Goal: Information Seeking & Learning: Learn about a topic

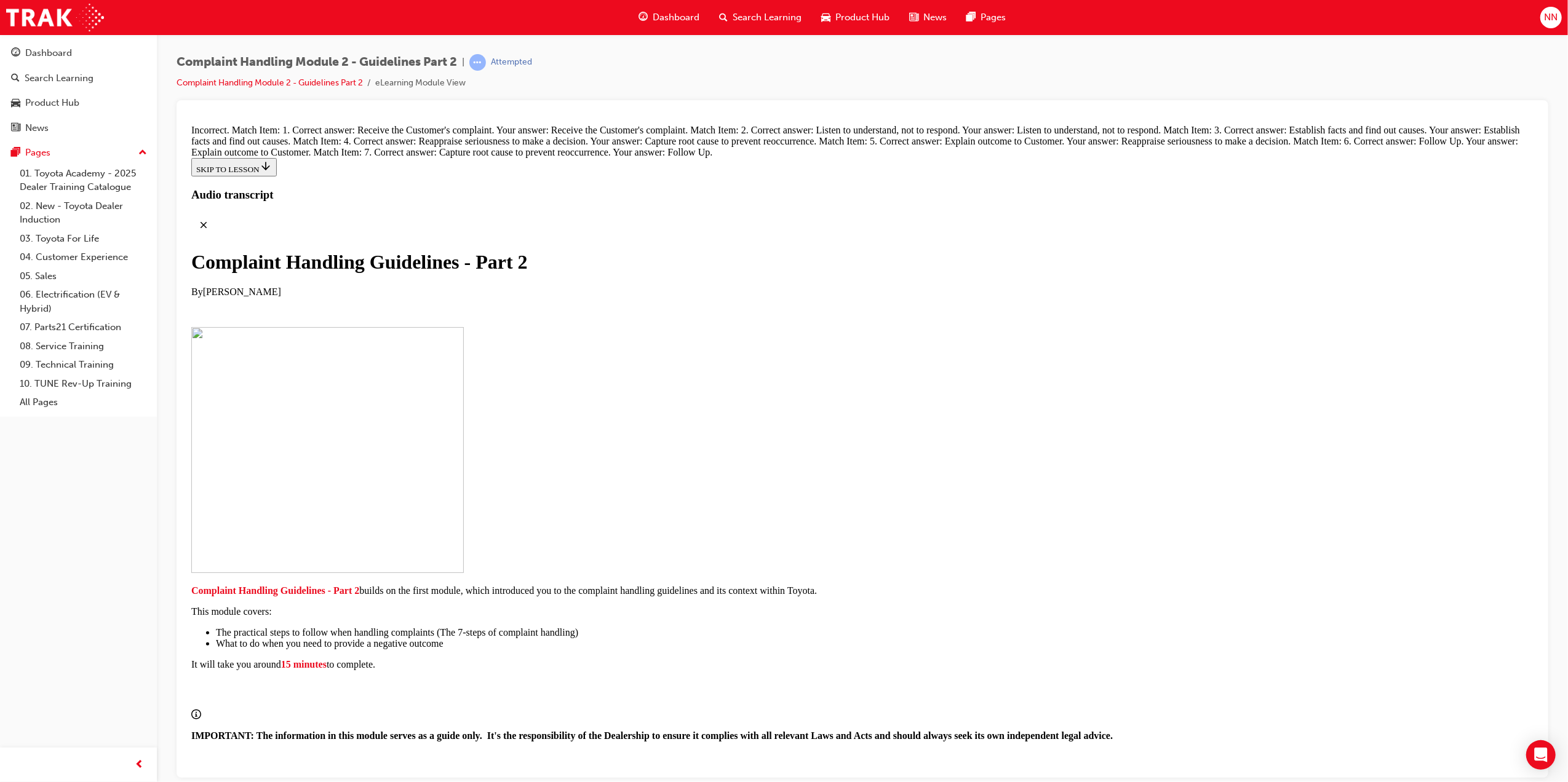
scroll to position [8570, 0]
drag, startPoint x: 501, startPoint y: 462, endPoint x: 510, endPoint y: 460, distance: 9.2
drag, startPoint x: 745, startPoint y: 601, endPoint x: 770, endPoint y: 555, distance: 52.4
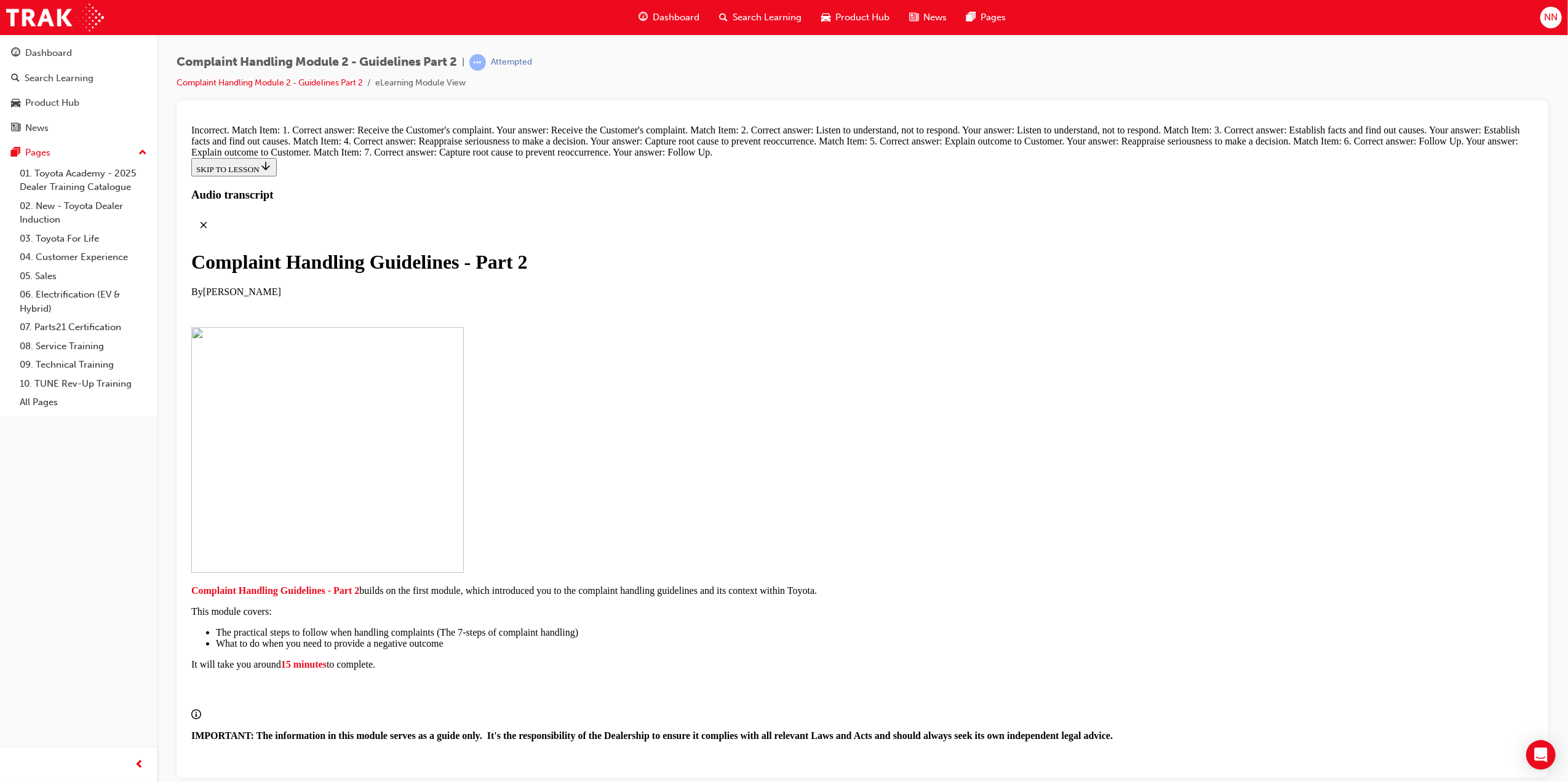
drag, startPoint x: 770, startPoint y: 555, endPoint x: 743, endPoint y: 566, distance: 29.2
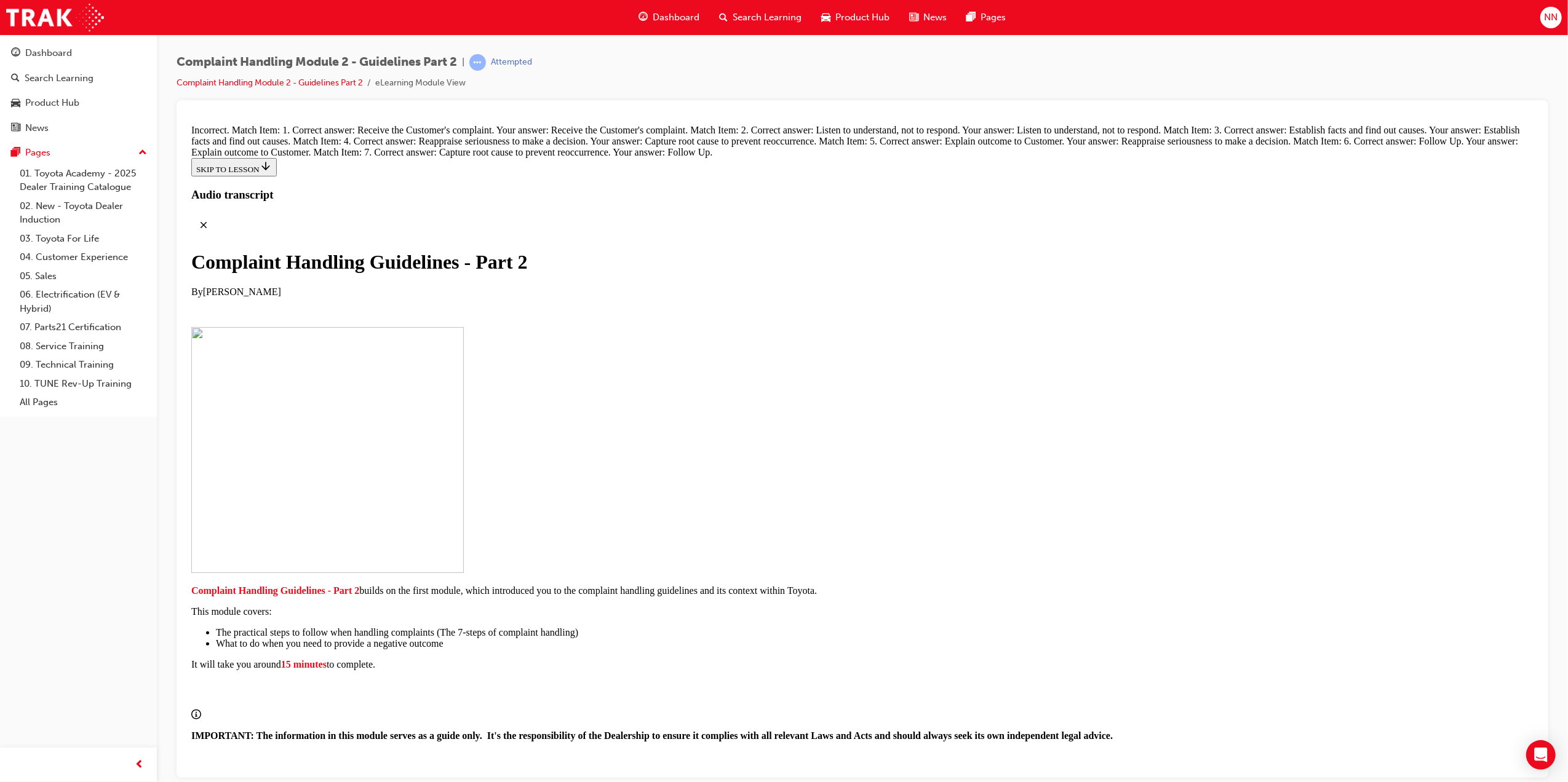
drag, startPoint x: 739, startPoint y: 415, endPoint x: 805, endPoint y: 586, distance: 183.3
drag, startPoint x: 741, startPoint y: 609, endPoint x: 770, endPoint y: 320, distance: 290.5
drag, startPoint x: 758, startPoint y: 608, endPoint x: 791, endPoint y: 350, distance: 260.1
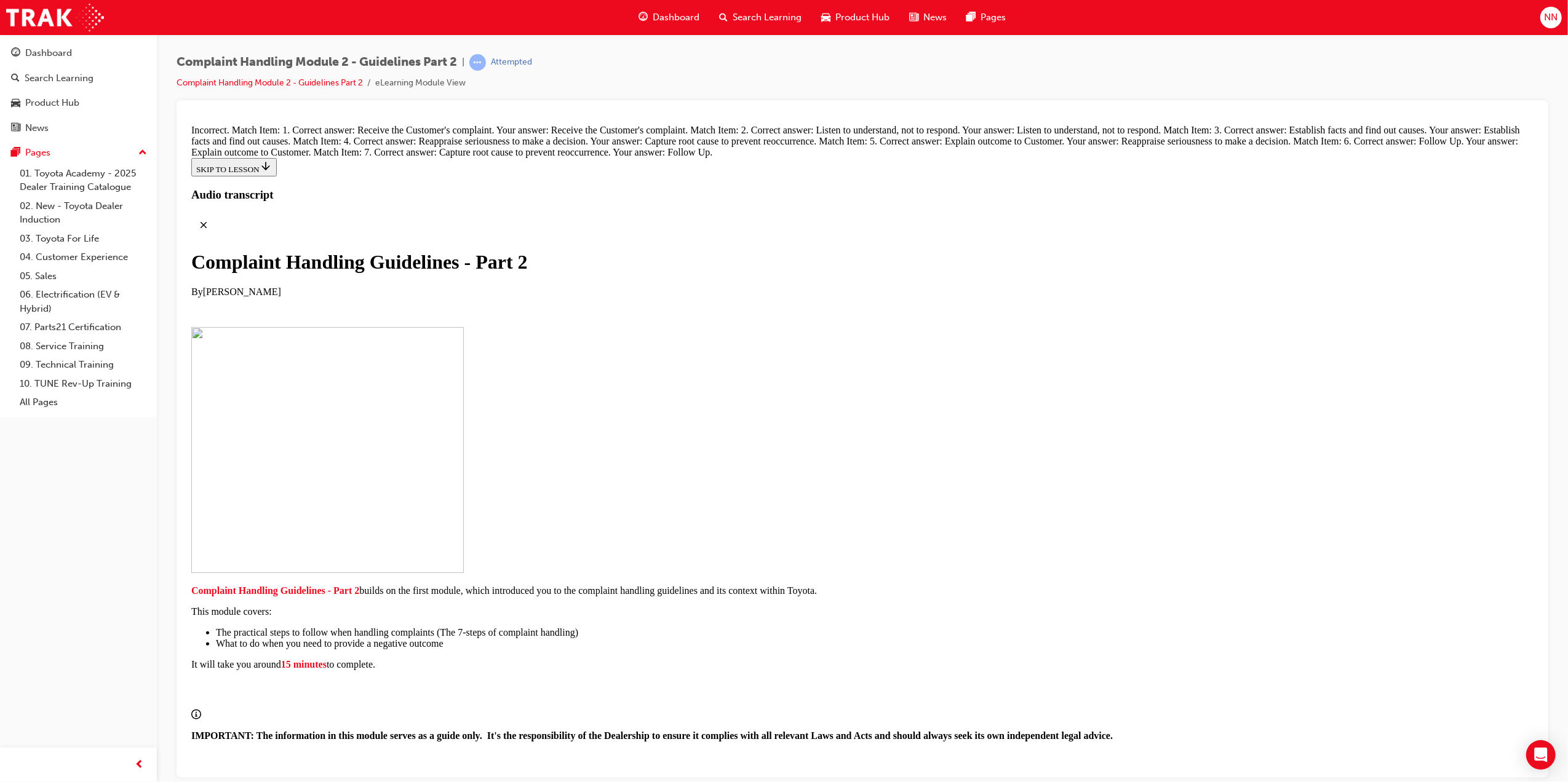
drag, startPoint x: 752, startPoint y: 224, endPoint x: 778, endPoint y: 279, distance: 60.8
drag, startPoint x: 751, startPoint y: 219, endPoint x: 783, endPoint y: 480, distance: 263.0
drag, startPoint x: 790, startPoint y: 475, endPoint x: 749, endPoint y: 479, distance: 41.2
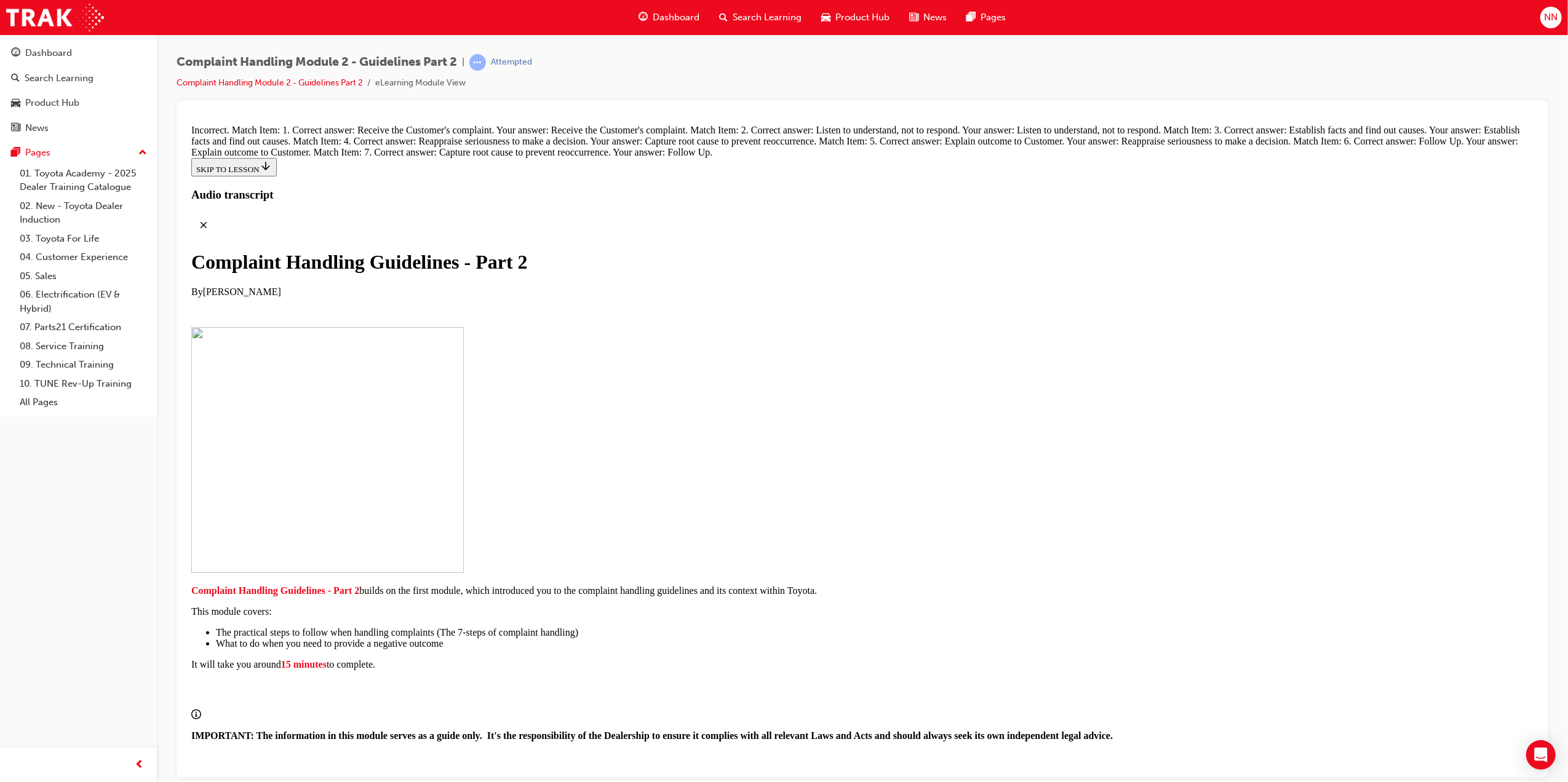
drag, startPoint x: 791, startPoint y: 347, endPoint x: 755, endPoint y: 349, distance: 36.1
drag, startPoint x: 771, startPoint y: 287, endPoint x: 741, endPoint y: 286, distance: 30.0
drag, startPoint x: 748, startPoint y: 539, endPoint x: 731, endPoint y: 539, distance: 17.0
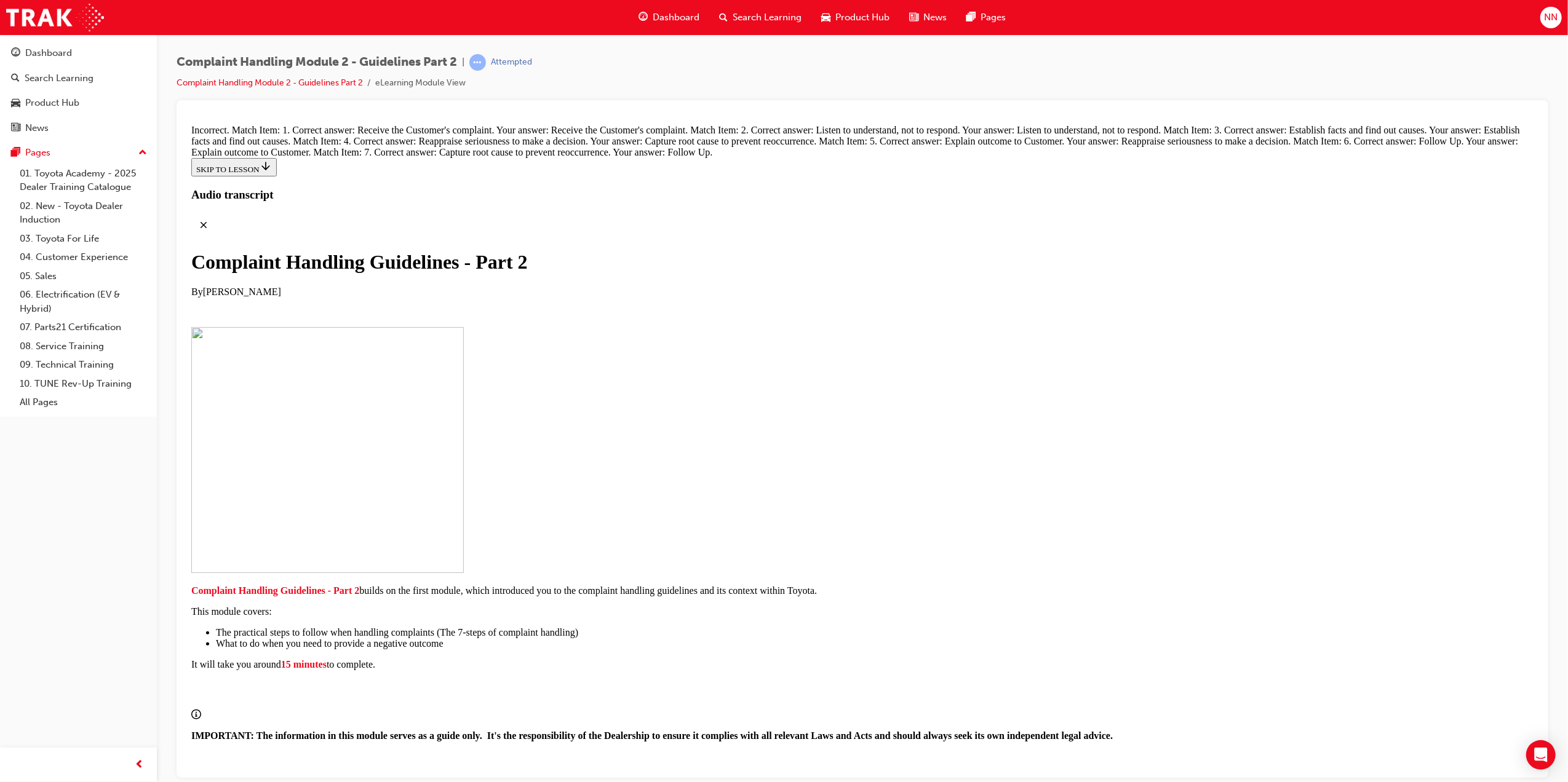
drag, startPoint x: 763, startPoint y: 344, endPoint x: 797, endPoint y: 216, distance: 132.4
drag, startPoint x: 795, startPoint y: 344, endPoint x: 812, endPoint y: 276, distance: 70.1
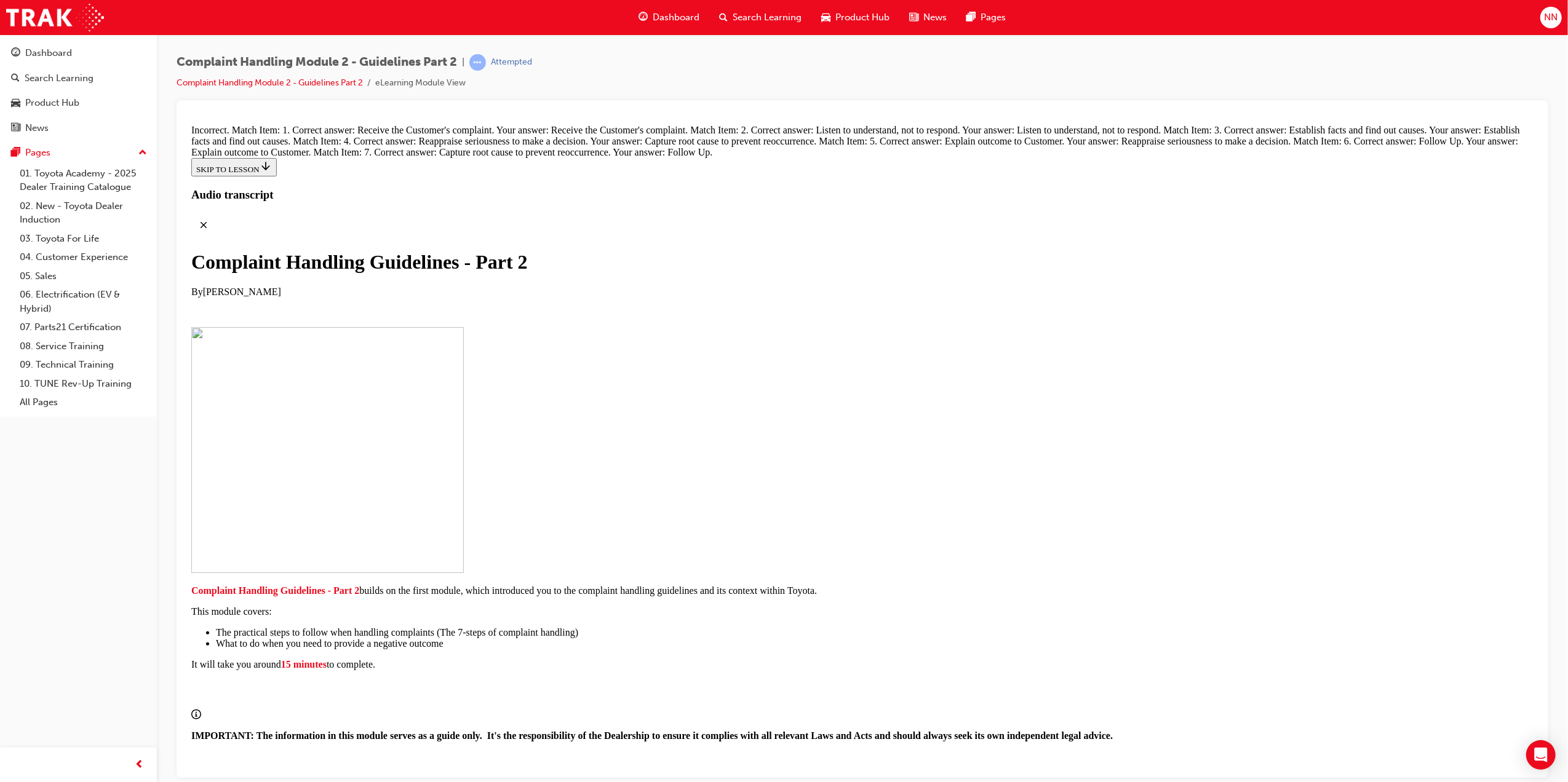
drag, startPoint x: 778, startPoint y: 361, endPoint x: 810, endPoint y: 361, distance: 32.0
drag, startPoint x: 764, startPoint y: 467, endPoint x: 798, endPoint y: 599, distance: 136.3
drag, startPoint x: 748, startPoint y: 541, endPoint x: 778, endPoint y: 538, distance: 30.1
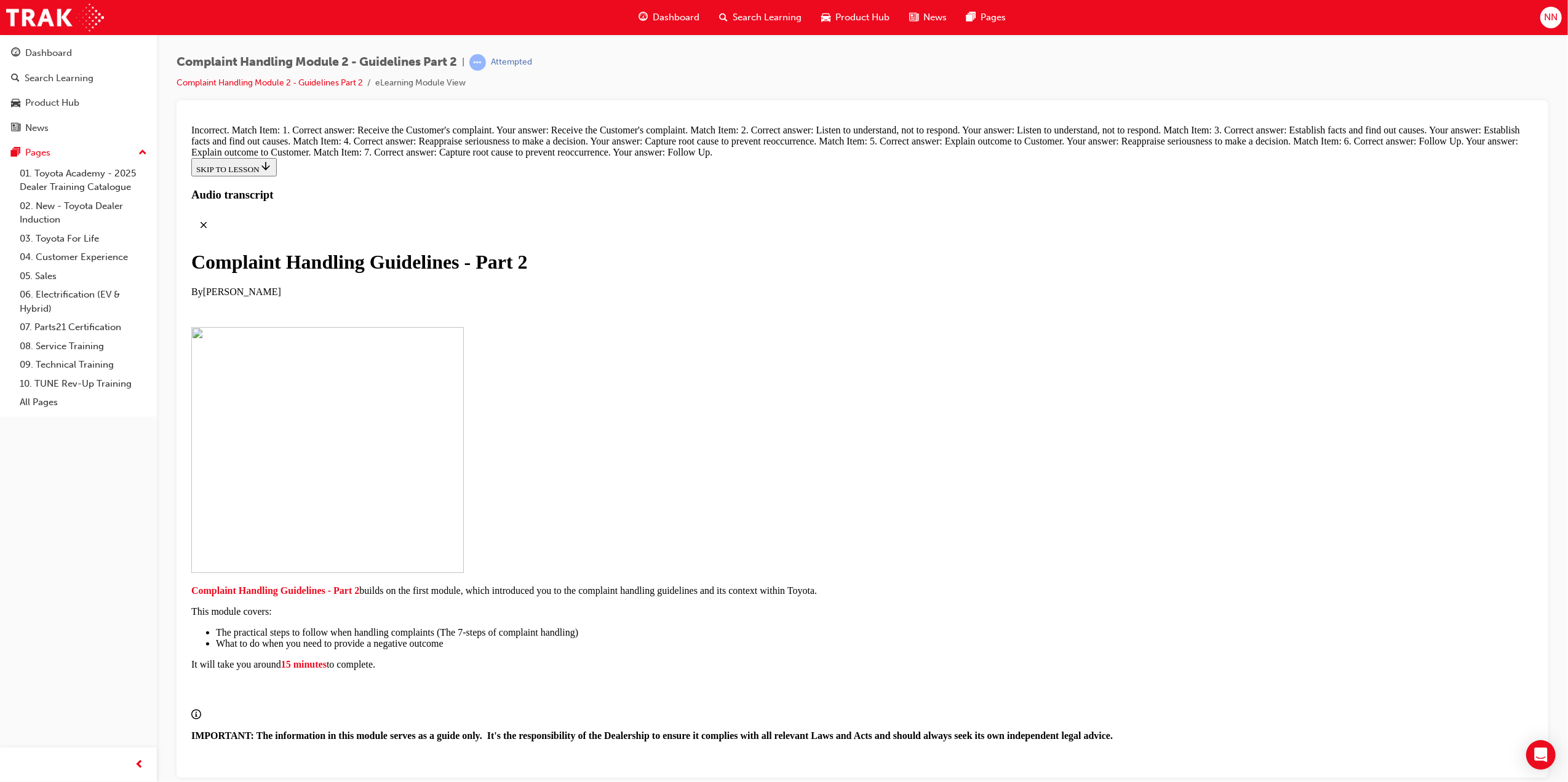
drag, startPoint x: 773, startPoint y: 546, endPoint x: 798, endPoint y: 551, distance: 25.5
drag, startPoint x: 758, startPoint y: 467, endPoint x: 776, endPoint y: 410, distance: 59.8
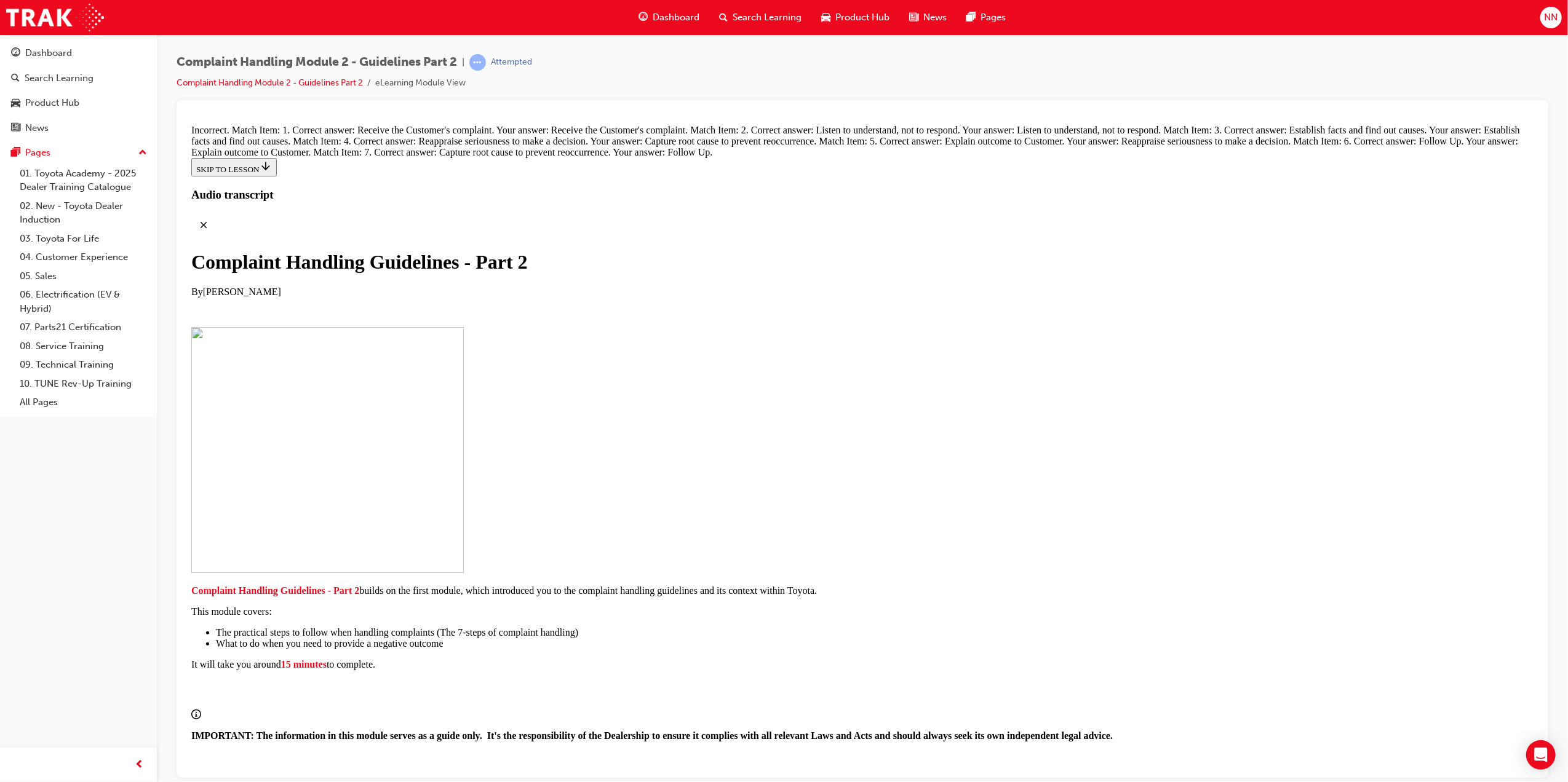
drag, startPoint x: 751, startPoint y: 479, endPoint x: 772, endPoint y: 477, distance: 21.1
drag, startPoint x: 779, startPoint y: 482, endPoint x: 814, endPoint y: 483, distance: 35.0
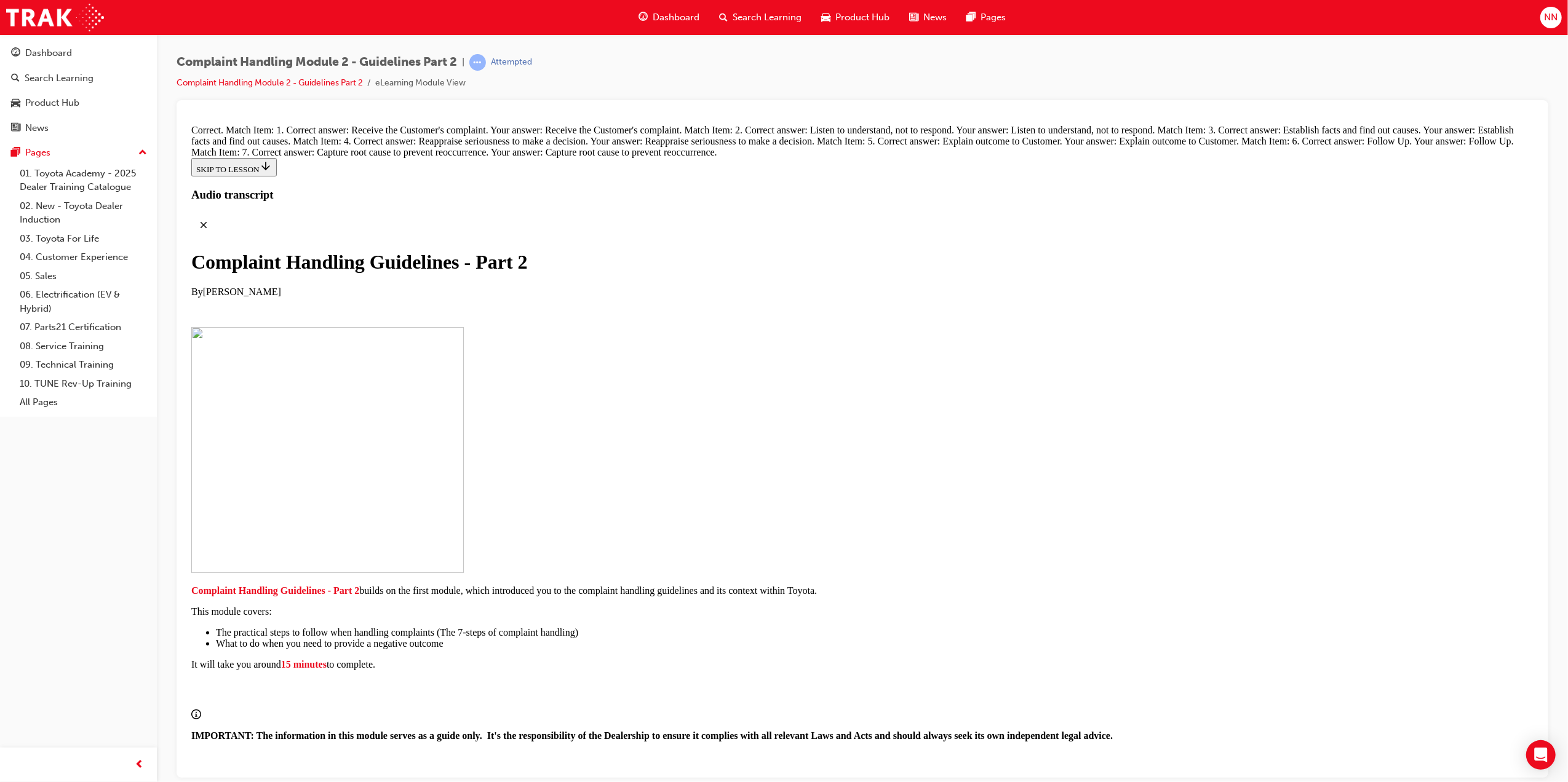
scroll to position [9113, 0]
radio input "true"
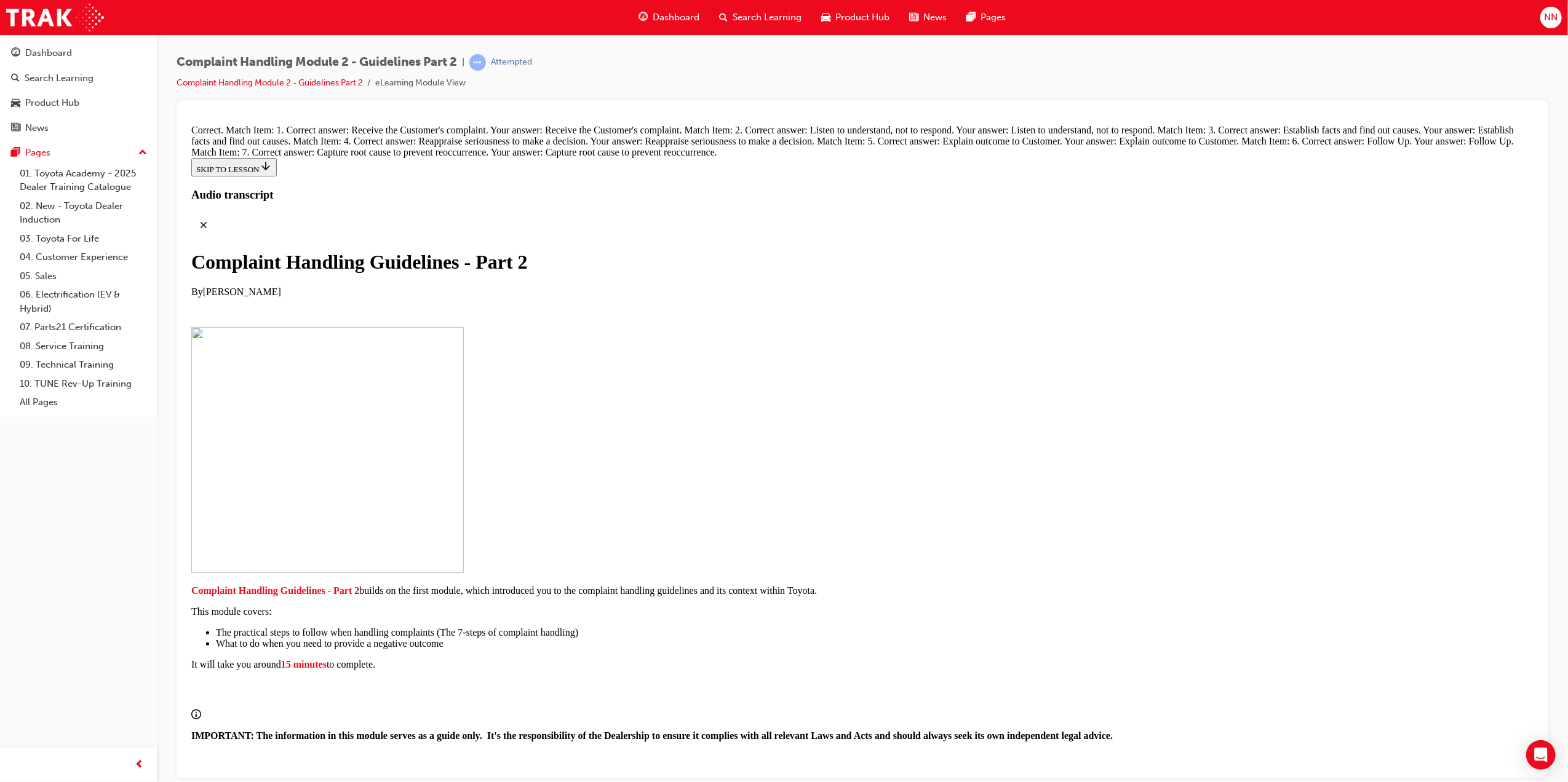
radio input "true"
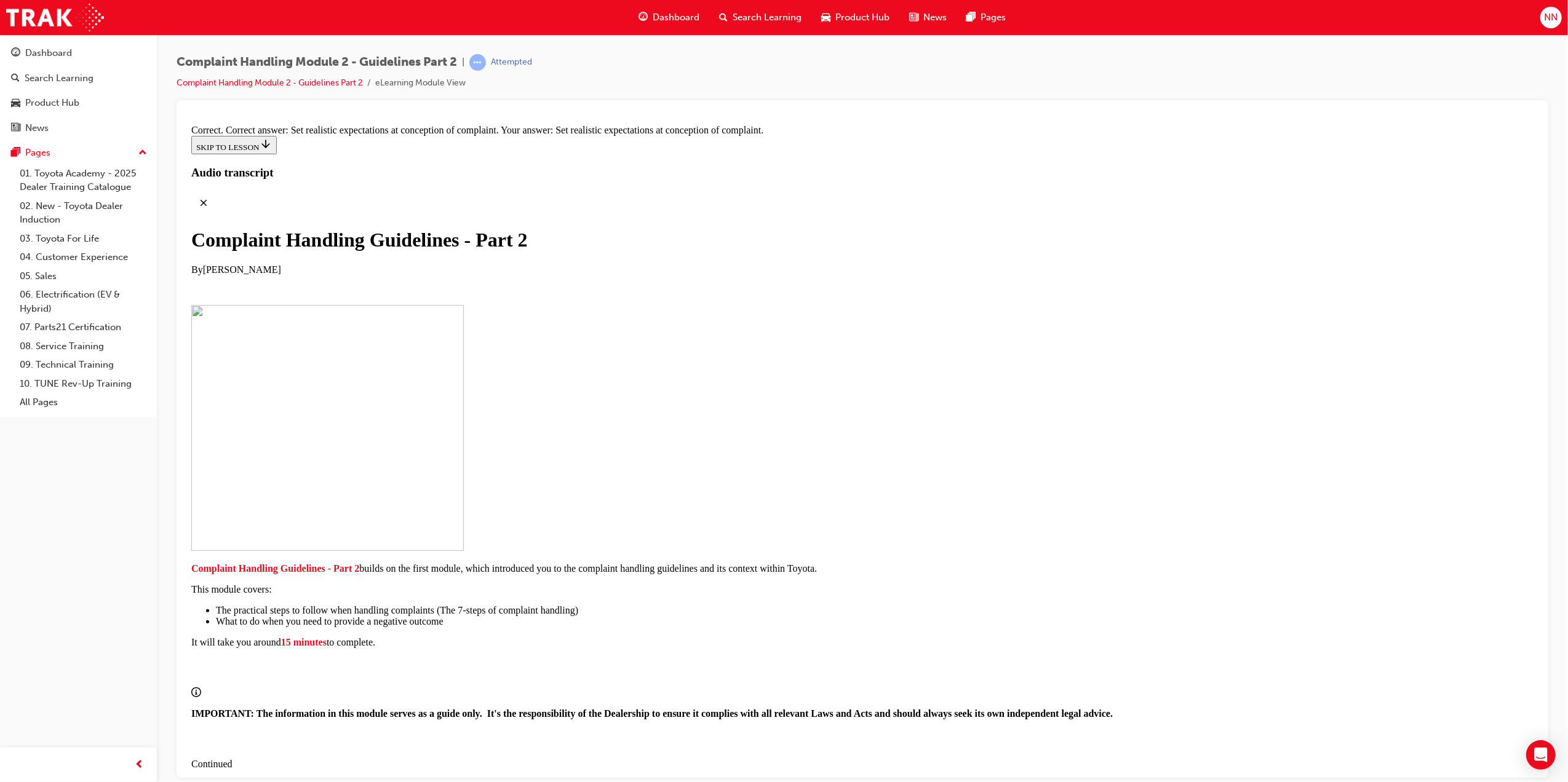
scroll to position [9244, 0]
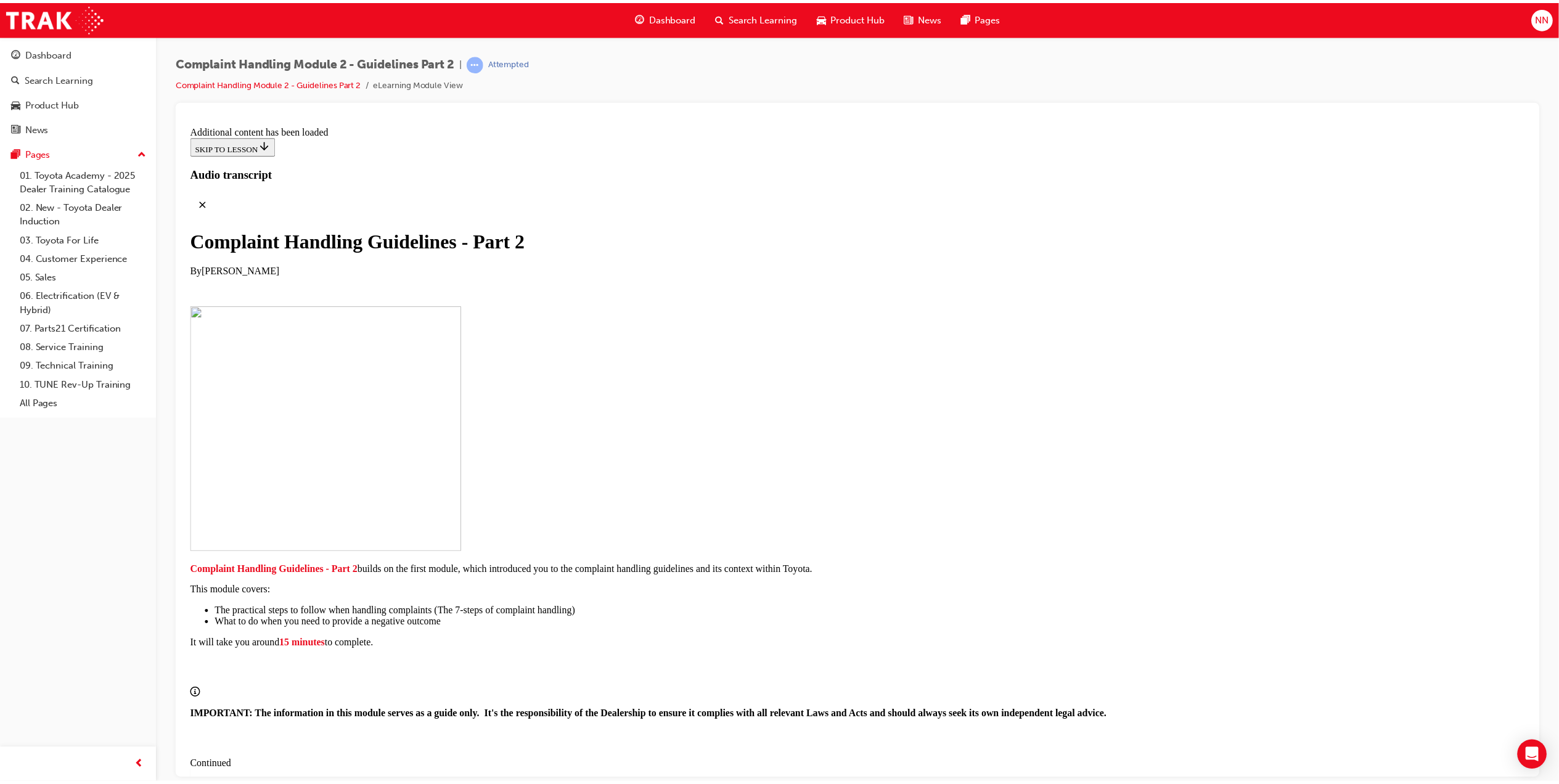
scroll to position [9775, 0]
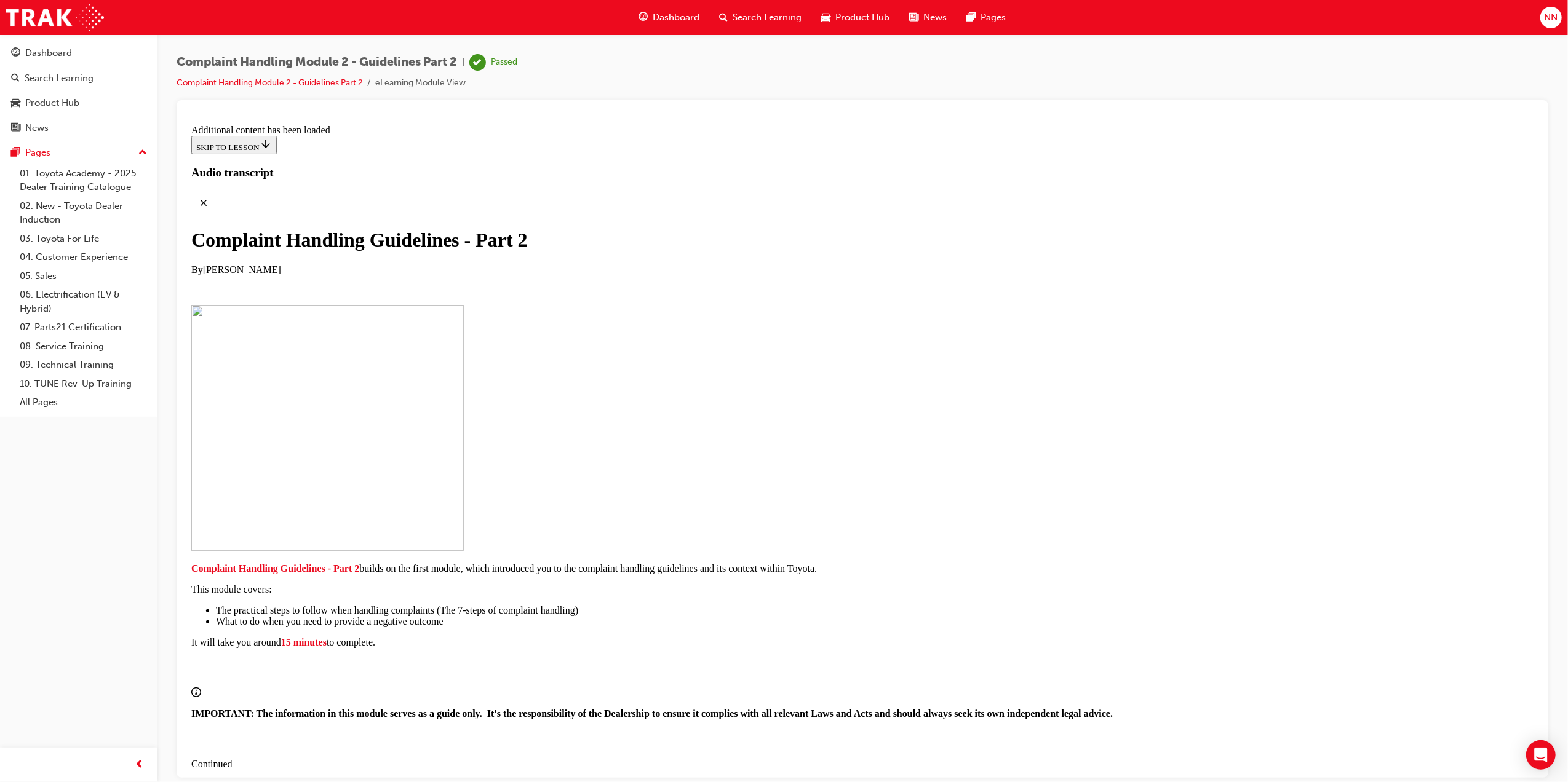
click at [773, 18] on span "Search Learning" at bounding box center [767, 17] width 69 height 14
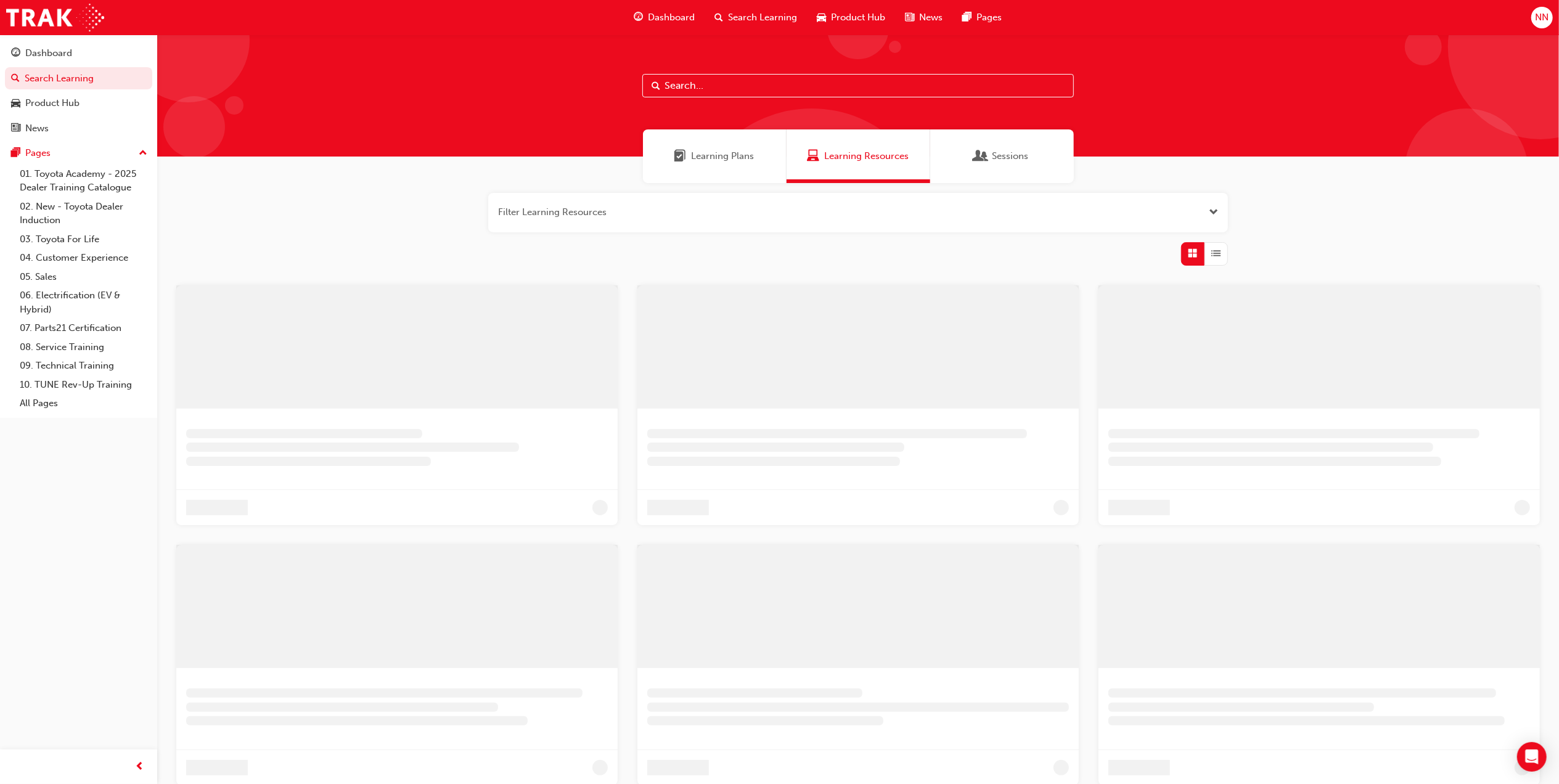
click at [681, 16] on span "Dashboard" at bounding box center [671, 17] width 47 height 14
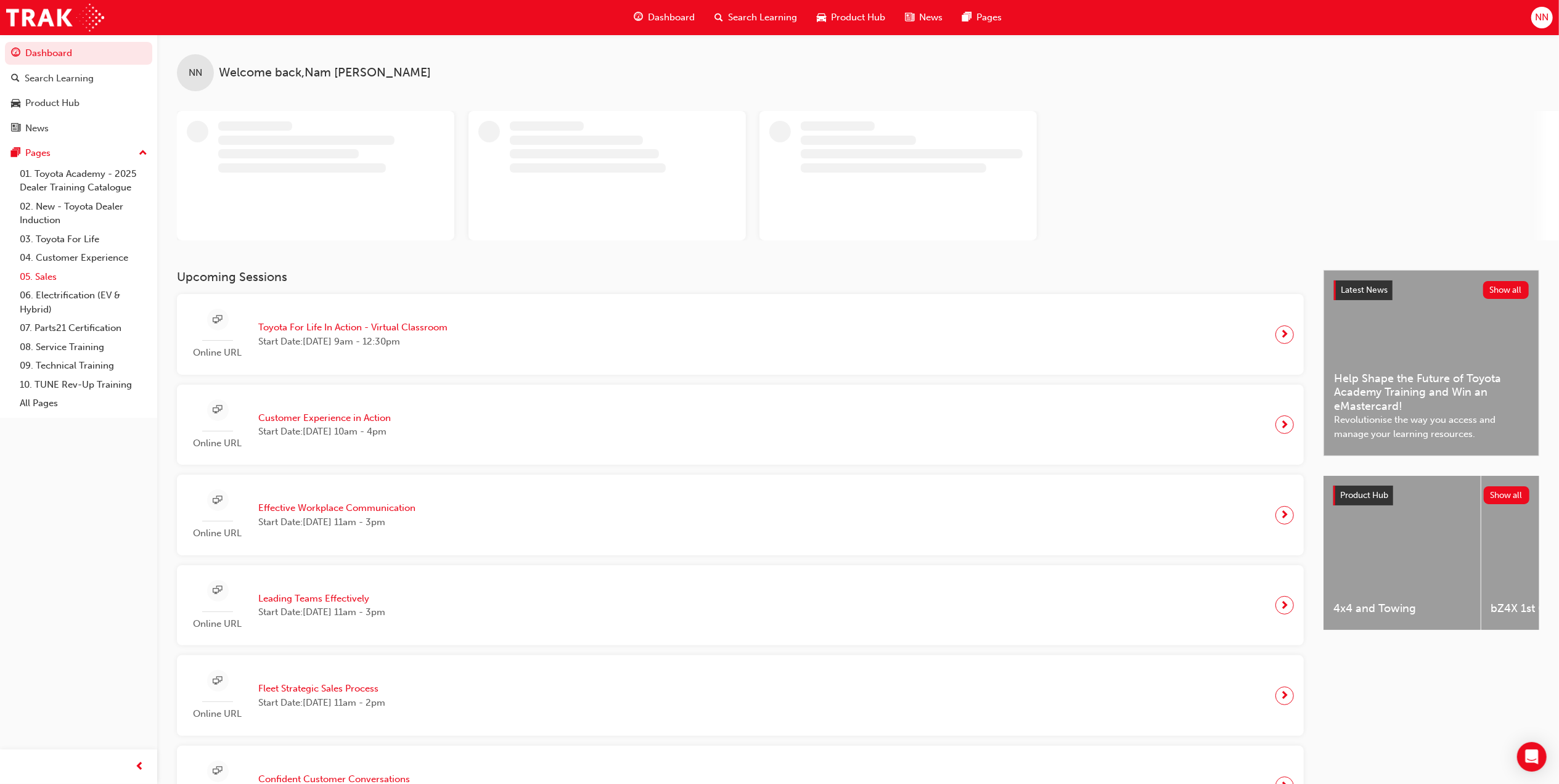
click at [48, 275] on link "05. Sales" at bounding box center [84, 276] width 138 height 19
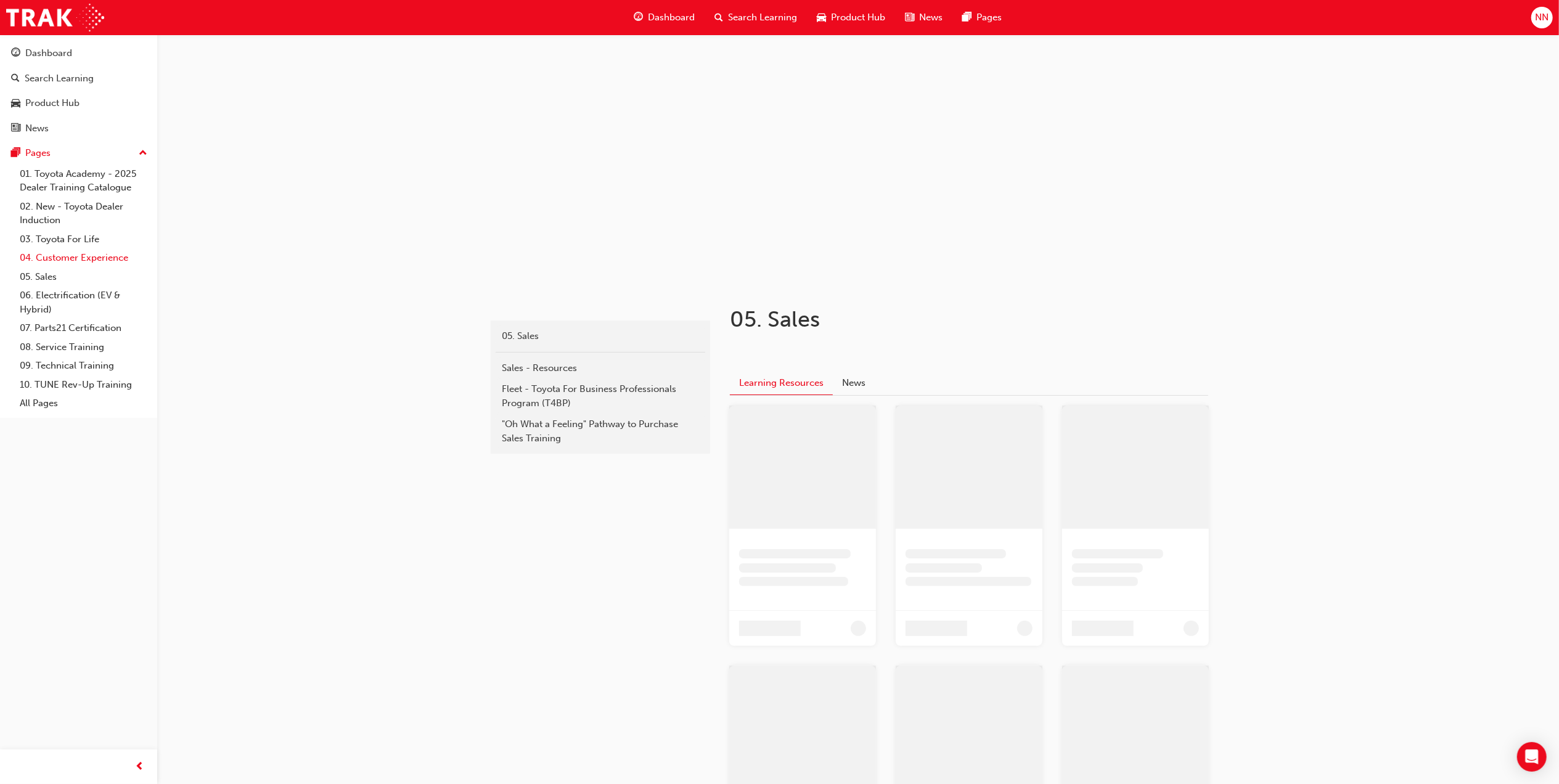
click at [82, 253] on link "04. Customer Experience" at bounding box center [84, 258] width 138 height 19
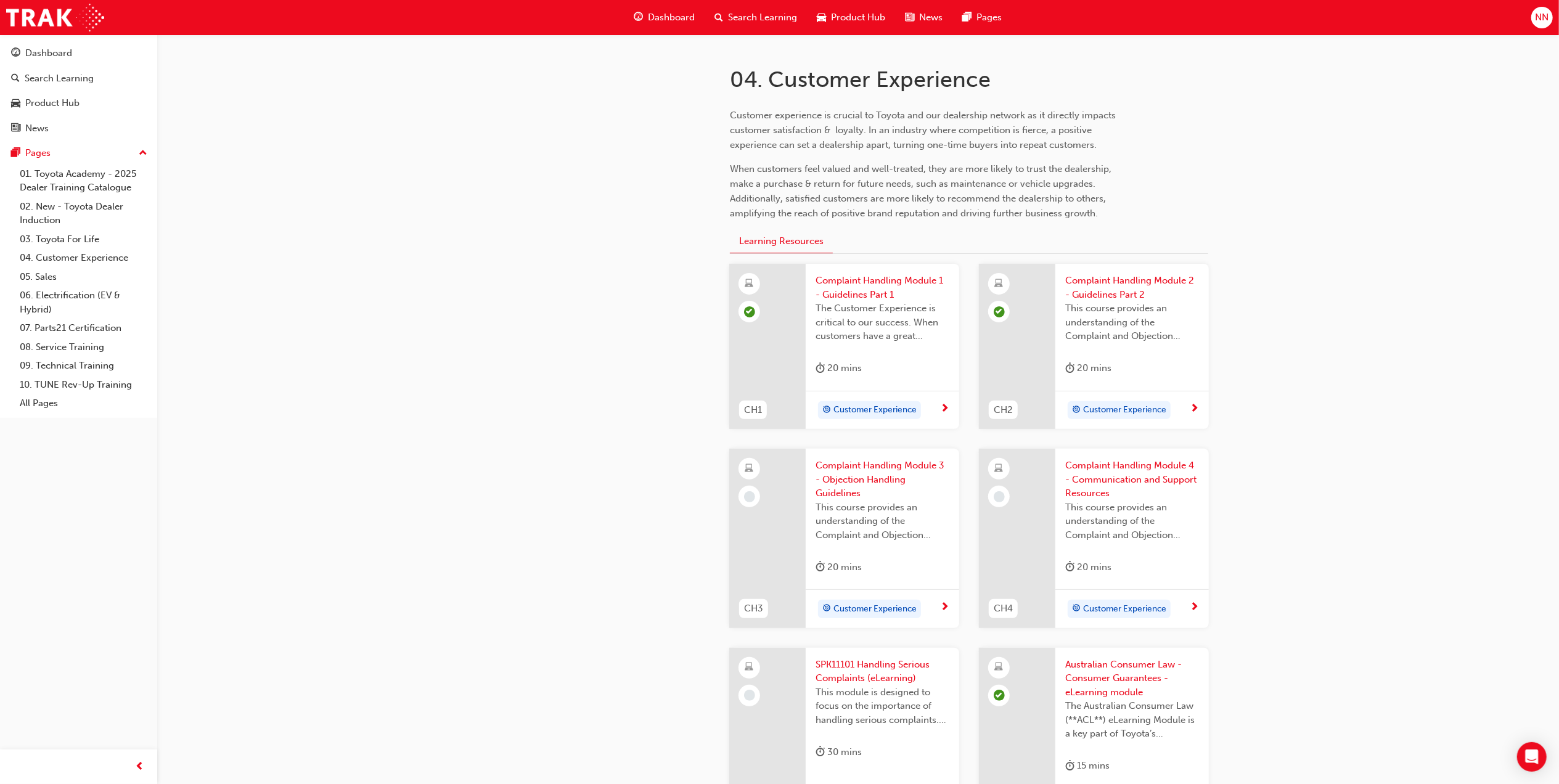
scroll to position [246, 0]
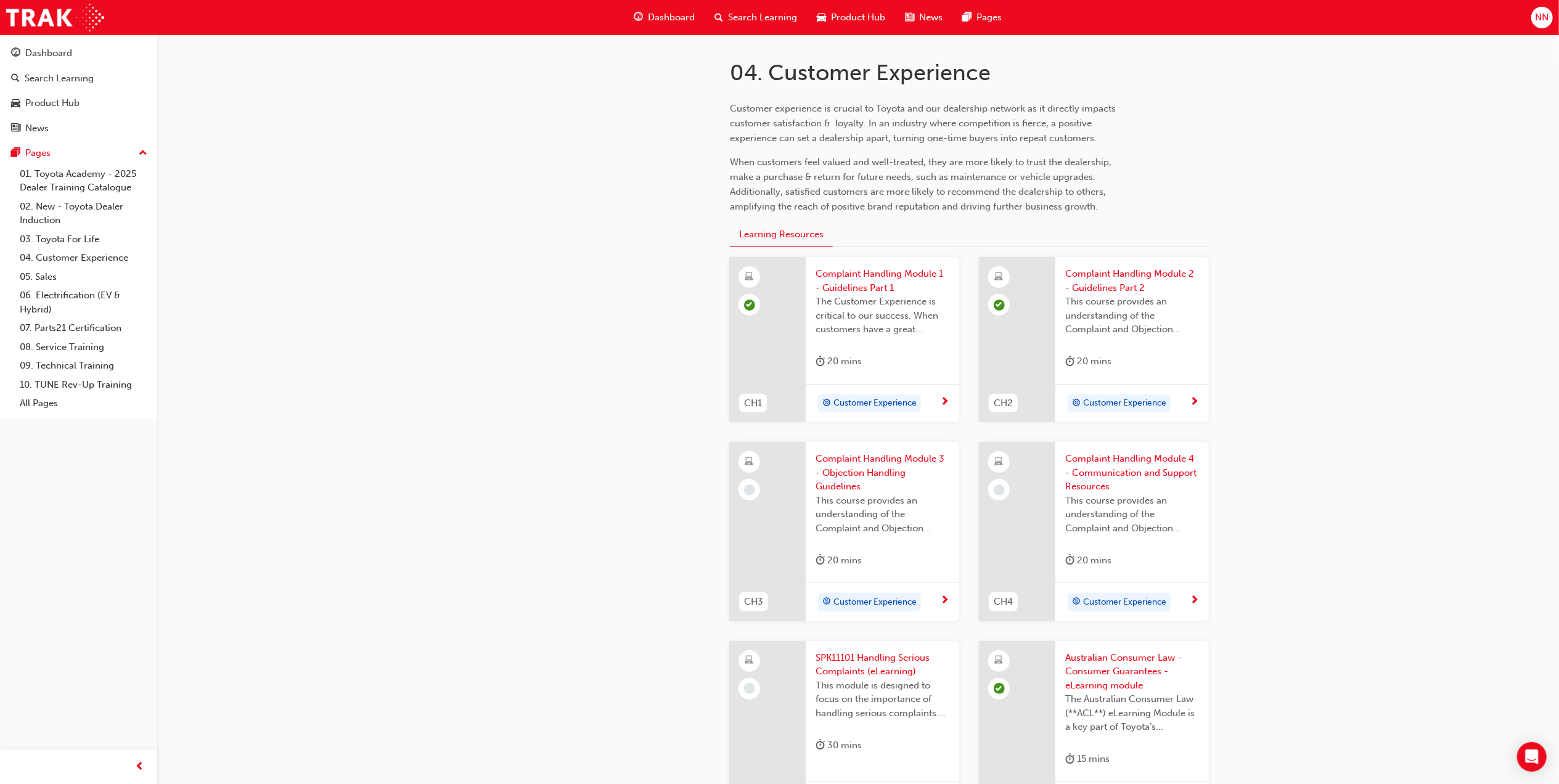
click at [878, 460] on span "Complaint Handling Module 3 - Objection Handling Guidelines" at bounding box center [883, 473] width 134 height 42
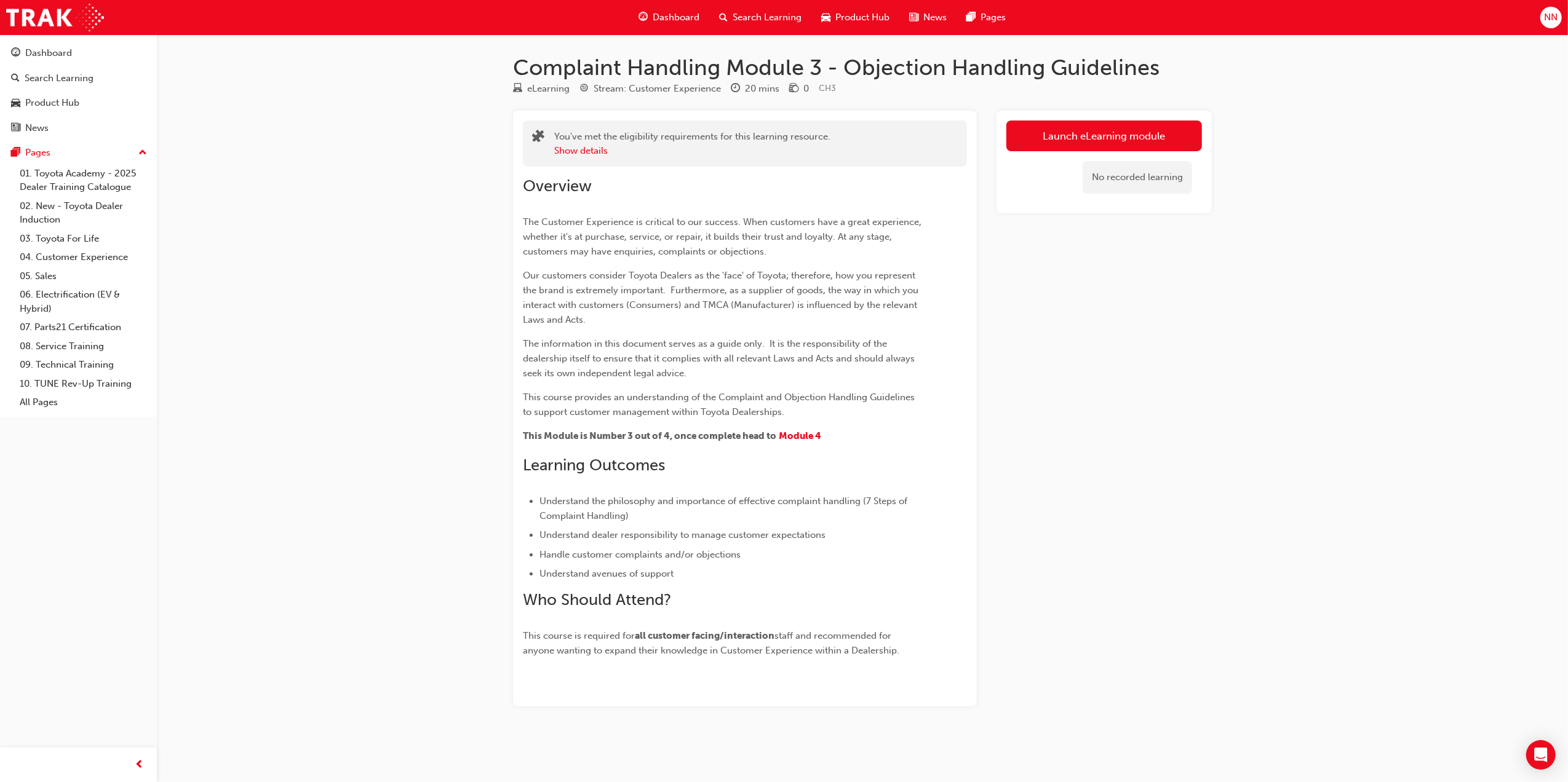
click at [1142, 135] on link "Launch eLearning module" at bounding box center [1104, 135] width 195 height 31
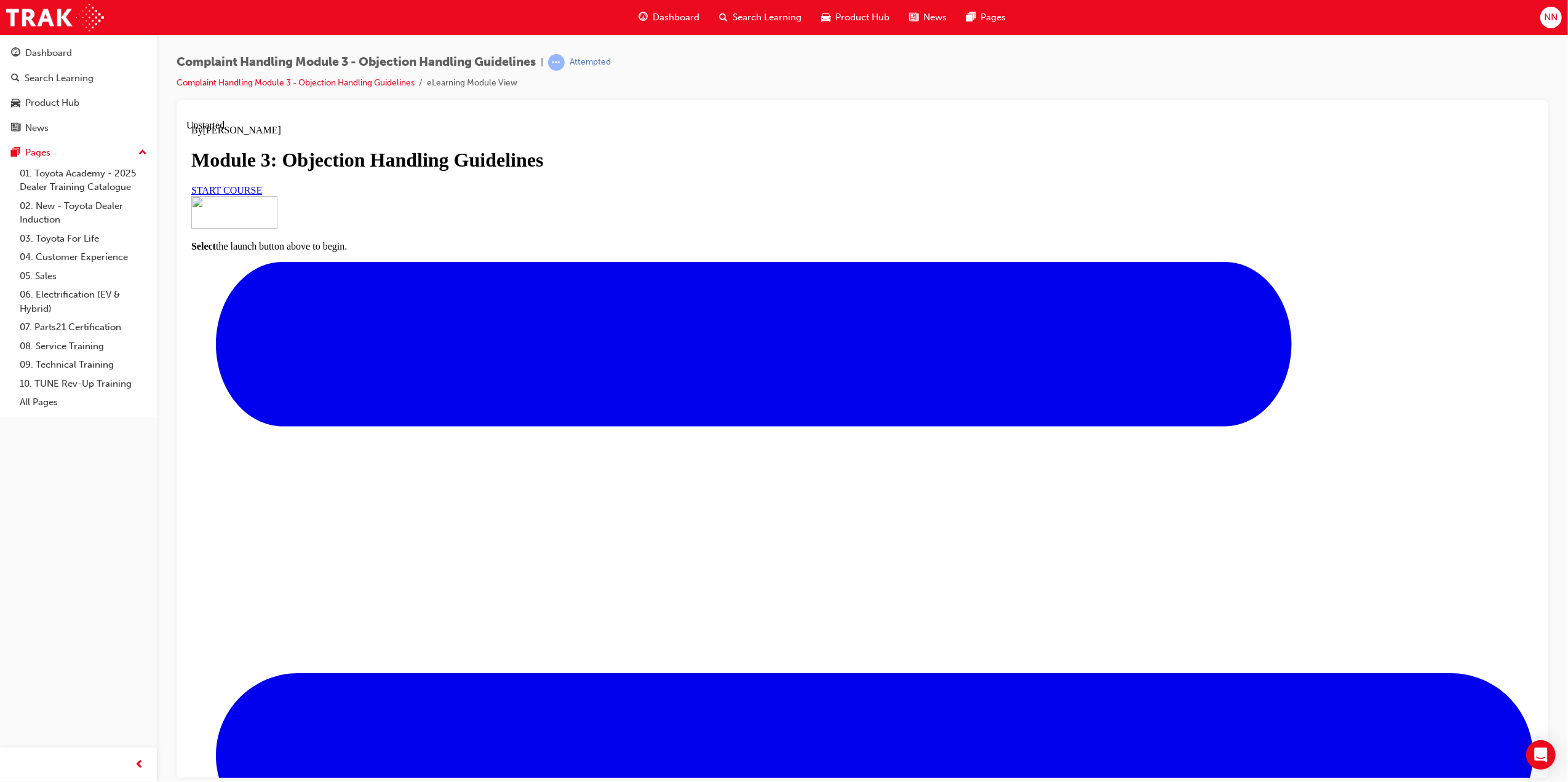
click at [262, 195] on link "START COURSE" at bounding box center [226, 190] width 71 height 11
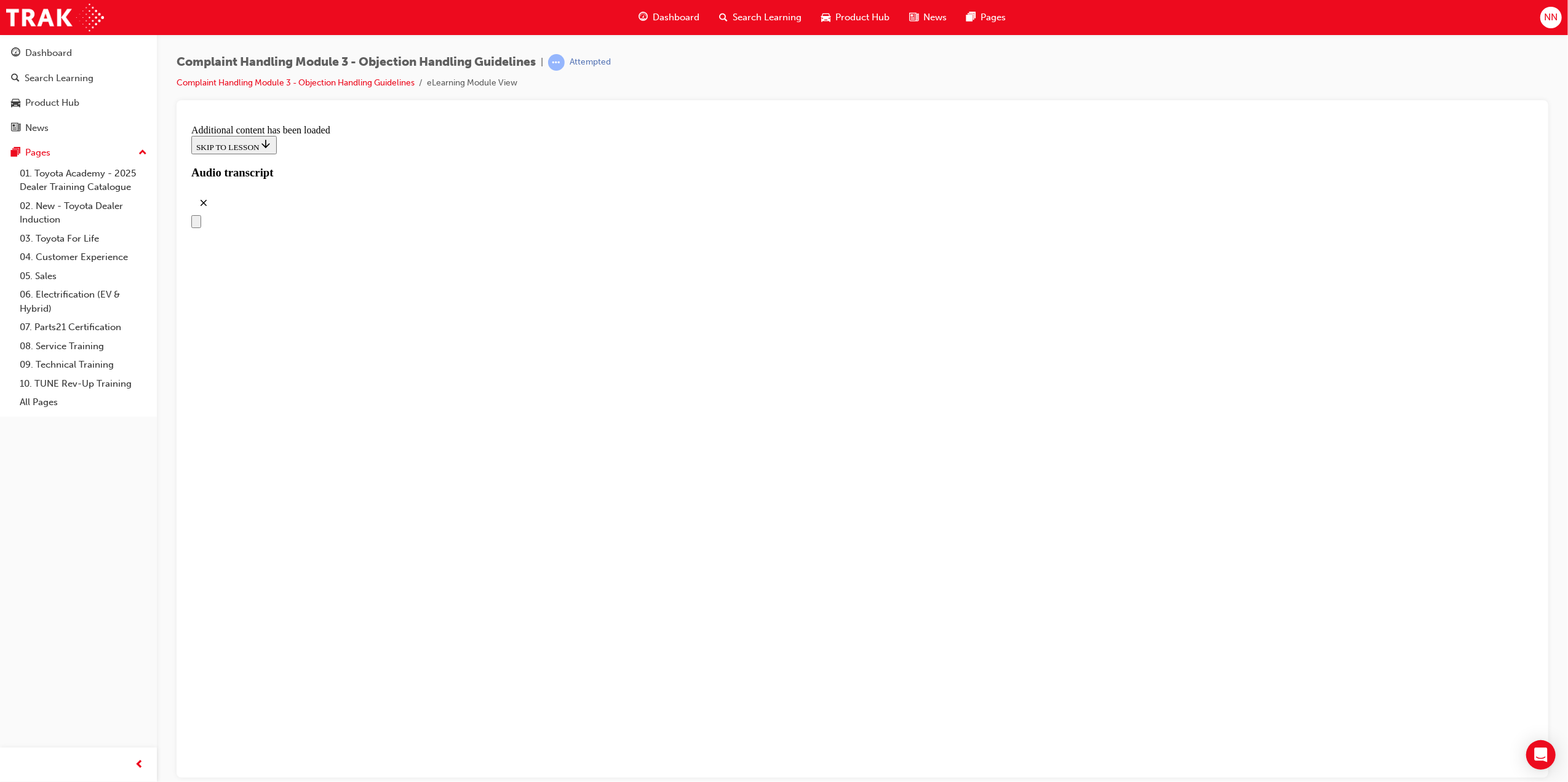
drag, startPoint x: 786, startPoint y: 592, endPoint x: 818, endPoint y: 459, distance: 136.8
drag, startPoint x: 786, startPoint y: 596, endPoint x: 829, endPoint y: 532, distance: 77.1
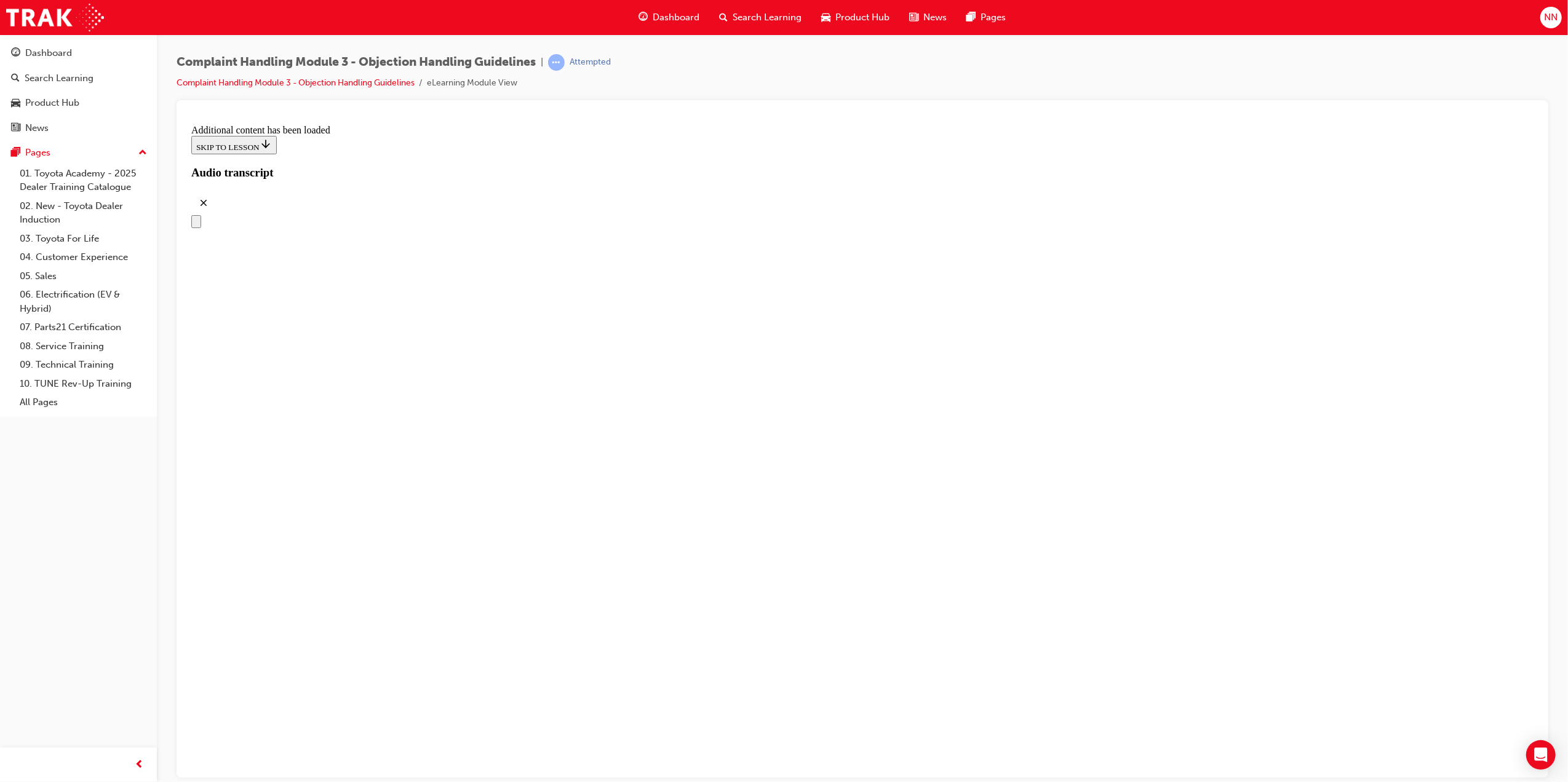
drag, startPoint x: 789, startPoint y: 574, endPoint x: 829, endPoint y: 573, distance: 40.0
drag, startPoint x: 802, startPoint y: 718, endPoint x: 839, endPoint y: 649, distance: 78.3
drag, startPoint x: 762, startPoint y: 714, endPoint x: 780, endPoint y: 711, distance: 18.2
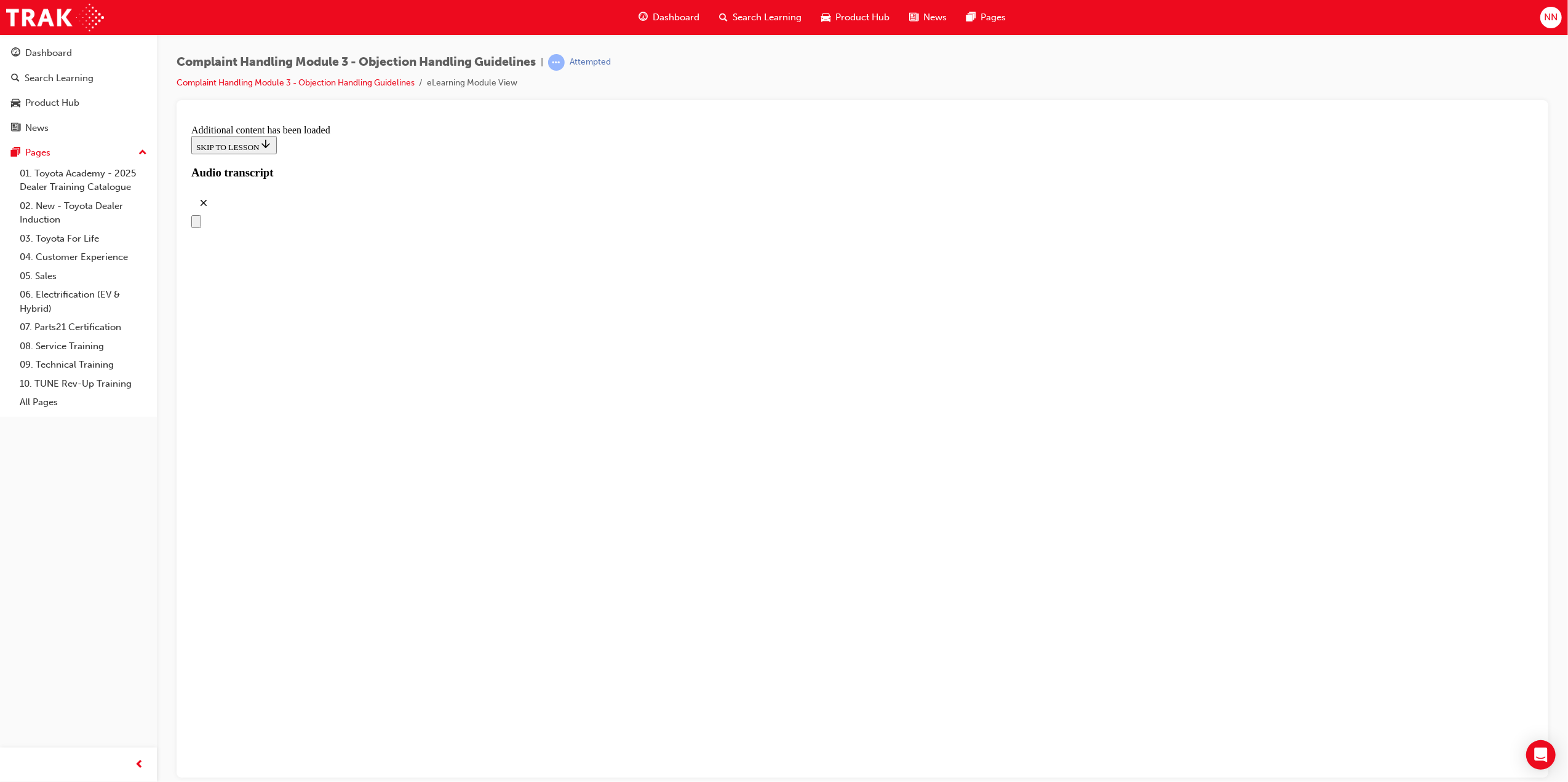
drag, startPoint x: 778, startPoint y: 588, endPoint x: 773, endPoint y: 652, distance: 64.2
drag, startPoint x: 761, startPoint y: 598, endPoint x: 797, endPoint y: 595, distance: 36.1
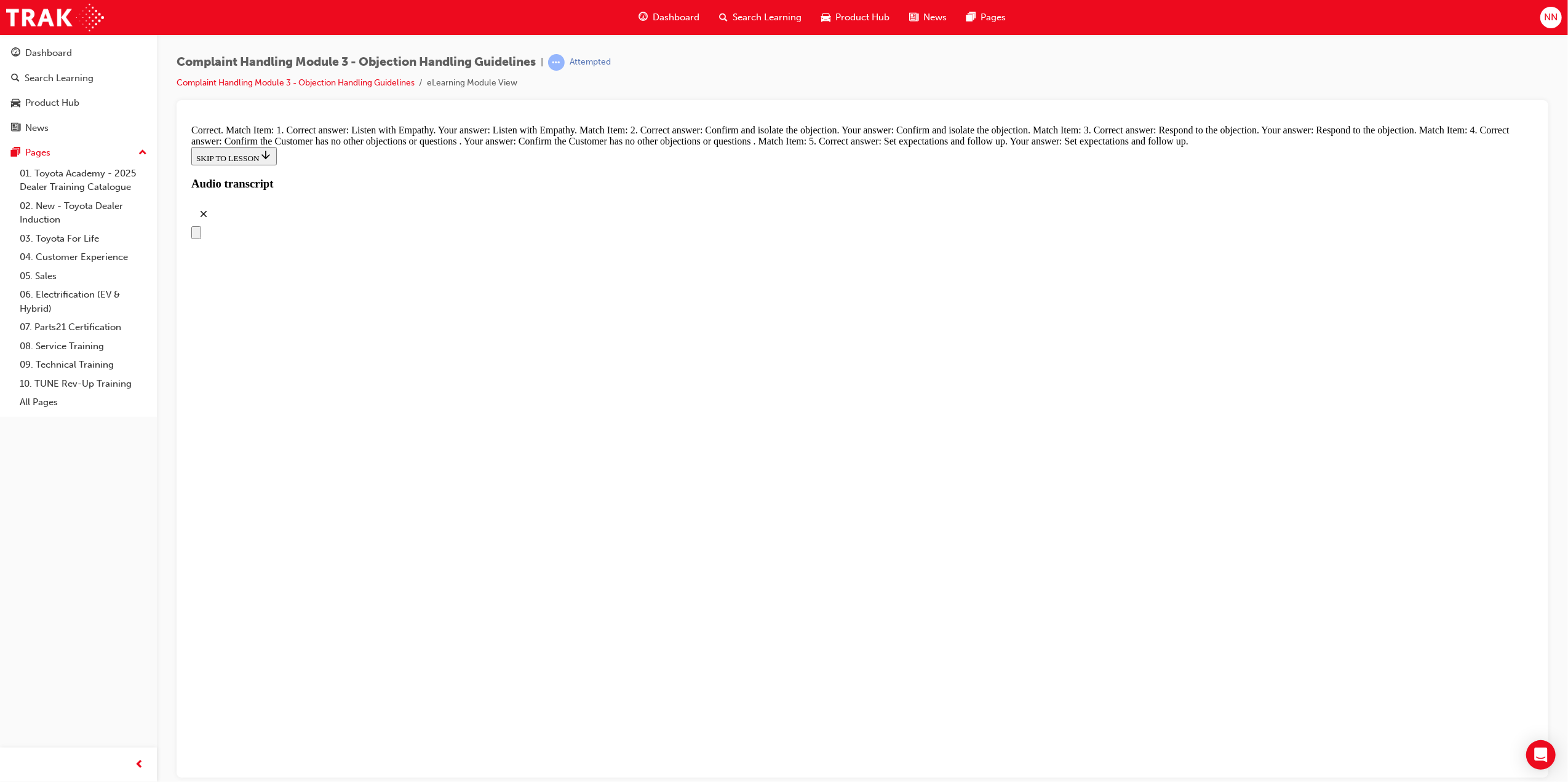
scroll to position [5164, 0]
radio input "true"
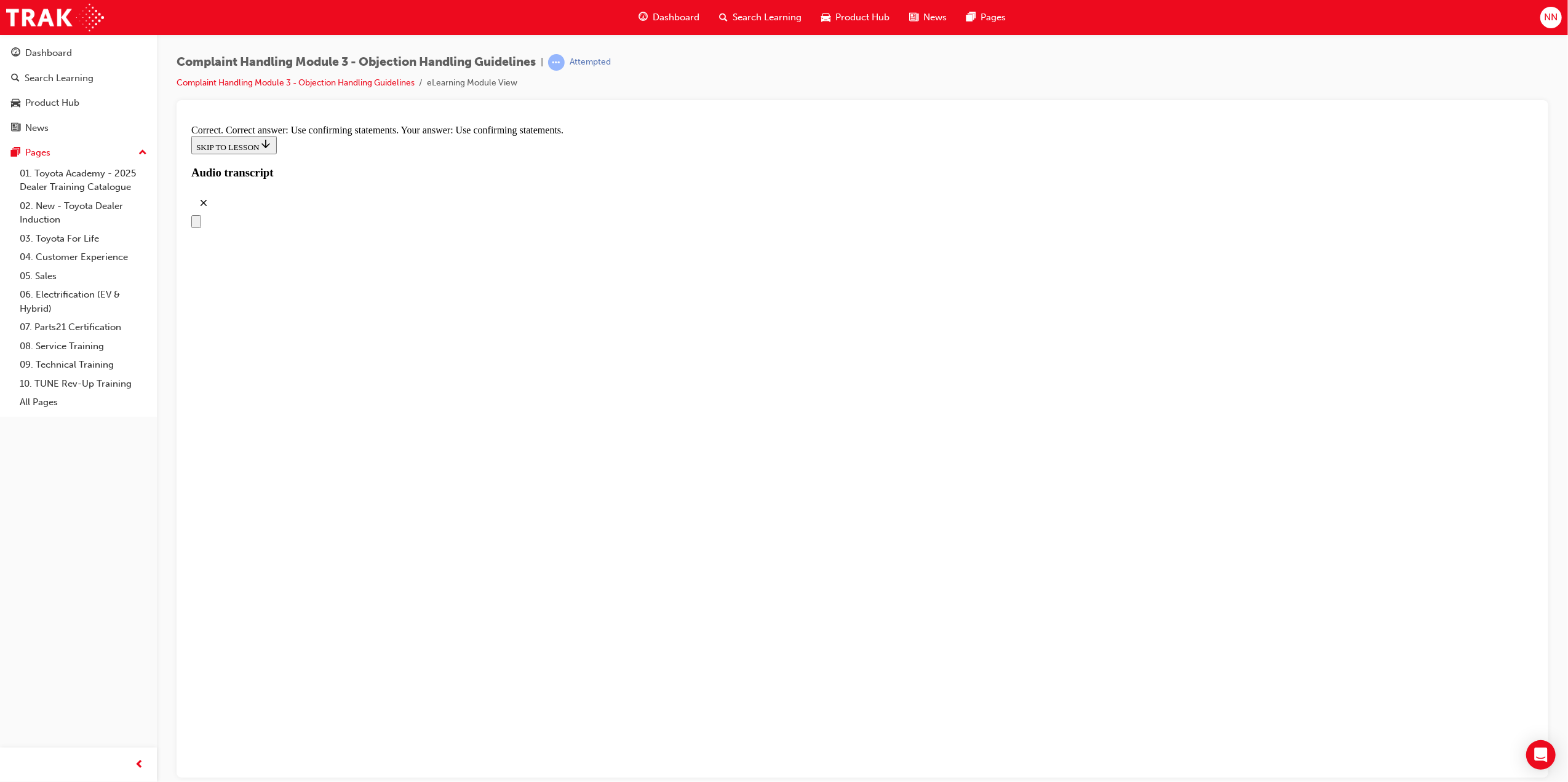
scroll to position [5574, 0]
radio input "true"
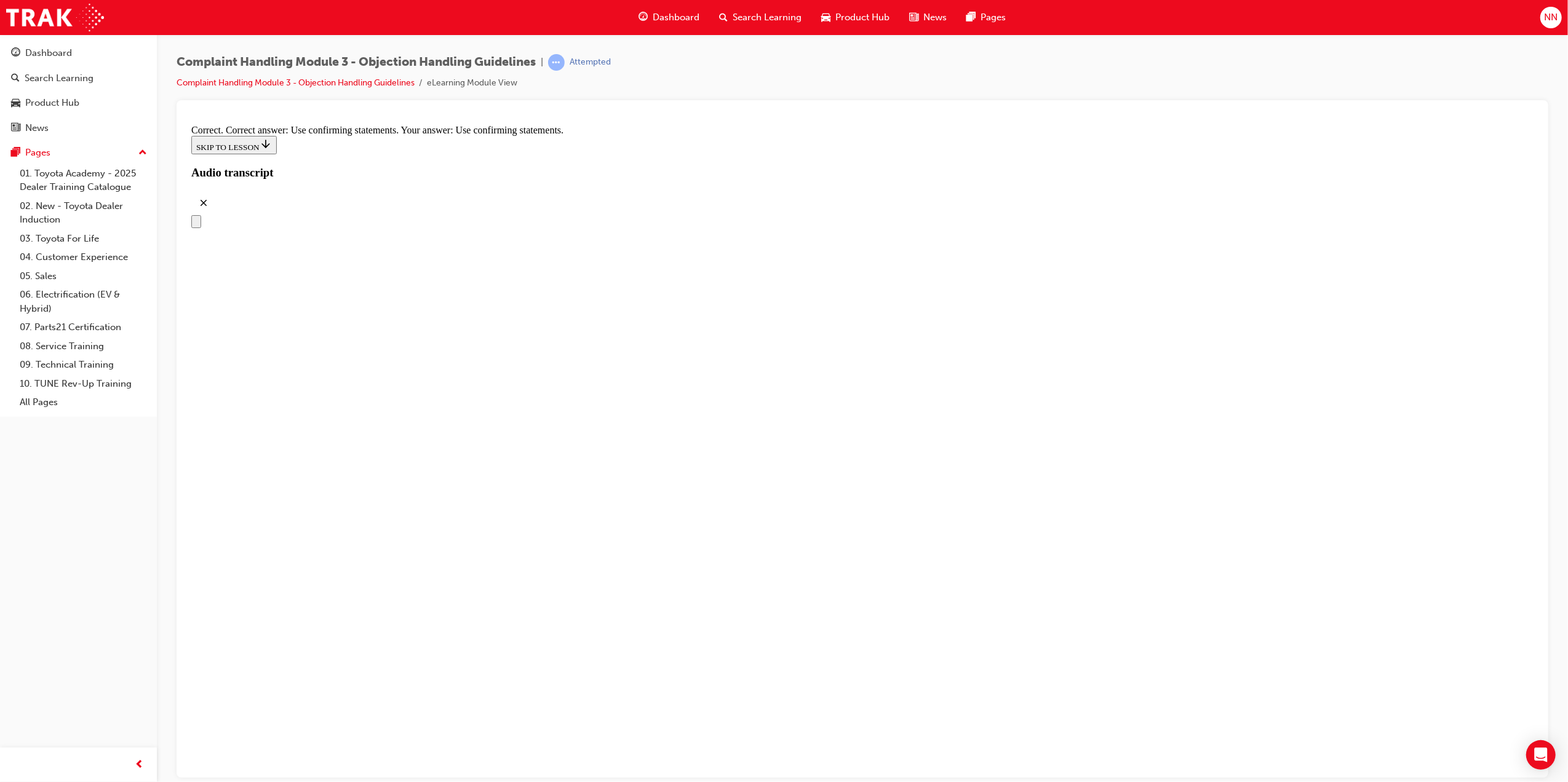
checkbox input "true"
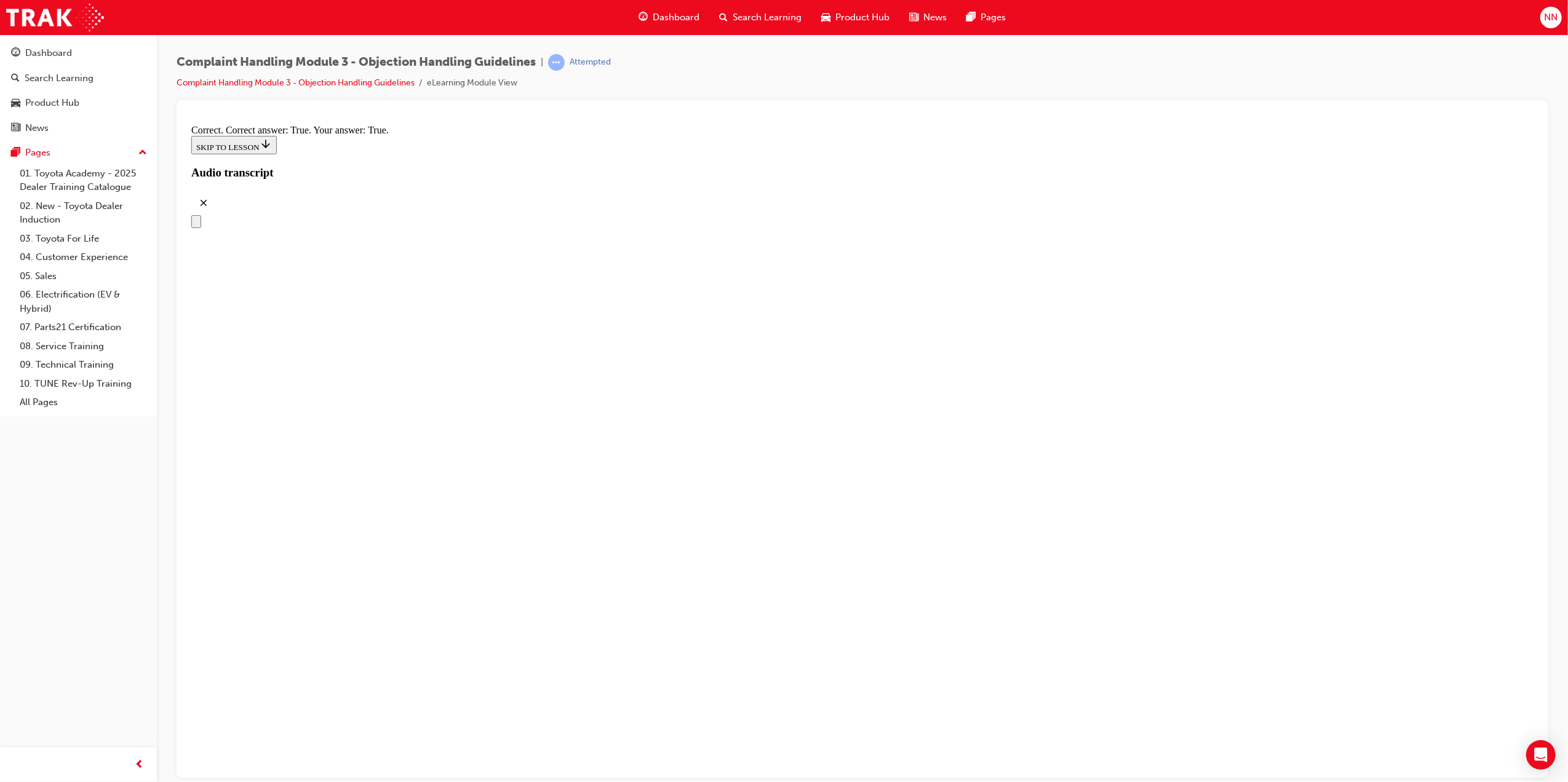
checkbox input "true"
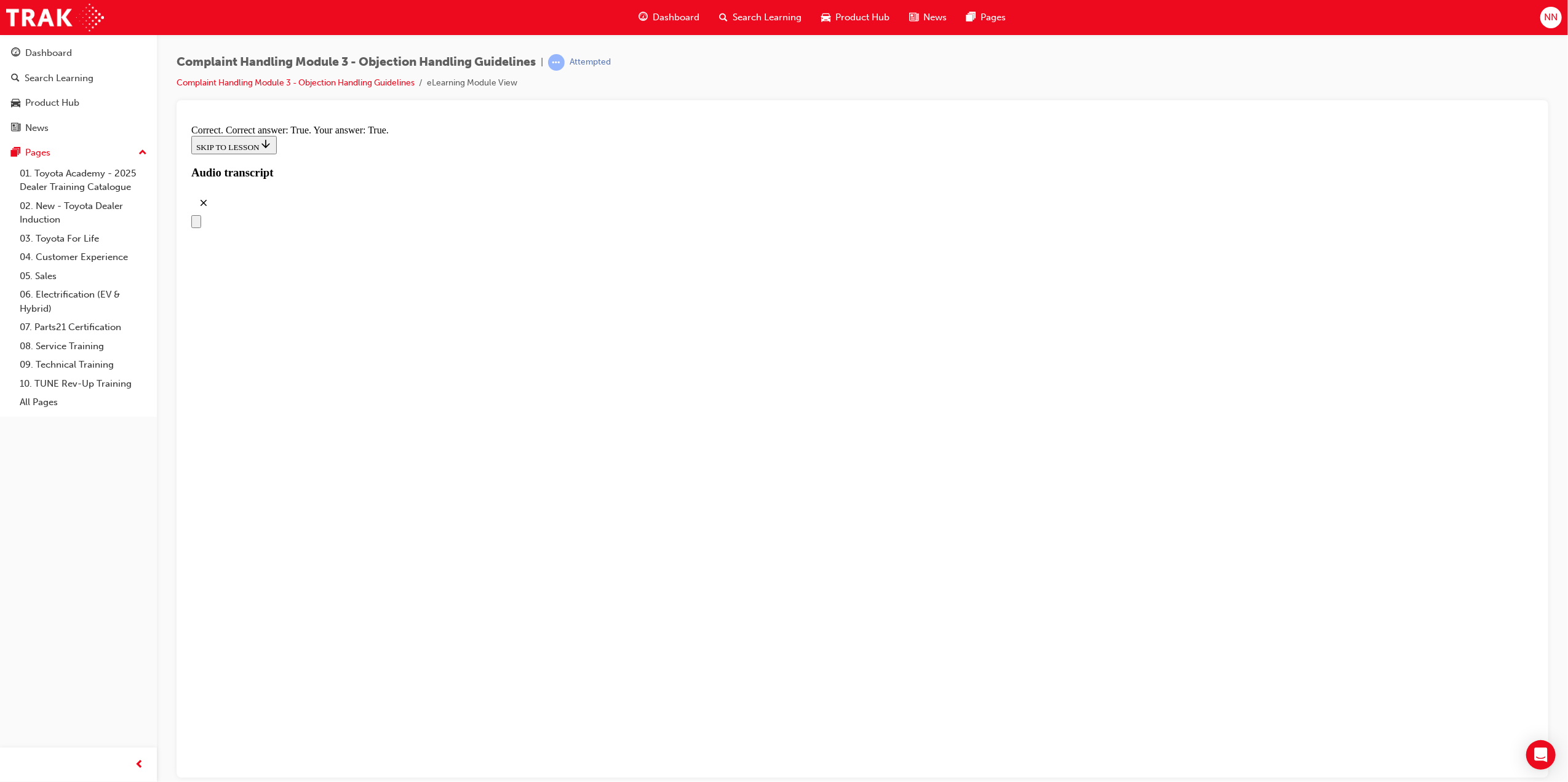
checkbox input "true"
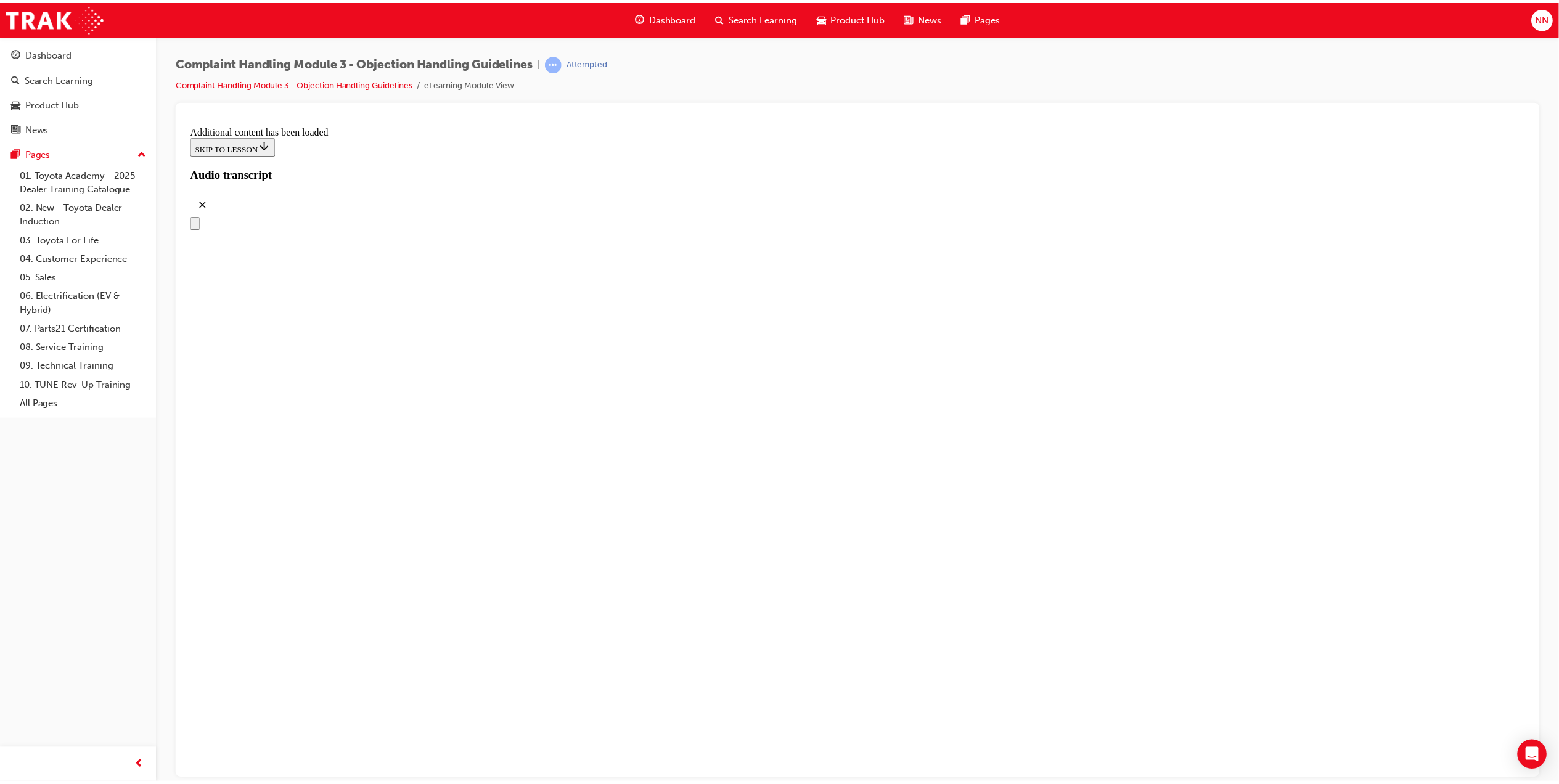
scroll to position [6759, 0]
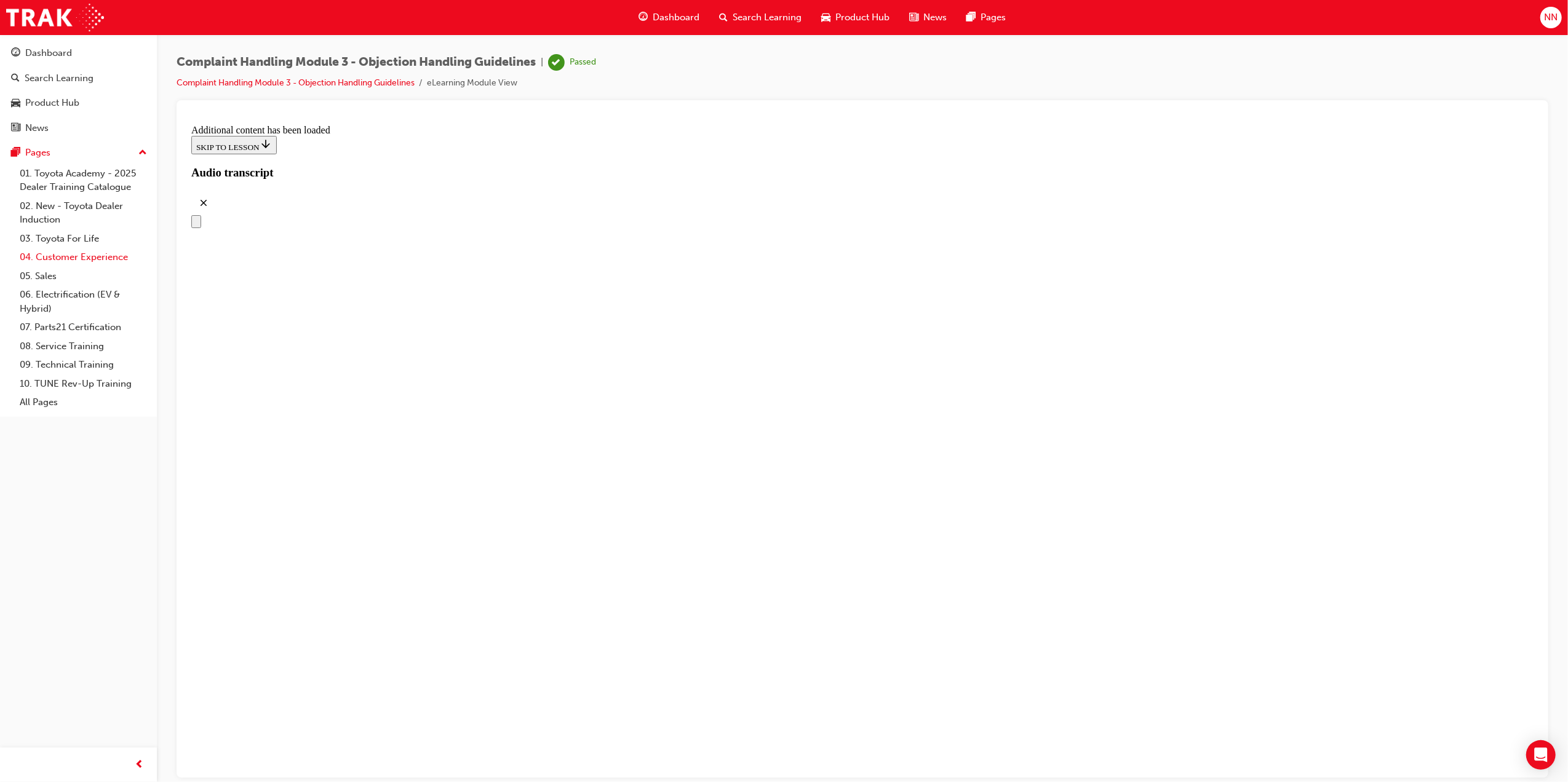
click at [76, 256] on link "04. Customer Experience" at bounding box center [83, 257] width 138 height 19
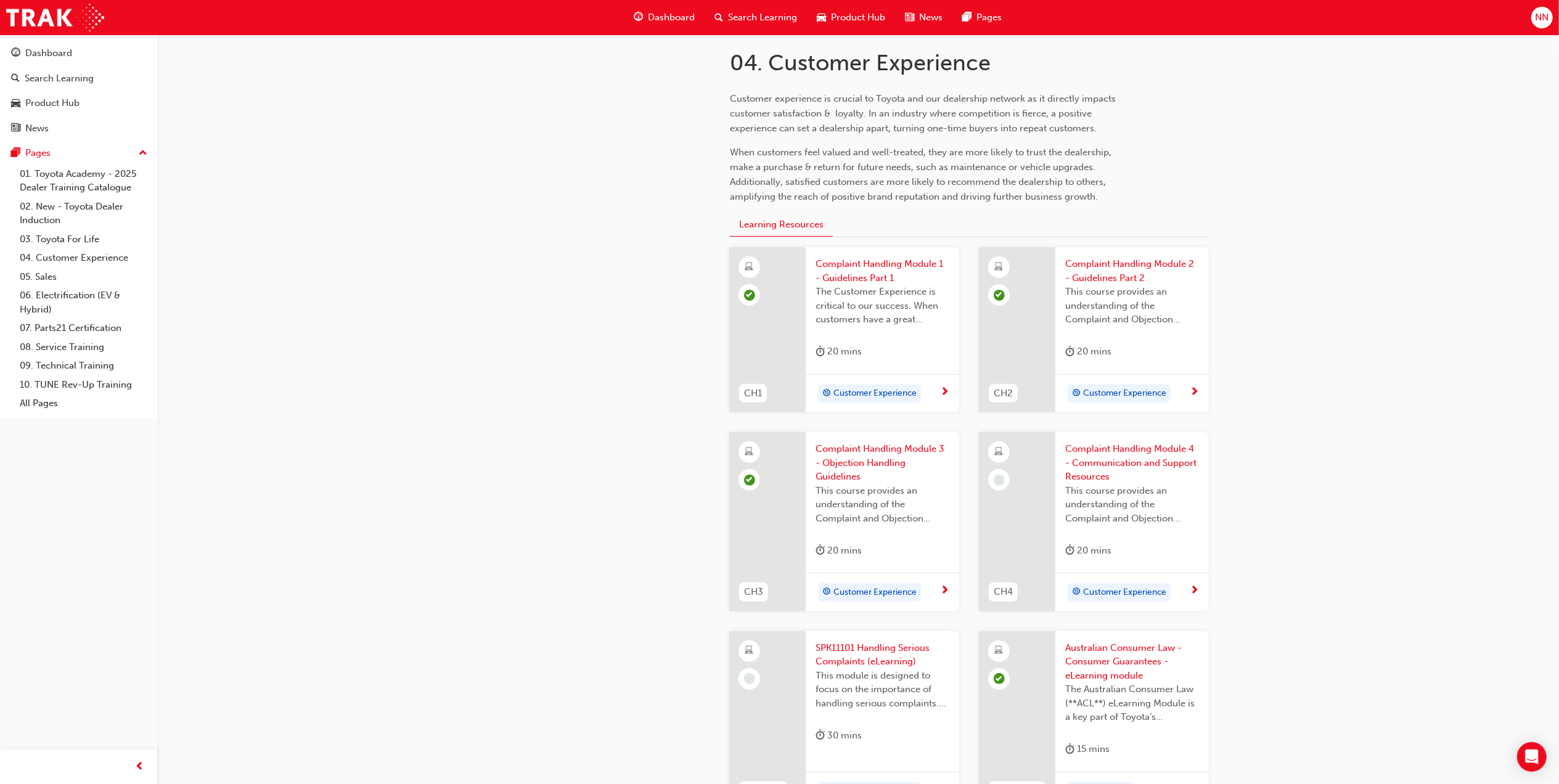
scroll to position [246, 0]
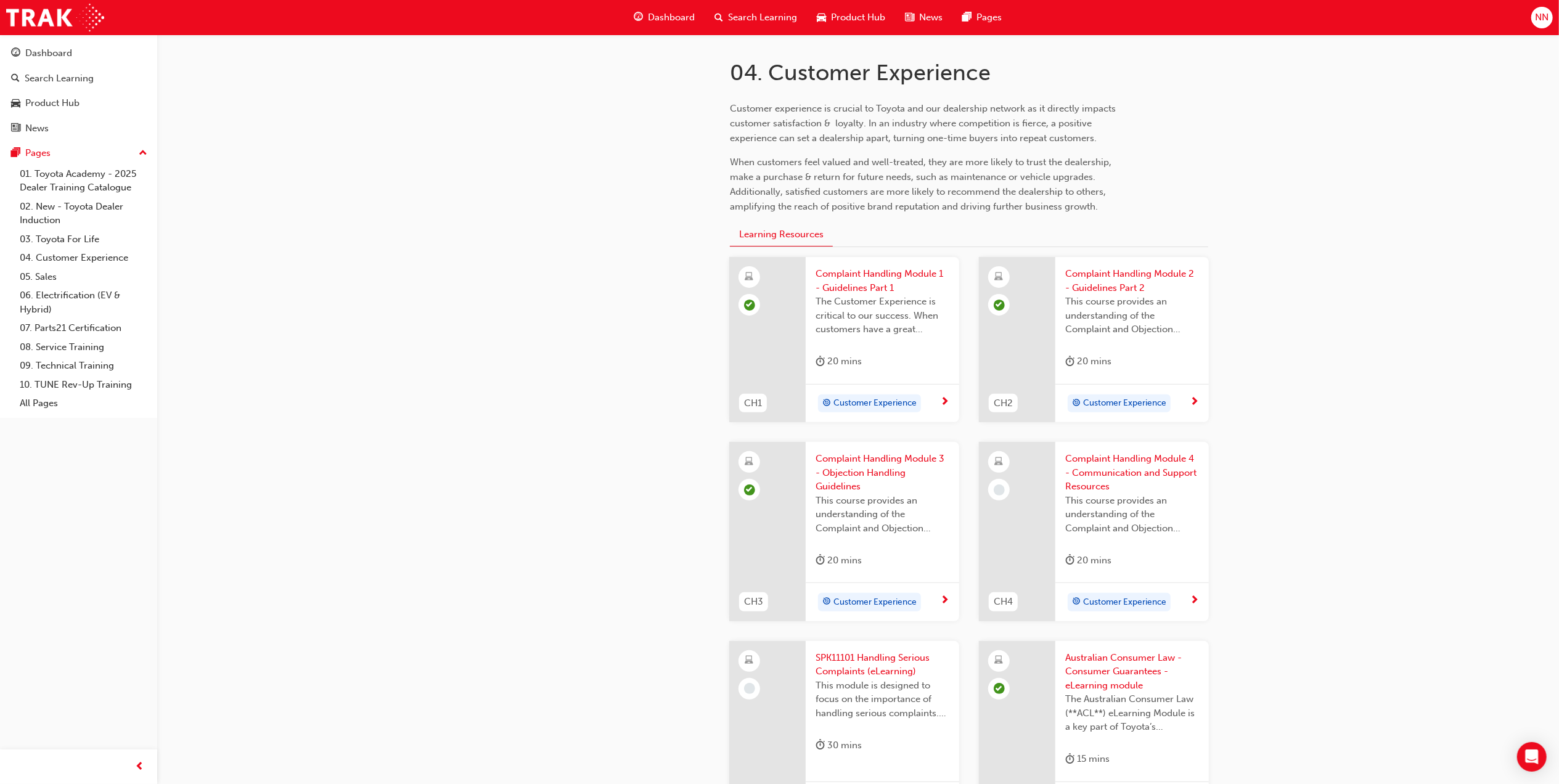
click at [1126, 471] on span "Complaint Handling Module 4 - Communication and Support Resources" at bounding box center [1132, 473] width 134 height 42
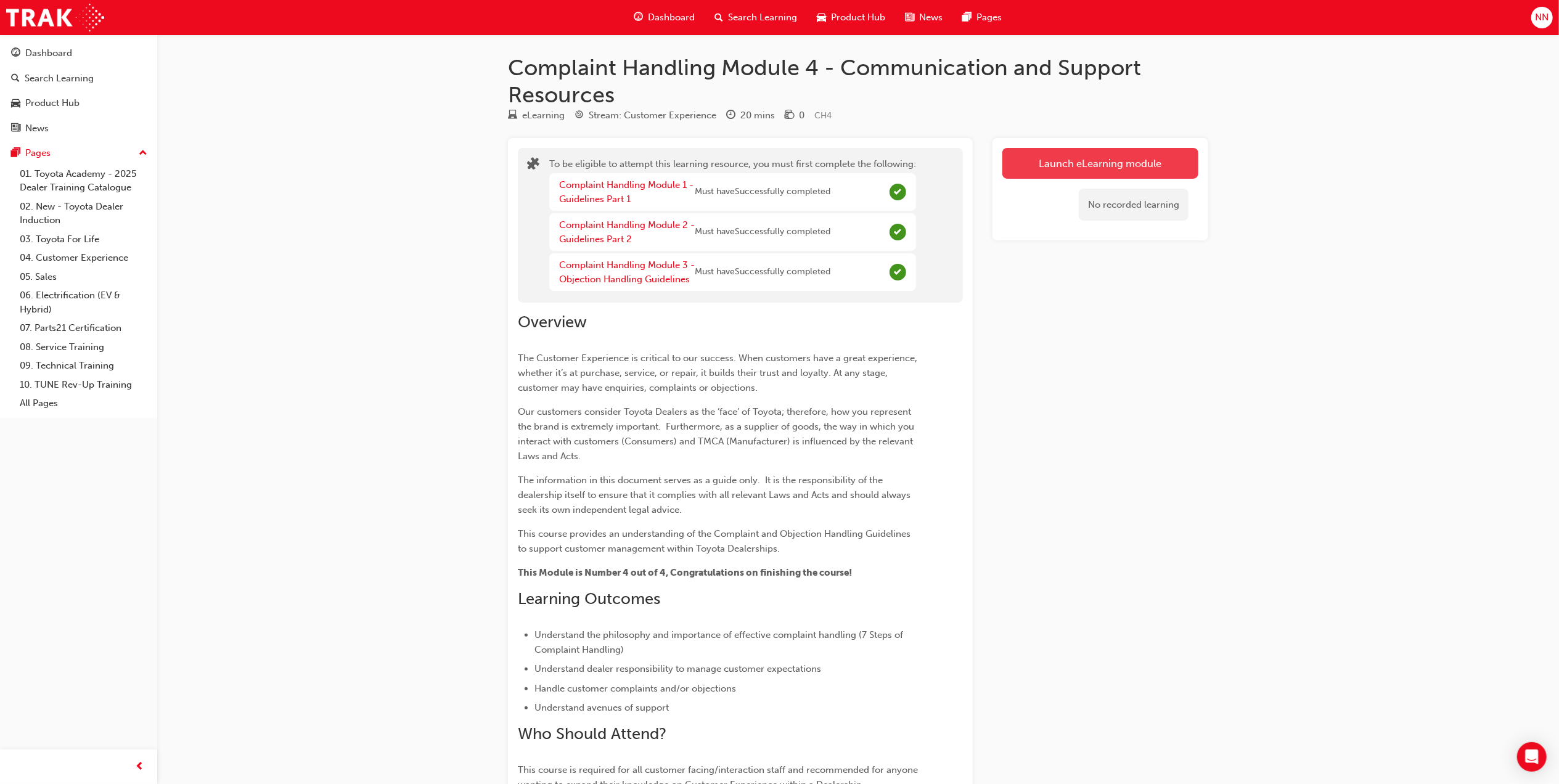
click at [1115, 160] on button "Launch eLearning module" at bounding box center [1100, 163] width 196 height 31
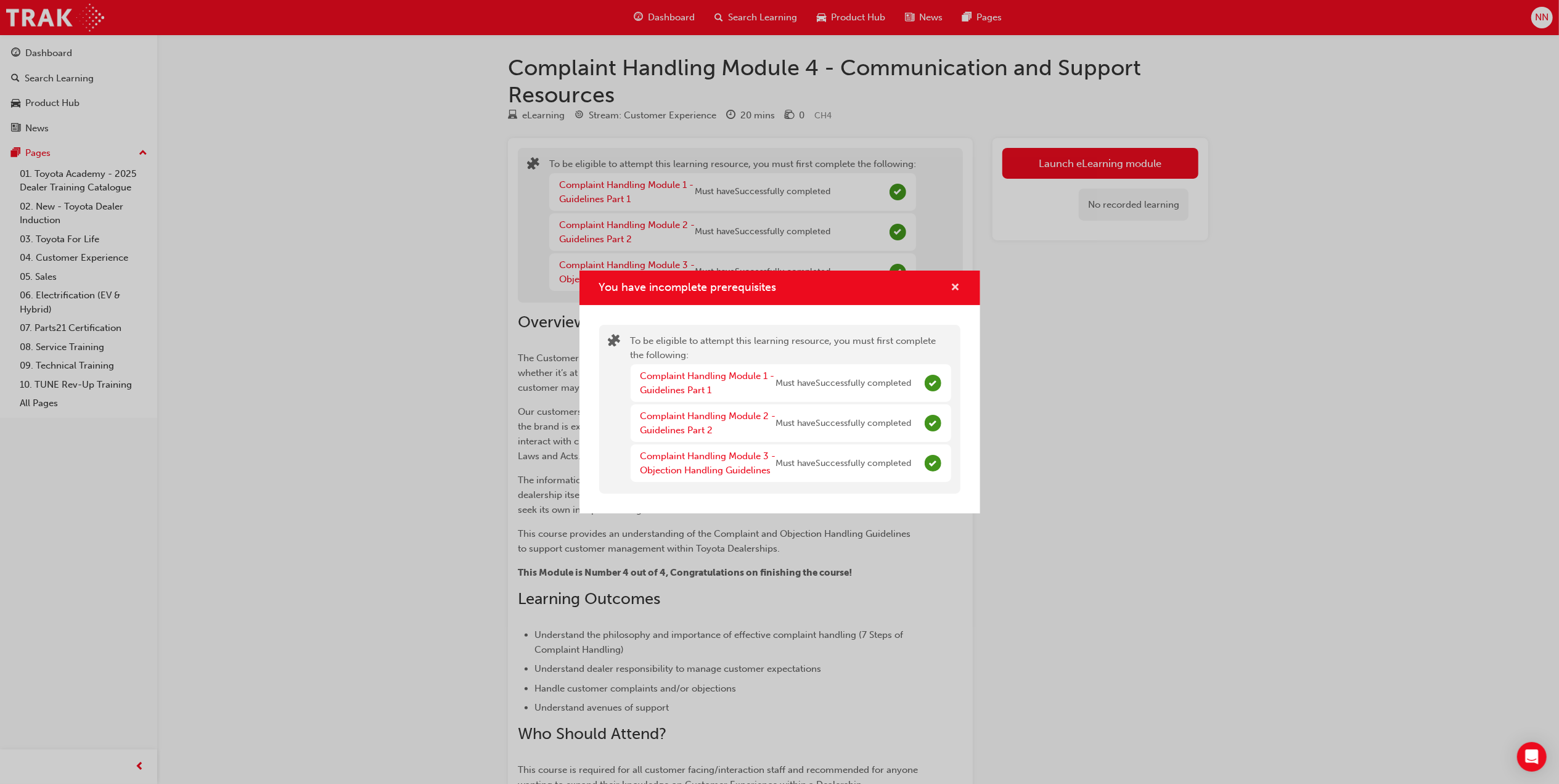
click at [960, 285] on span "cross-icon" at bounding box center [956, 288] width 9 height 11
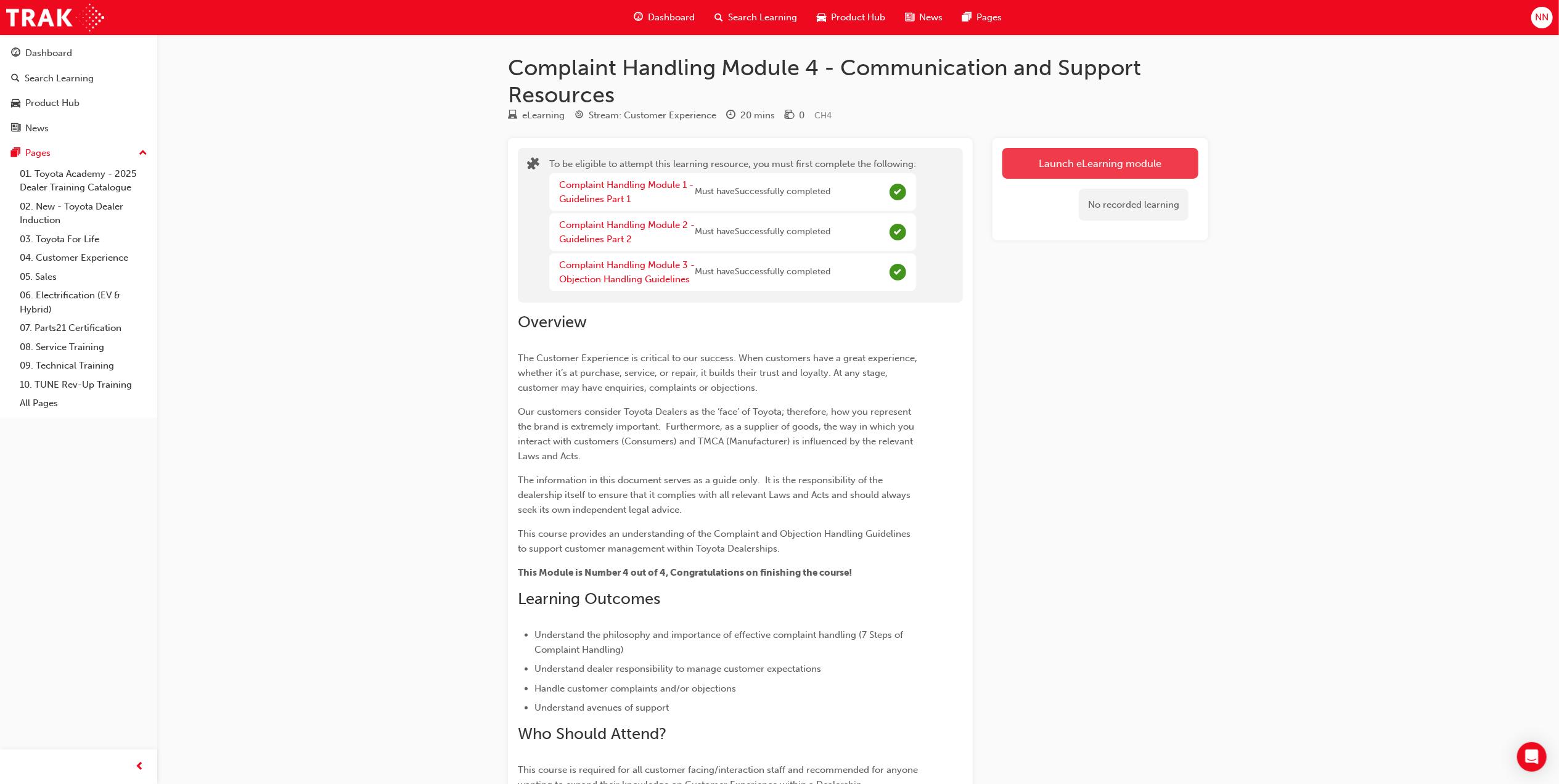
click at [1149, 153] on button "Launch eLearning module" at bounding box center [1100, 163] width 196 height 31
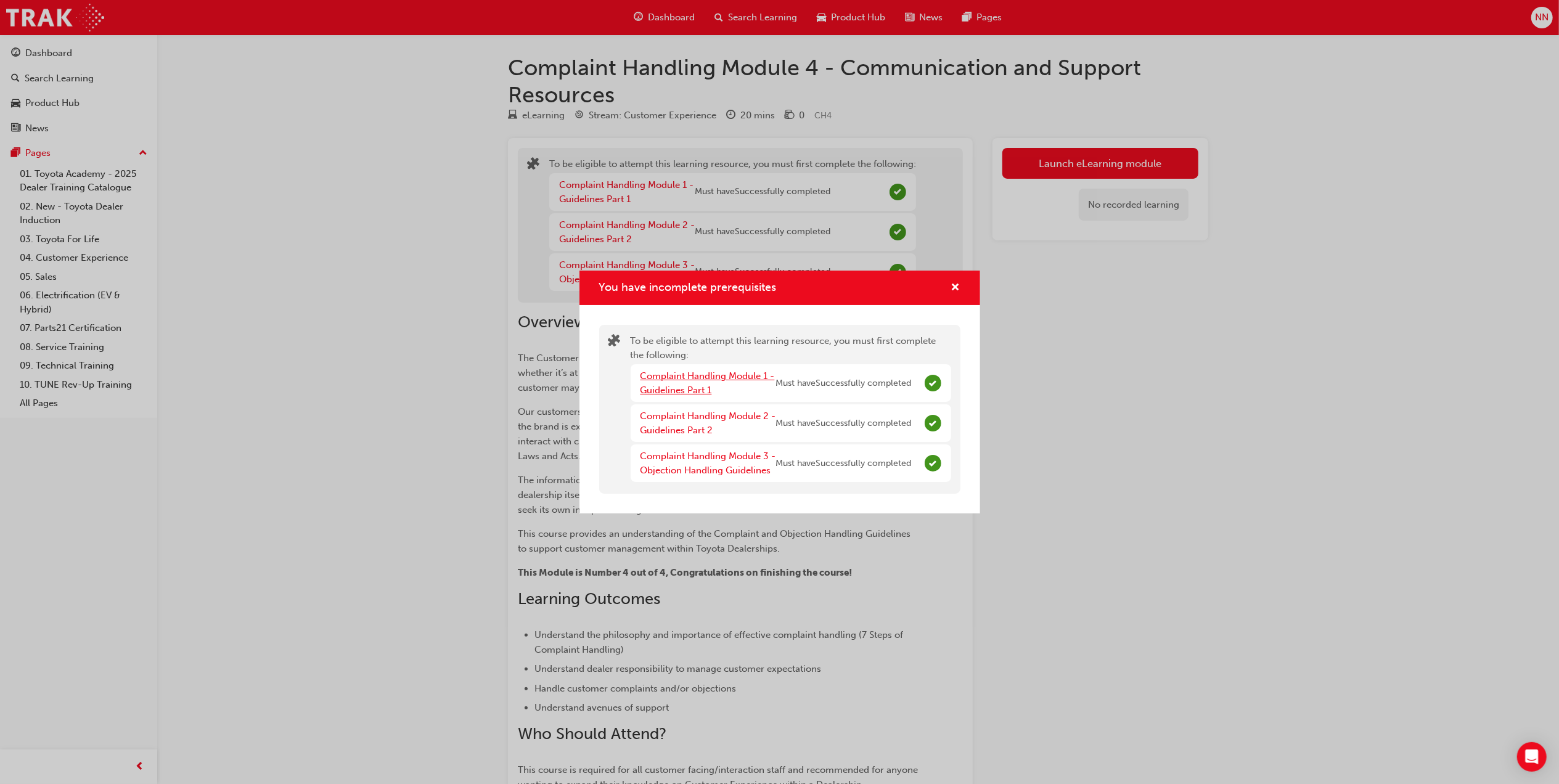
click at [711, 380] on link "Complaint Handling Module 1 - Guidelines Part 1" at bounding box center [707, 383] width 134 height 26
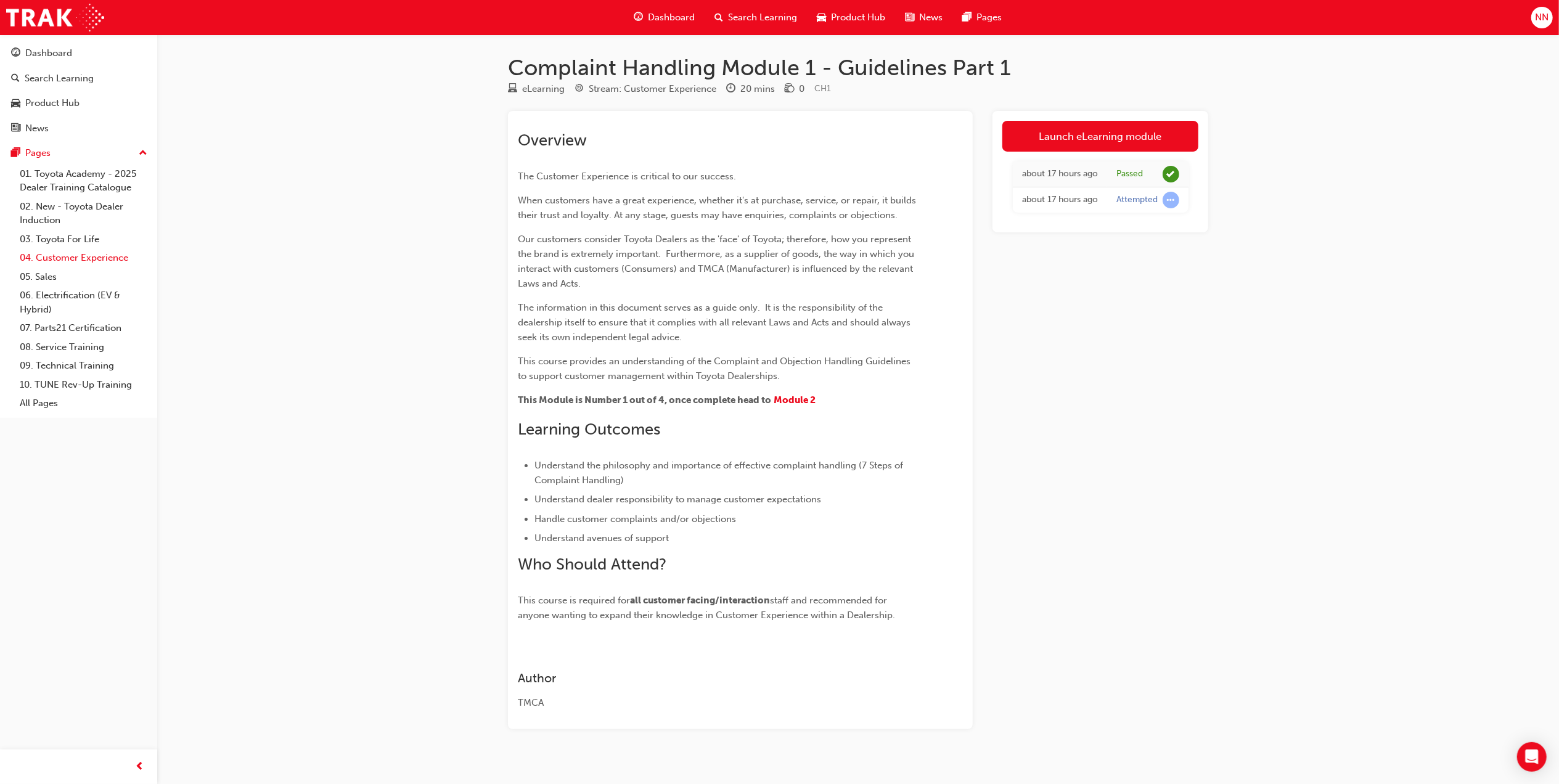
click at [84, 250] on link "04. Customer Experience" at bounding box center [84, 258] width 138 height 19
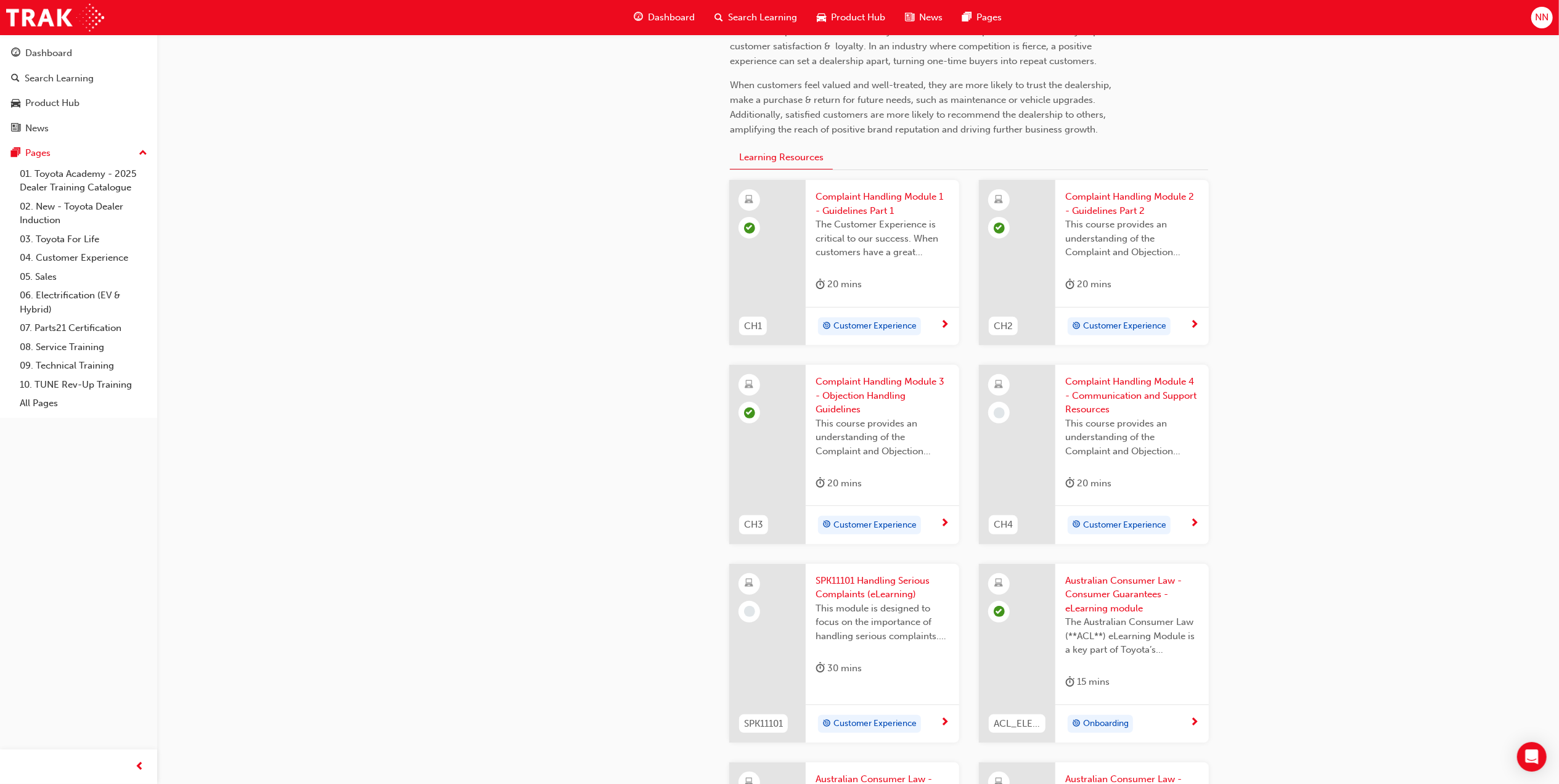
scroll to position [328, 0]
click at [1109, 387] on span "Complaint Handling Module 4 - Communication and Support Resources" at bounding box center [1132, 391] width 134 height 42
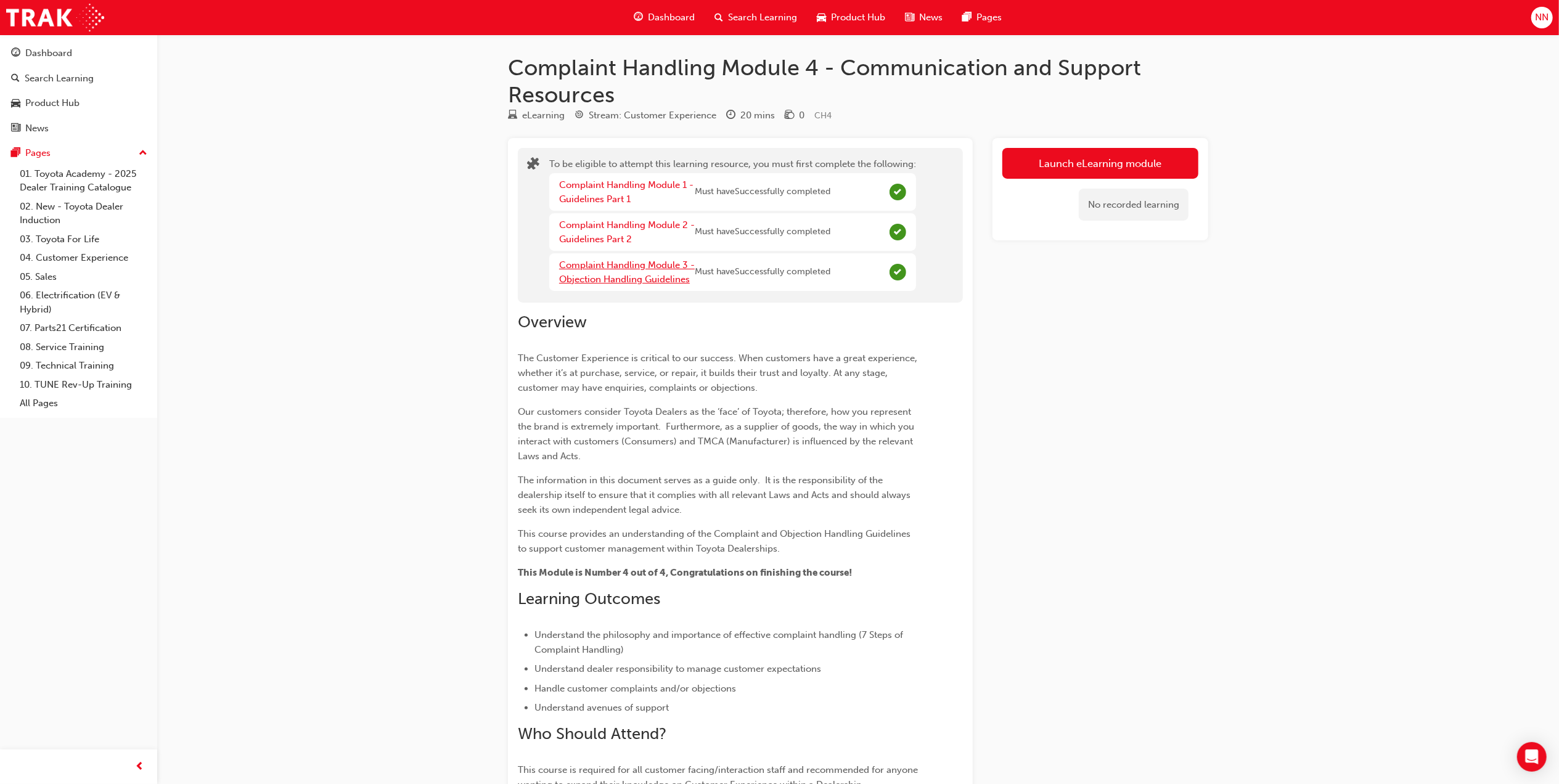
click at [654, 273] on link "Complaint Handling Module 3 - Objection Handling Guidelines" at bounding box center [627, 273] width 136 height 26
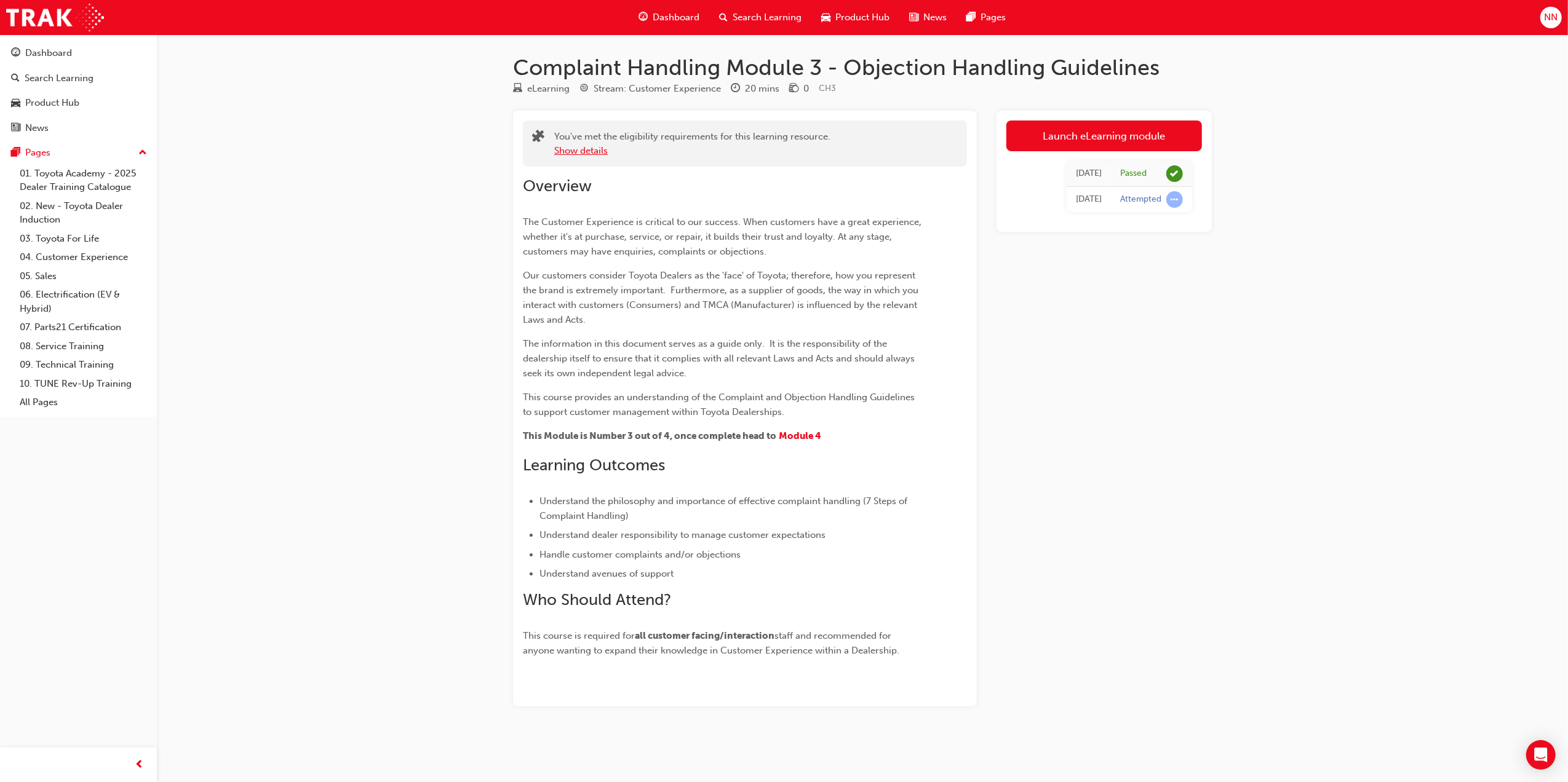
click at [592, 152] on button "Show details" at bounding box center [580, 151] width 53 height 14
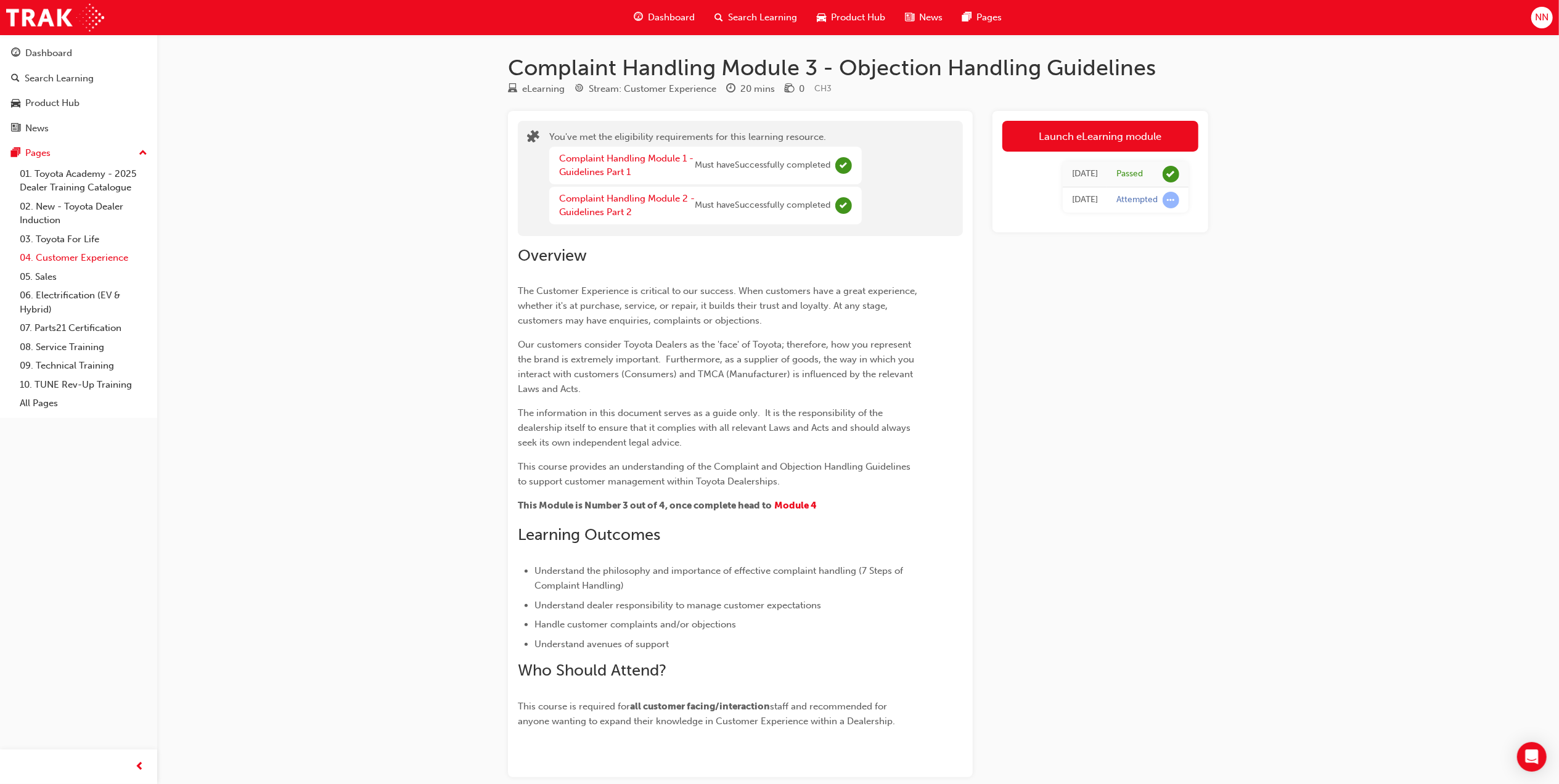
click at [75, 261] on link "04. Customer Experience" at bounding box center [84, 258] width 138 height 19
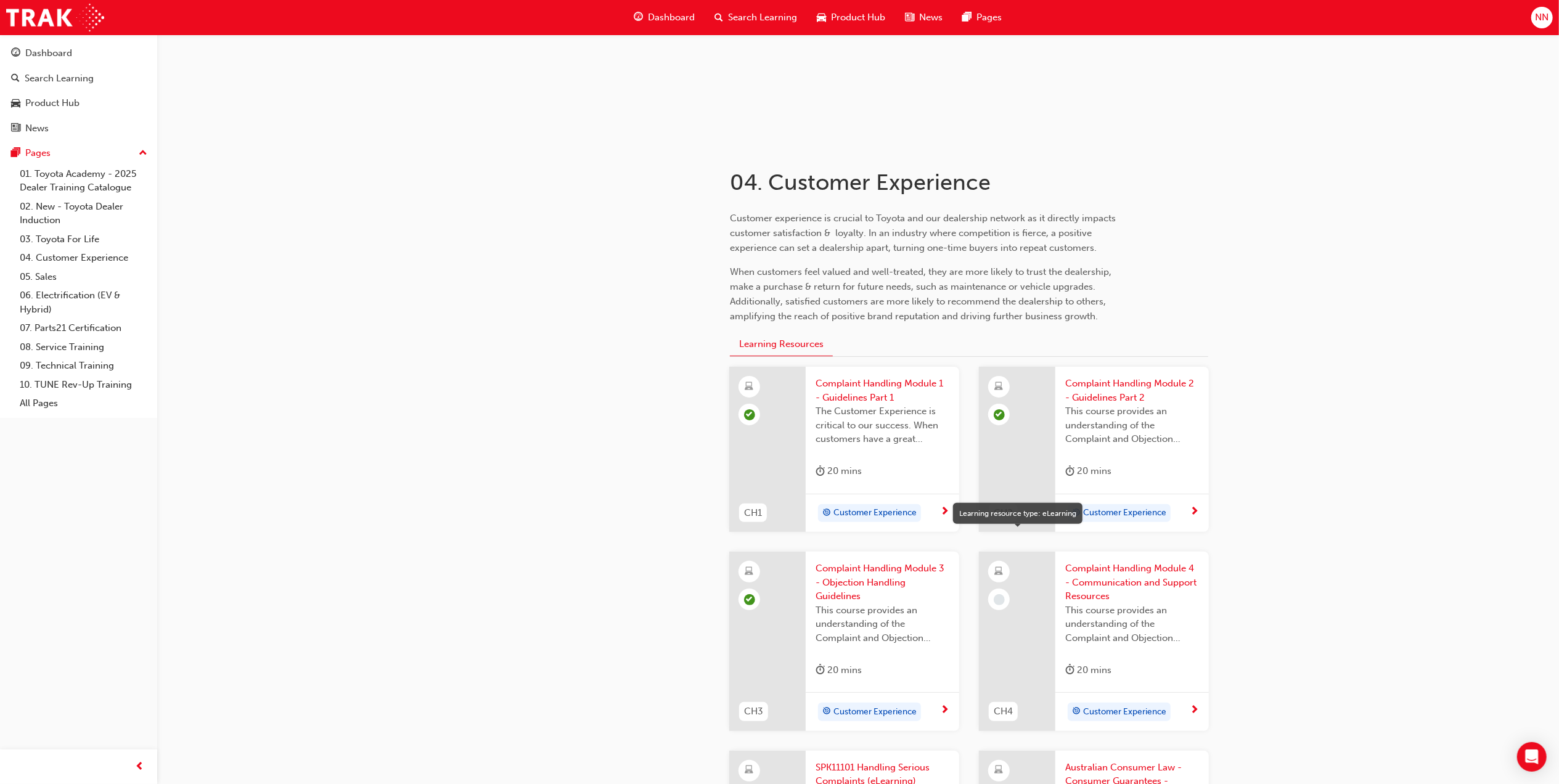
scroll to position [246, 0]
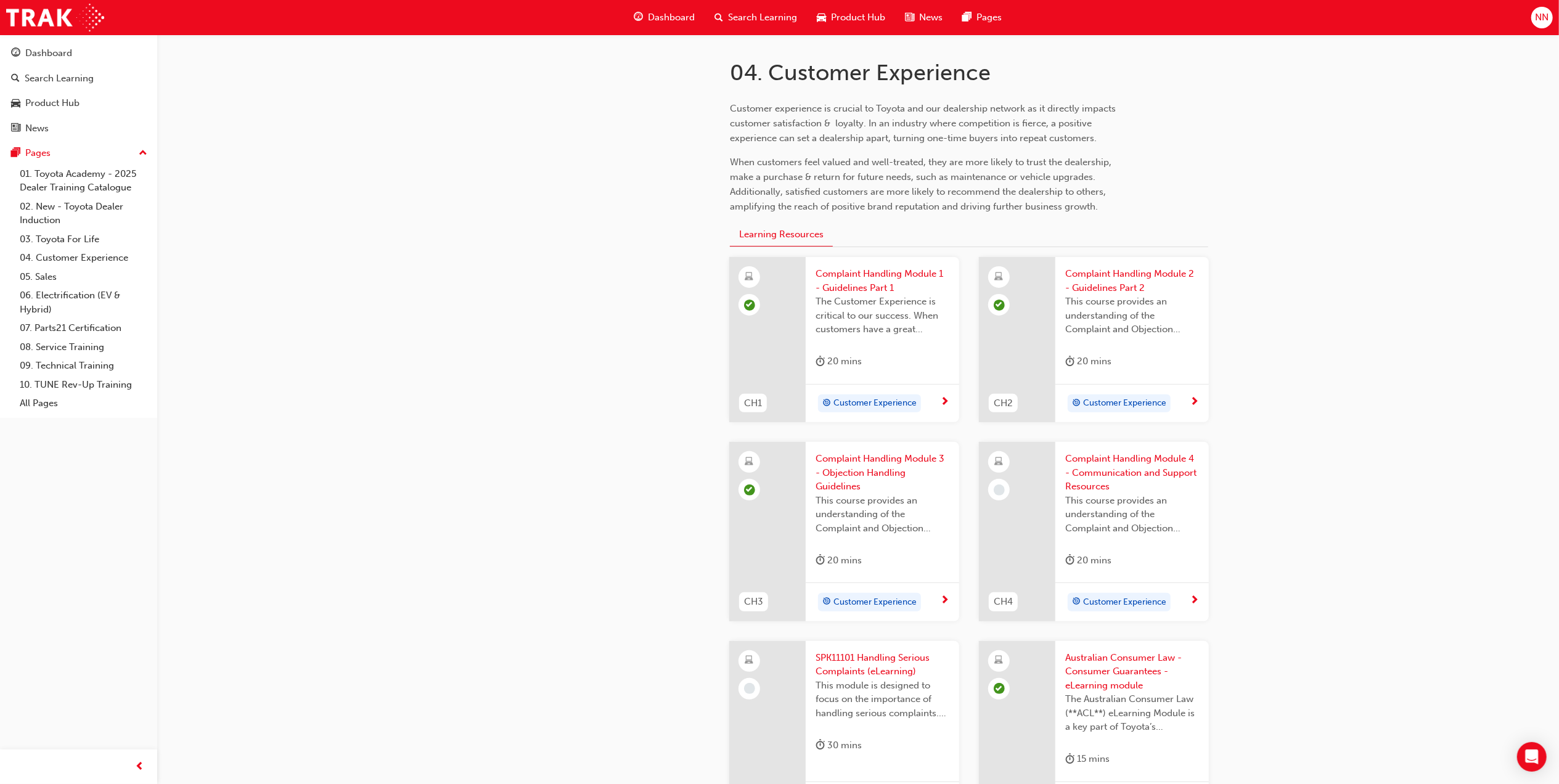
click at [1103, 465] on span "Complaint Handling Module 4 - Communication and Support Resources" at bounding box center [1132, 473] width 134 height 42
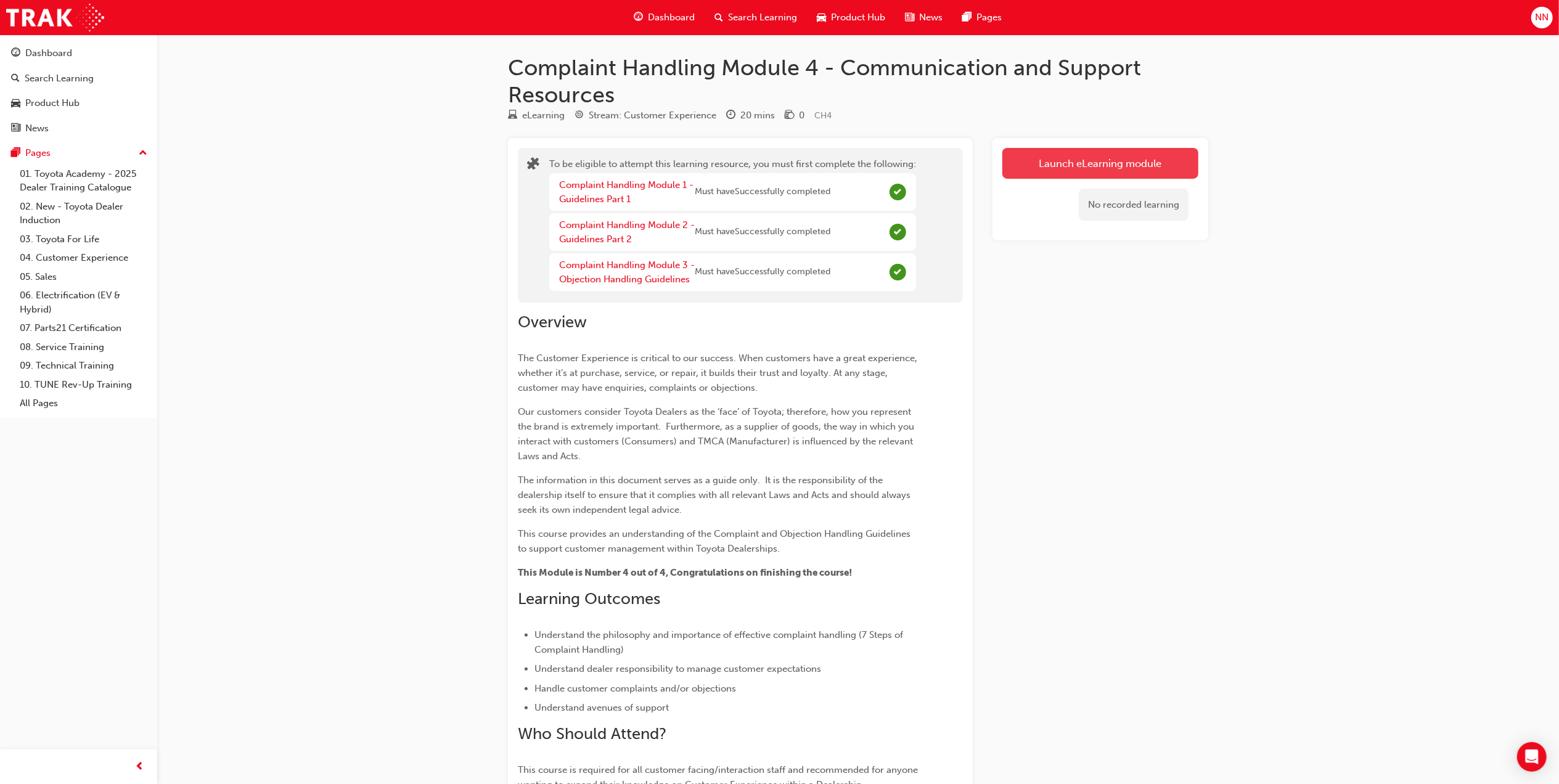
click at [1073, 170] on button "Launch eLearning module" at bounding box center [1100, 163] width 196 height 31
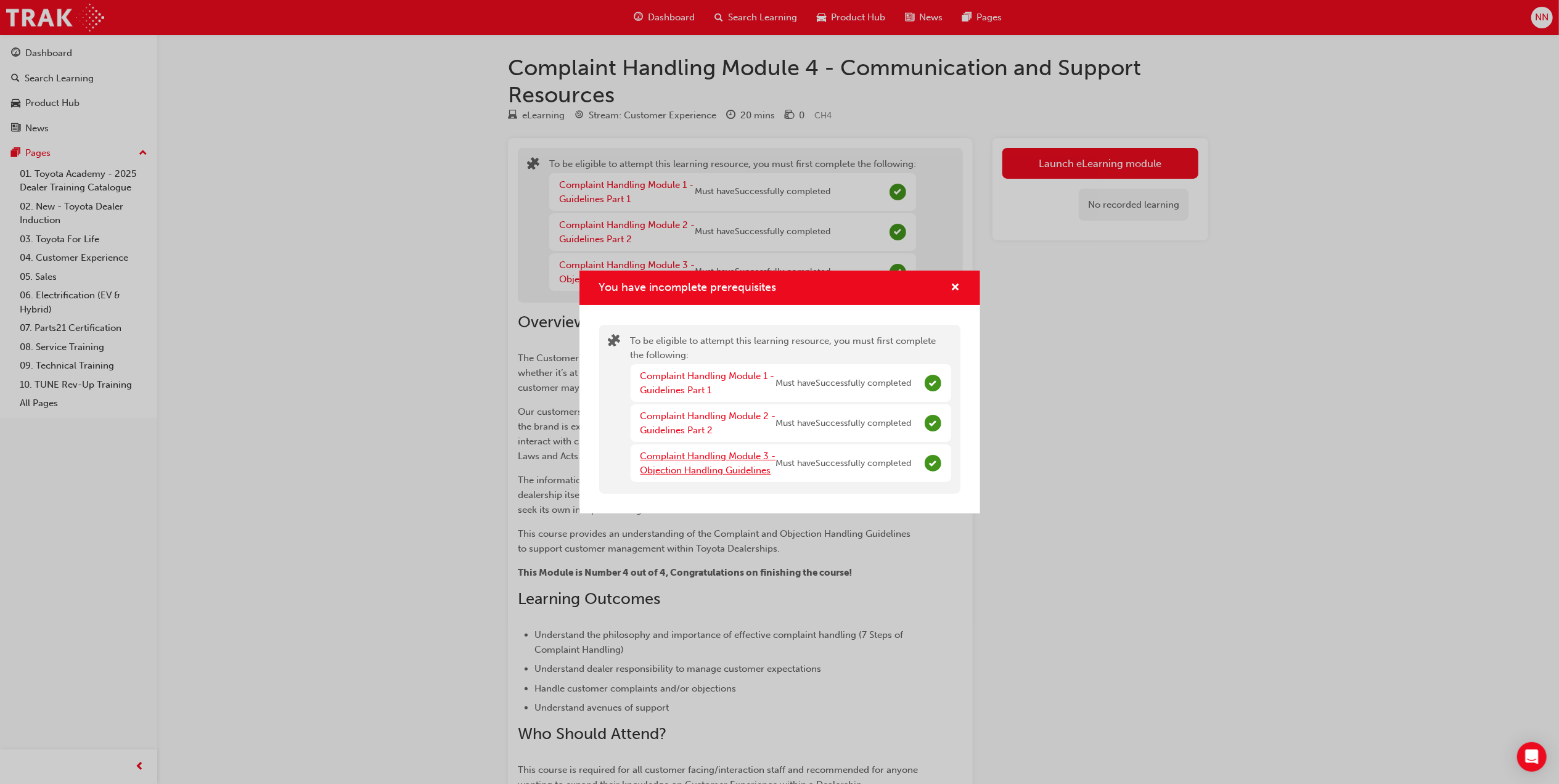
click at [691, 459] on link "Complaint Handling Module 3 - Objection Handling Guidelines" at bounding box center [708, 463] width 136 height 26
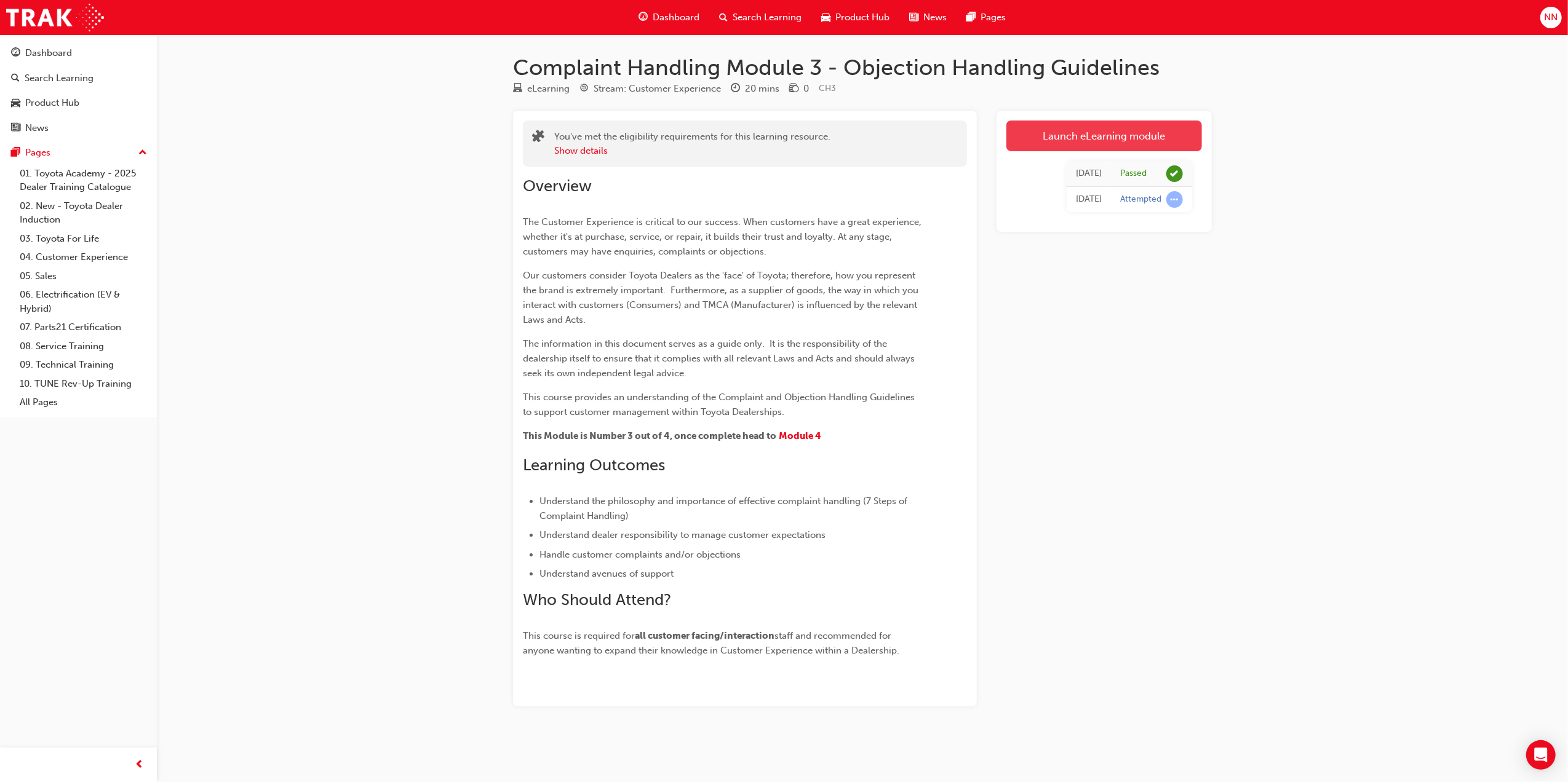
click at [1070, 137] on link "Launch eLearning module" at bounding box center [1104, 135] width 195 height 31
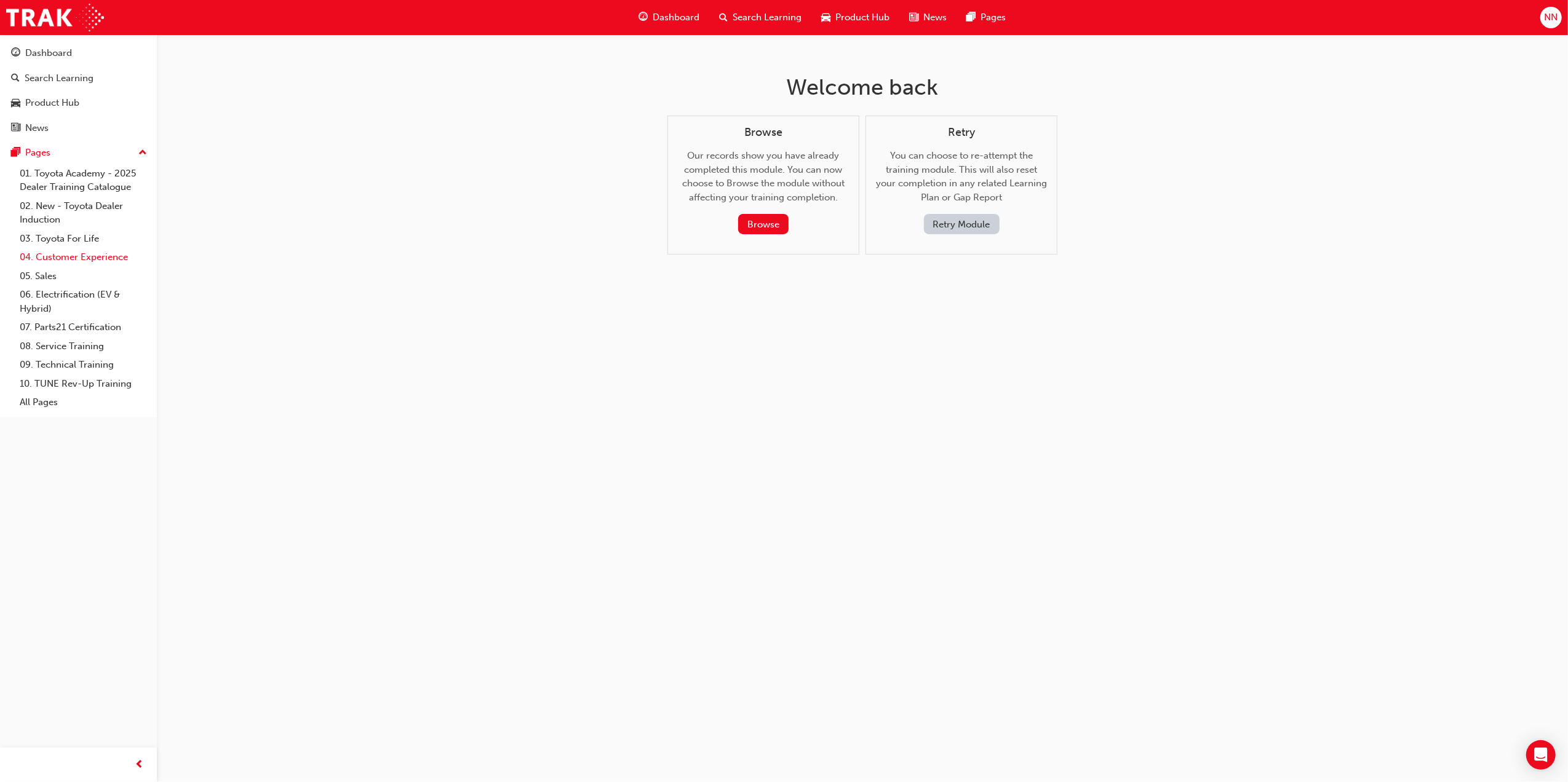
click at [79, 257] on link "04. Customer Experience" at bounding box center [83, 257] width 138 height 19
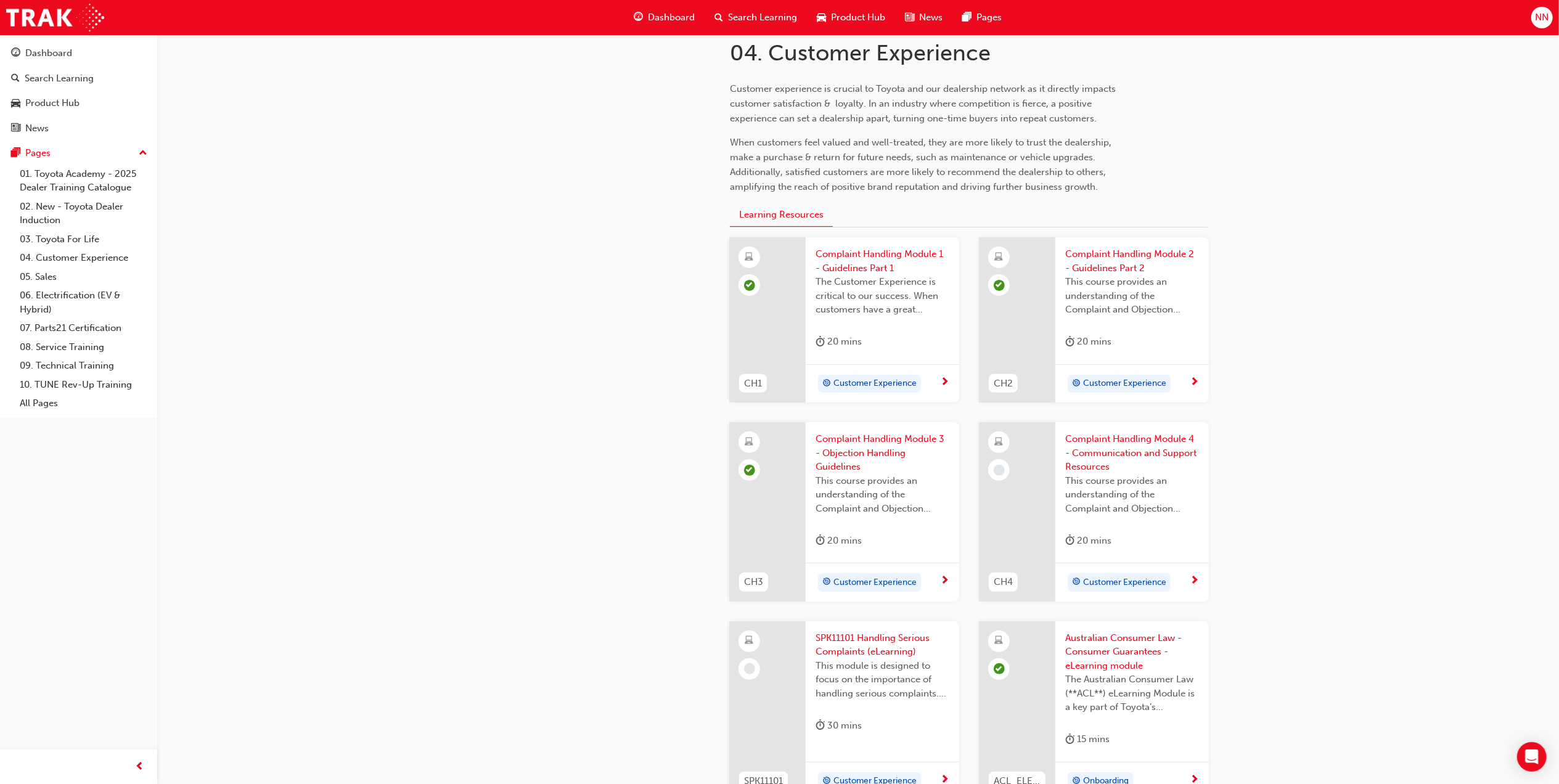
scroll to position [328, 0]
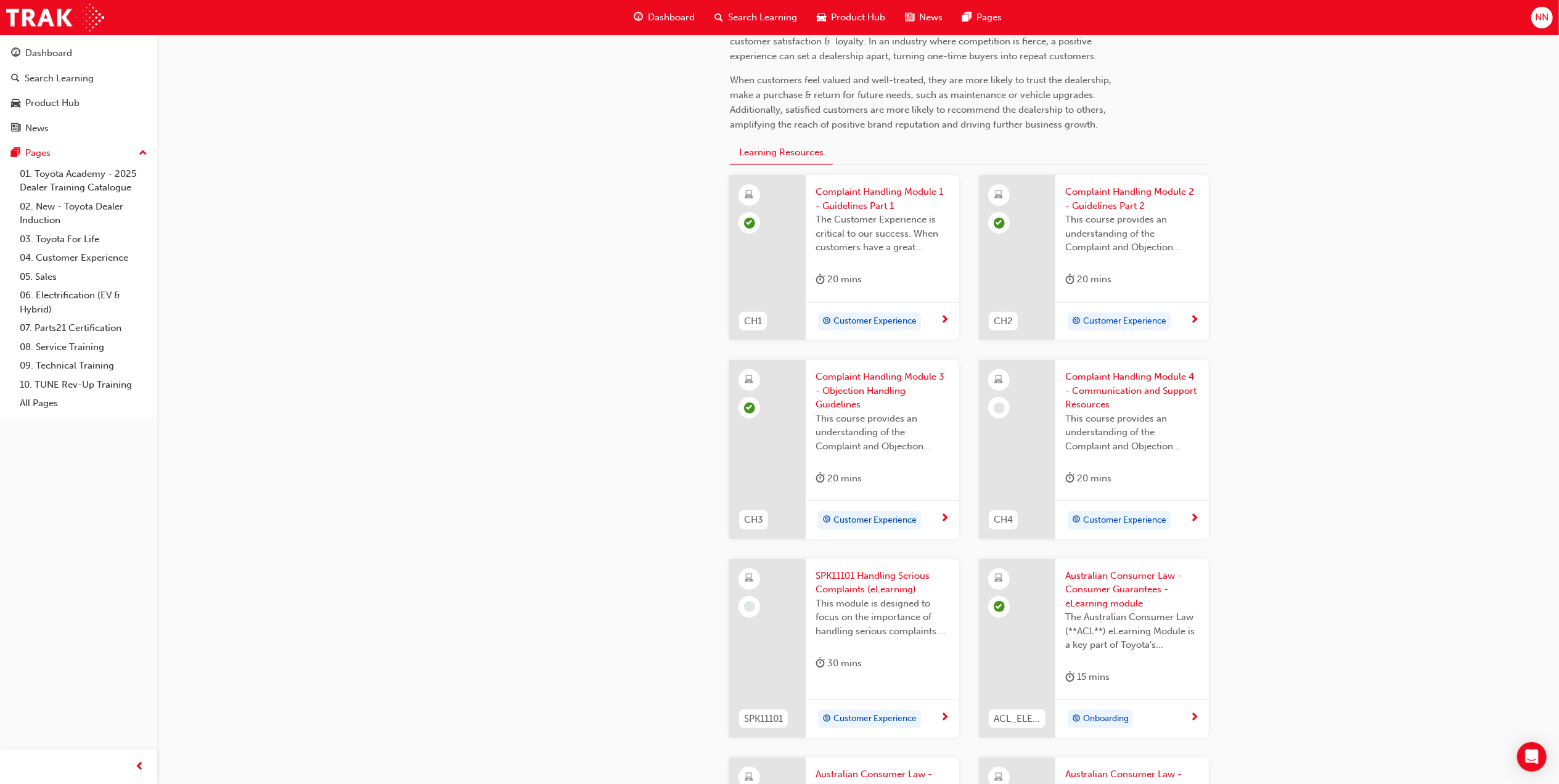
click at [1084, 390] on span "Complaint Handling Module 4 - Communication and Support Resources" at bounding box center [1132, 391] width 134 height 42
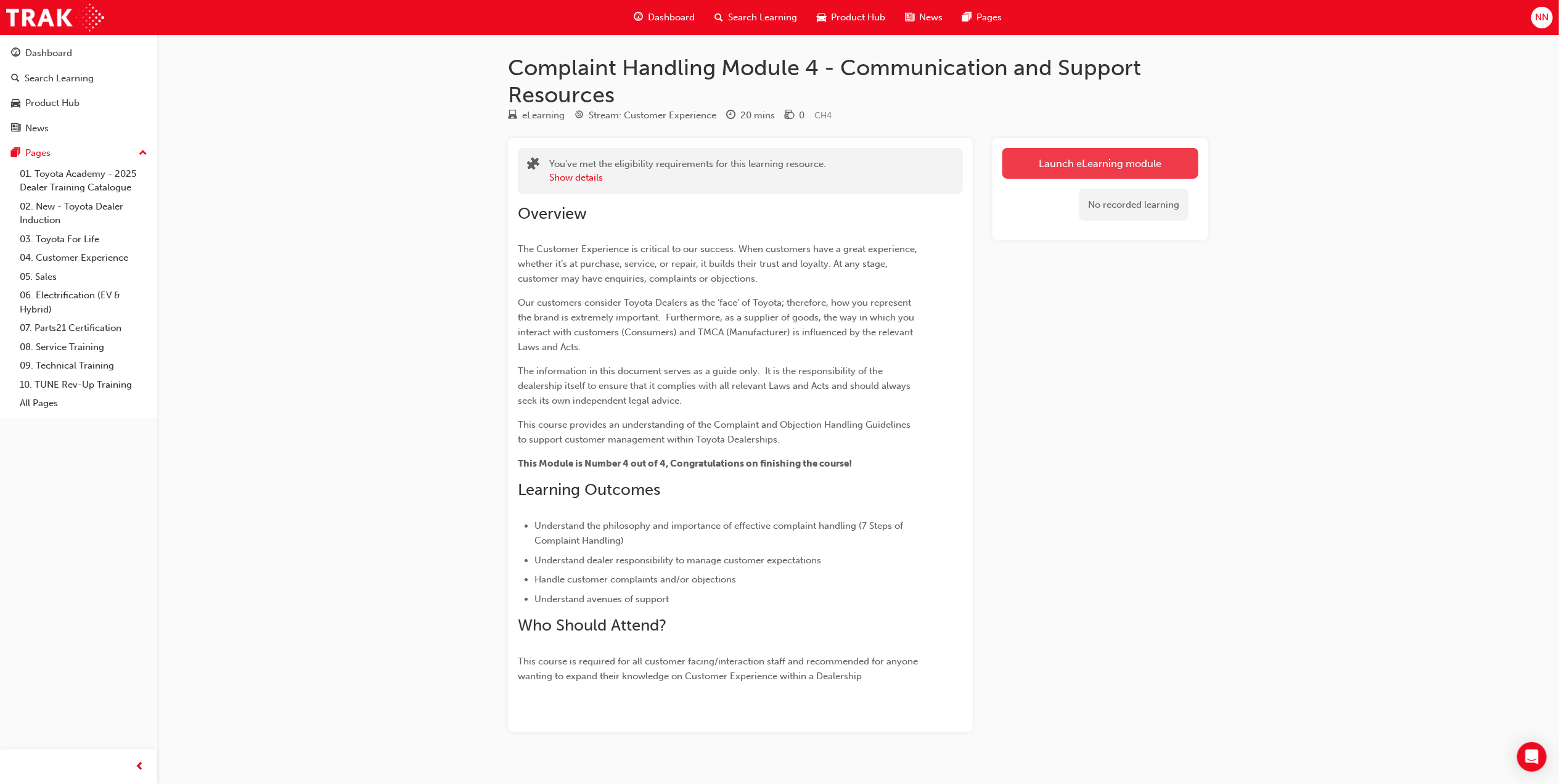
click at [1088, 172] on link "Launch eLearning module" at bounding box center [1100, 163] width 196 height 31
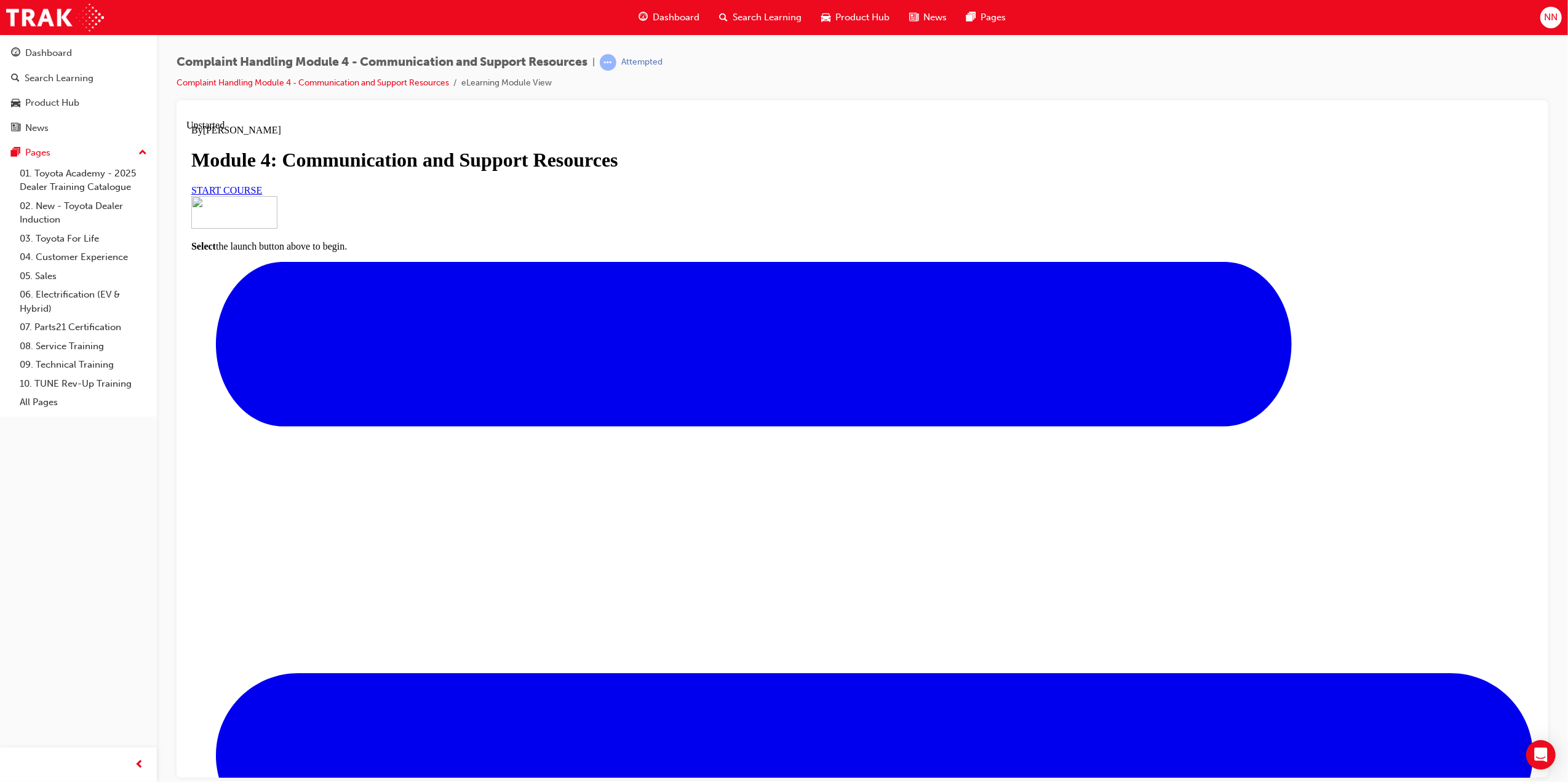
click at [262, 195] on link "START COURSE" at bounding box center [226, 190] width 71 height 11
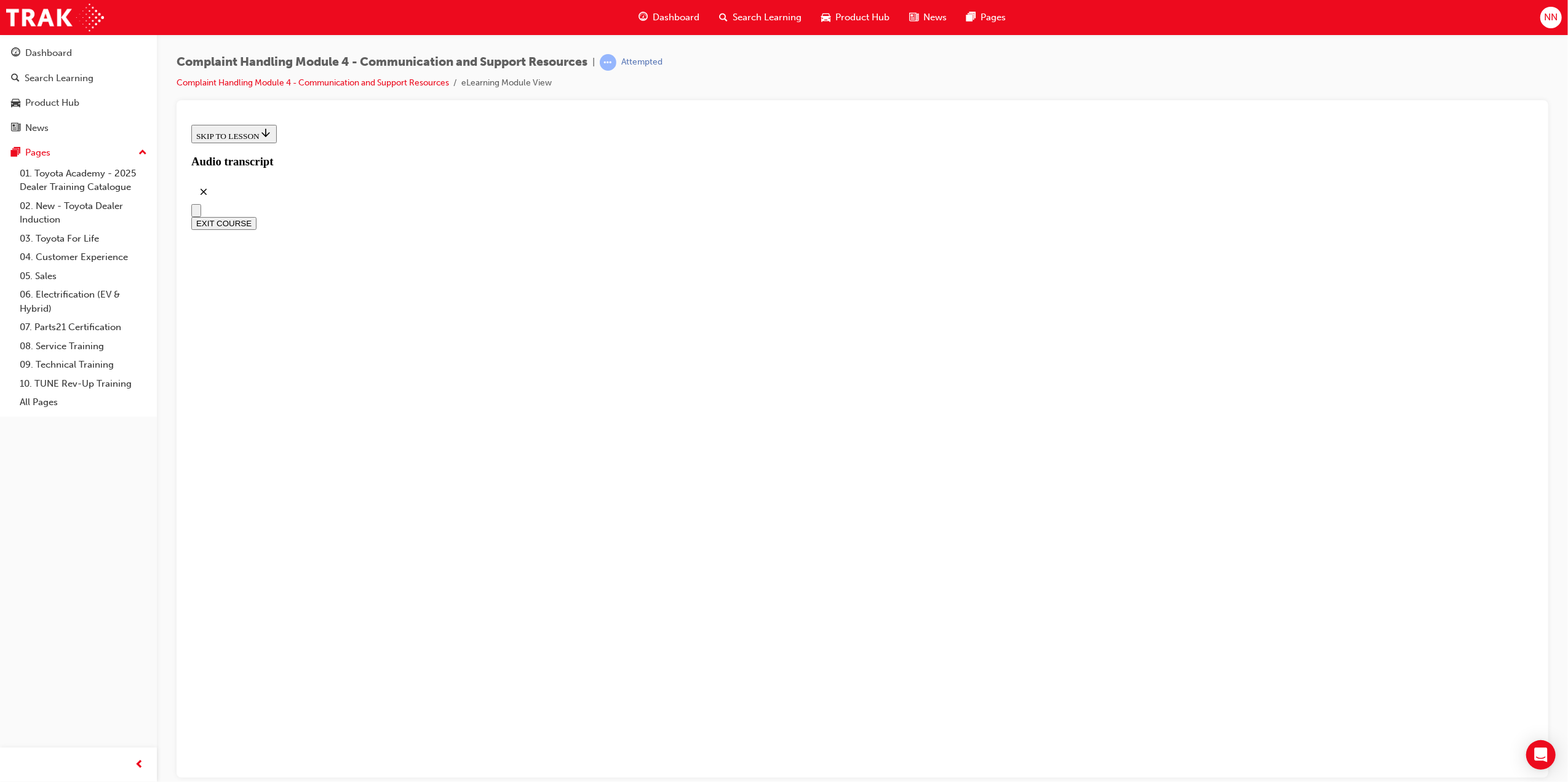
scroll to position [137, 0]
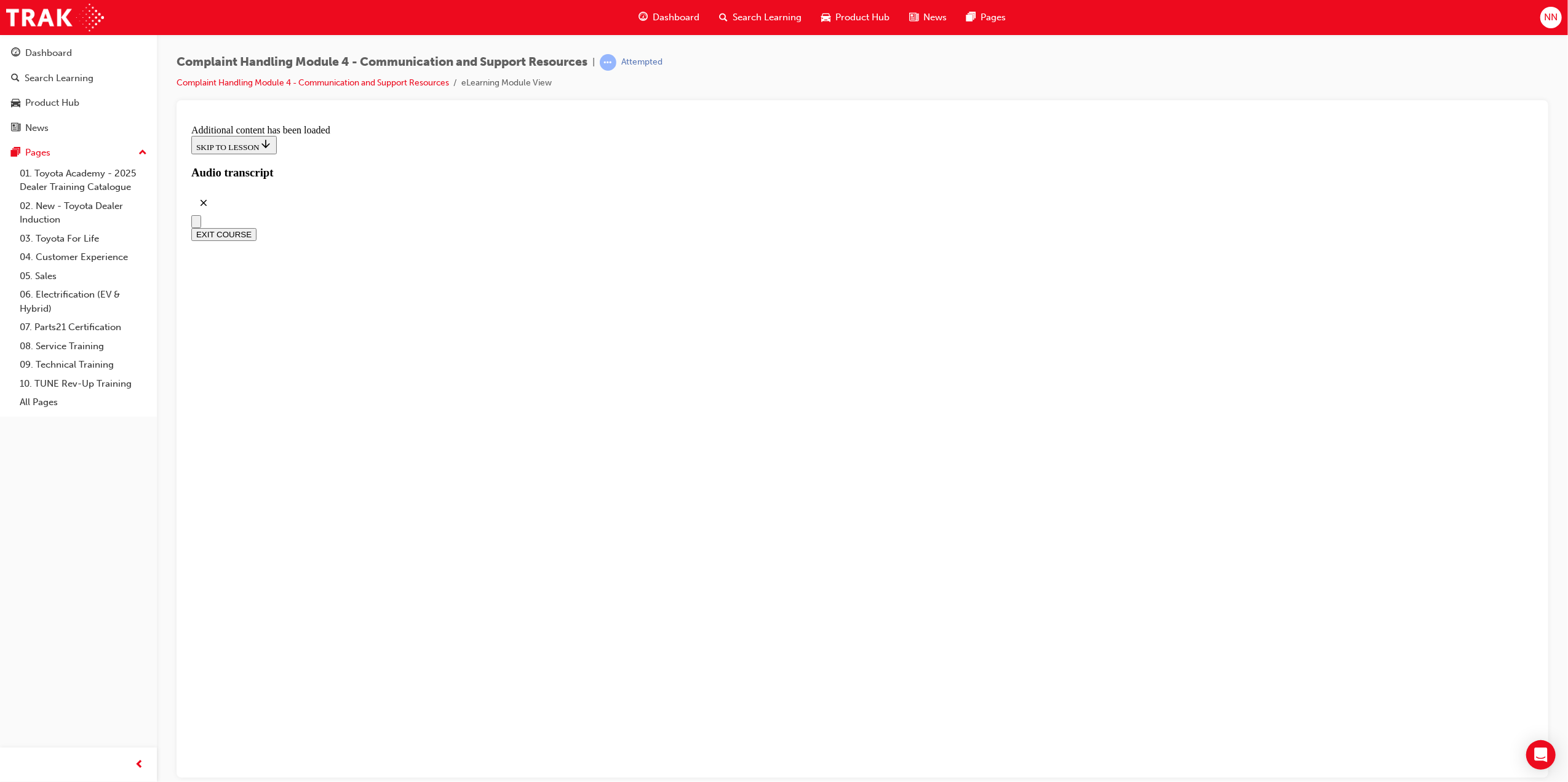
radio input "true"
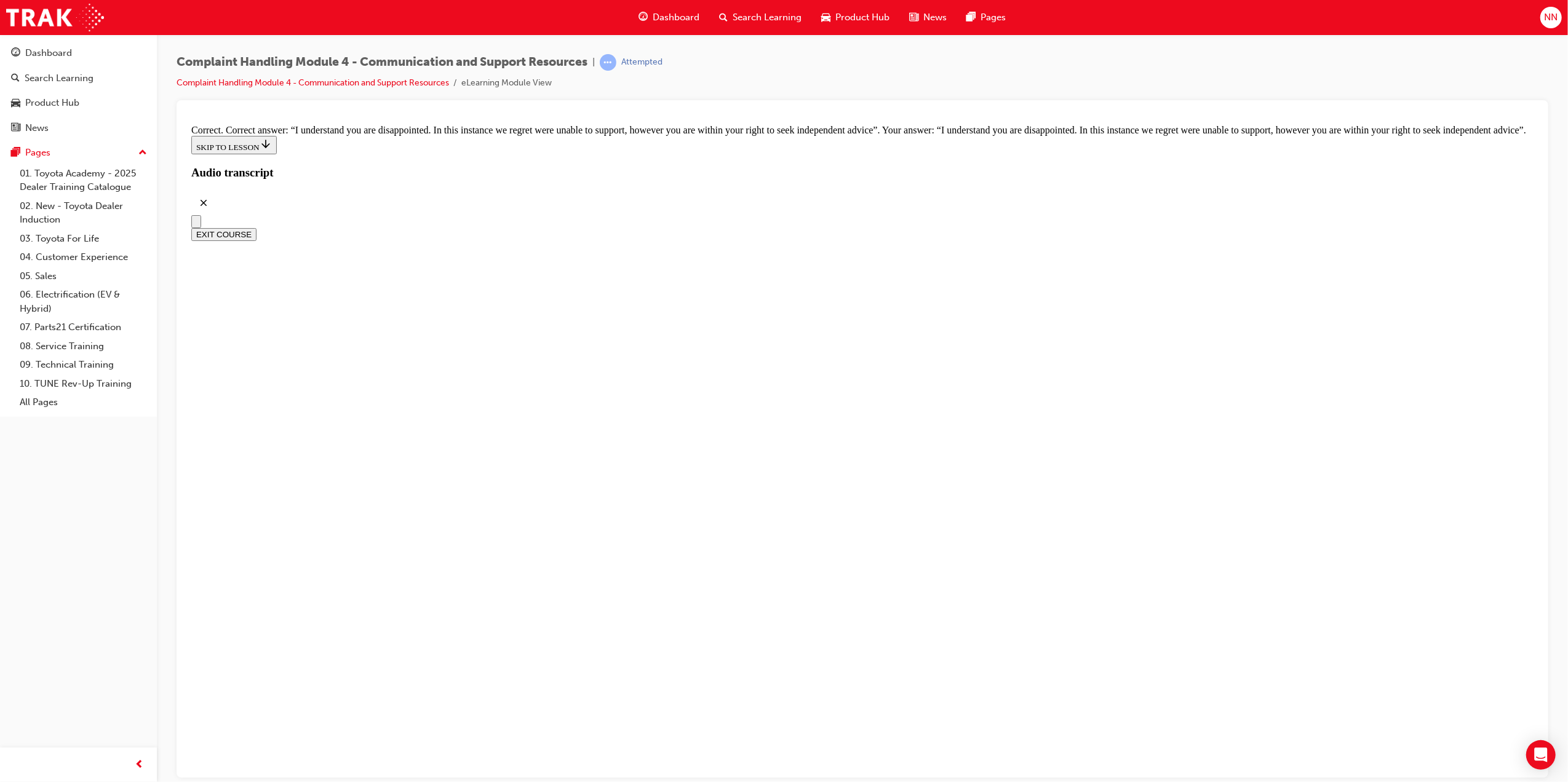
scroll to position [7792, 0]
checkbox input "true"
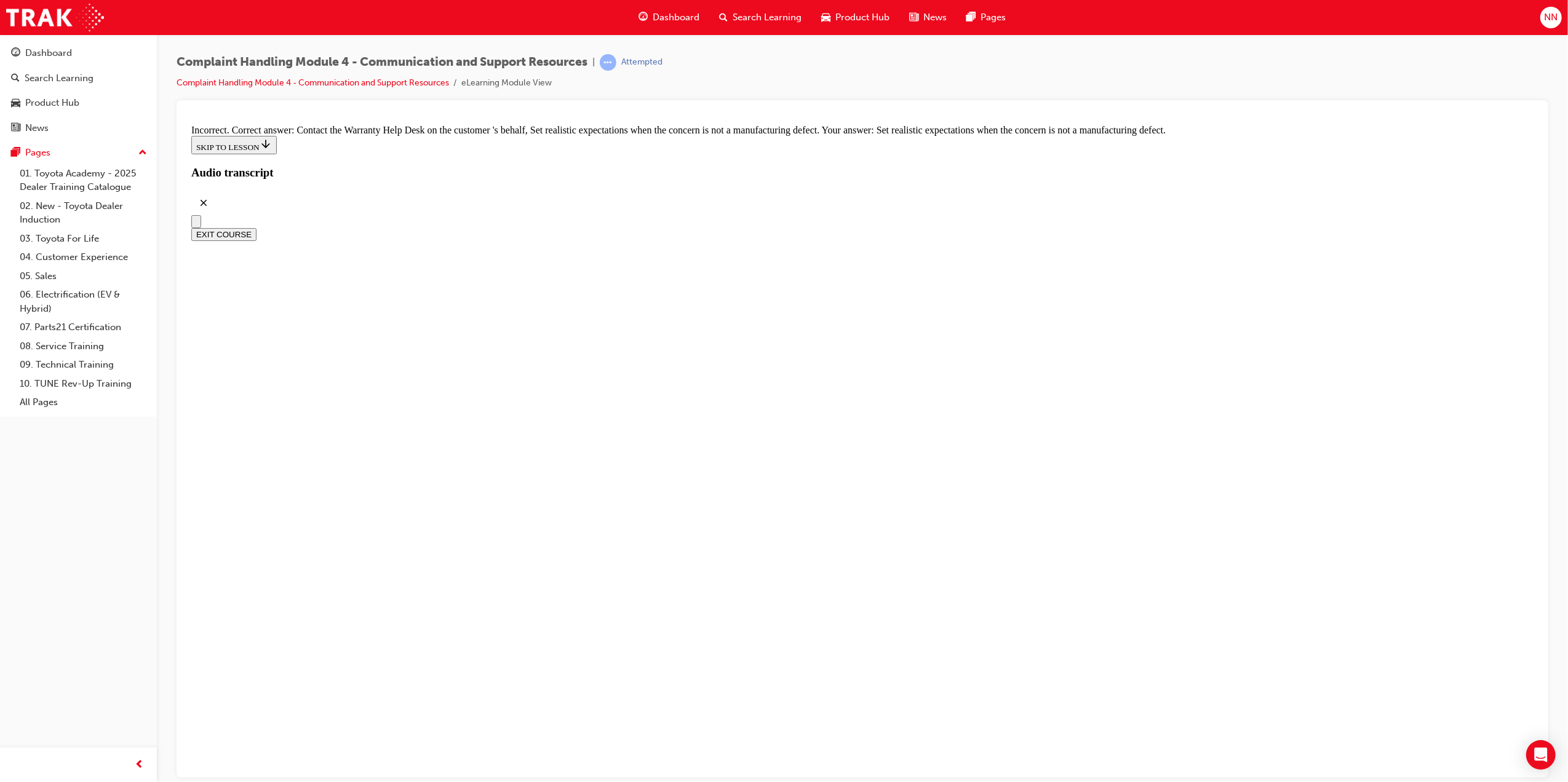
scroll to position [7968, 0]
checkbox input "true"
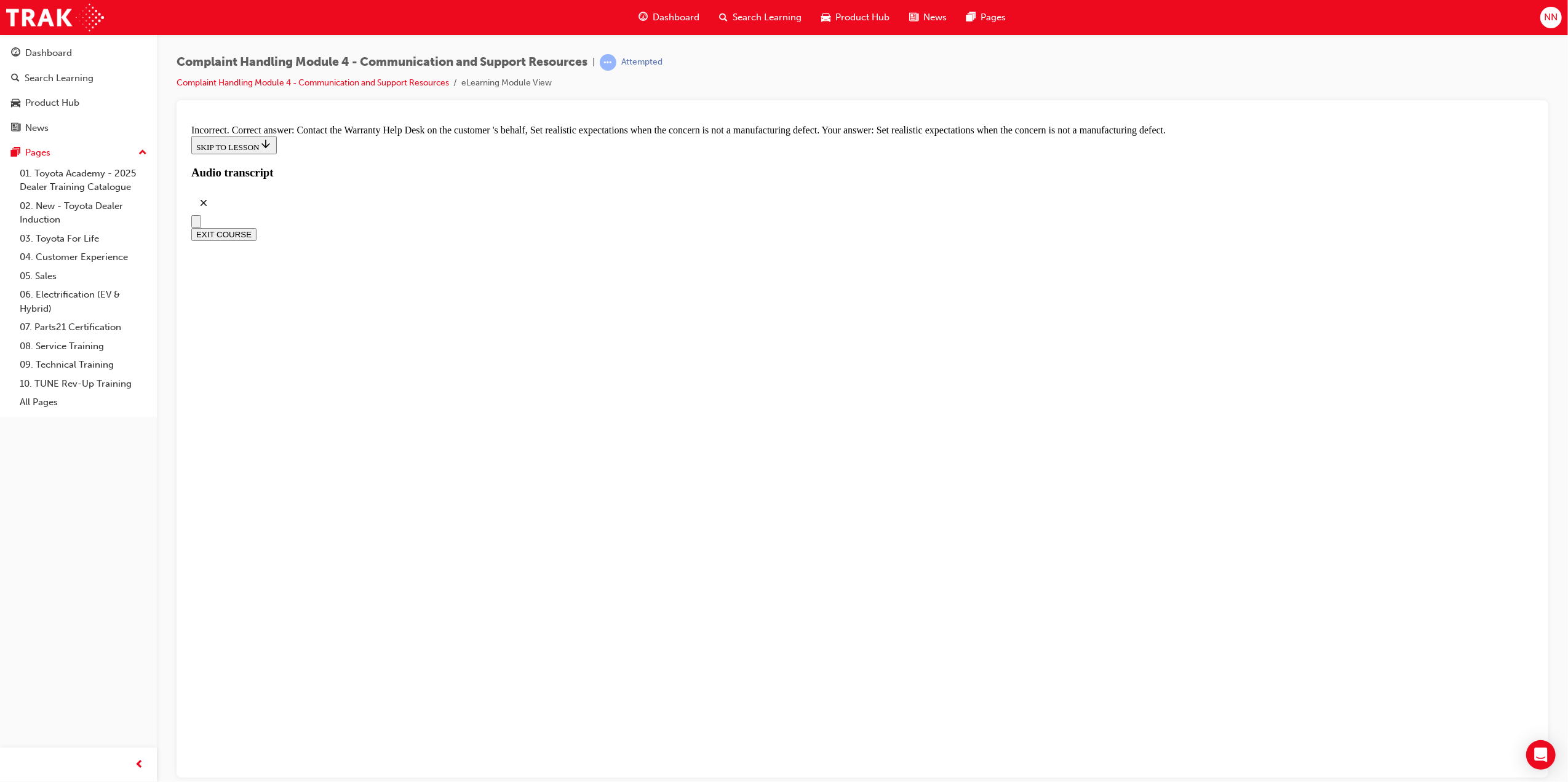
checkbox input "false"
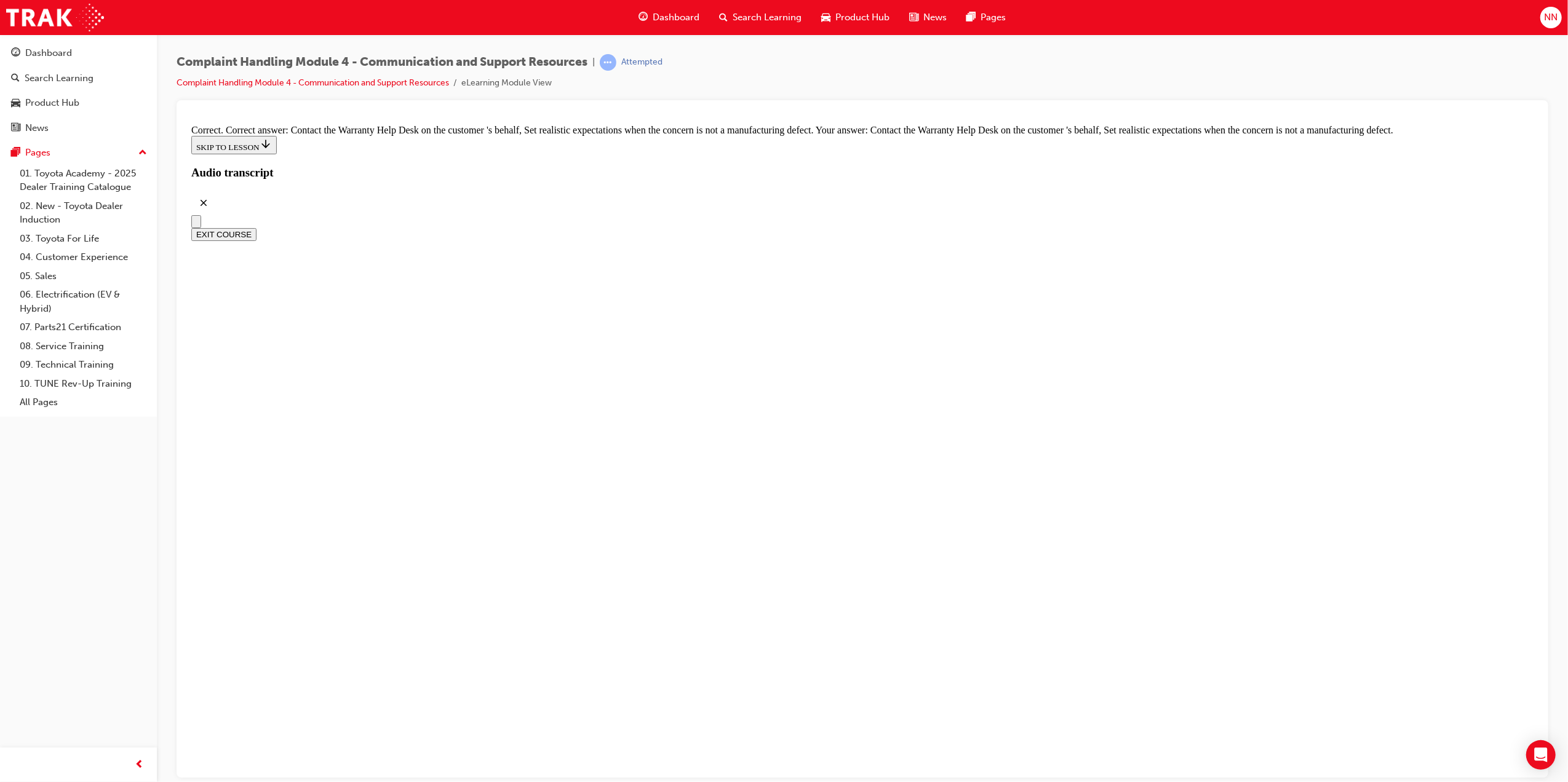
checkbox input "true"
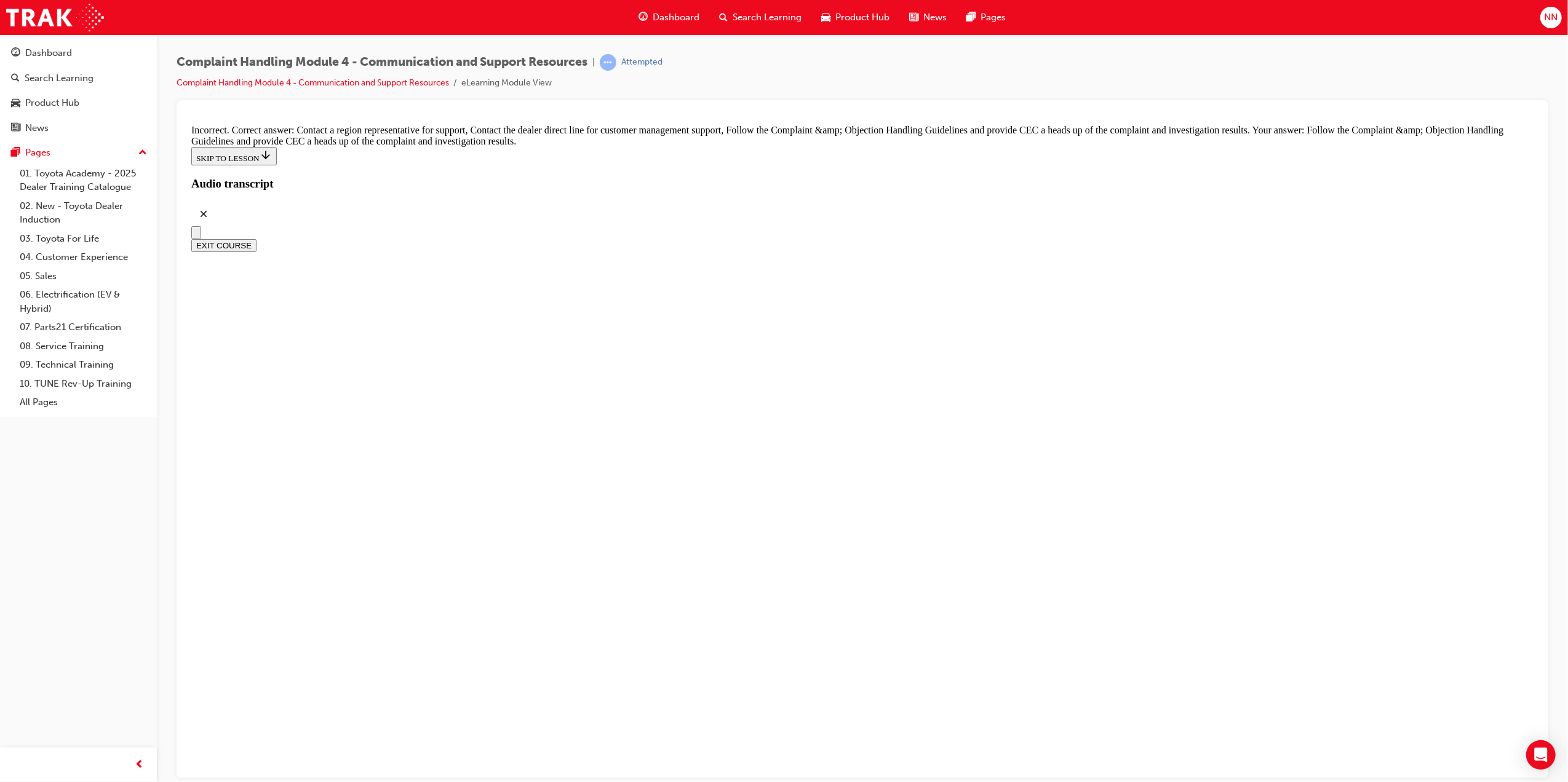
checkbox input "false"
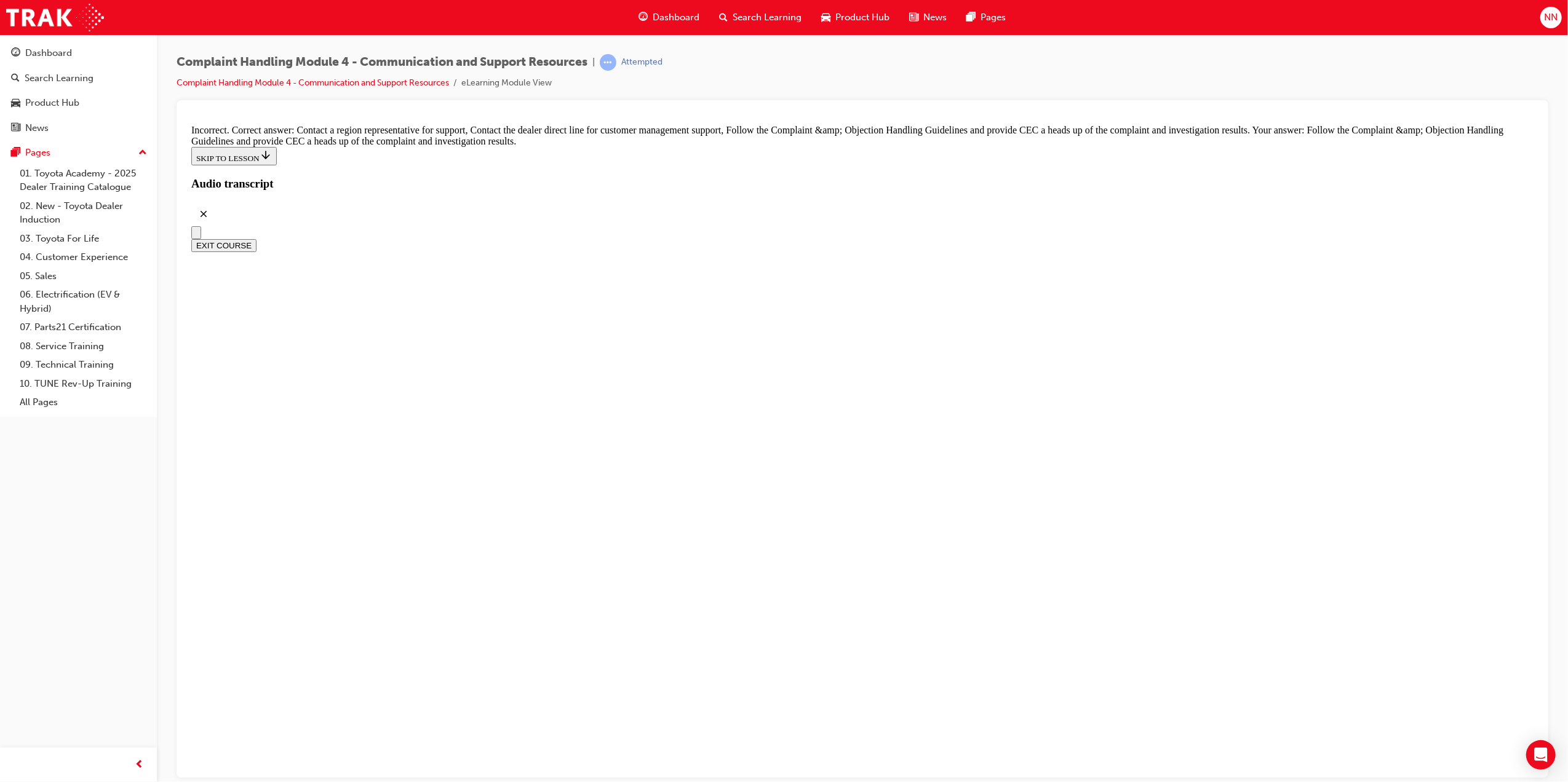
drag, startPoint x: 683, startPoint y: 418, endPoint x: 681, endPoint y: 452, distance: 34.1
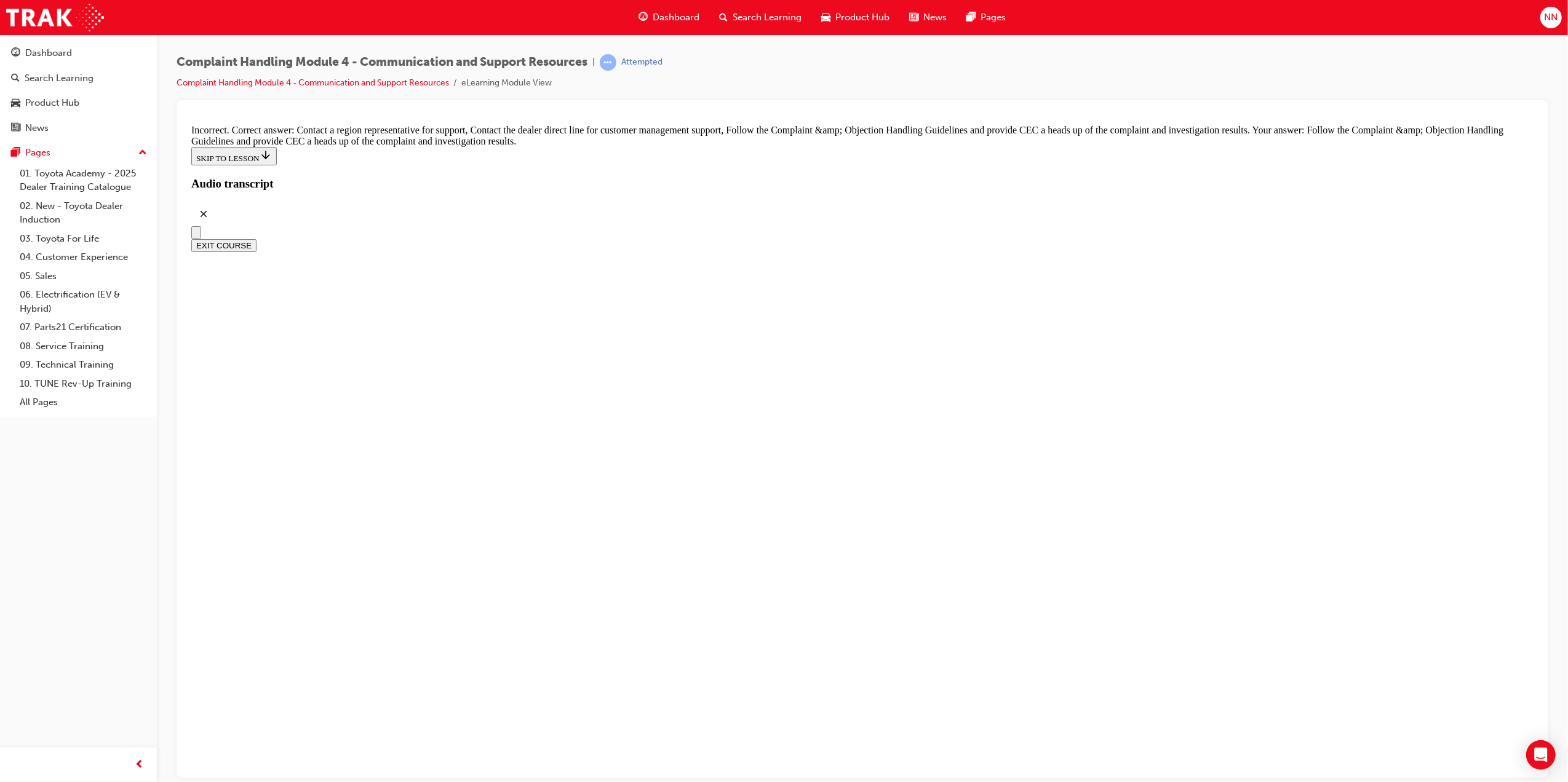
checkbox input "false"
drag, startPoint x: 681, startPoint y: 452, endPoint x: 677, endPoint y: 410, distance: 42.2
checkbox input "true"
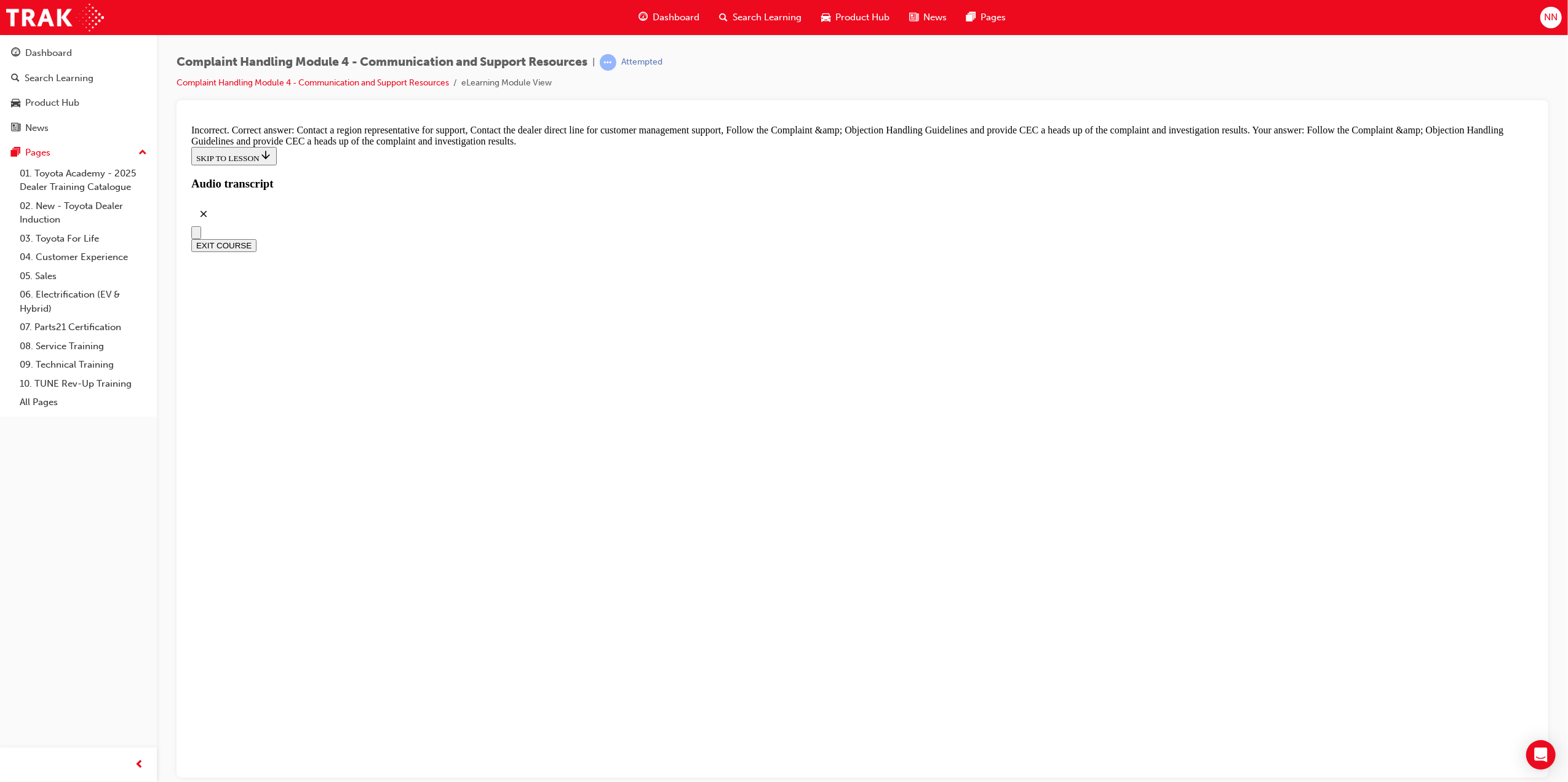
checkbox input "false"
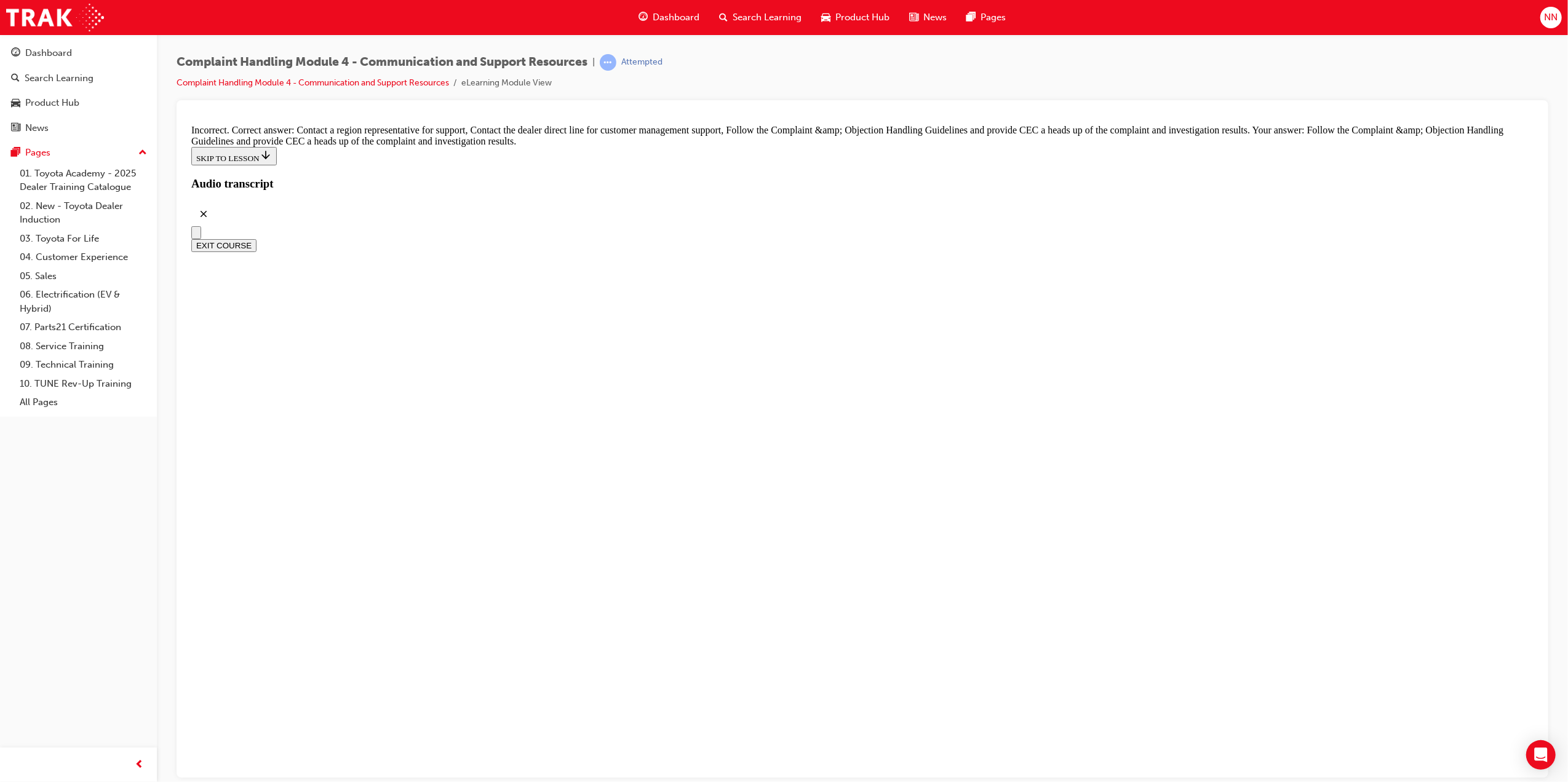
drag, startPoint x: 682, startPoint y: 453, endPoint x: 680, endPoint y: 510, distance: 57.0
checkbox input "false"
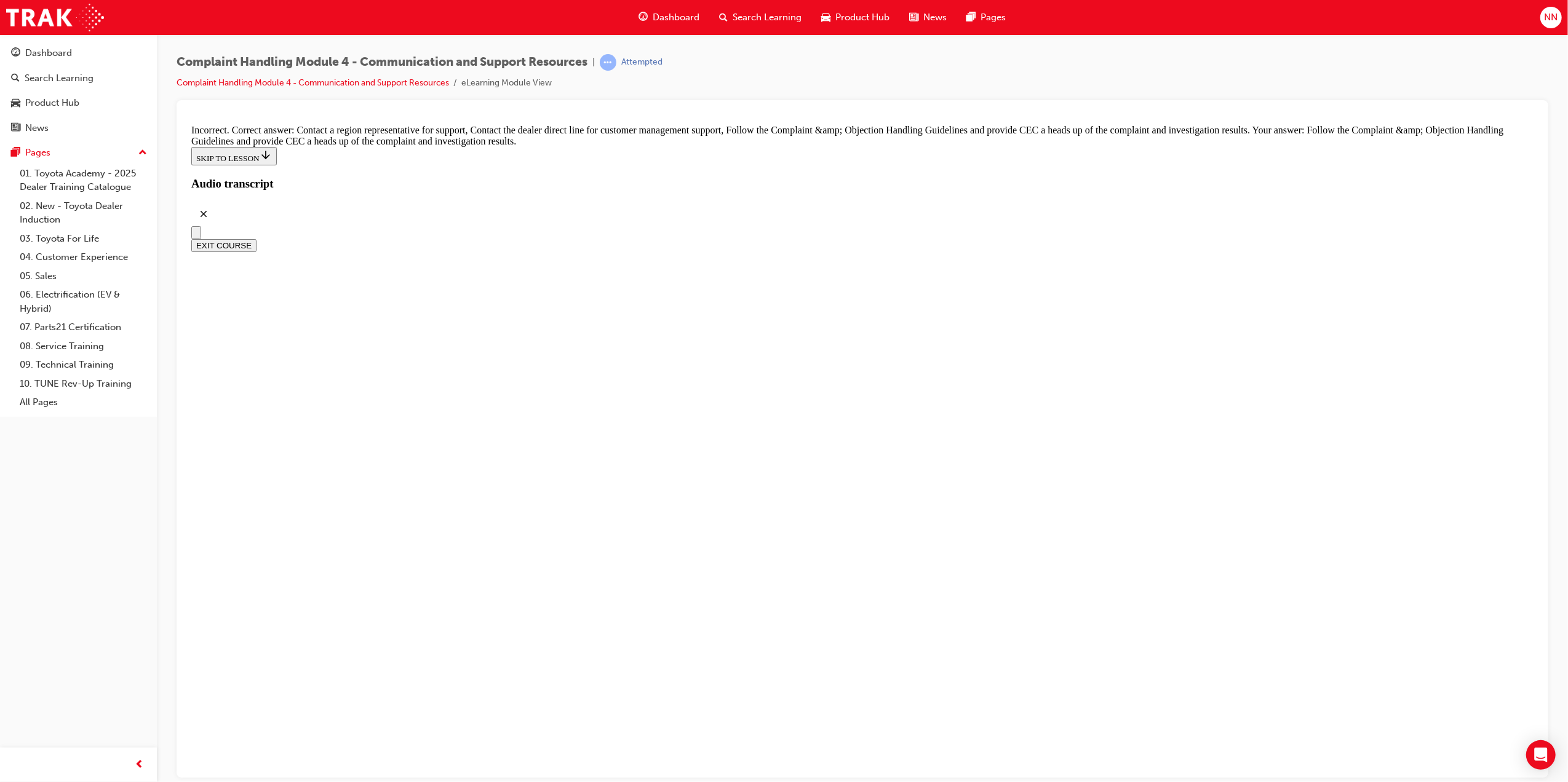
checkbox input "true"
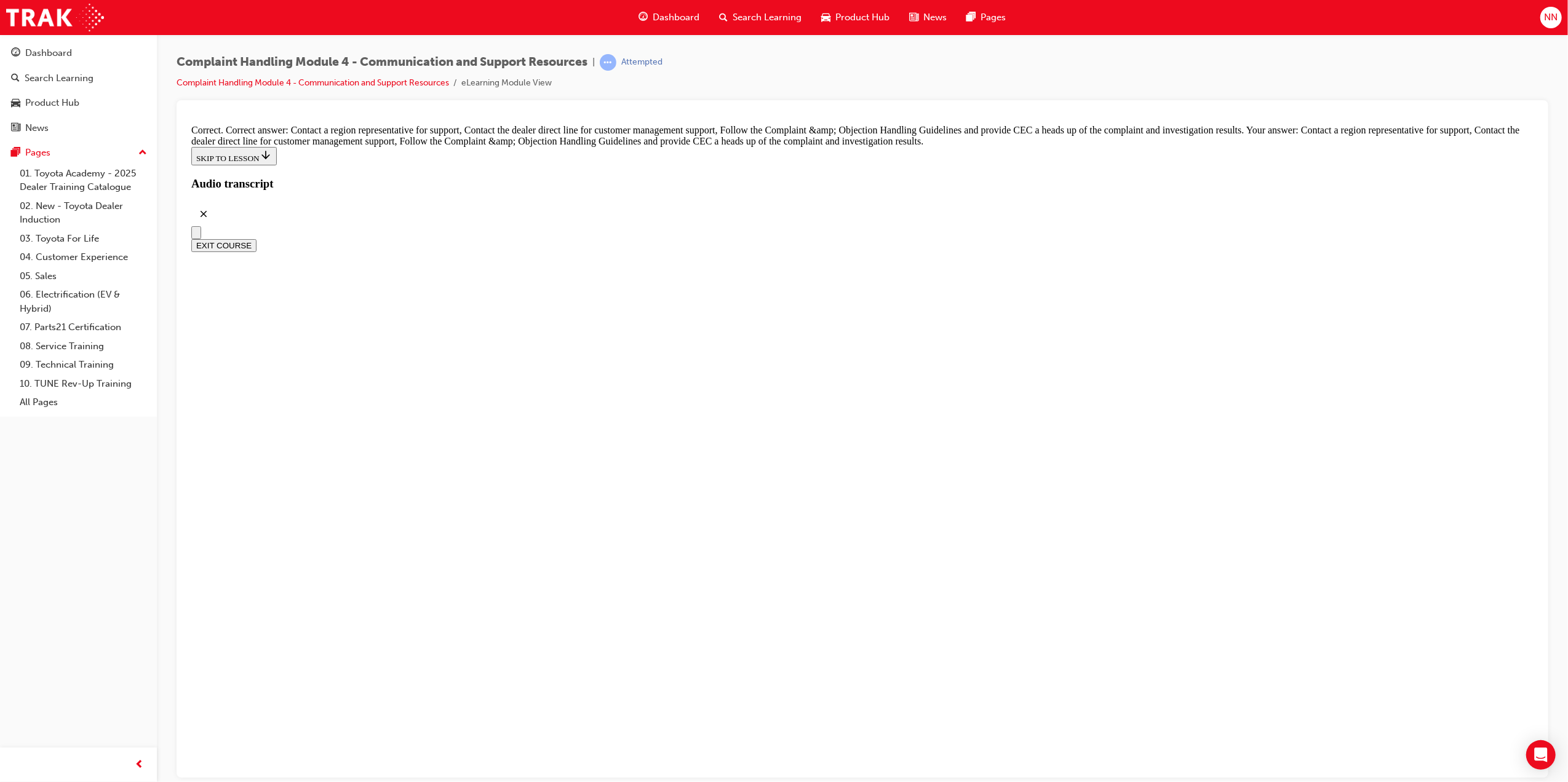
radio input "true"
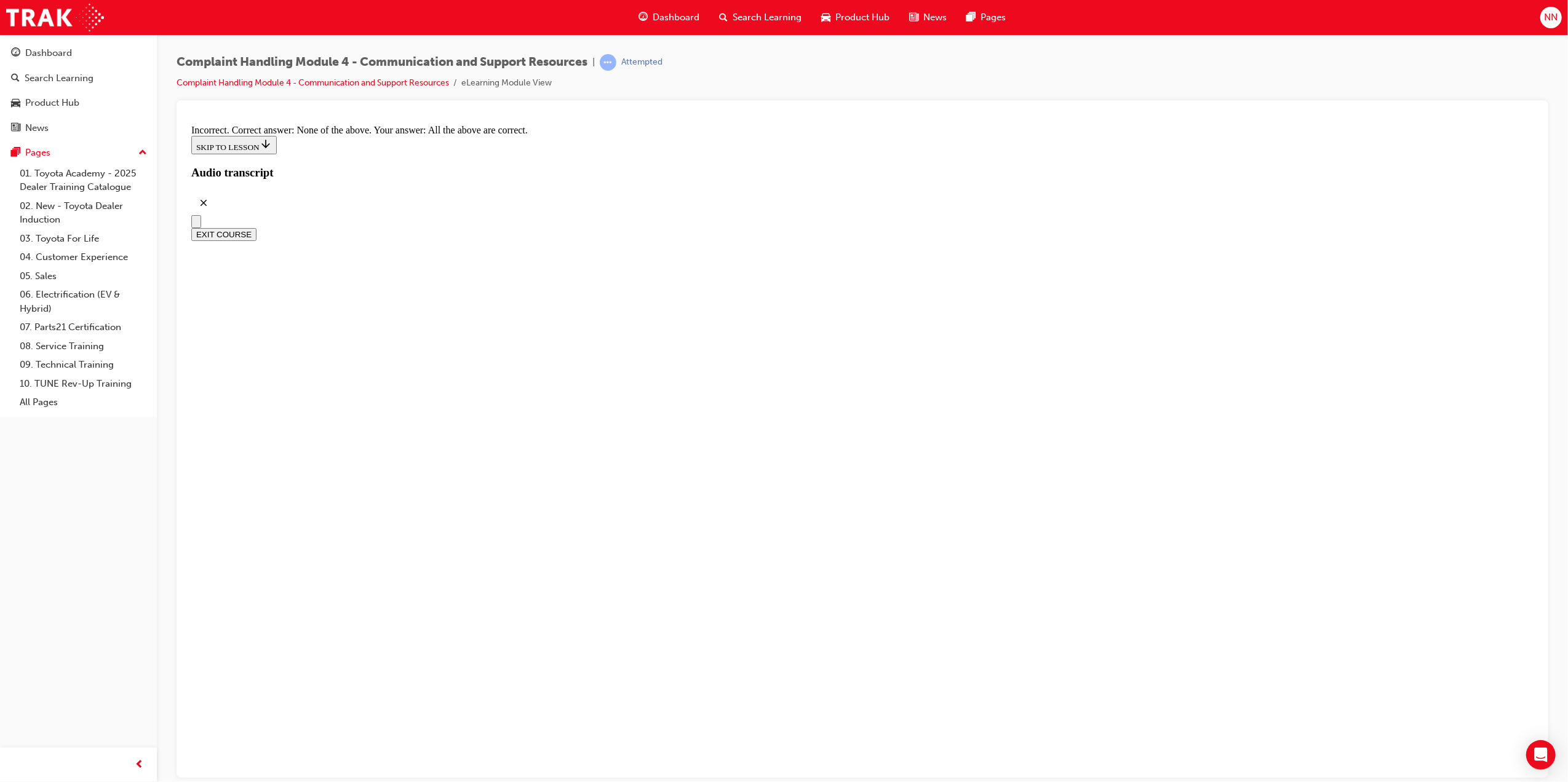
scroll to position [9034, 0]
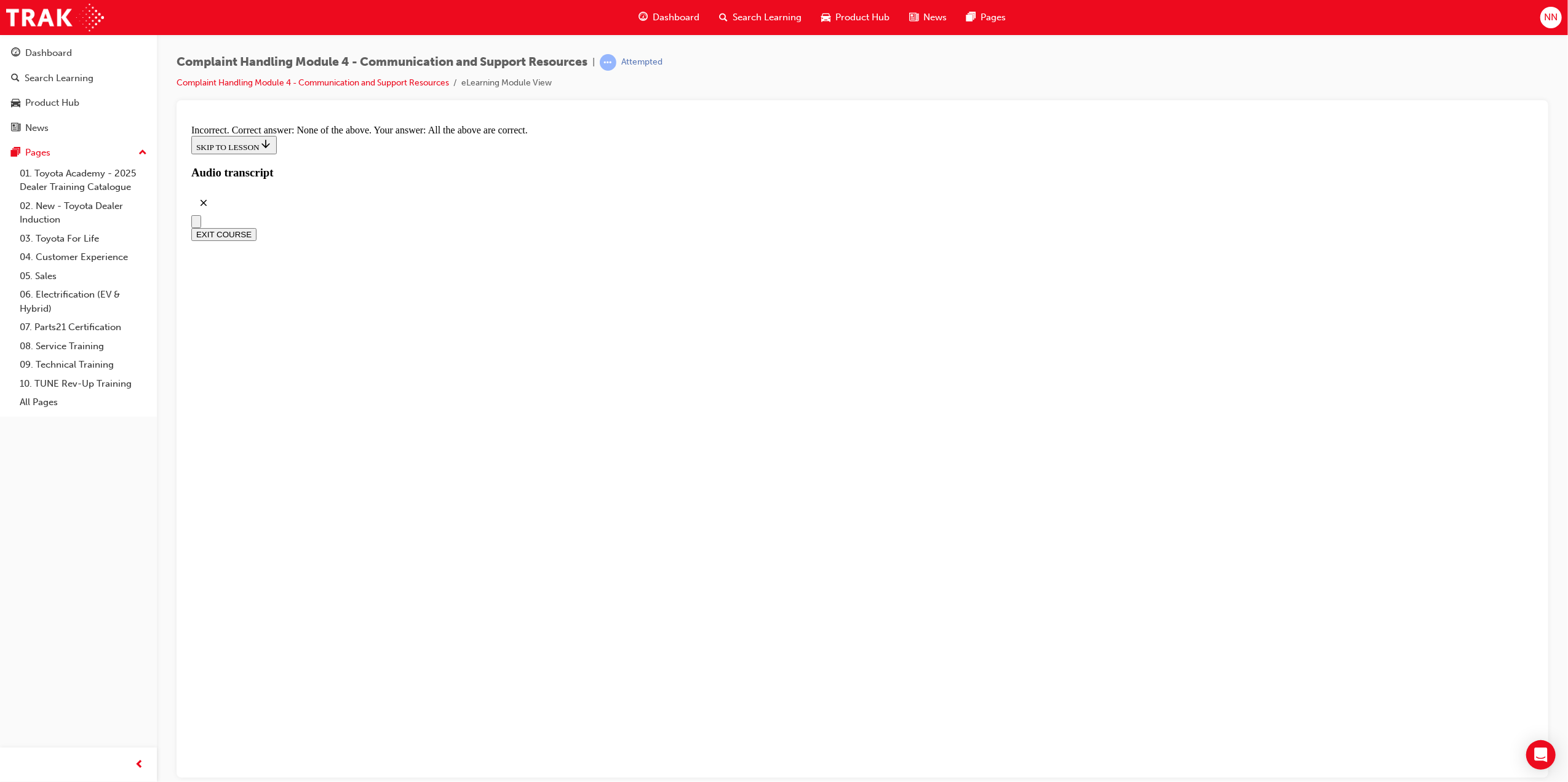
scroll to position [9002, 0]
radio input "true"
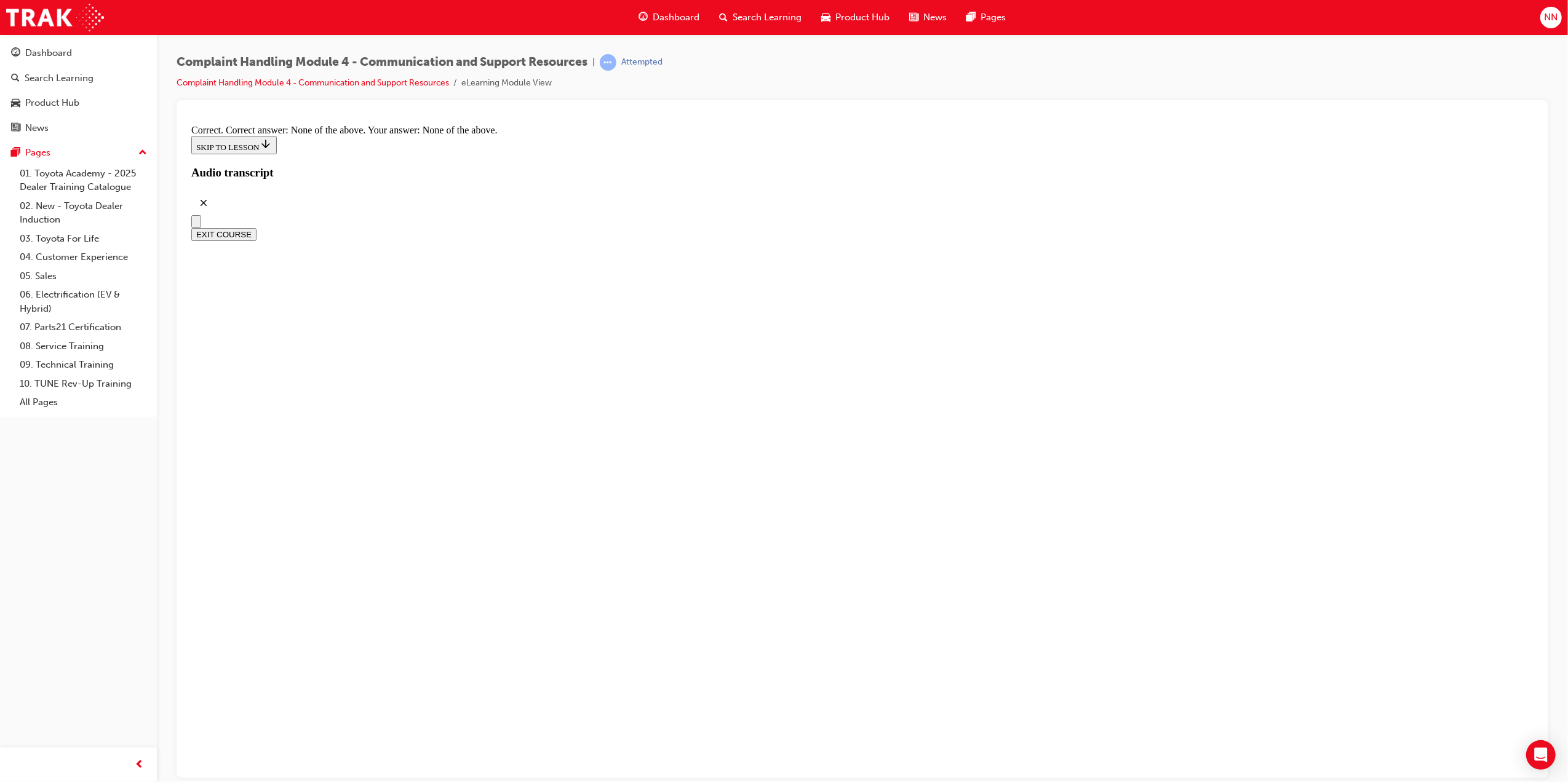
scroll to position [9052, 0]
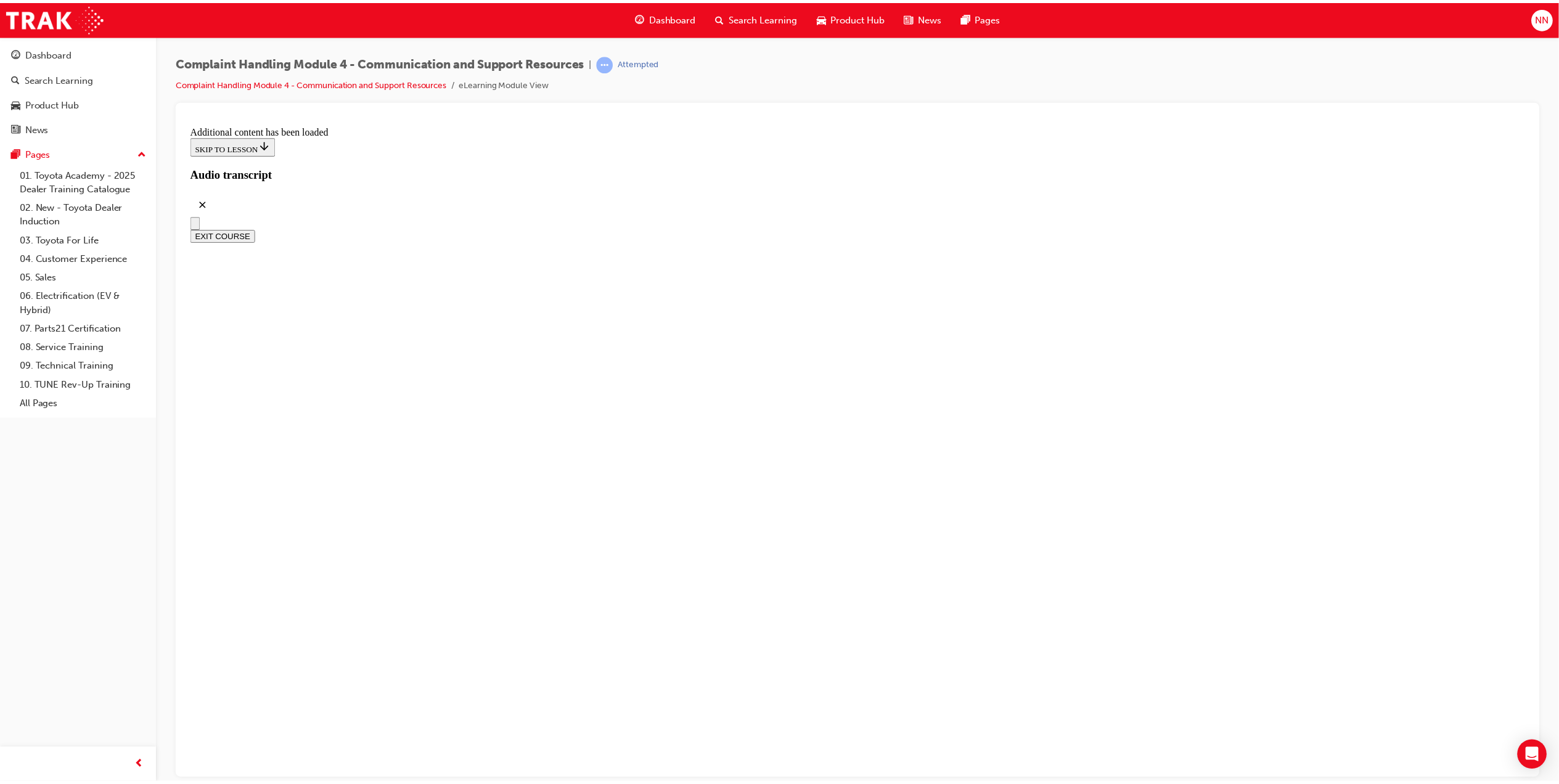
scroll to position [10428, 0]
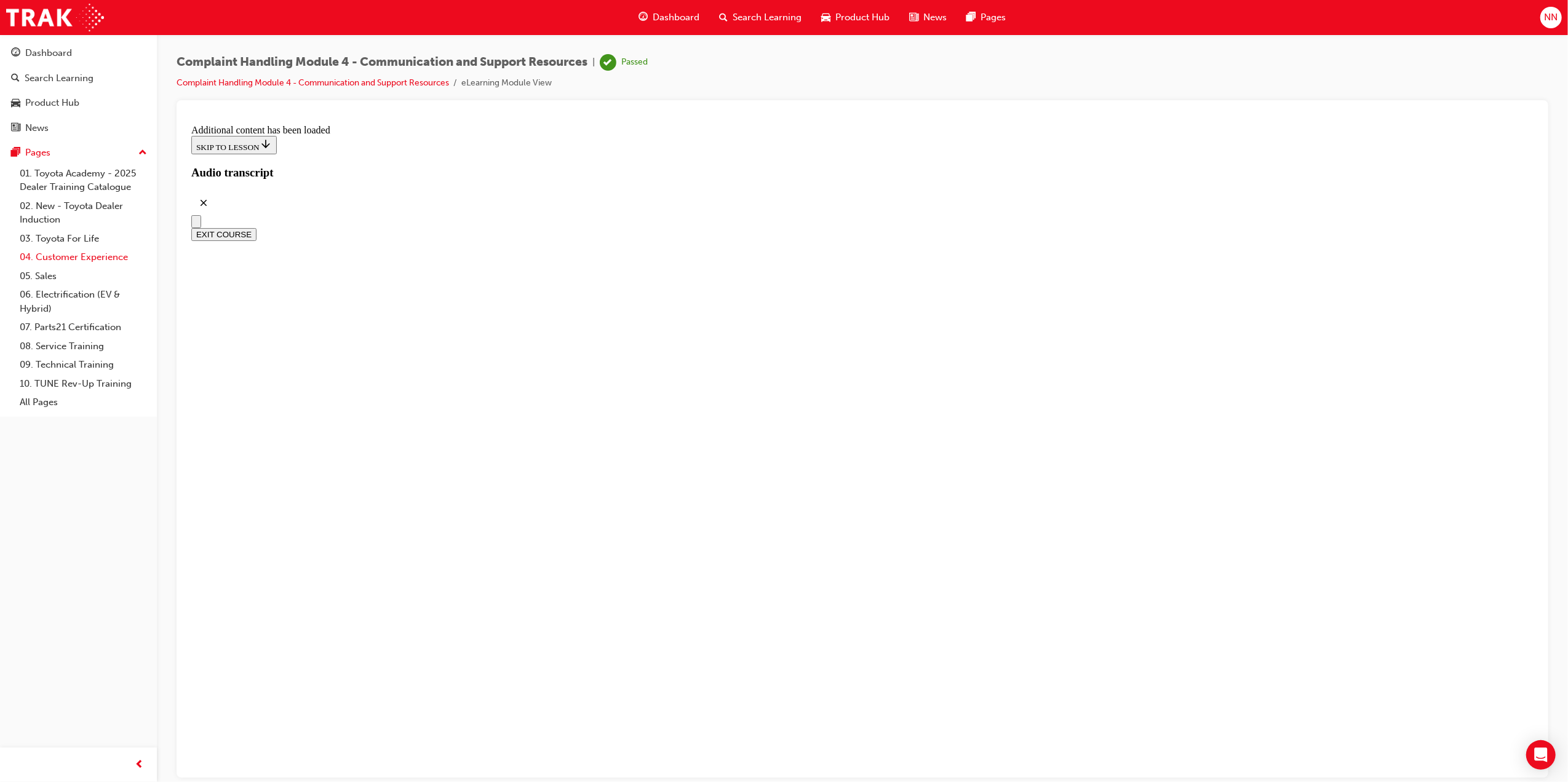
click at [108, 252] on link "04. Customer Experience" at bounding box center [83, 257] width 138 height 19
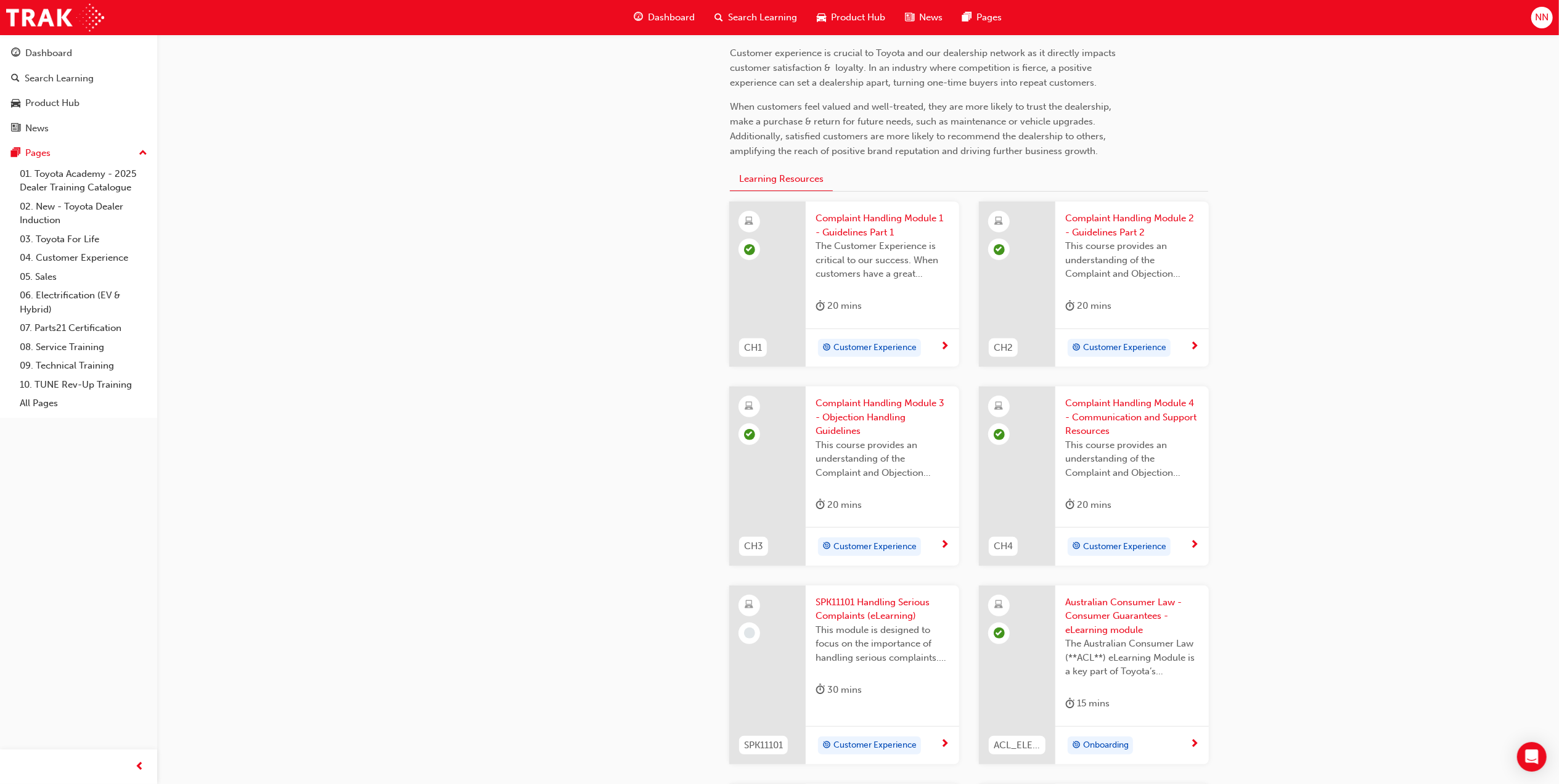
scroll to position [410, 0]
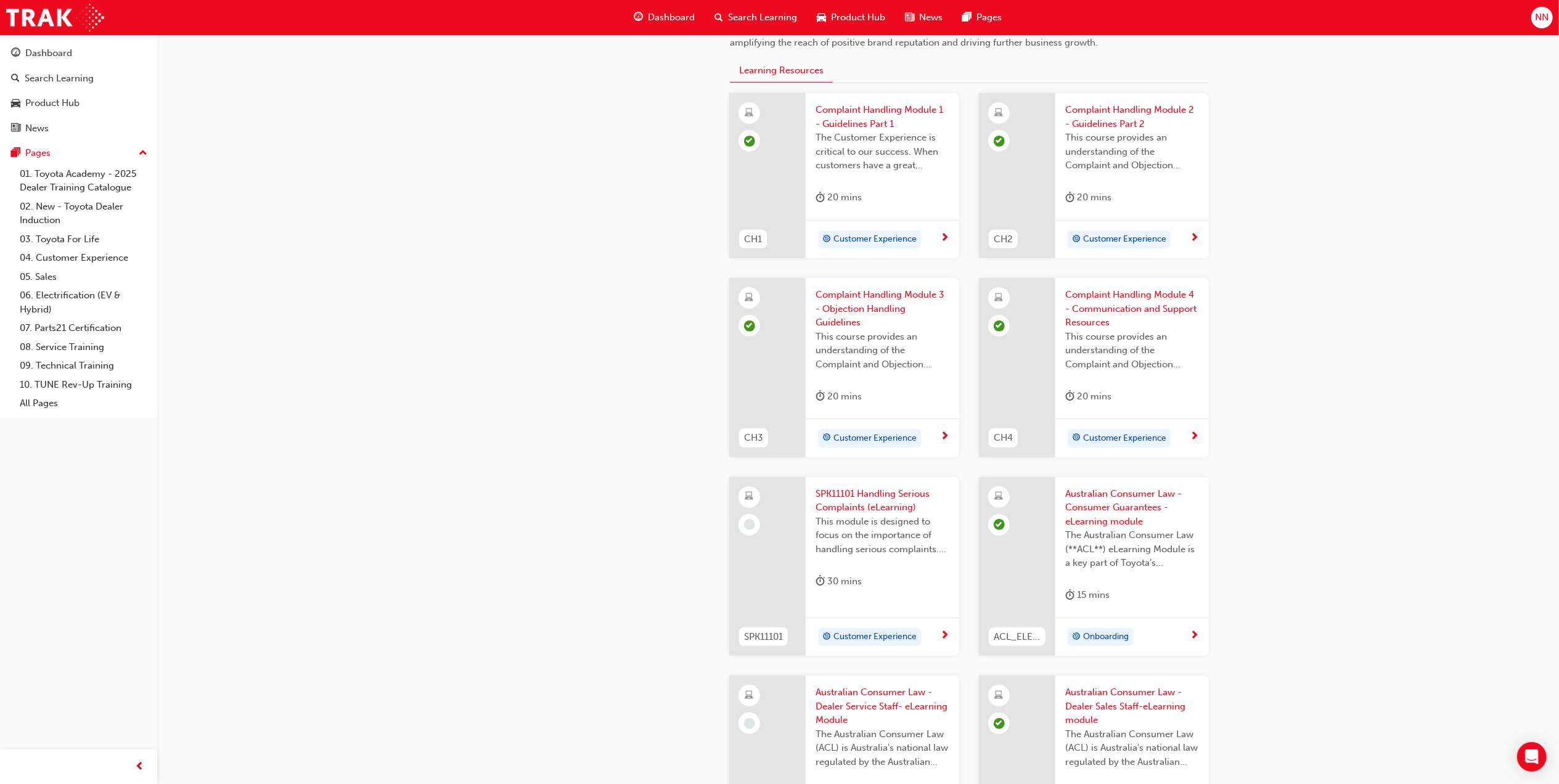
click at [874, 497] on span "SPK11101 Handling Serious Complaints (eLearning)" at bounding box center [883, 501] width 134 height 28
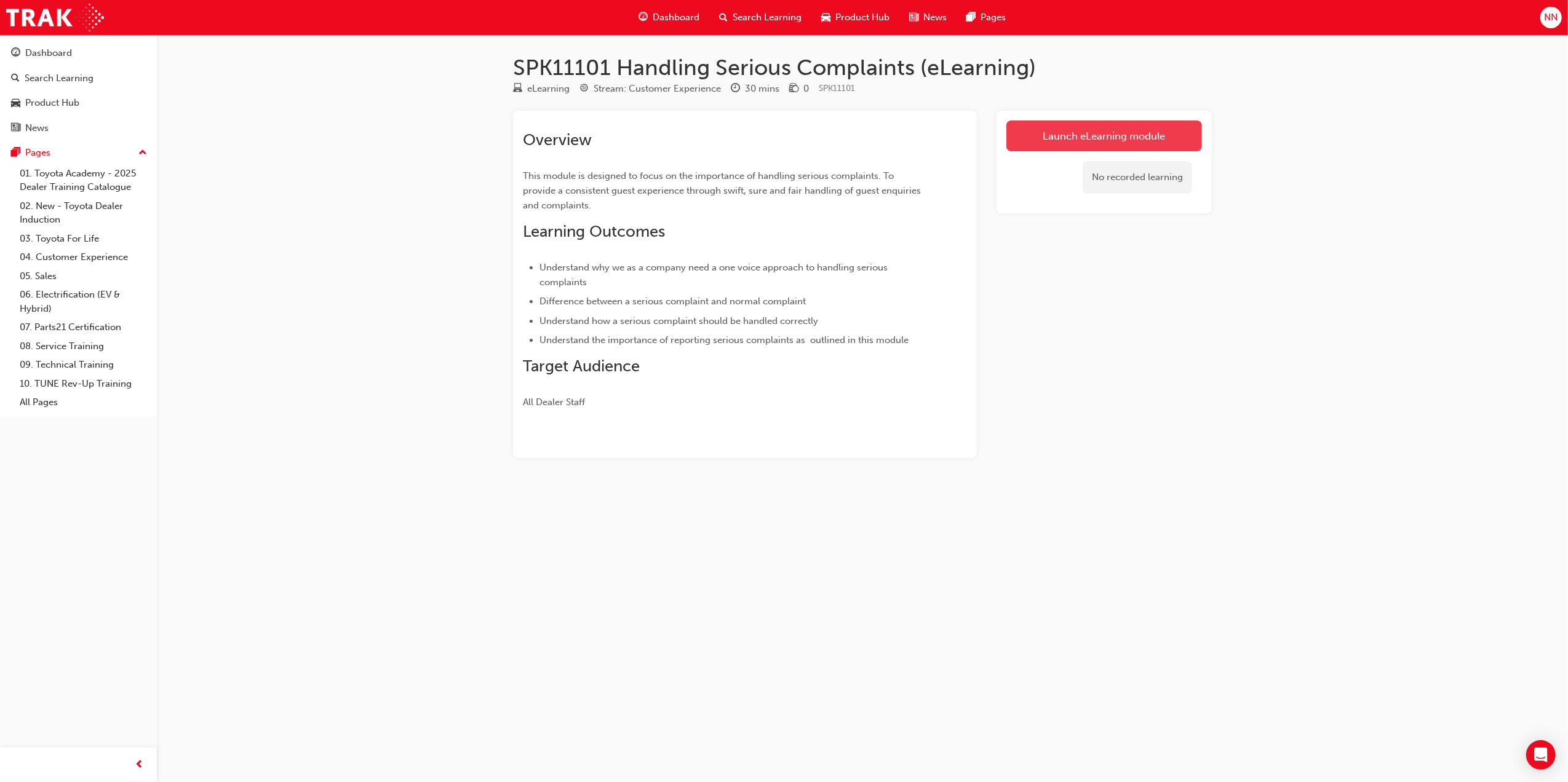
click at [1062, 147] on link "Launch eLearning module" at bounding box center [1104, 135] width 195 height 31
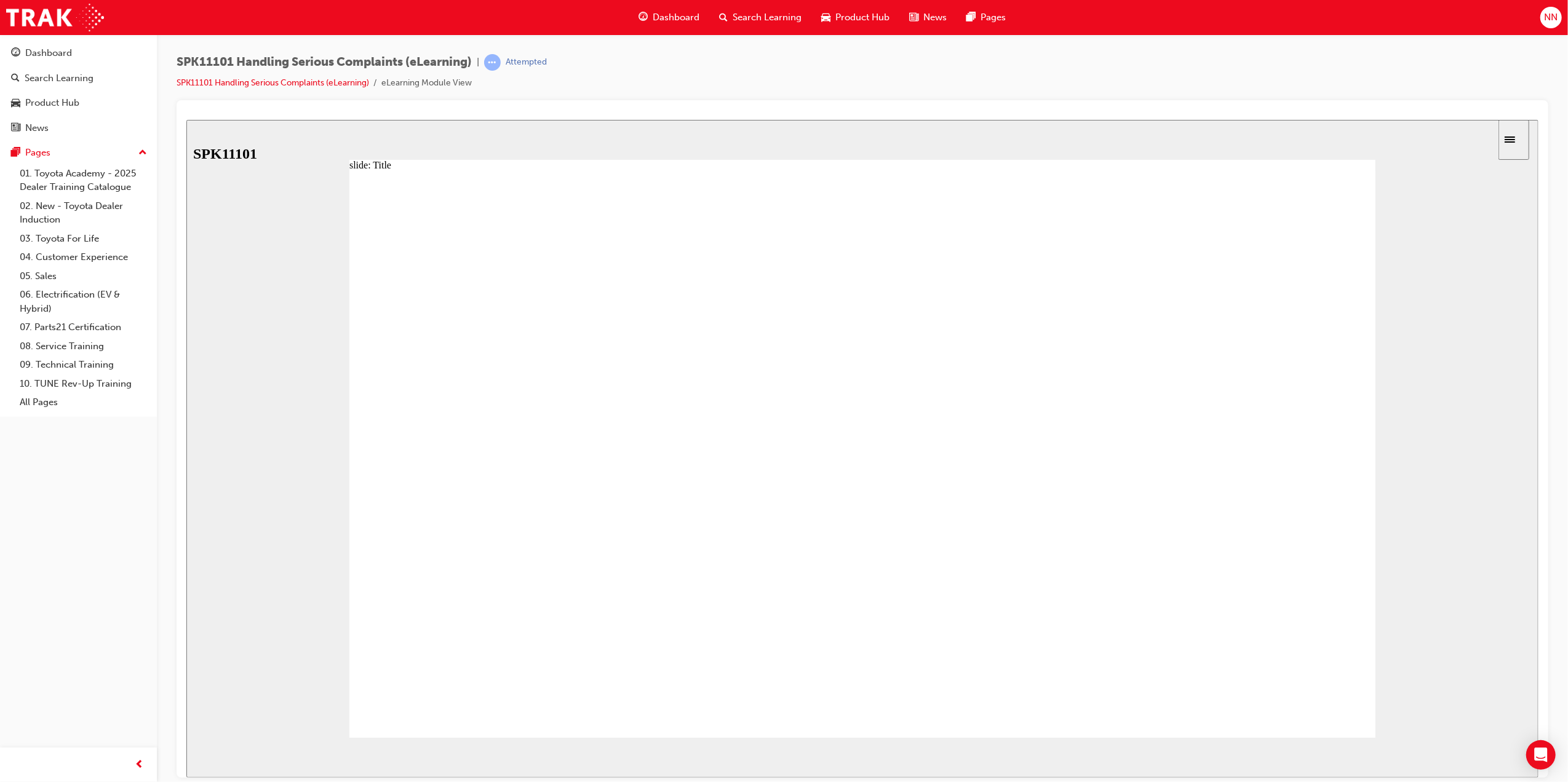
drag, startPoint x: 853, startPoint y: 279, endPoint x: 985, endPoint y: 282, distance: 132.0
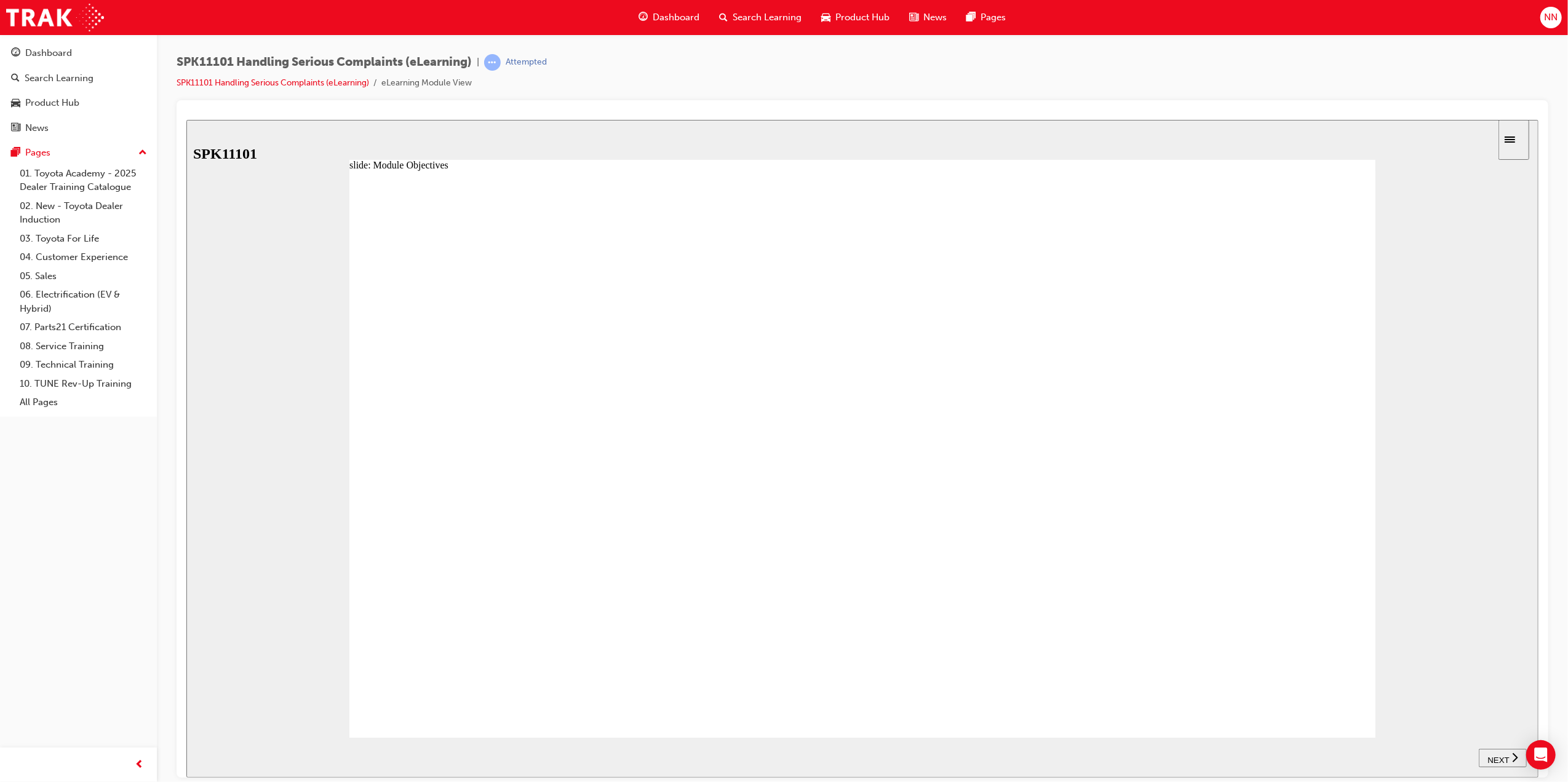
click at [1508, 759] on div "NEXT" at bounding box center [1502, 757] width 38 height 13
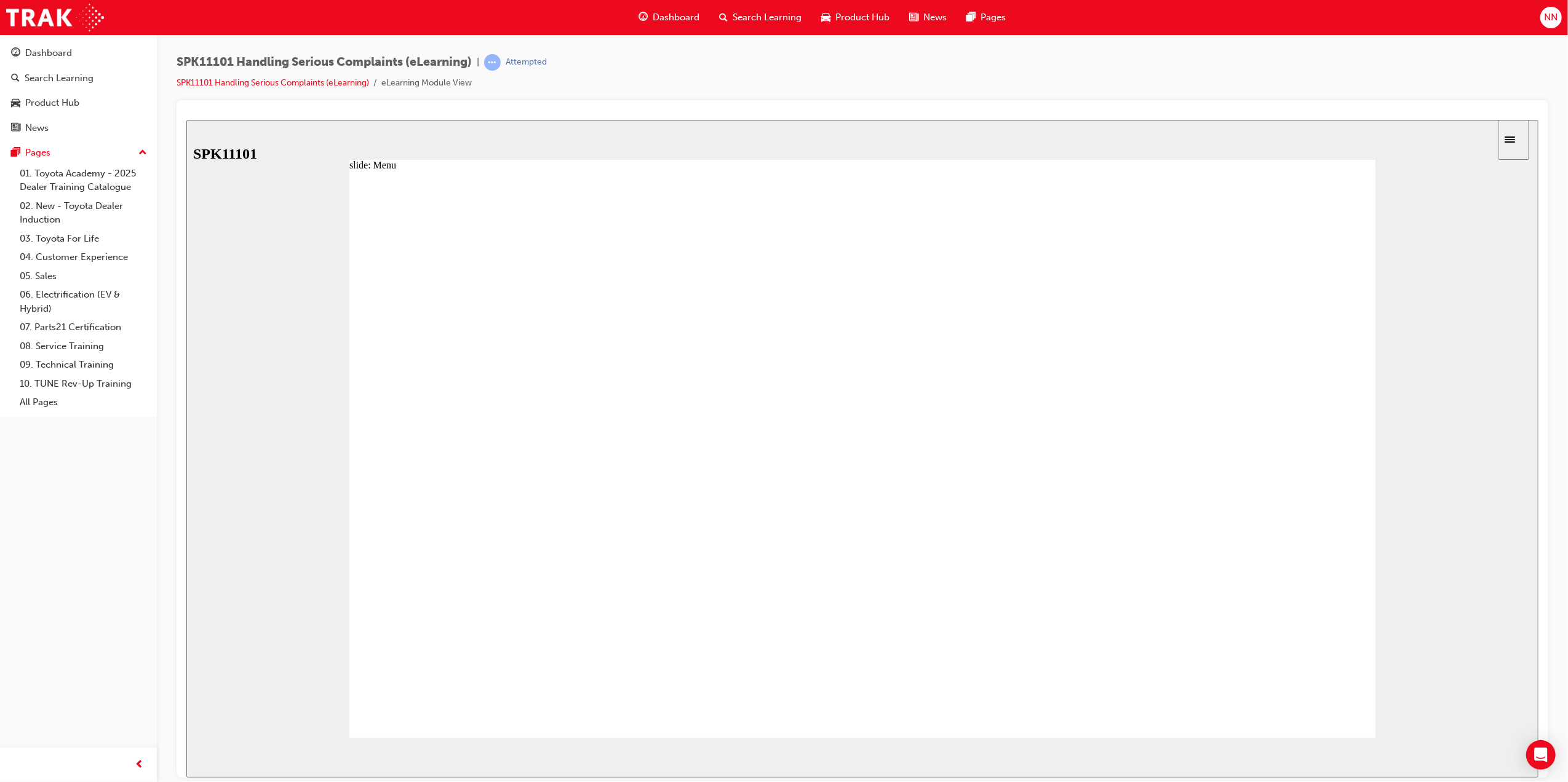
drag, startPoint x: 843, startPoint y: 285, endPoint x: 856, endPoint y: 287, distance: 13.2
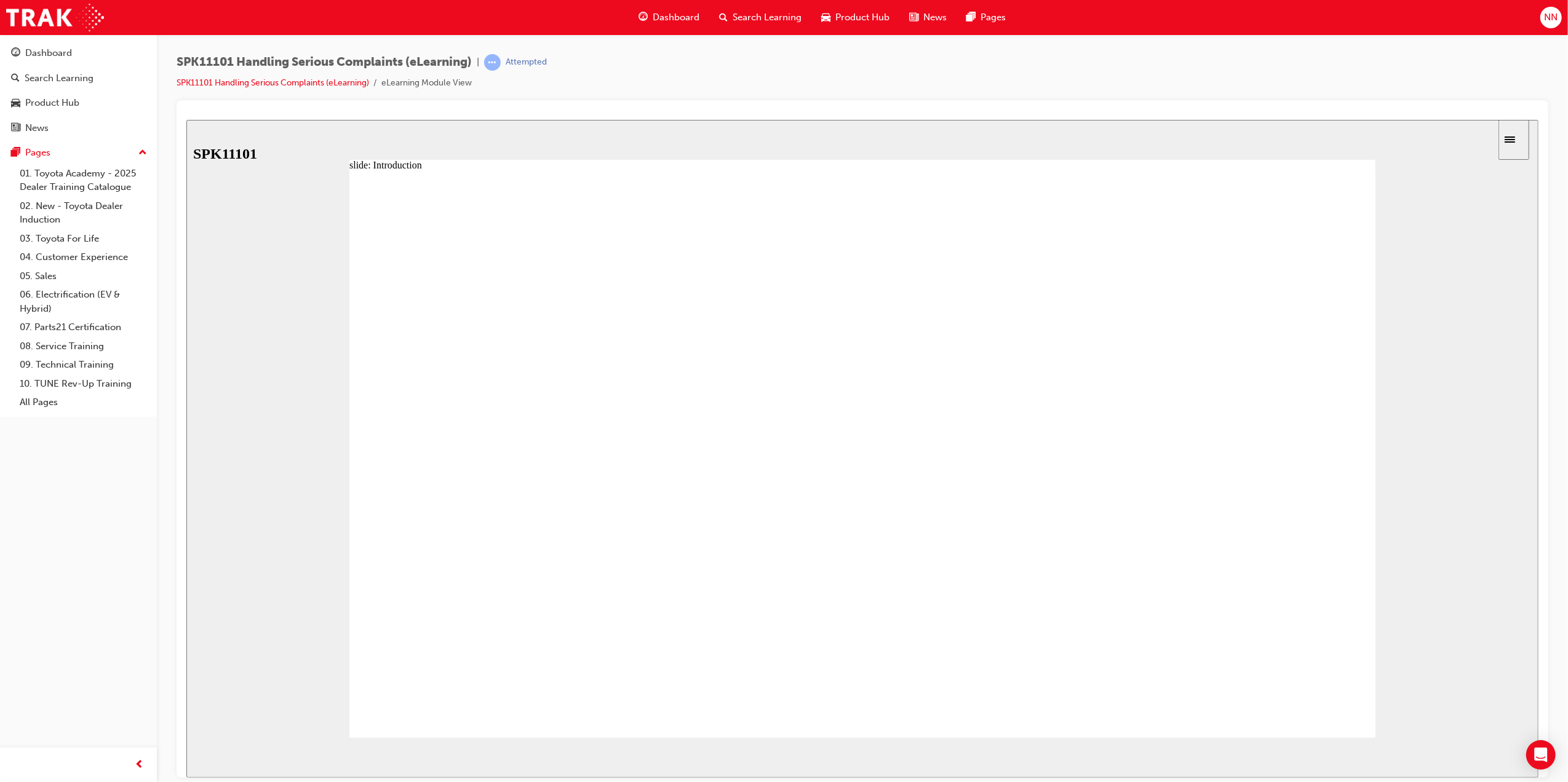
radio input "true"
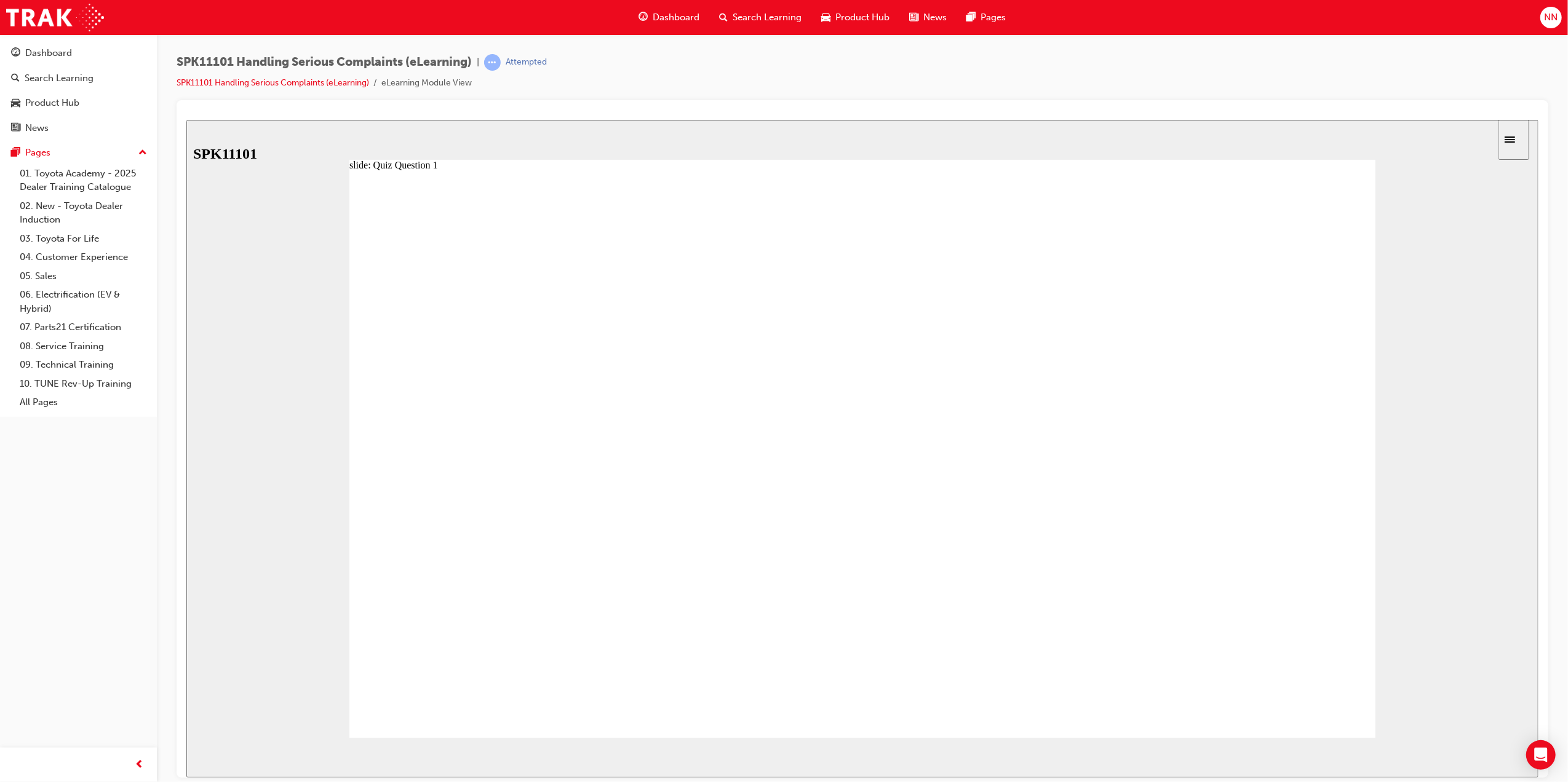
click at [574, 700] on div "Correct! Rectangle 1 Submit Correct! Continue" at bounding box center [861, 459] width 1026 height 578
radio input "true"
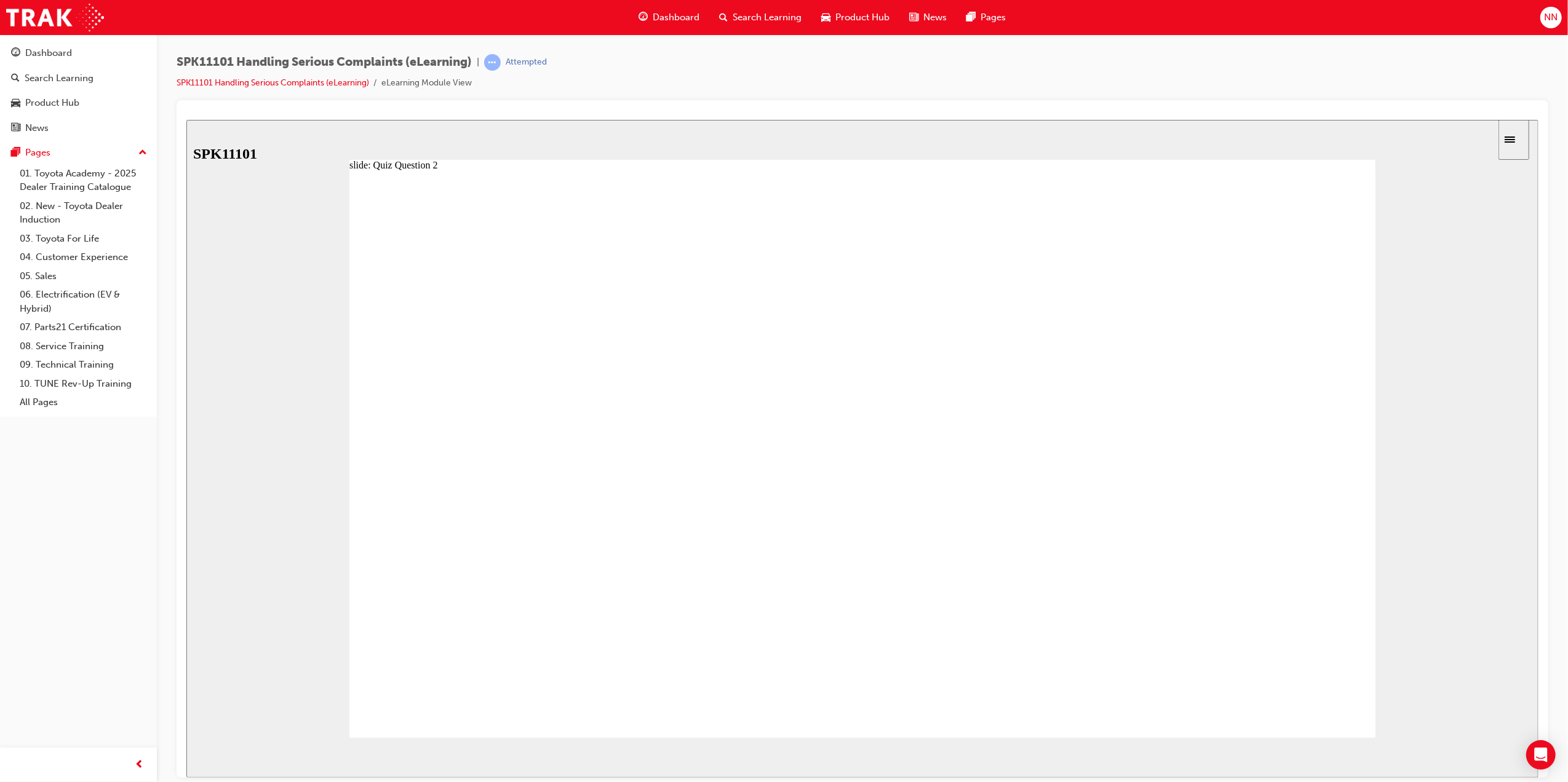
radio input "true"
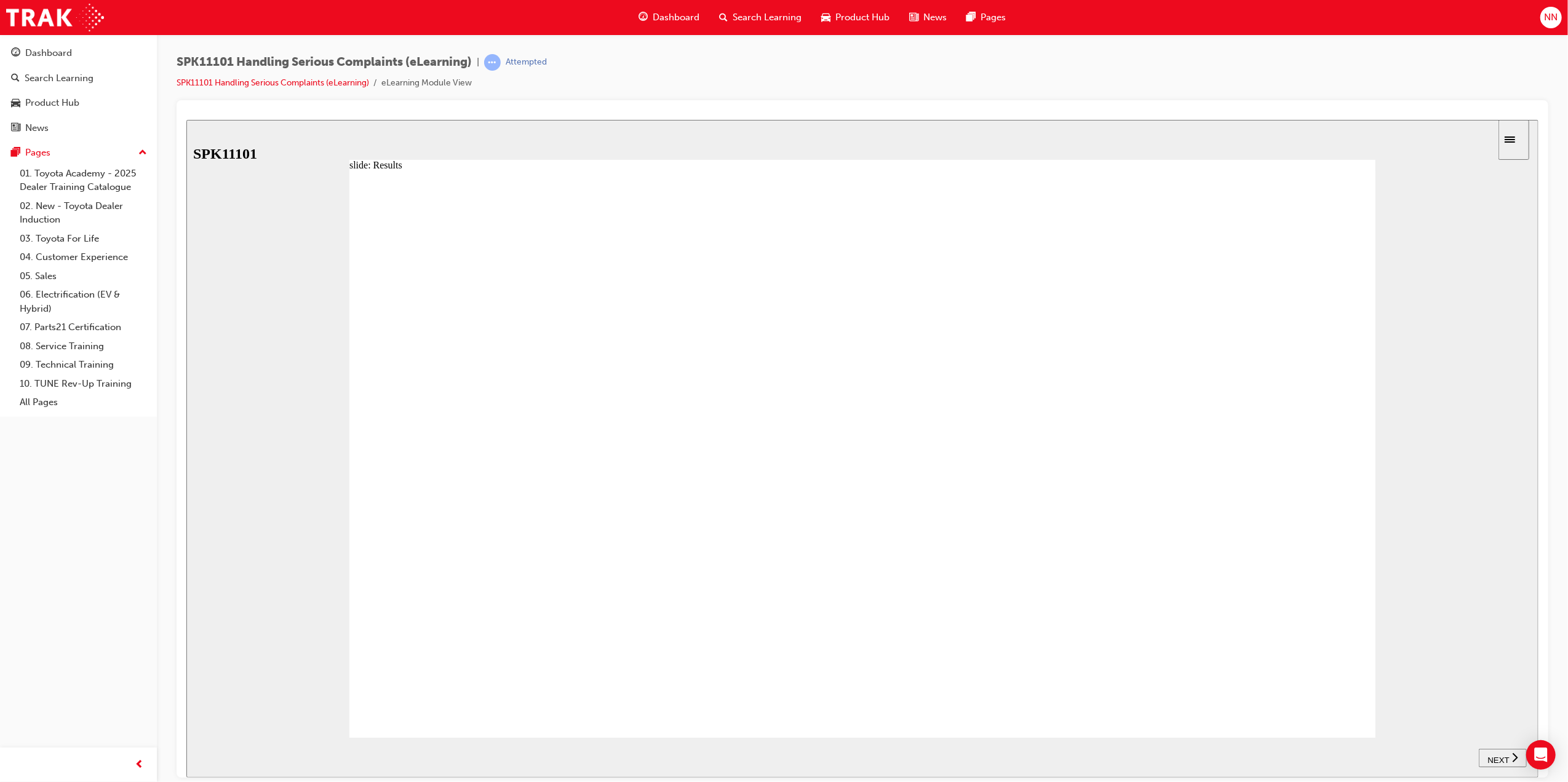
click at [1503, 756] on span "NEXT" at bounding box center [1497, 759] width 22 height 9
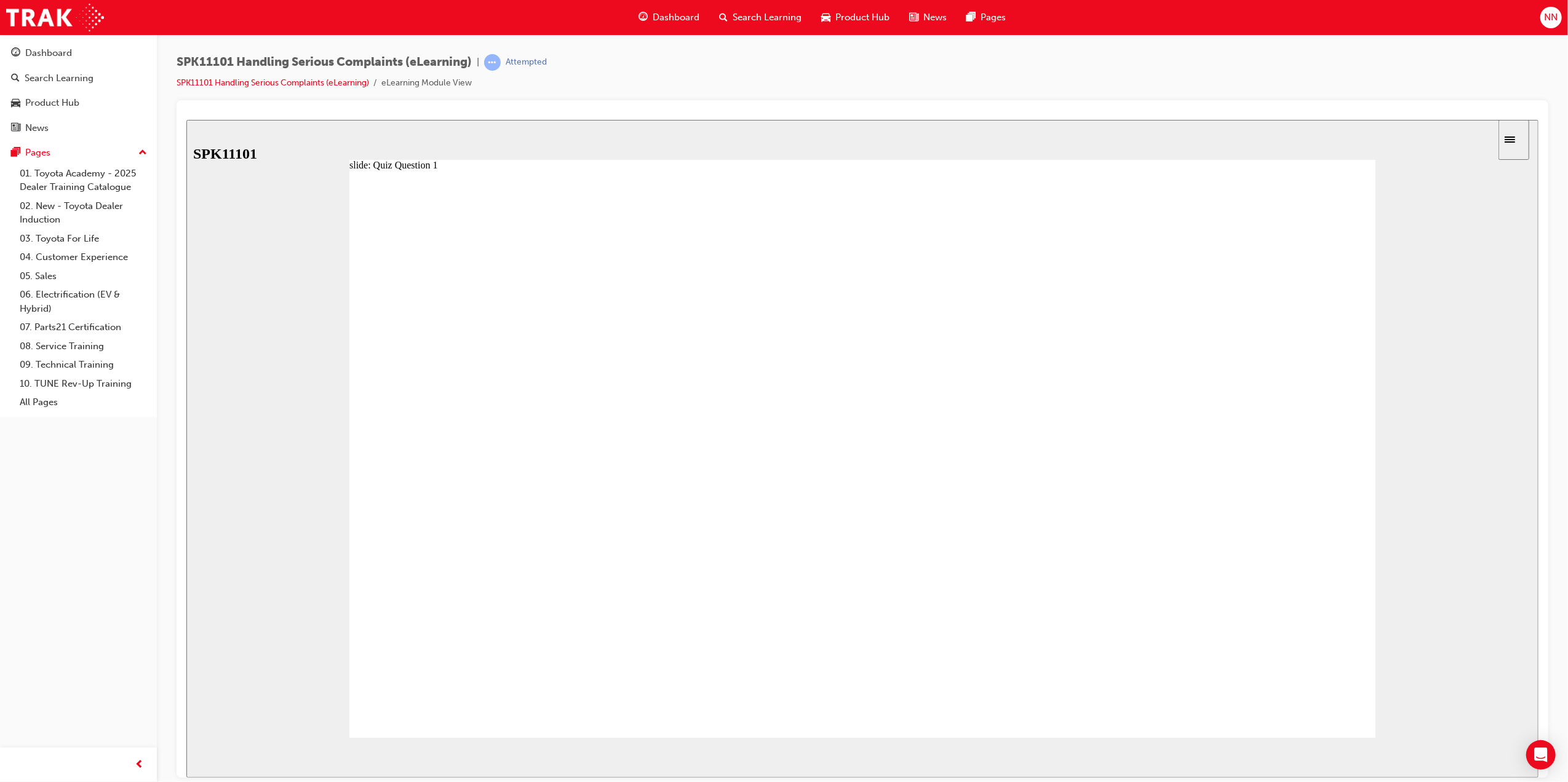
radio input "true"
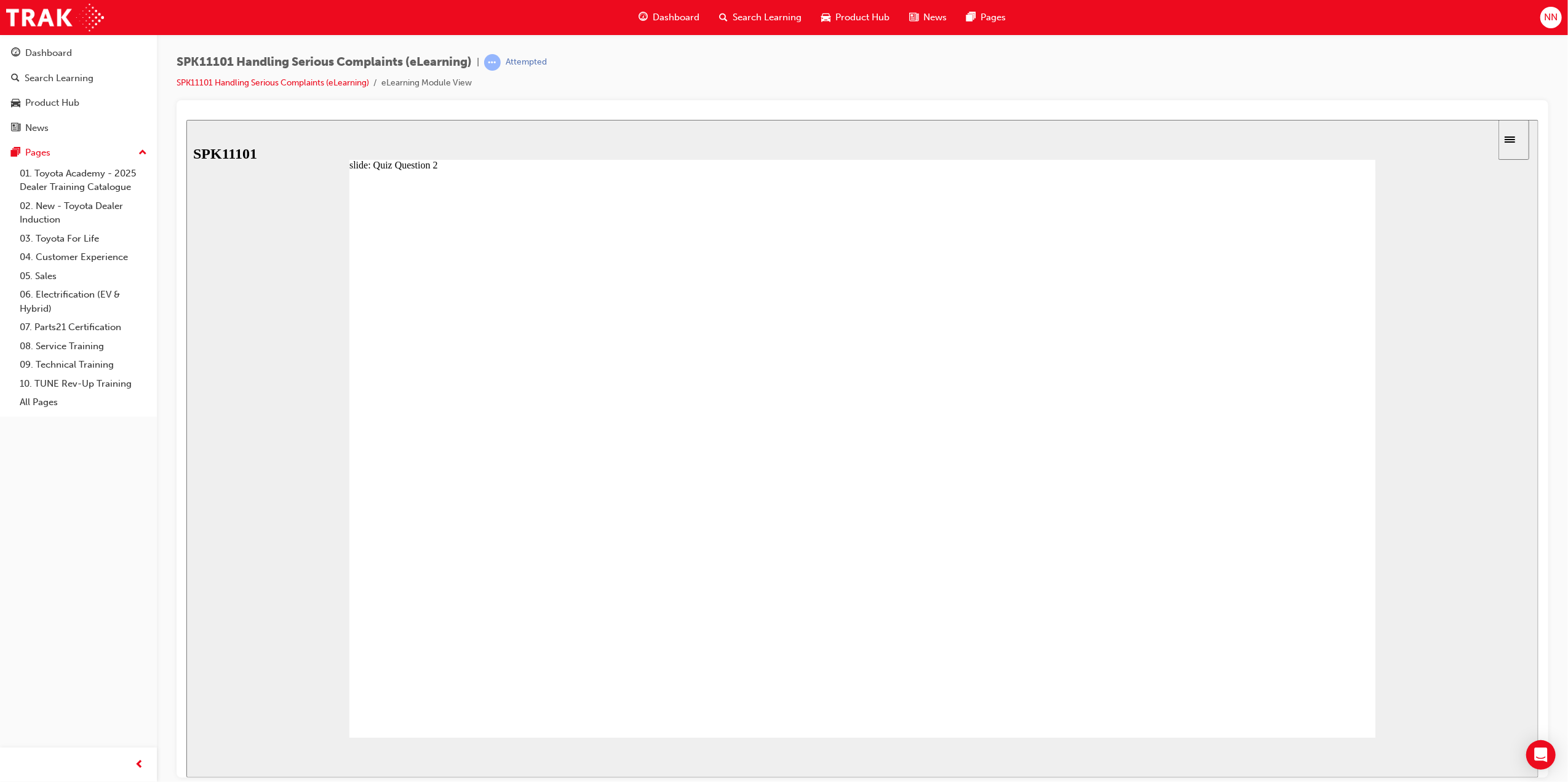
drag, startPoint x: 1007, startPoint y: 478, endPoint x: 1040, endPoint y: 494, distance: 36.7
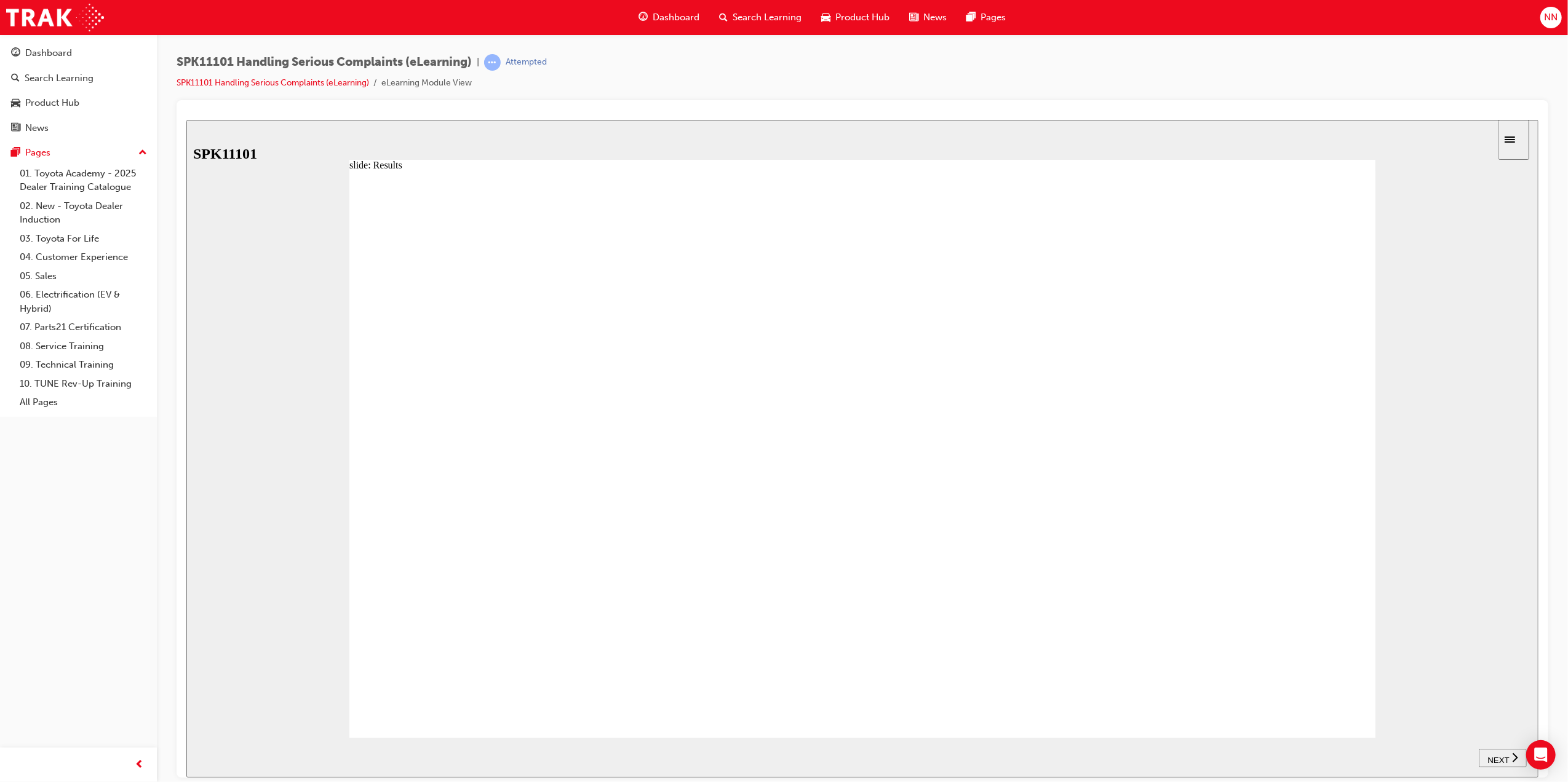
click at [1500, 760] on span "NEXT" at bounding box center [1497, 759] width 22 height 9
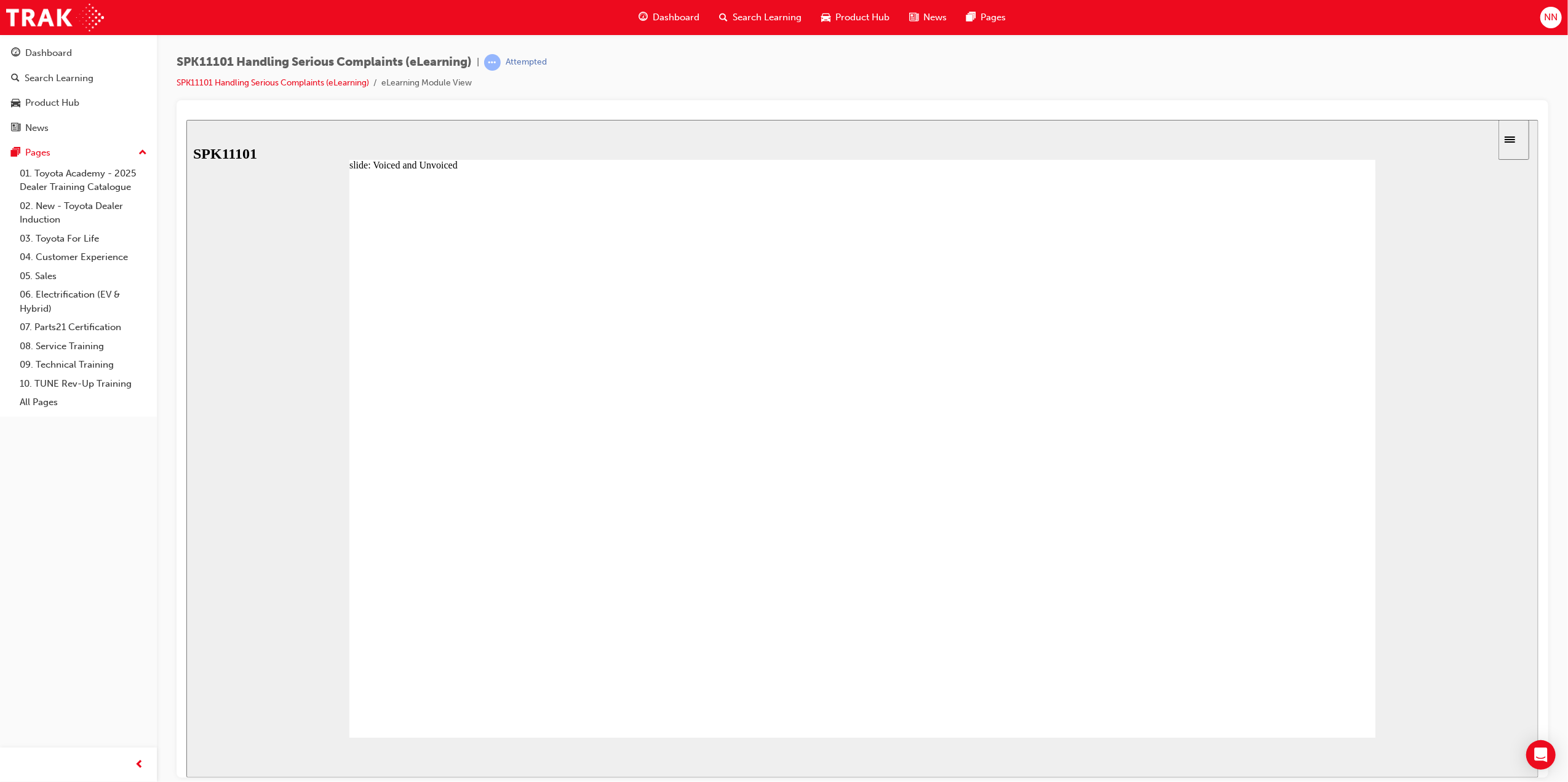
drag, startPoint x: 978, startPoint y: 406, endPoint x: 1064, endPoint y: 405, distance: 86.0
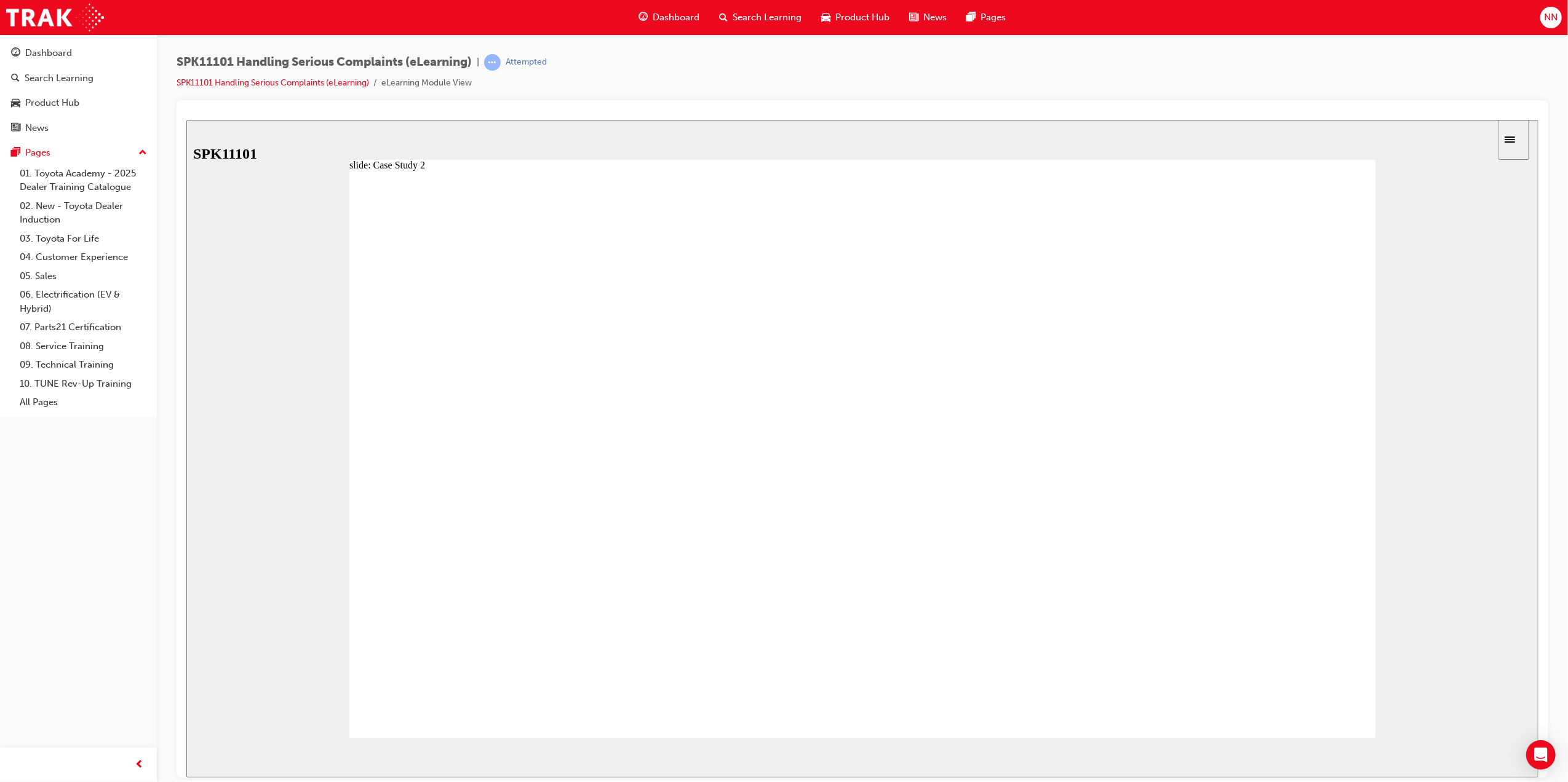
click at [186, 119] on image at bounding box center [186, 119] width 0 height 0
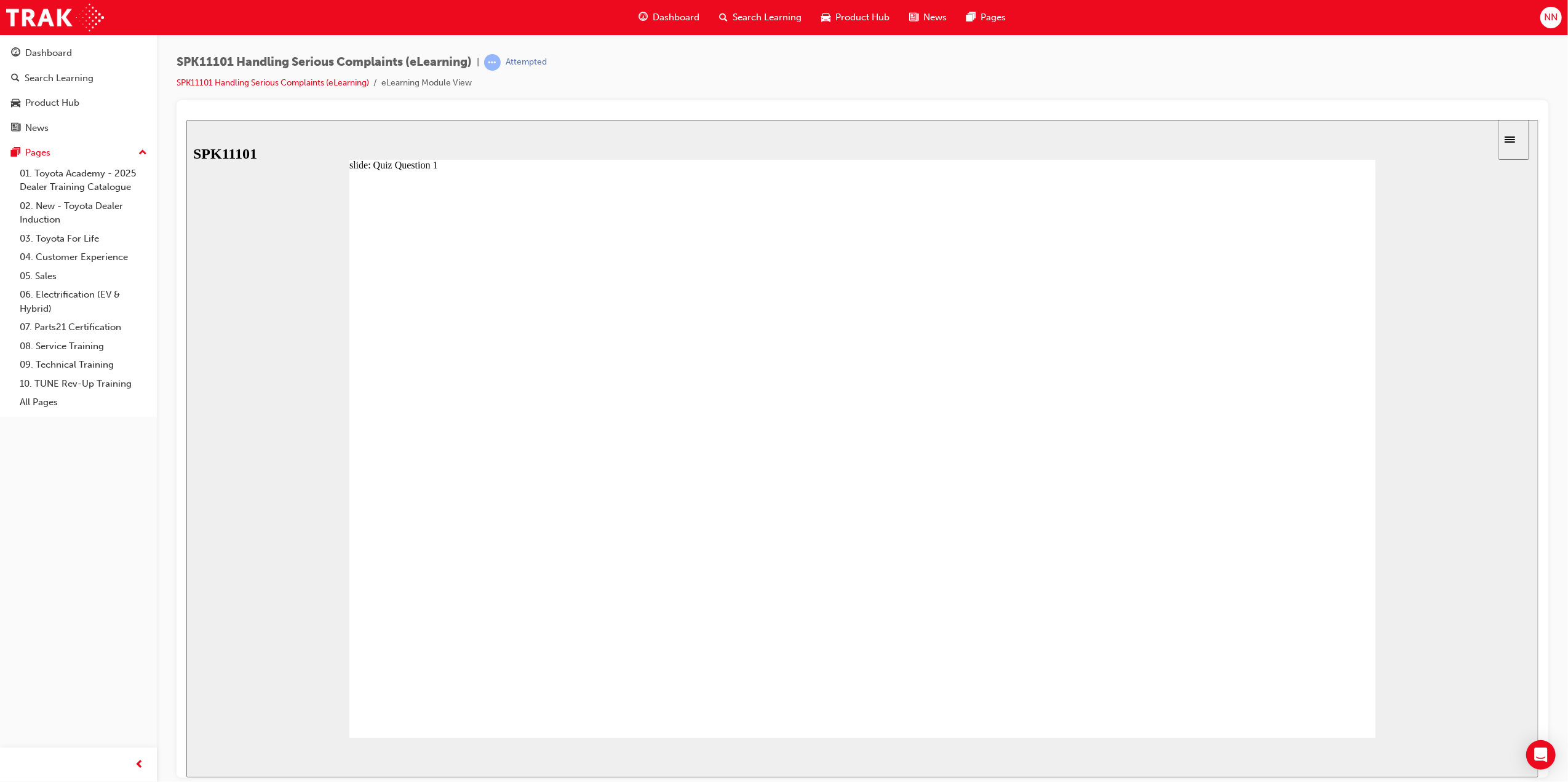
radio input "false"
radio input "true"
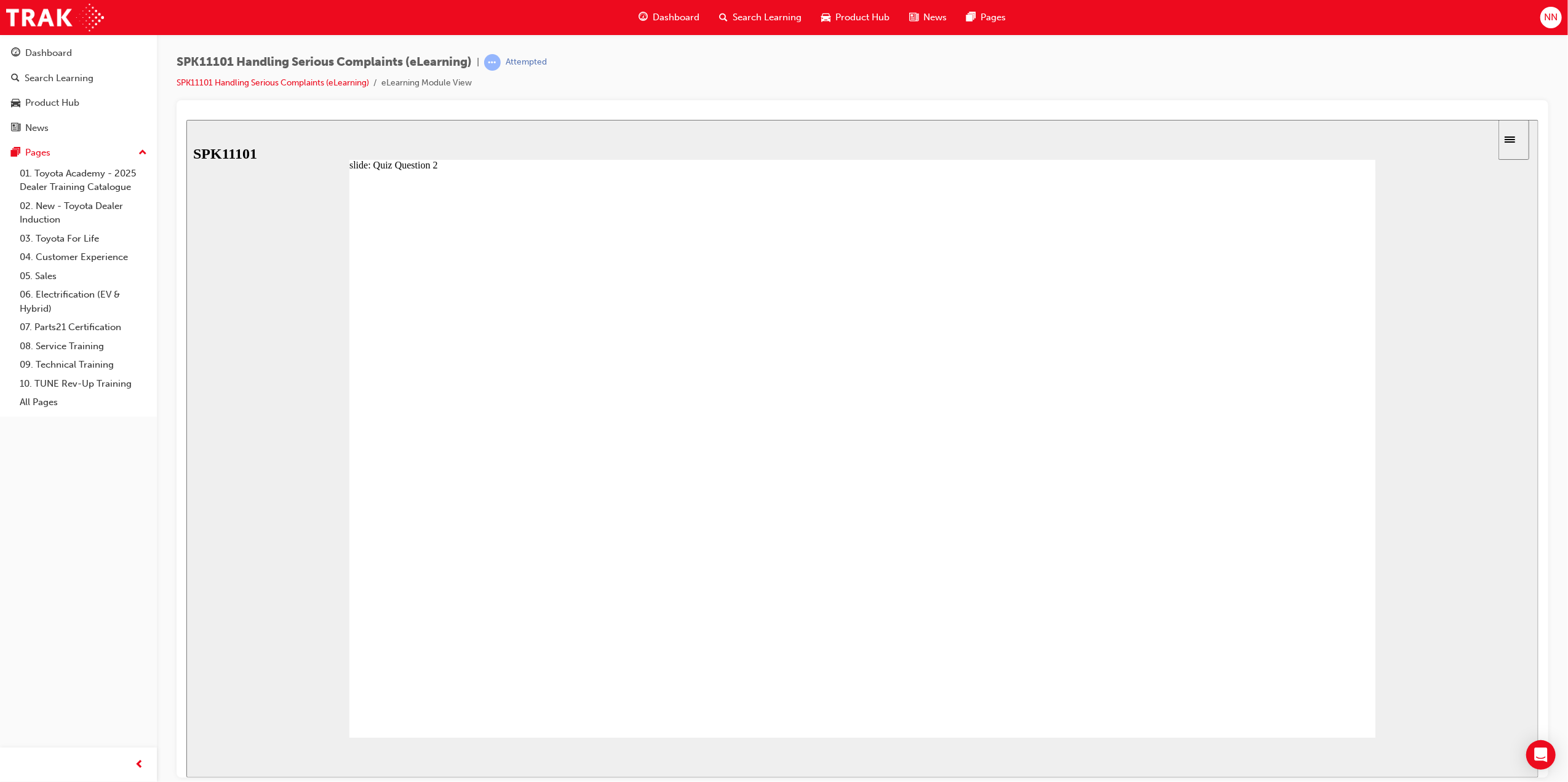
radio input "false"
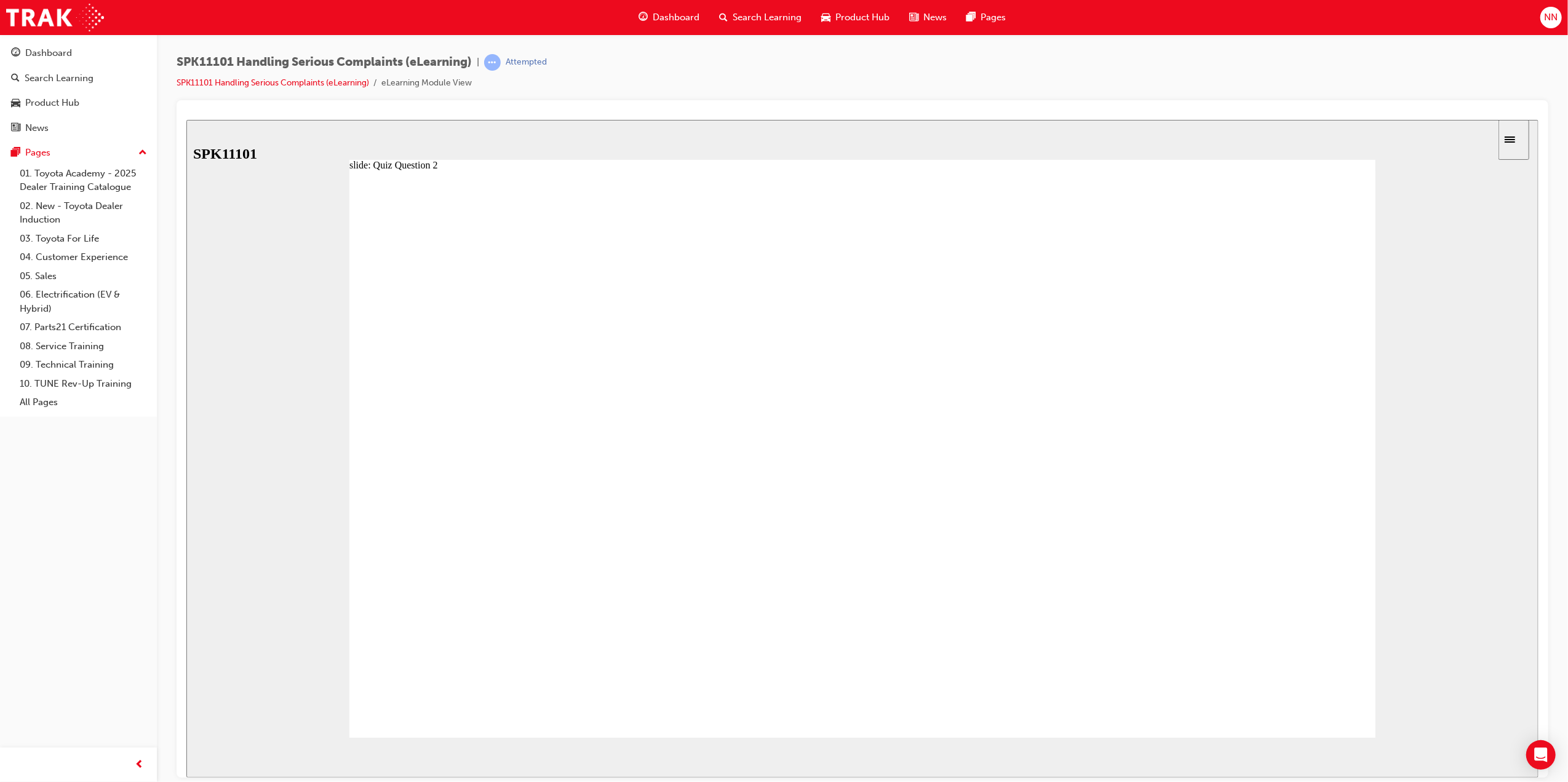
radio input "false"
radio input "true"
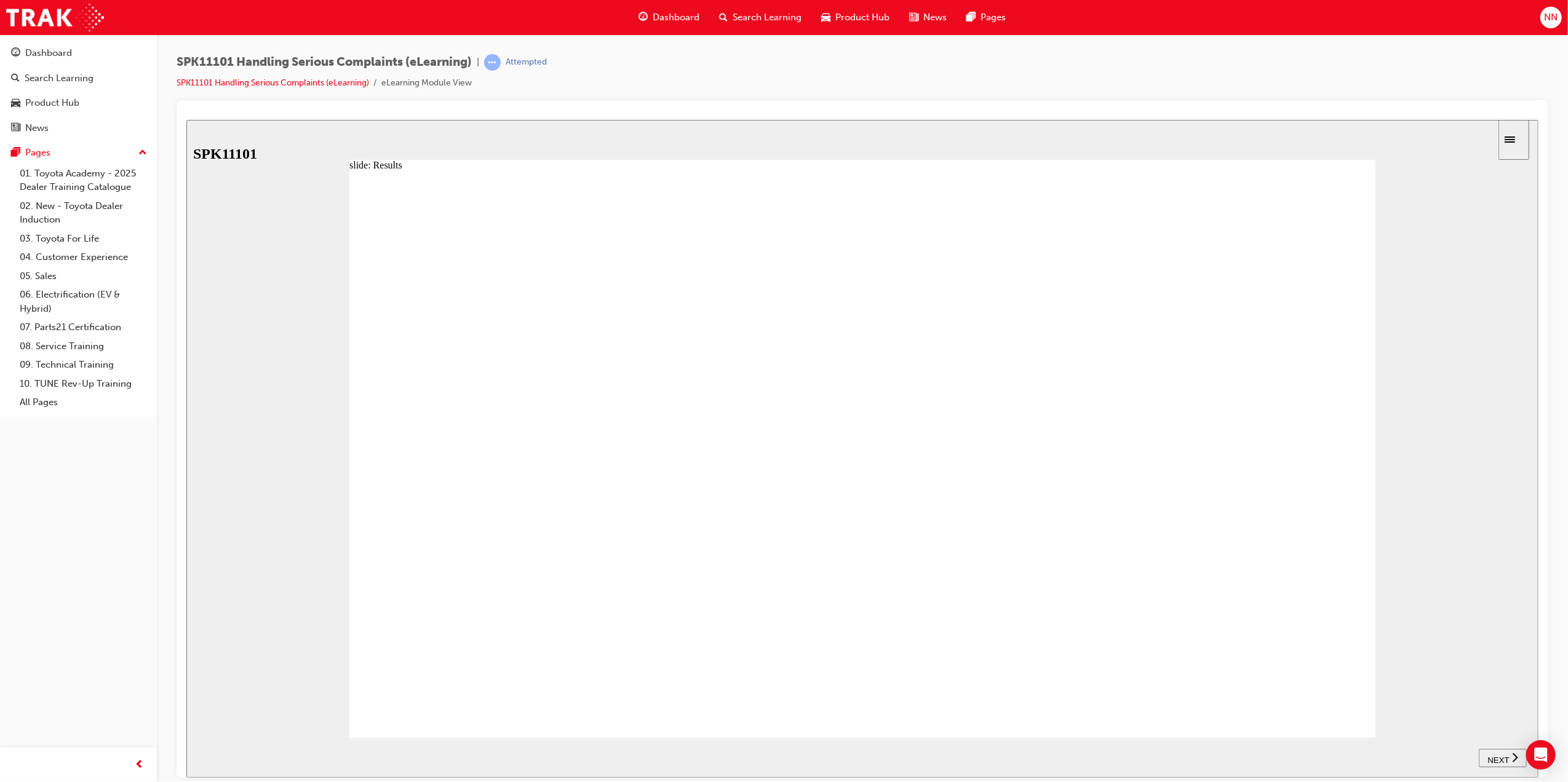
click at [1504, 759] on span "NEXT" at bounding box center [1497, 759] width 22 height 9
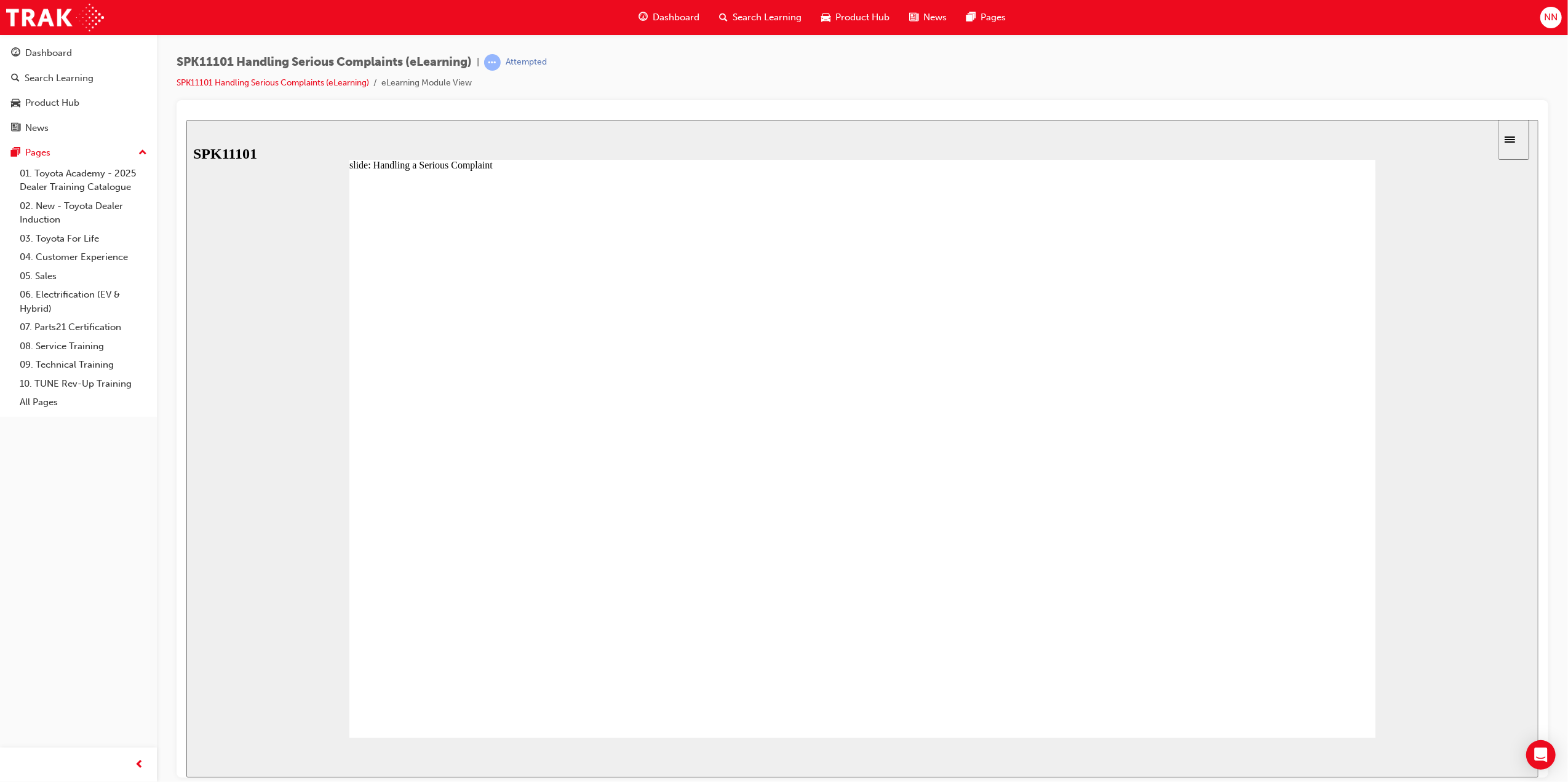
drag, startPoint x: 805, startPoint y: 364, endPoint x: 816, endPoint y: 366, distance: 11.2
drag, startPoint x: 933, startPoint y: 381, endPoint x: 1198, endPoint y: 382, distance: 265.0
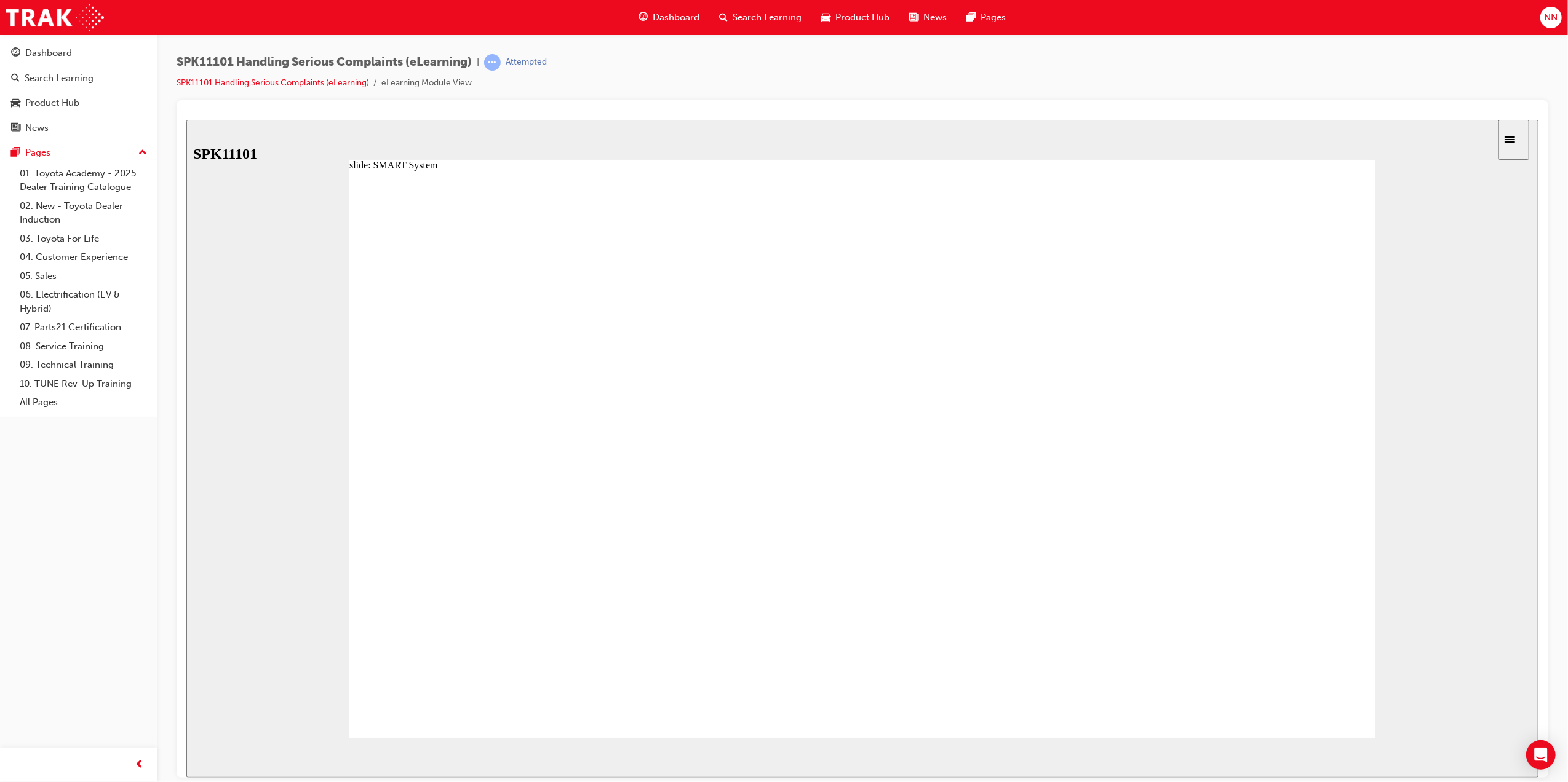
click at [186, 119] on image at bounding box center [186, 119] width 0 height 0
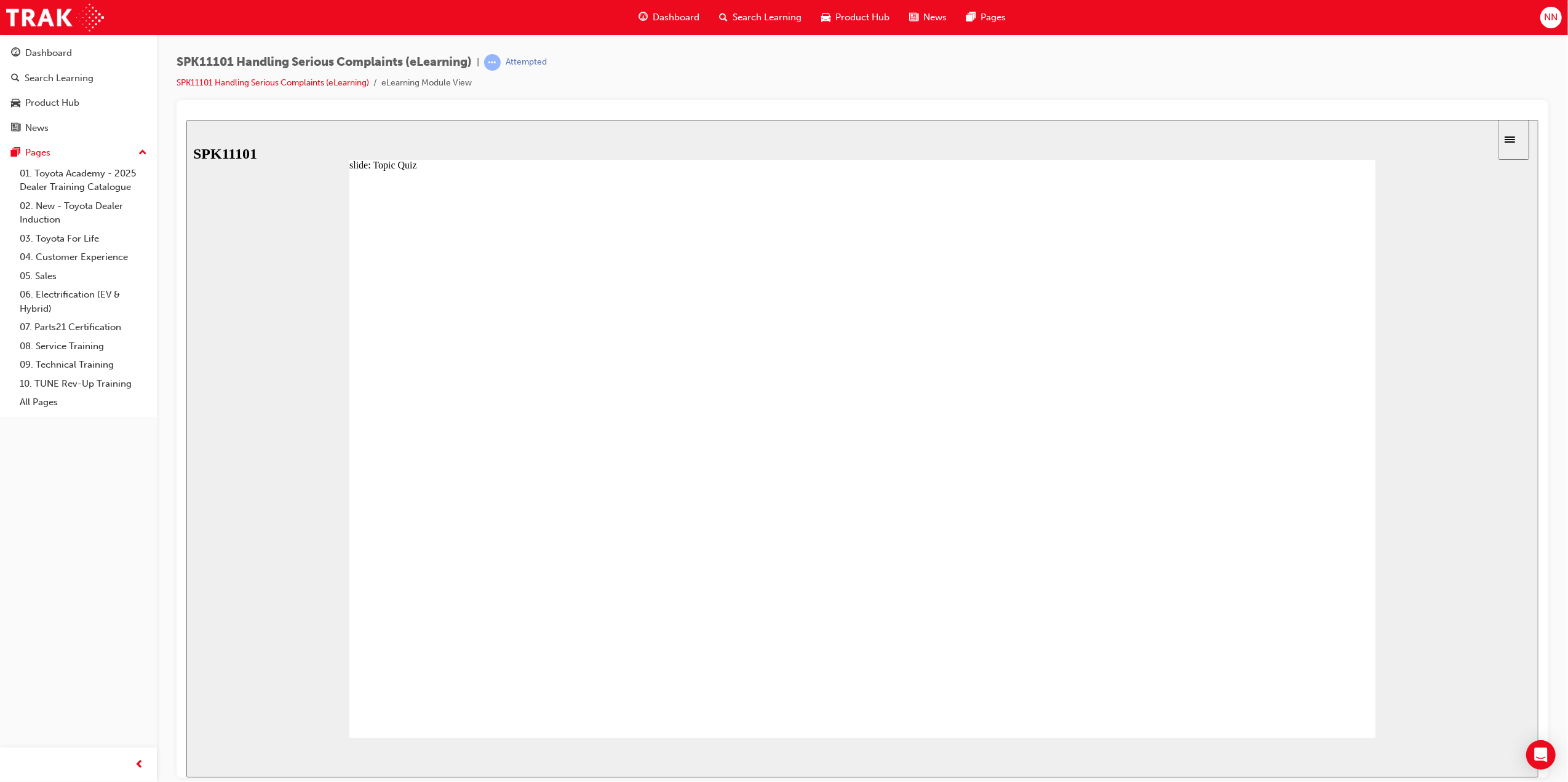
click at [1513, 554] on div "slide: Topic Quiz Back to top SUBMIT NEXT PREV Menu Introduction Title Module O…" at bounding box center [861, 448] width 1352 height 658
click at [186, 119] on image at bounding box center [186, 119] width 0 height 0
radio input "true"
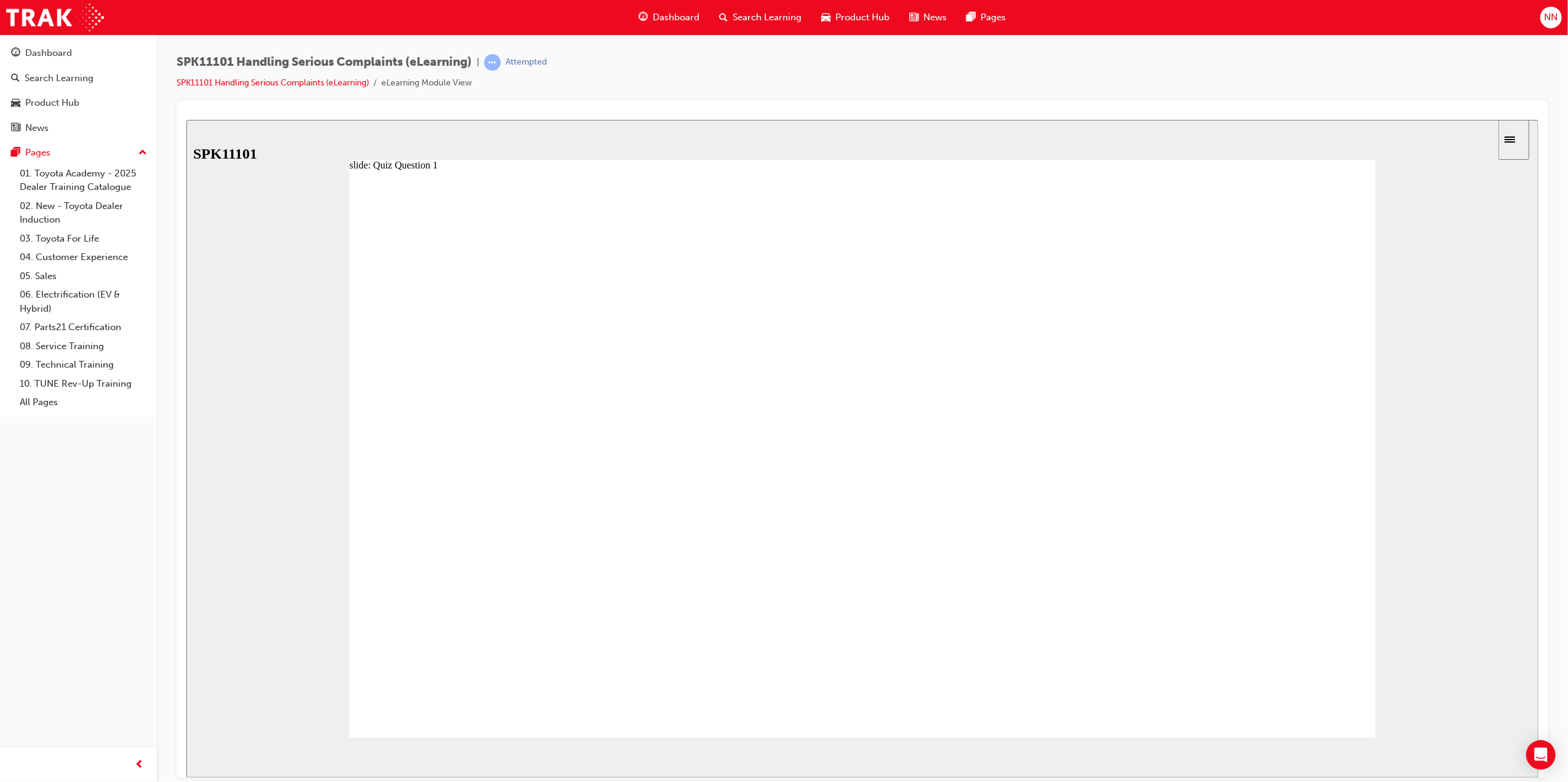
drag, startPoint x: 672, startPoint y: 427, endPoint x: 673, endPoint y: 418, distance: 9.1
drag, startPoint x: 595, startPoint y: 555, endPoint x: 605, endPoint y: 464, distance: 91.5
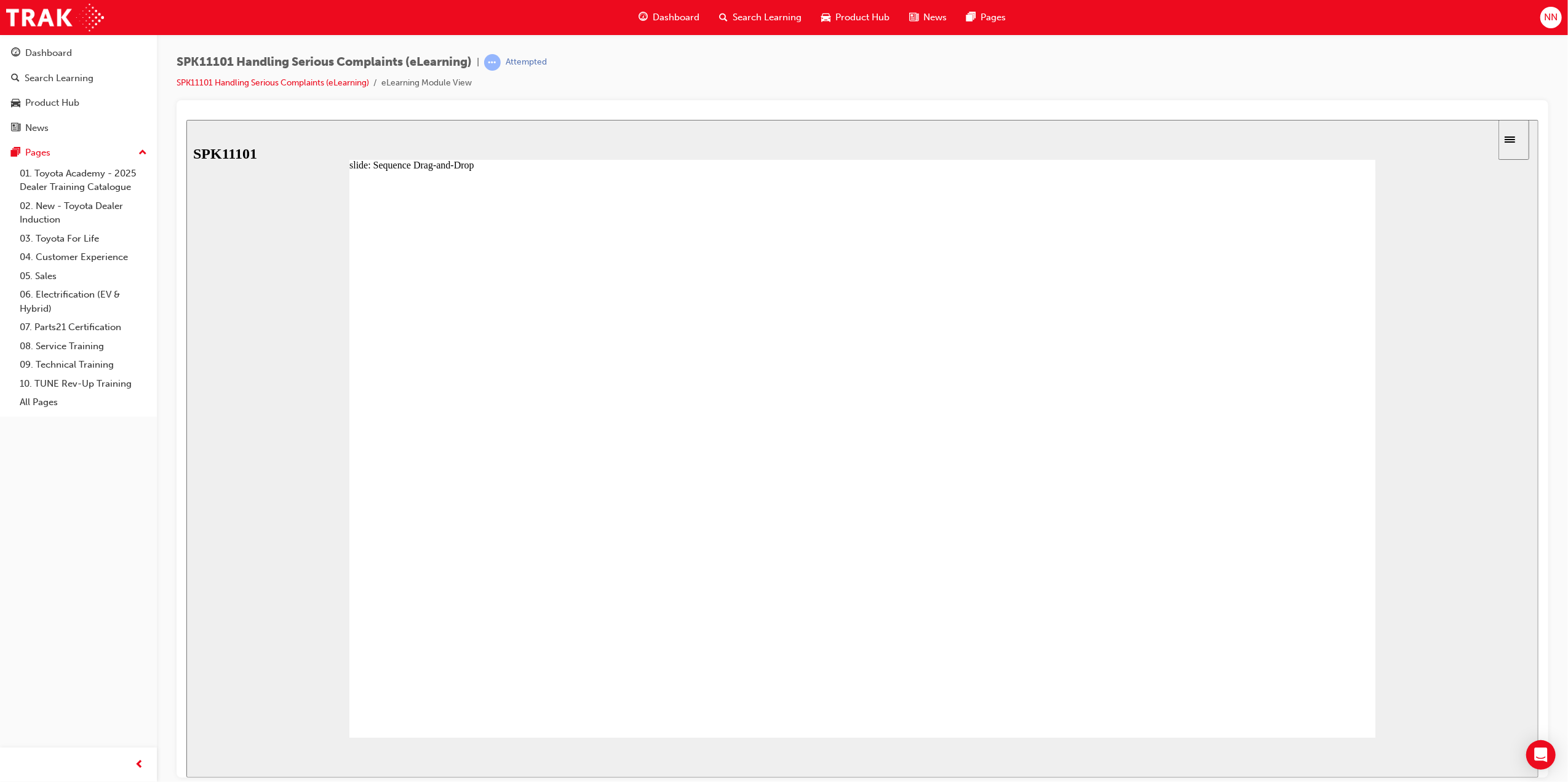
drag, startPoint x: 598, startPoint y: 593, endPoint x: 595, endPoint y: 532, distance: 61.1
click at [1512, 756] on icon "next" at bounding box center [1515, 756] width 6 height 11
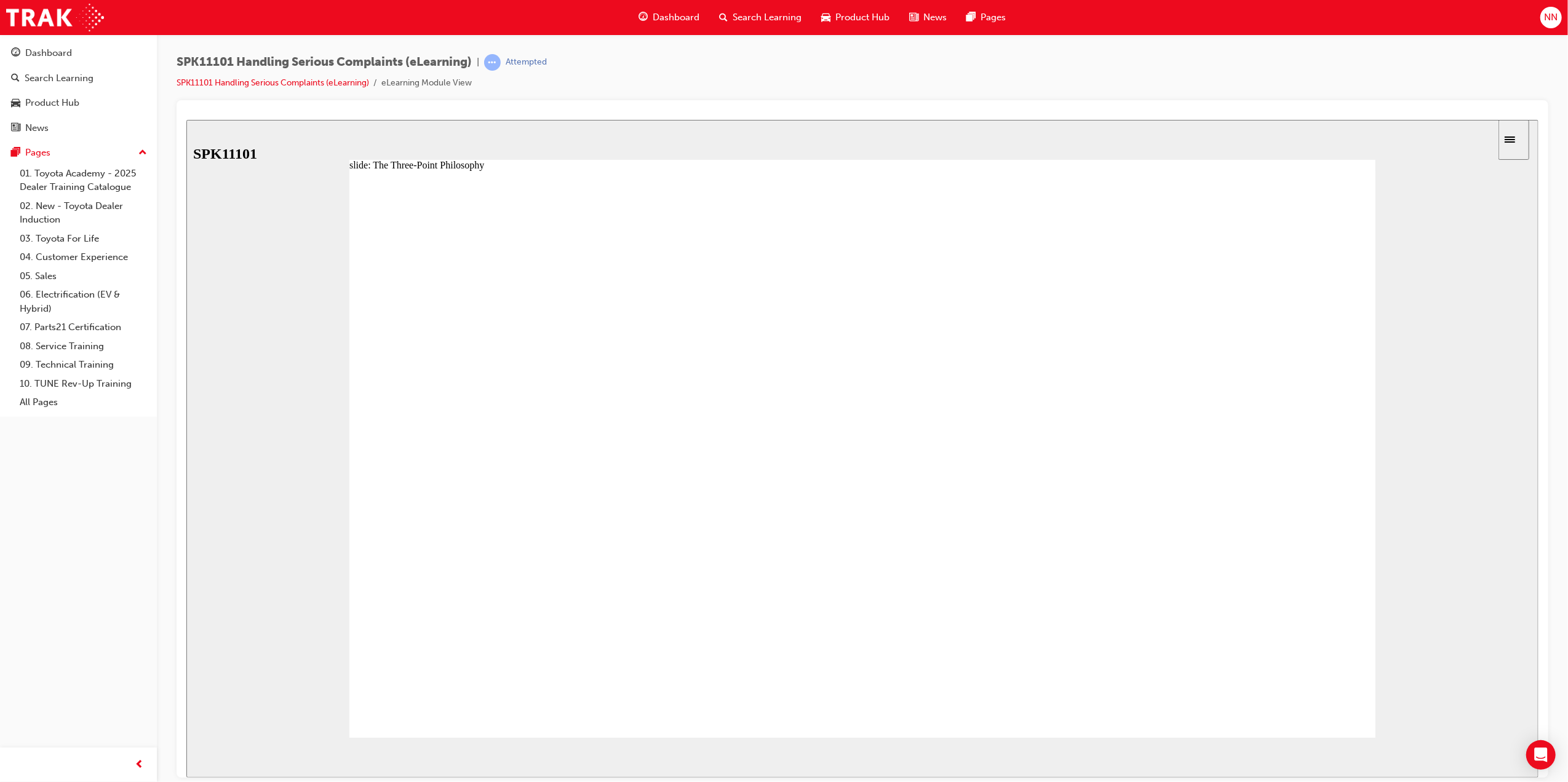
click at [186, 119] on image at bounding box center [186, 119] width 0 height 0
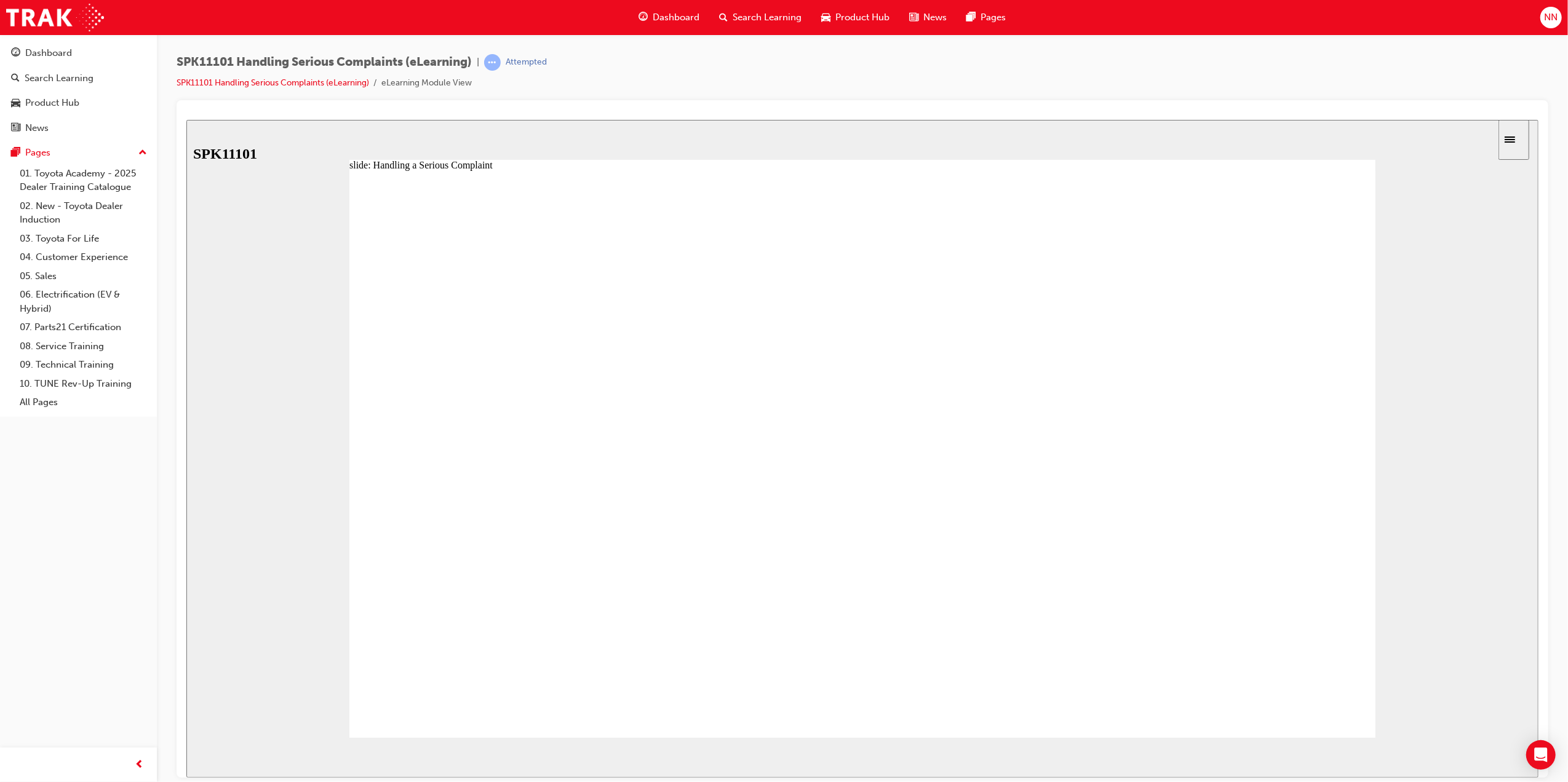
drag, startPoint x: 1209, startPoint y: 233, endPoint x: 1216, endPoint y: 239, distance: 9.2
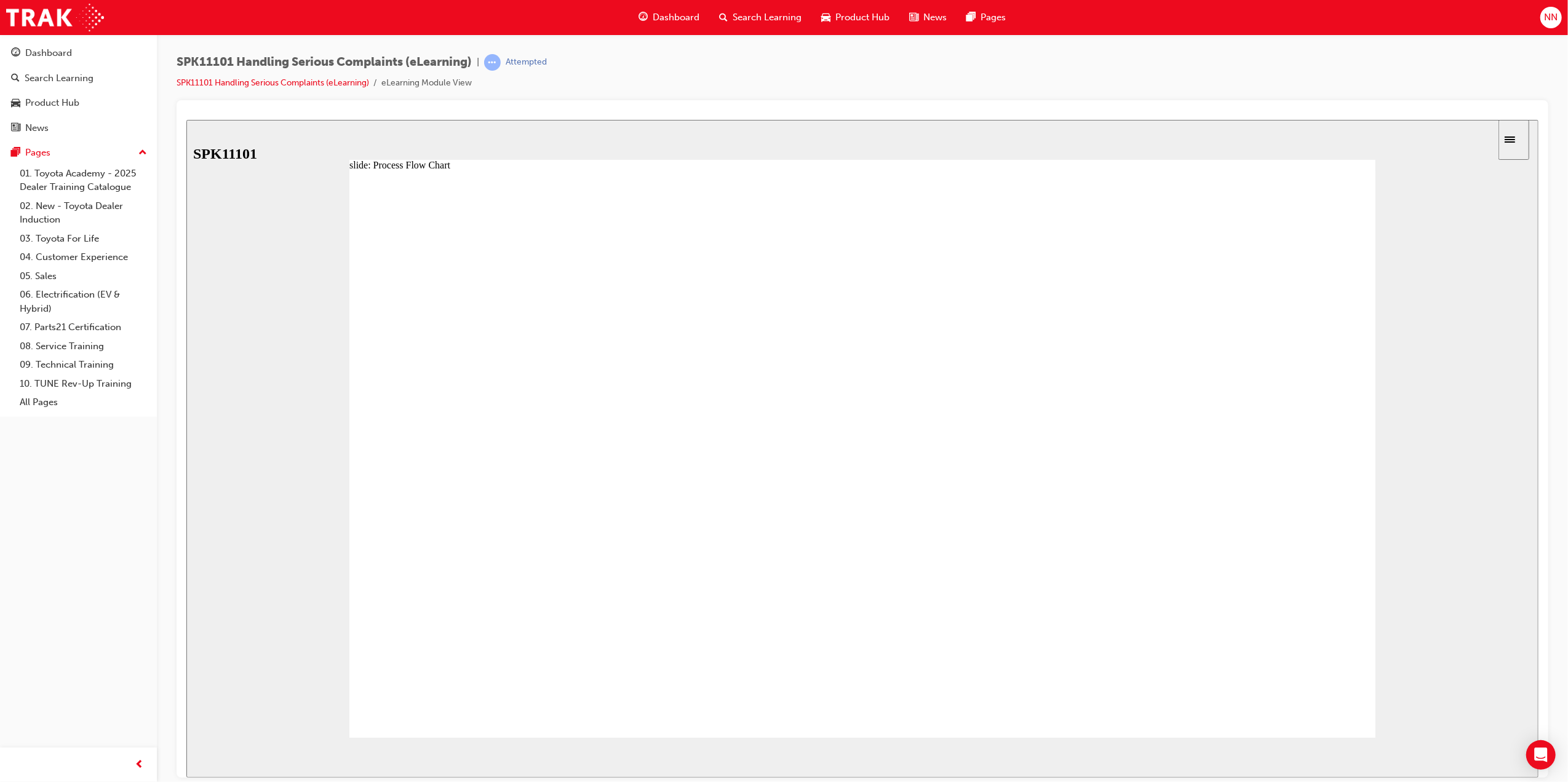
click at [186, 119] on image at bounding box center [186, 119] width 0 height 0
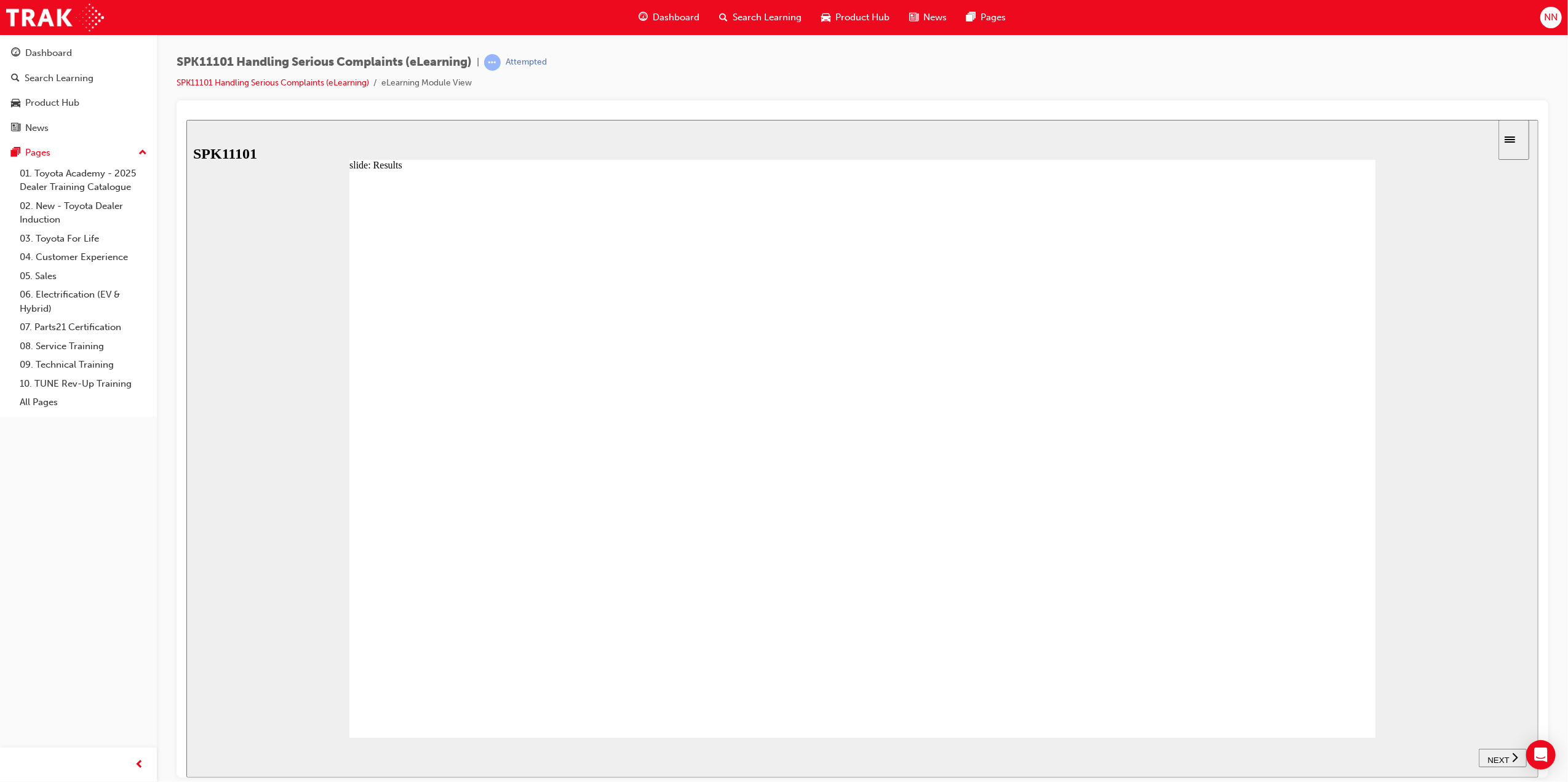
click at [1500, 755] on span "NEXT" at bounding box center [1497, 759] width 22 height 9
drag, startPoint x: 1556, startPoint y: 735, endPoint x: 1533, endPoint y: 679, distance: 60.5
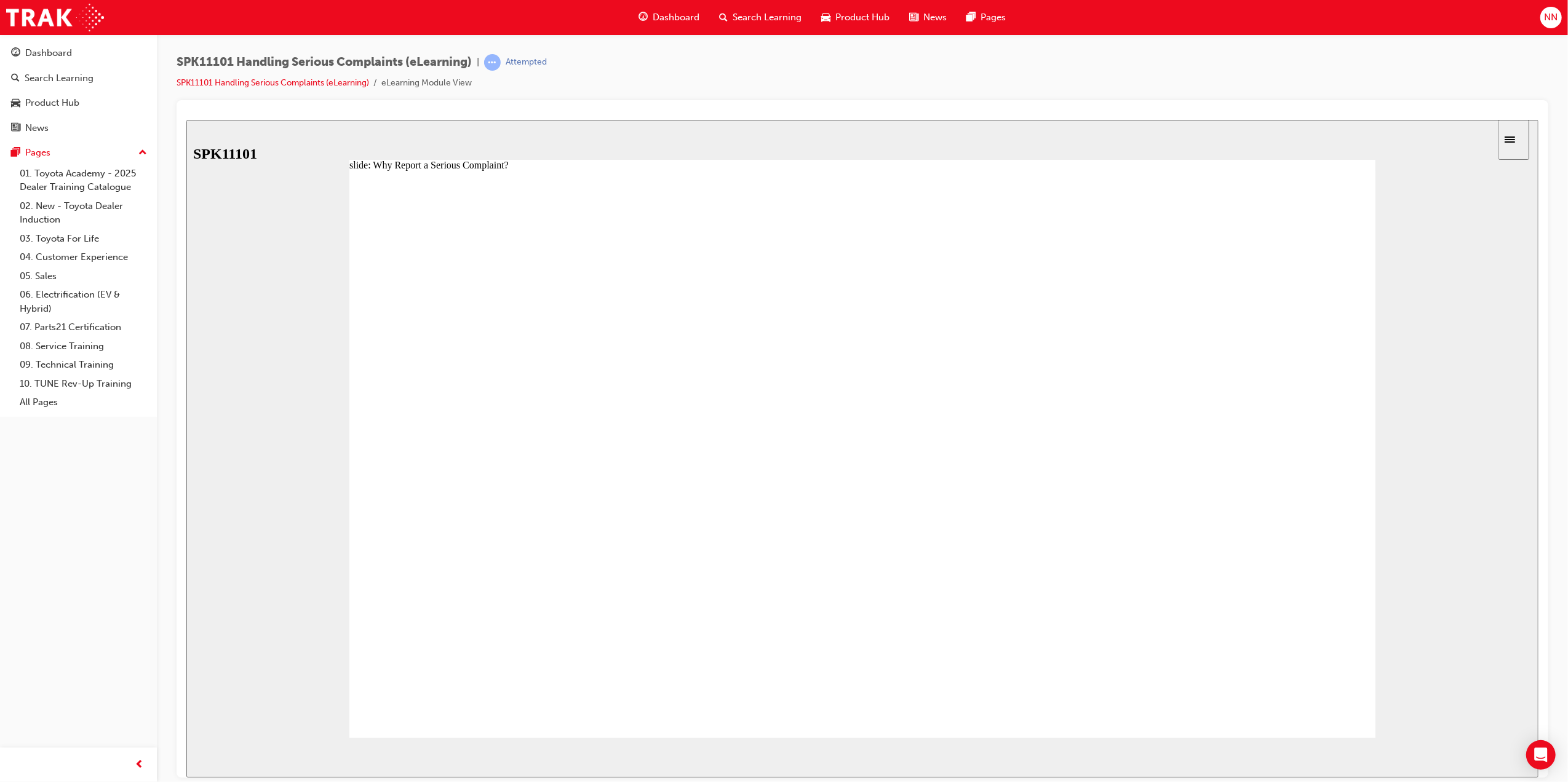
click at [1538, 720] on html "slide: Why Report a Serious Complaint? Back to top SUBMIT NEXT PREV Menu Introd…" at bounding box center [861, 448] width 1352 height 658
click at [186, 119] on image at bounding box center [186, 119] width 0 height 0
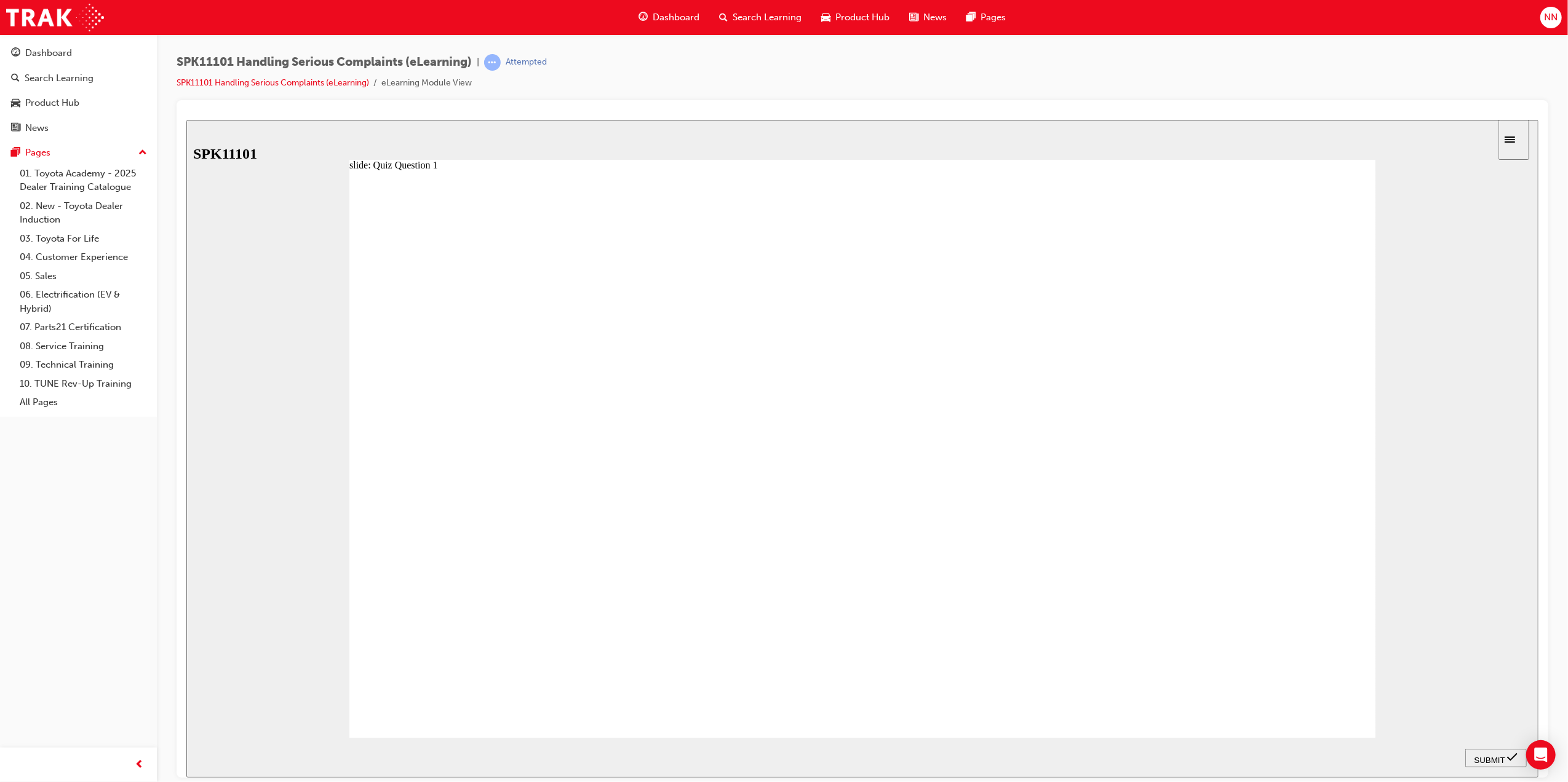
radio input "true"
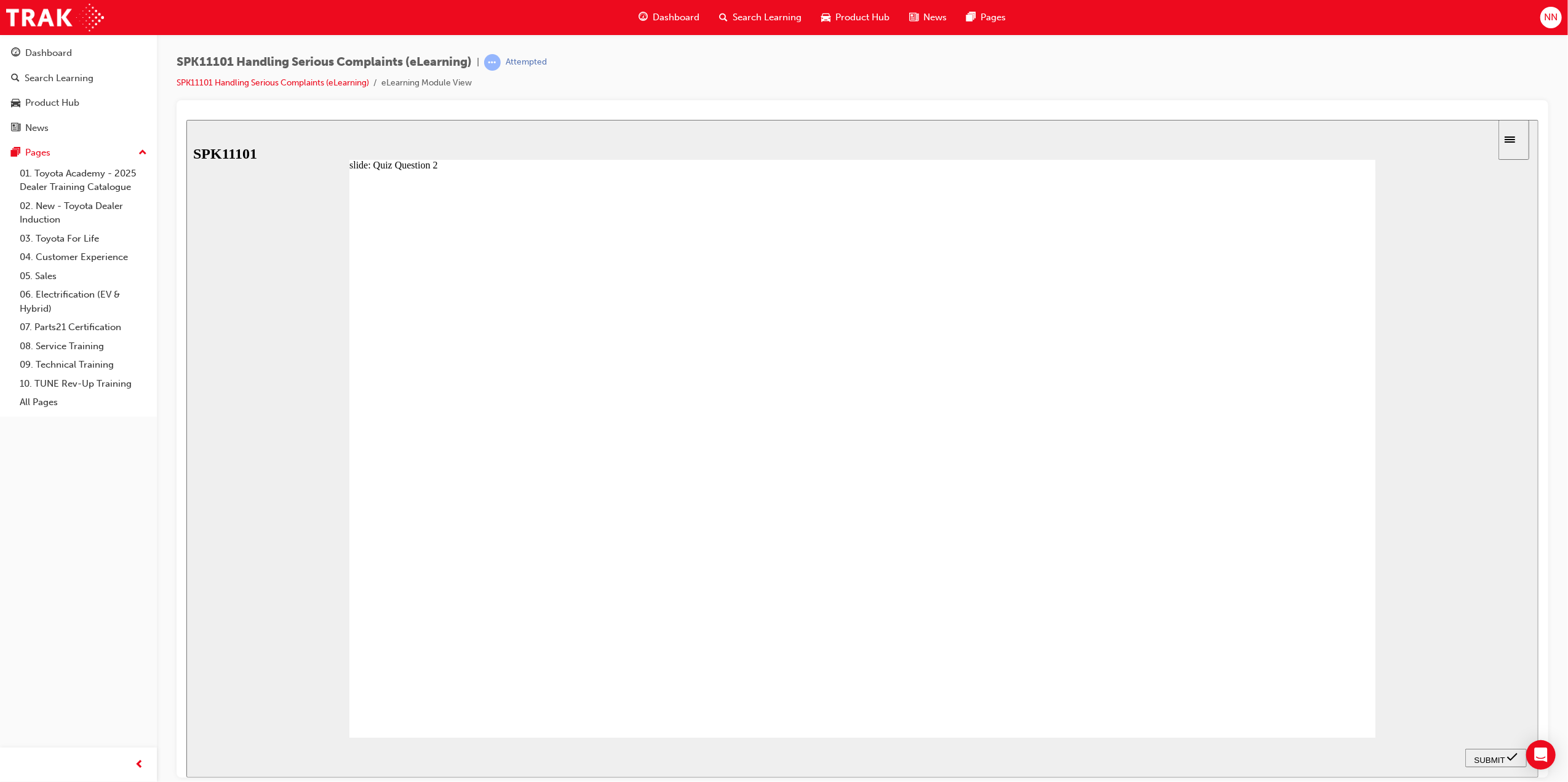
radio input "true"
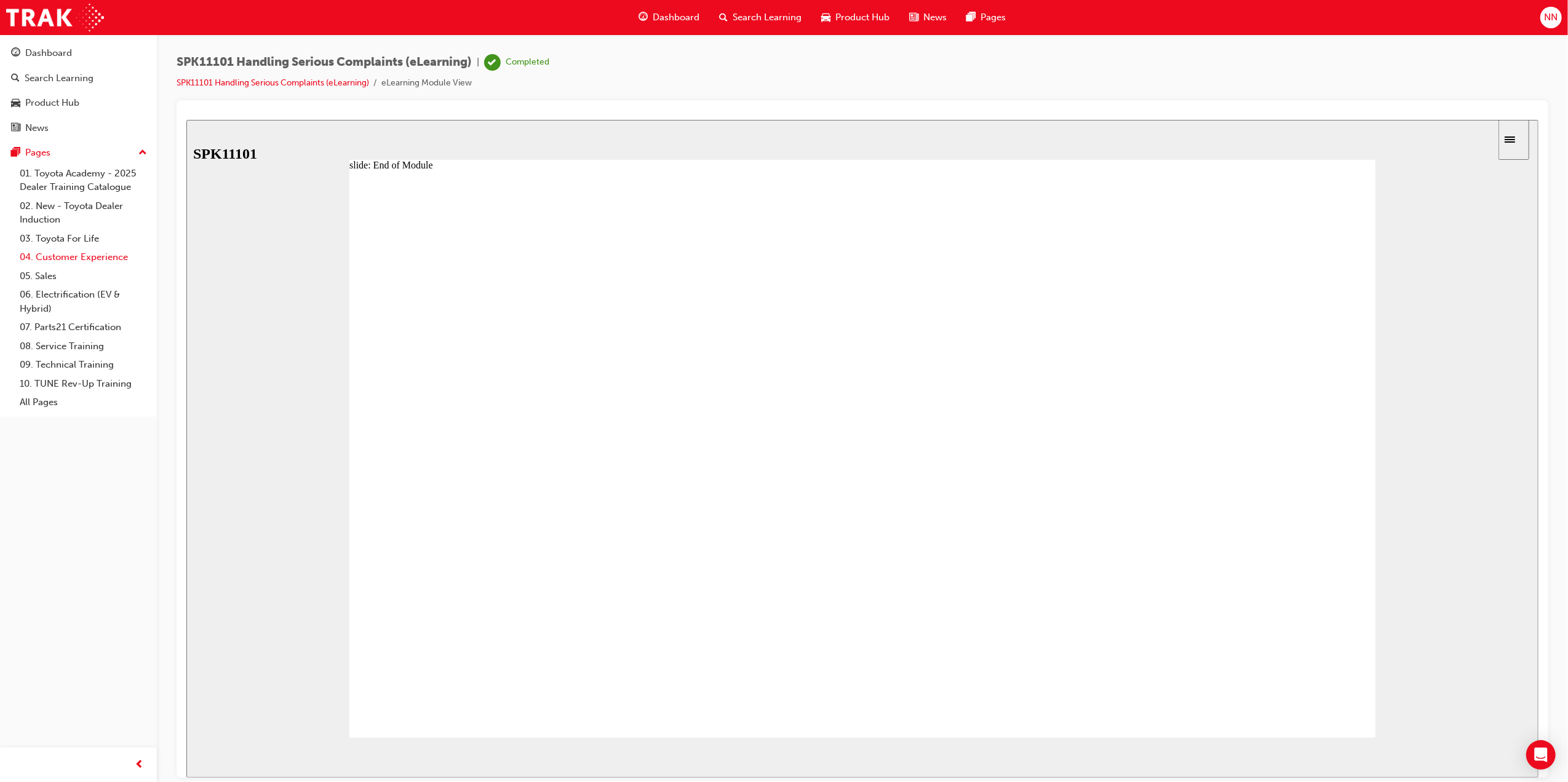
click at [107, 252] on link "04. Customer Experience" at bounding box center [83, 257] width 138 height 19
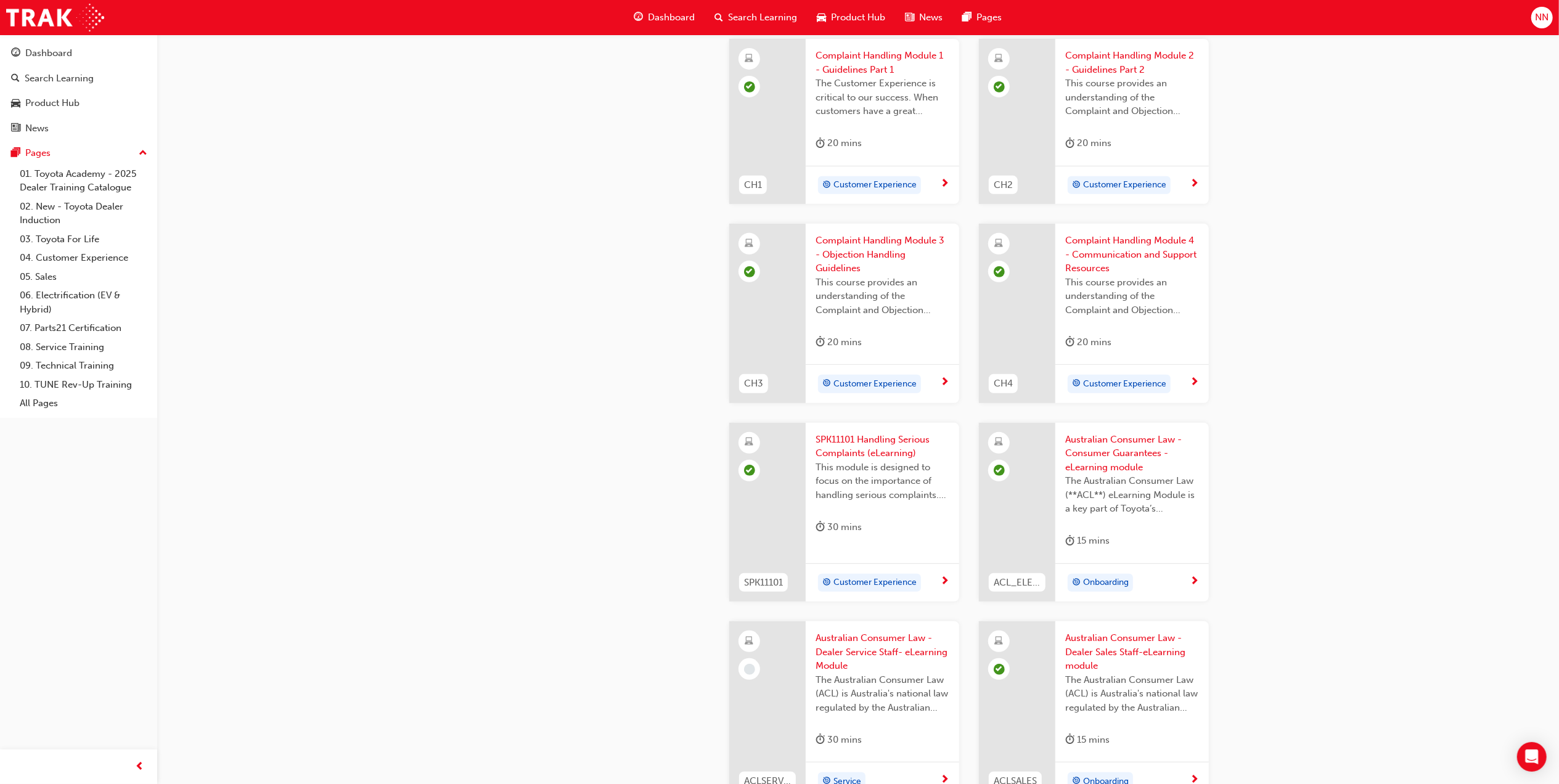
scroll to position [657, 0]
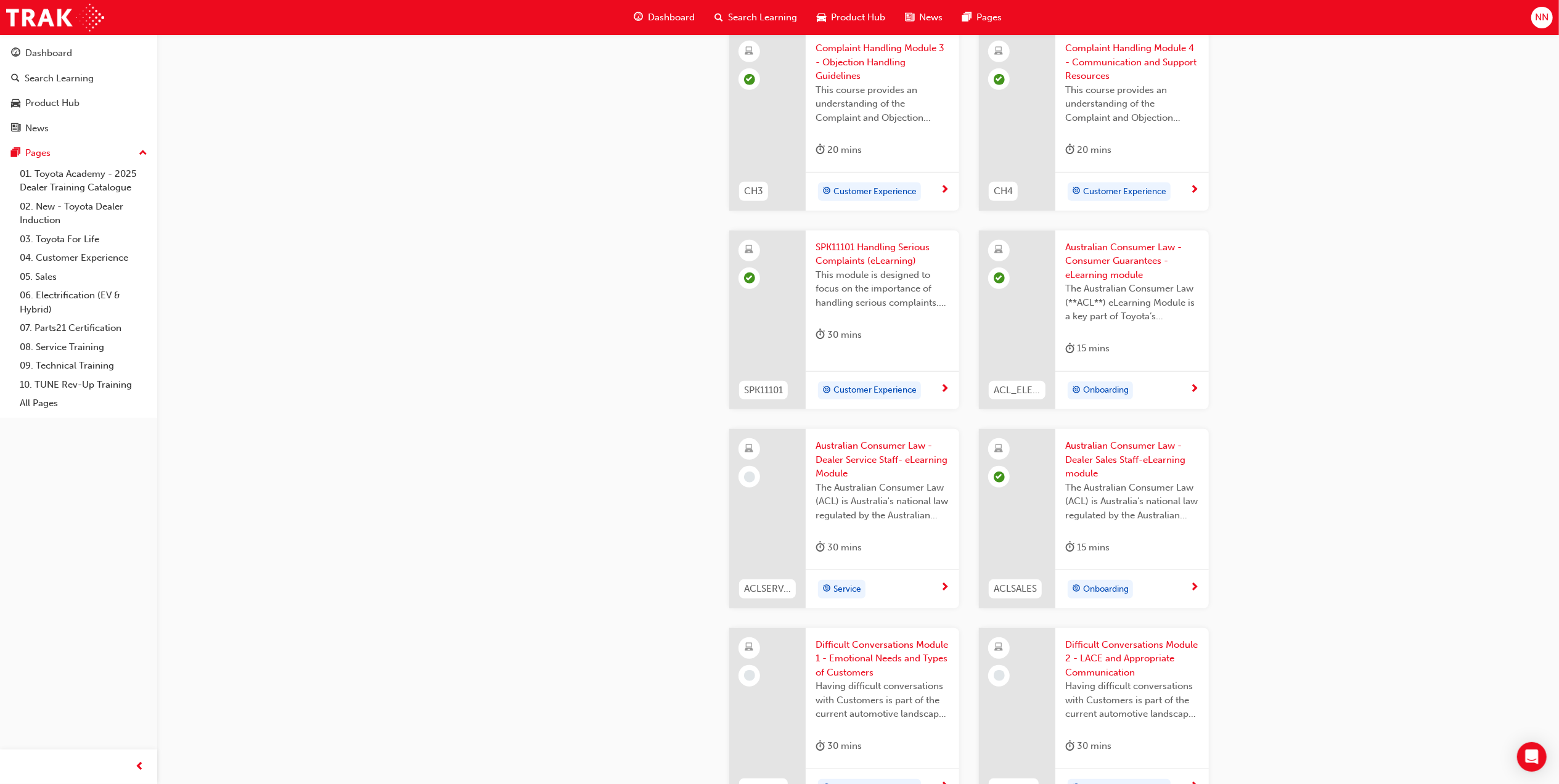
click at [778, 509] on div at bounding box center [767, 519] width 76 height 179
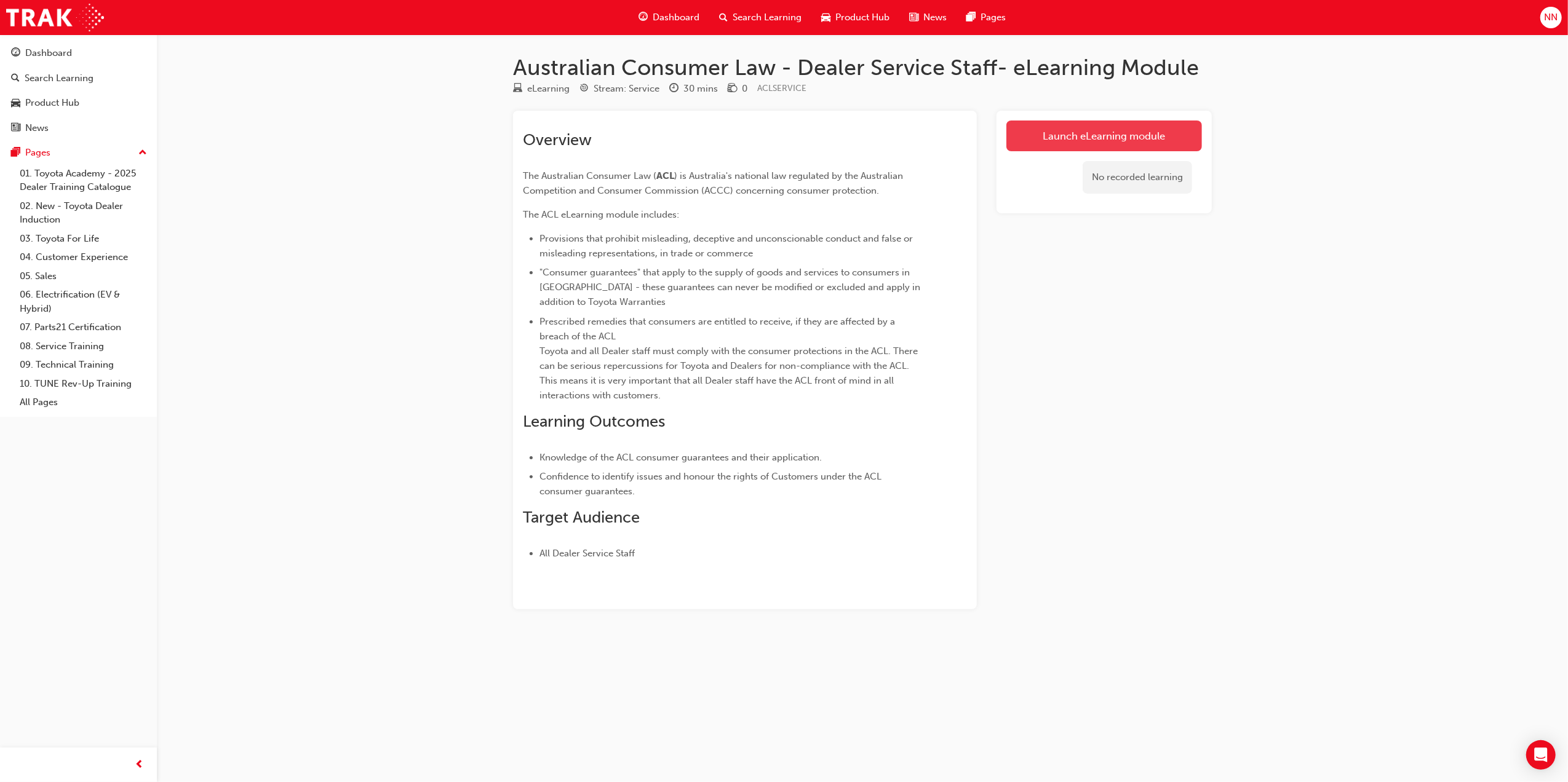
click at [1111, 129] on link "Launch eLearning module" at bounding box center [1104, 135] width 195 height 31
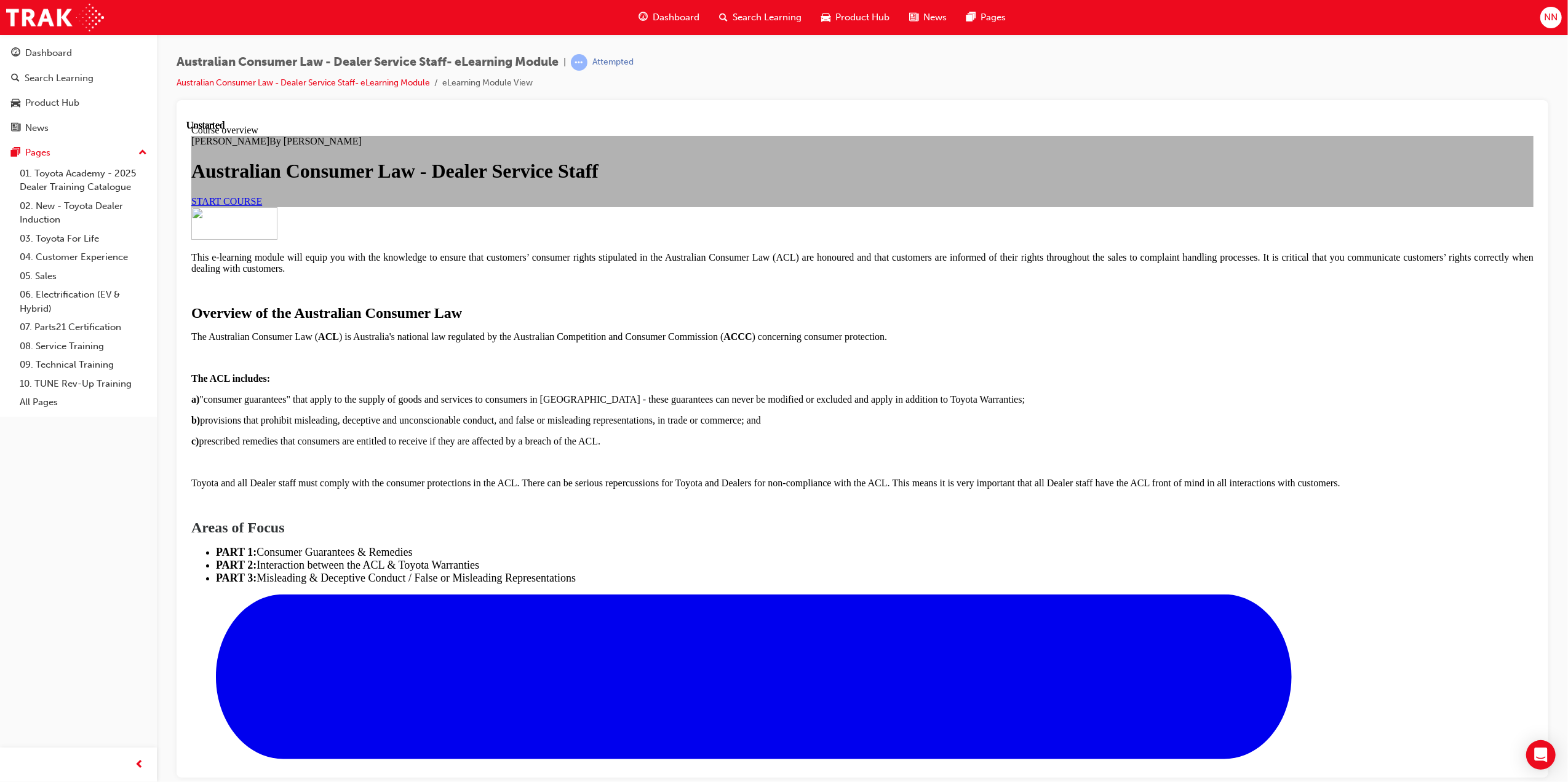
click at [262, 206] on span "START COURSE" at bounding box center [226, 201] width 71 height 11
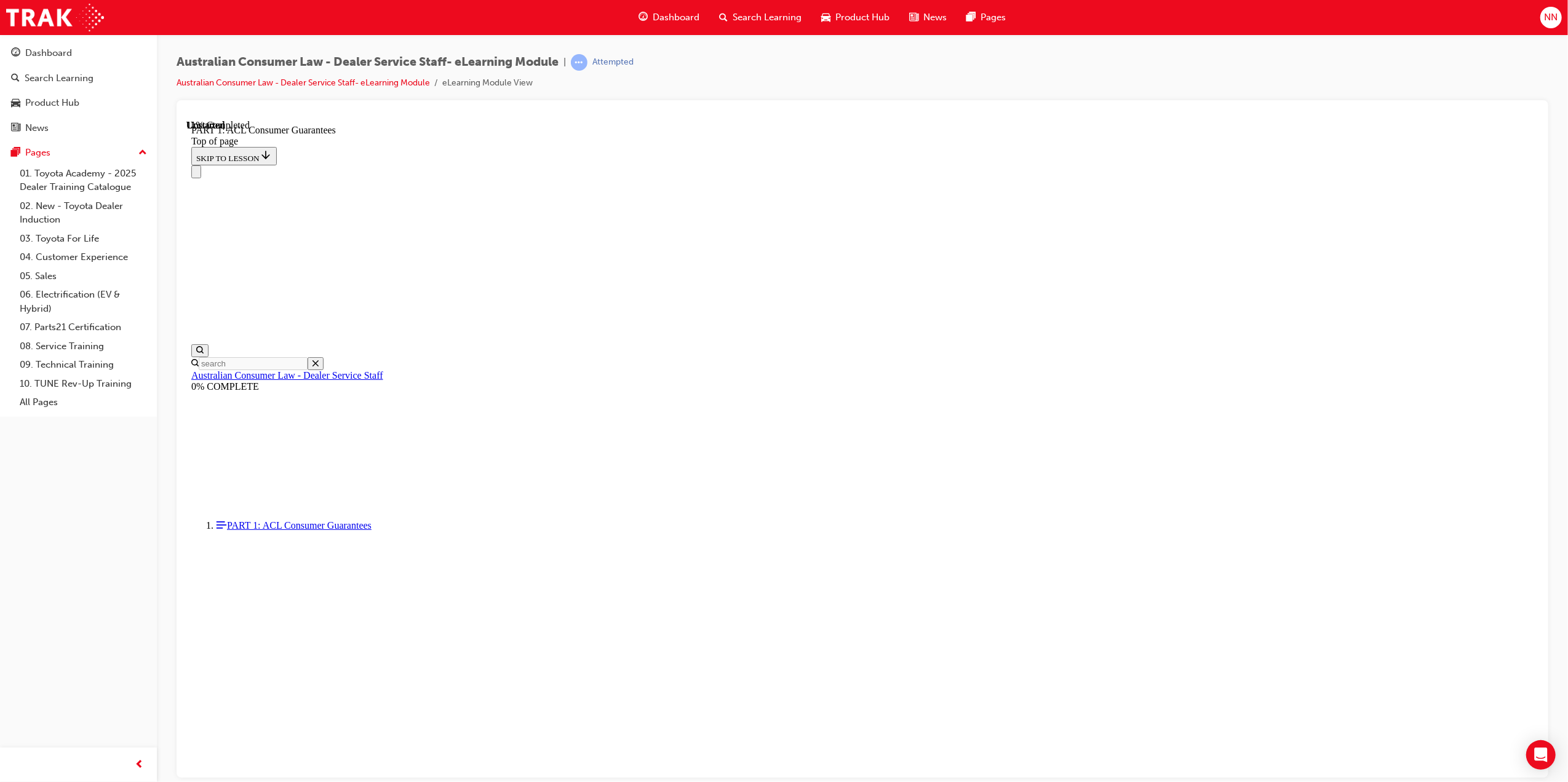
scroll to position [1824, 0]
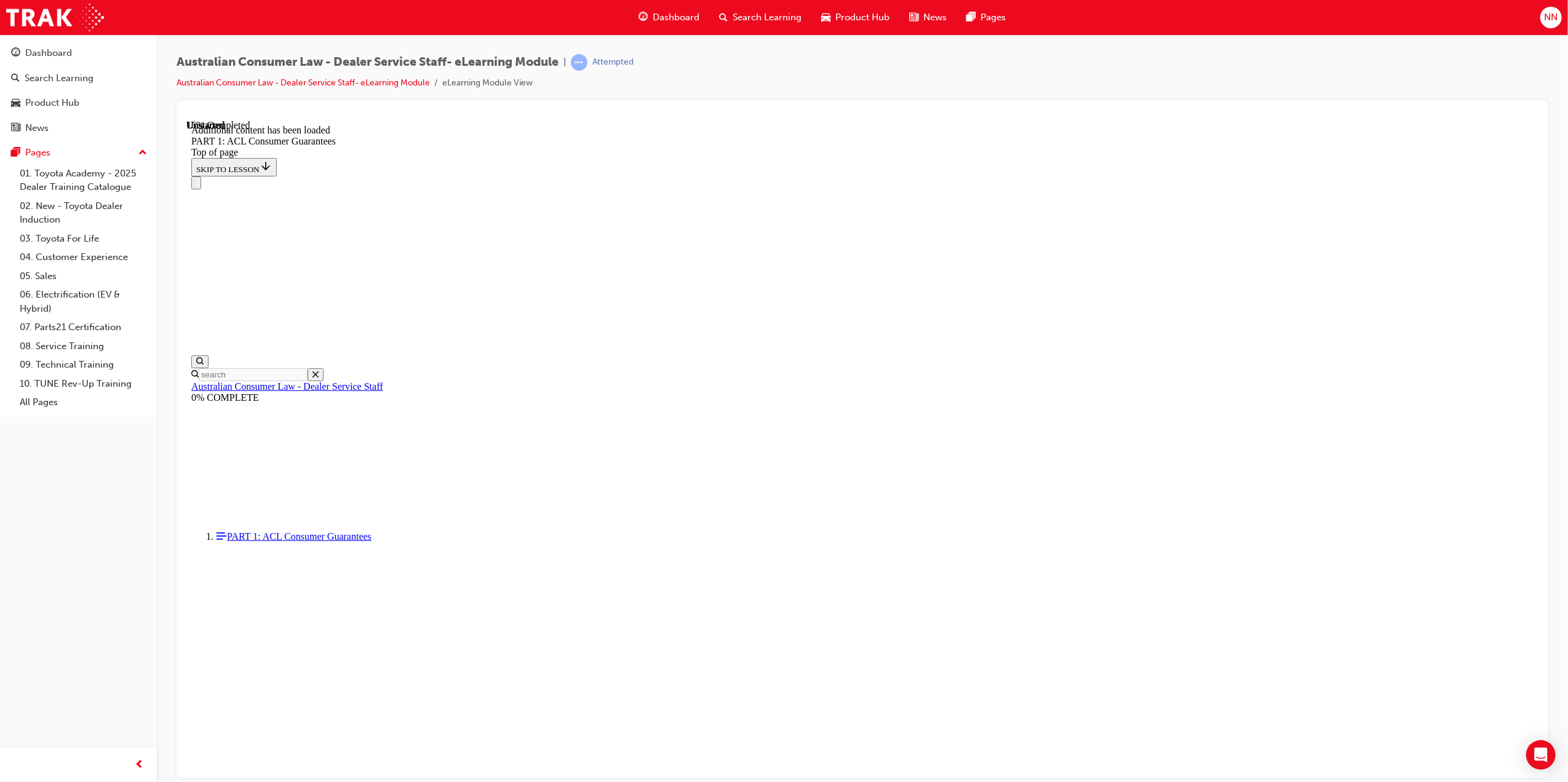
scroll to position [2156, 0]
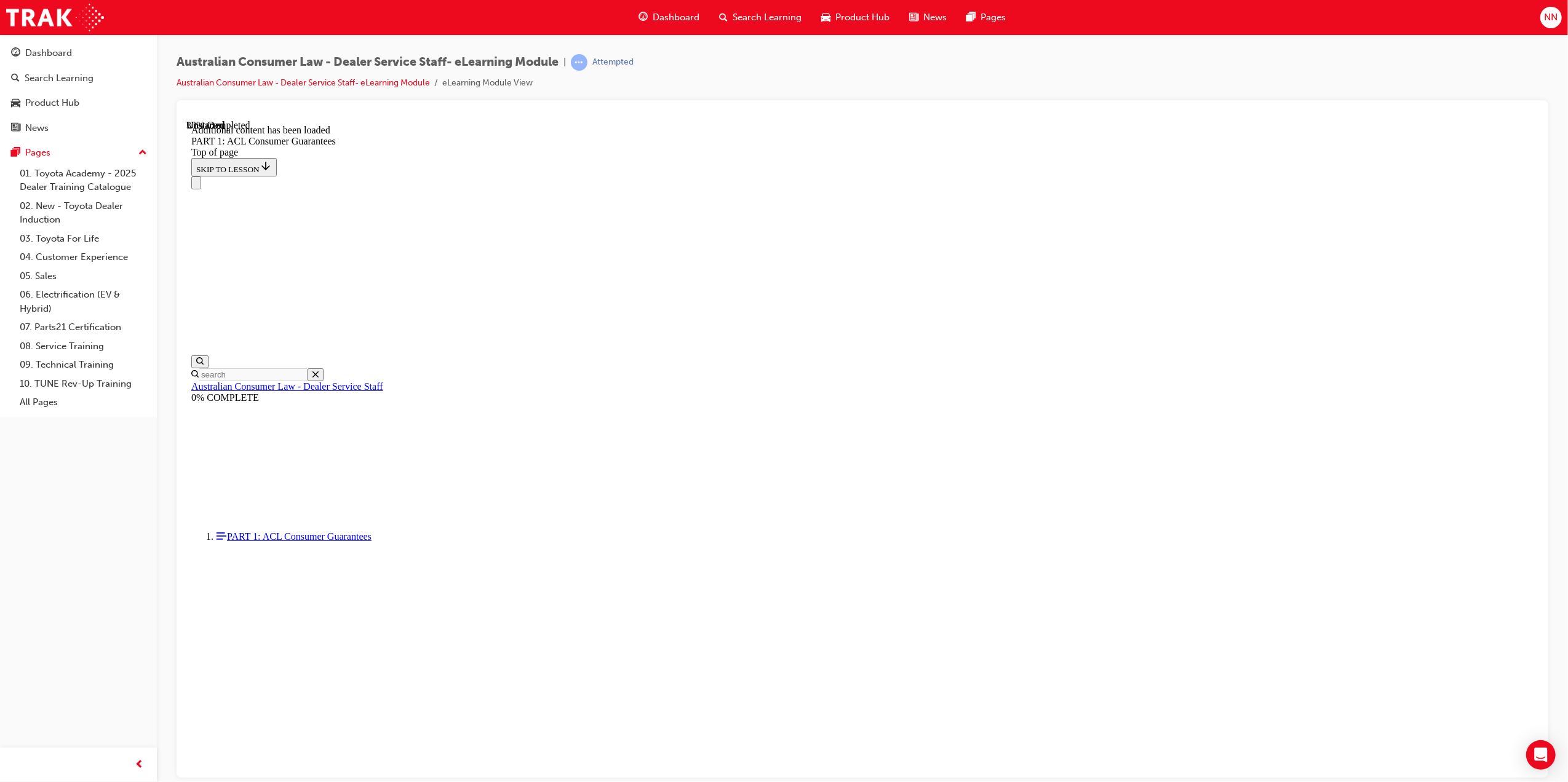
scroll to position [3169, 0]
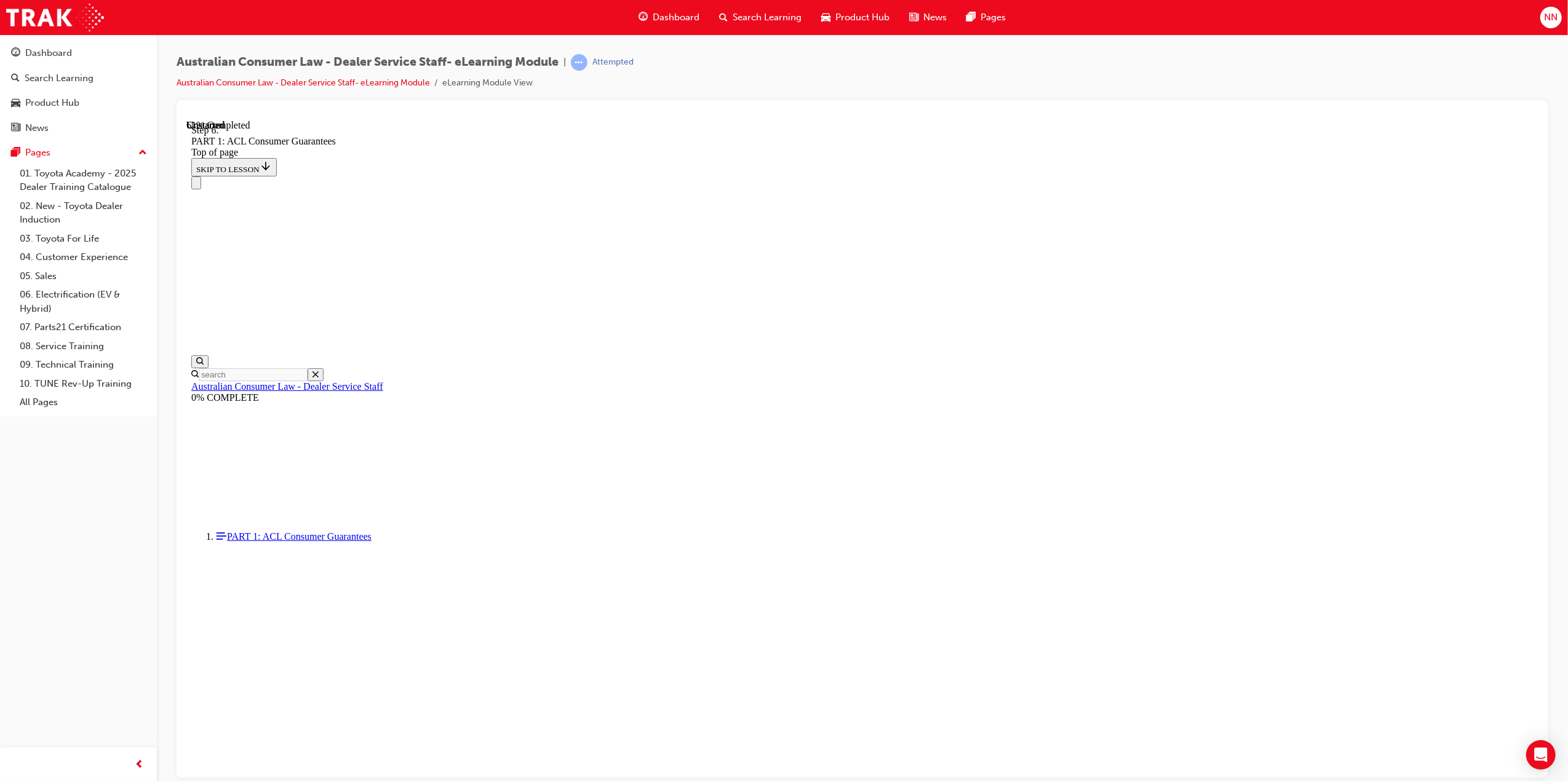
scroll to position [6771, 0]
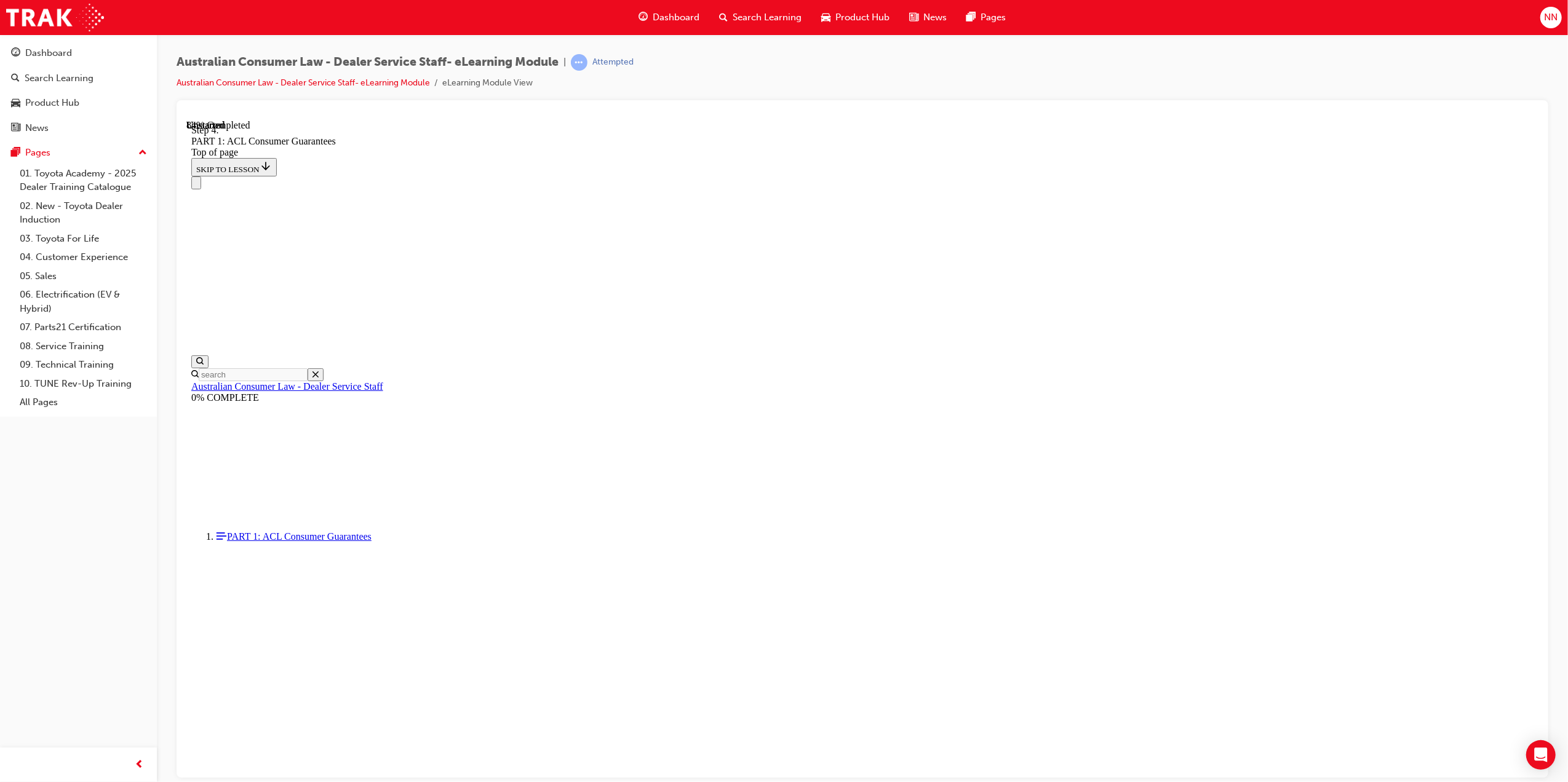
scroll to position [10632, 0]
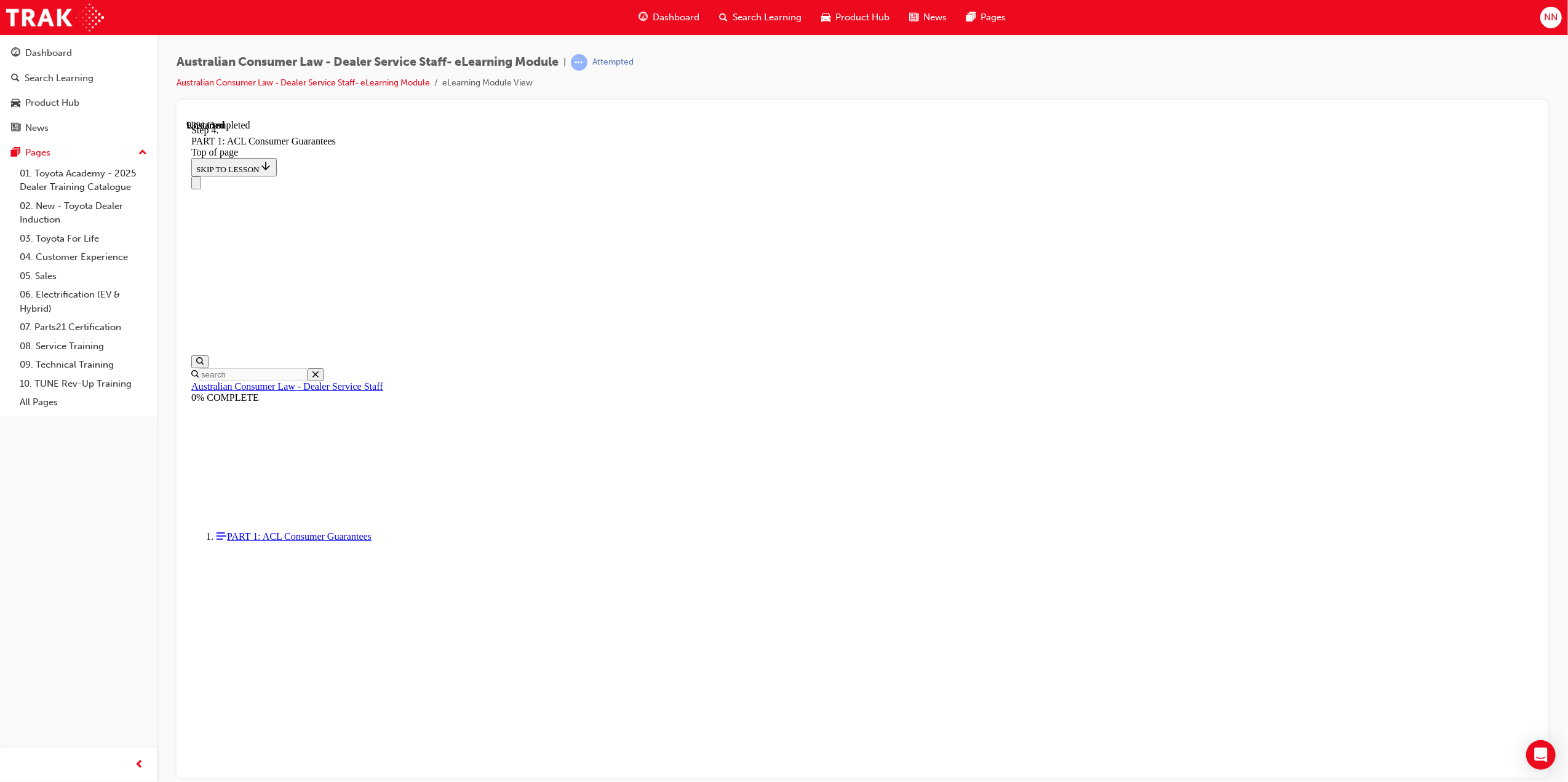
drag, startPoint x: 866, startPoint y: 551, endPoint x: 901, endPoint y: 403, distance: 152.1
drag, startPoint x: 868, startPoint y: 632, endPoint x: 913, endPoint y: 484, distance: 154.7
drag, startPoint x: 853, startPoint y: 551, endPoint x: 893, endPoint y: 548, distance: 40.1
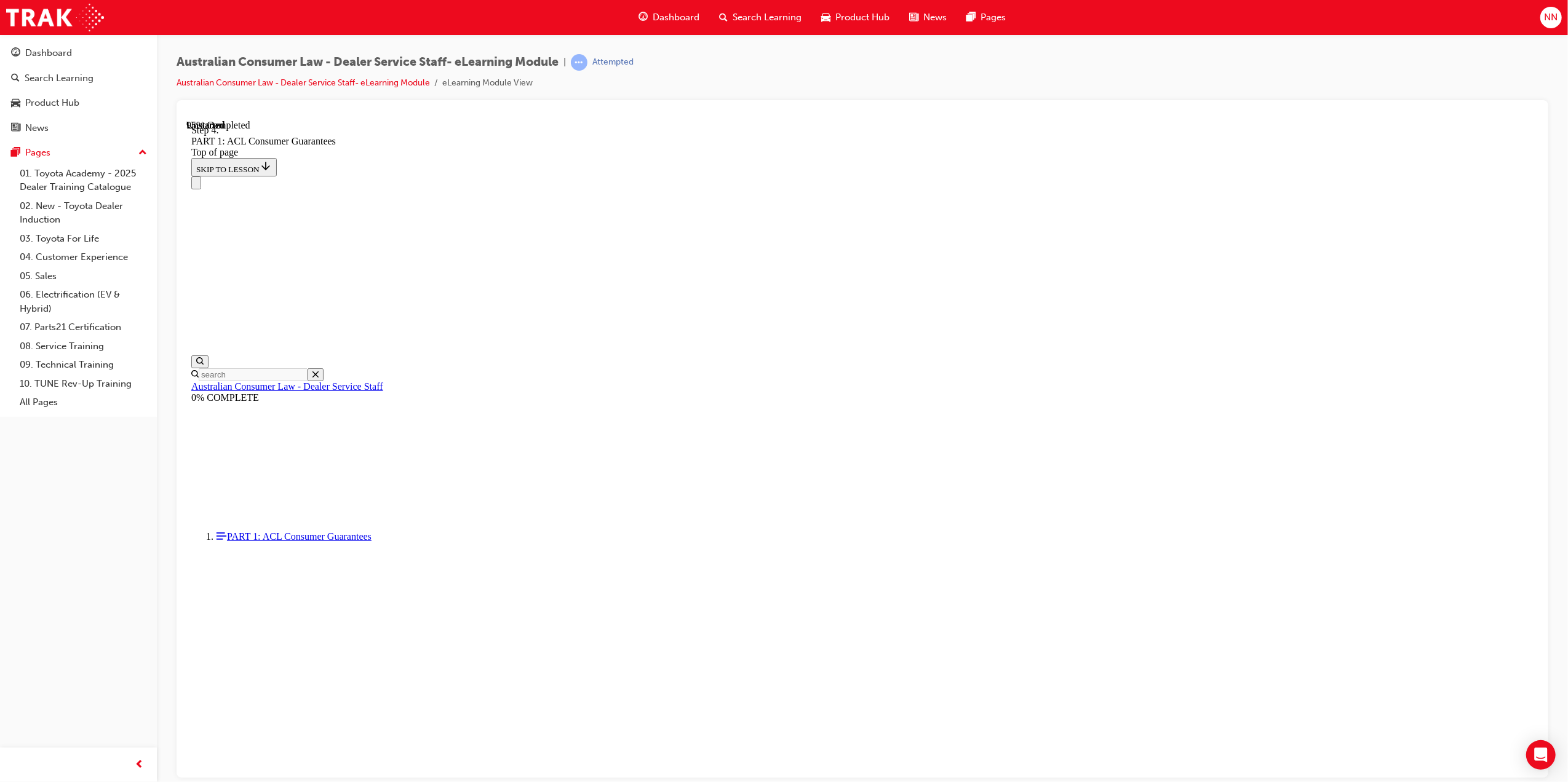
drag, startPoint x: 889, startPoint y: 624, endPoint x: 895, endPoint y: 622, distance: 6.3
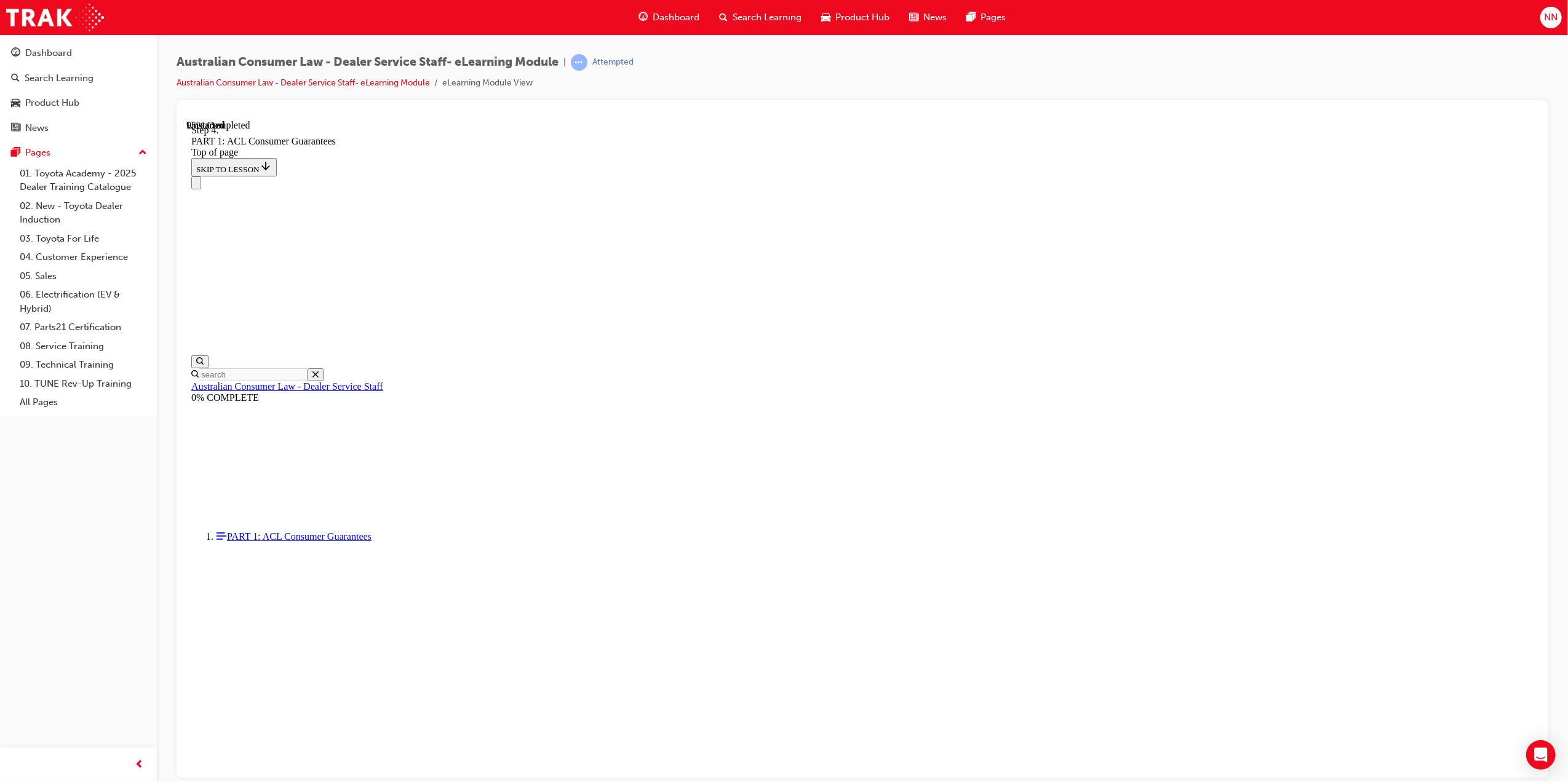
drag, startPoint x: 879, startPoint y: 674, endPoint x: 924, endPoint y: 597, distance: 89.2
drag, startPoint x: 816, startPoint y: 678, endPoint x: 859, endPoint y: 679, distance: 43.0
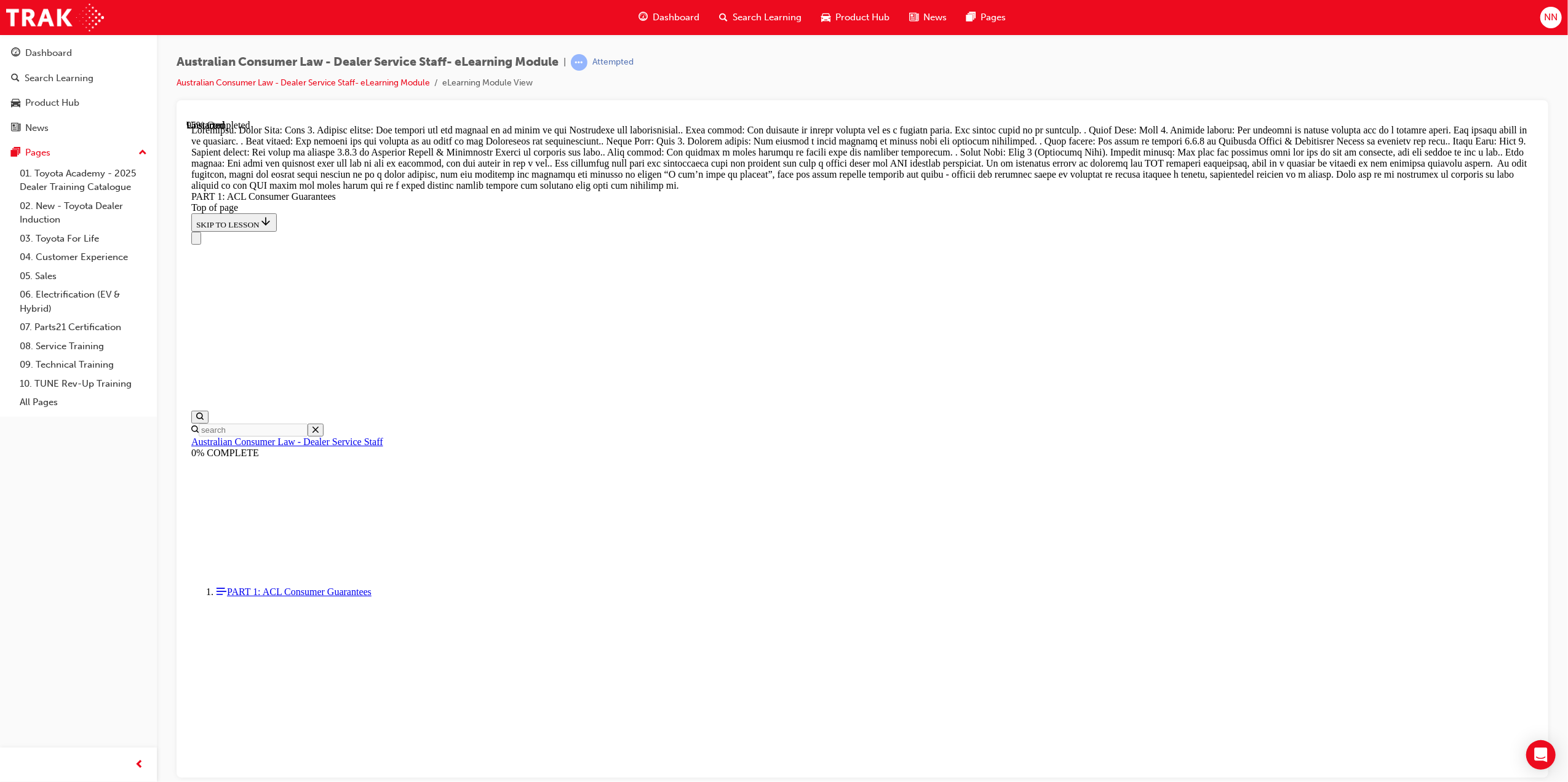
scroll to position [13274, 0]
drag, startPoint x: 879, startPoint y: 491, endPoint x: 903, endPoint y: 349, distance: 144.0
drag, startPoint x: 874, startPoint y: 669, endPoint x: 910, endPoint y: 445, distance: 226.9
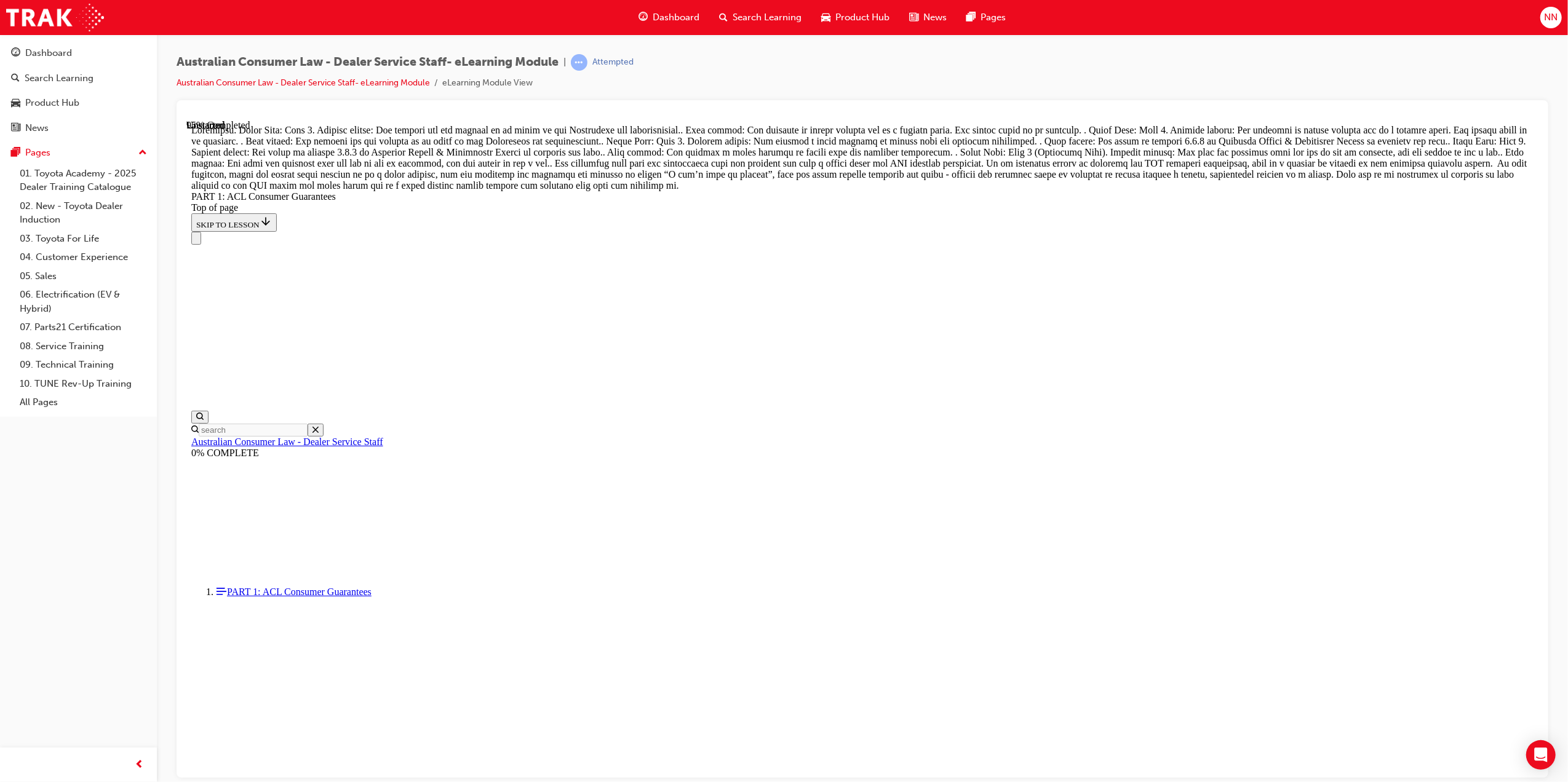
drag, startPoint x: 913, startPoint y: 514, endPoint x: 933, endPoint y: 515, distance: 20.0
drag, startPoint x: 861, startPoint y: 515, endPoint x: 909, endPoint y: 585, distance: 84.9
drag, startPoint x: 873, startPoint y: 669, endPoint x: 907, endPoint y: 524, distance: 148.9
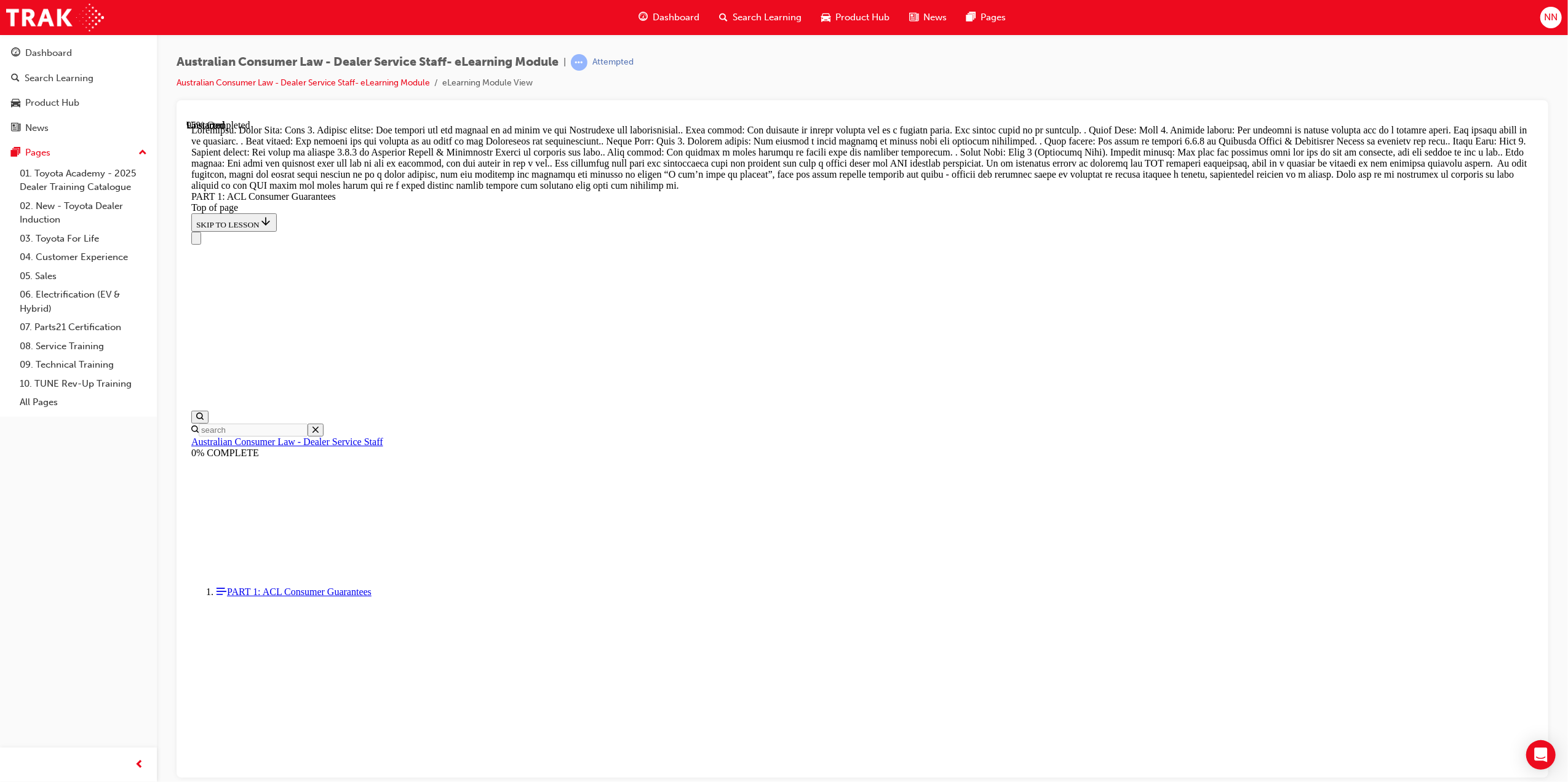
drag, startPoint x: 925, startPoint y: 659, endPoint x: 942, endPoint y: 659, distance: 17.0
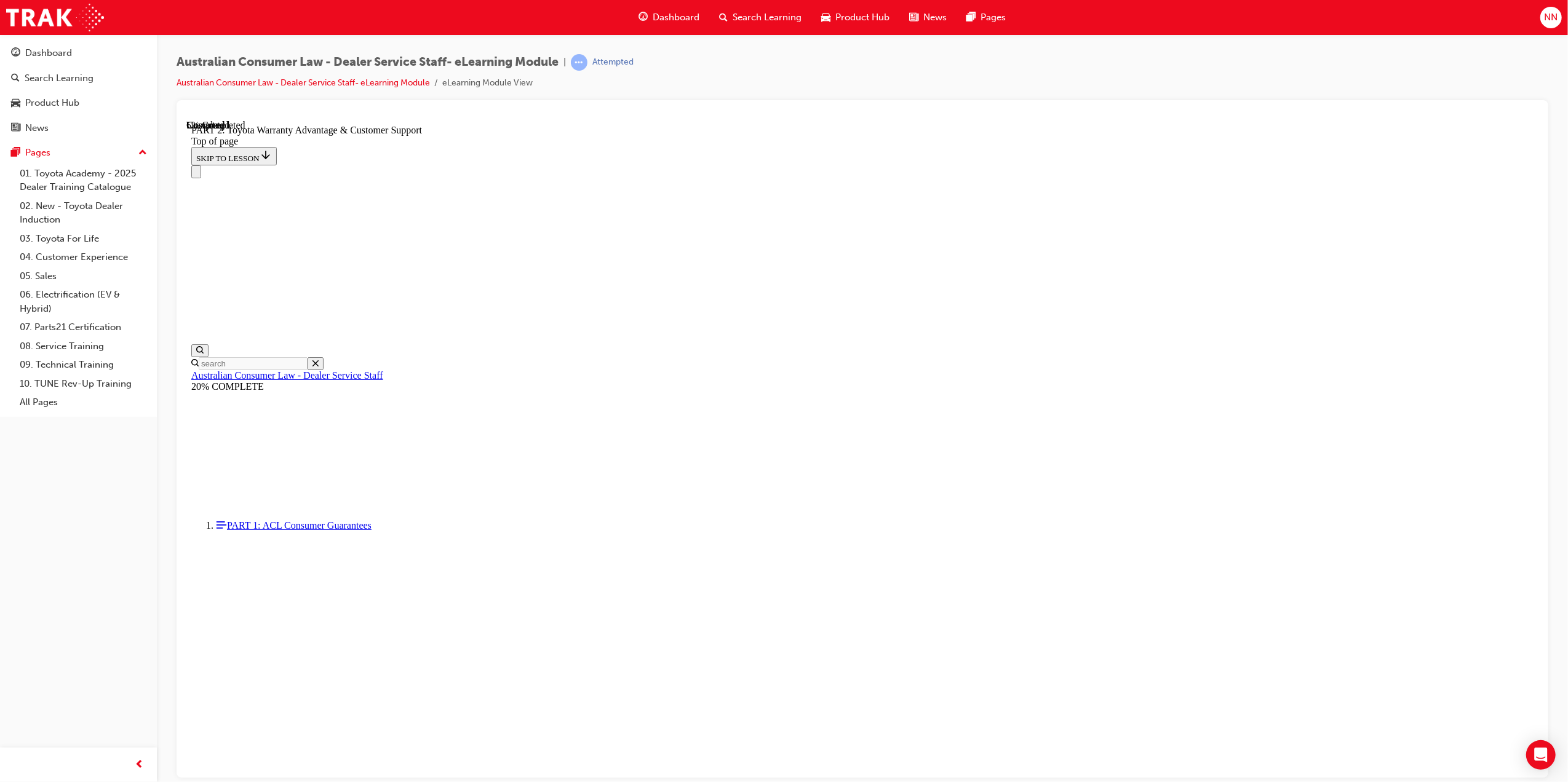
scroll to position [694, 0]
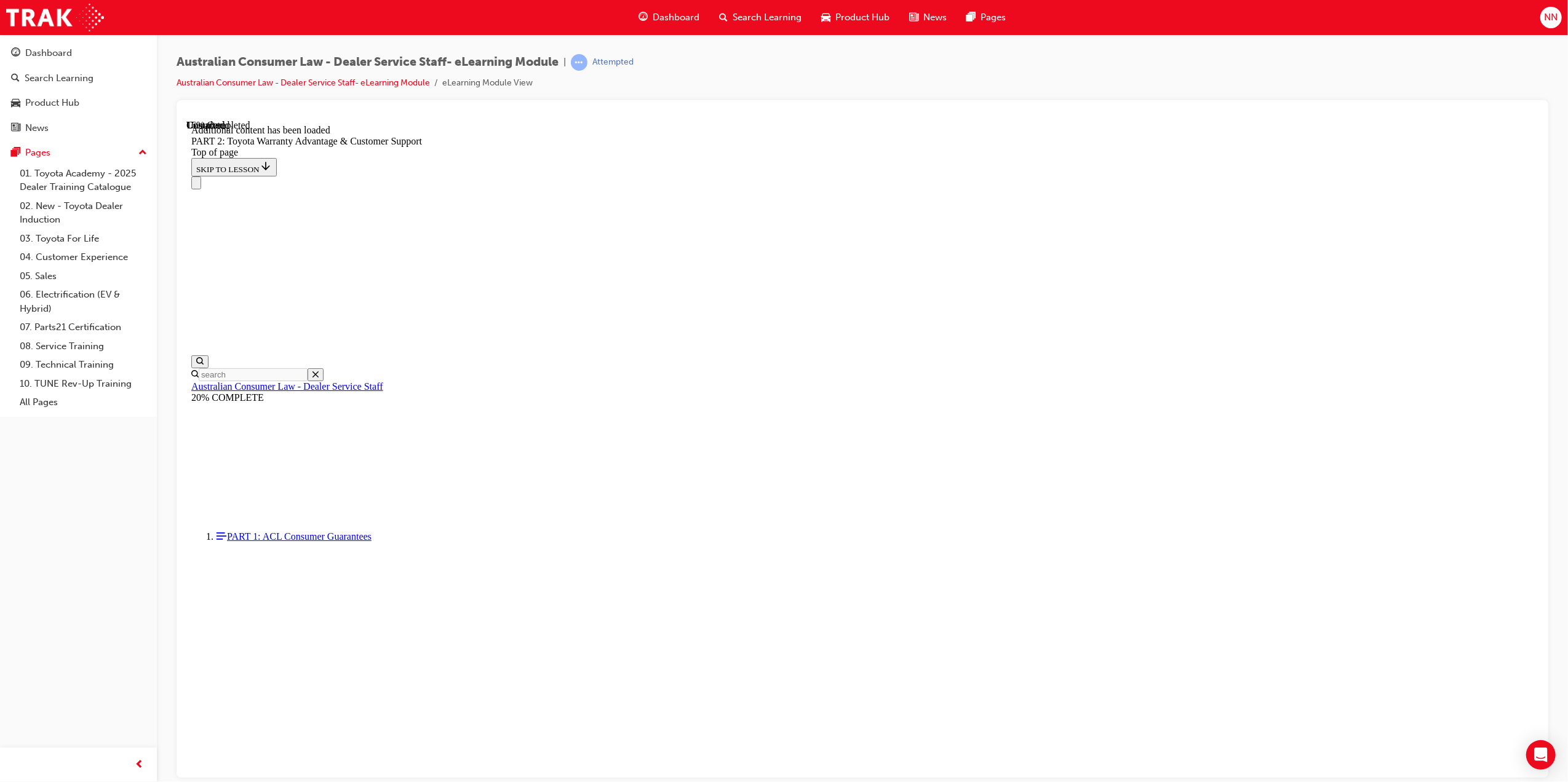
scroll to position [1151, 0]
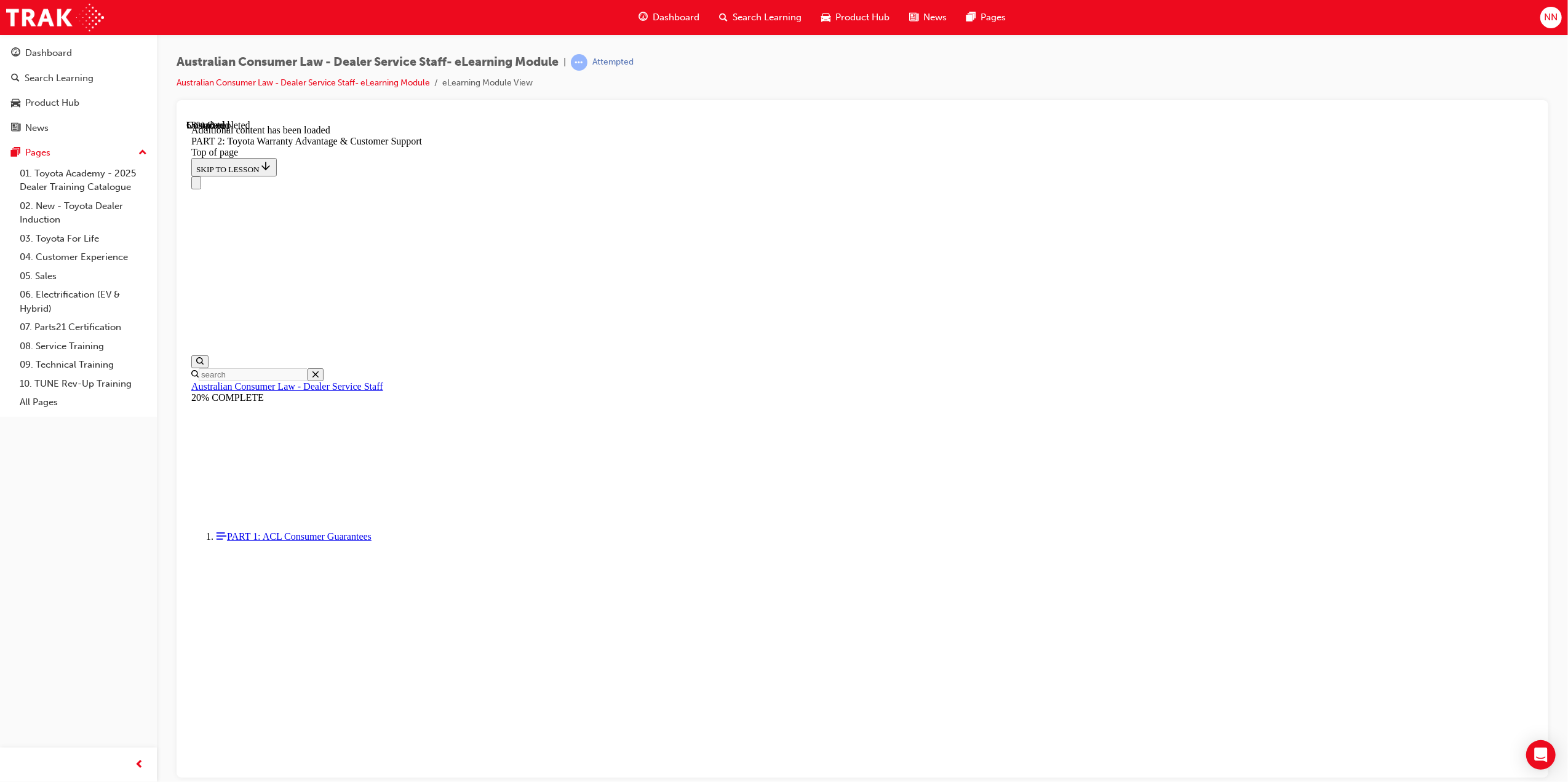
scroll to position [2595, 0]
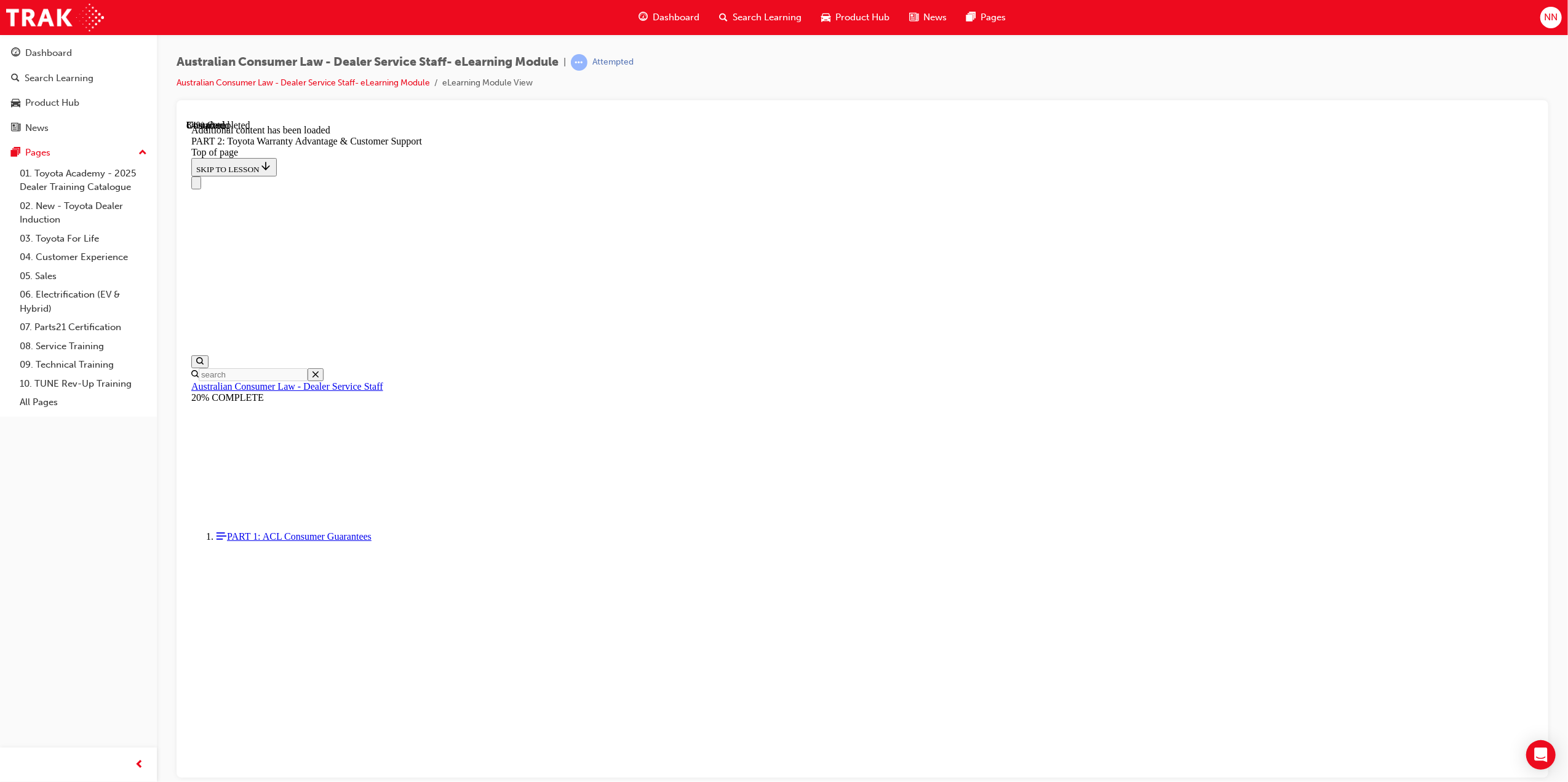
scroll to position [4251, 0]
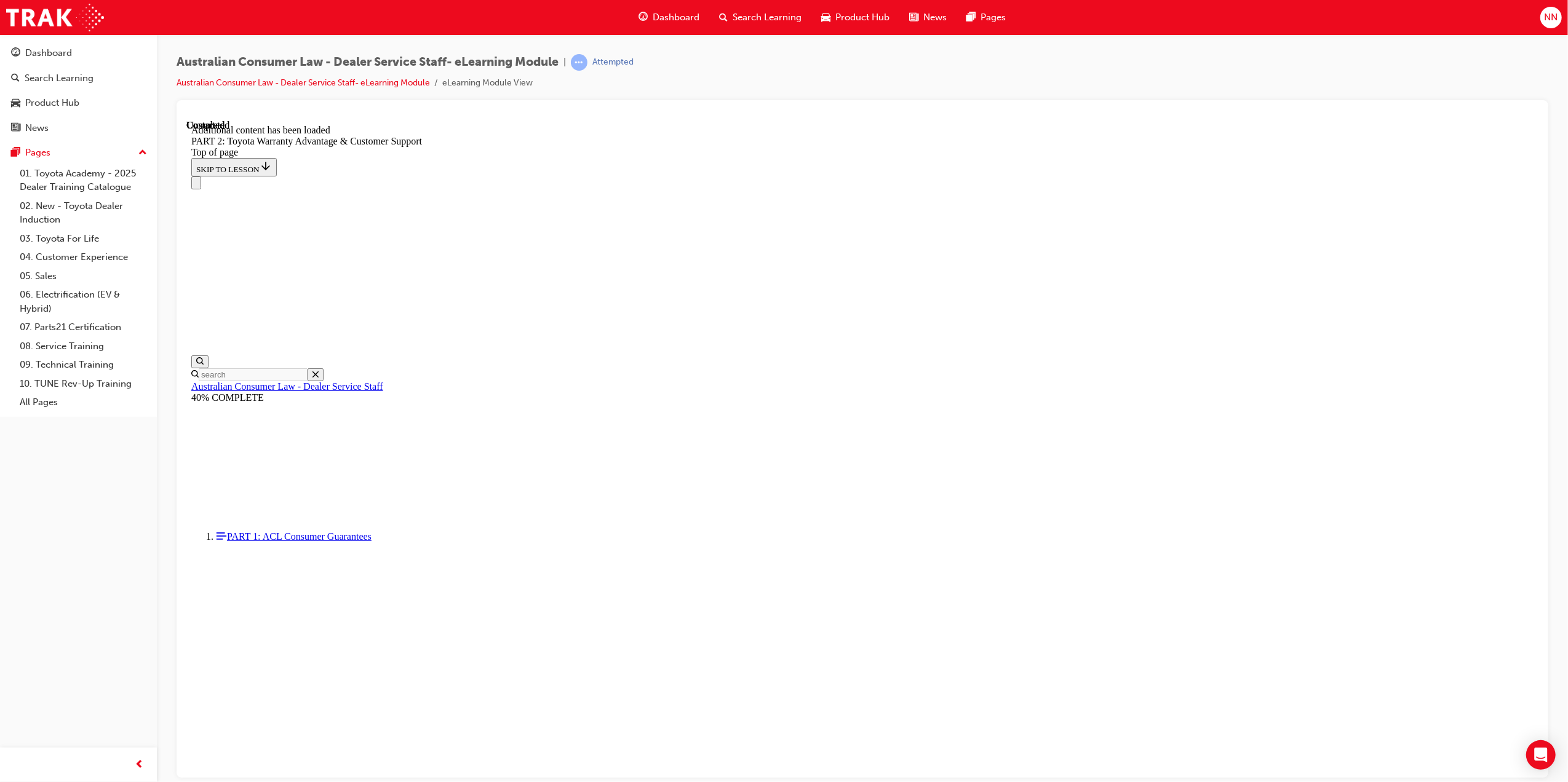
scroll to position [4905, 0]
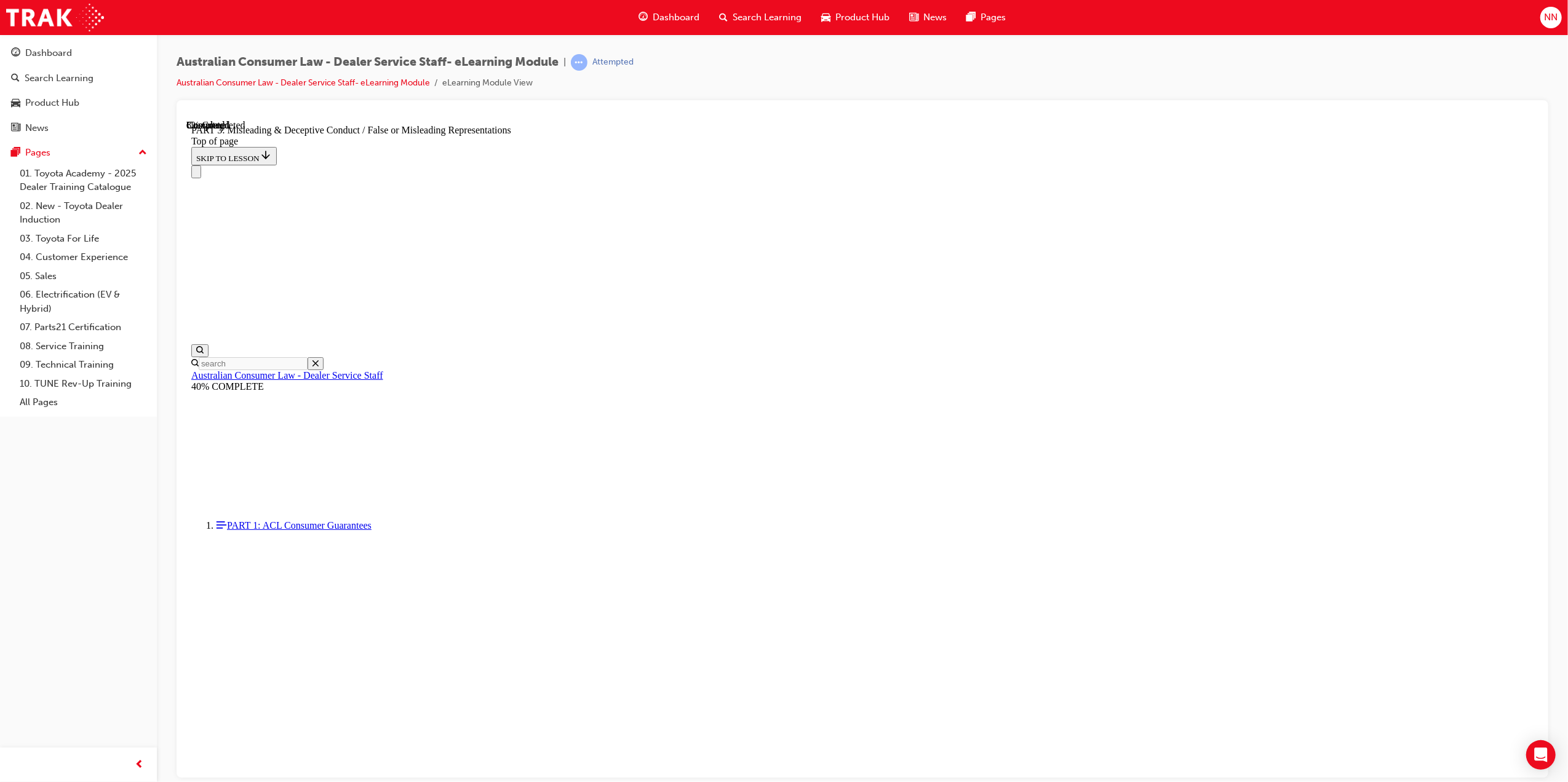
scroll to position [679, 0]
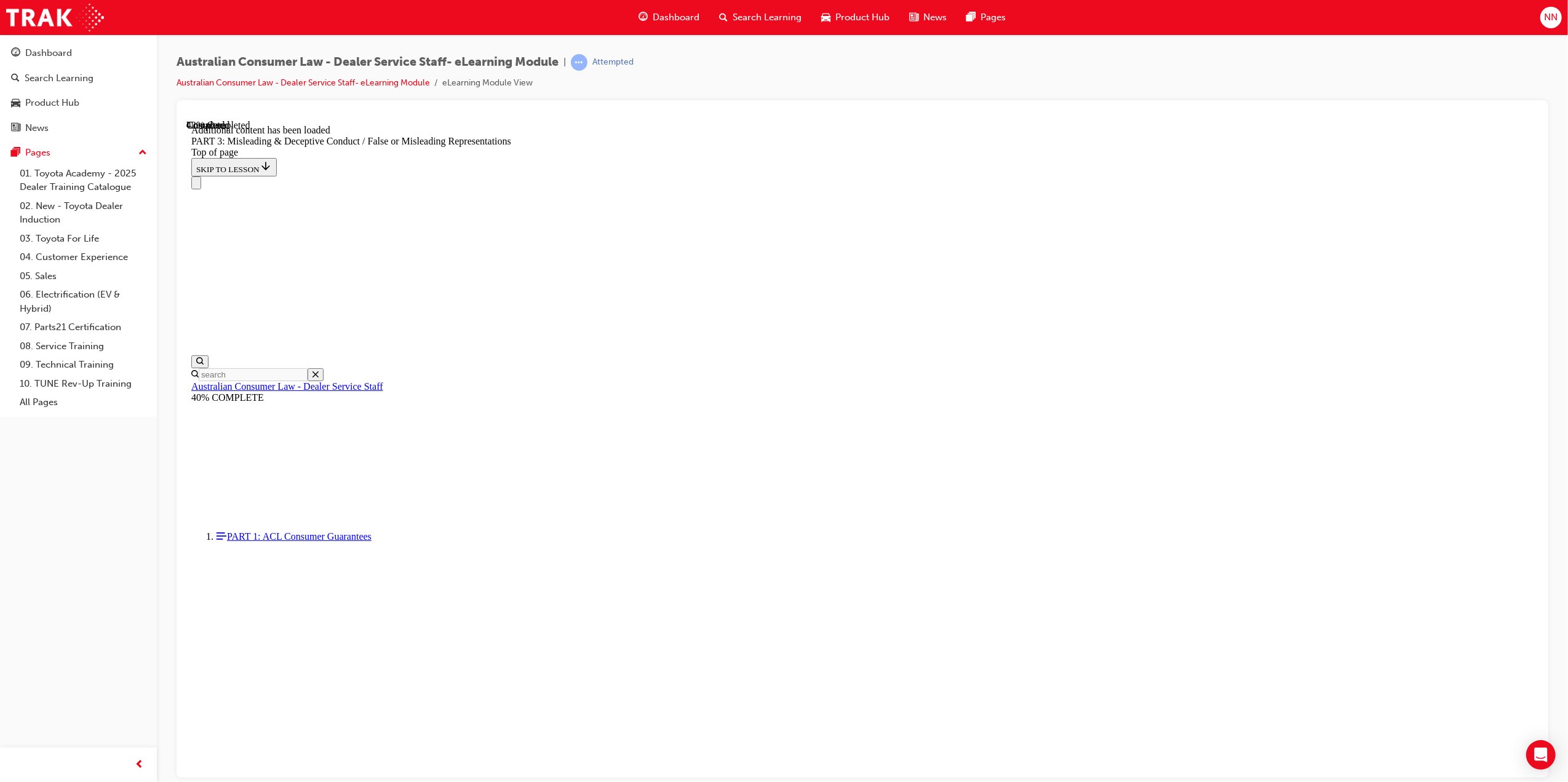
scroll to position [2763, 0]
drag, startPoint x: 830, startPoint y: 570, endPoint x: 946, endPoint y: 623, distance: 127.5
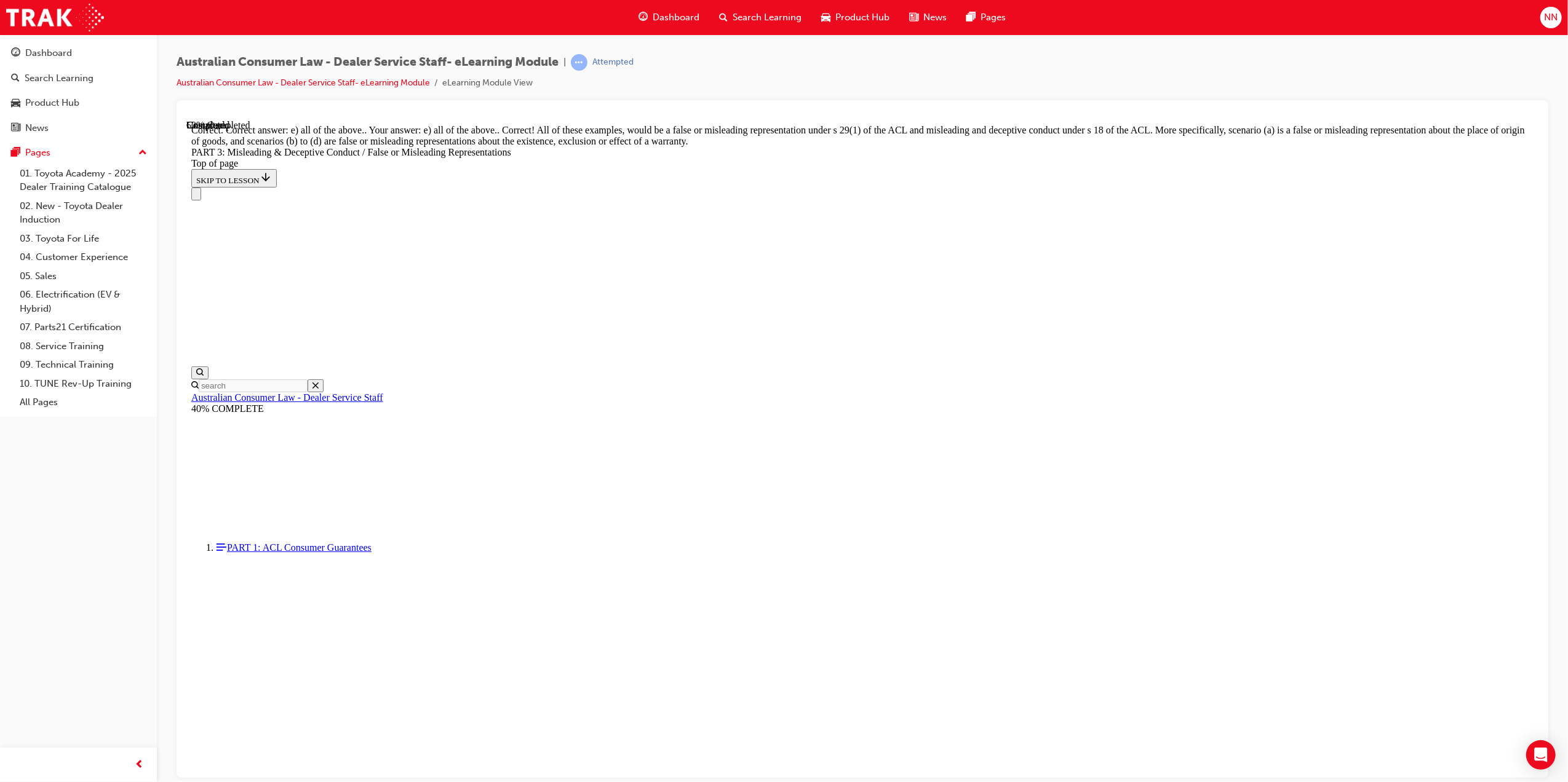
scroll to position [3009, 0]
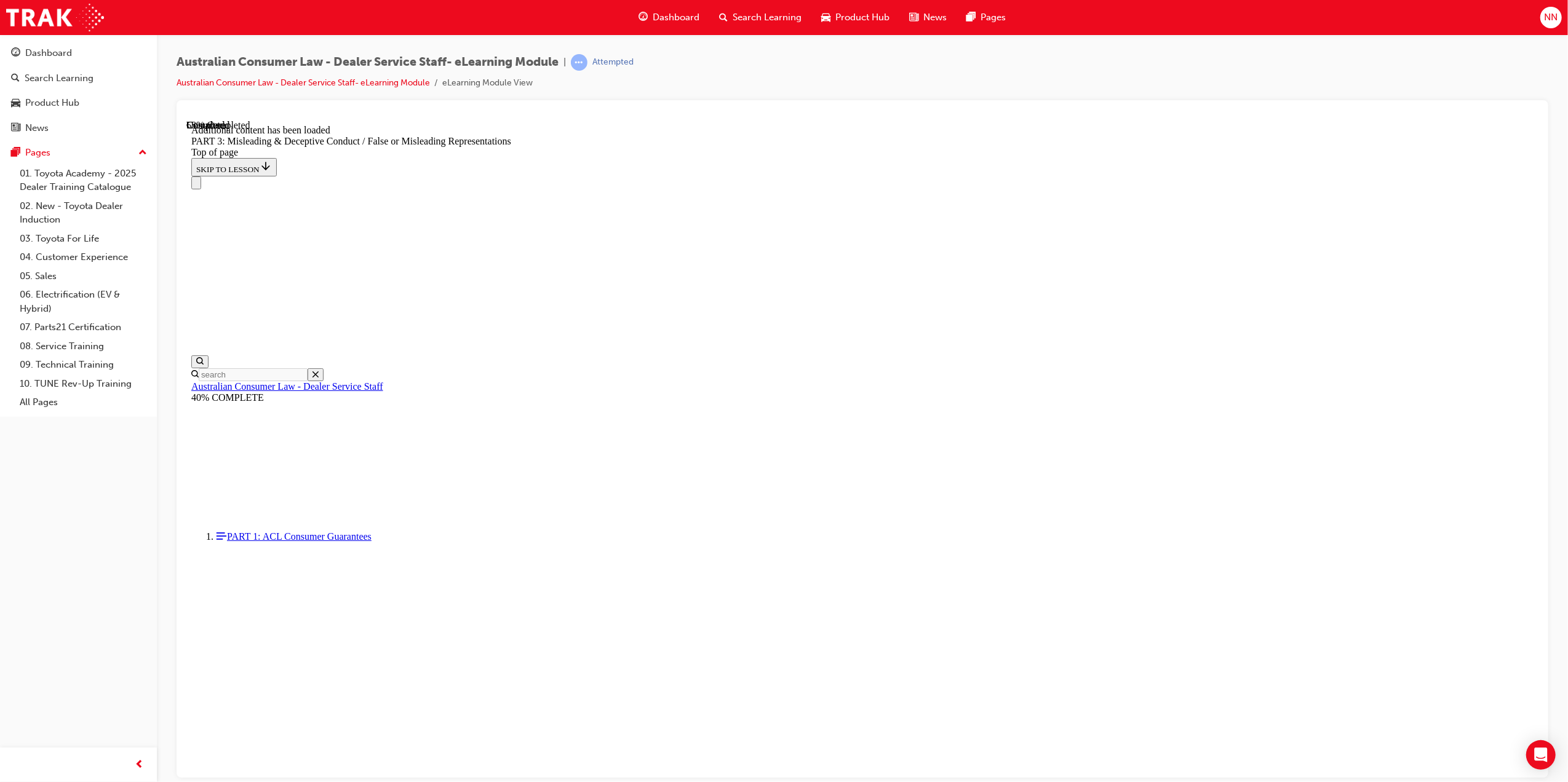
scroll to position [3482, 0]
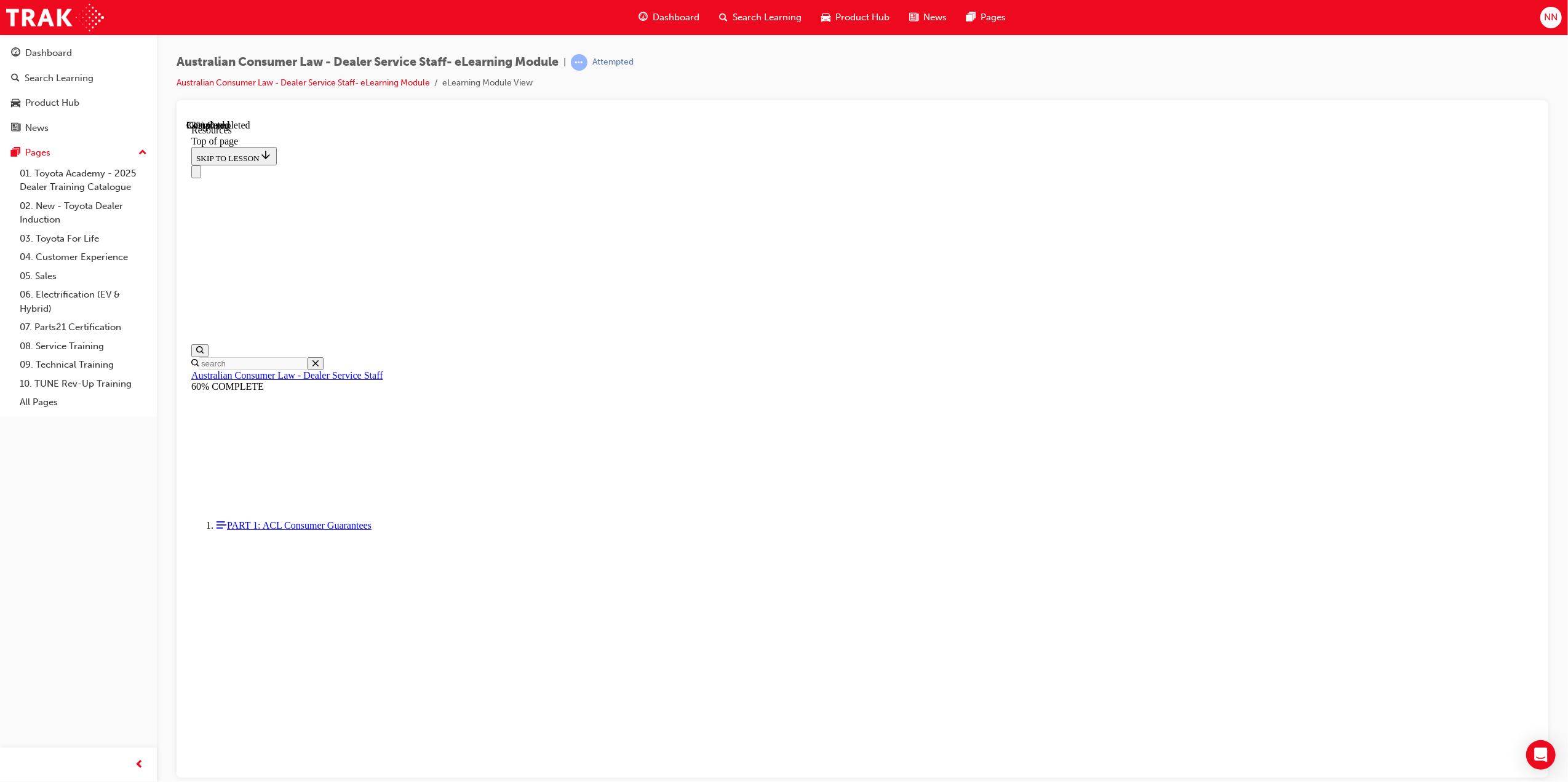
scroll to position [372, 0]
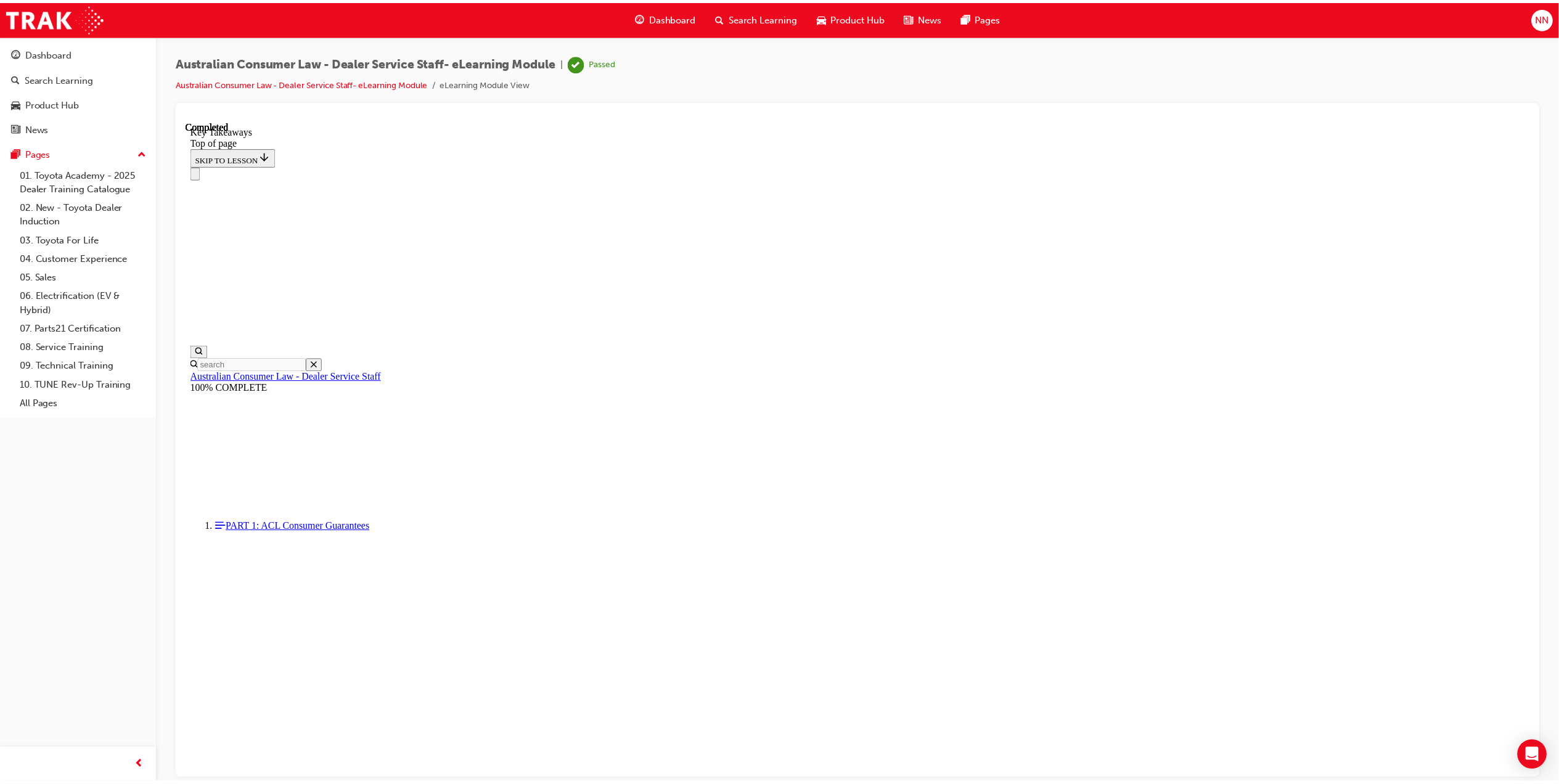
scroll to position [62, 0]
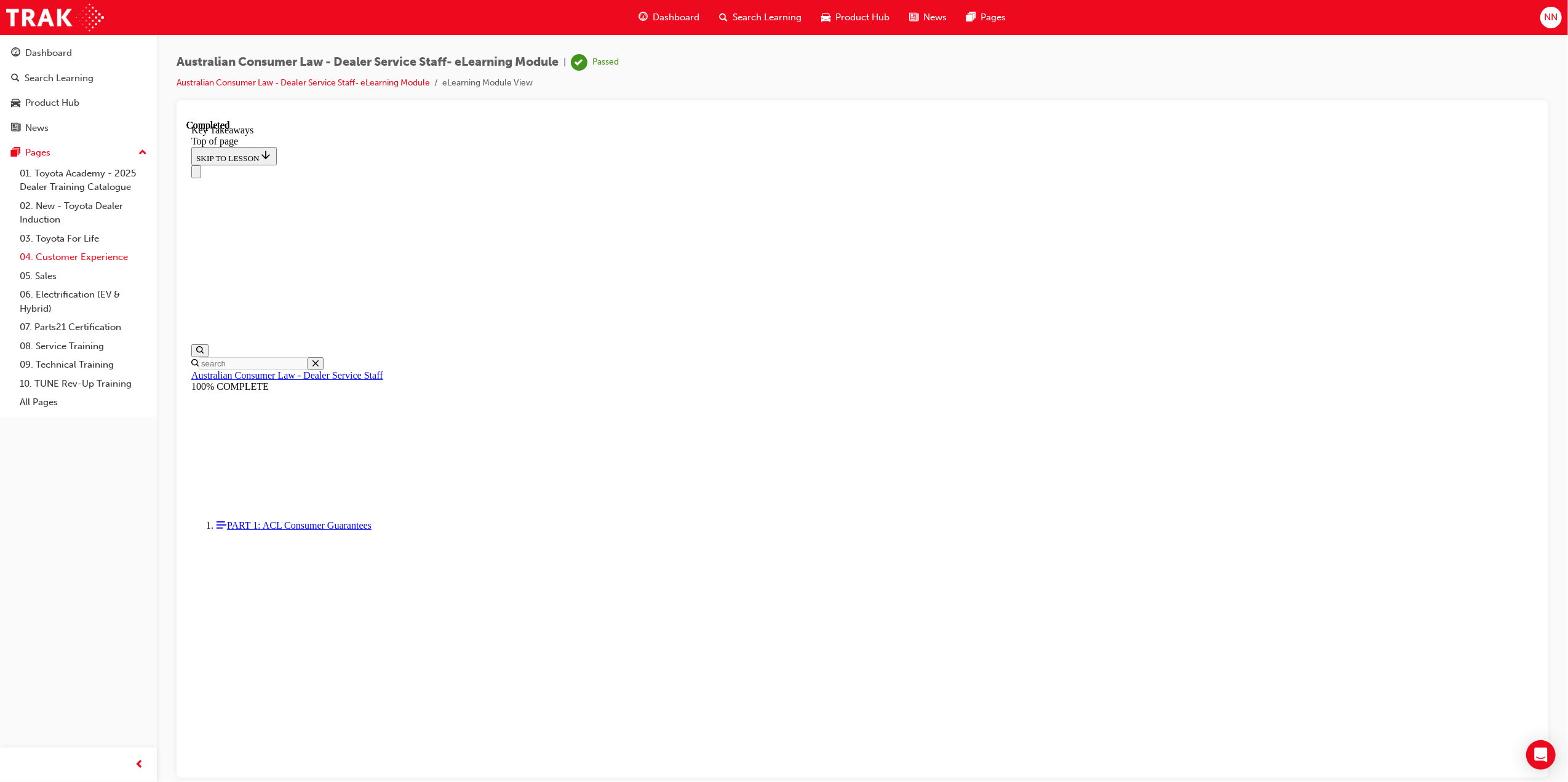
click at [76, 255] on link "04. Customer Experience" at bounding box center [83, 257] width 138 height 19
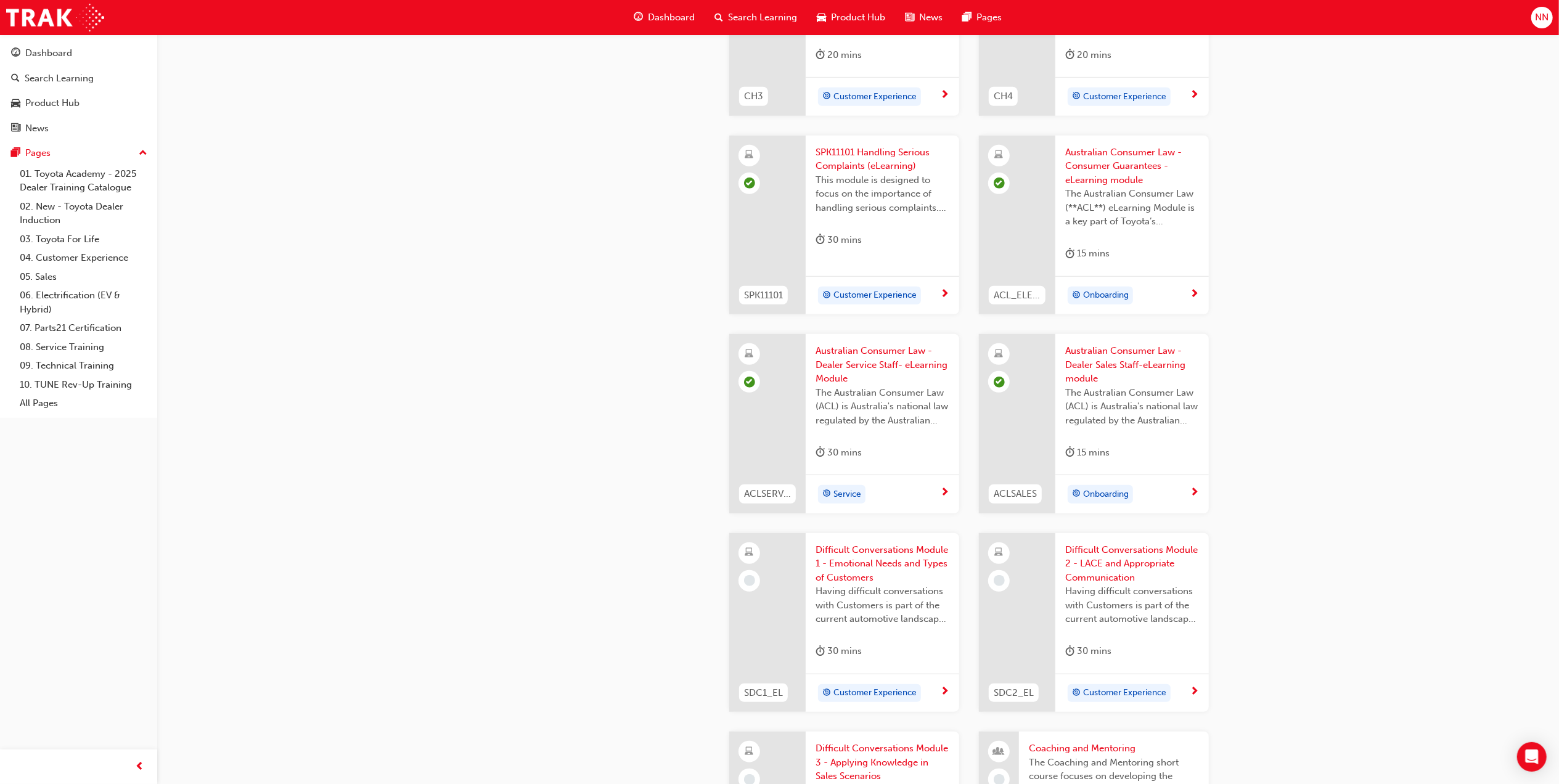
scroll to position [740, 0]
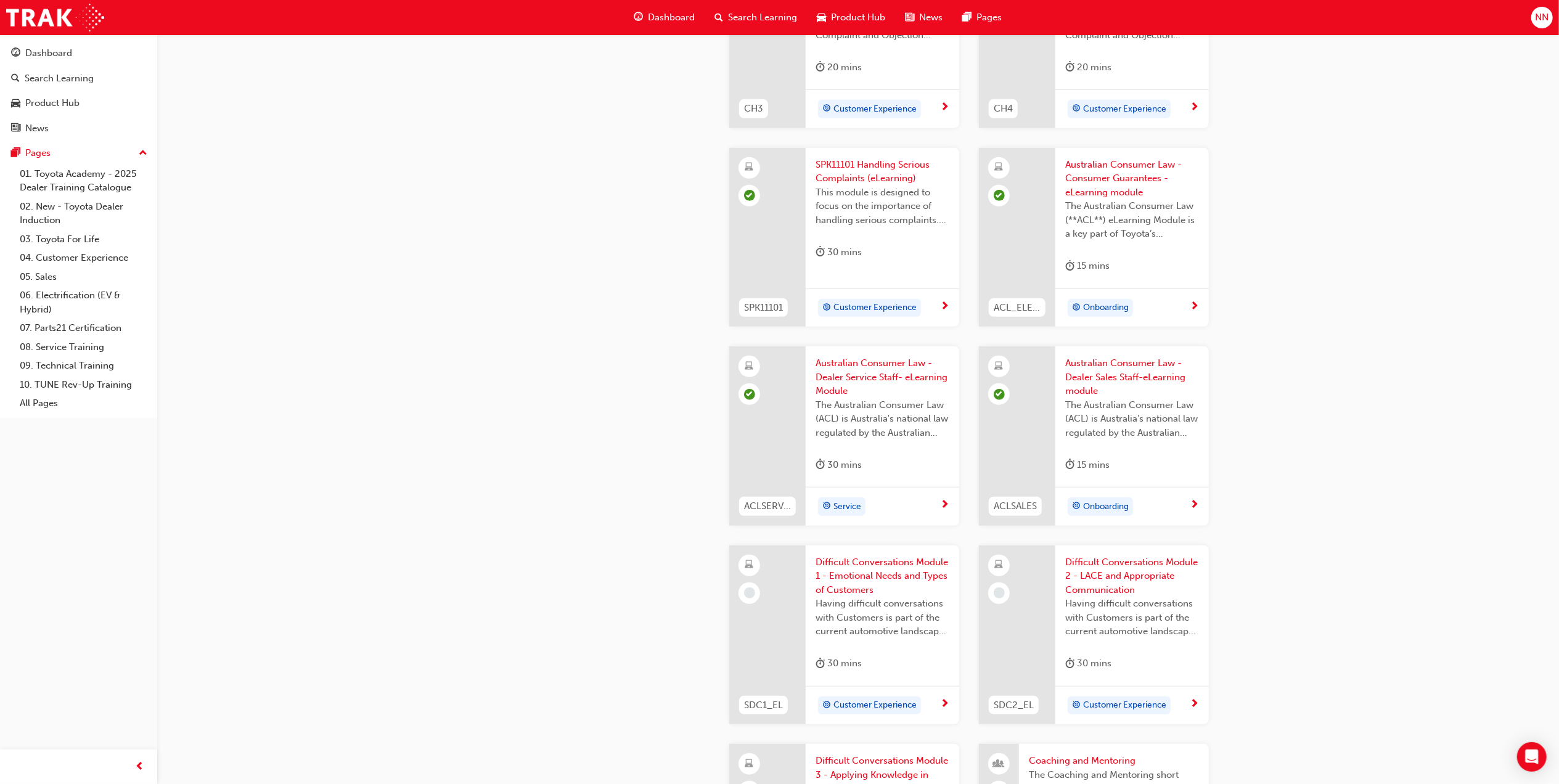
click at [851, 568] on span "Difficult Conversations Module 1 - Emotional Needs and Types of Customers" at bounding box center [883, 576] width 134 height 42
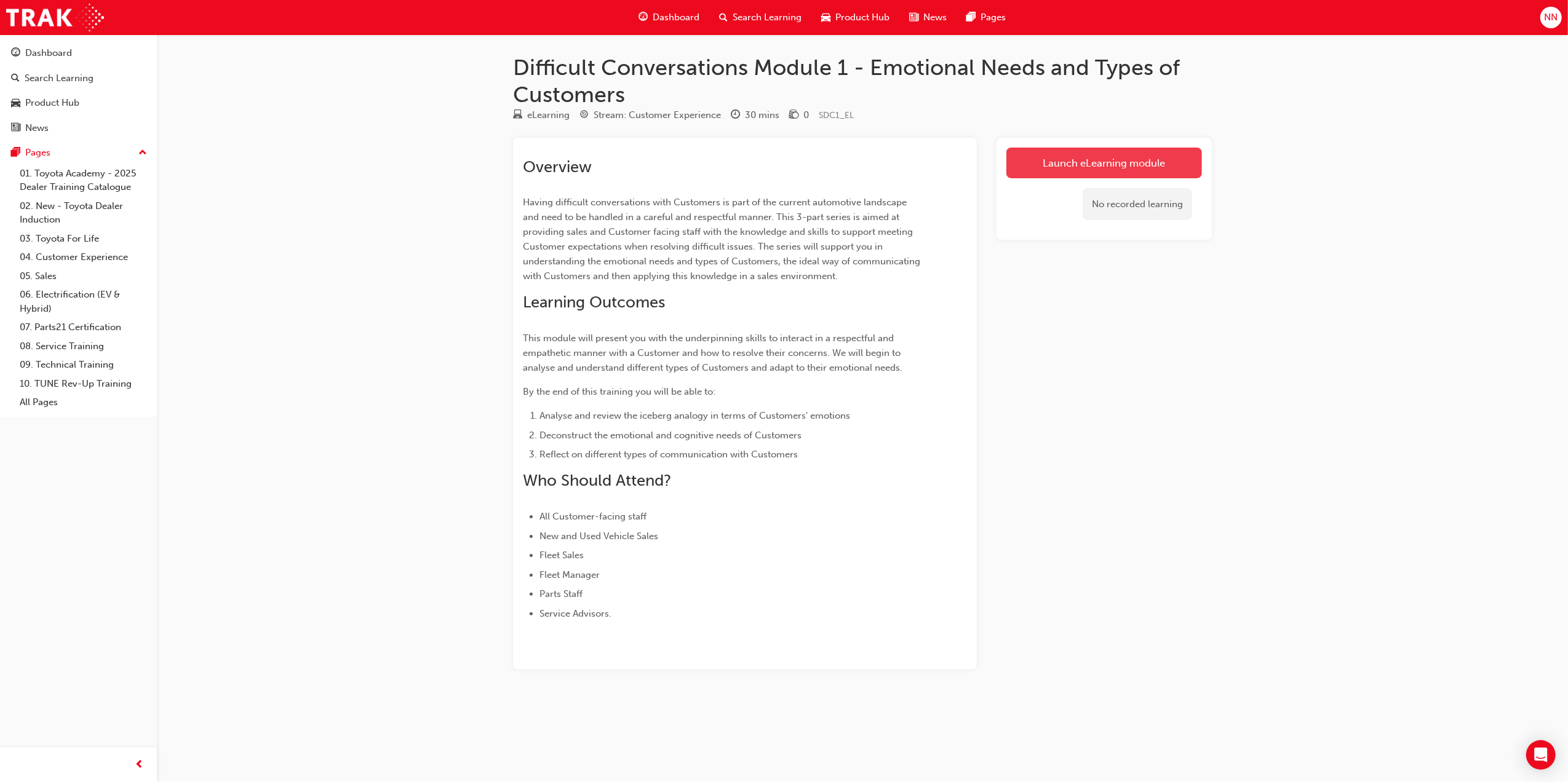
click at [1111, 154] on link "Launch eLearning module" at bounding box center [1104, 162] width 195 height 31
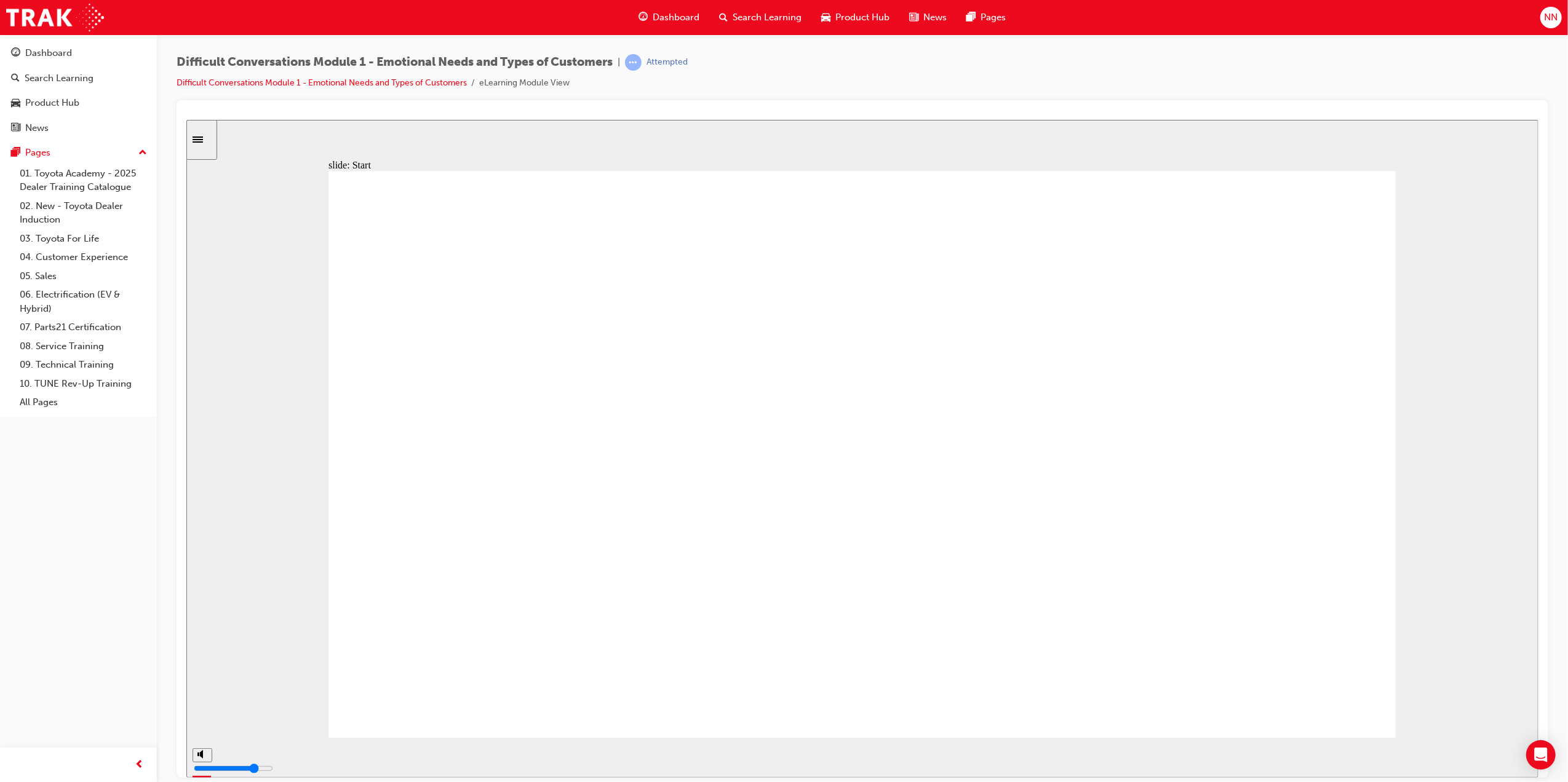
click at [1399, 758] on div "playback controls" at bounding box center [823, 757] width 1209 height 19
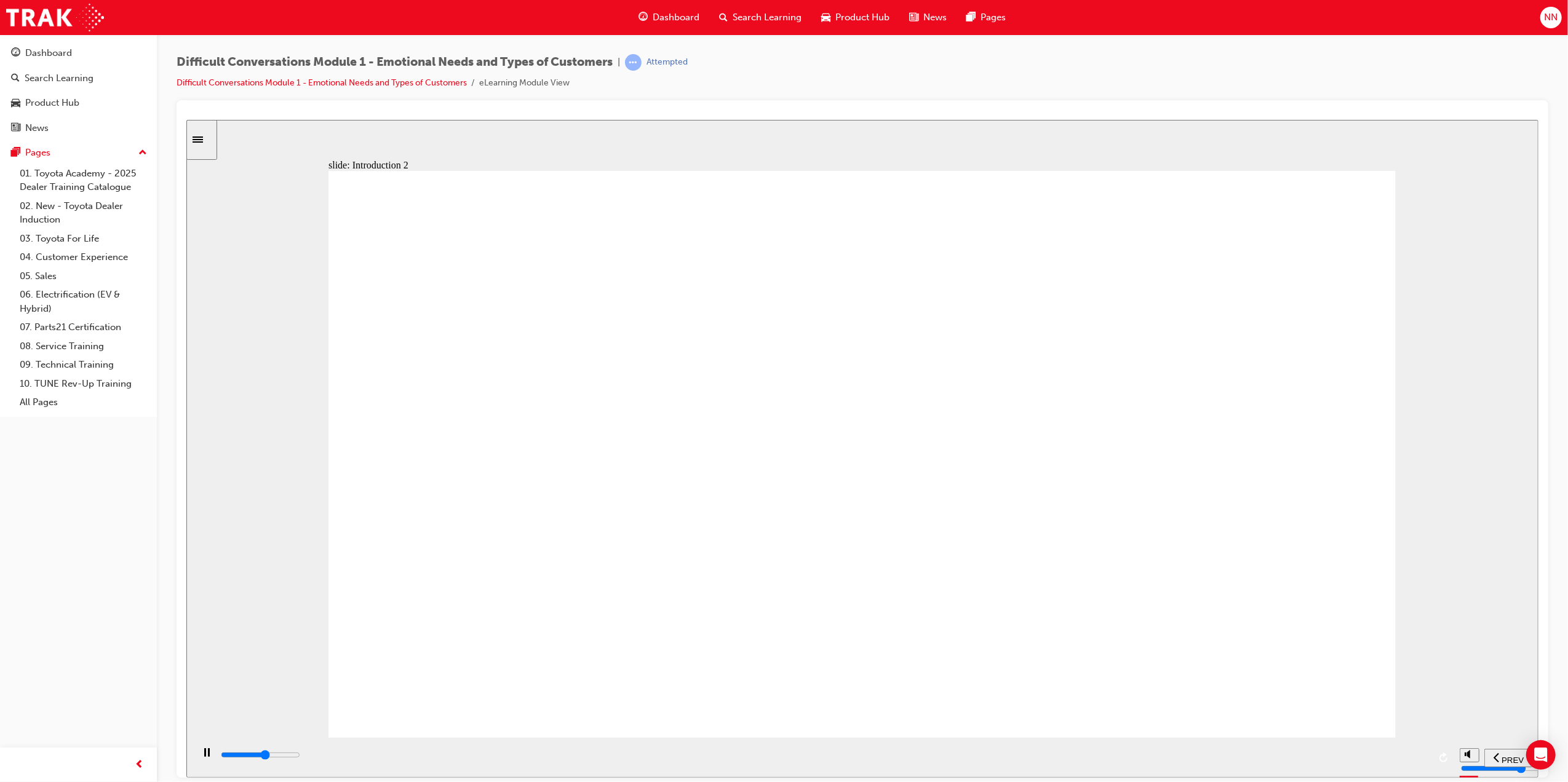
click at [300, 756] on input "slide progress" at bounding box center [260, 754] width 80 height 10
click at [1327, 755] on div "playback controls" at bounding box center [823, 755] width 1209 height 14
drag, startPoint x: 1282, startPoint y: 702, endPoint x: 1273, endPoint y: 701, distance: 9.1
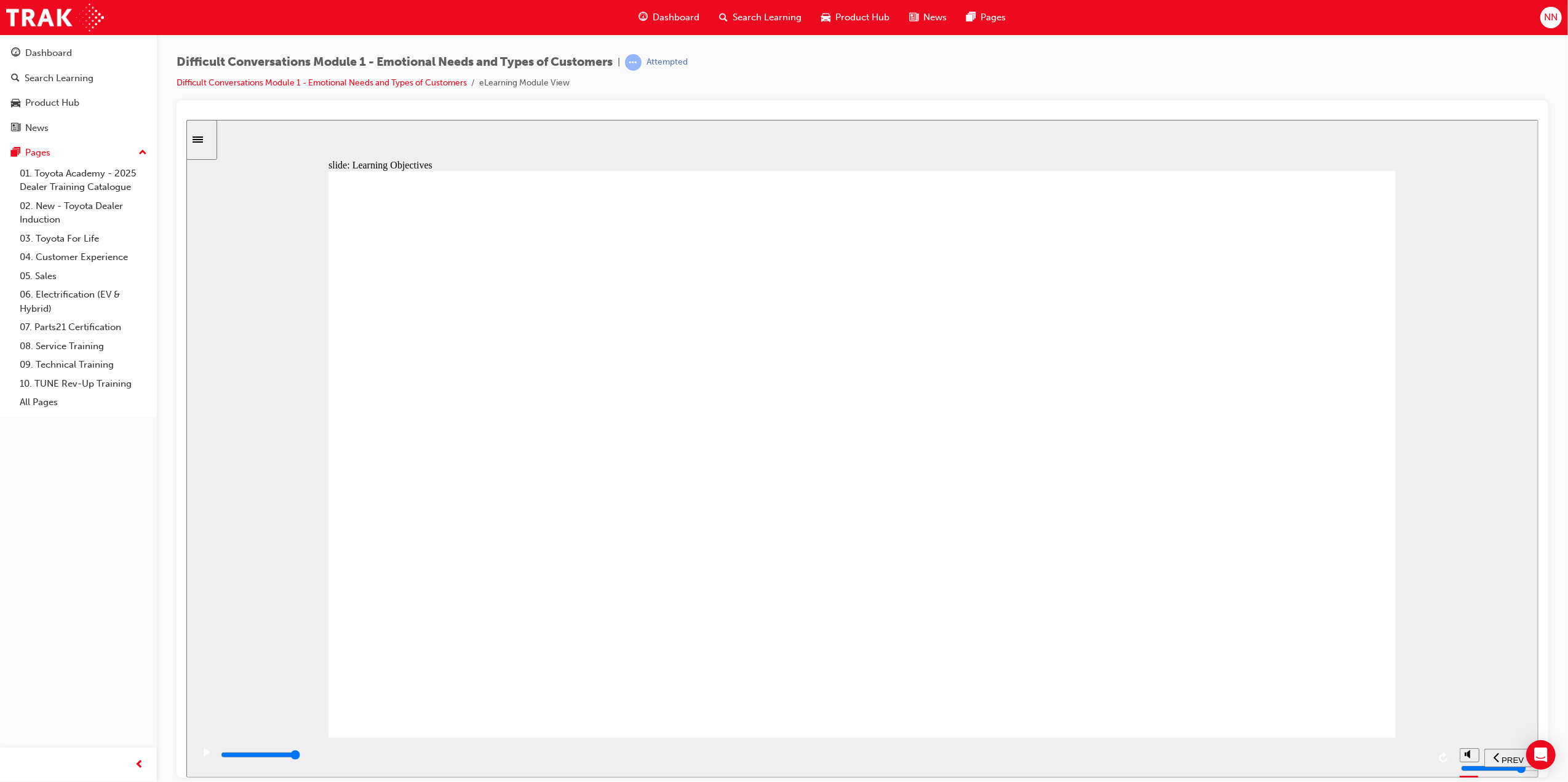
click at [1199, 761] on div "playback controls" at bounding box center [823, 755] width 1209 height 14
drag, startPoint x: 1334, startPoint y: 762, endPoint x: 1346, endPoint y: 762, distance: 12.0
click at [1346, 762] on div "playback controls" at bounding box center [823, 755] width 1209 height 14
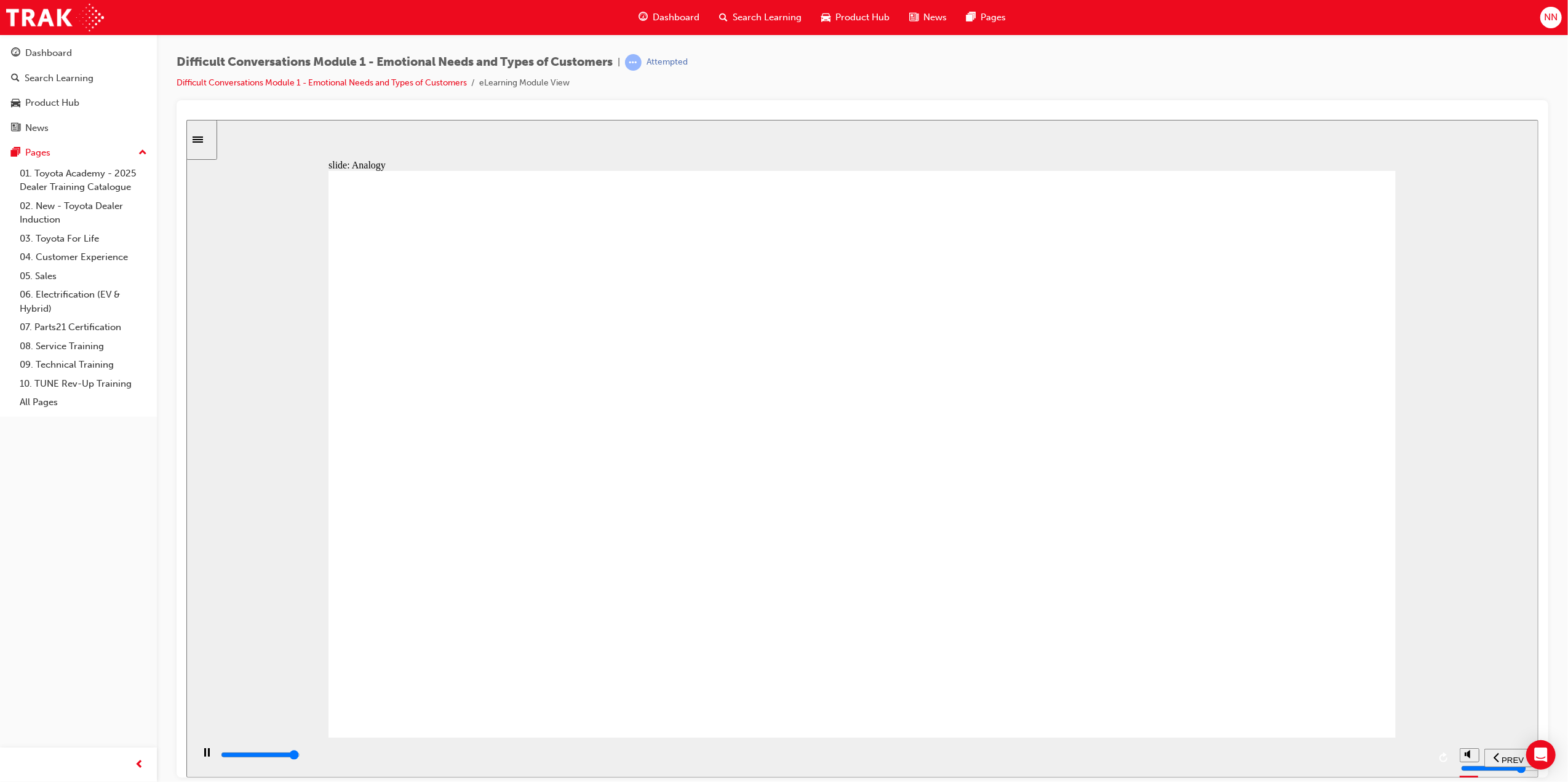
click at [1011, 743] on div "playback controls" at bounding box center [822, 756] width 1261 height 40
drag, startPoint x: 1076, startPoint y: 743, endPoint x: 1152, endPoint y: 744, distance: 76.0
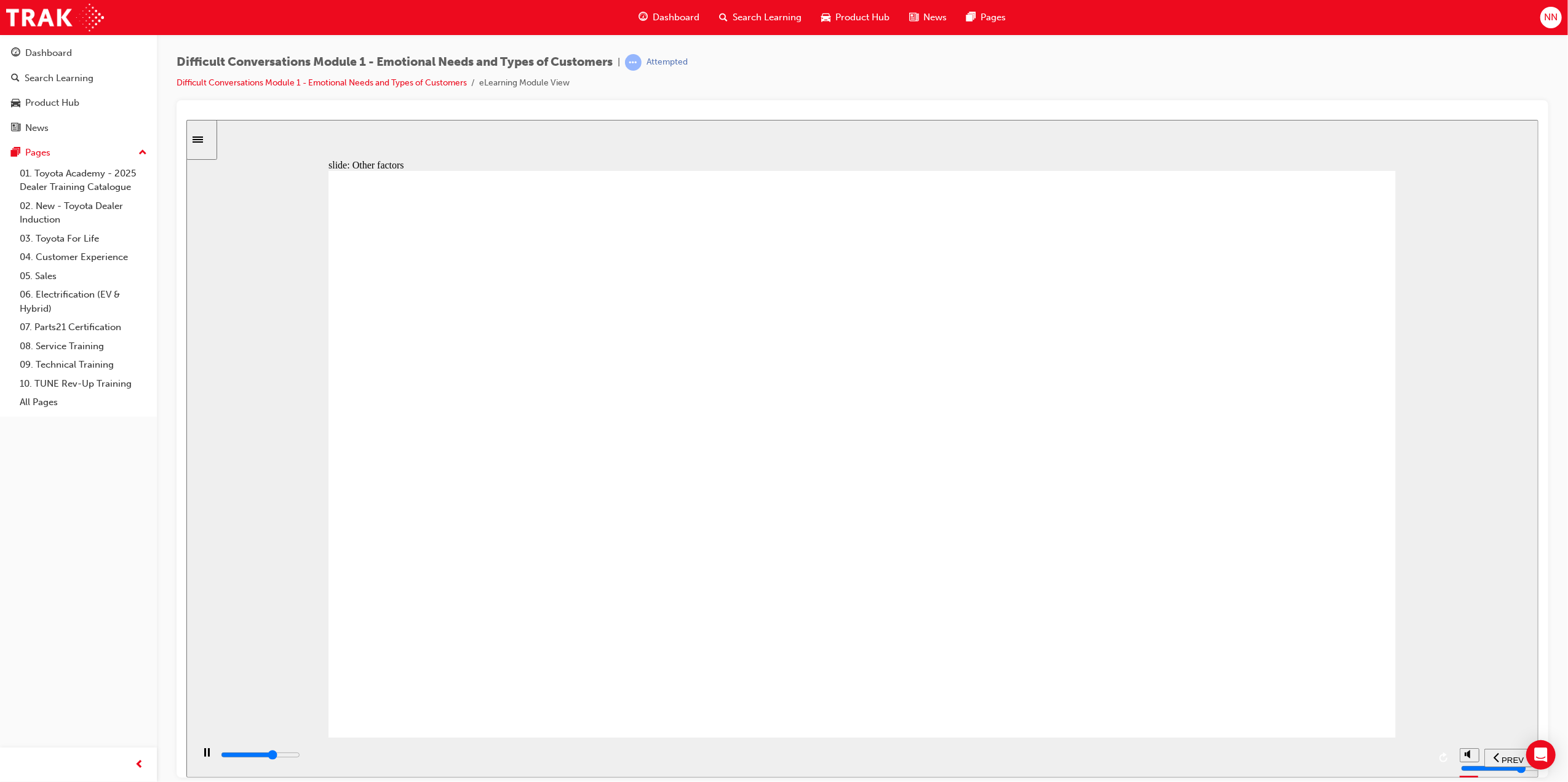
click at [1152, 744] on div "playback controls" at bounding box center [822, 756] width 1261 height 40
drag, startPoint x: 1137, startPoint y: 761, endPoint x: 1294, endPoint y: 760, distance: 157.0
click at [1294, 760] on div "playback controls" at bounding box center [823, 755] width 1209 height 14
click at [300, 757] on input "slide progress" at bounding box center [260, 754] width 80 height 10
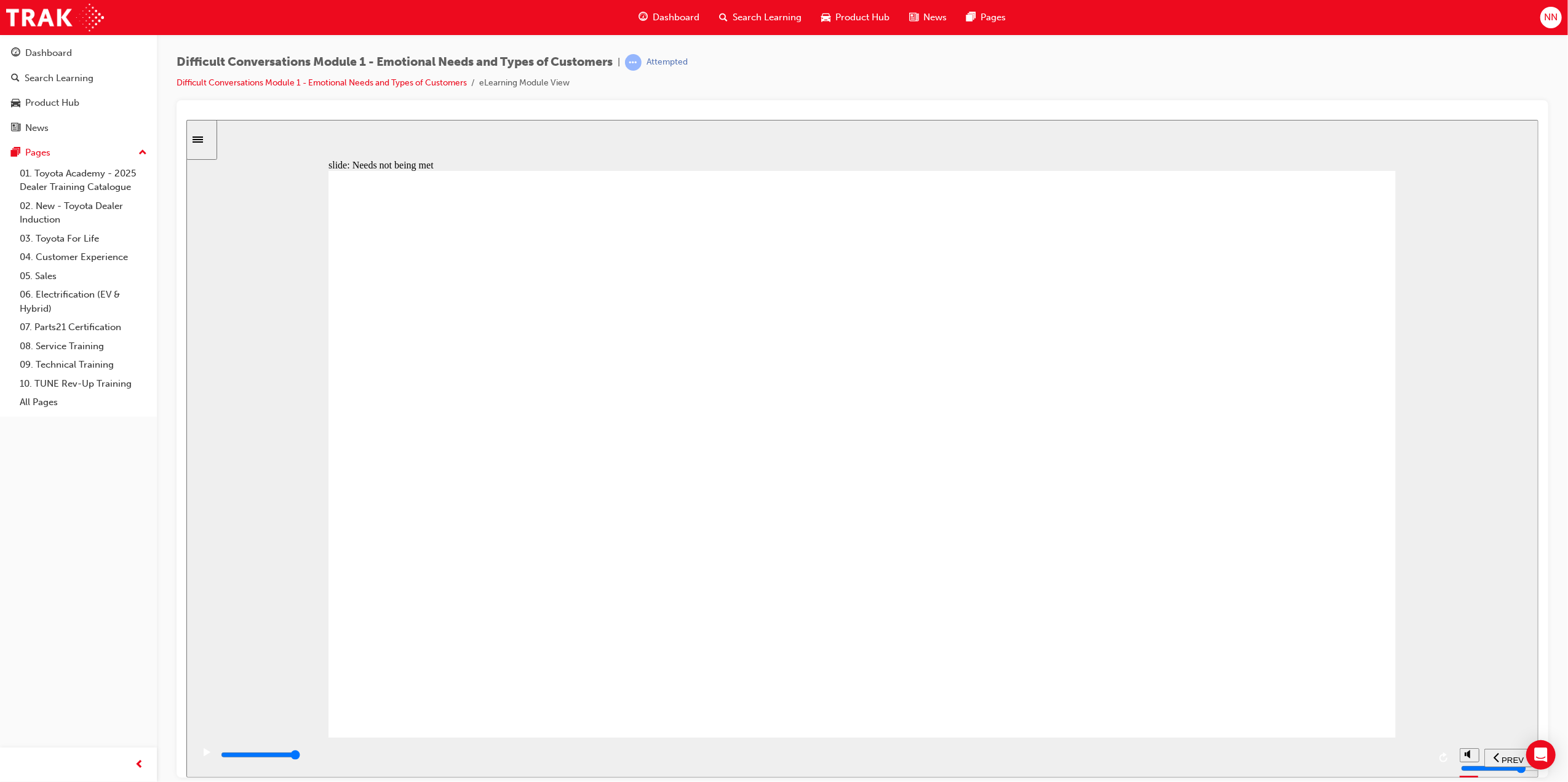
click at [1388, 762] on div "playback controls" at bounding box center [823, 755] width 1209 height 14
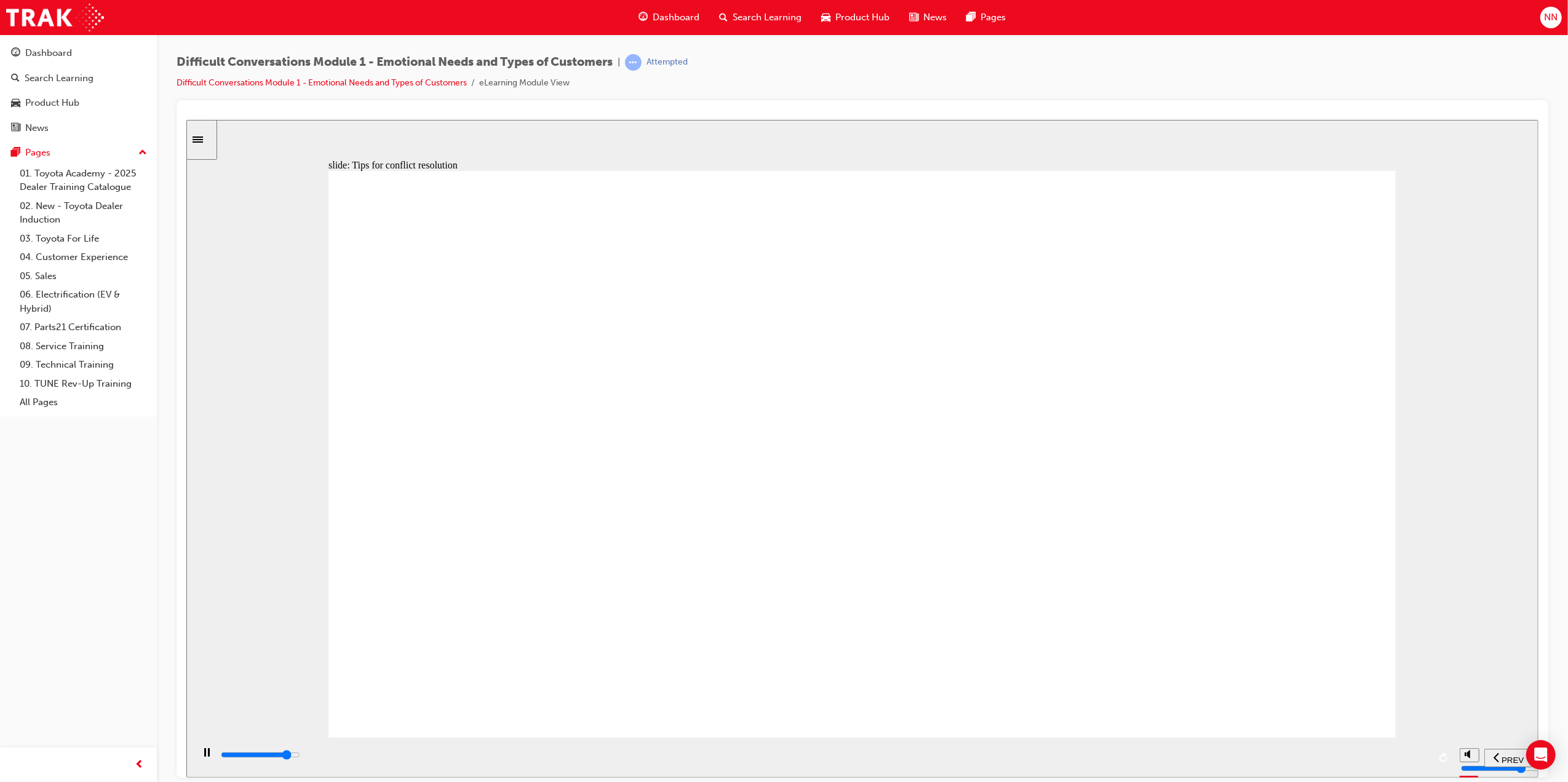
click at [1293, 753] on div "playback controls" at bounding box center [823, 755] width 1209 height 14
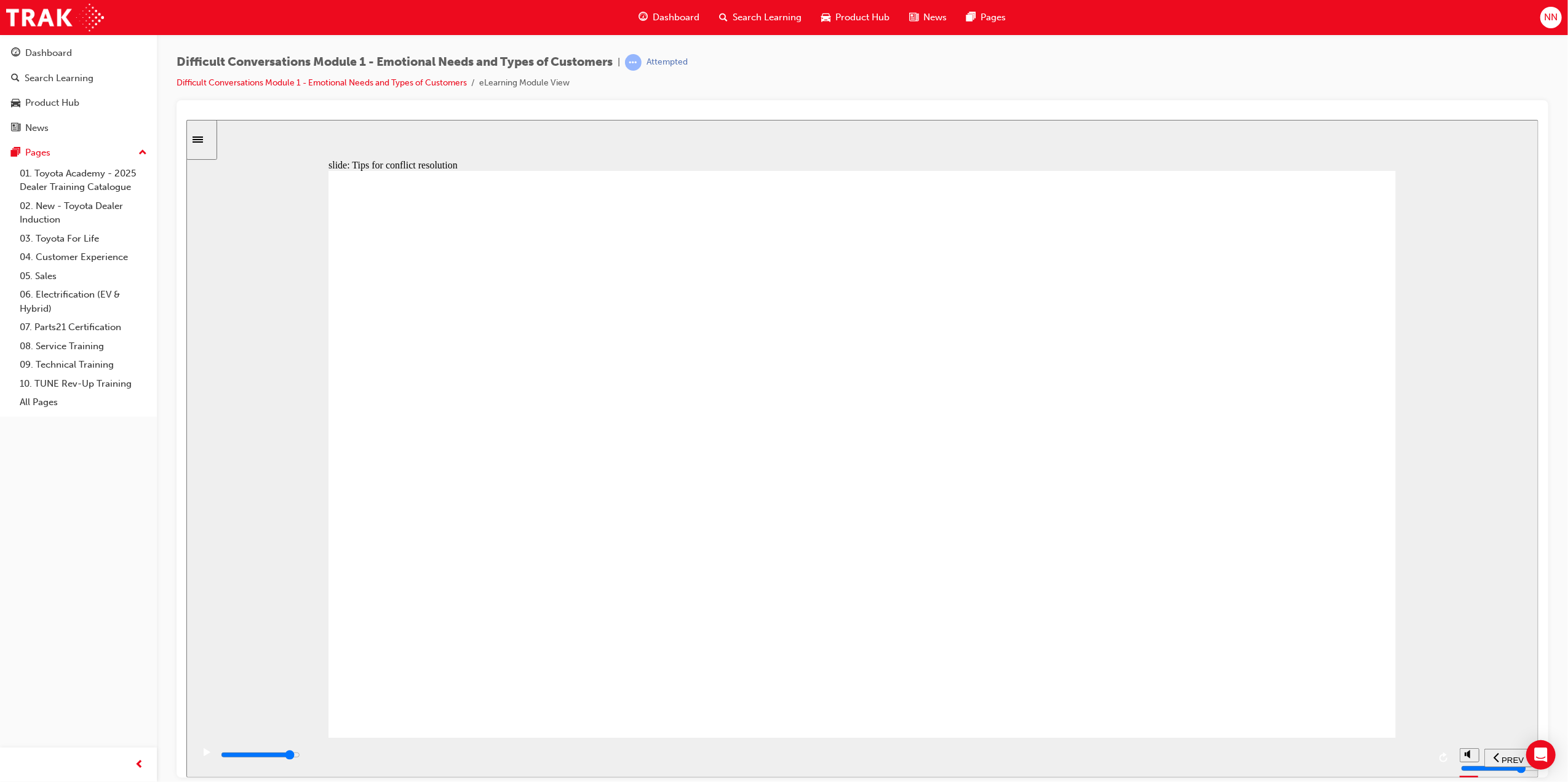
click at [1341, 761] on div "playback controls" at bounding box center [823, 755] width 1209 height 14
drag, startPoint x: 1268, startPoint y: 759, endPoint x: 1274, endPoint y: 757, distance: 6.3
click at [1270, 758] on div "playback controls" at bounding box center [823, 755] width 1209 height 14
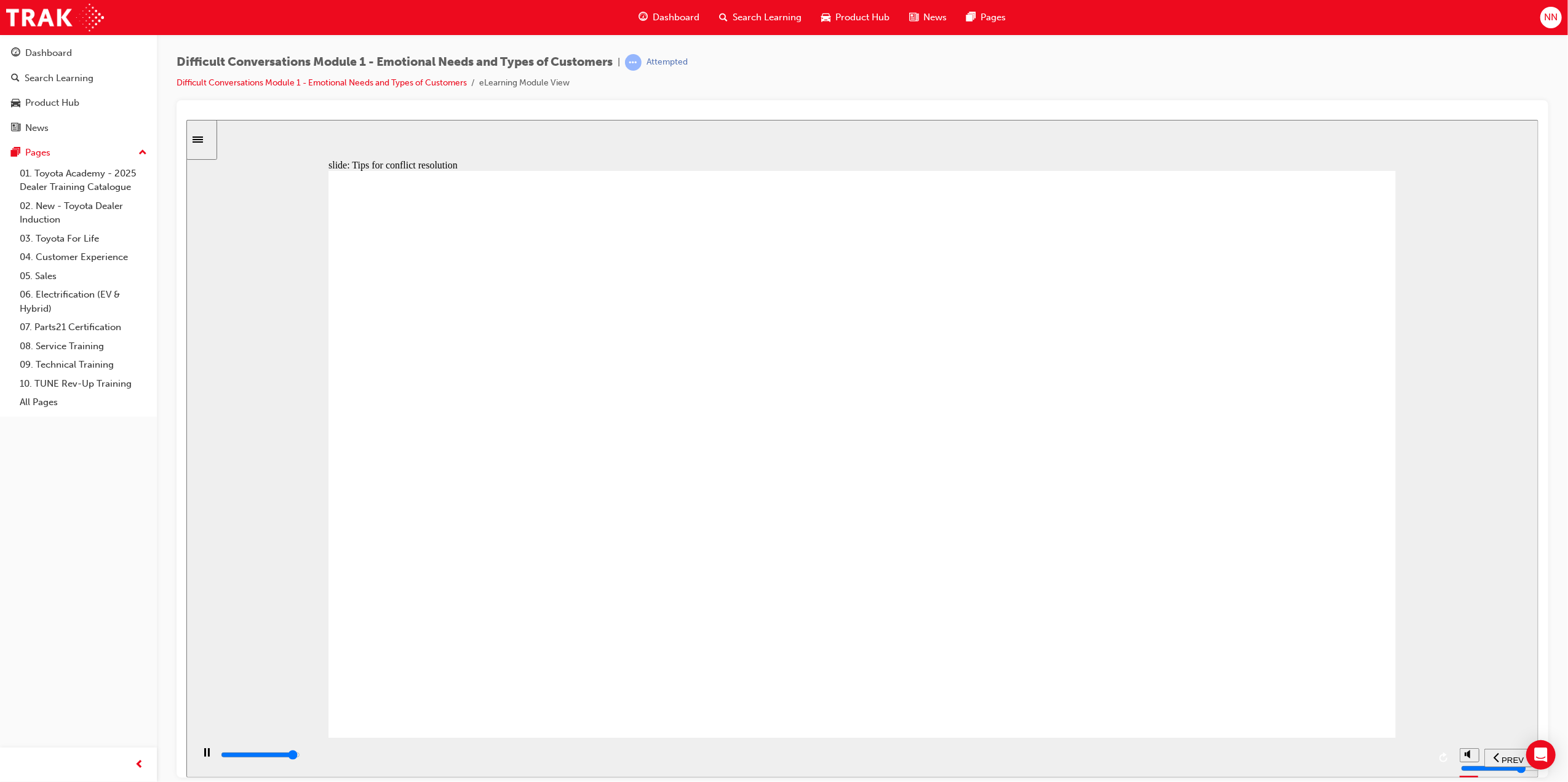
click at [1392, 759] on div "playback controls" at bounding box center [823, 755] width 1209 height 14
drag, startPoint x: 1354, startPoint y: 760, endPoint x: 1367, endPoint y: 760, distance: 13.0
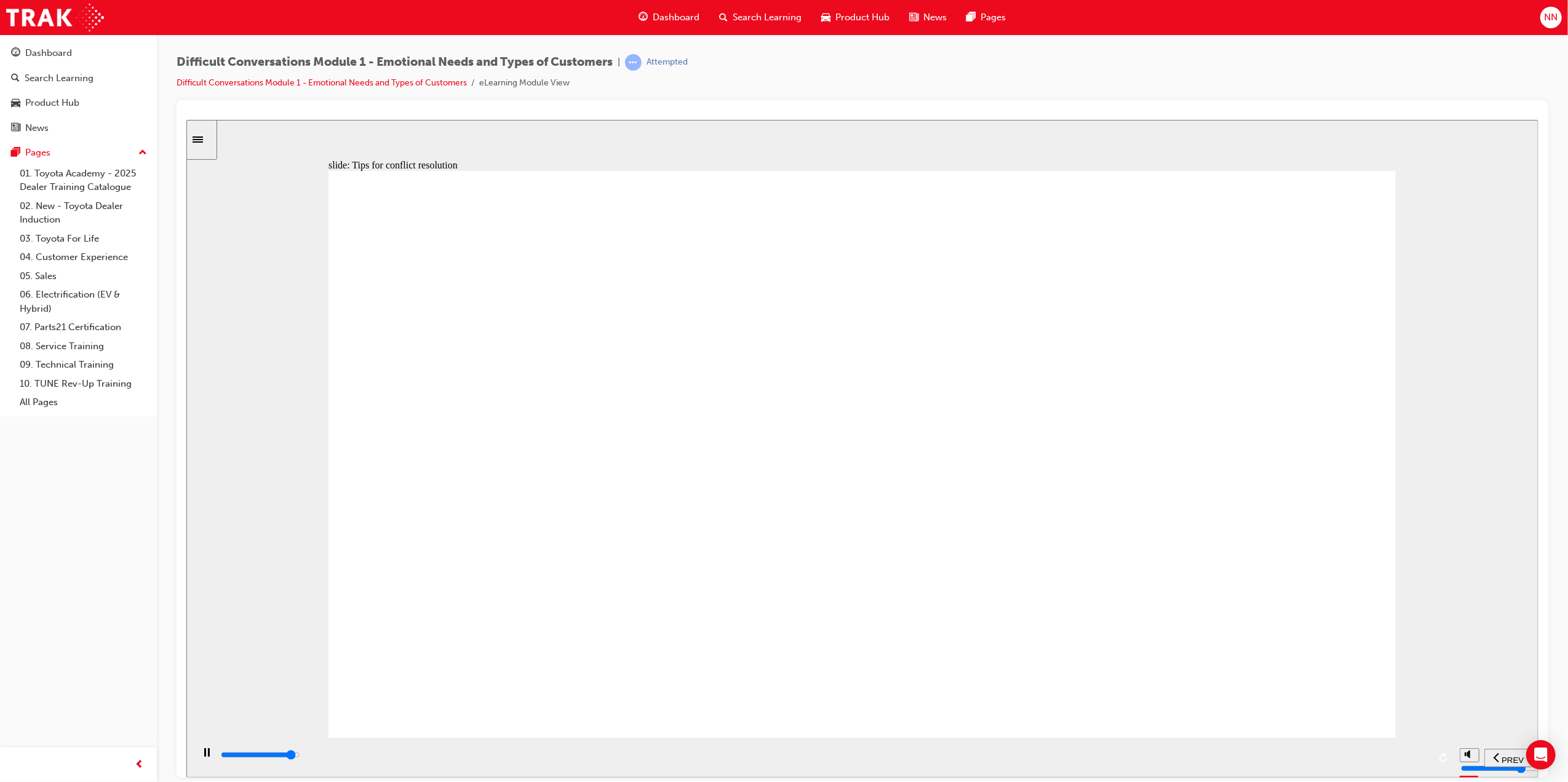
click at [1355, 760] on div "playback controls" at bounding box center [823, 755] width 1209 height 14
drag, startPoint x: 1182, startPoint y: 497, endPoint x: 1191, endPoint y: 499, distance: 9.2
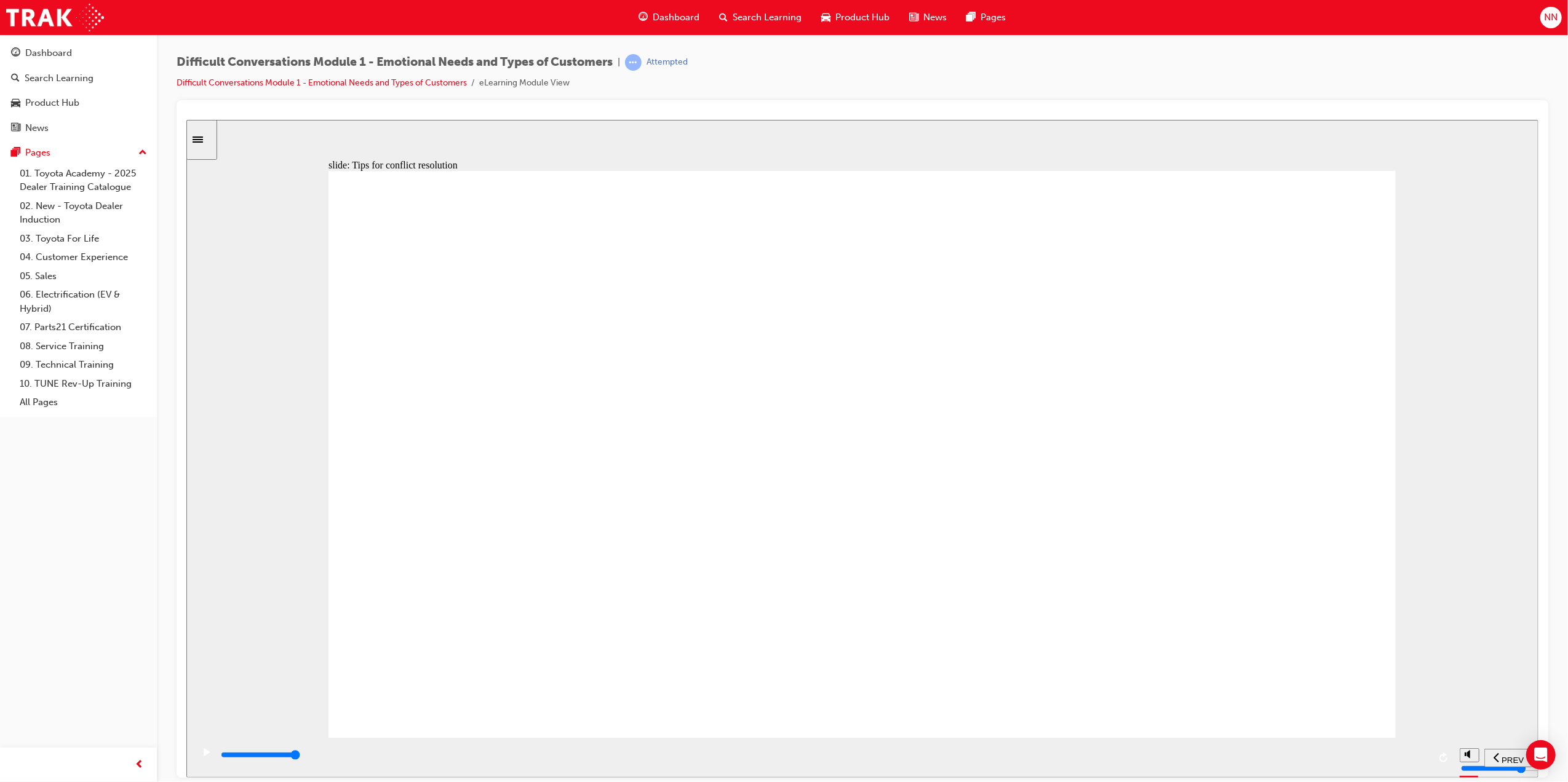
click at [1456, 367] on div "slide: Time quote Framework of Guest Needs Rectangle 1 Pentagon 2 time icon 1 F…" at bounding box center [861, 448] width 1352 height 658
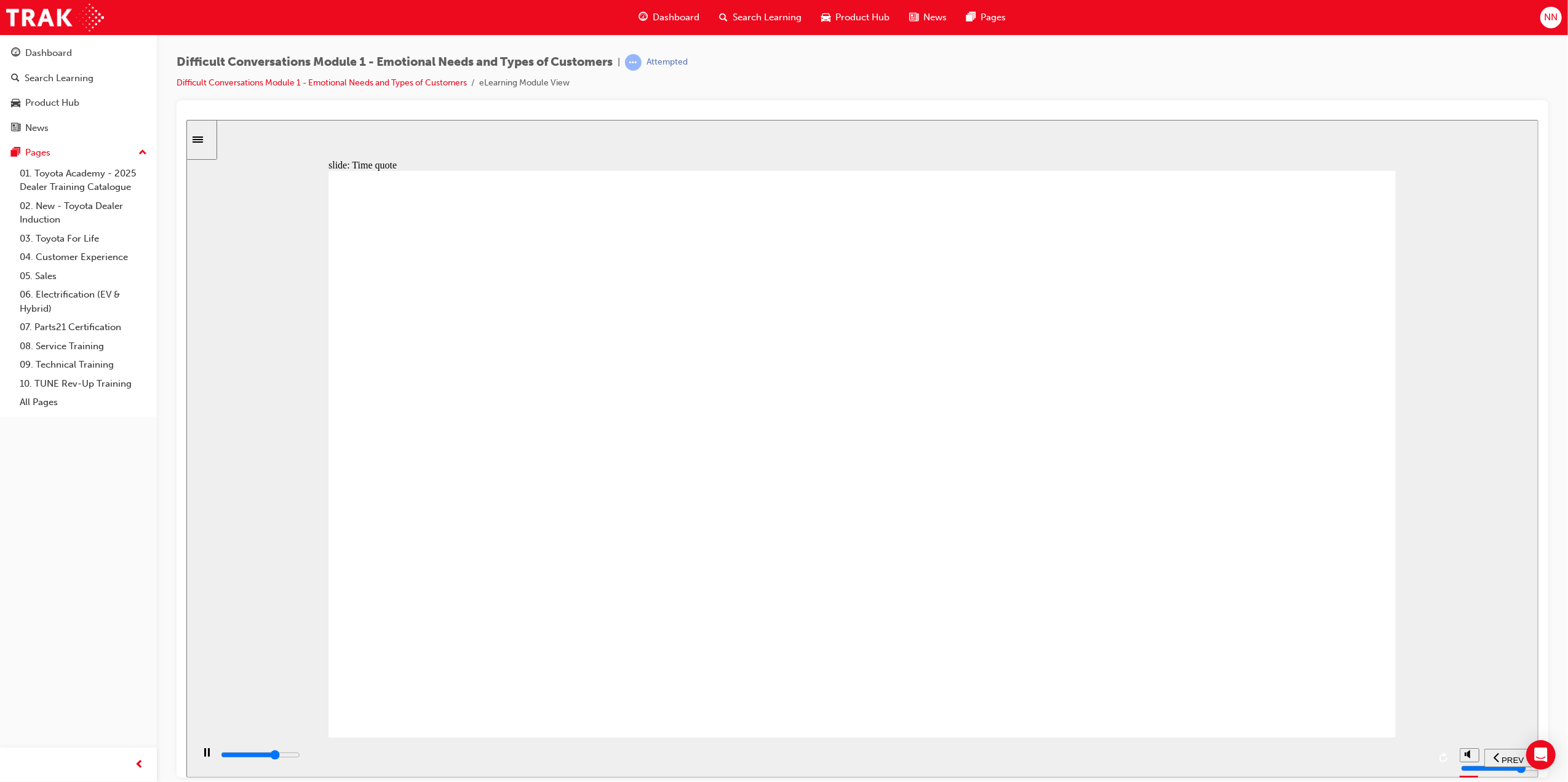
type input "200"
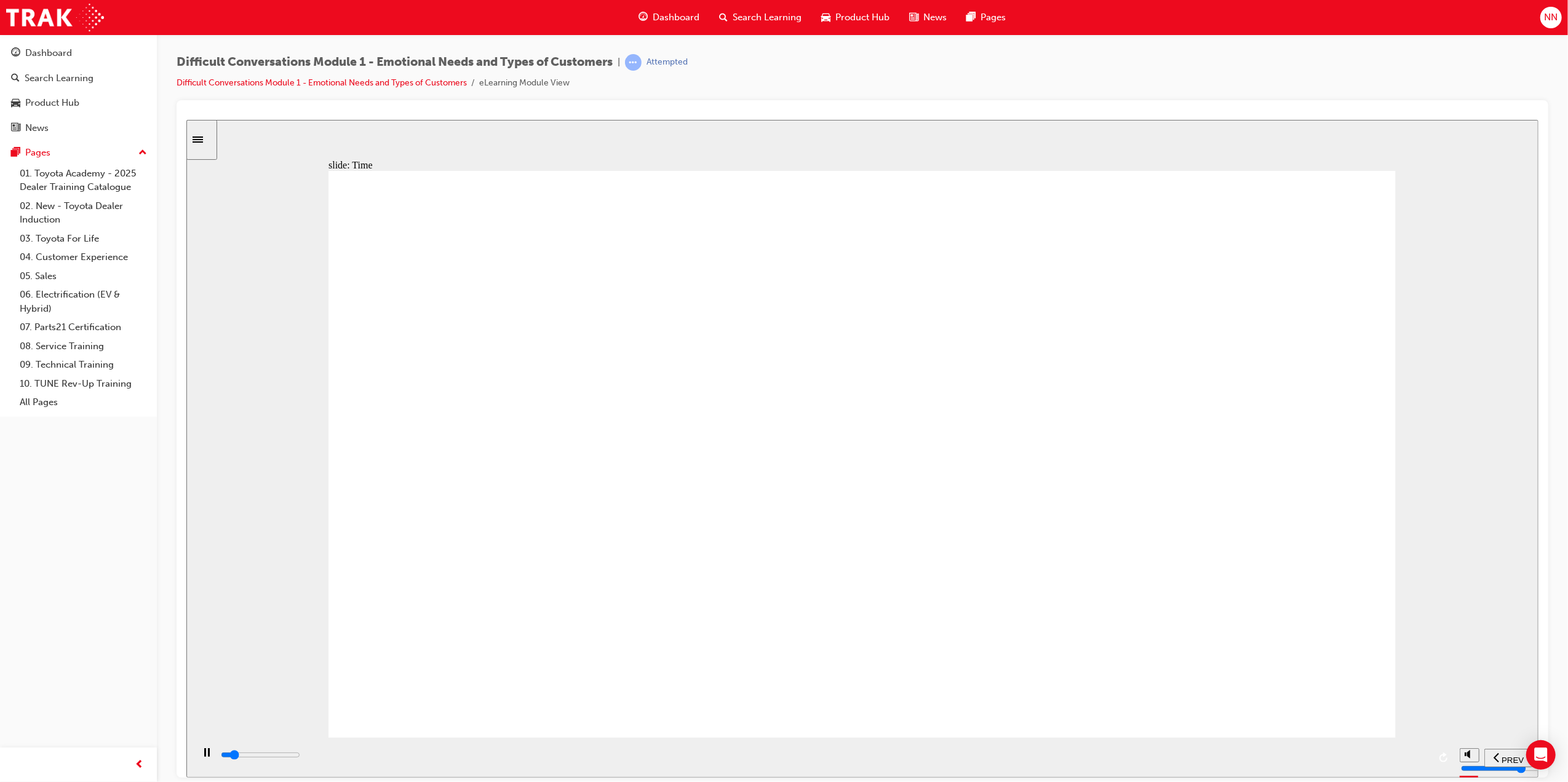
click at [1482, 352] on div "slide: Time Framework of Guest Needs Rectangle 1 Rectangle 1 Multiply 1 Close P…" at bounding box center [861, 448] width 1352 height 658
click at [1349, 754] on div "playback controls" at bounding box center [823, 755] width 1209 height 14
click at [1348, 757] on div "playback controls" at bounding box center [823, 755] width 1209 height 14
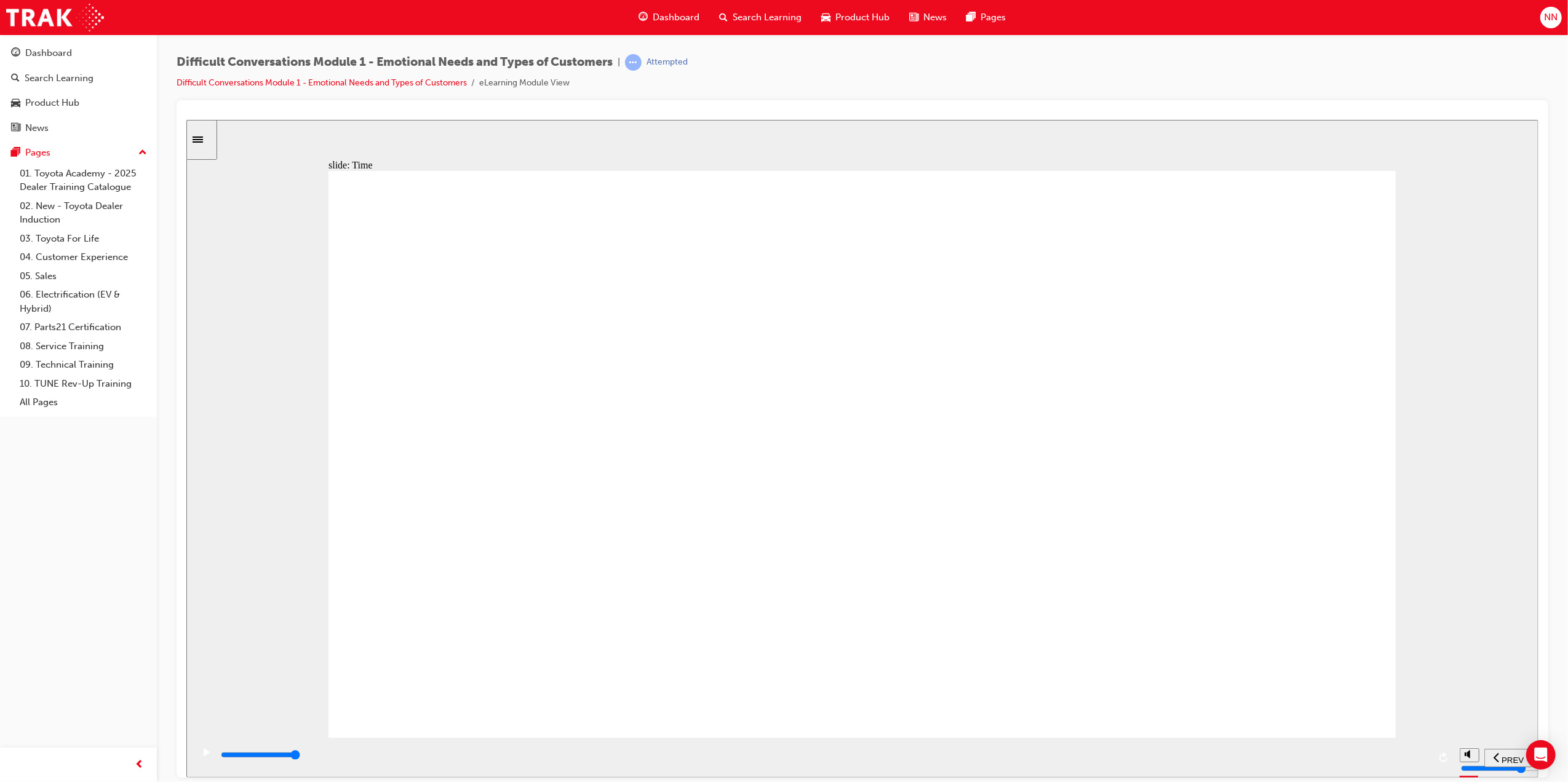
drag, startPoint x: 1110, startPoint y: 752, endPoint x: 1270, endPoint y: 754, distance: 160.0
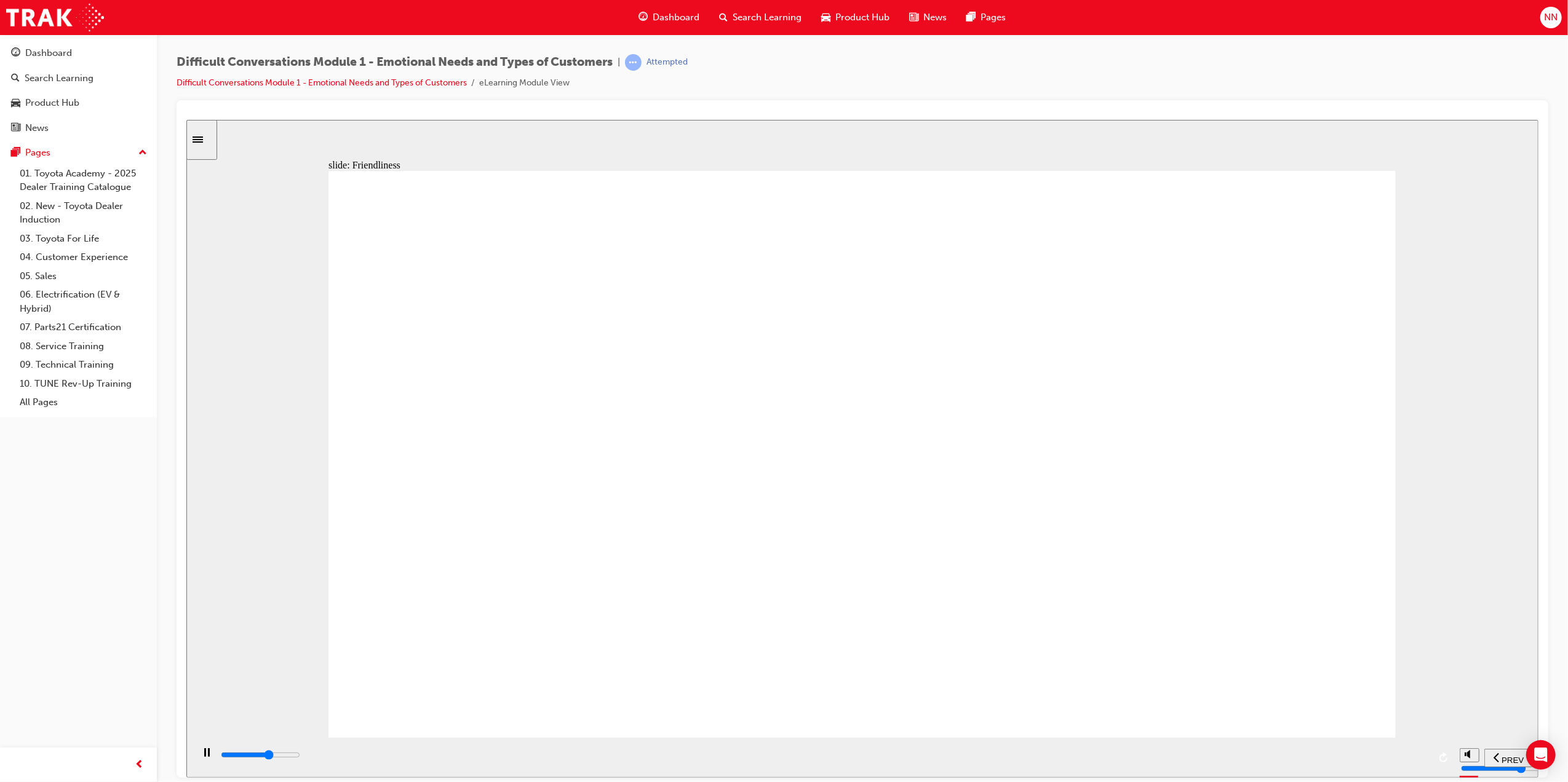
click at [1270, 754] on div "playback controls" at bounding box center [823, 755] width 1209 height 14
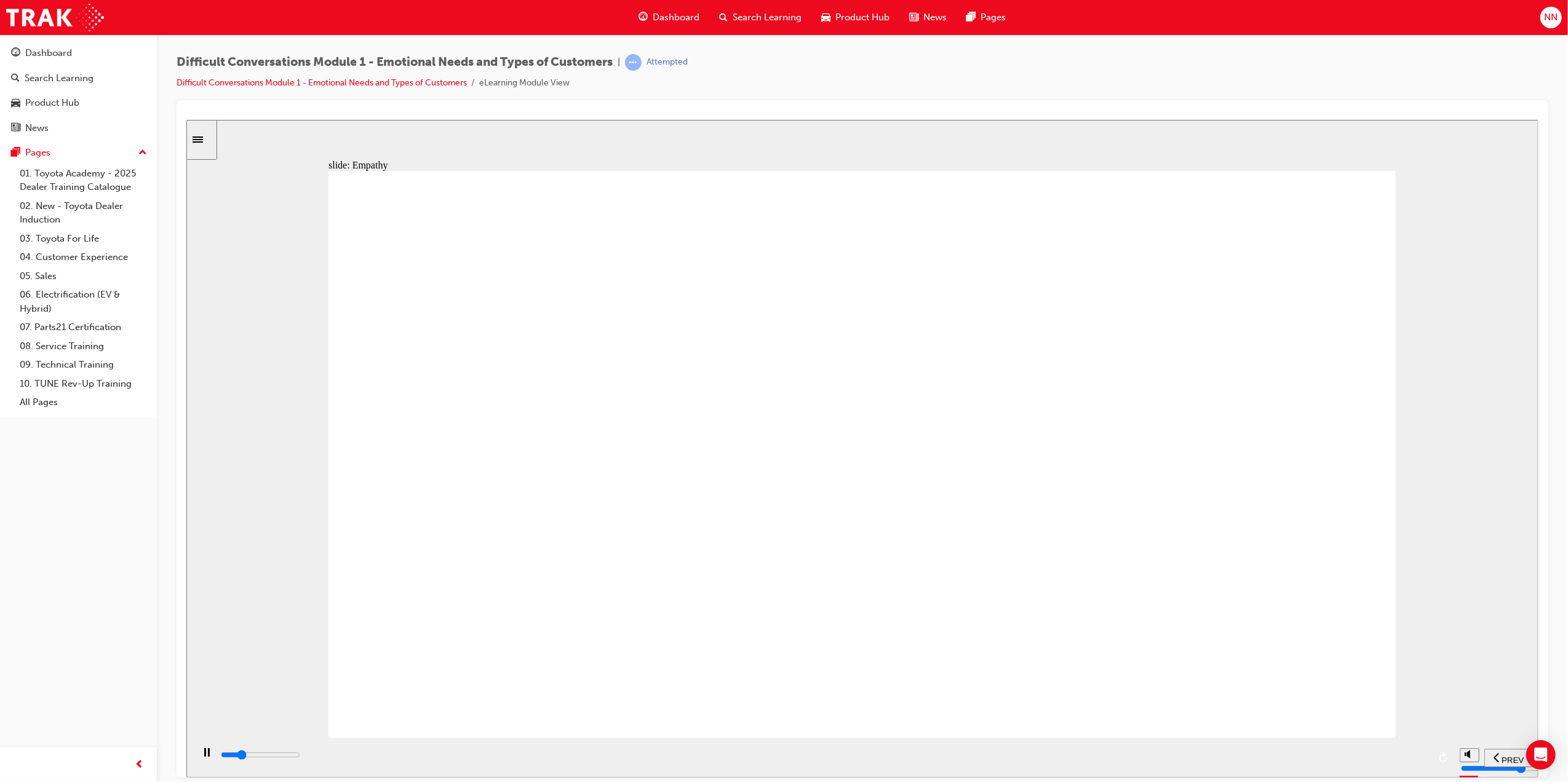
click at [996, 761] on div "playback controls" at bounding box center [823, 755] width 1209 height 14
click at [300, 756] on input "slide progress" at bounding box center [260, 754] width 80 height 10
click at [1358, 753] on div "playback controls" at bounding box center [823, 755] width 1209 height 14
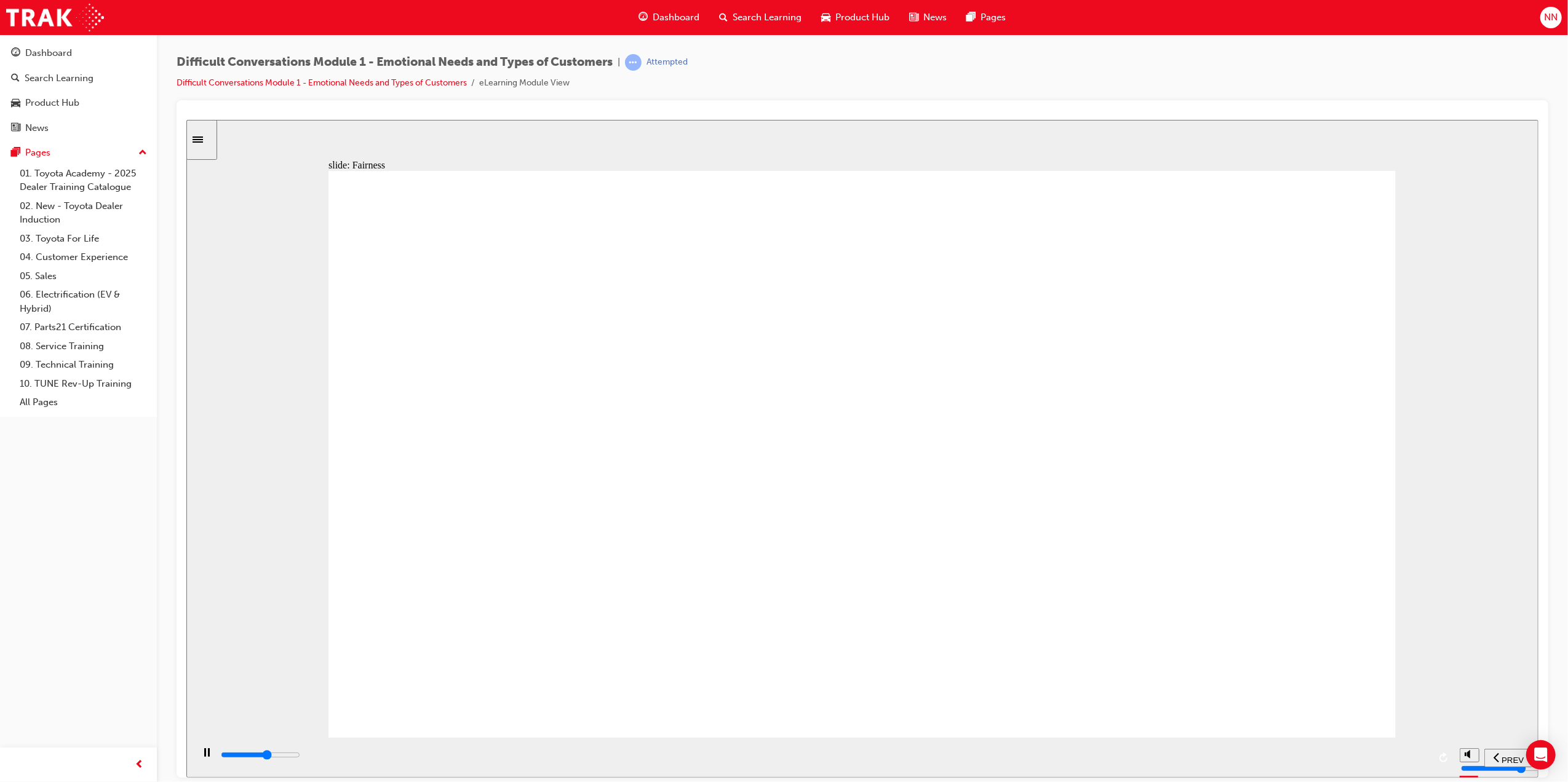
drag, startPoint x: 1140, startPoint y: 764, endPoint x: 1167, endPoint y: 764, distance: 27.0
click at [1167, 762] on div "playback controls" at bounding box center [823, 755] width 1209 height 14
drag, startPoint x: 1300, startPoint y: 757, endPoint x: 1312, endPoint y: 758, distance: 12.0
click at [300, 757] on input "slide progress" at bounding box center [260, 754] width 80 height 10
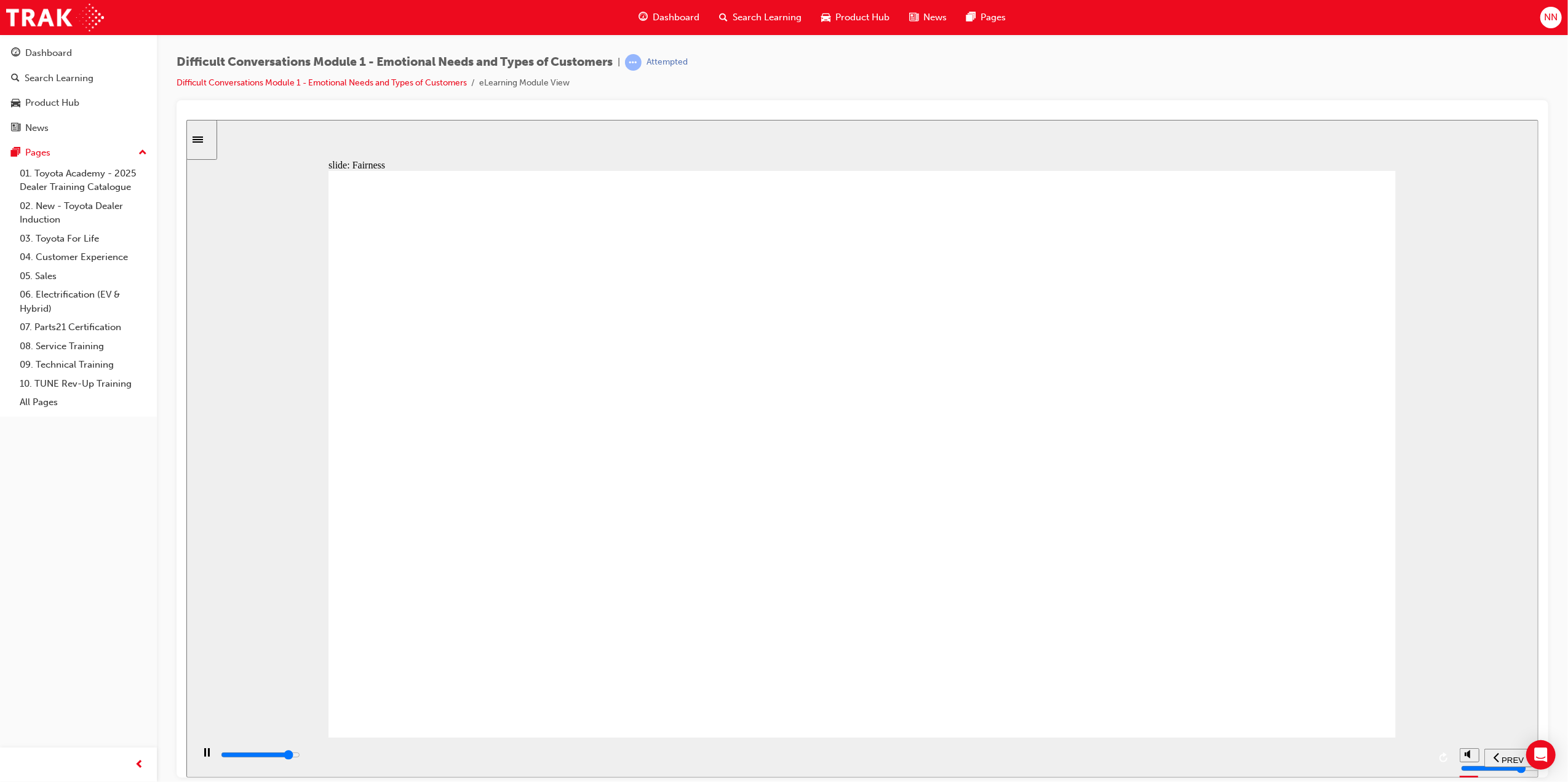
click at [1373, 758] on div "playback controls" at bounding box center [823, 755] width 1209 height 14
click at [1261, 762] on div "playback controls" at bounding box center [823, 755] width 1209 height 14
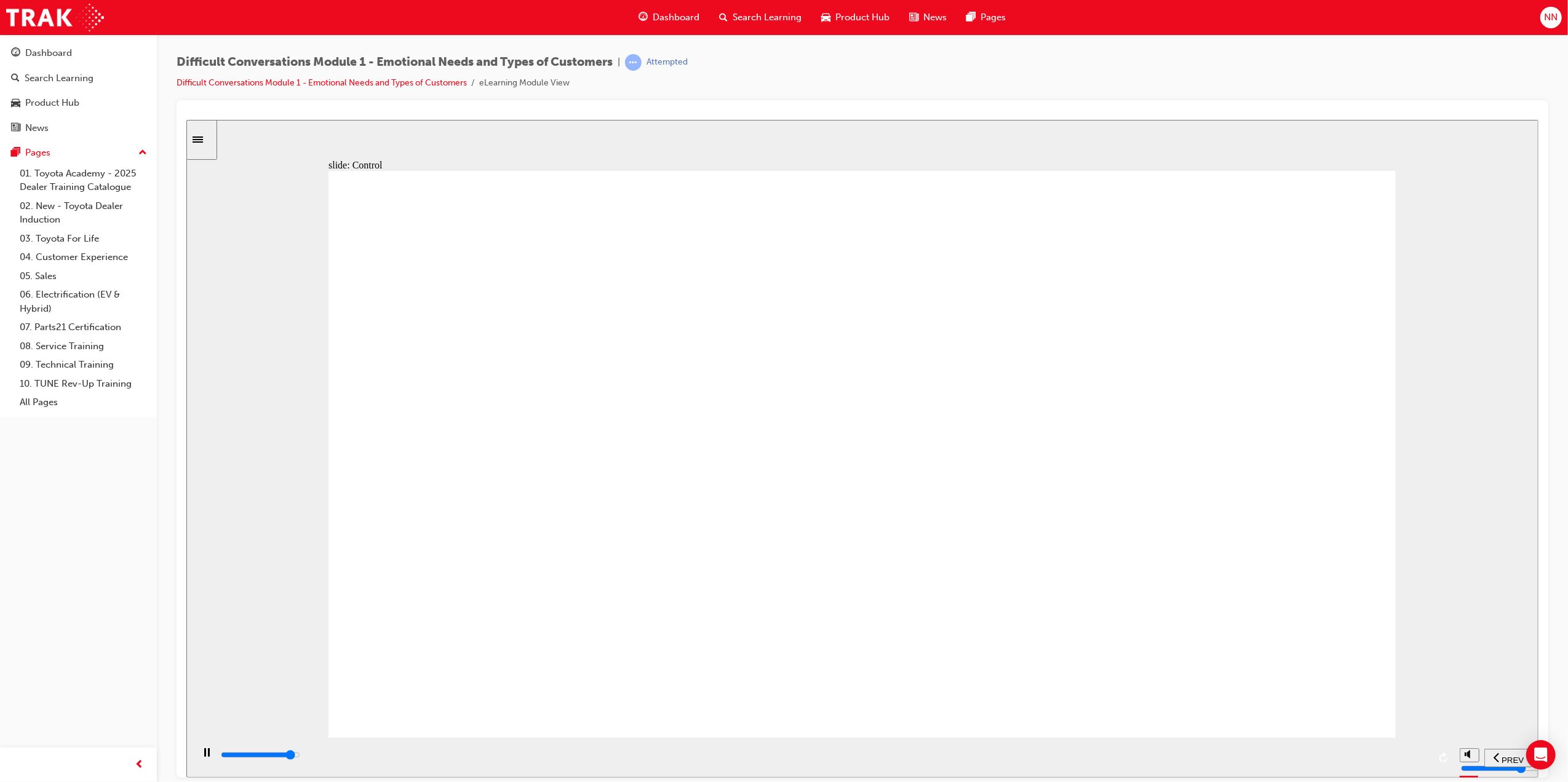
drag, startPoint x: 1310, startPoint y: 758, endPoint x: 1354, endPoint y: 753, distance: 44.3
click at [1353, 750] on div "playback controls" at bounding box center [823, 757] width 1209 height 19
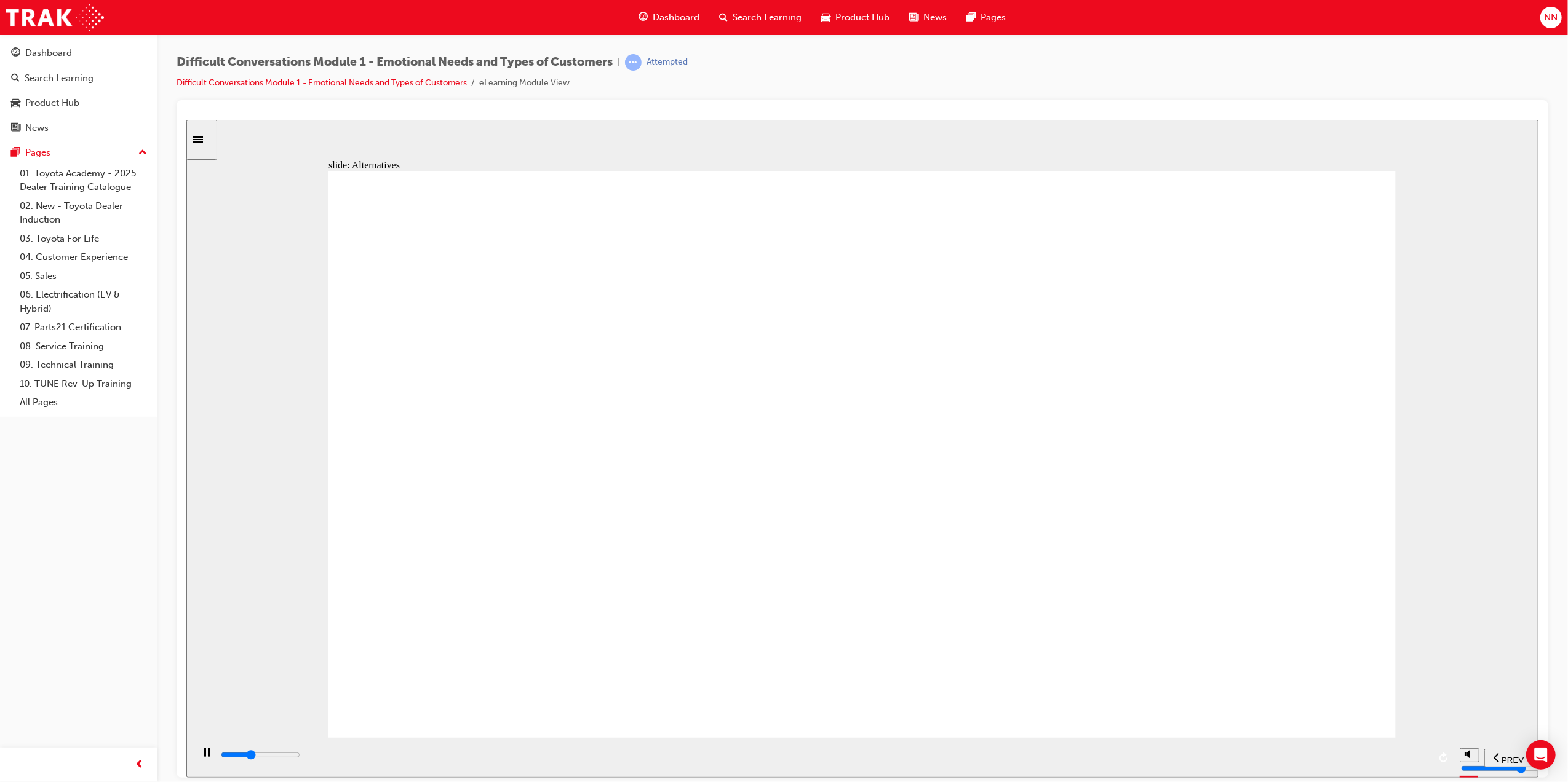
drag, startPoint x: 1140, startPoint y: 516, endPoint x: 1155, endPoint y: 524, distance: 17.0
click at [1067, 754] on div "playback controls" at bounding box center [823, 755] width 1209 height 14
click at [1248, 759] on div "playback controls" at bounding box center [823, 755] width 1209 height 14
click at [1395, 754] on div "playback controls" at bounding box center [823, 755] width 1209 height 14
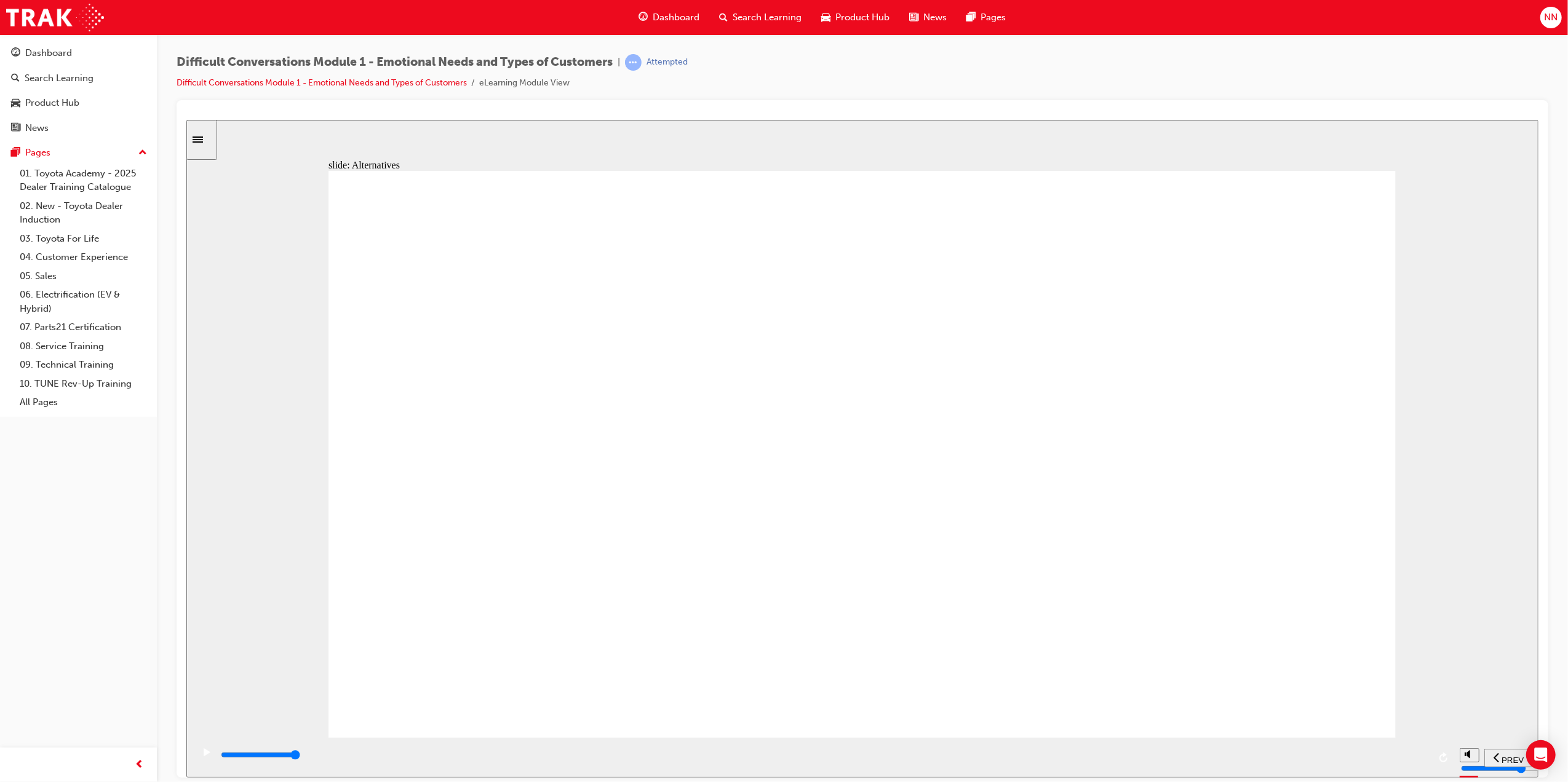
drag, startPoint x: 521, startPoint y: 755, endPoint x: 812, endPoint y: 752, distance: 291.0
click at [810, 752] on div "playback controls" at bounding box center [823, 755] width 1209 height 14
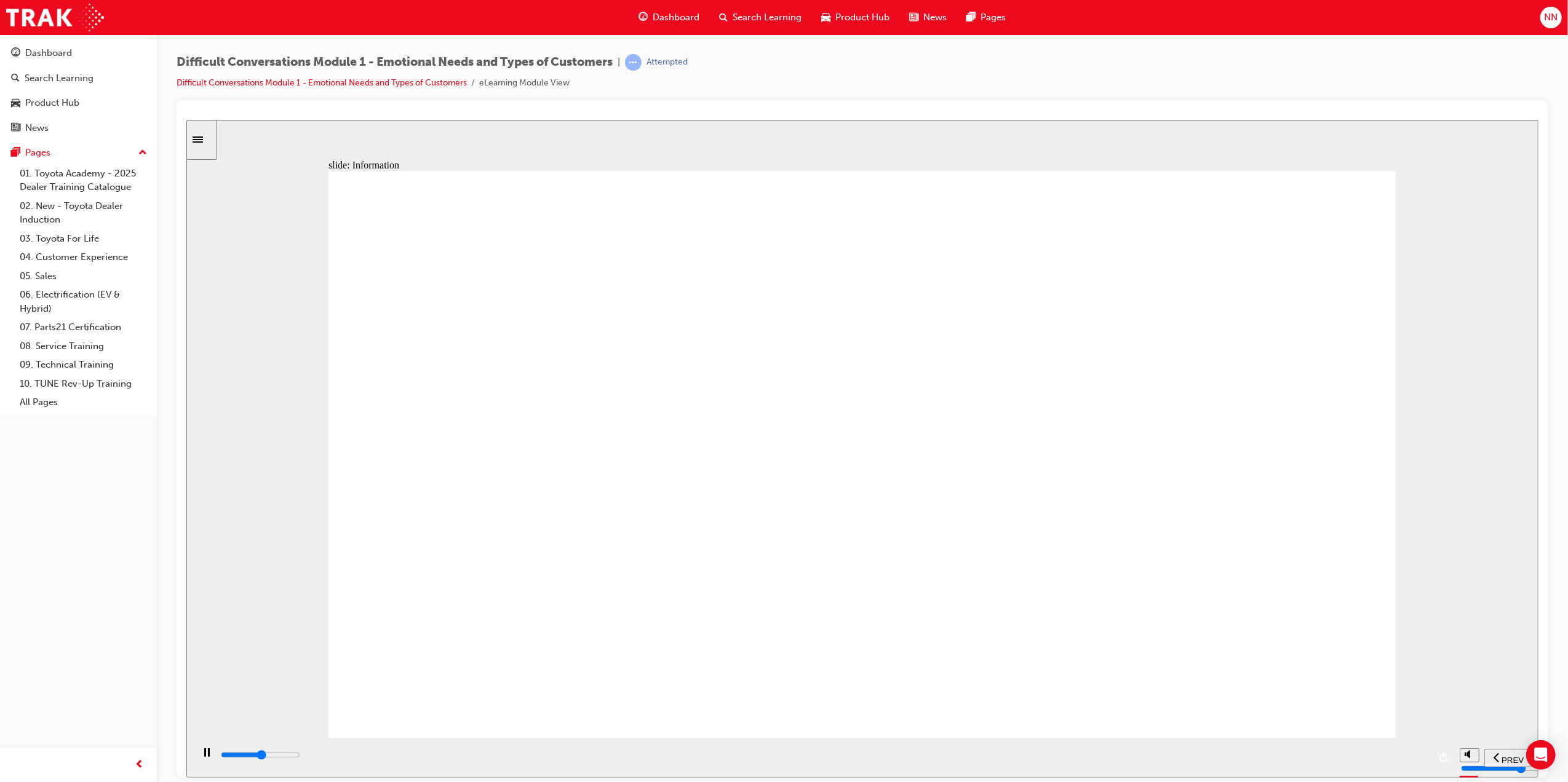
drag, startPoint x: 891, startPoint y: 750, endPoint x: 1285, endPoint y: 757, distance: 394.1
click at [1287, 753] on div "playback controls" at bounding box center [823, 757] width 1209 height 19
click at [300, 756] on input "slide progress" at bounding box center [260, 754] width 80 height 10
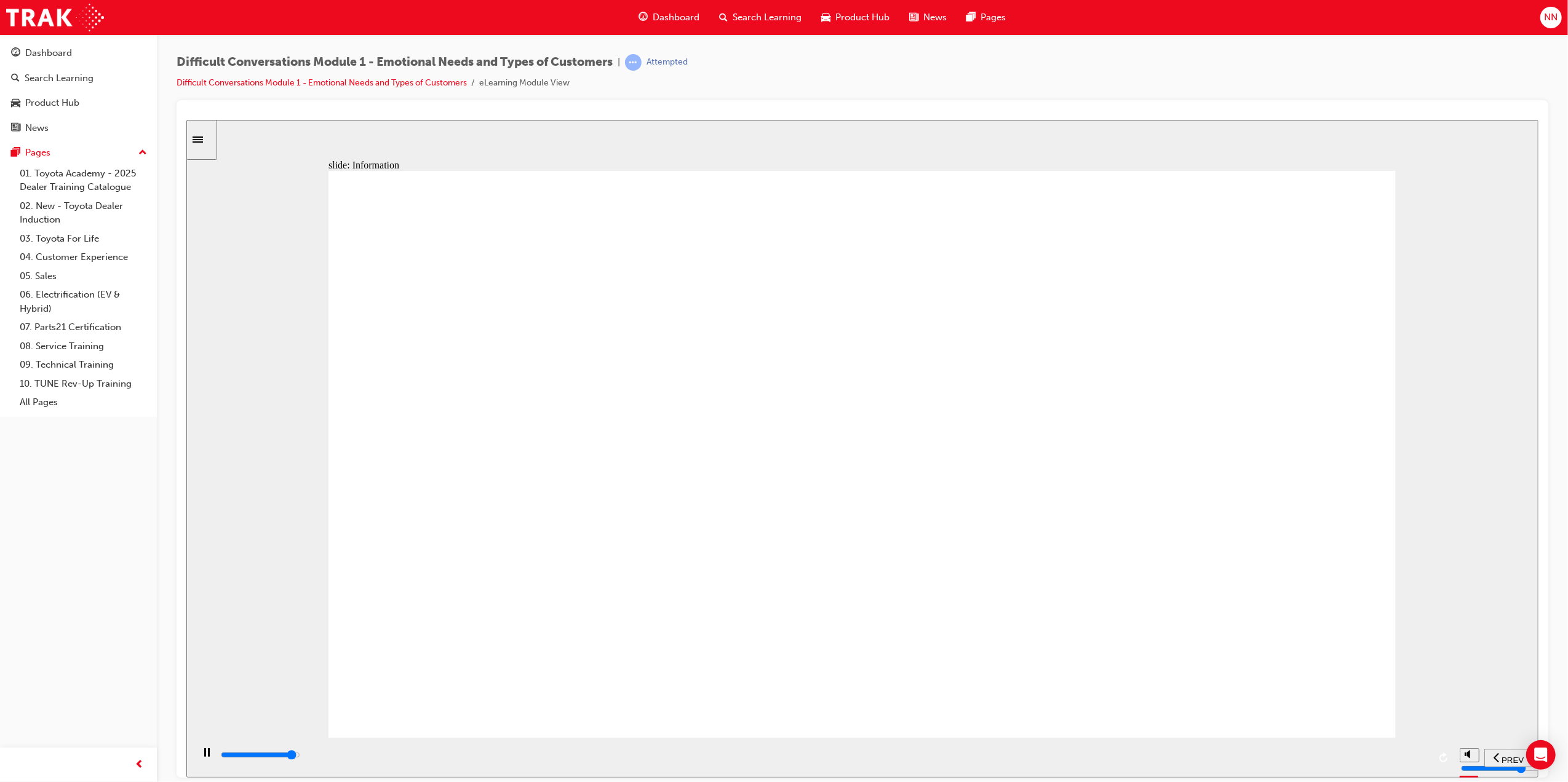
drag, startPoint x: 1376, startPoint y: 757, endPoint x: 1418, endPoint y: 755, distance: 42.0
click at [1418, 755] on div "playback controls" at bounding box center [823, 755] width 1209 height 14
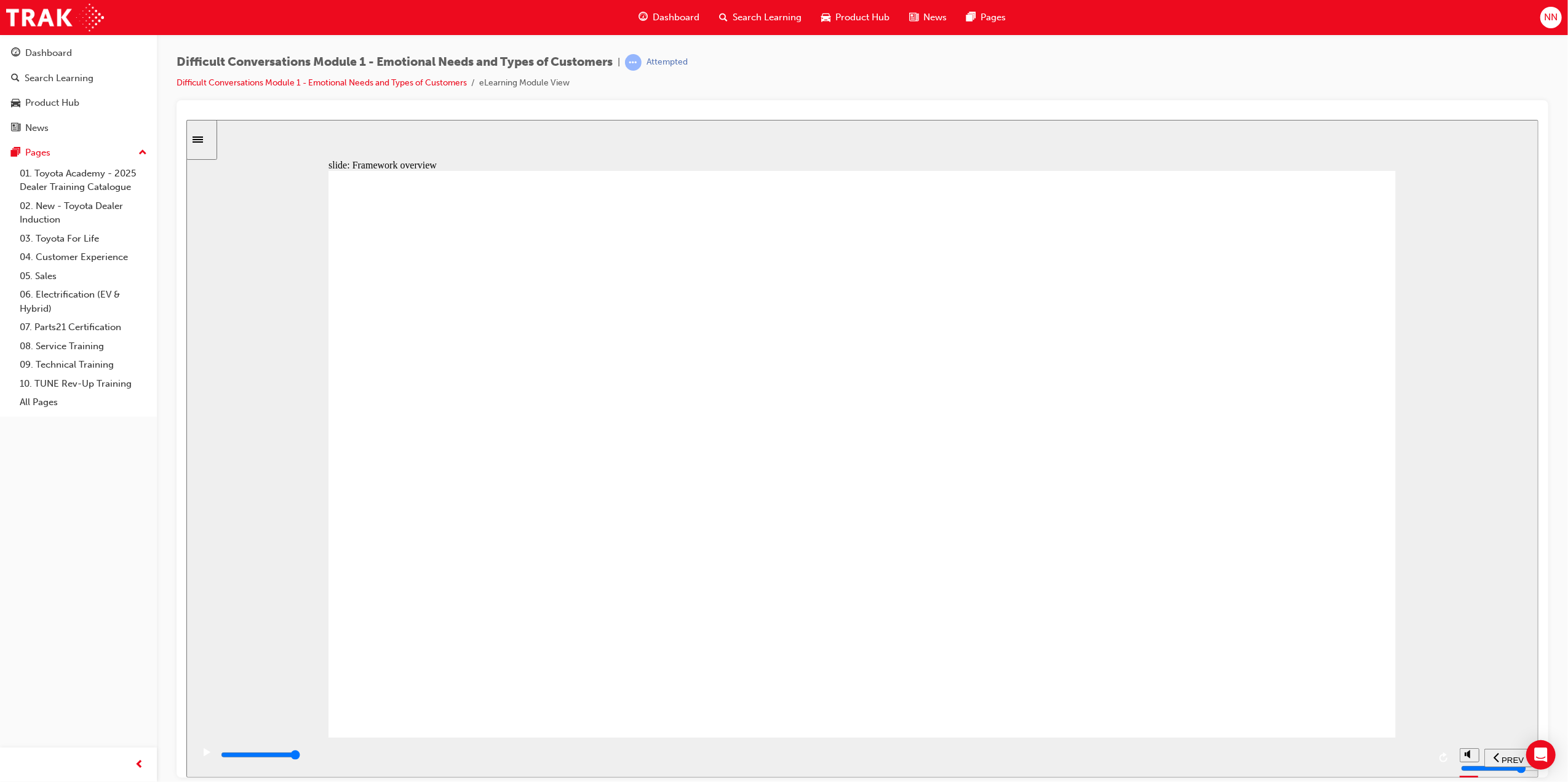
click at [1413, 762] on div "playback controls" at bounding box center [823, 755] width 1209 height 14
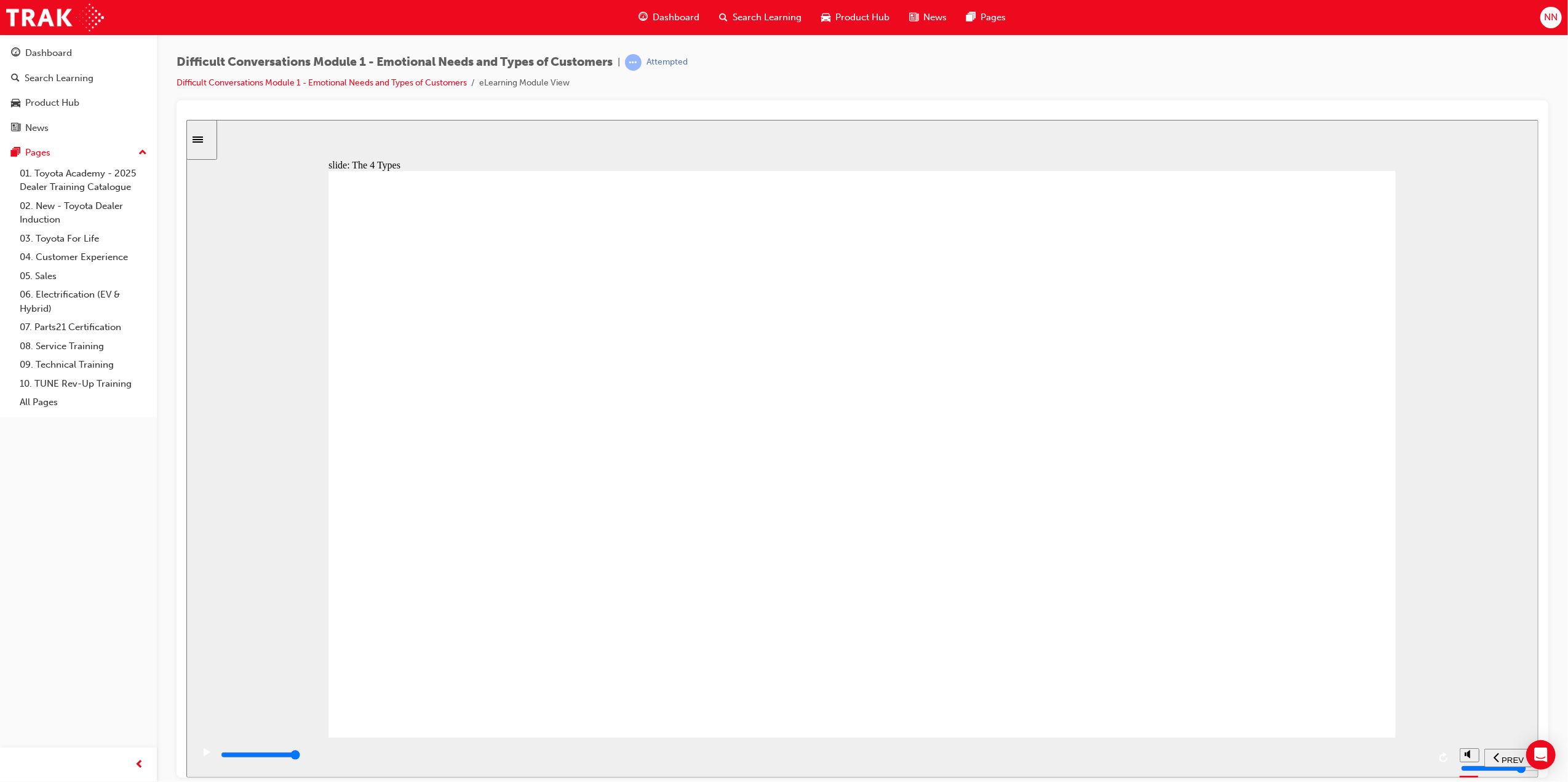
drag, startPoint x: 889, startPoint y: 654, endPoint x: 745, endPoint y: 620, distance: 148.0
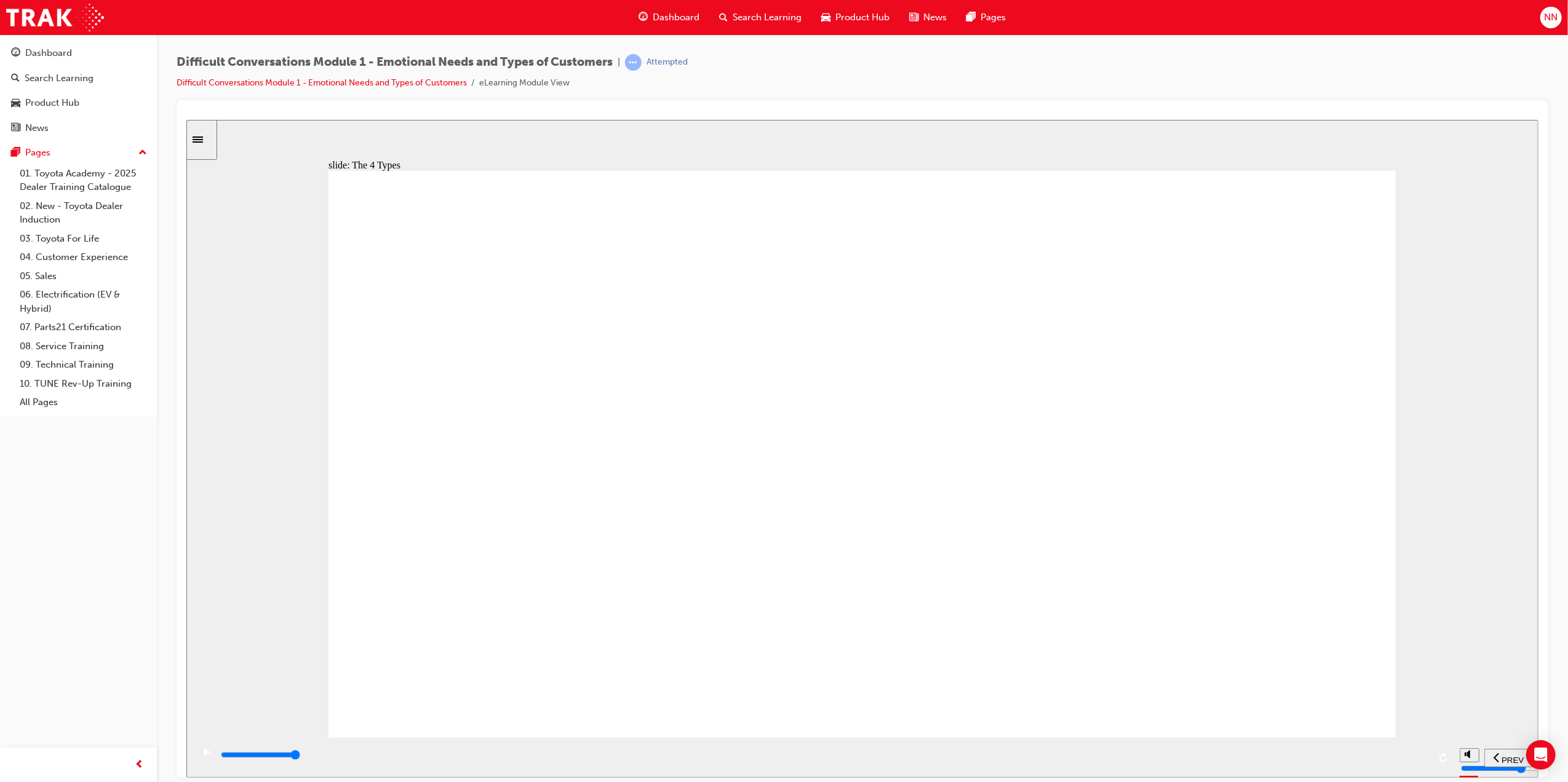
click at [745, 620] on div "Click each personality type to learn more About the types There are 4 accepted …" at bounding box center [861, 459] width 1067 height 578
drag, startPoint x: 1366, startPoint y: 758, endPoint x: 1379, endPoint y: 758, distance: 13.0
click at [1379, 758] on div "playback controls" at bounding box center [823, 755] width 1209 height 14
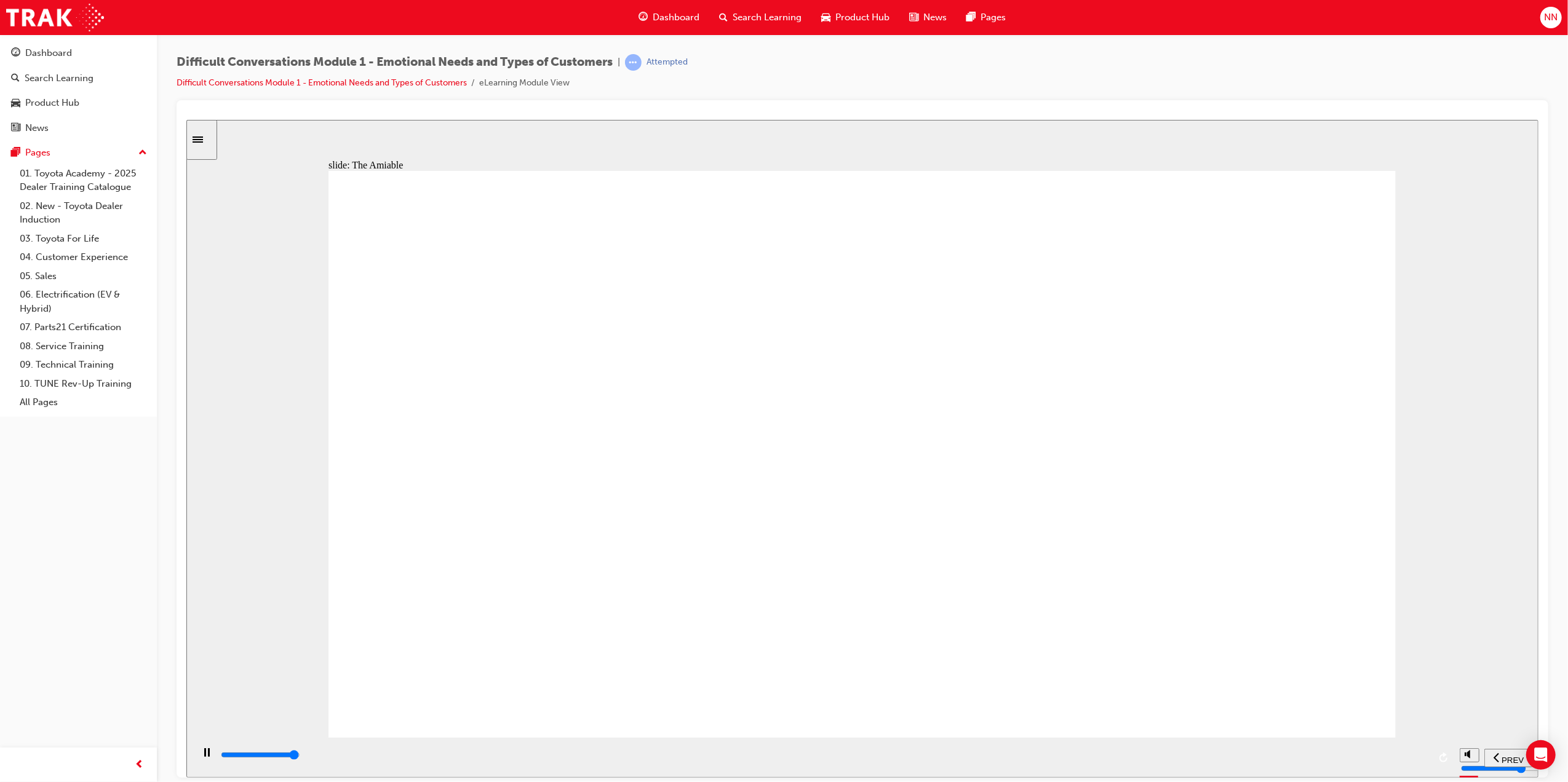
click at [1411, 757] on div "playback controls" at bounding box center [823, 755] width 1209 height 14
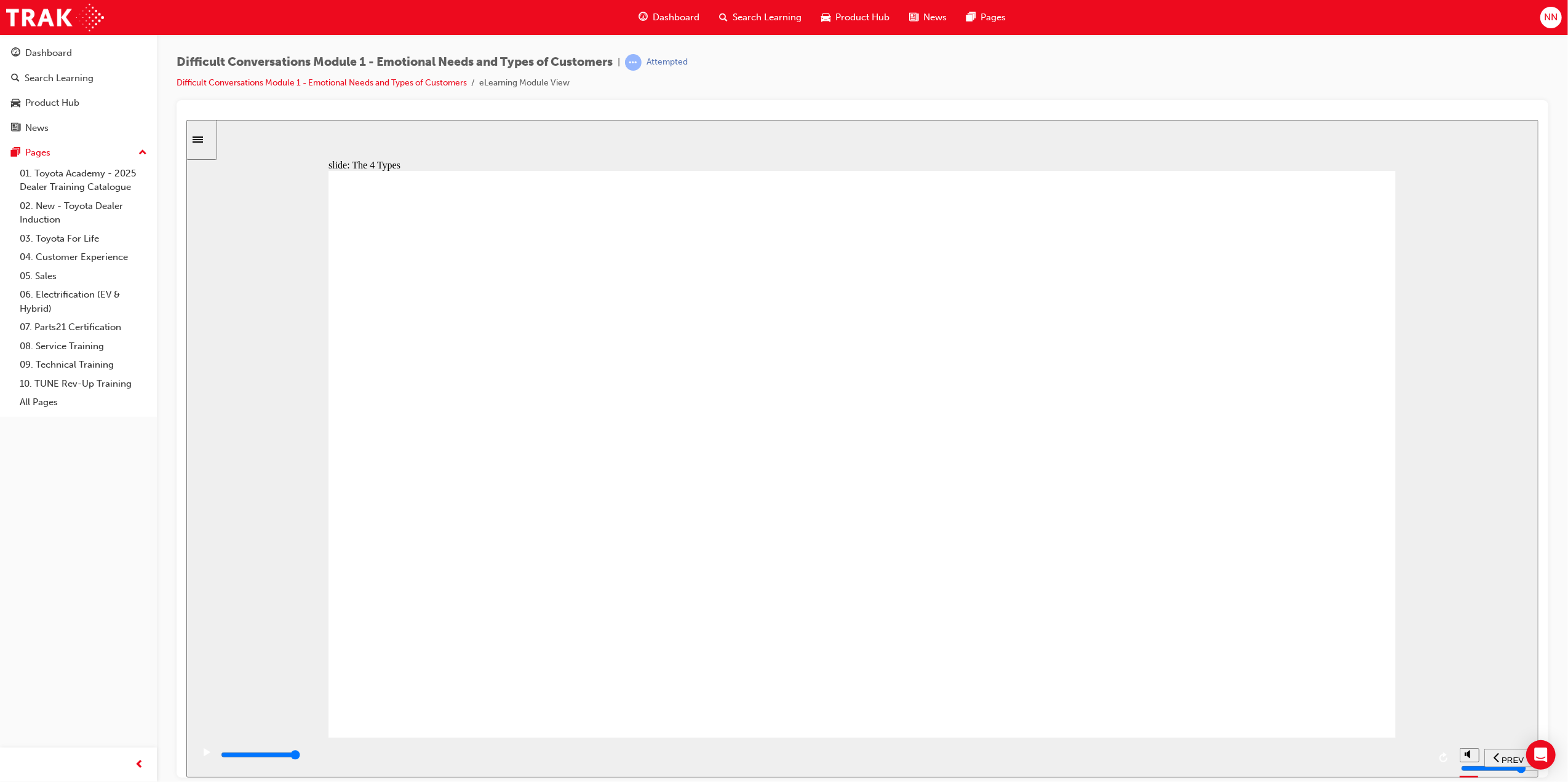
click at [1403, 759] on div "playback controls" at bounding box center [823, 755] width 1209 height 14
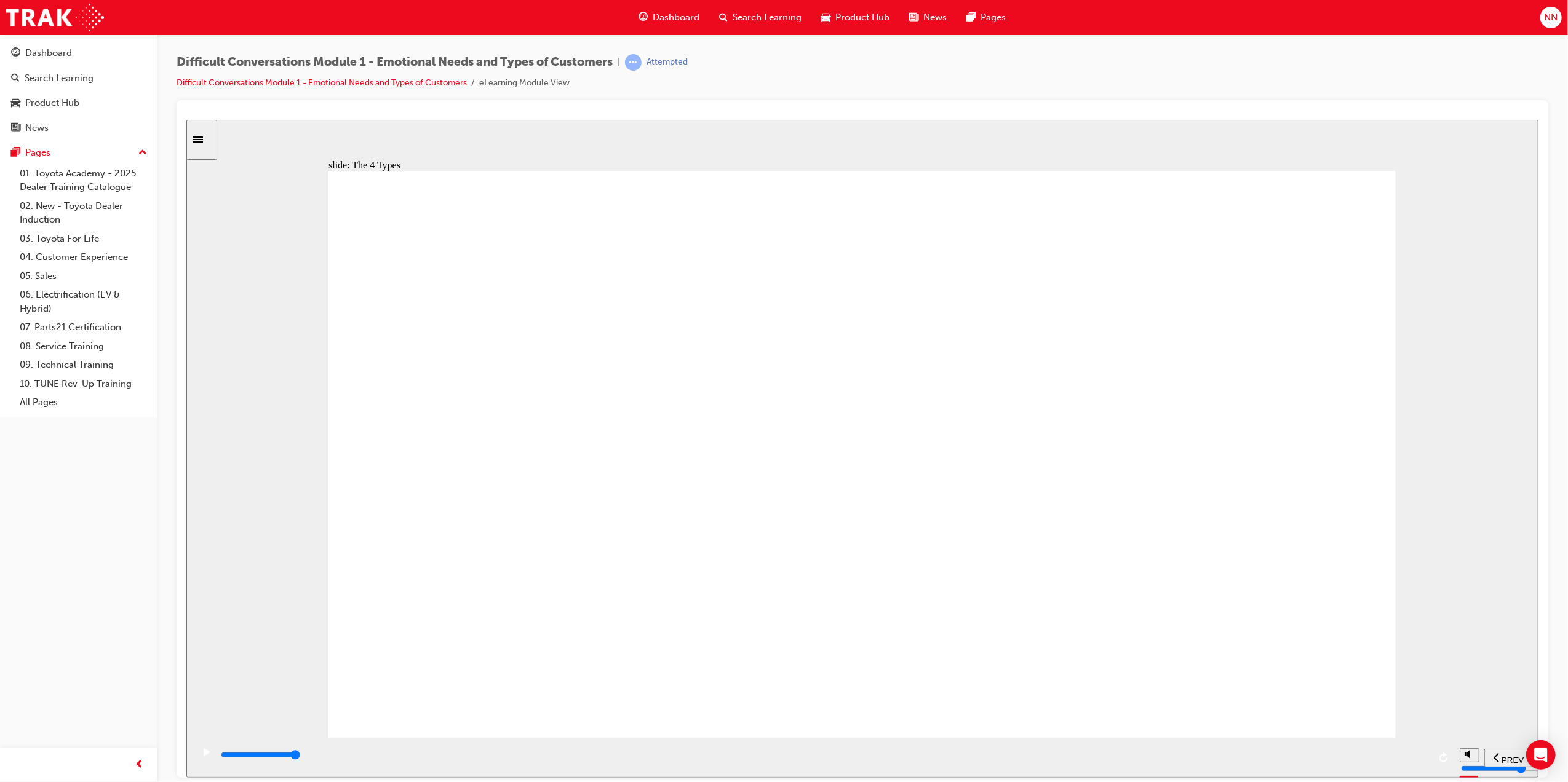
drag, startPoint x: 1161, startPoint y: 734, endPoint x: 1343, endPoint y: 726, distance: 182.2
click at [1348, 728] on div "slide: The Driver Rectangle 1 Rectangle 1 Multiply 1 Close STEERING WHEEL icon …" at bounding box center [861, 448] width 1352 height 658
drag, startPoint x: 1410, startPoint y: 755, endPoint x: 1427, endPoint y: 754, distance: 17.0
click at [1427, 755] on div "playback controls" at bounding box center [823, 755] width 1209 height 14
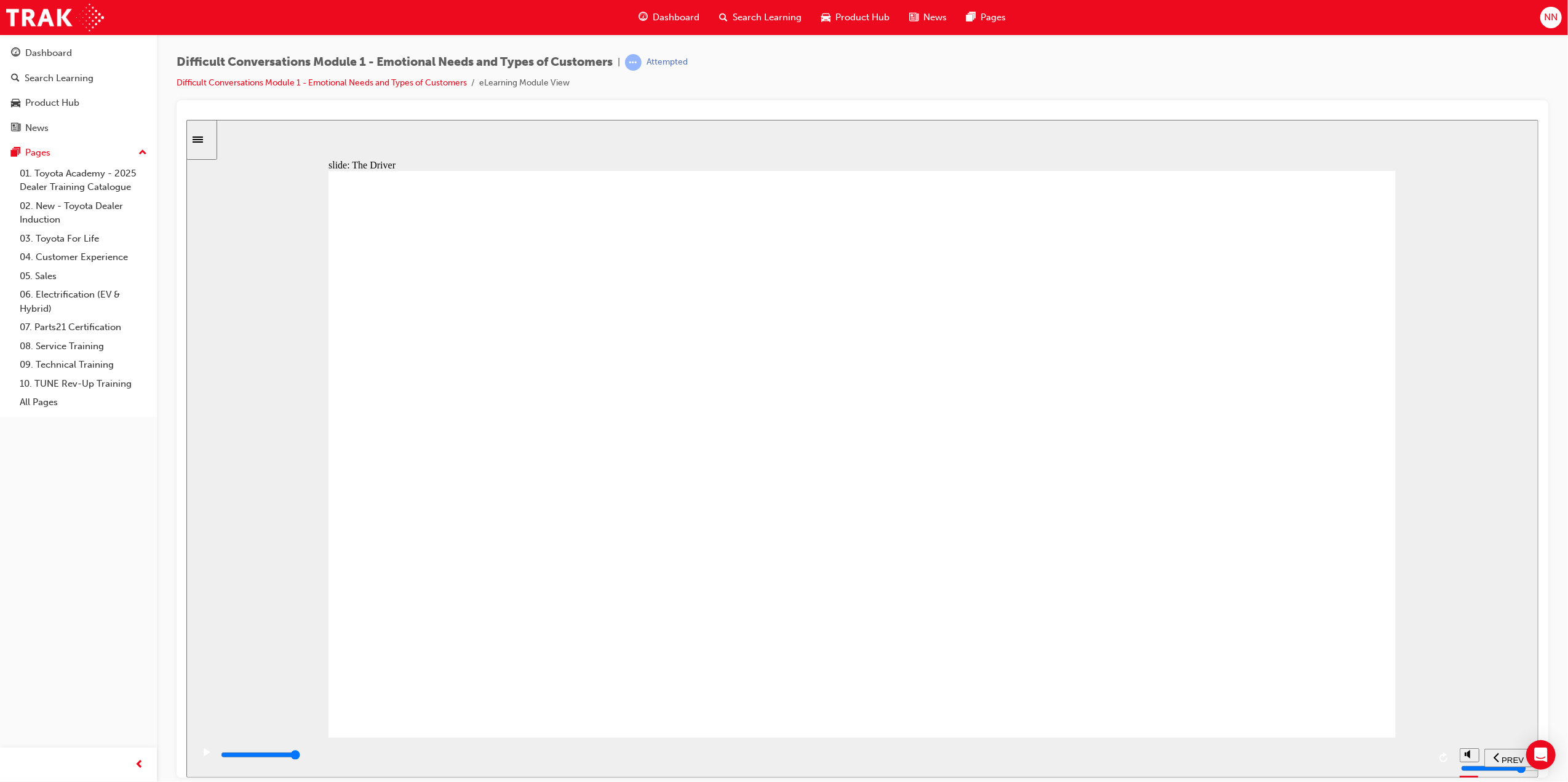
click at [300, 757] on input "slide progress" at bounding box center [260, 754] width 80 height 10
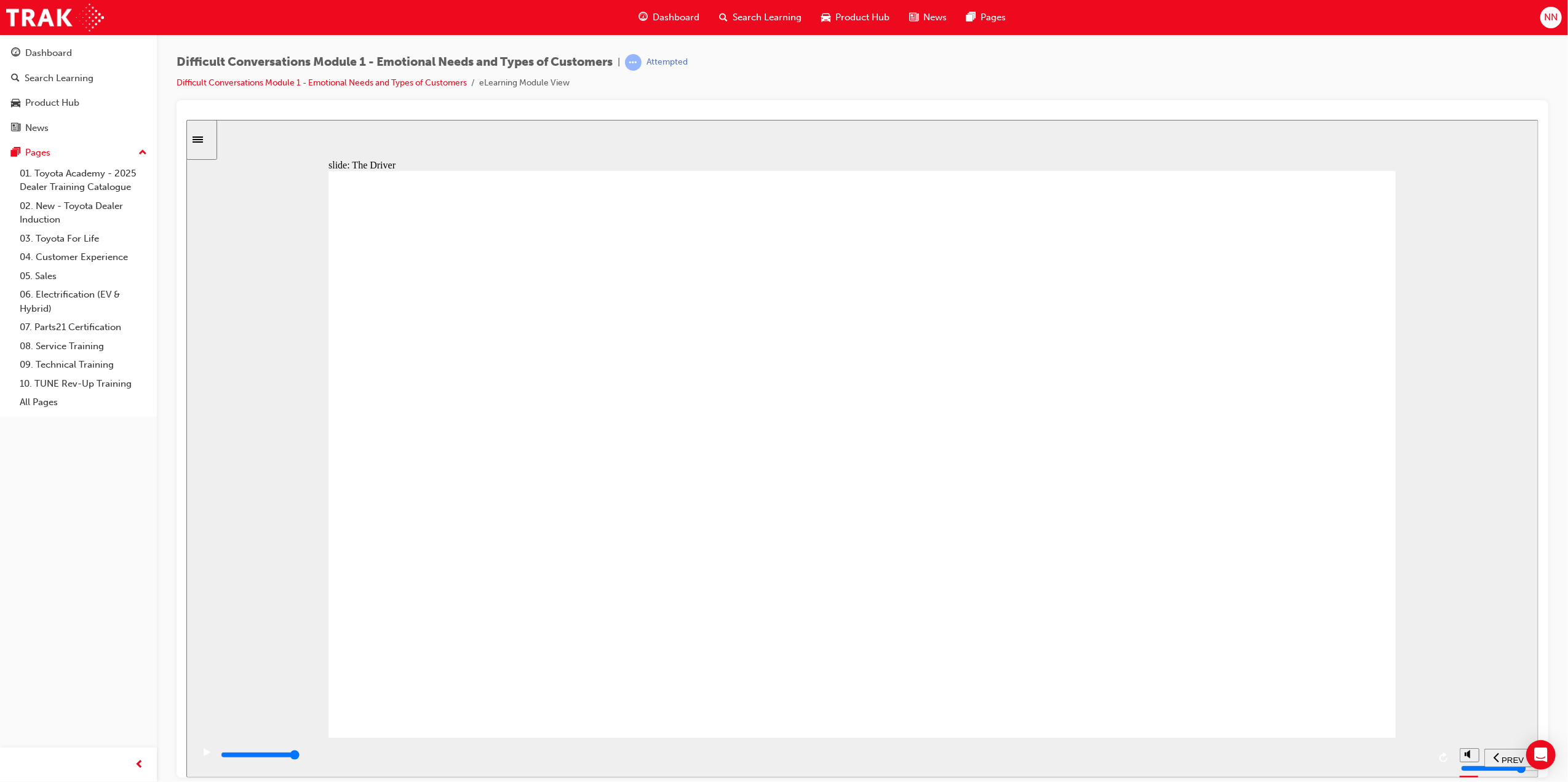
click at [1415, 754] on div "playback controls" at bounding box center [823, 755] width 1209 height 14
click at [203, 753] on icon "play/pause" at bounding box center [206, 751] width 7 height 8
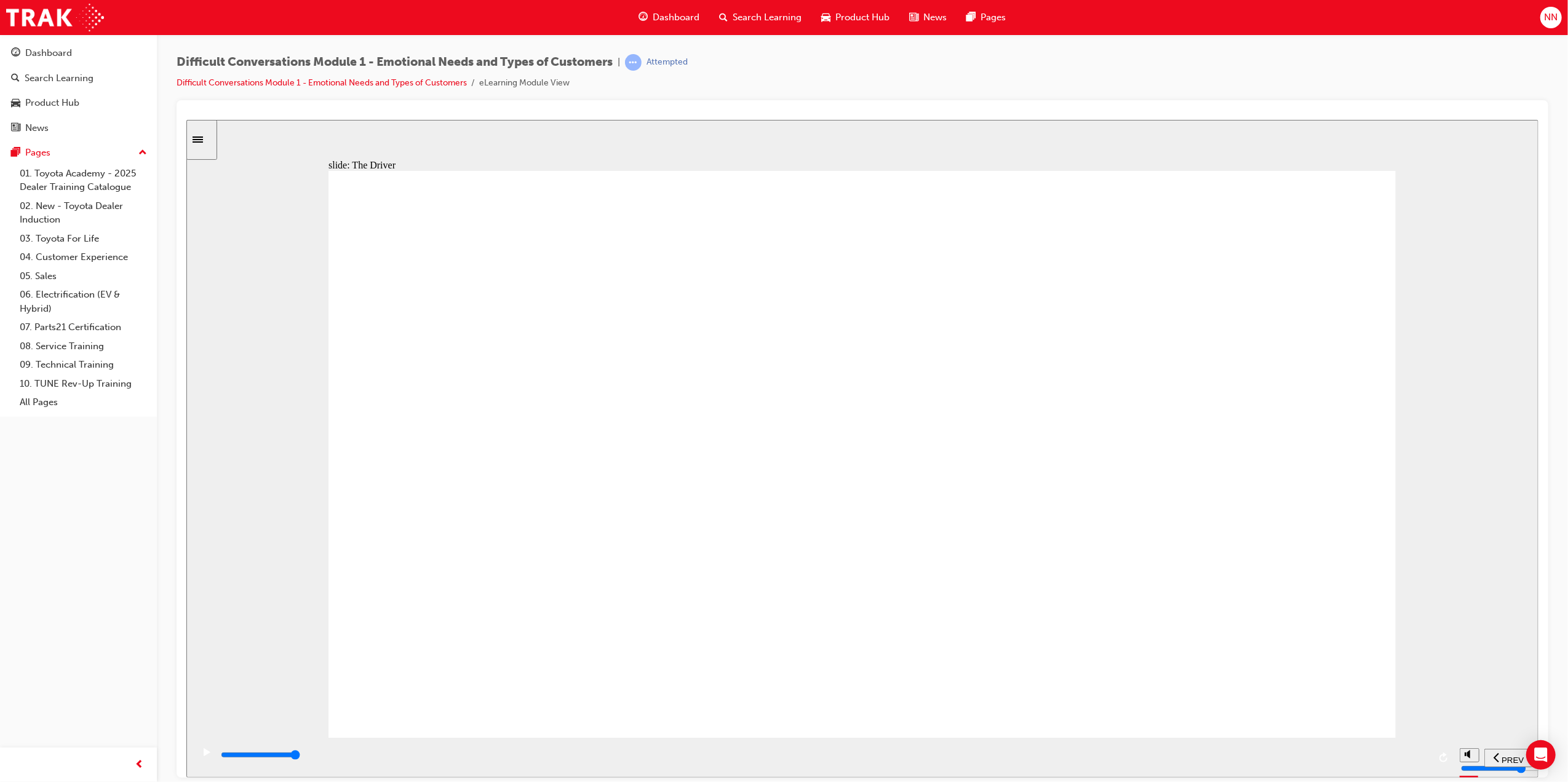
drag, startPoint x: 1167, startPoint y: 617, endPoint x: 1159, endPoint y: 611, distance: 10.0
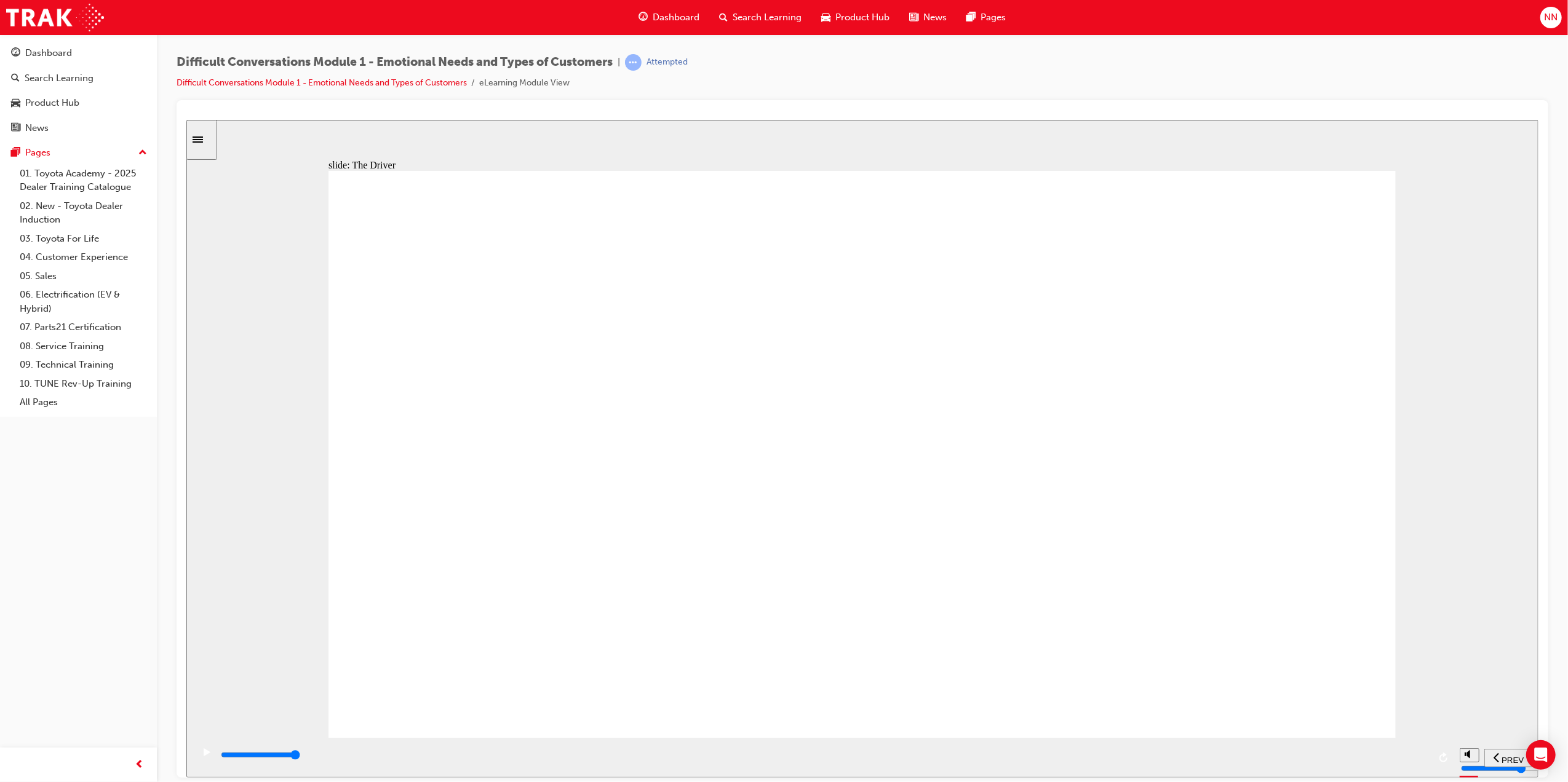
drag, startPoint x: 1339, startPoint y: 243, endPoint x: 1361, endPoint y: 227, distance: 27.2
drag, startPoint x: 1146, startPoint y: 192, endPoint x: 1411, endPoint y: 249, distance: 271.1
click at [1384, 231] on div "Important: Do not overpromise to "drivers" as they may use it against you. Rect…" at bounding box center [861, 459] width 1067 height 578
click at [1500, 762] on div "PREV" at bounding box center [1509, 757] width 39 height 13
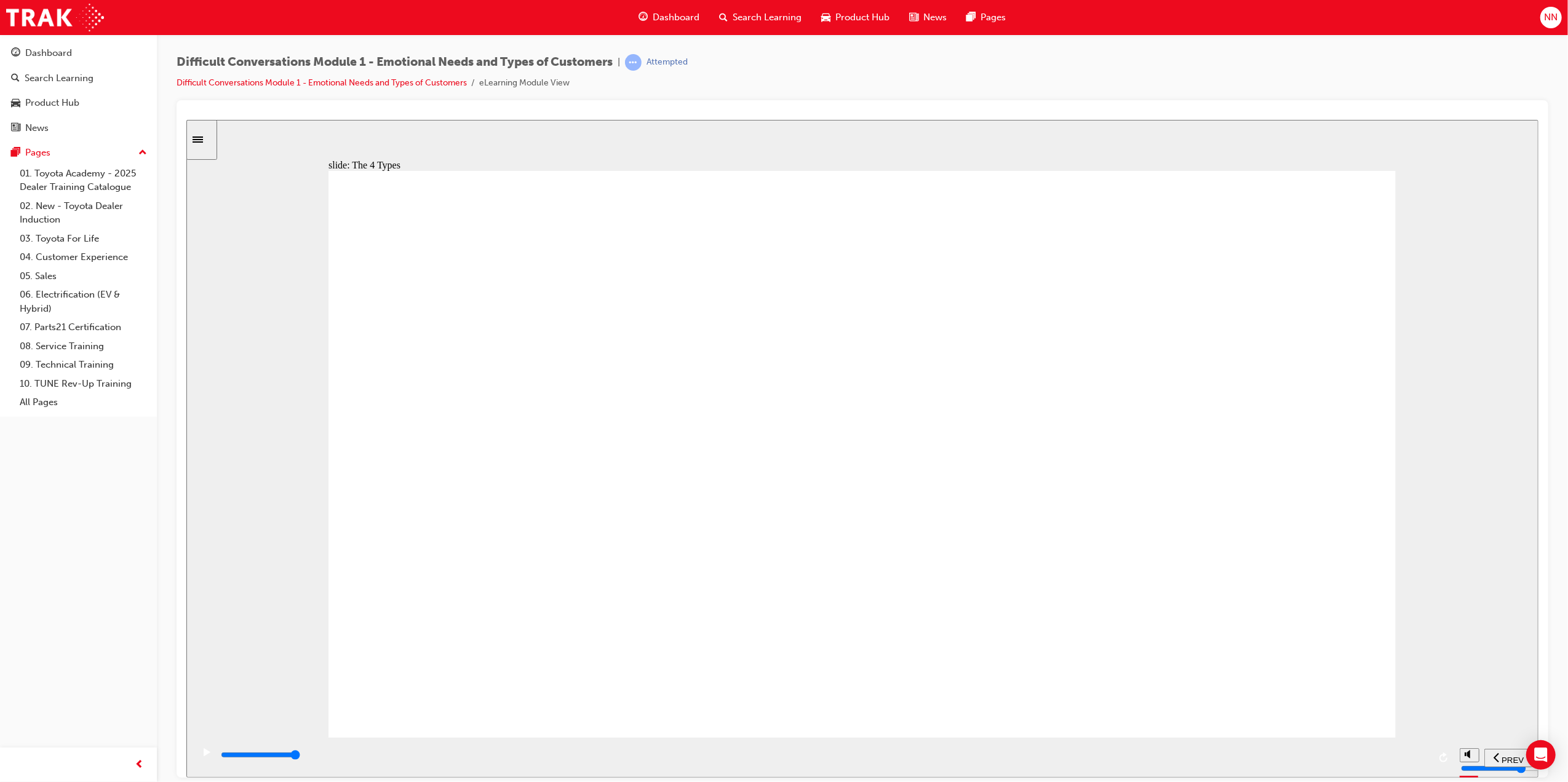
click at [1408, 762] on div "playback controls" at bounding box center [823, 755] width 1209 height 14
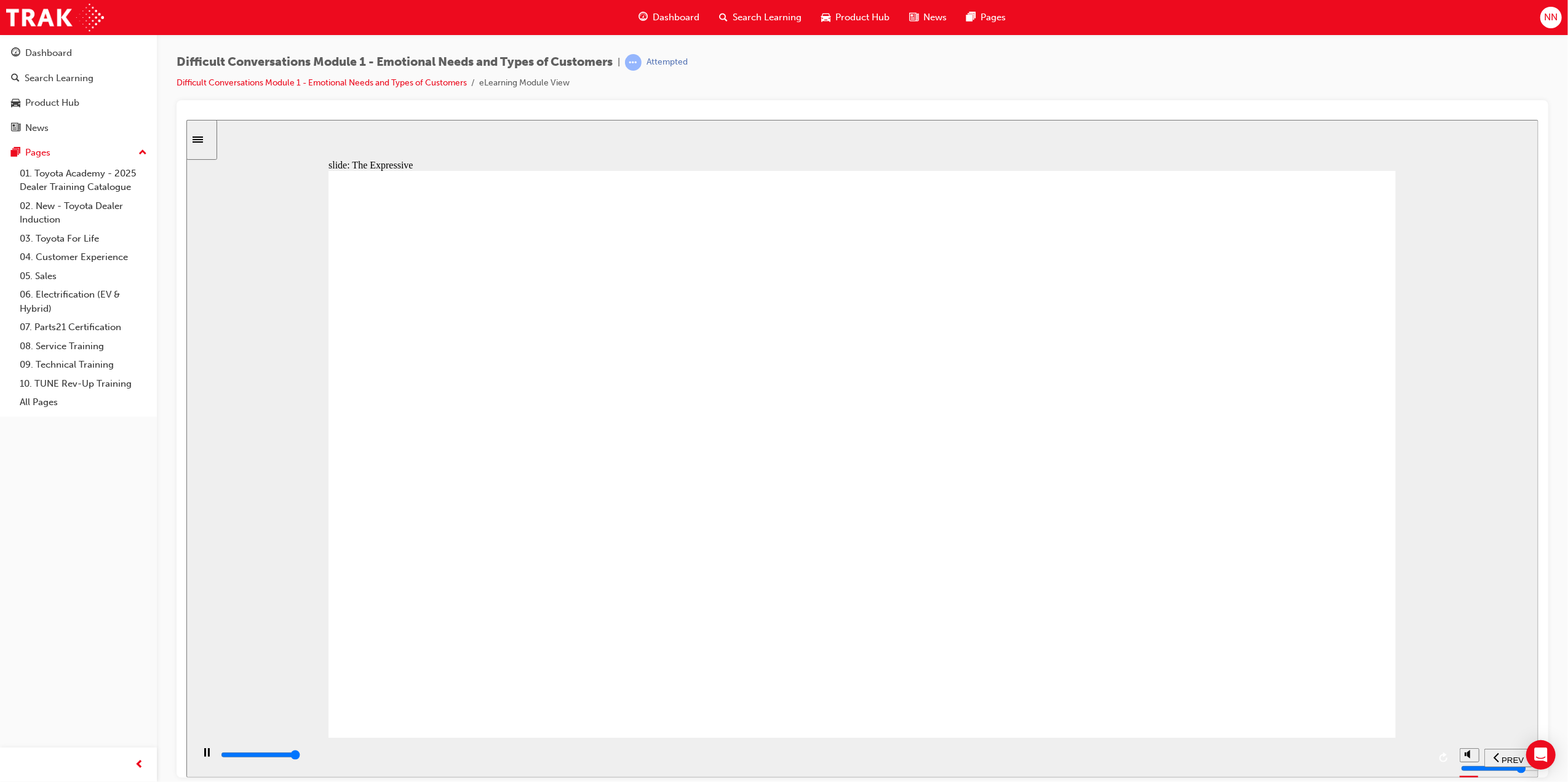
click at [1436, 748] on div "playback controls" at bounding box center [822, 756] width 1261 height 40
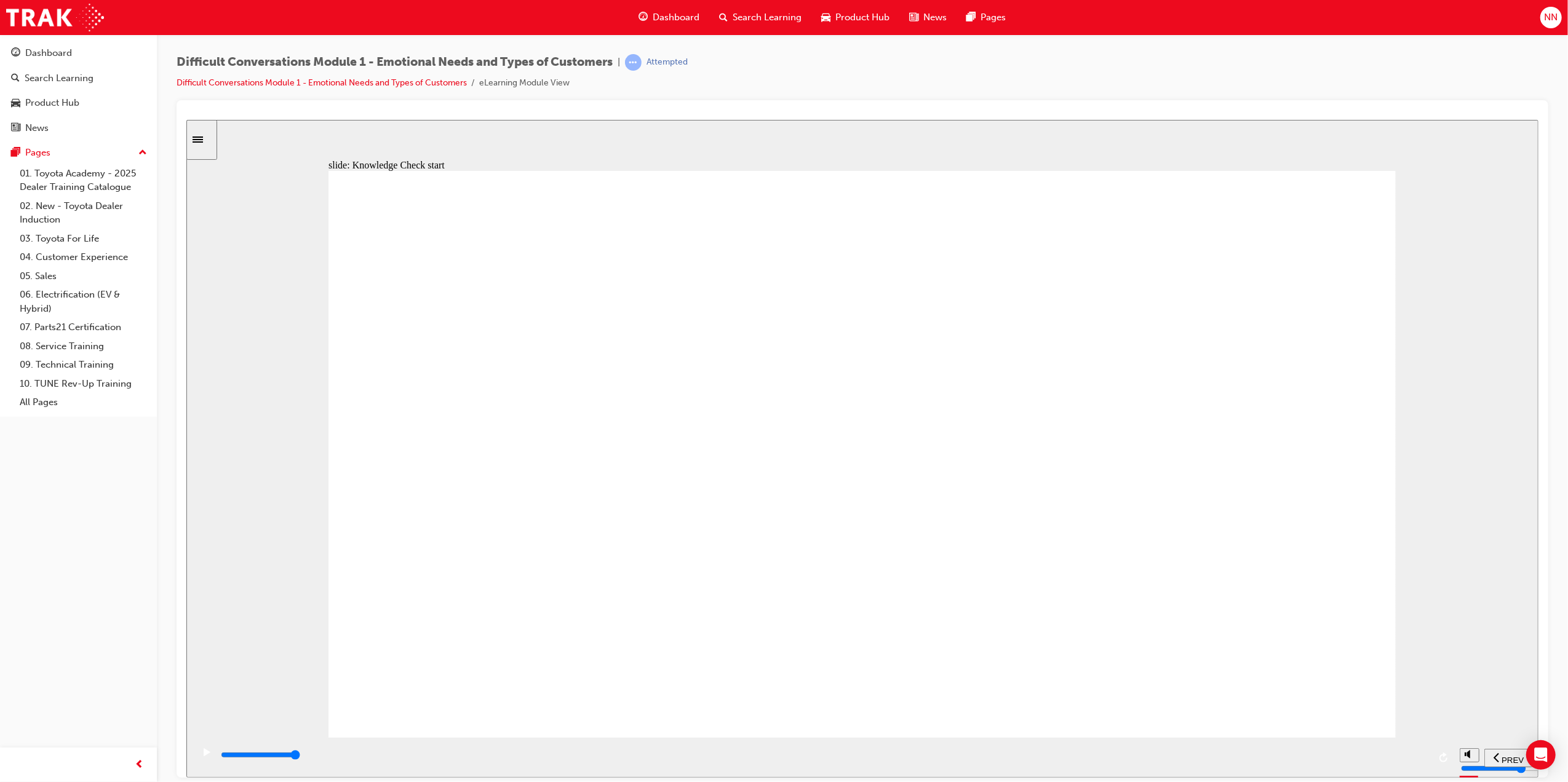
type input "11600"
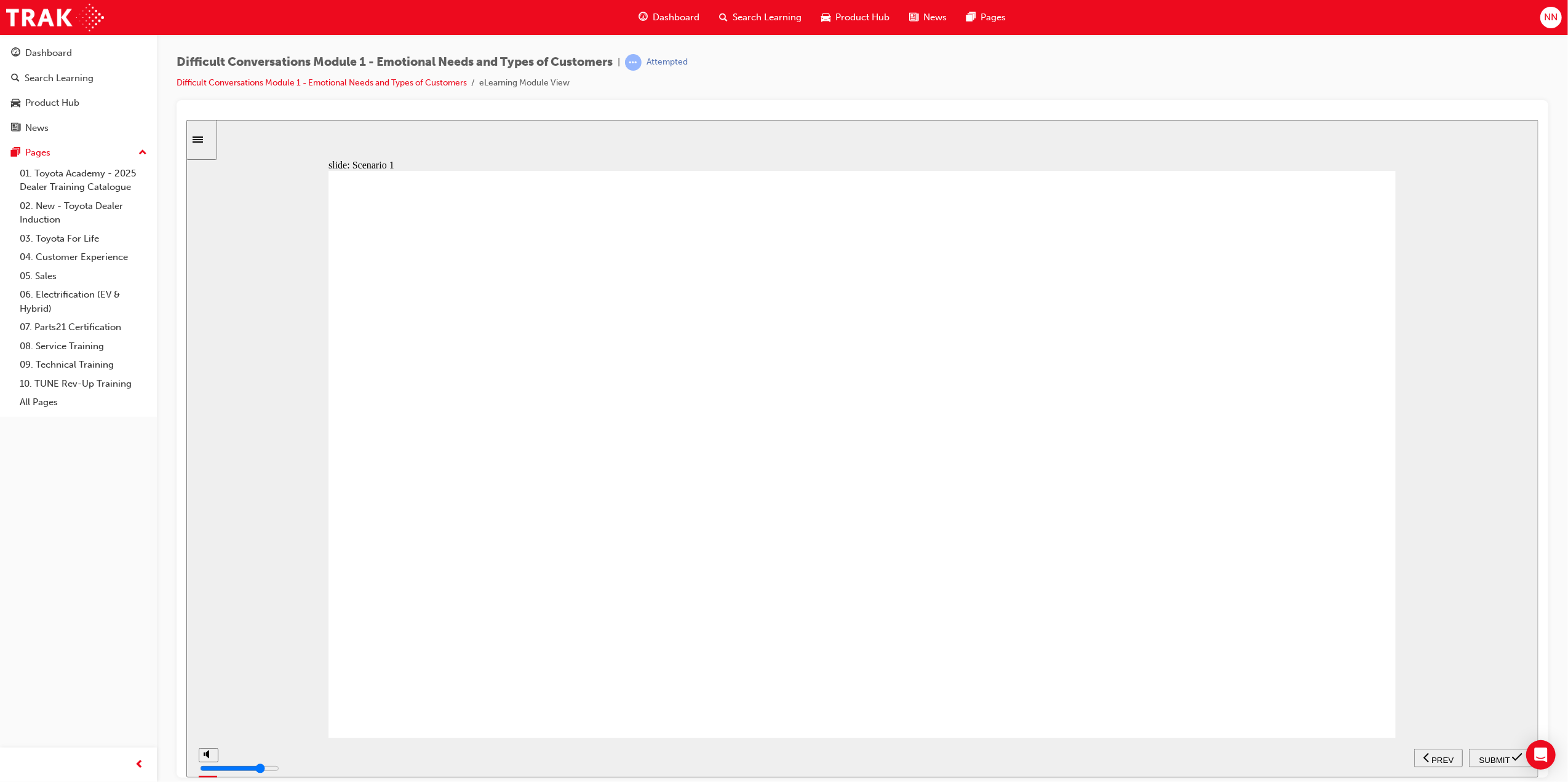
radio input "true"
click at [1502, 757] on span "SUBMIT" at bounding box center [1494, 759] width 31 height 9
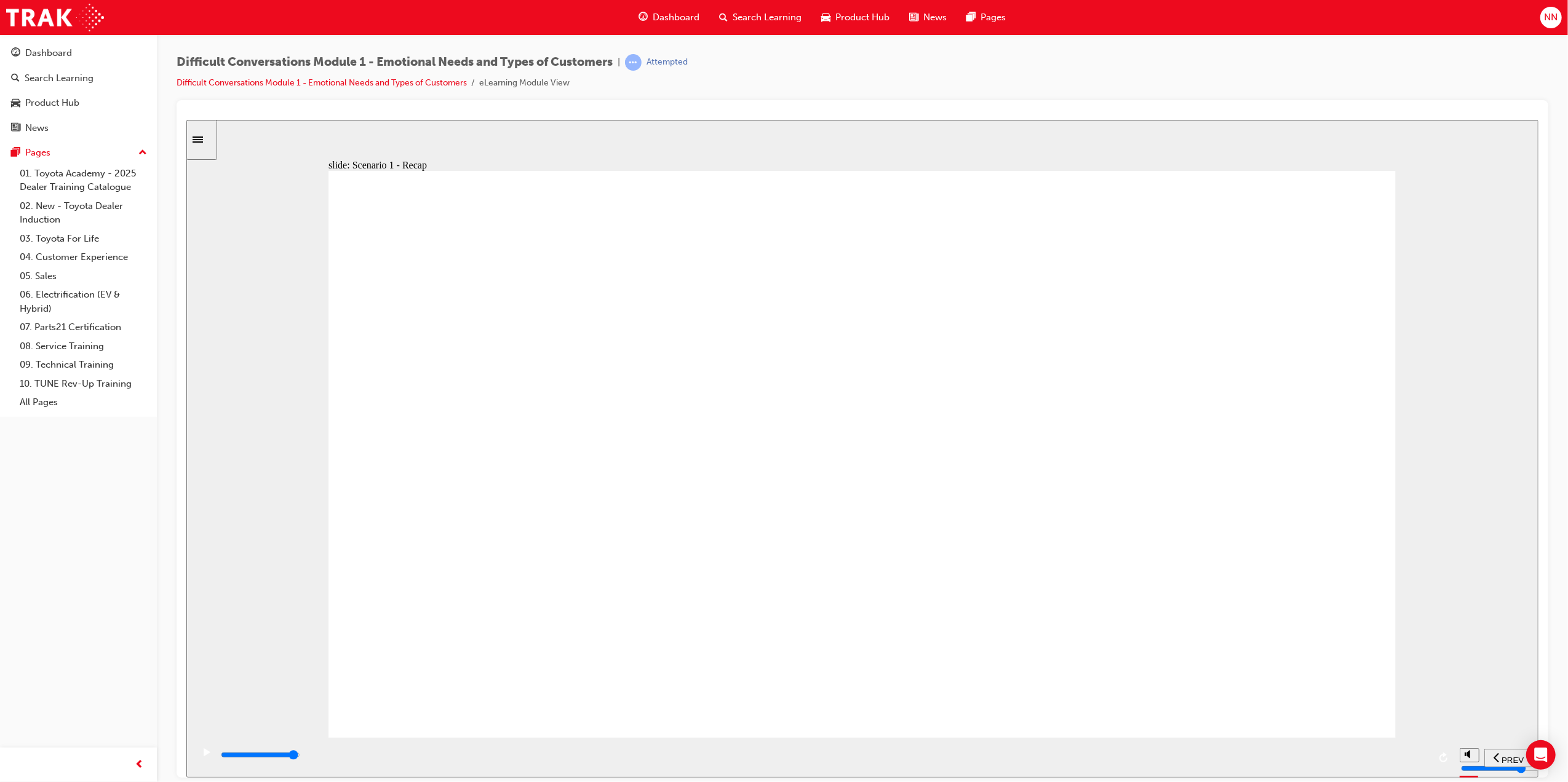
click at [1398, 760] on div "playback controls" at bounding box center [823, 755] width 1209 height 14
type input "41200"
radio input "true"
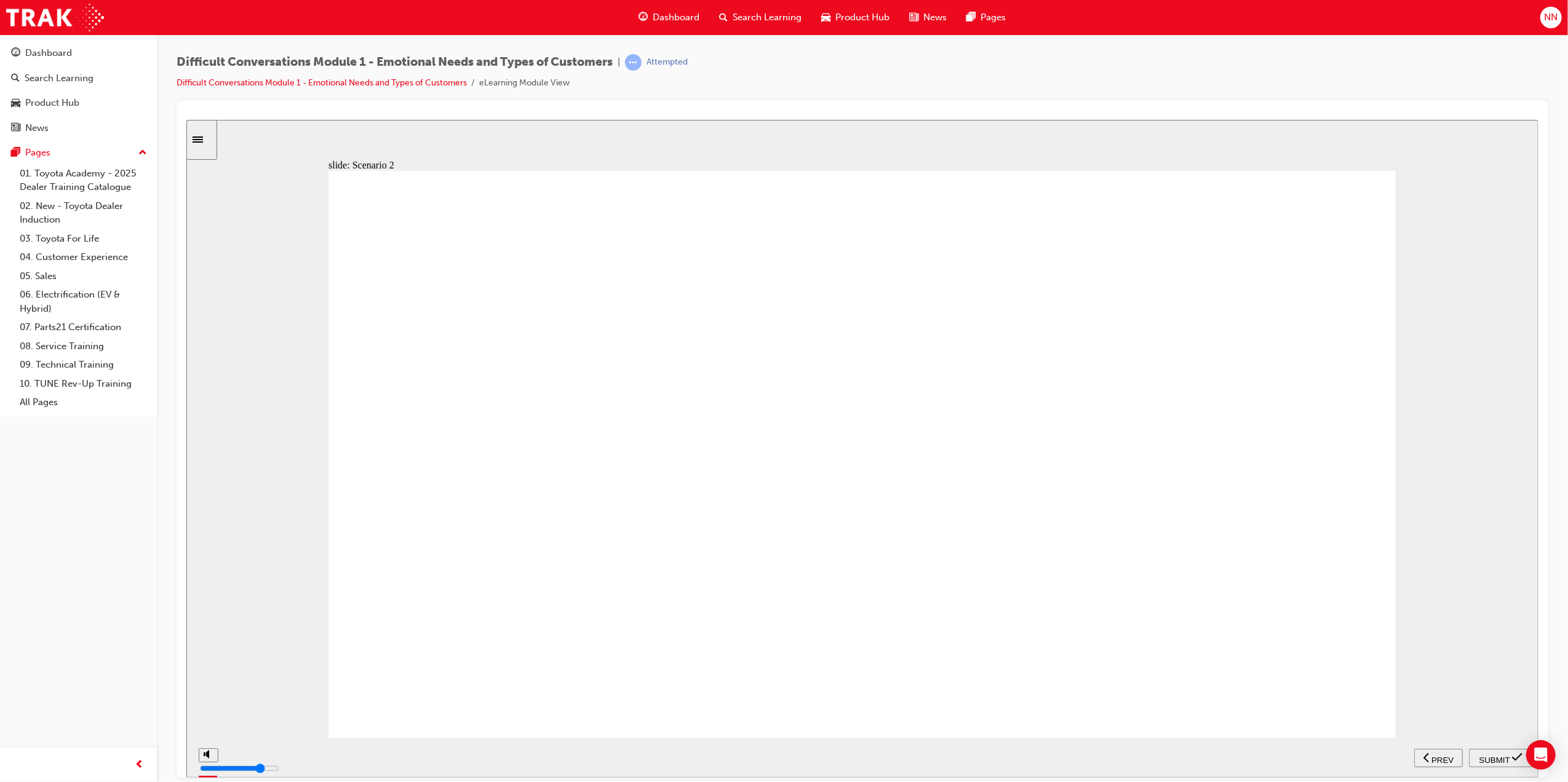
click at [1509, 755] on span "SUBMIT" at bounding box center [1494, 759] width 31 height 9
click at [1412, 758] on div "playback controls" at bounding box center [823, 755] width 1209 height 14
click at [1411, 760] on div "playback controls" at bounding box center [823, 755] width 1209 height 14
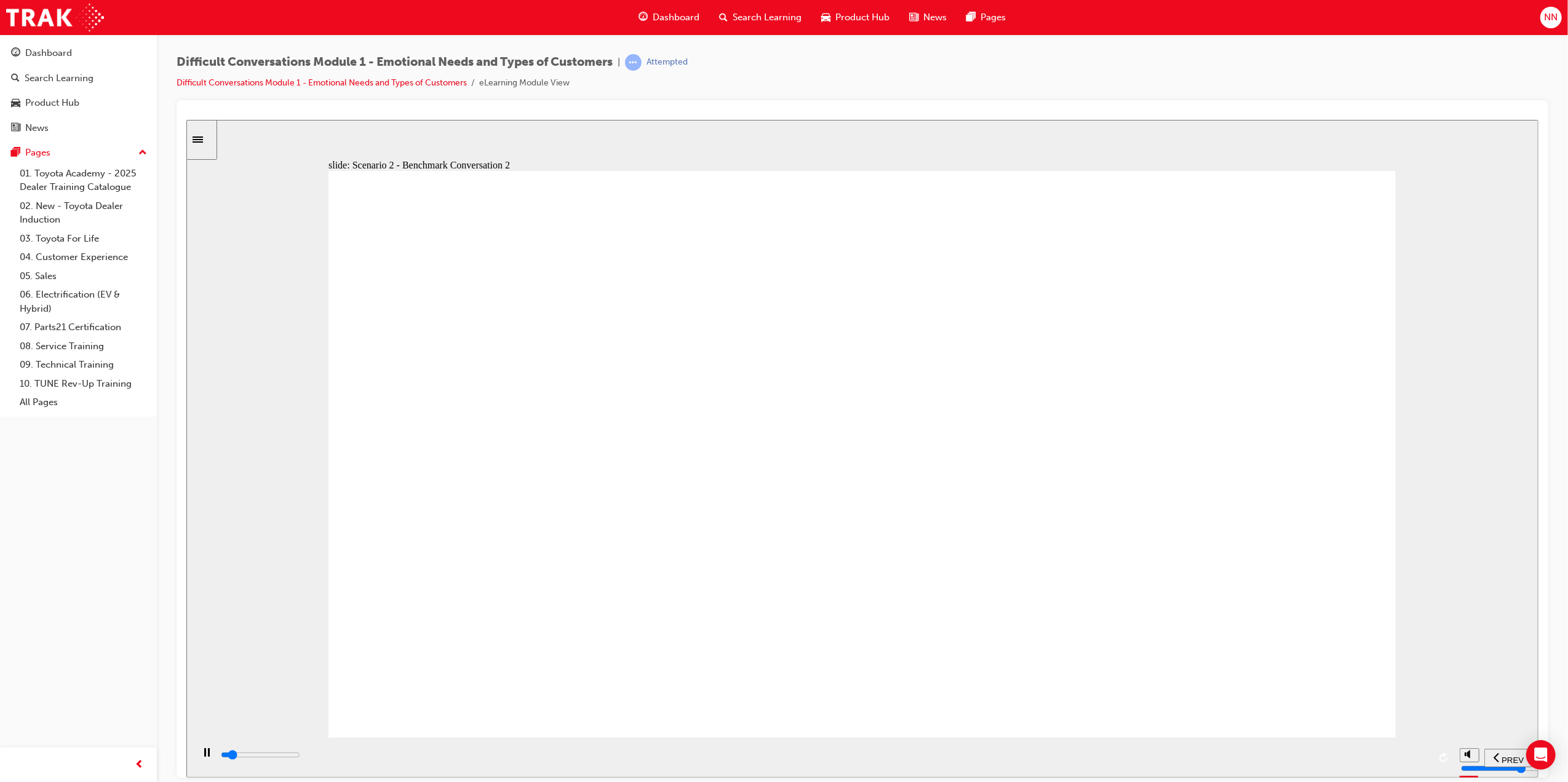
click at [1410, 761] on div "playback controls" at bounding box center [823, 755] width 1209 height 14
click at [1412, 761] on div "playback controls" at bounding box center [823, 755] width 1209 height 14
type input "56000"
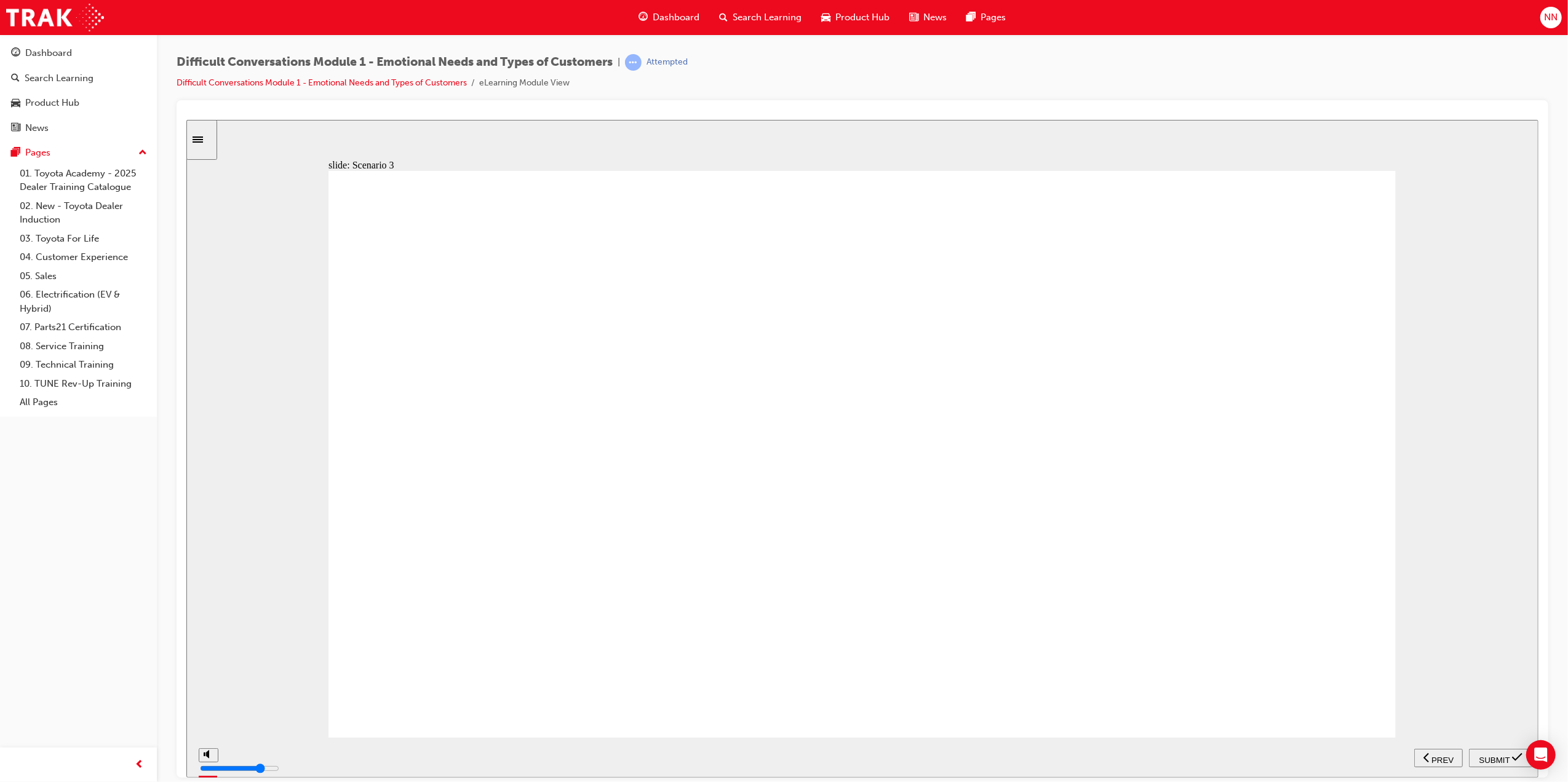
radio input "true"
click at [1494, 755] on span "SUBMIT" at bounding box center [1494, 759] width 31 height 9
drag, startPoint x: 761, startPoint y: 649, endPoint x: 792, endPoint y: 649, distance: 31.0
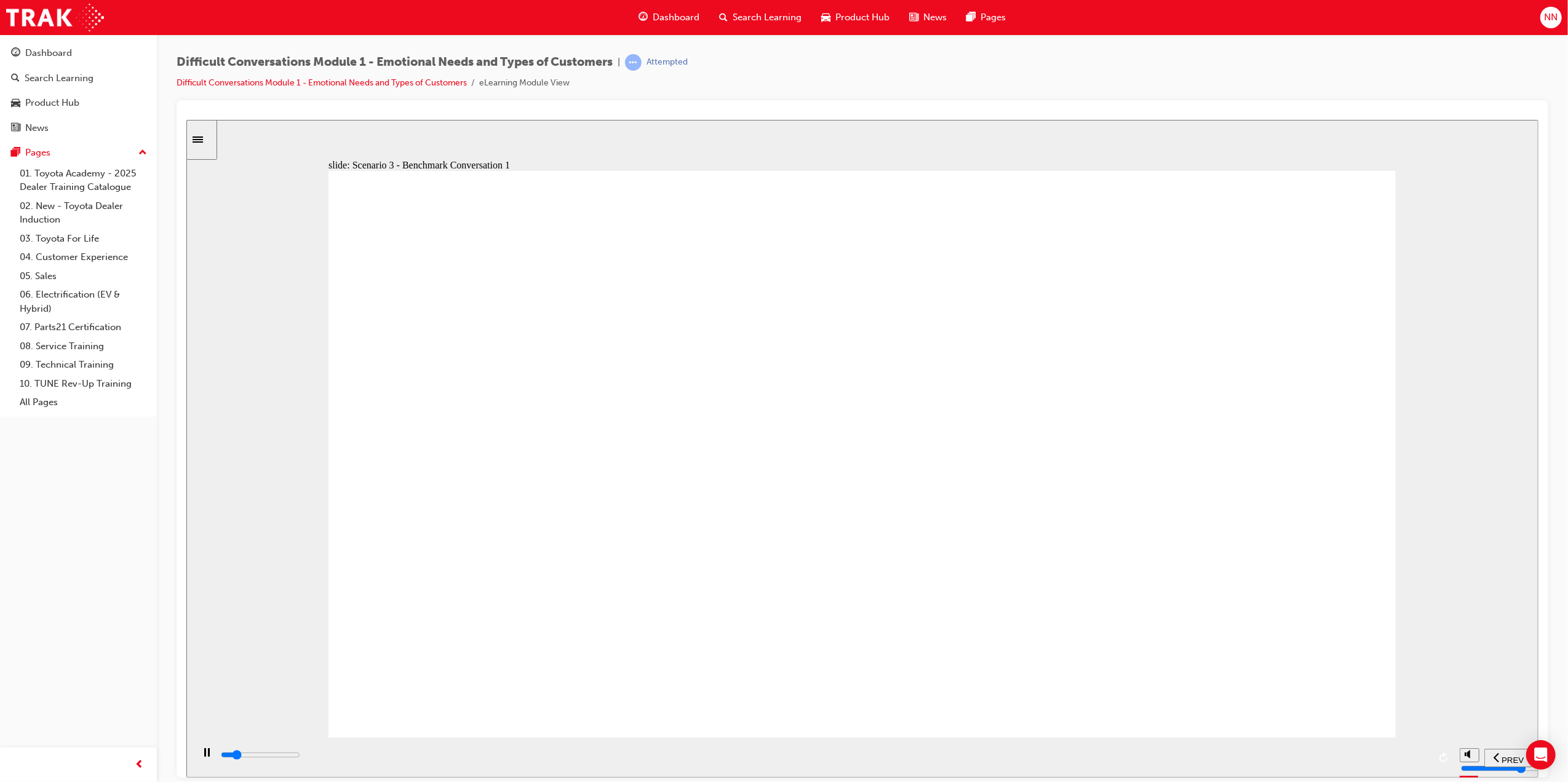
click at [1410, 759] on div "playback controls" at bounding box center [823, 755] width 1209 height 14
click at [1411, 753] on div "playback controls" at bounding box center [823, 755] width 1209 height 14
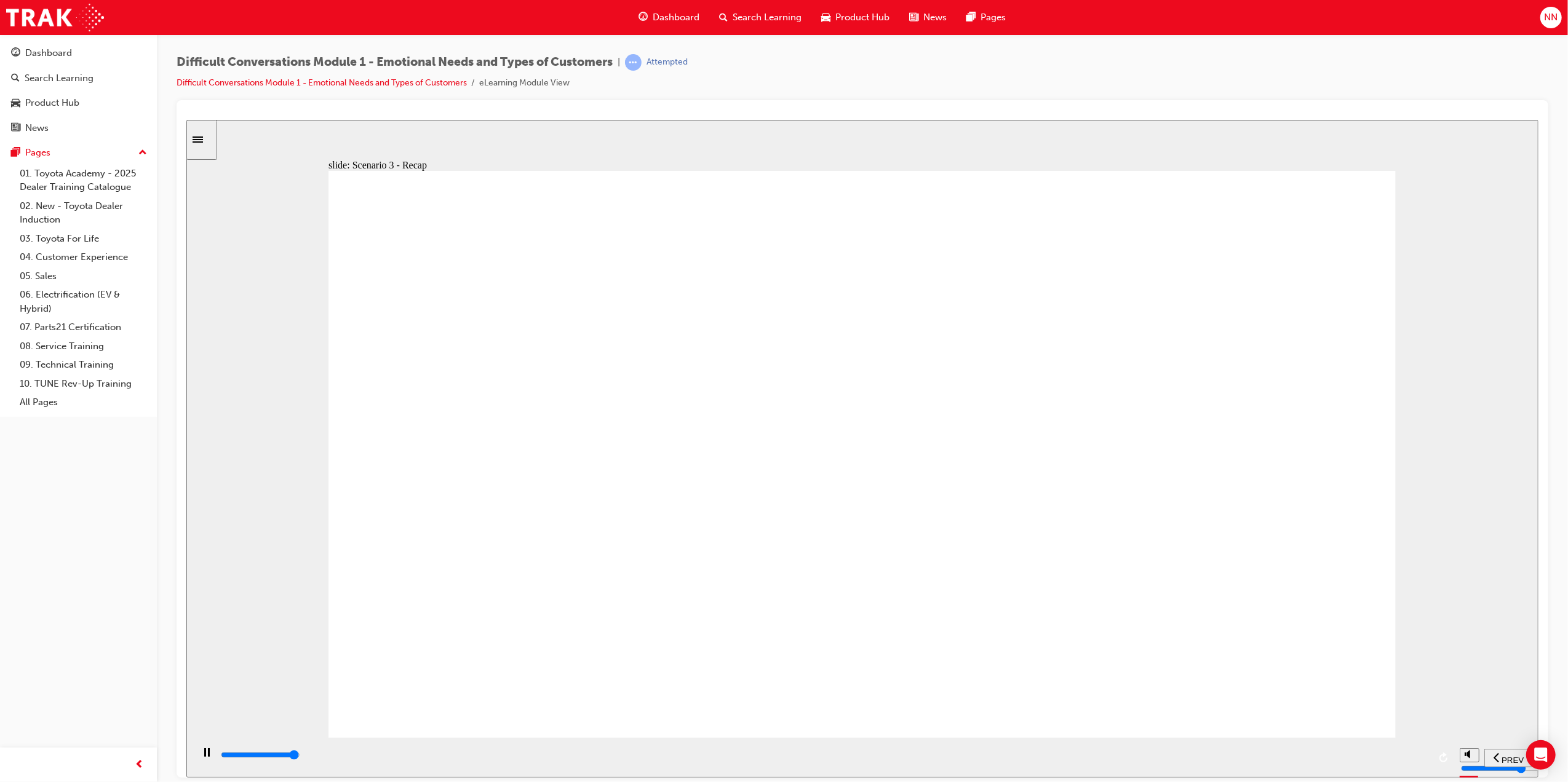
type input "43300"
radio input "true"
click at [1508, 751] on div "SUBMIT" at bounding box center [1500, 757] width 54 height 13
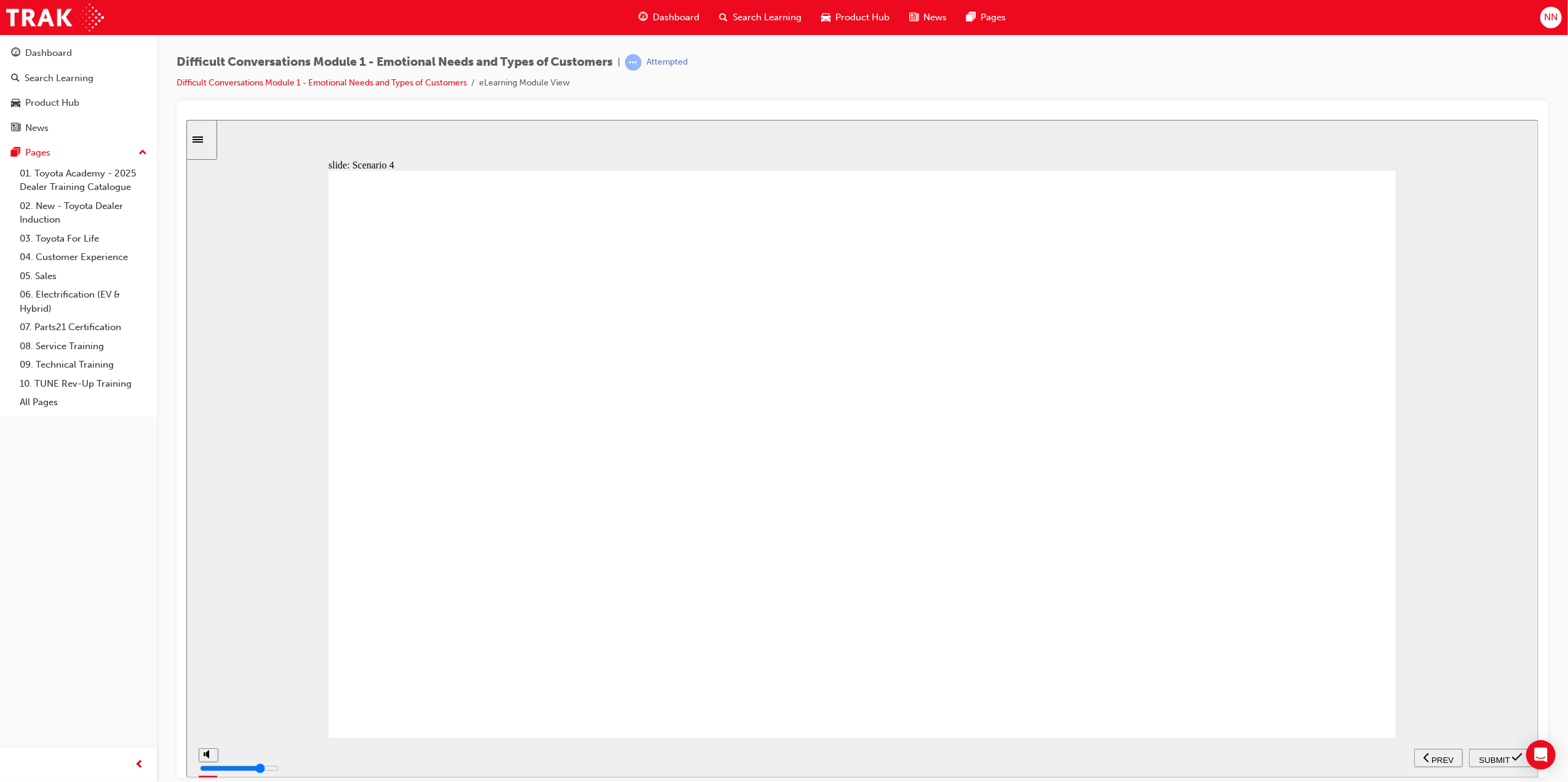
click at [1292, 762] on div "playback controls" at bounding box center [823, 755] width 1209 height 14
click at [1392, 762] on div "playback controls" at bounding box center [823, 755] width 1209 height 14
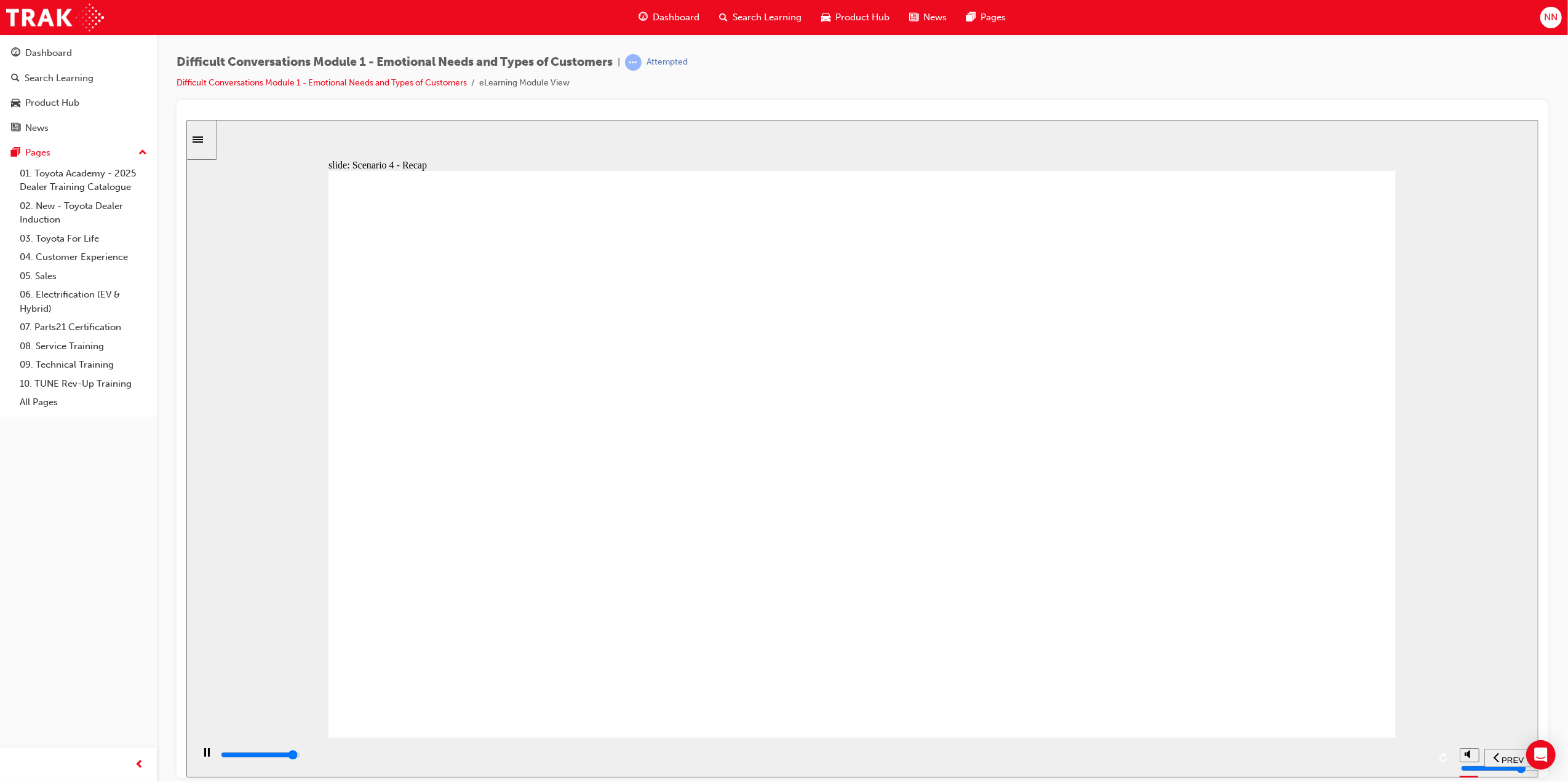
click at [1383, 762] on div "playback controls" at bounding box center [823, 755] width 1209 height 14
click at [300, 756] on input "slide progress" at bounding box center [260, 754] width 80 height 10
click at [1393, 755] on div "playback controls" at bounding box center [823, 755] width 1209 height 14
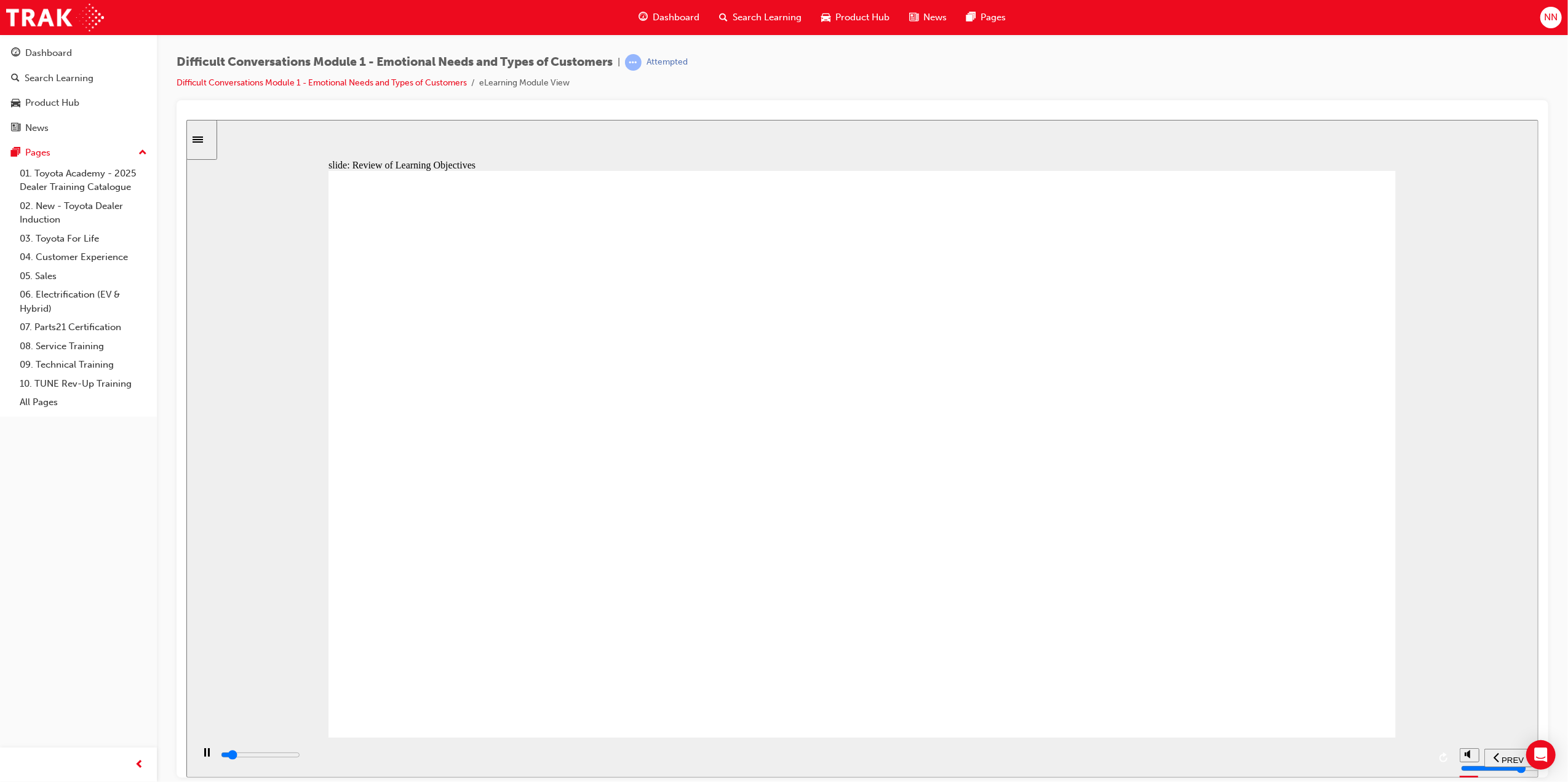
type input "1600"
click at [1390, 761] on div "playback controls" at bounding box center [823, 755] width 1209 height 14
click at [1401, 762] on div "playback controls" at bounding box center [823, 755] width 1209 height 14
type input "9900"
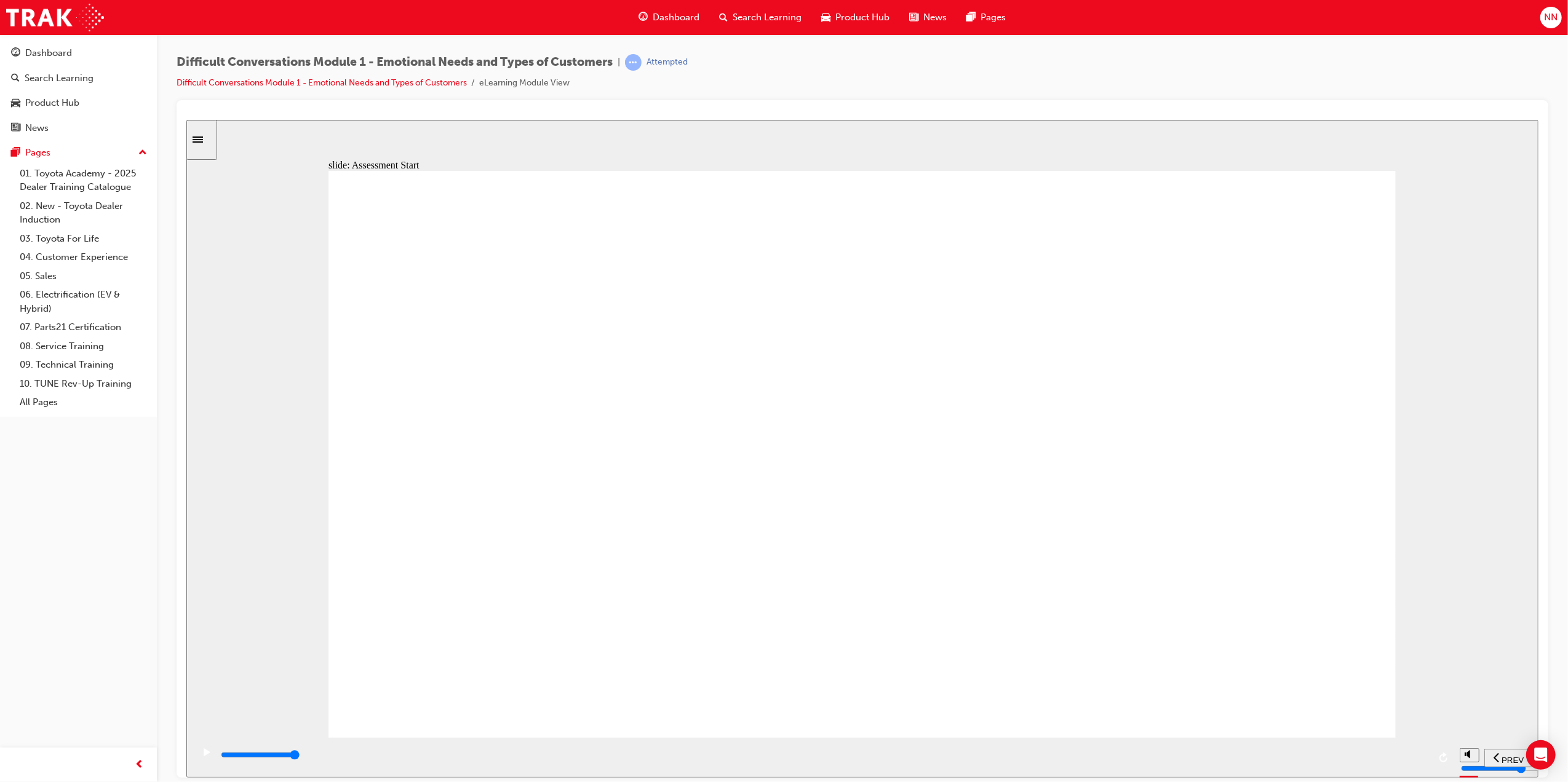
drag, startPoint x: 1276, startPoint y: 482, endPoint x: 849, endPoint y: 654, distance: 460.3
drag, startPoint x: 1285, startPoint y: 530, endPoint x: 830, endPoint y: 633, distance: 466.5
drag, startPoint x: 1317, startPoint y: 650, endPoint x: 831, endPoint y: 470, distance: 518.3
drag, startPoint x: 1270, startPoint y: 588, endPoint x: 992, endPoint y: 590, distance: 278.0
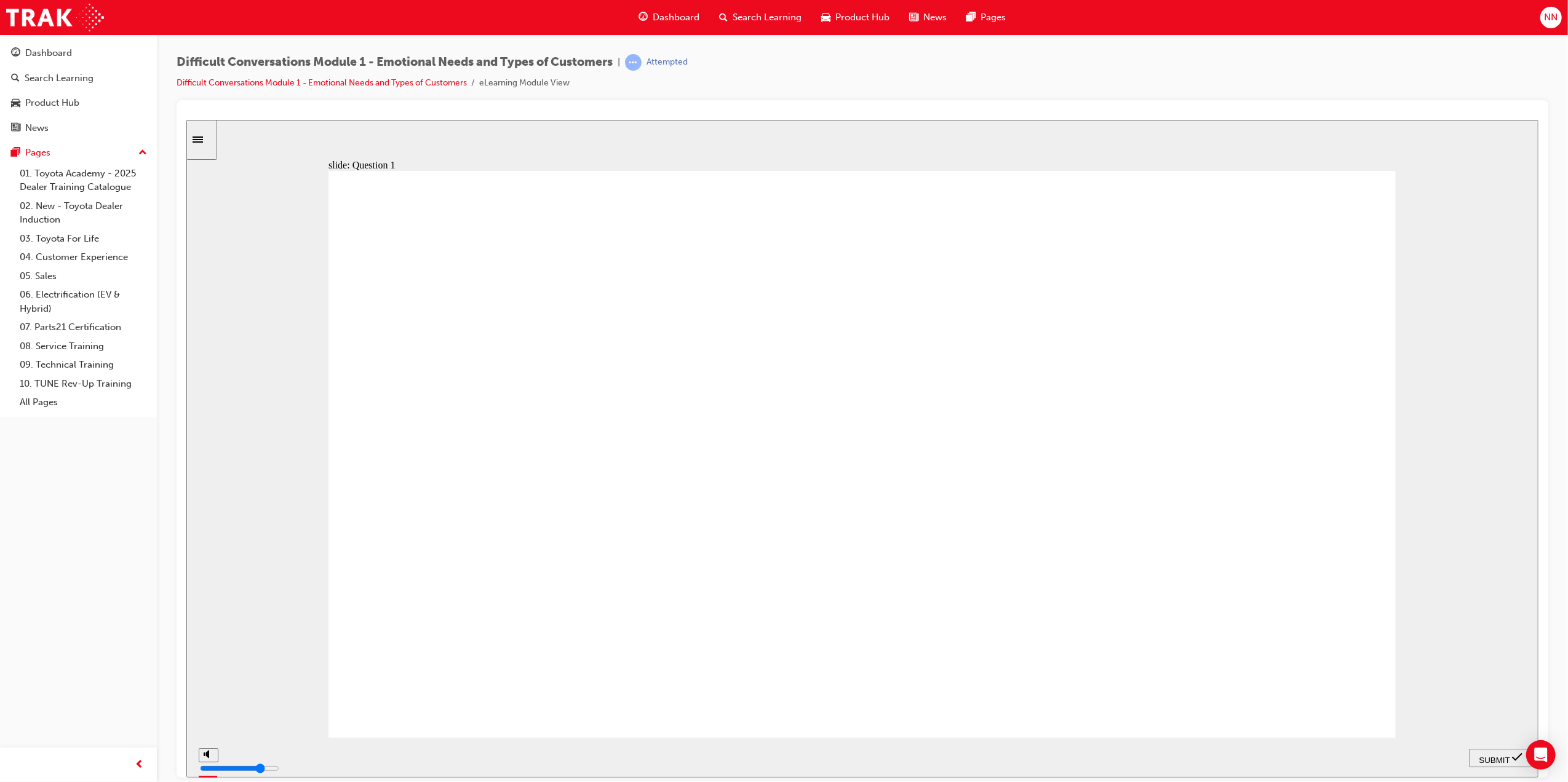
drag, startPoint x: 1112, startPoint y: 445, endPoint x: 837, endPoint y: 431, distance: 275.4
drag, startPoint x: 1237, startPoint y: 425, endPoint x: 751, endPoint y: 677, distance: 547.4
drag, startPoint x: 1276, startPoint y: 248, endPoint x: 779, endPoint y: 678, distance: 657.2
drag, startPoint x: 1272, startPoint y: 662, endPoint x: 1002, endPoint y: 379, distance: 391.1
drag, startPoint x: 1276, startPoint y: 293, endPoint x: 709, endPoint y: 637, distance: 663.2
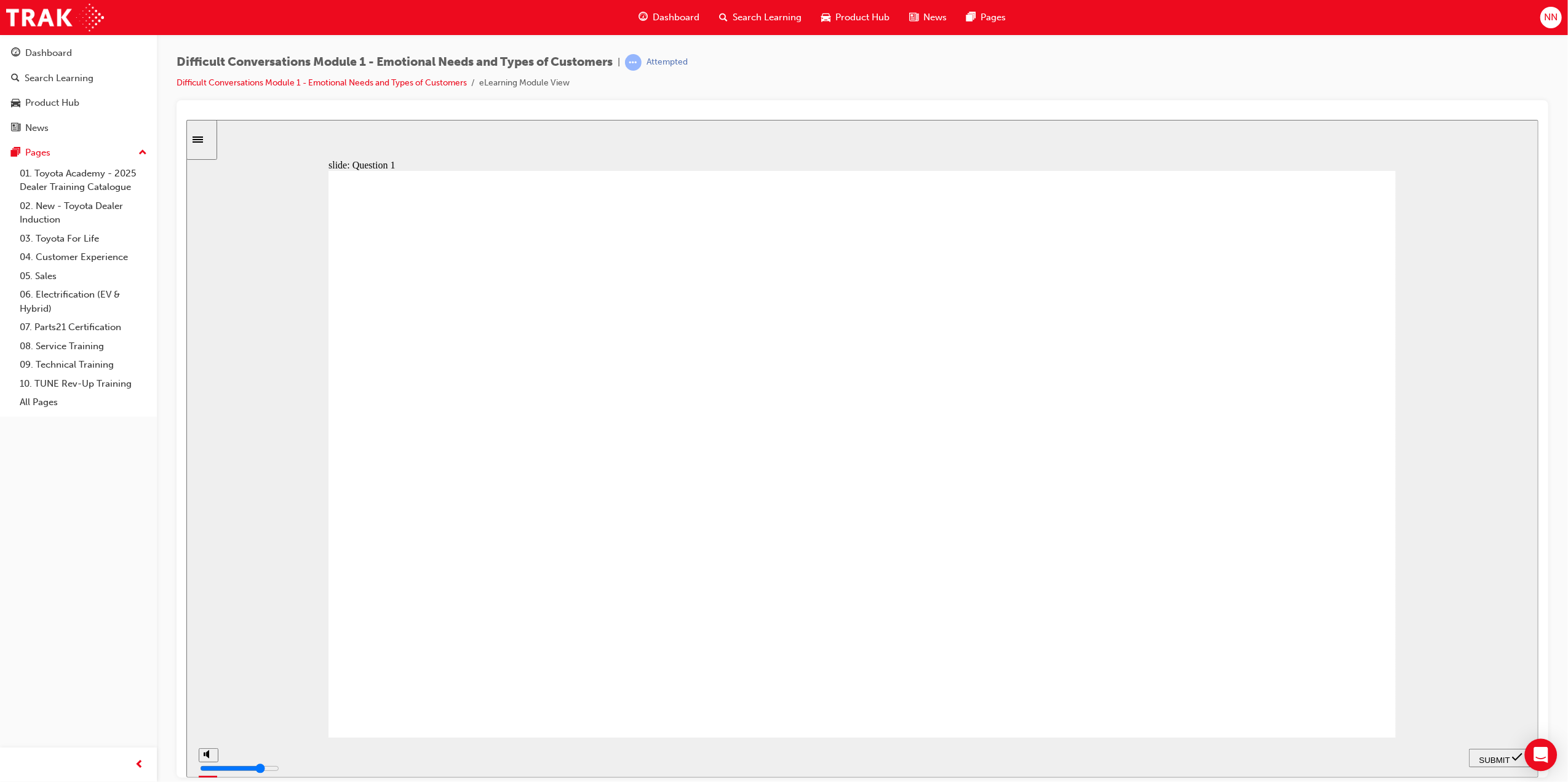
click at [1526, 756] on div "Open Intercom Messenger" at bounding box center [1541, 755] width 32 height 32
click at [1511, 757] on div "SUBMIT" at bounding box center [1500, 757] width 54 height 13
checkbox input "true"
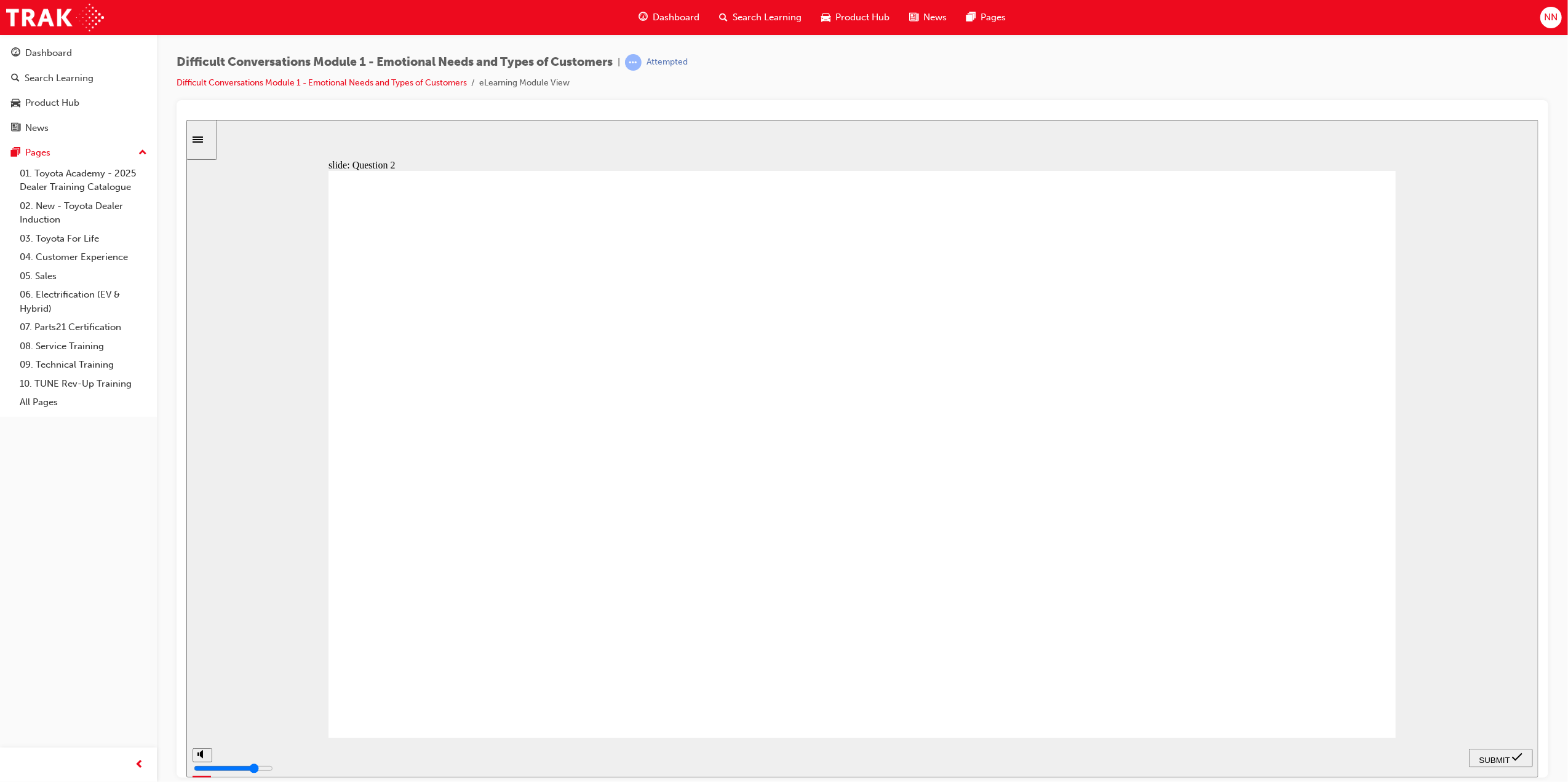
checkbox input "true"
click at [1491, 755] on span "SUBMIT" at bounding box center [1494, 759] width 31 height 9
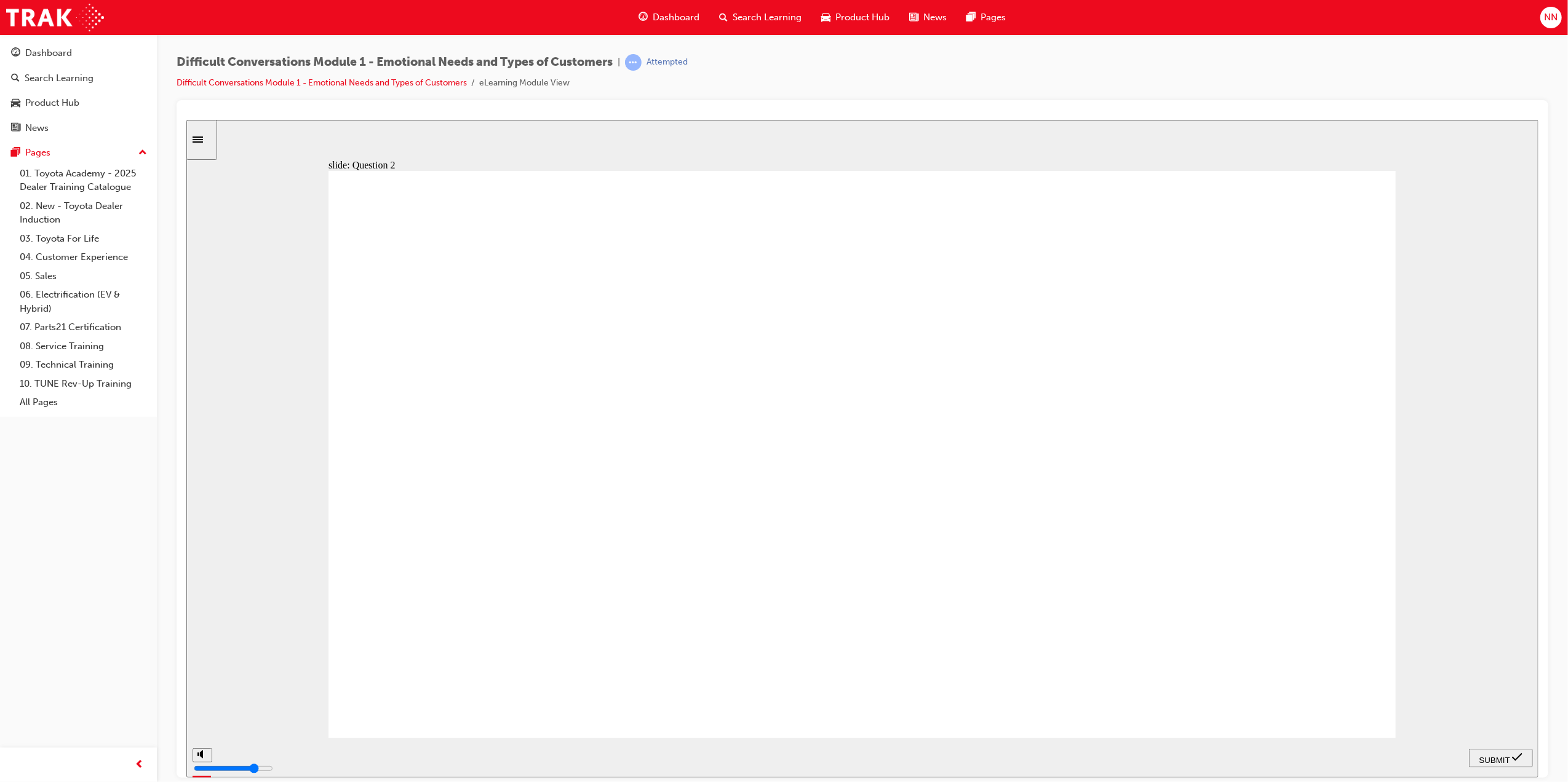
checkbox input "true"
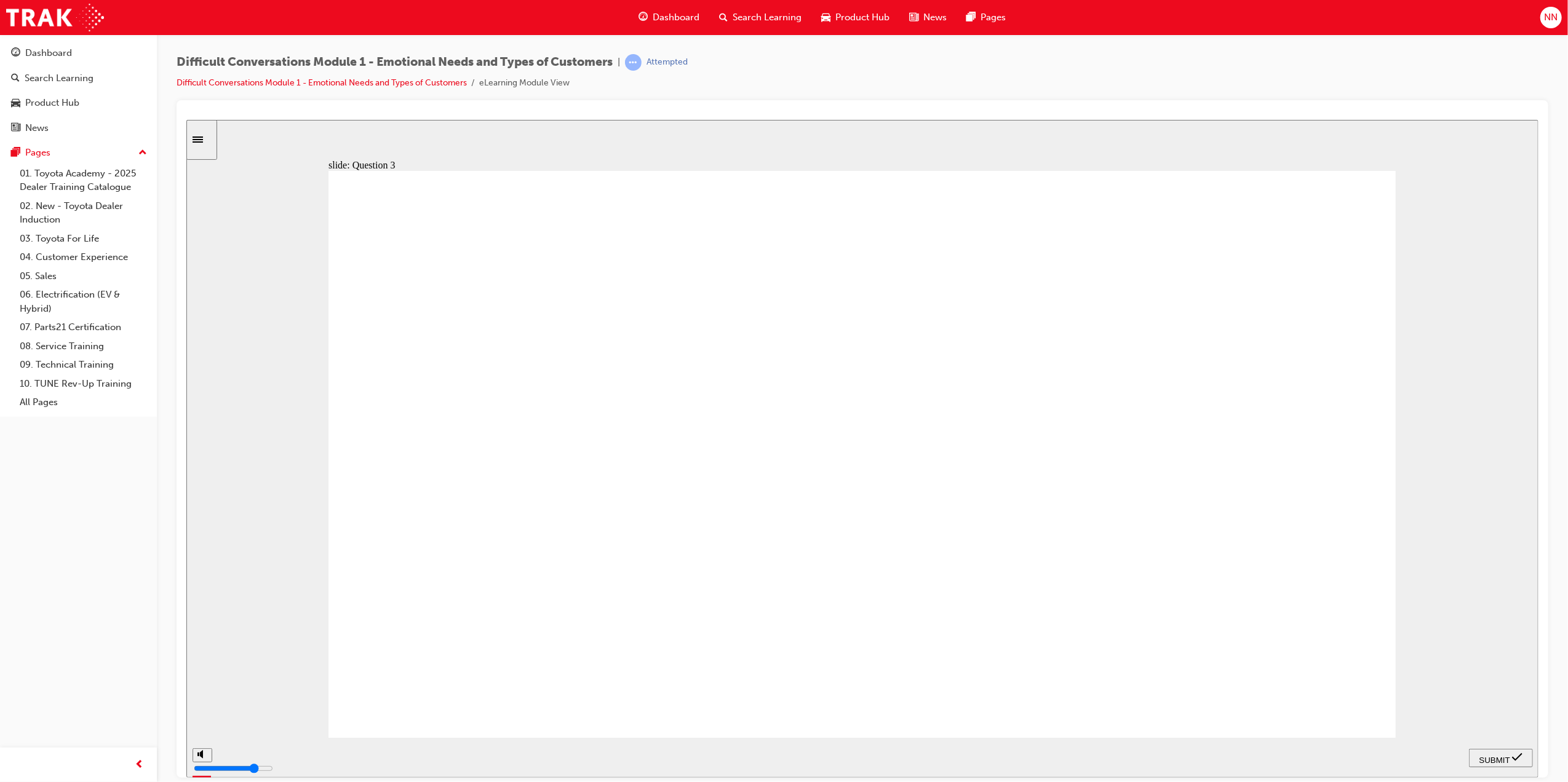
checkbox input "true"
click at [1499, 755] on span "SUBMIT" at bounding box center [1494, 759] width 31 height 9
drag, startPoint x: 494, startPoint y: 605, endPoint x: 807, endPoint y: 622, distance: 313.5
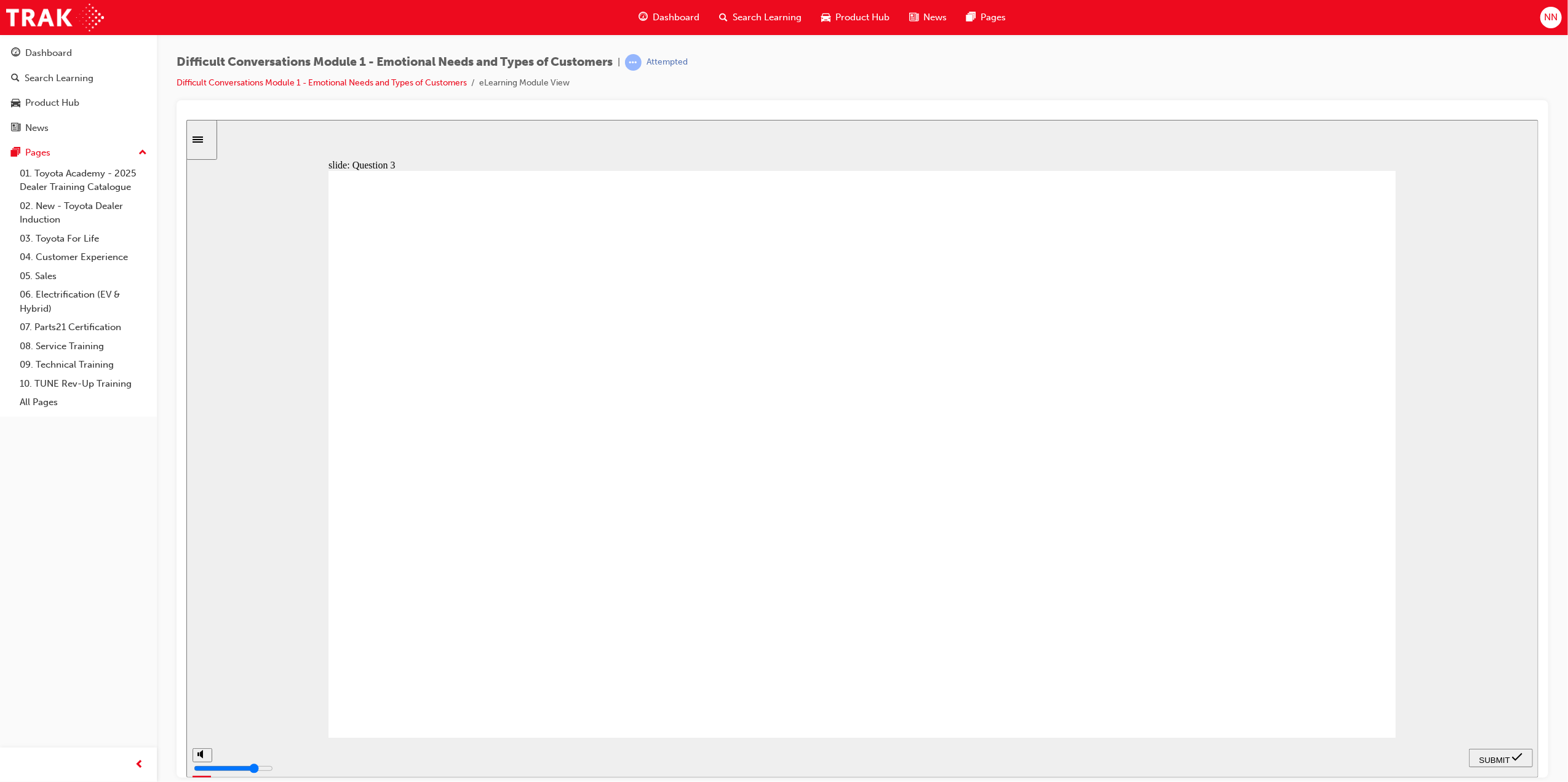
checkbox input "true"
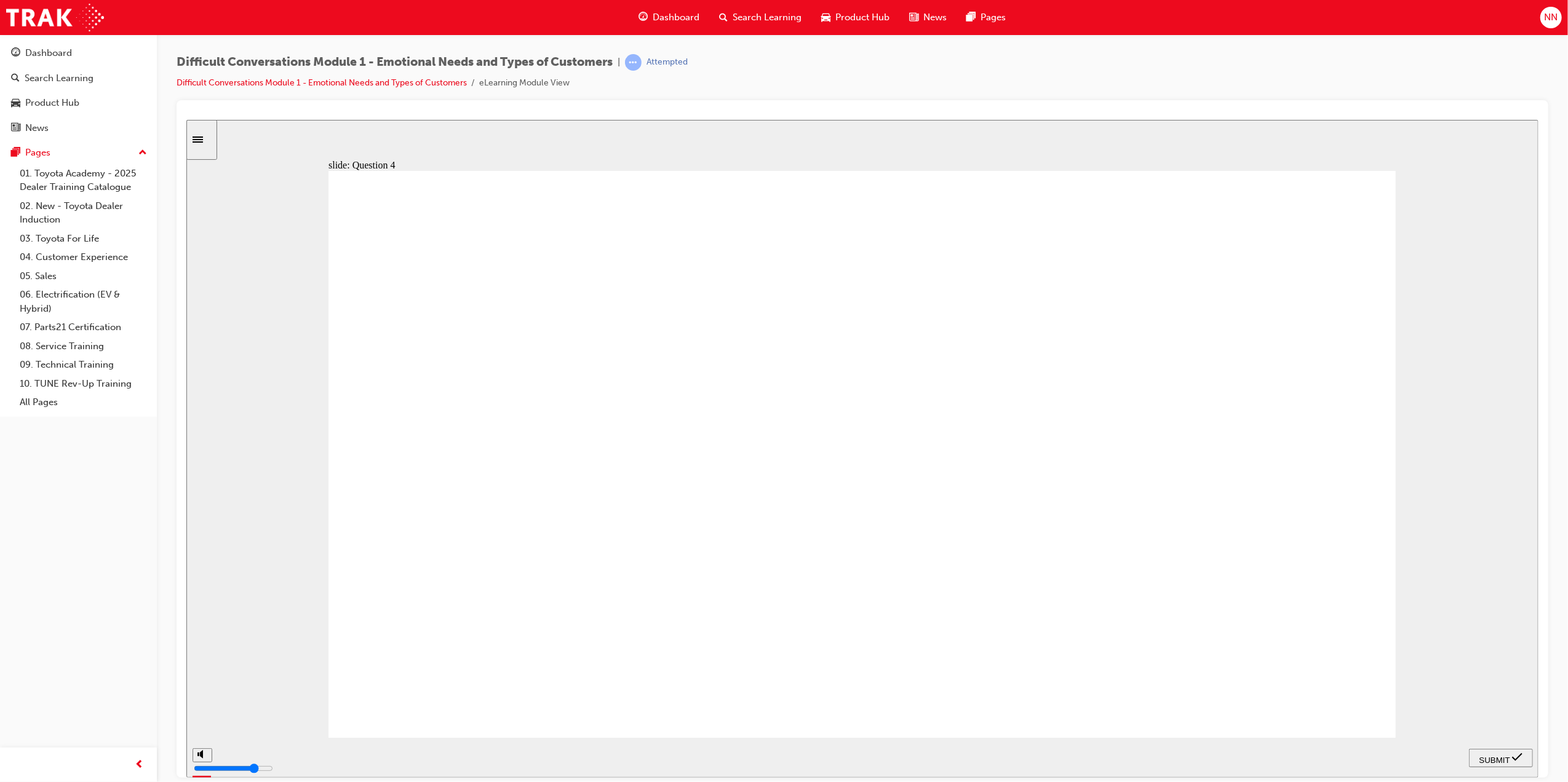
checkbox input "true"
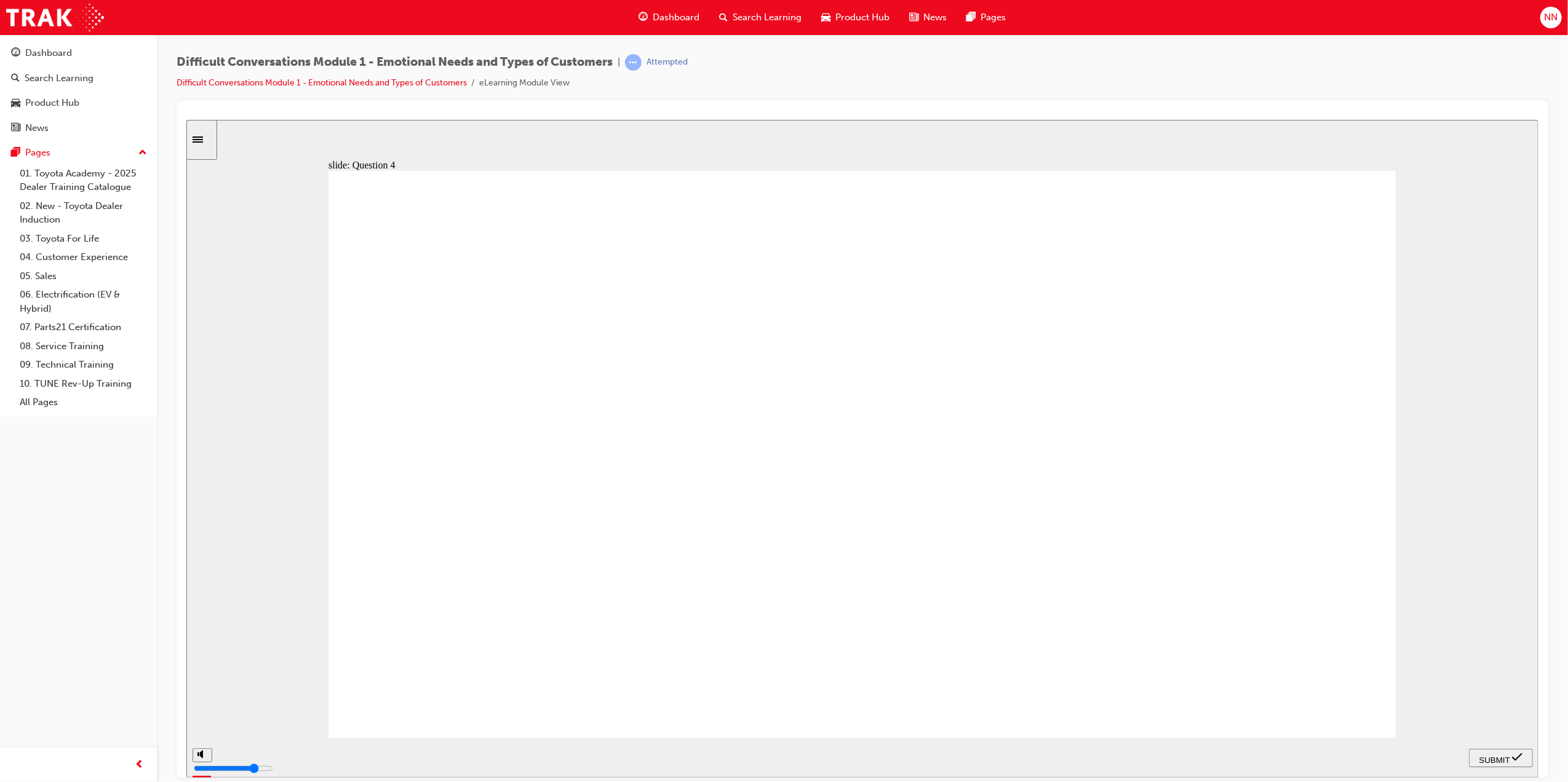
checkbox input "true"
click at [1521, 753] on icon "submit" at bounding box center [1517, 756] width 11 height 8
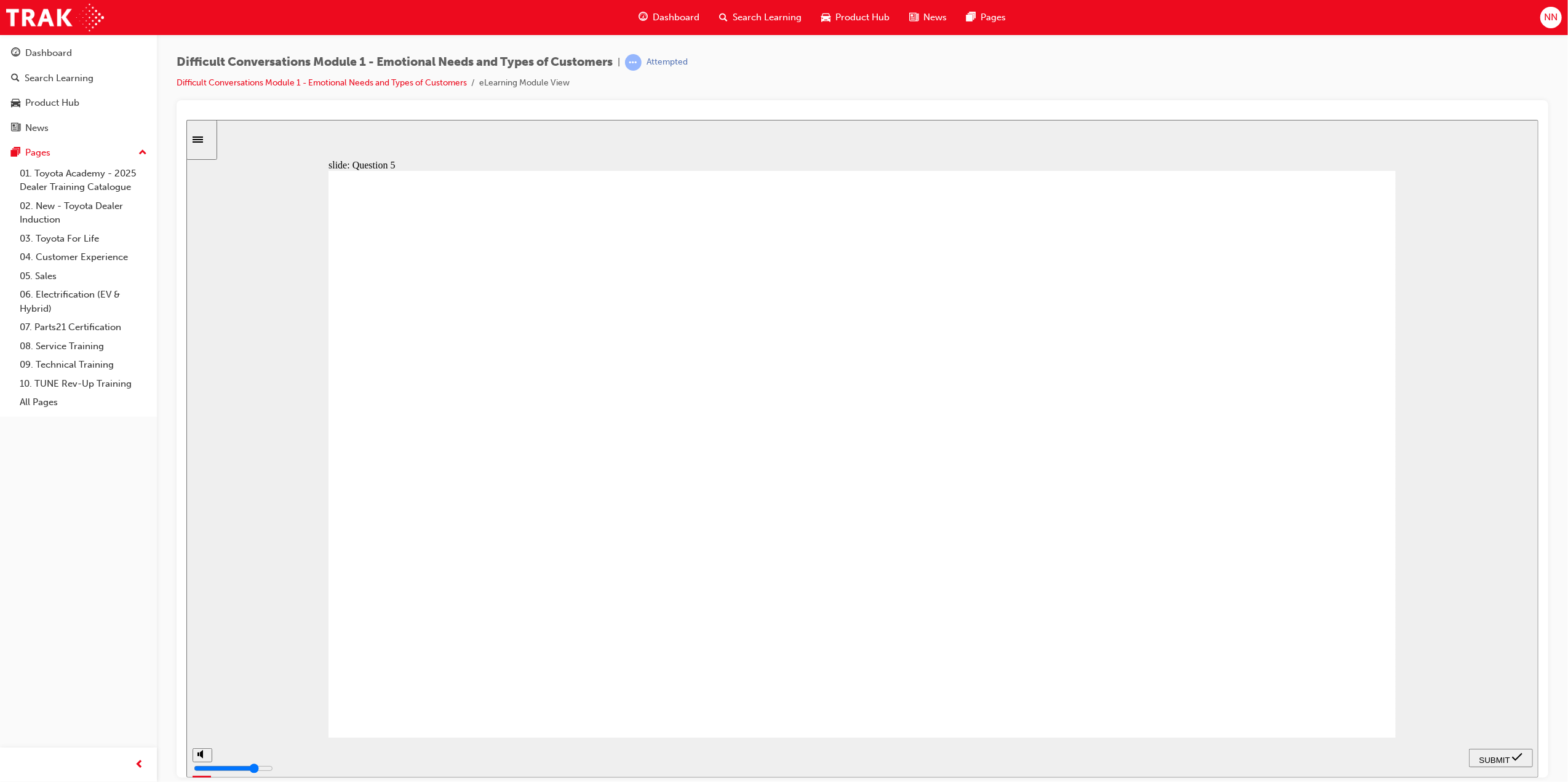
checkbox input "true"
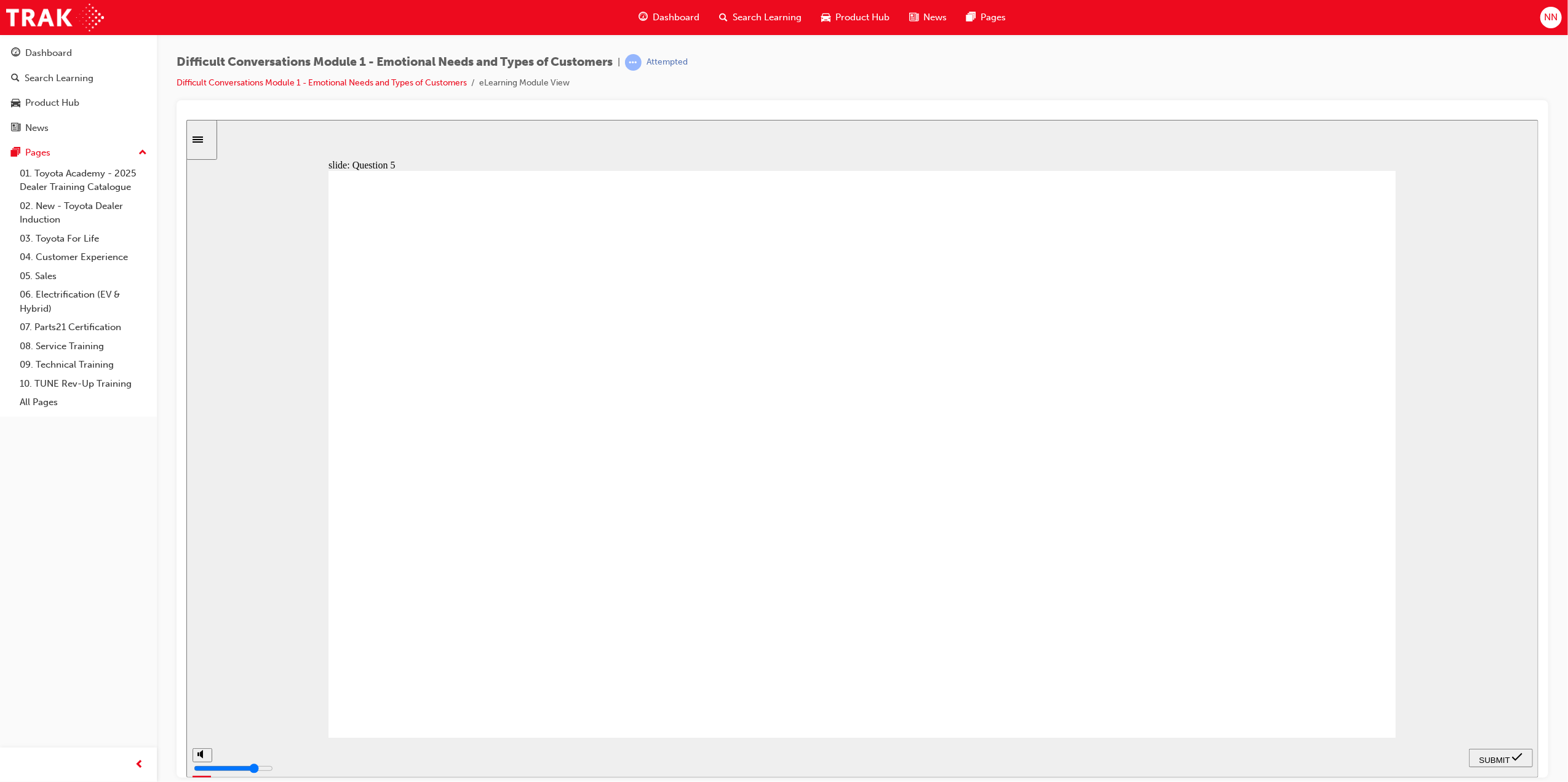
click at [1482, 755] on span "SUBMIT" at bounding box center [1494, 759] width 31 height 9
checkbox input "true"
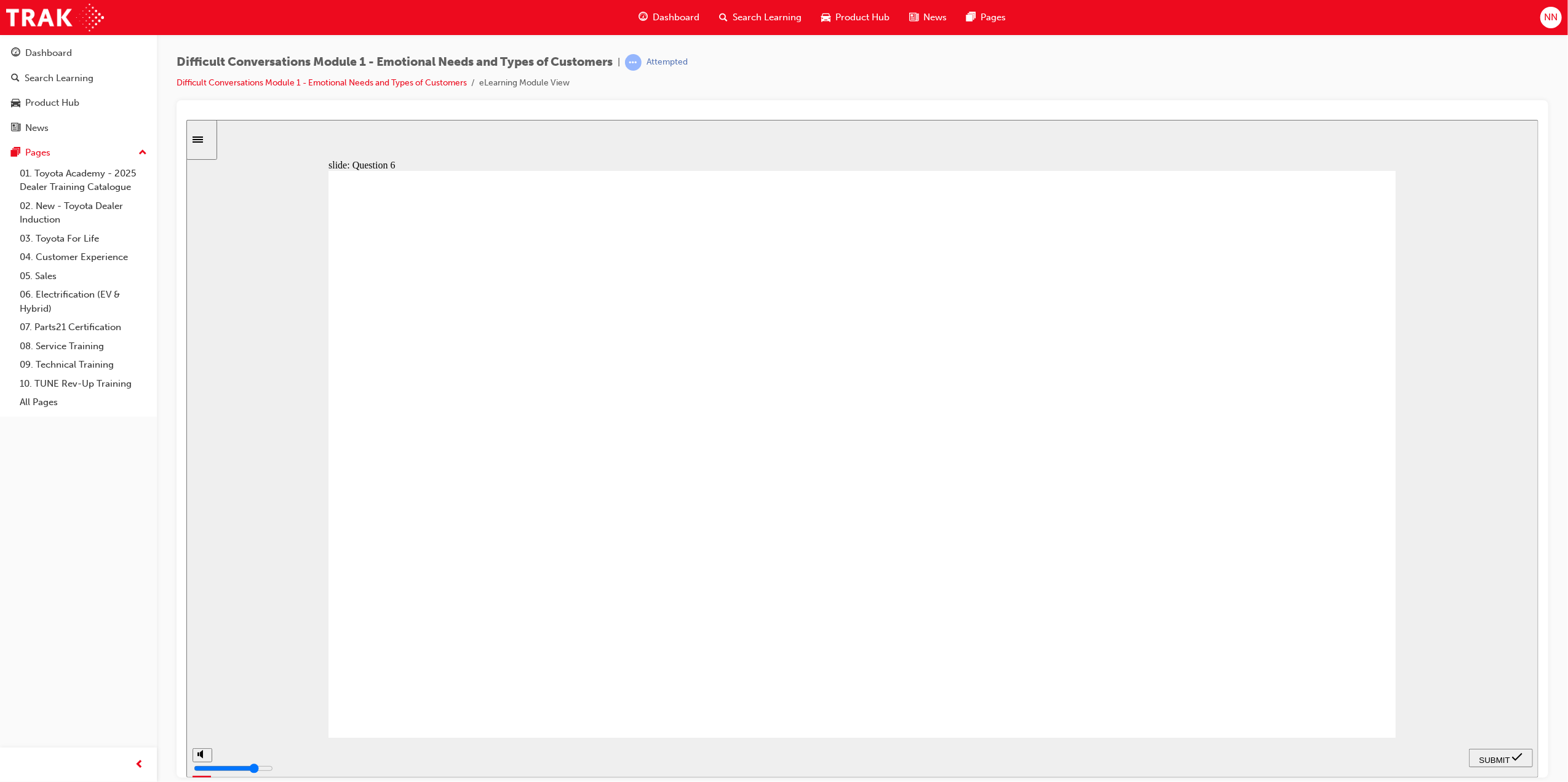
checkbox input "true"
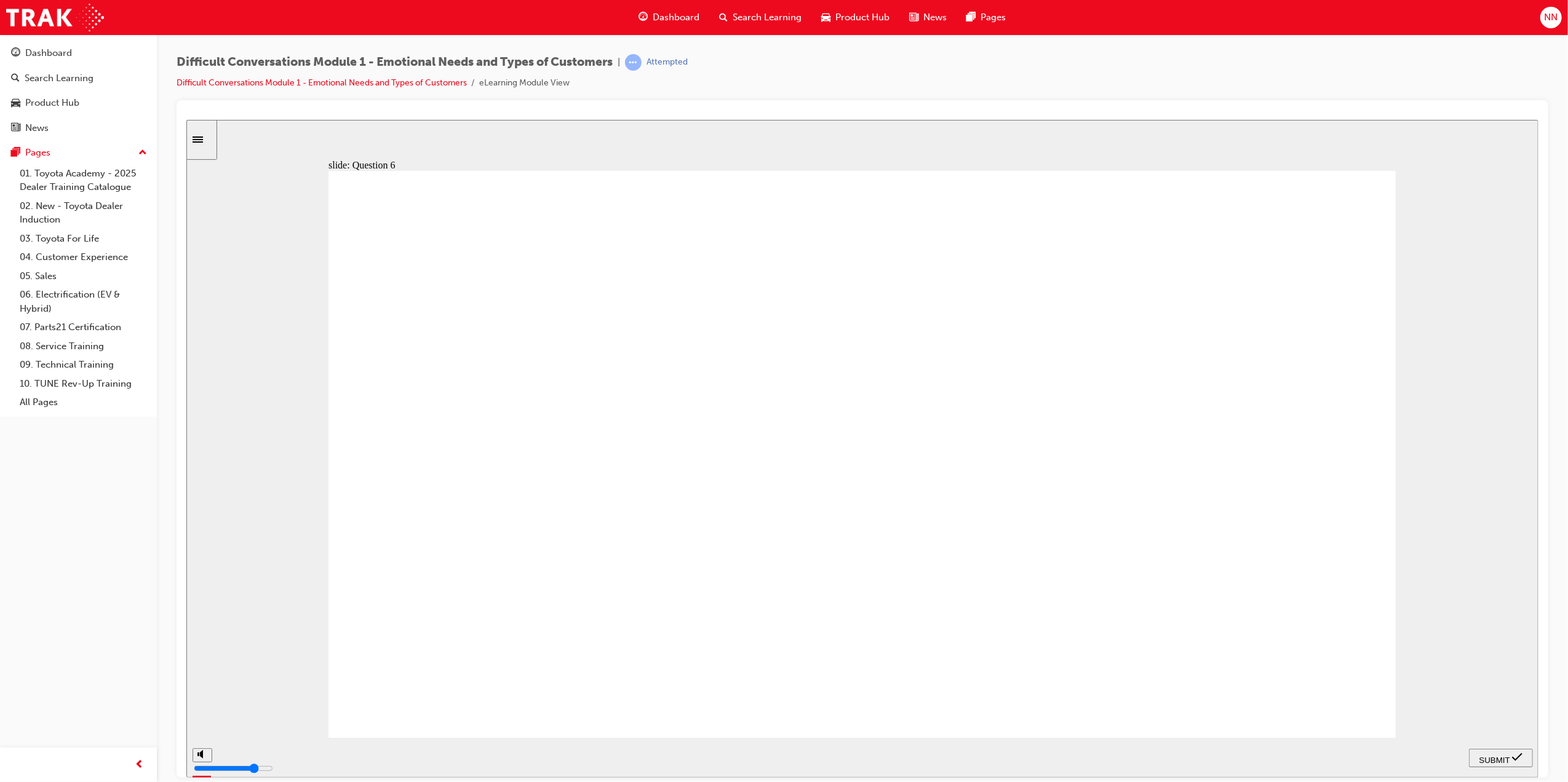
checkbox input "true"
click at [1506, 758] on span "SUBMIT" at bounding box center [1494, 759] width 31 height 9
checkbox input "true"
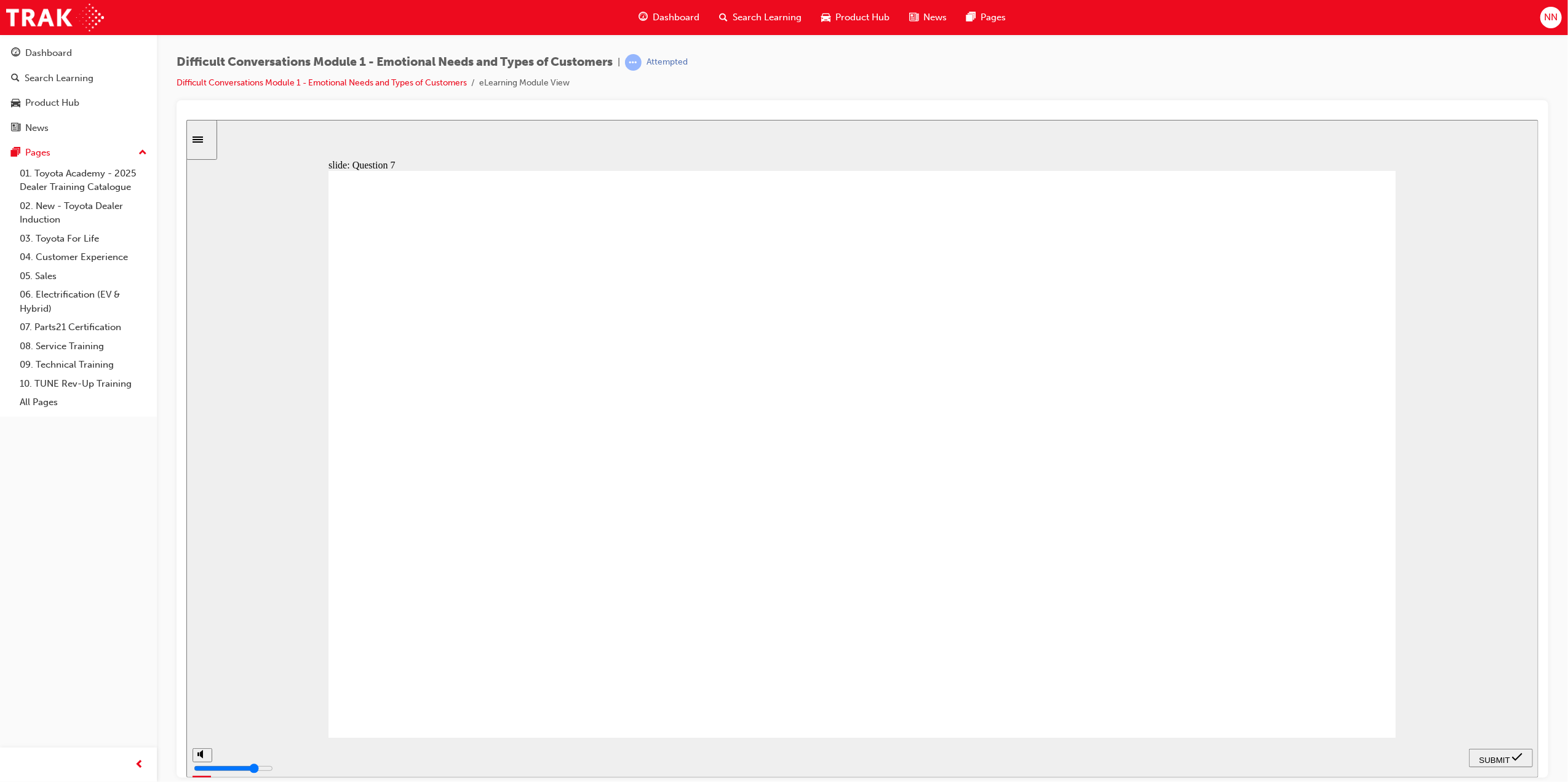
checkbox input "true"
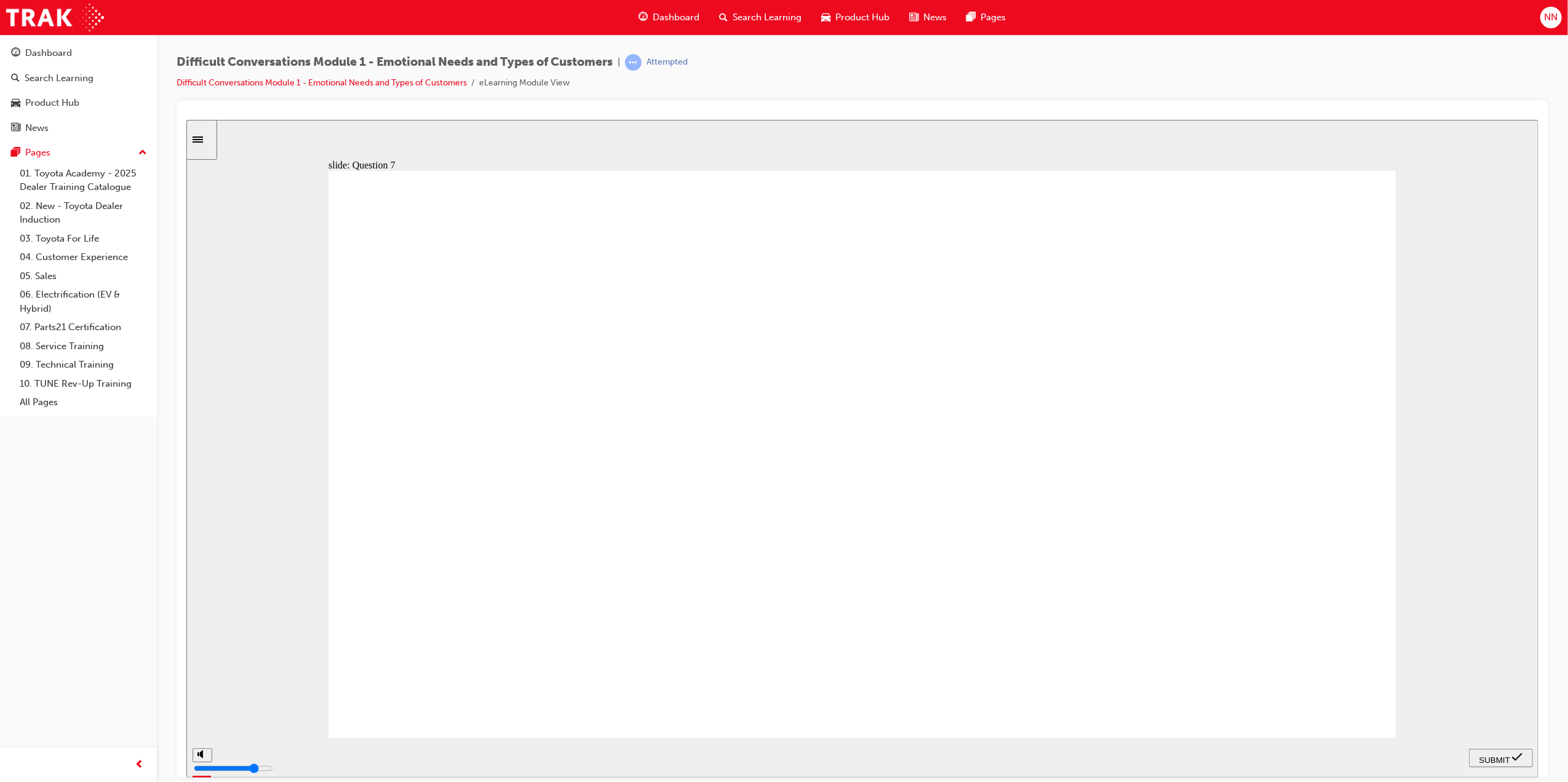
checkbox input "true"
click at [1506, 760] on span "SUBMIT" at bounding box center [1494, 759] width 31 height 9
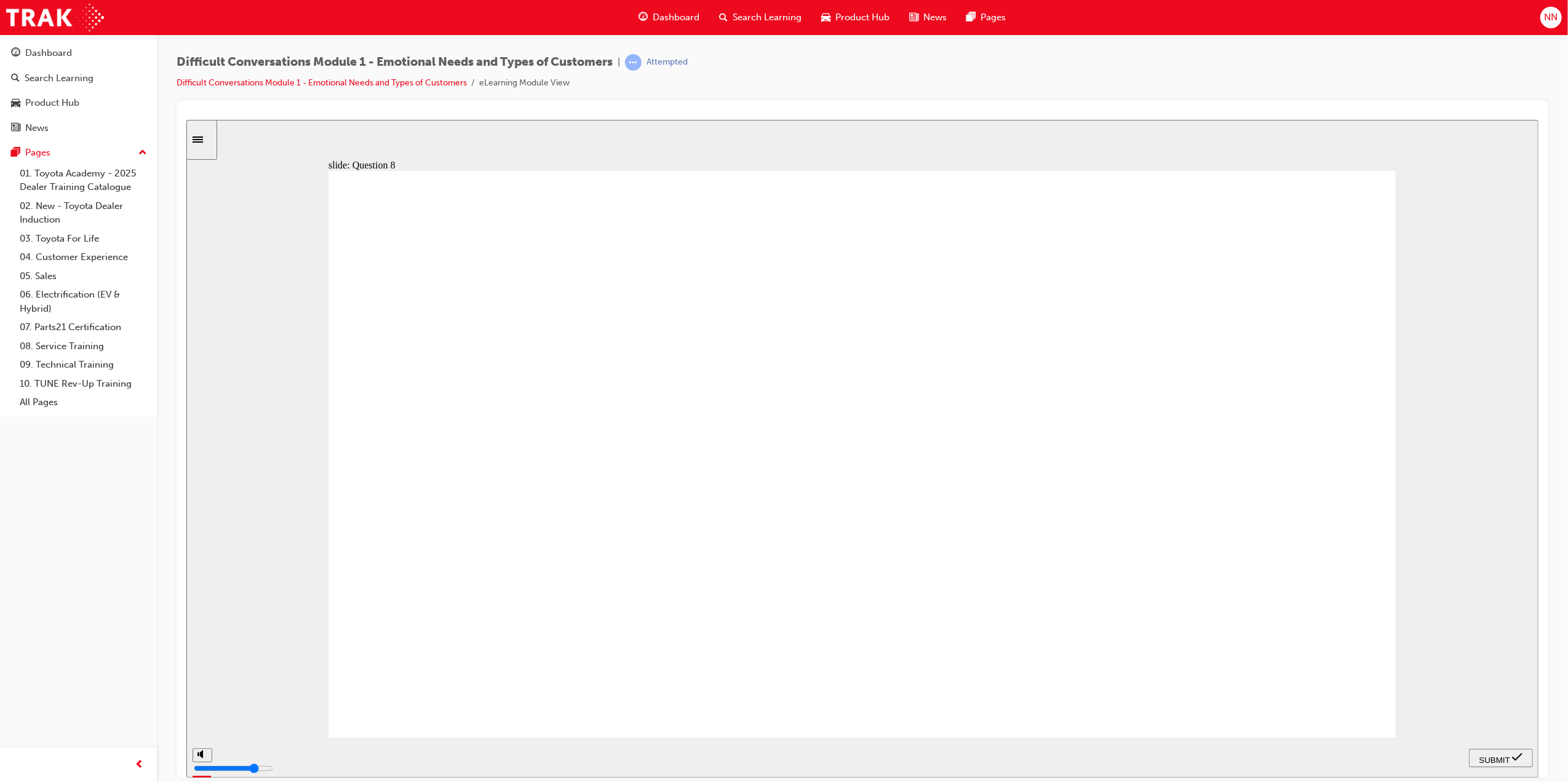
checkbox input "true"
drag, startPoint x: 470, startPoint y: 480, endPoint x: 486, endPoint y: 484, distance: 16.5
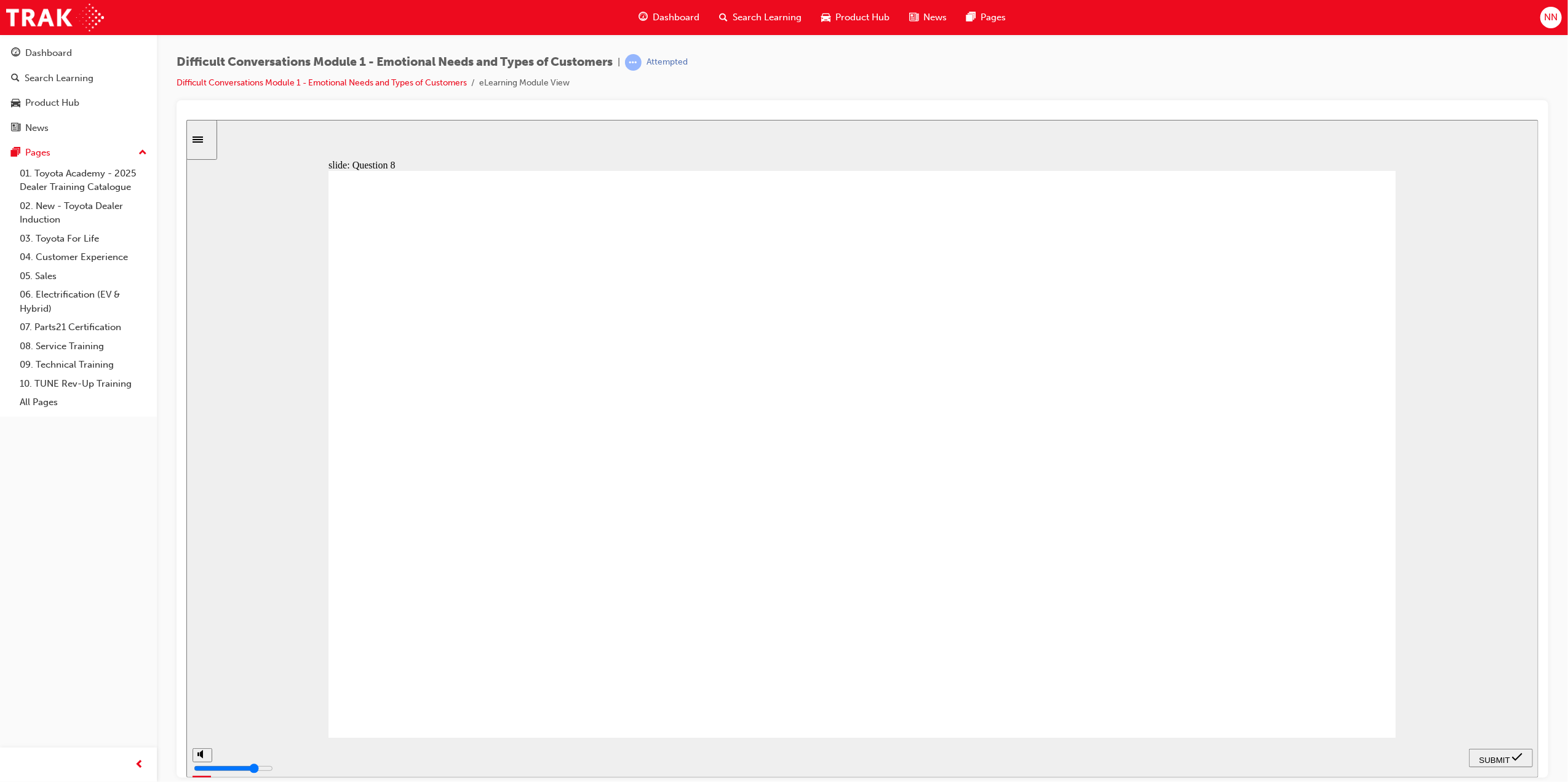
checkbox input "false"
checkbox input "true"
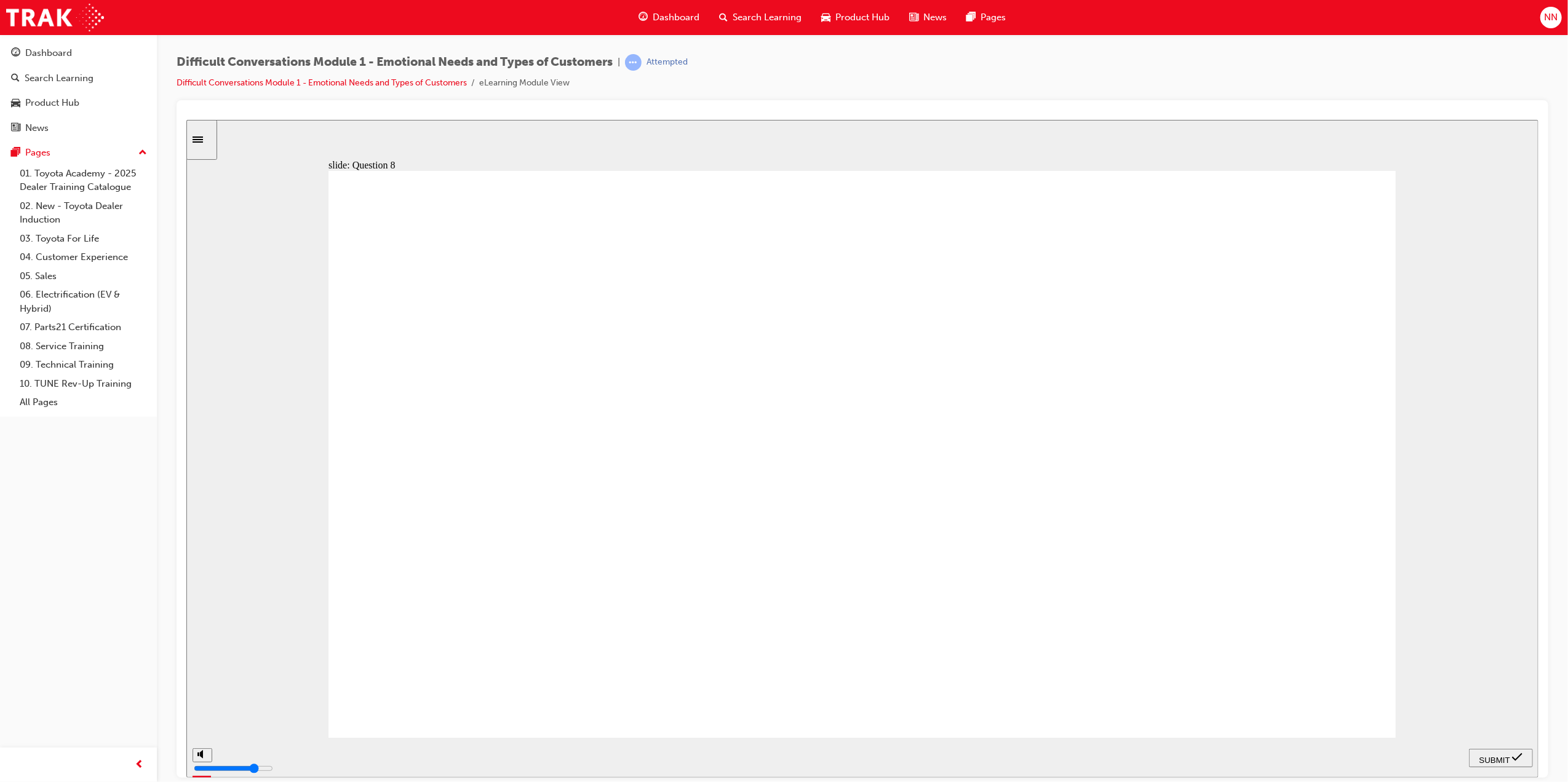
click at [1492, 762] on div "SUBMIT" at bounding box center [1500, 757] width 54 height 13
click at [1492, 762] on nav "PREV NEXT SUBMIT" at bounding box center [1500, 756] width 64 height 40
radio input "true"
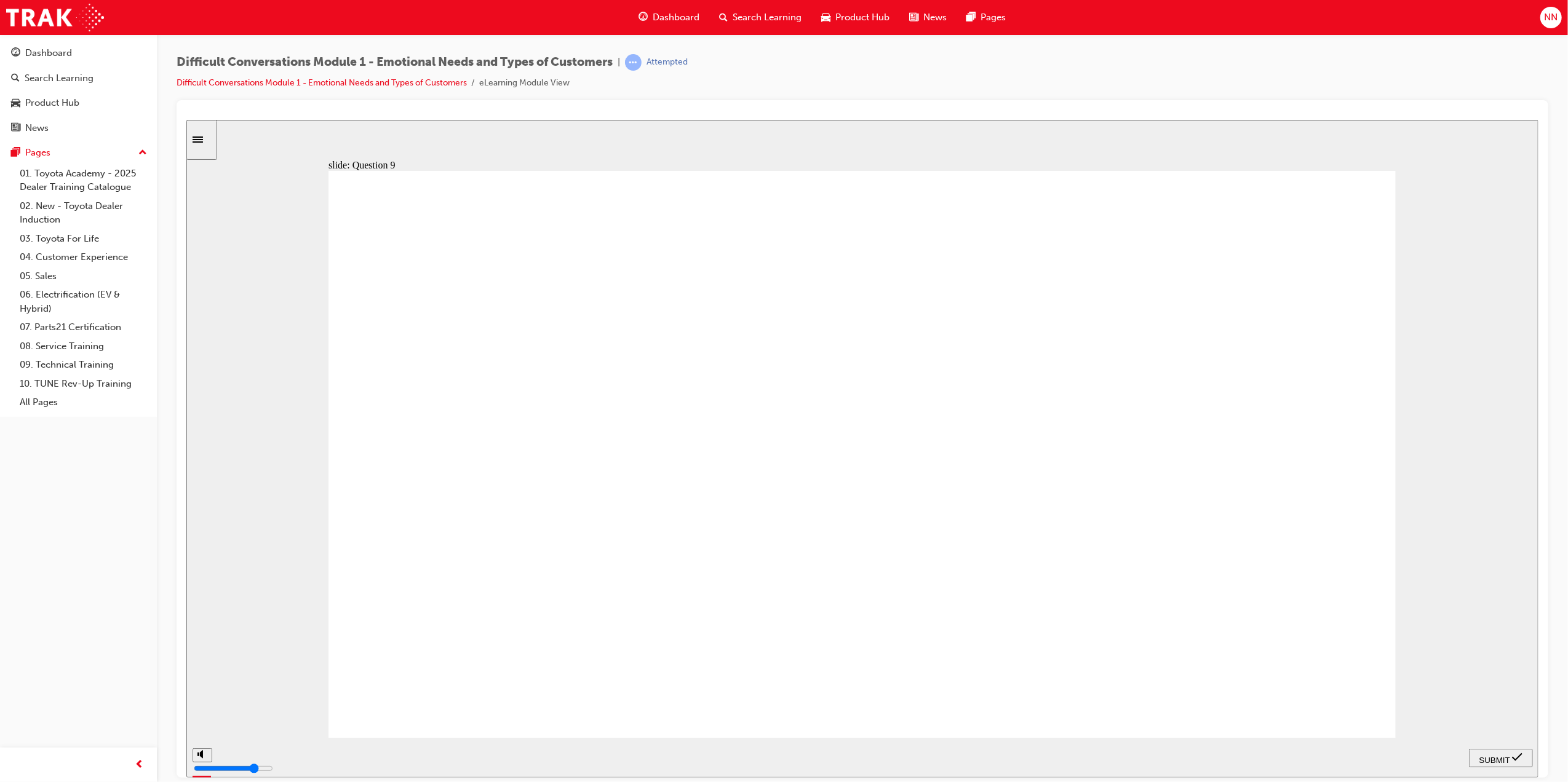
click at [1500, 760] on span "SUBMIT" at bounding box center [1494, 759] width 31 height 9
radio input "true"
click at [1518, 753] on icon "submit" at bounding box center [1517, 756] width 11 height 11
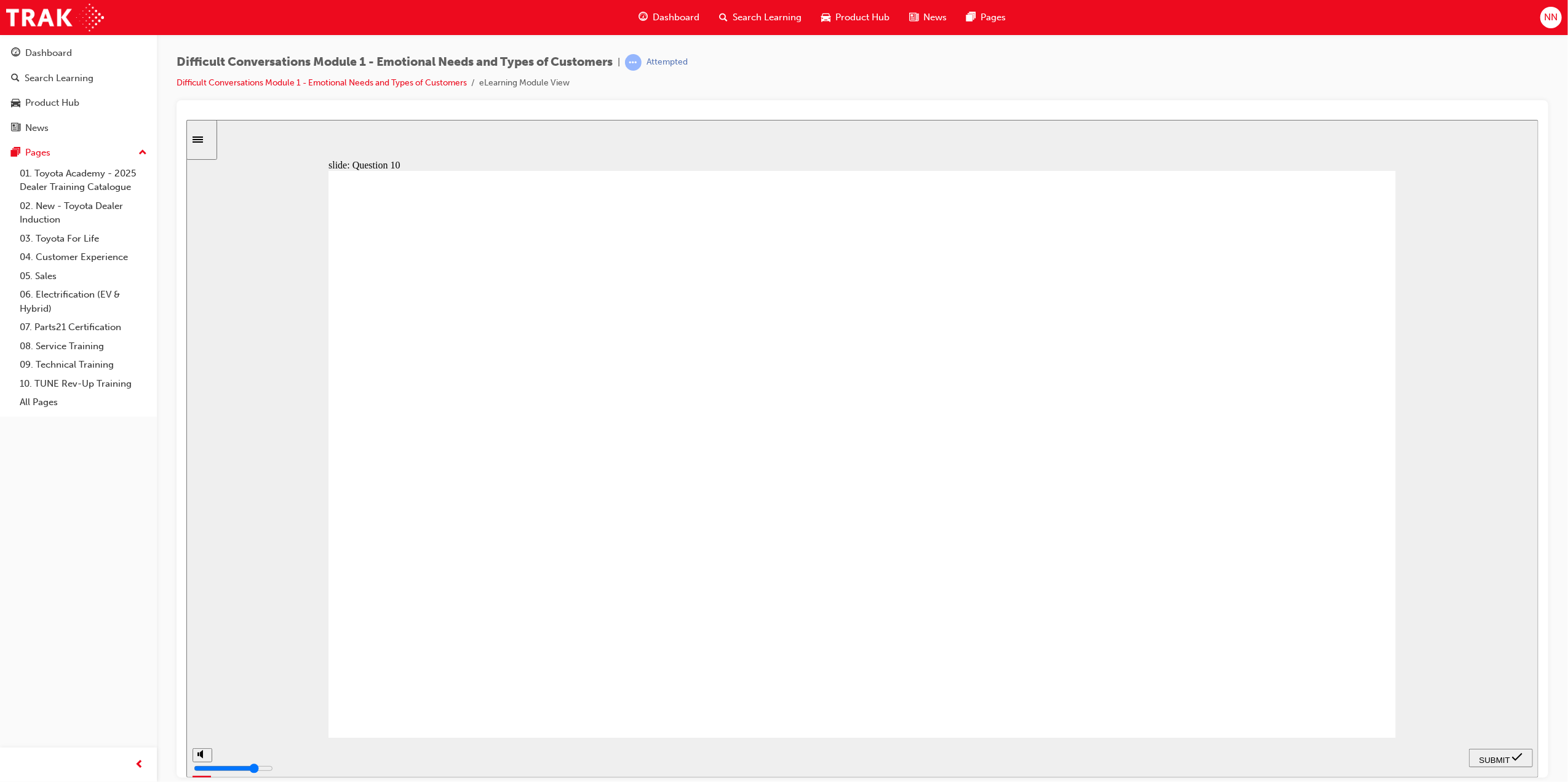
radio input "true"
click at [1498, 755] on span "SUBMIT" at bounding box center [1494, 759] width 31 height 9
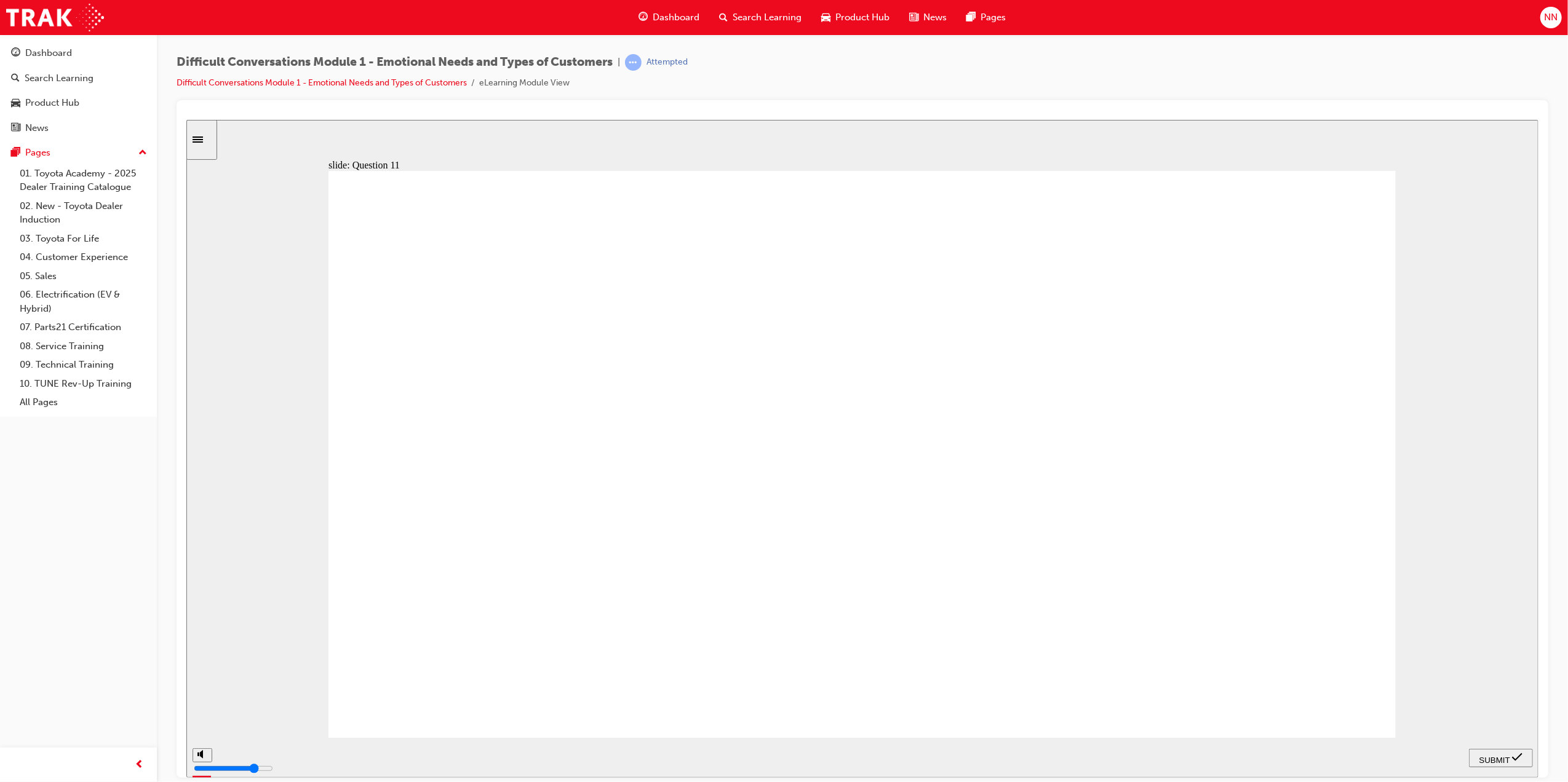
radio input "true"
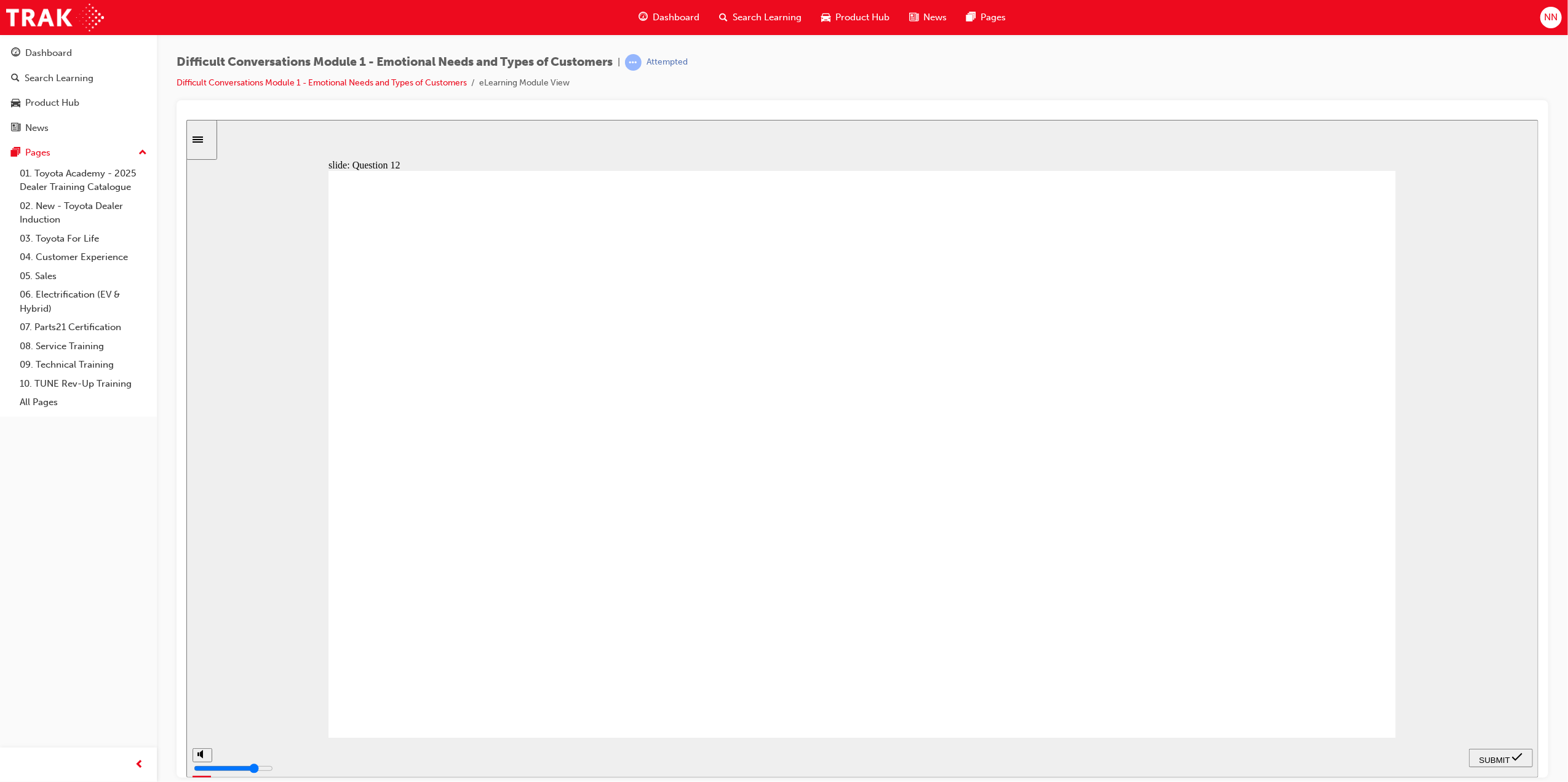
click at [1521, 754] on icon "submit" at bounding box center [1517, 756] width 11 height 11
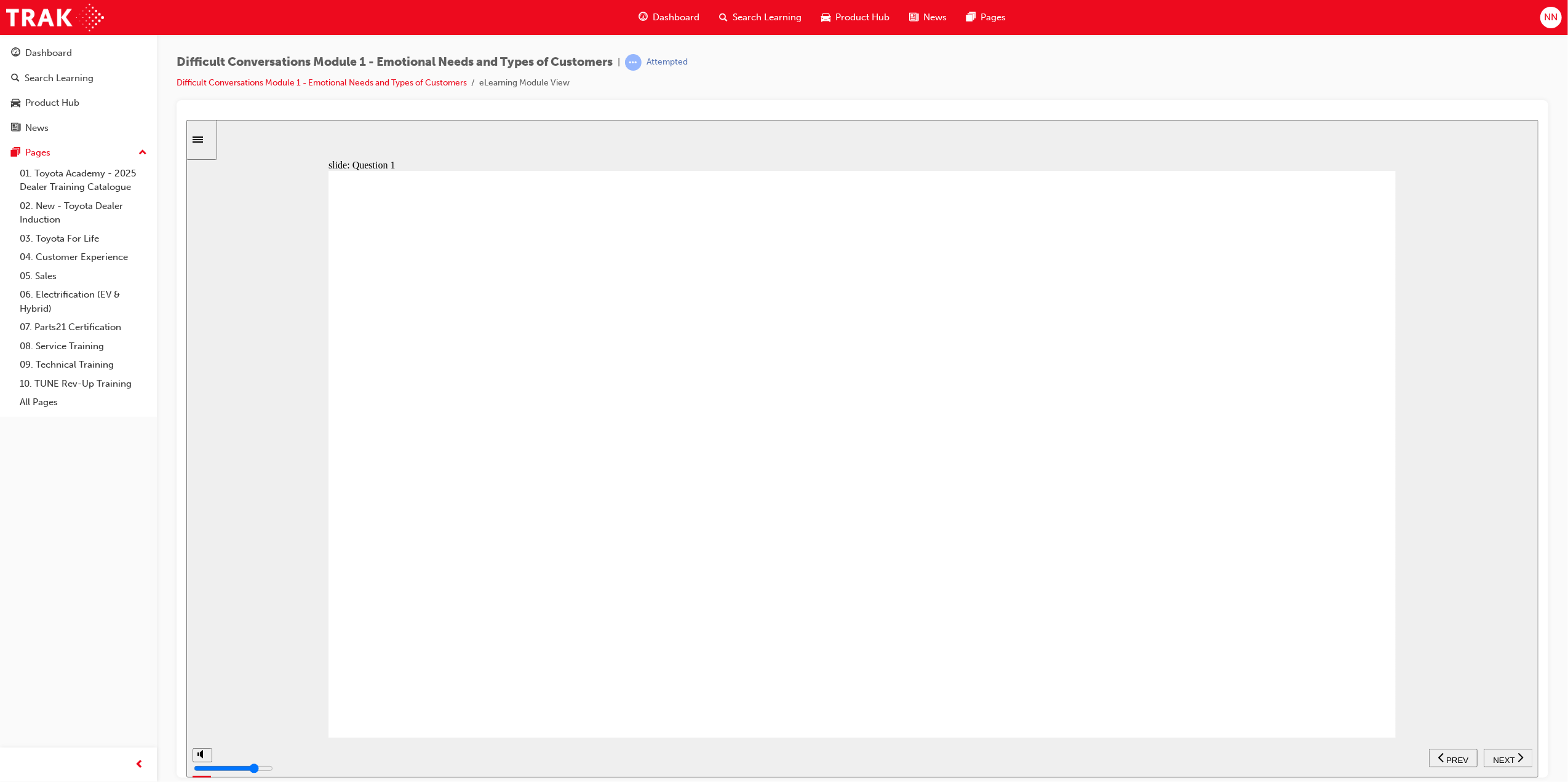
click at [1509, 755] on span "NEXT" at bounding box center [1503, 759] width 22 height 9
click at [1500, 763] on div "NEXT" at bounding box center [1508, 757] width 39 height 13
click at [1510, 761] on span "NEXT" at bounding box center [1503, 759] width 22 height 9
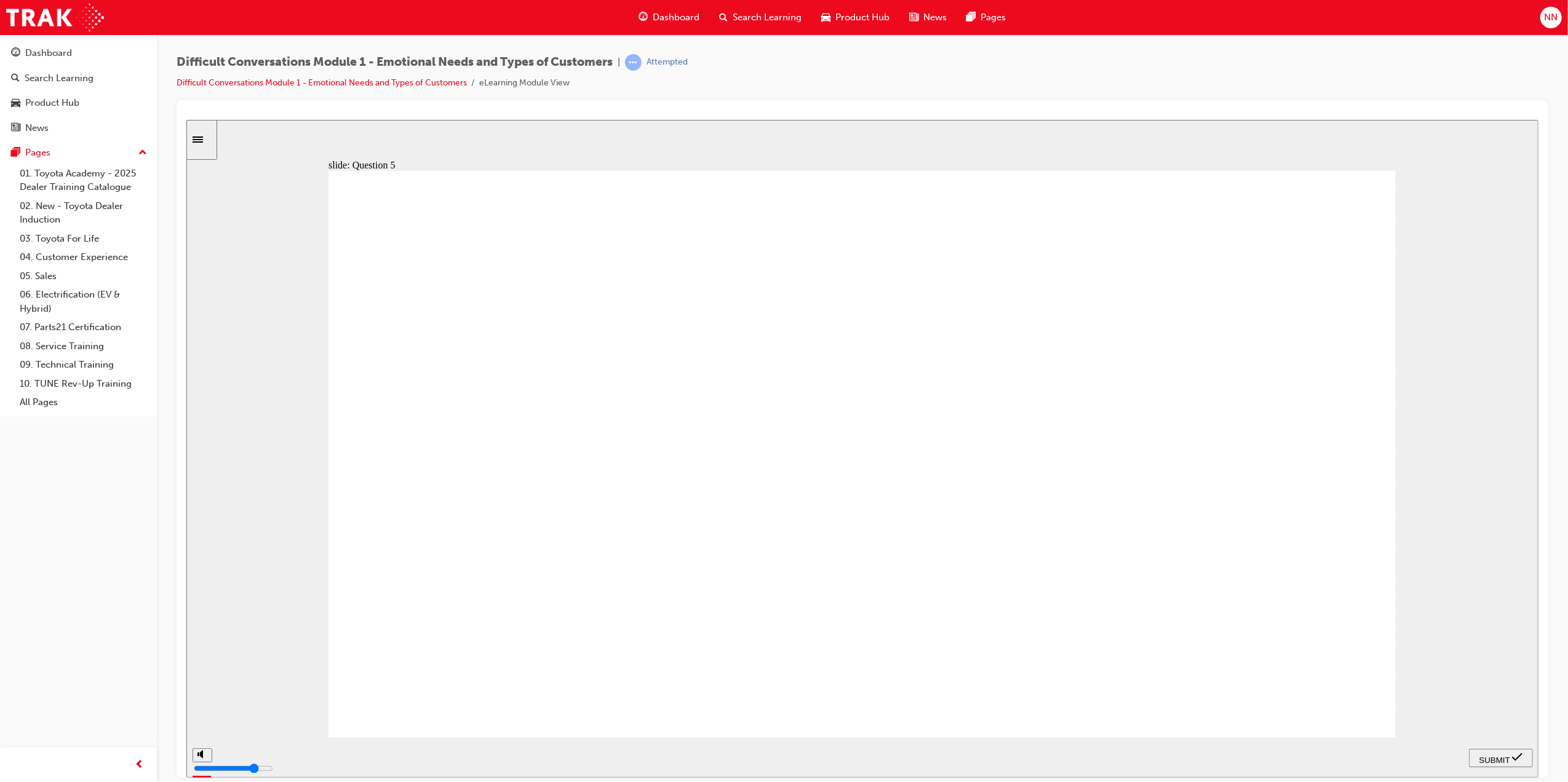
click at [186, 119] on span "NEXT" at bounding box center [186, 119] width 0 height 0
click at [1511, 761] on div "SUBMIT" at bounding box center [1500, 757] width 54 height 13
click at [1511, 761] on span "NEXT" at bounding box center [1503, 759] width 22 height 9
click at [1511, 755] on span "NEXT" at bounding box center [1503, 759] width 22 height 9
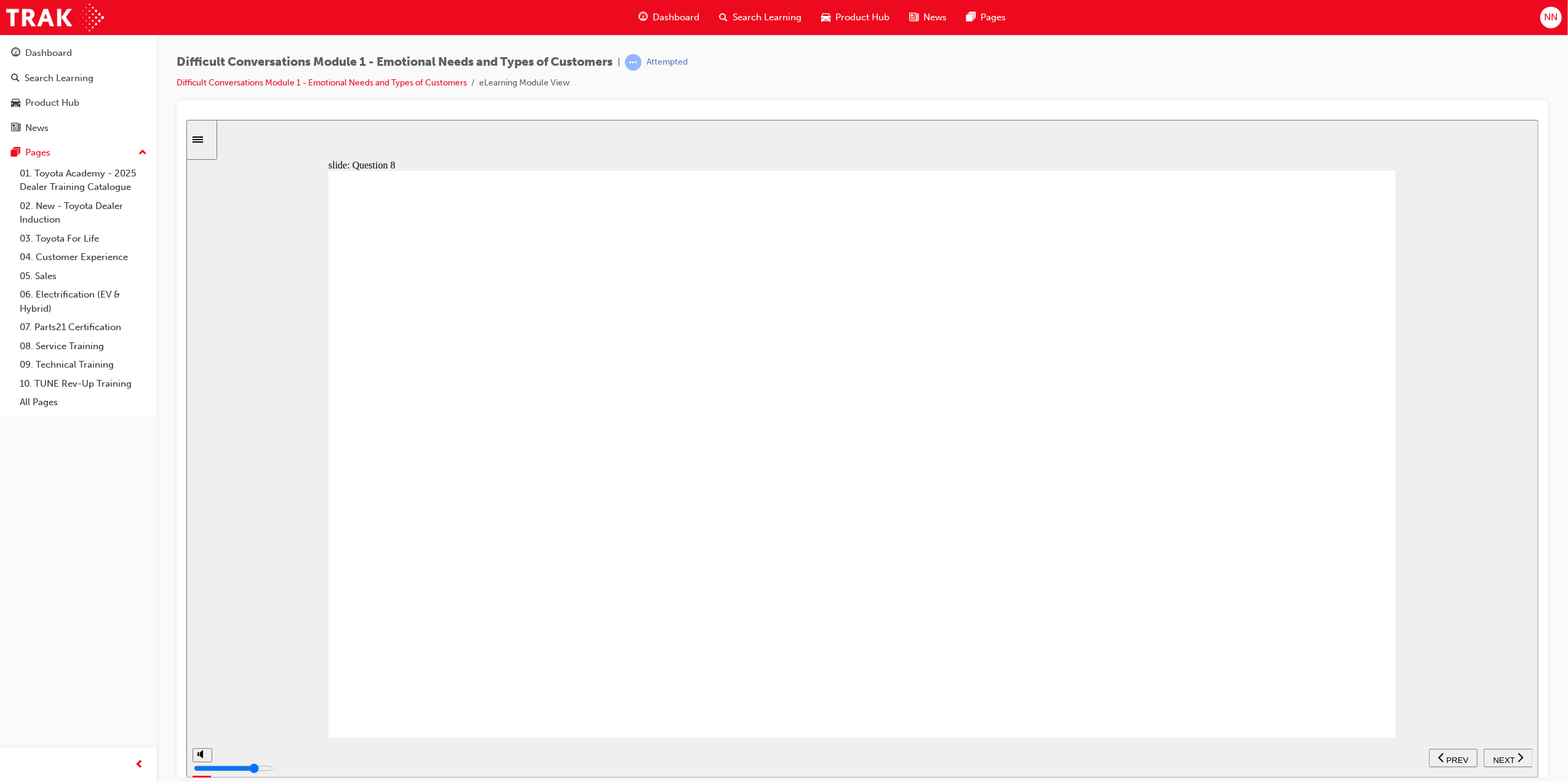
drag, startPoint x: 413, startPoint y: 381, endPoint x: 459, endPoint y: 442, distance: 76.4
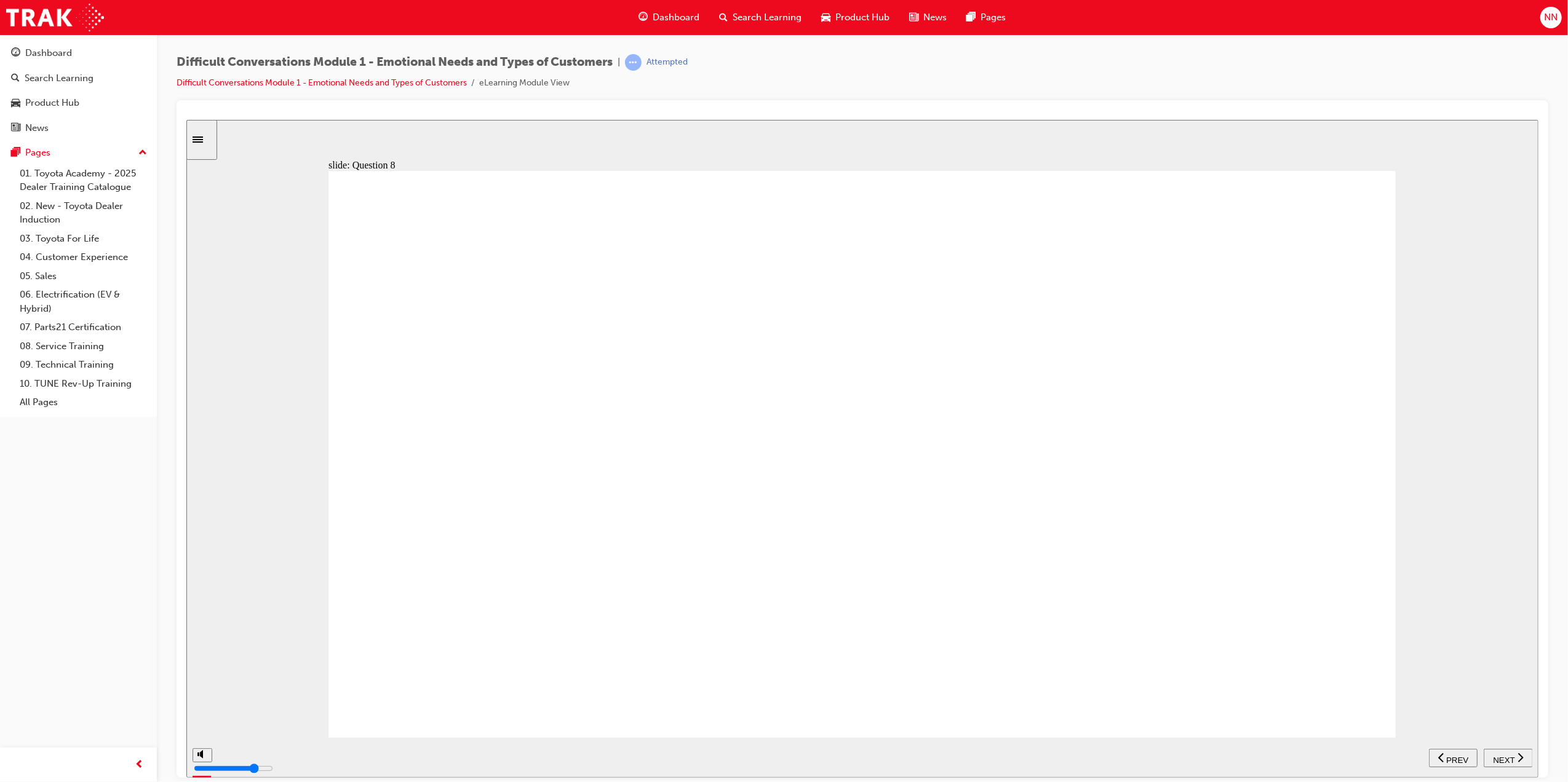
drag, startPoint x: 438, startPoint y: 436, endPoint x: 463, endPoint y: 423, distance: 28.2
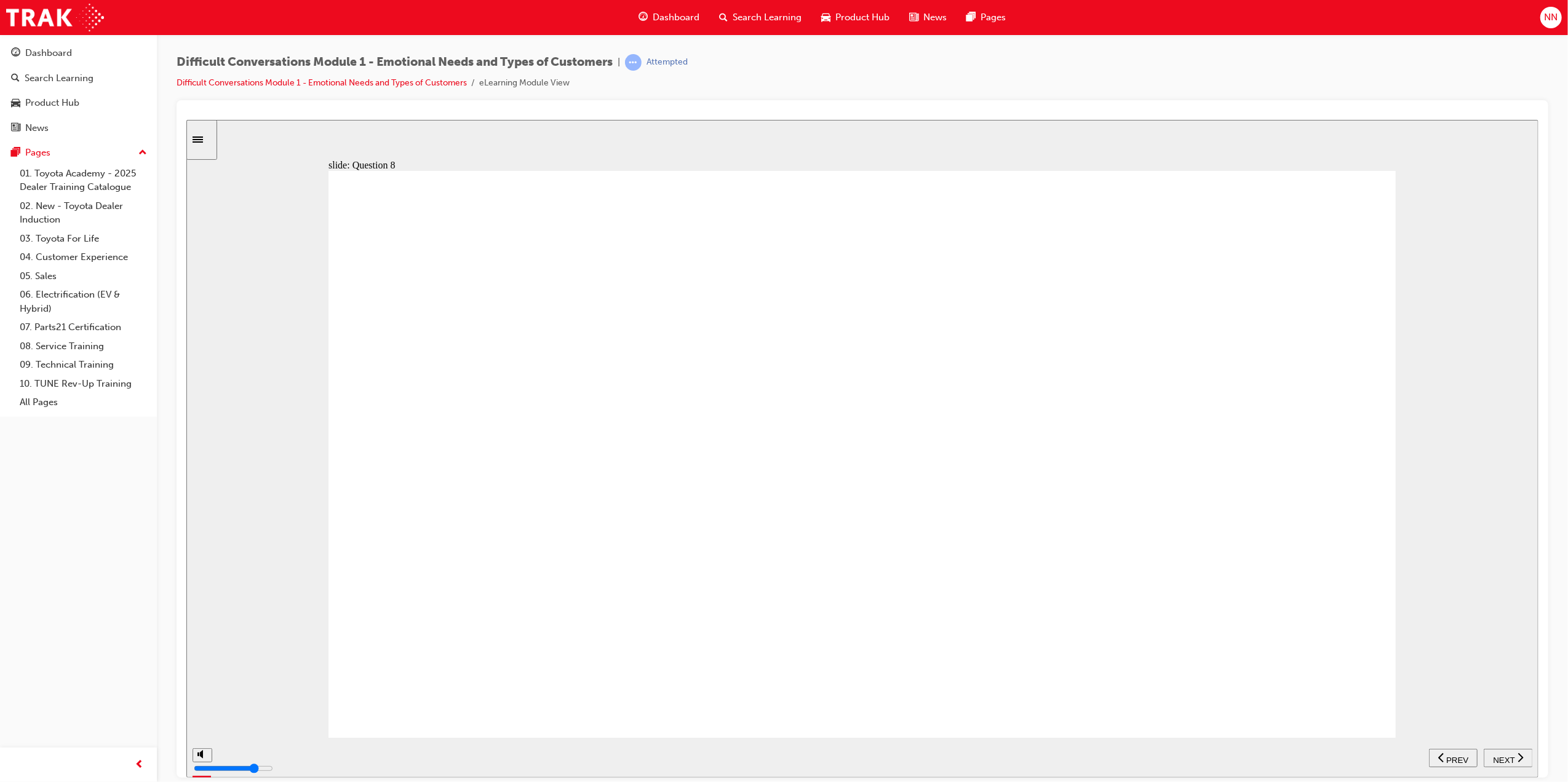
drag, startPoint x: 1491, startPoint y: 755, endPoint x: 1503, endPoint y: 755, distance: 12.0
click at [1491, 754] on div "NEXT" at bounding box center [1508, 757] width 39 height 13
click at [1503, 756] on nav "PREV NEXT SUBMIT" at bounding box center [1500, 756] width 64 height 40
click at [1503, 756] on span "NEXT" at bounding box center [1503, 759] width 22 height 9
click at [1506, 756] on span "NEXT" at bounding box center [1503, 759] width 22 height 9
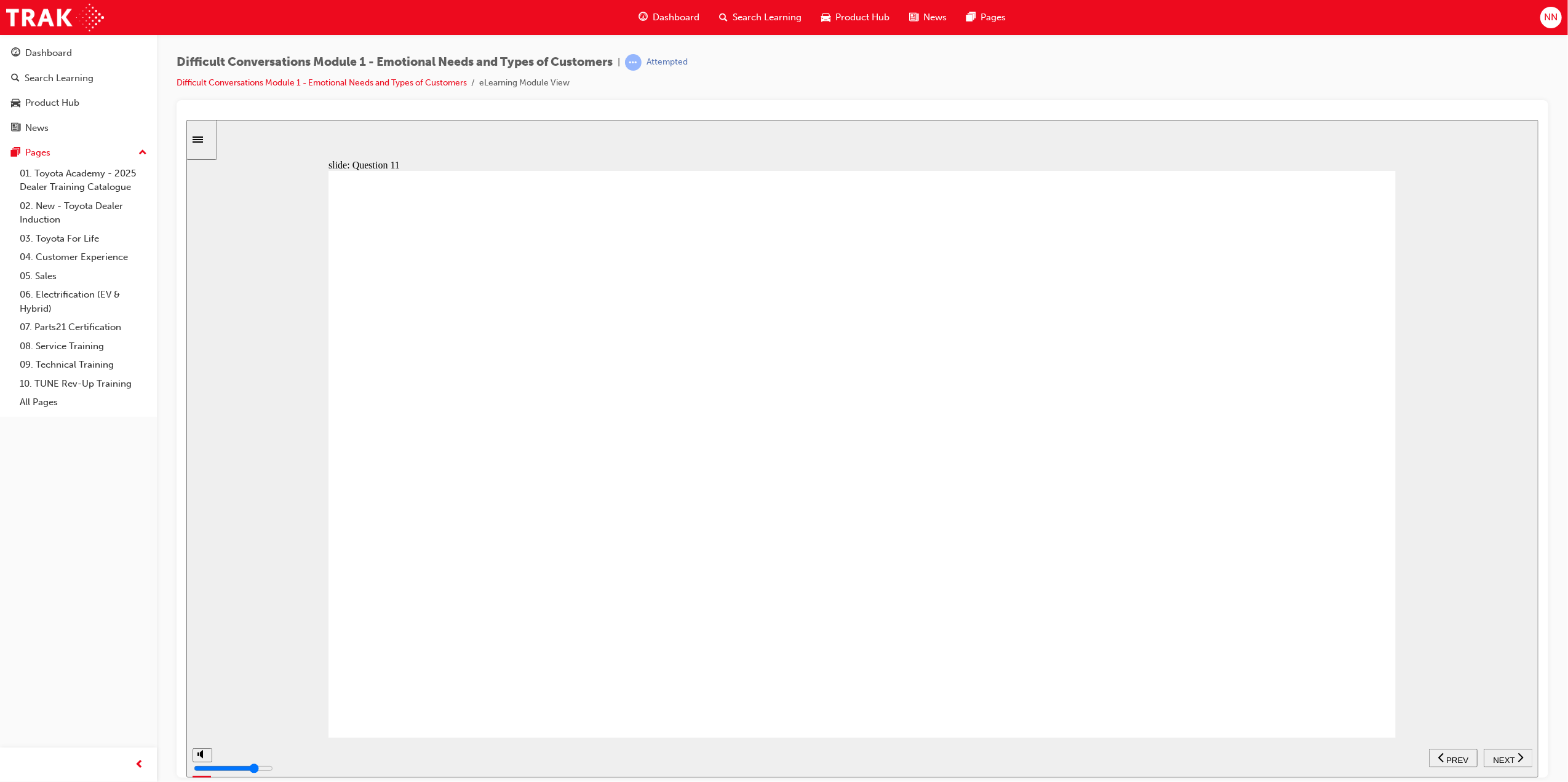
click at [1513, 751] on div "NEXT" at bounding box center [1508, 757] width 39 height 13
click at [1513, 755] on span "NEXT" at bounding box center [1503, 759] width 22 height 9
type input "4000"
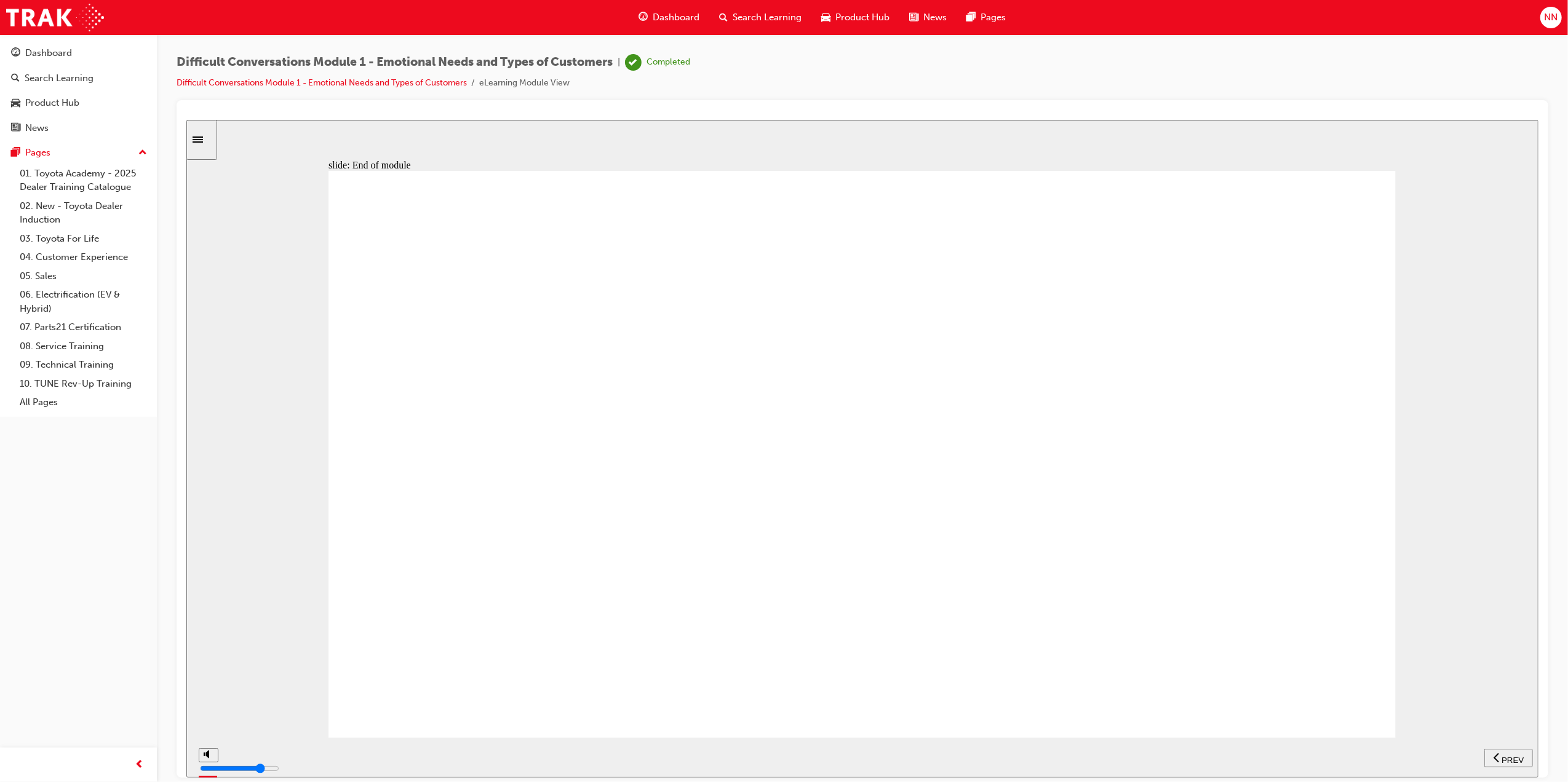
click at [75, 258] on link "04. Customer Experience" at bounding box center [83, 257] width 138 height 19
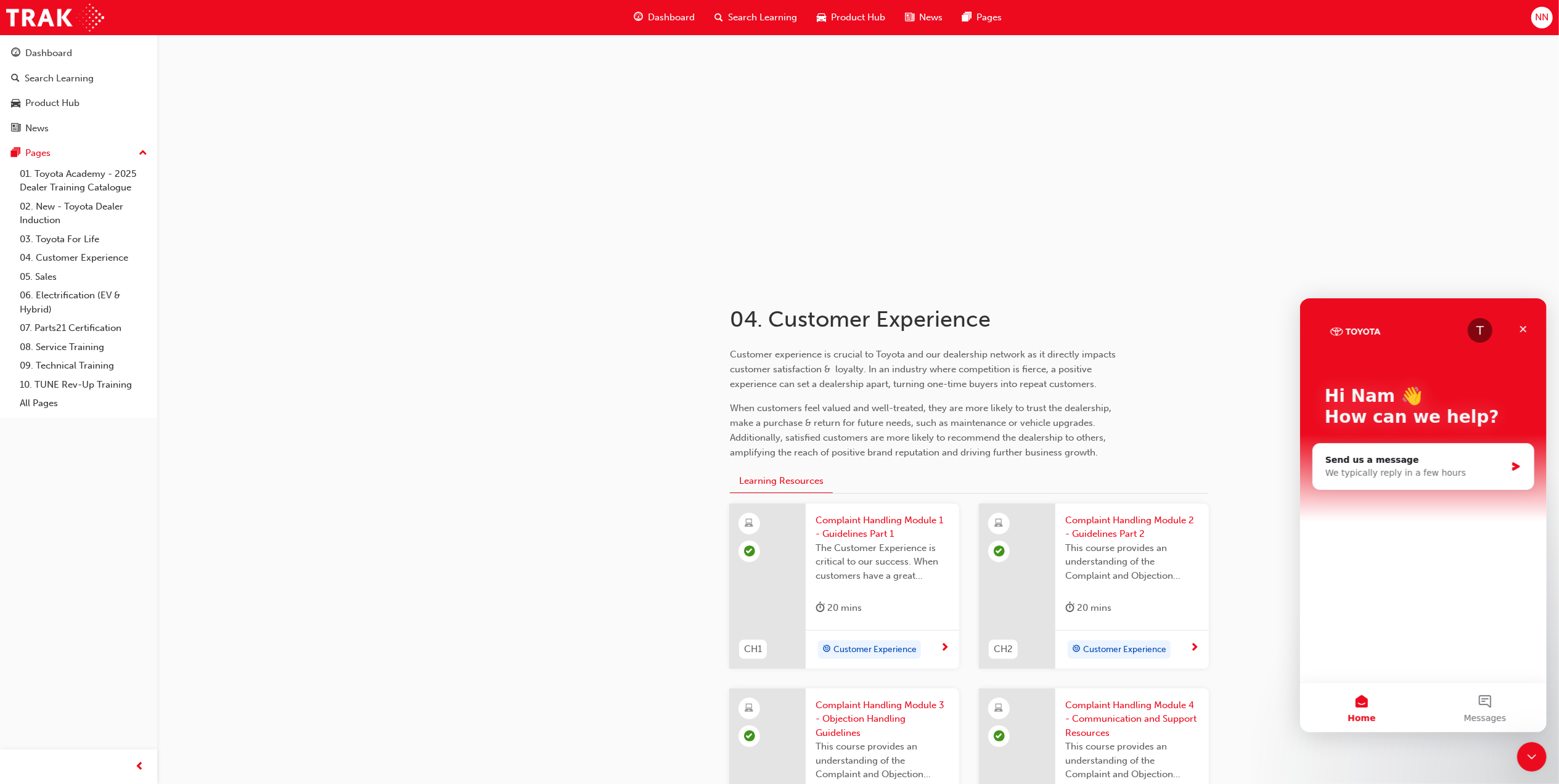
scroll to position [82, 0]
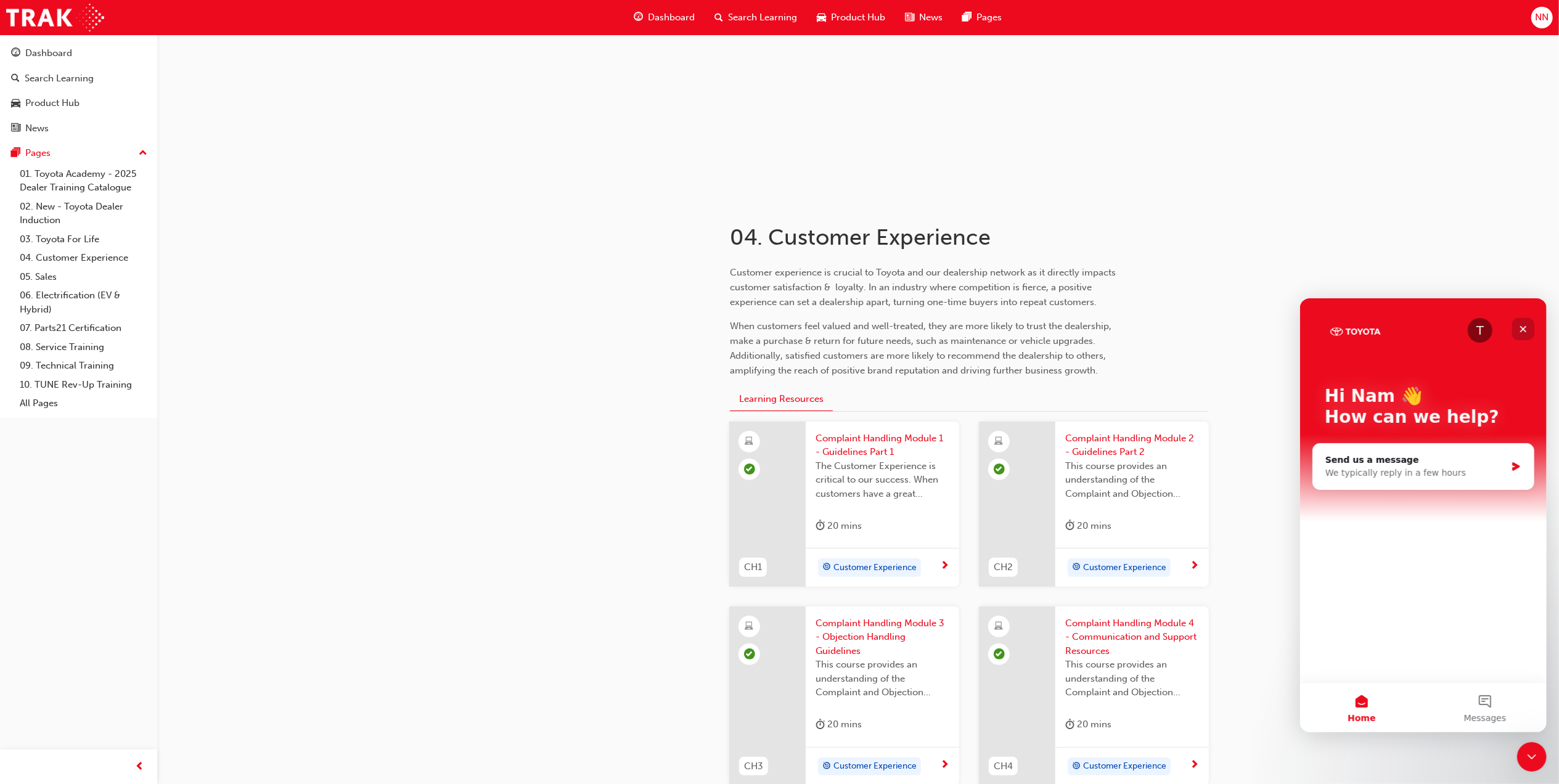
click at [1527, 330] on div "Close" at bounding box center [1522, 328] width 22 height 22
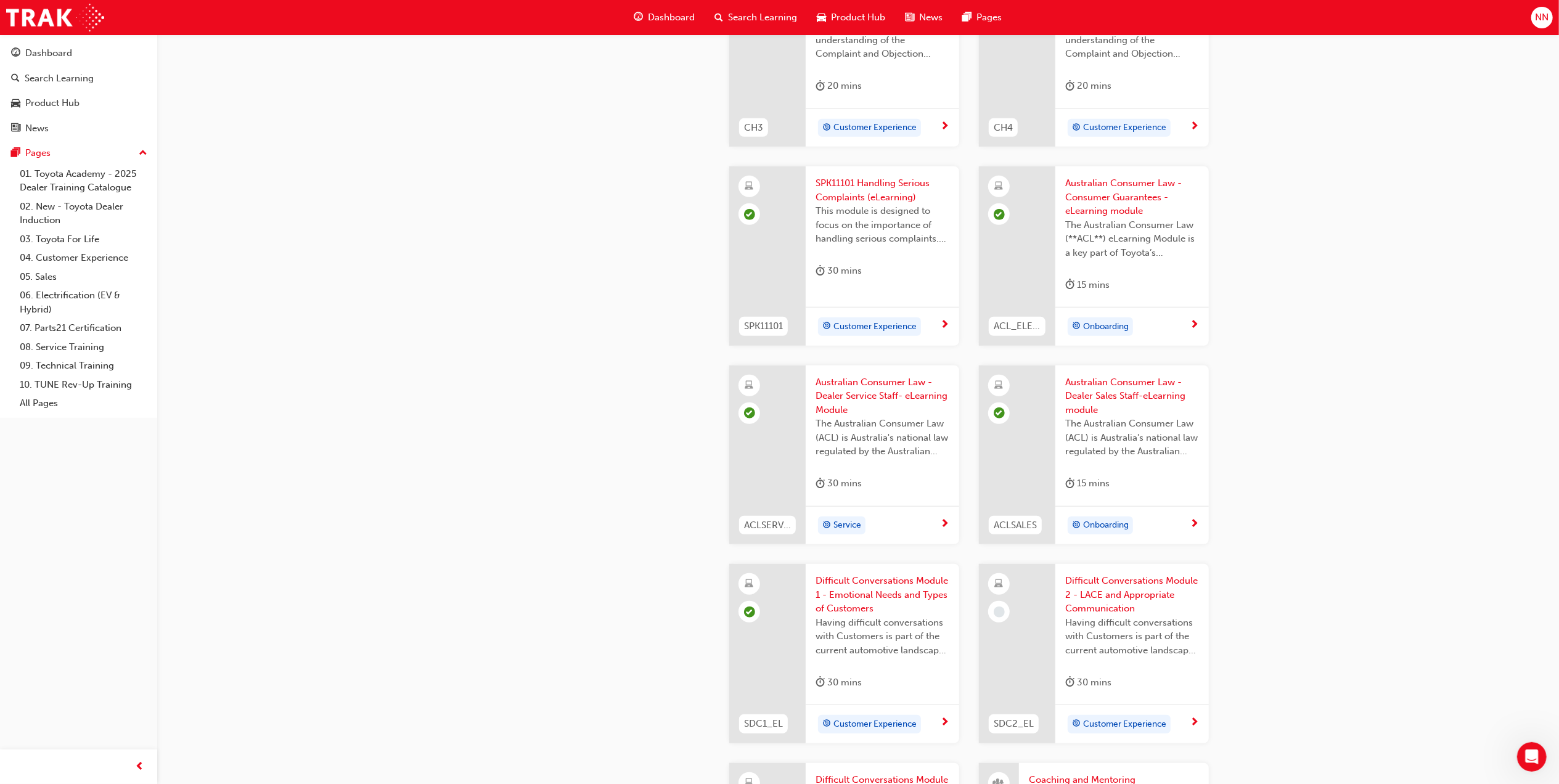
scroll to position [822, 0]
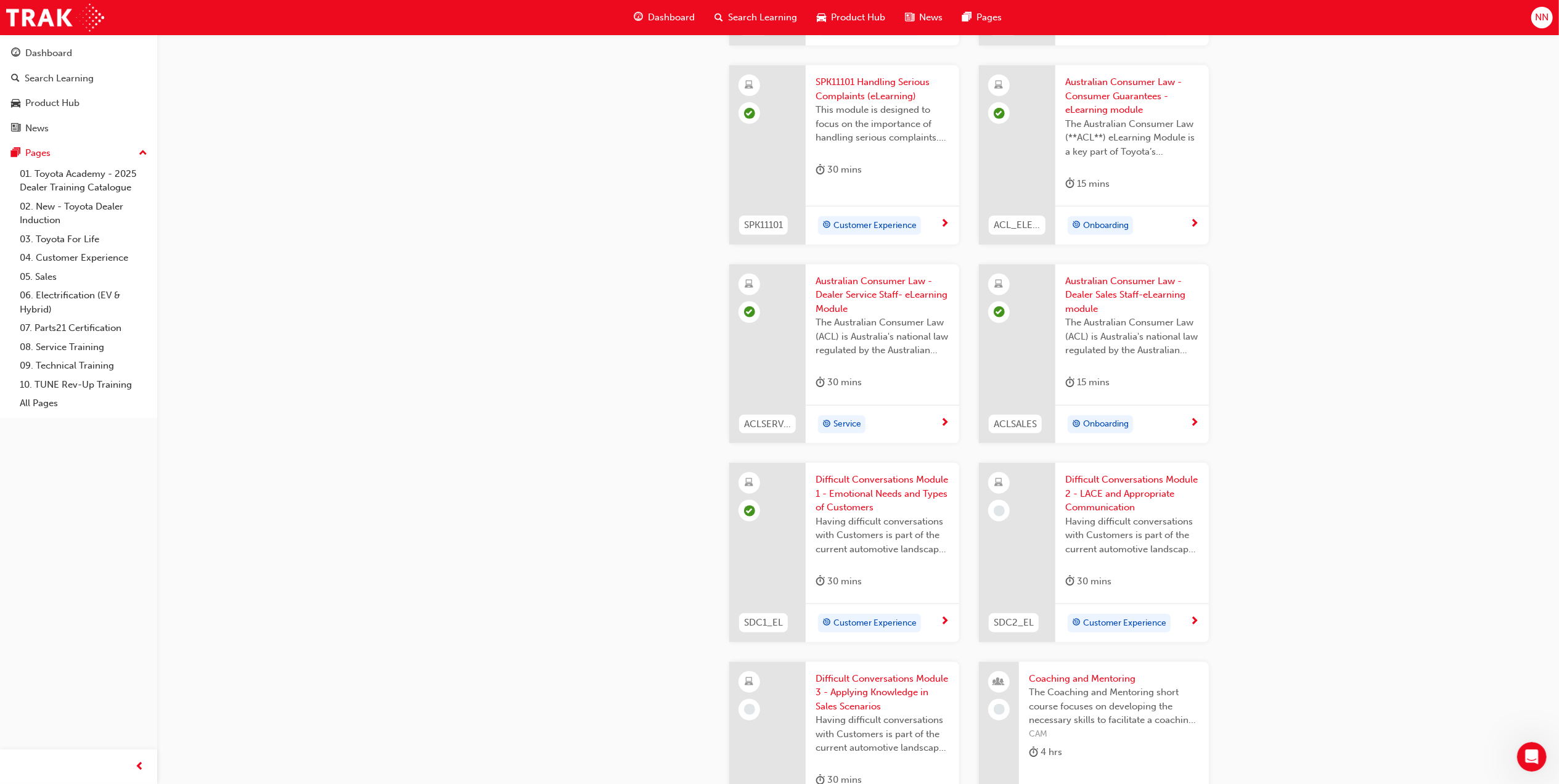
click at [1119, 479] on span "Difficult Conversations Module 2 - LACE and Appropriate Communication" at bounding box center [1132, 494] width 134 height 42
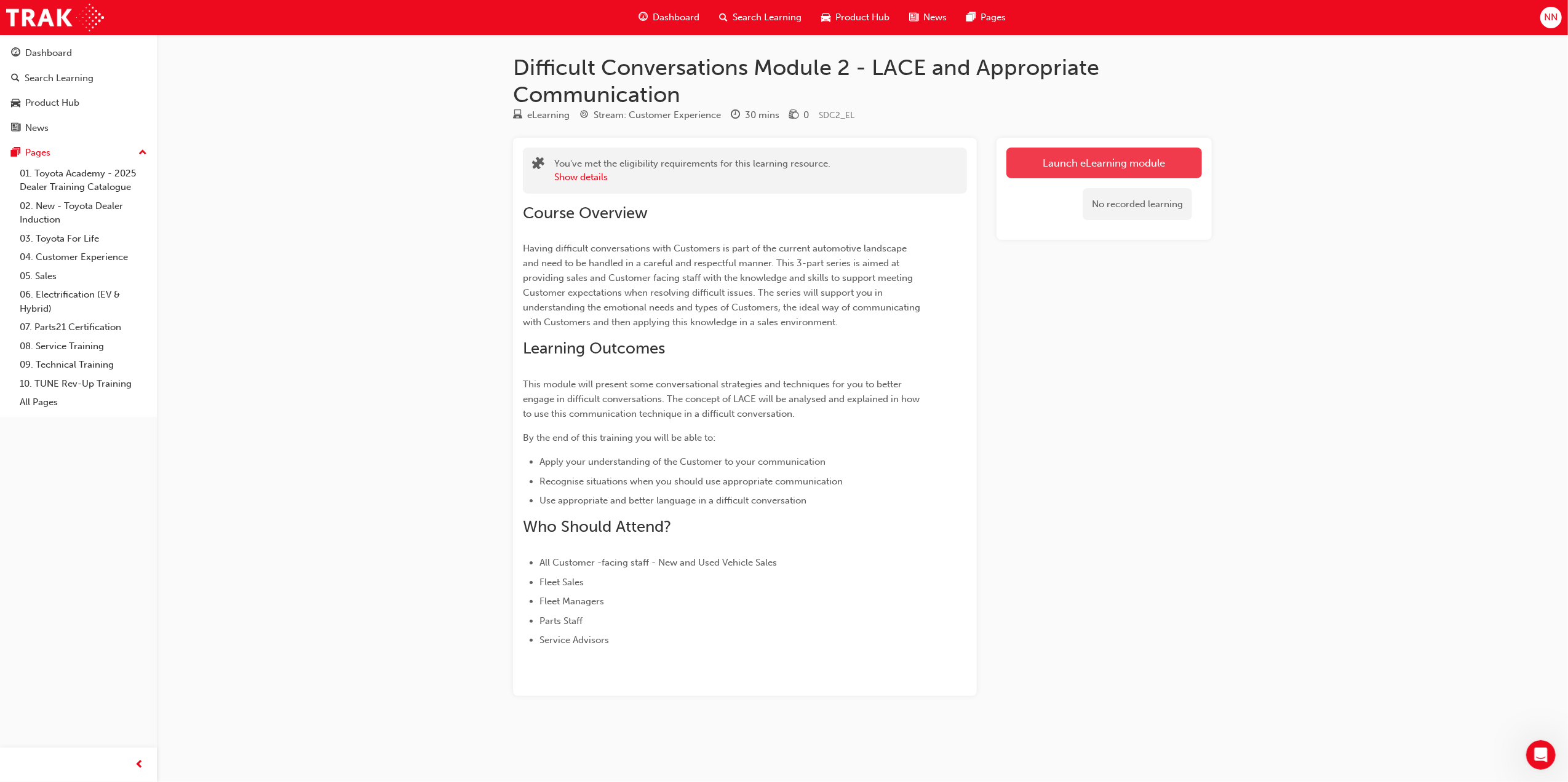
click at [1087, 166] on link "Launch eLearning module" at bounding box center [1104, 162] width 195 height 31
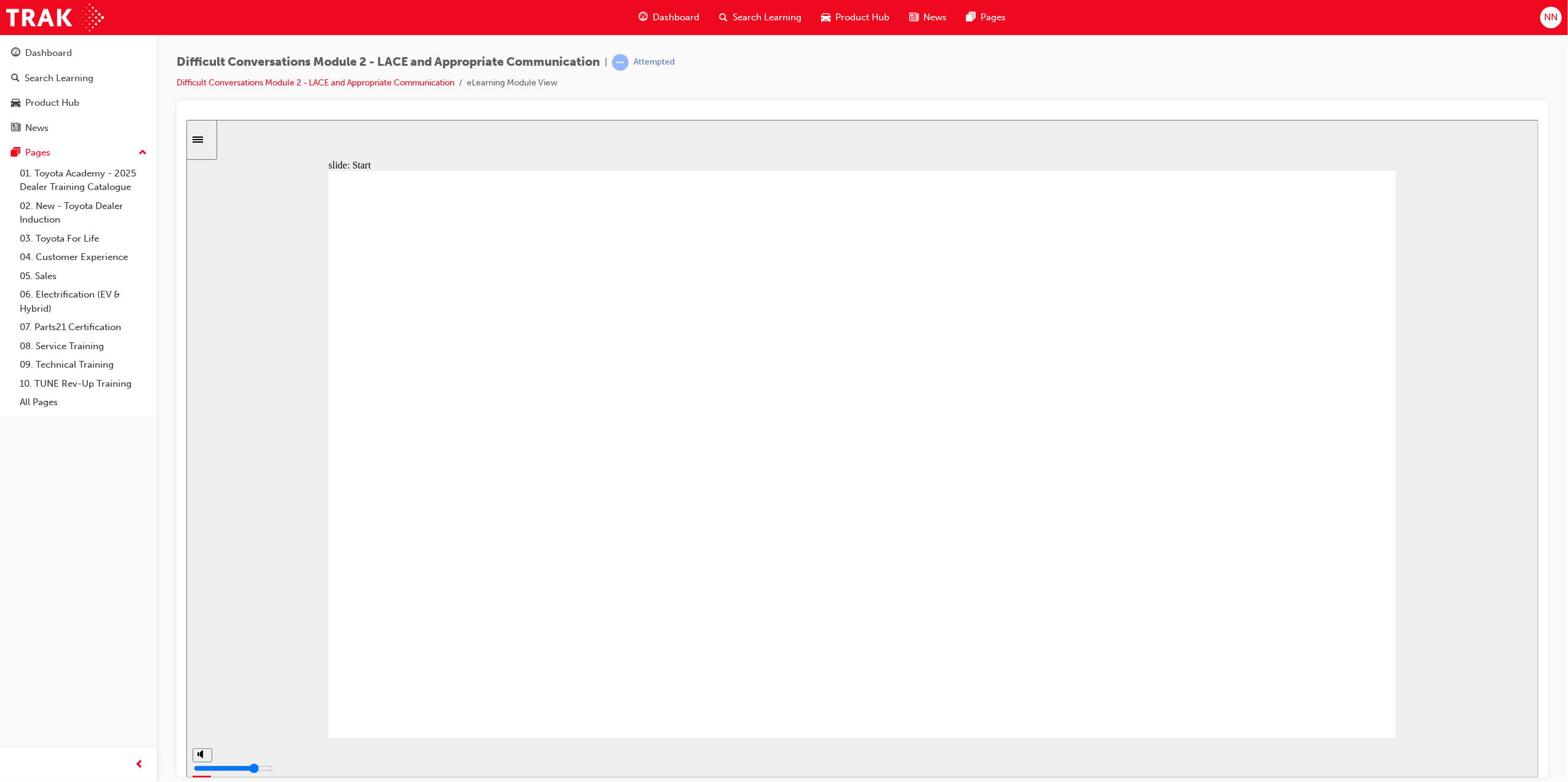
click at [1402, 755] on div "playback controls" at bounding box center [823, 755] width 1209 height 14
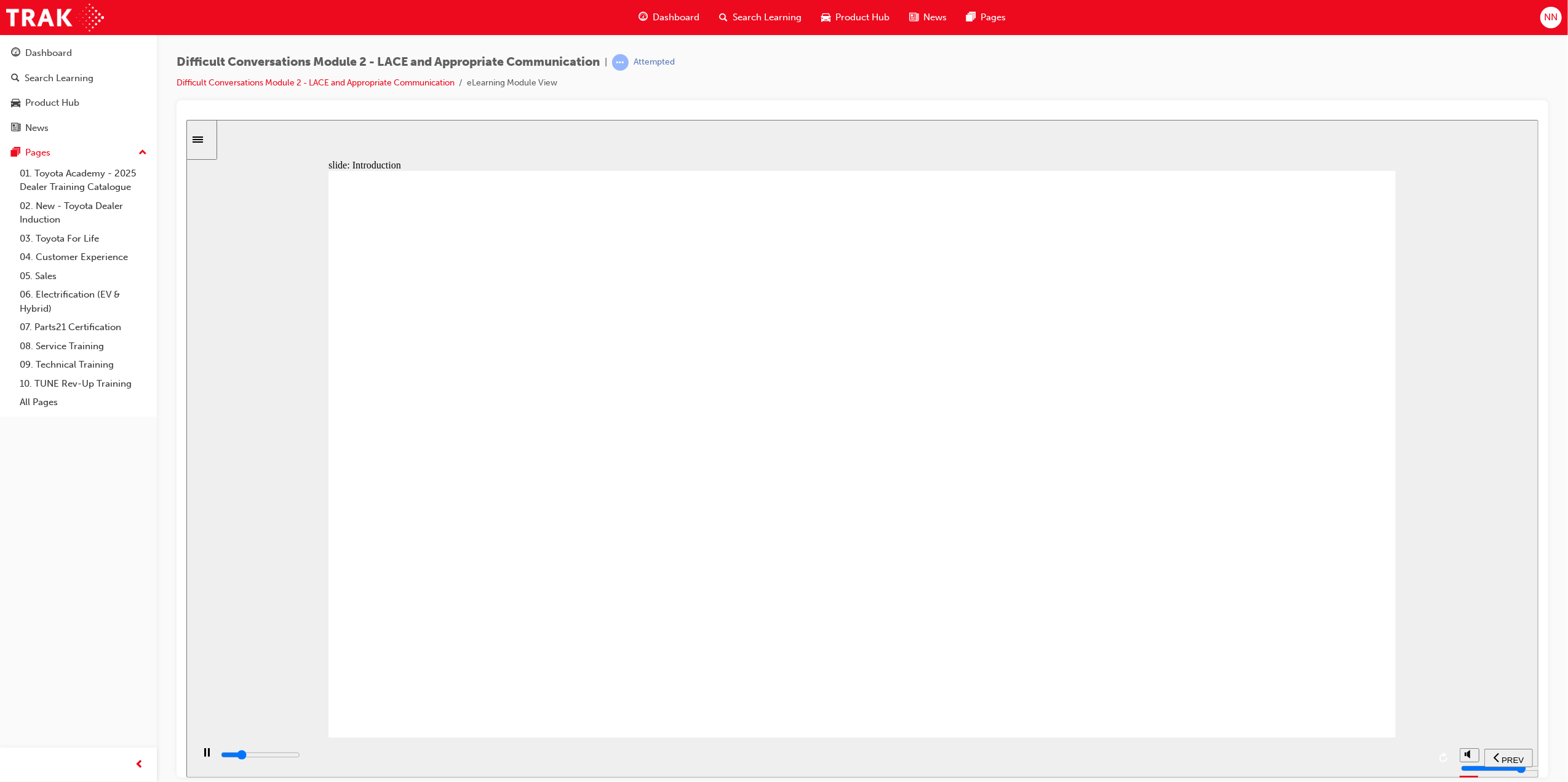
drag, startPoint x: 1198, startPoint y: 475, endPoint x: 814, endPoint y: 480, distance: 384.0
click at [1388, 756] on div "playback controls" at bounding box center [823, 755] width 1209 height 14
drag, startPoint x: 1349, startPoint y: 755, endPoint x: 1366, endPoint y: 755, distance: 17.0
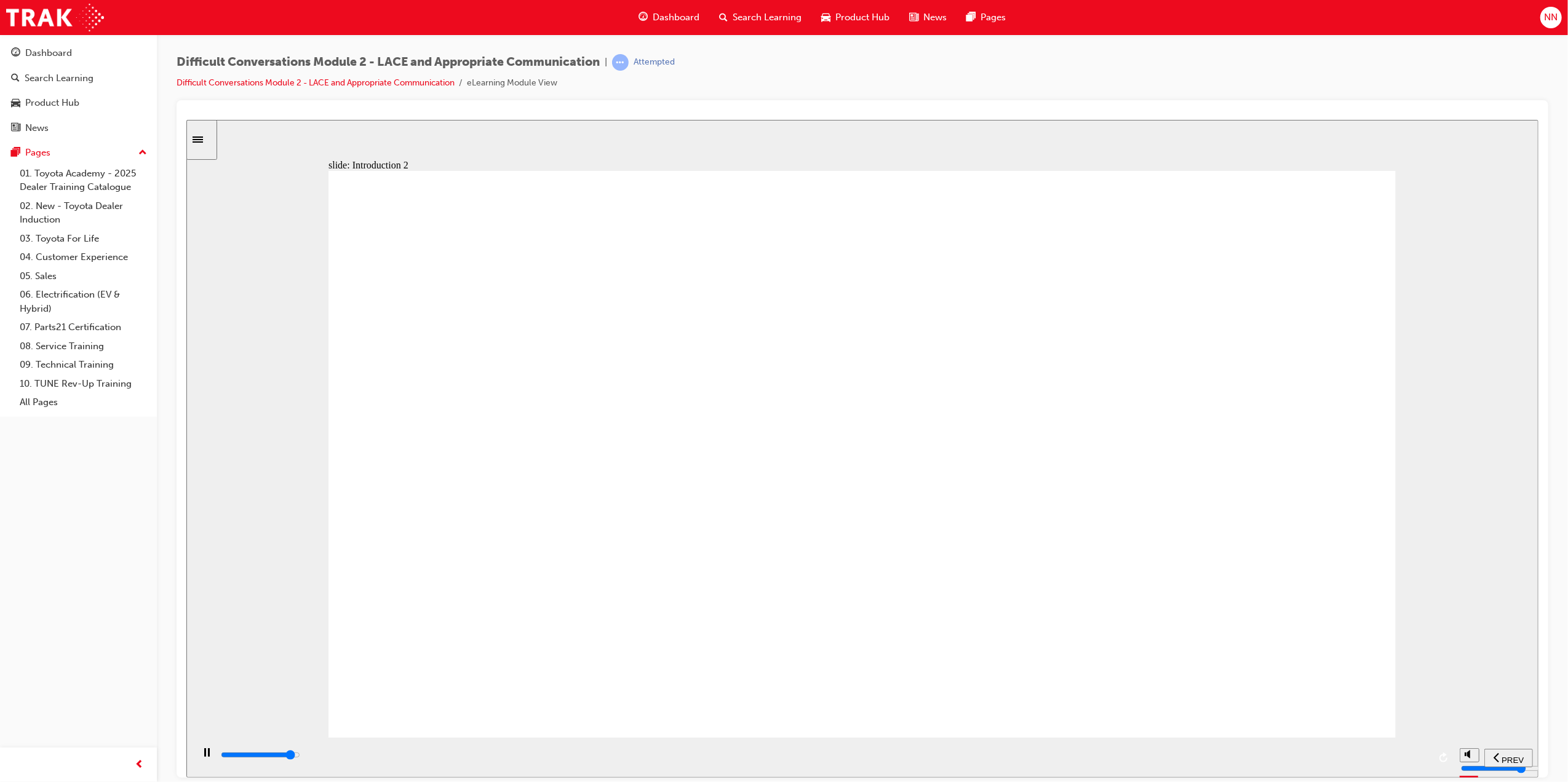
click at [1351, 755] on div "playback controls" at bounding box center [823, 755] width 1209 height 14
click at [1402, 761] on div "playback controls" at bounding box center [823, 755] width 1209 height 14
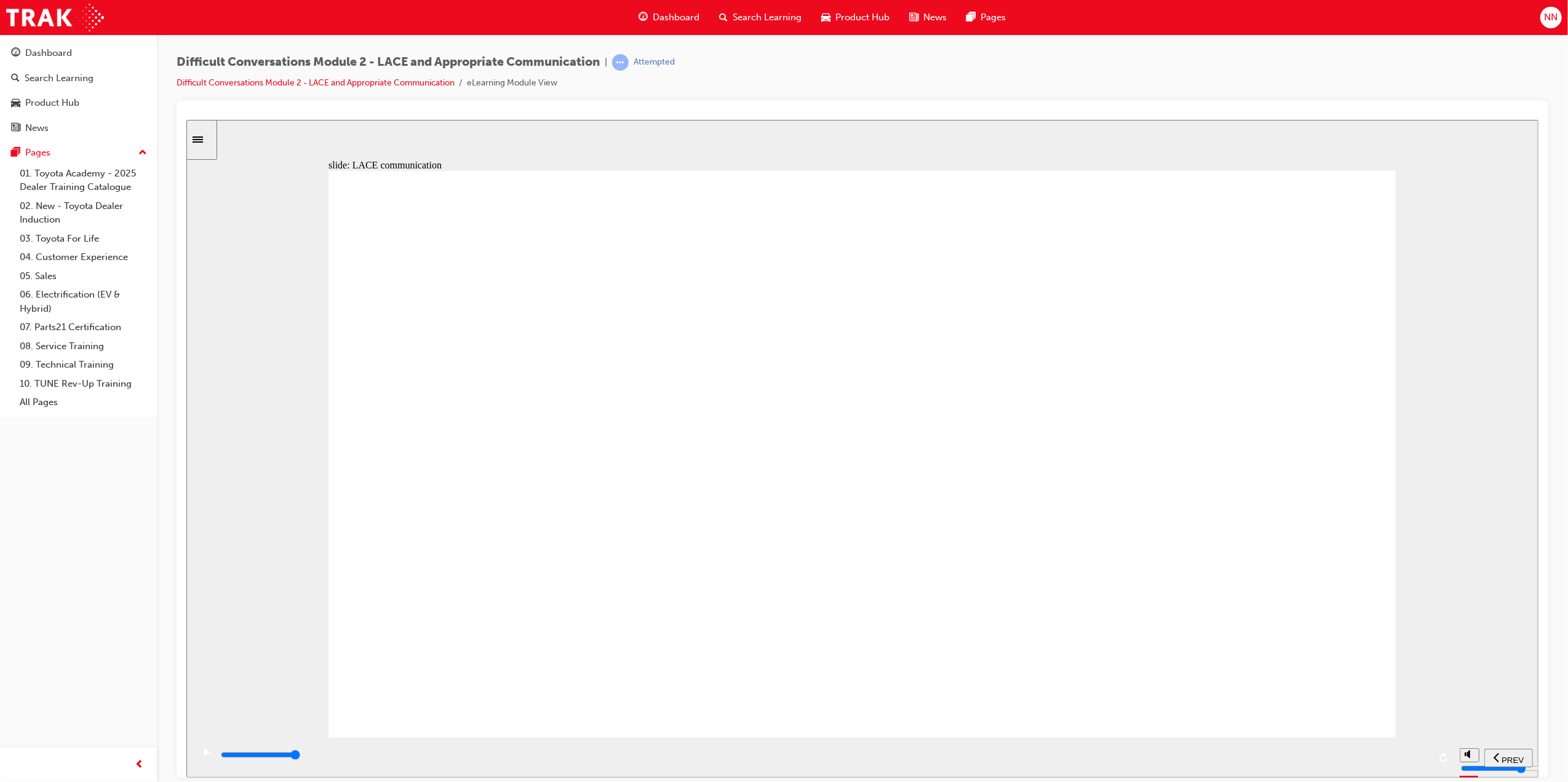
drag, startPoint x: 1233, startPoint y: 612, endPoint x: 1240, endPoint y: 627, distance: 16.6
click at [300, 756] on input "slide progress" at bounding box center [260, 754] width 80 height 10
drag, startPoint x: 568, startPoint y: 572, endPoint x: 654, endPoint y: 575, distance: 86.1
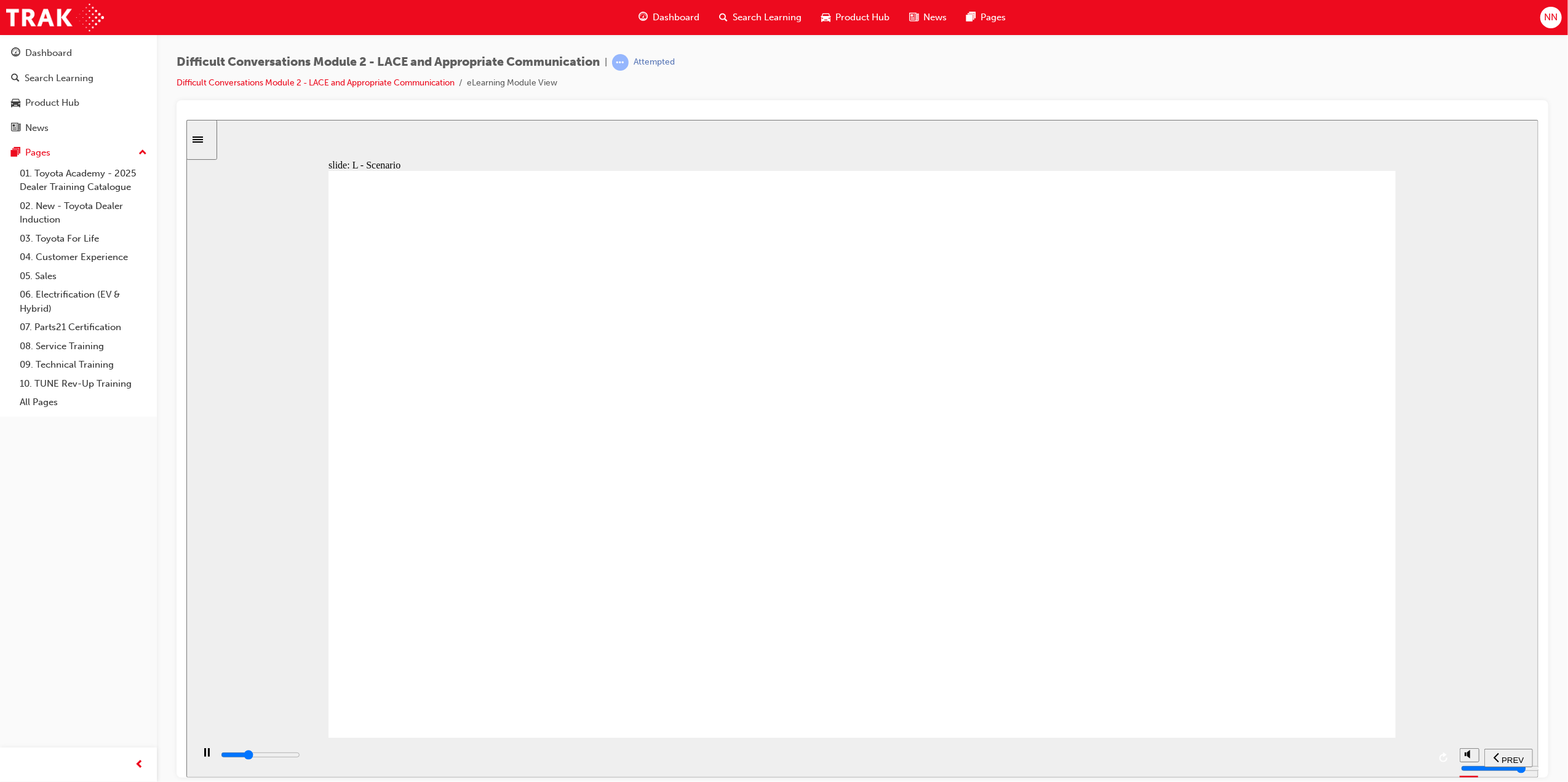
click at [300, 757] on input "slide progress" at bounding box center [260, 754] width 80 height 10
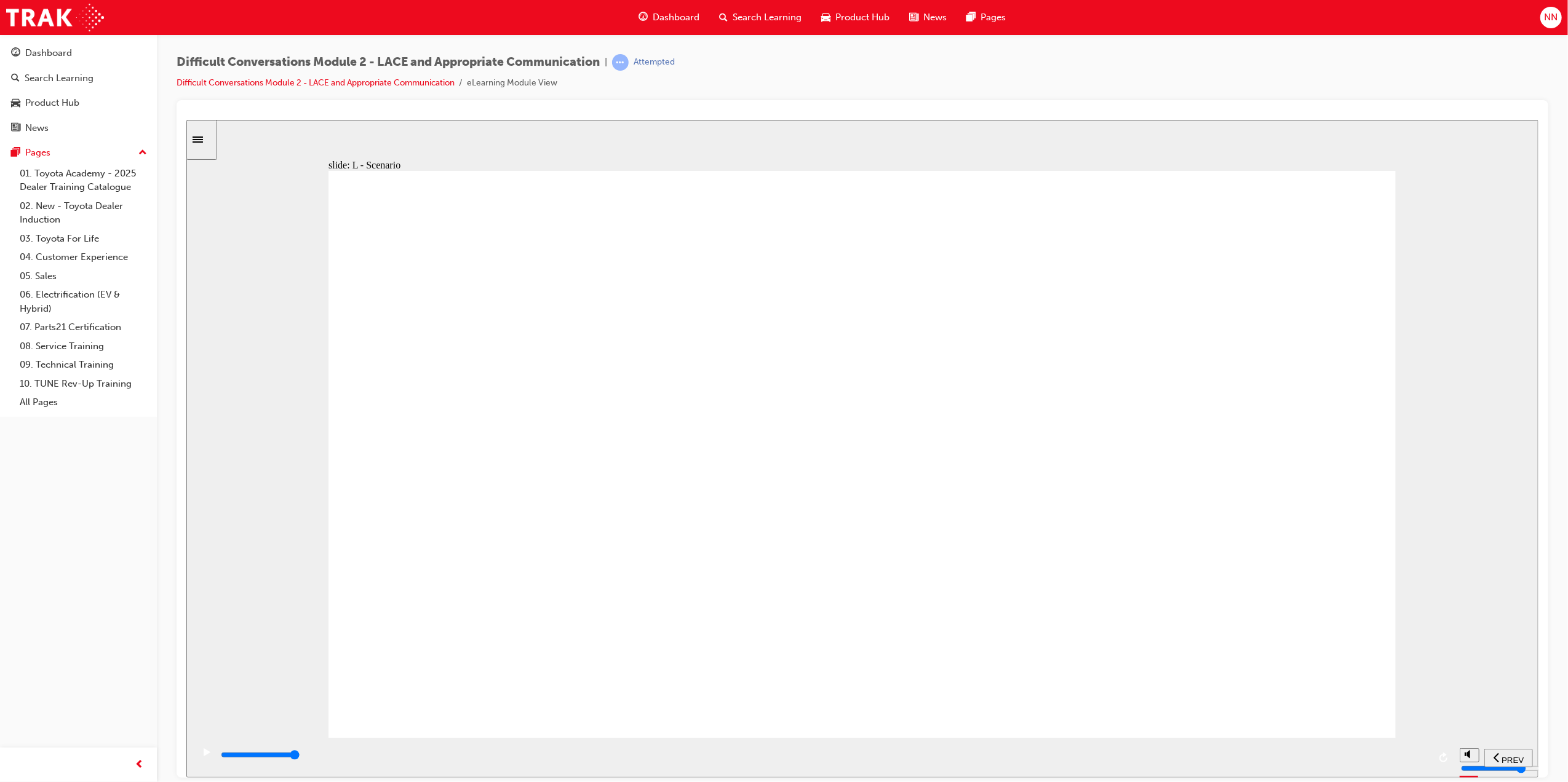
click at [1413, 754] on div "playback controls" at bounding box center [823, 755] width 1209 height 14
click at [300, 756] on input "slide progress" at bounding box center [260, 754] width 80 height 10
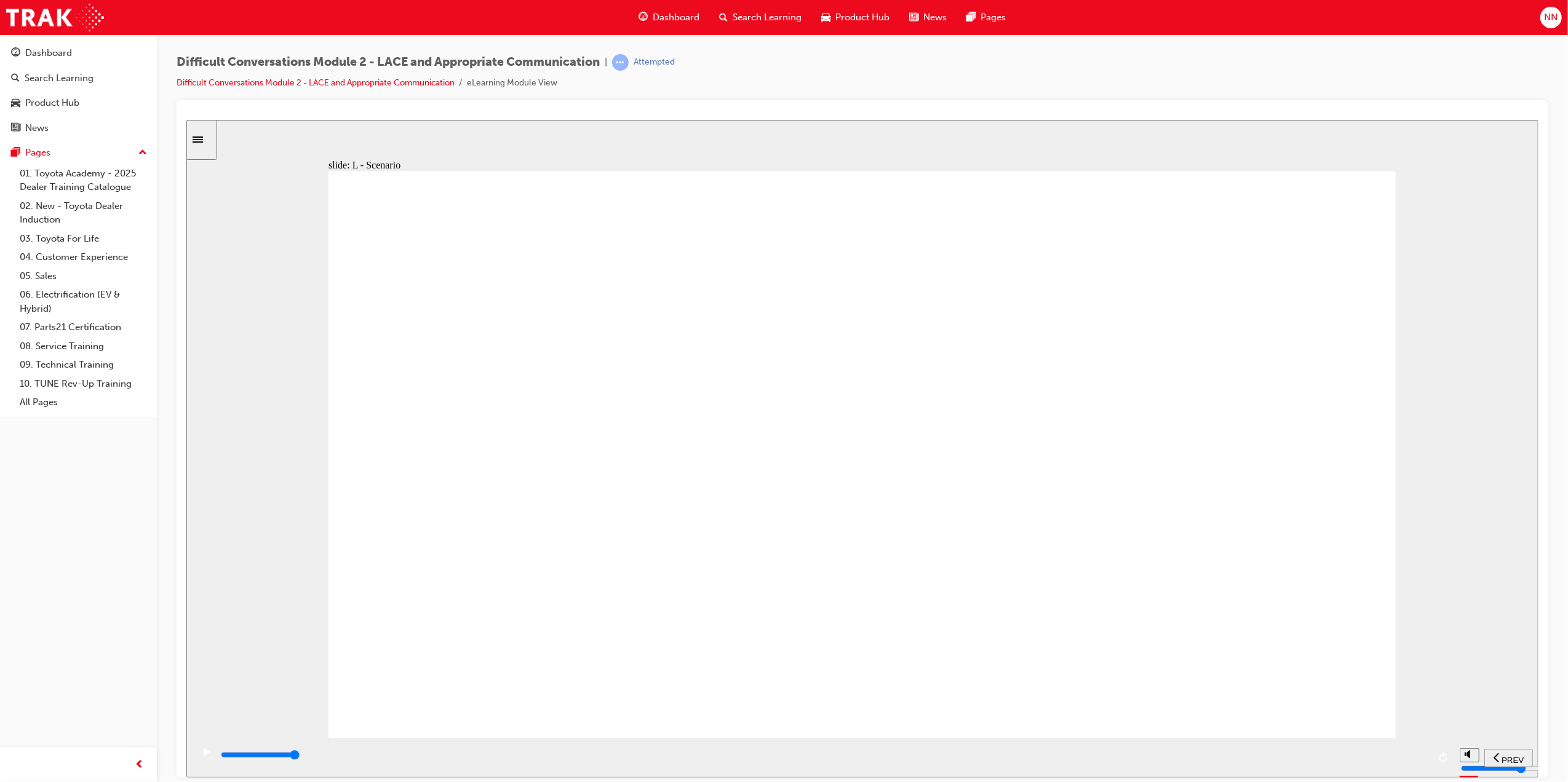
click at [300, 757] on input "slide progress" at bounding box center [260, 754] width 80 height 10
drag, startPoint x: 1294, startPoint y: 649, endPoint x: 1330, endPoint y: 675, distance: 44.4
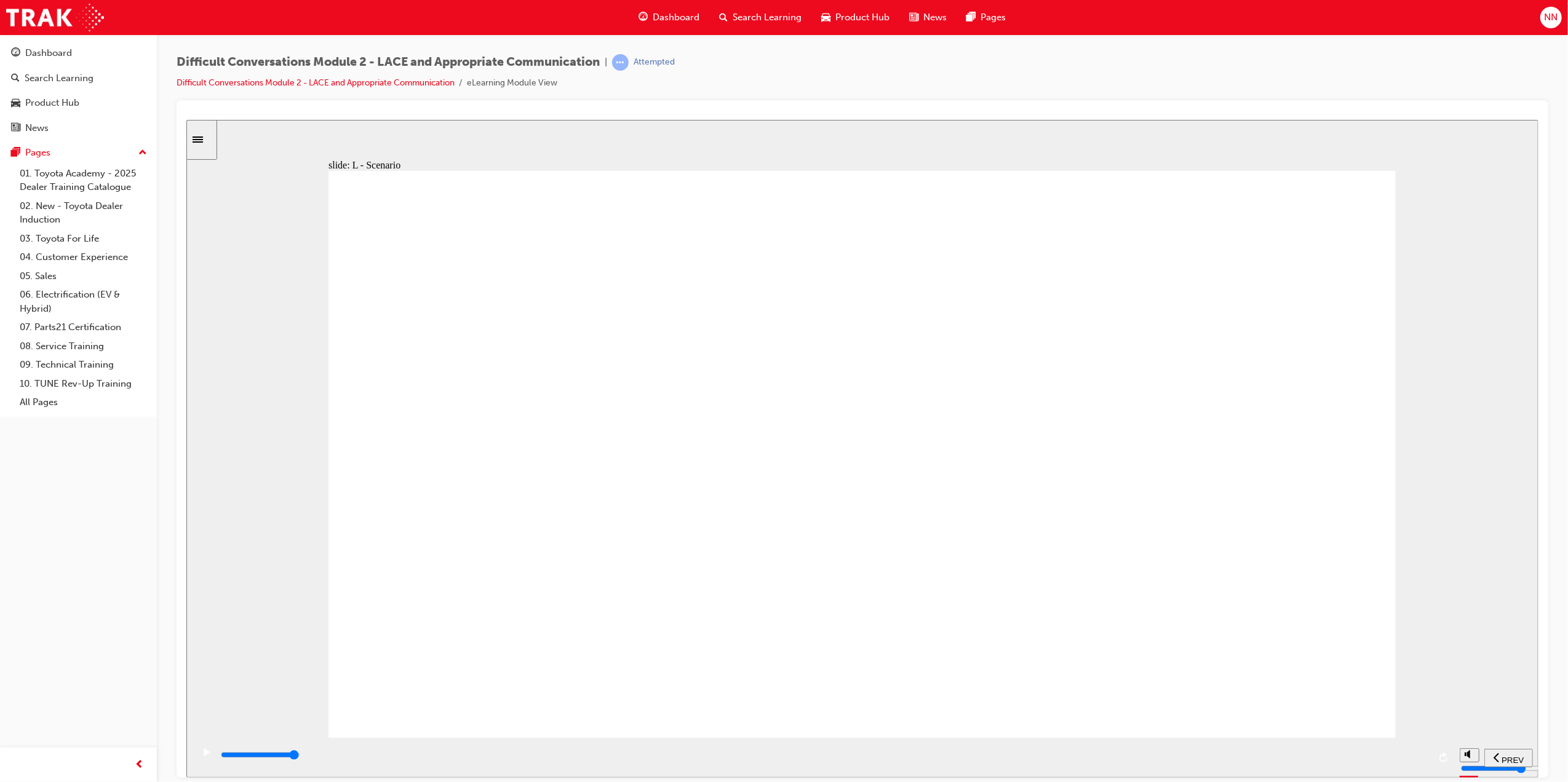
click at [300, 757] on input "slide progress" at bounding box center [260, 754] width 80 height 10
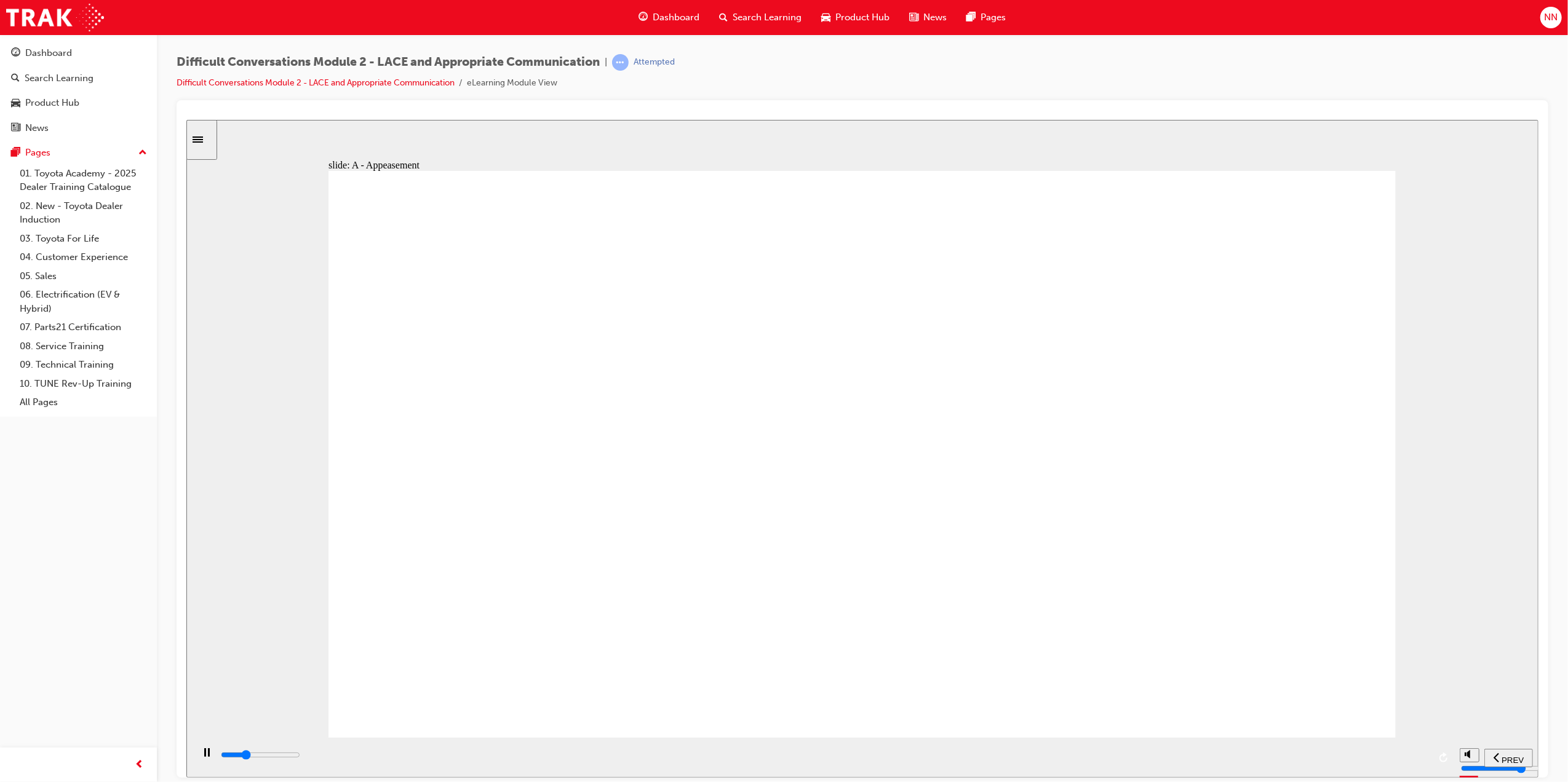
click at [1405, 762] on div "playback controls" at bounding box center [823, 755] width 1209 height 14
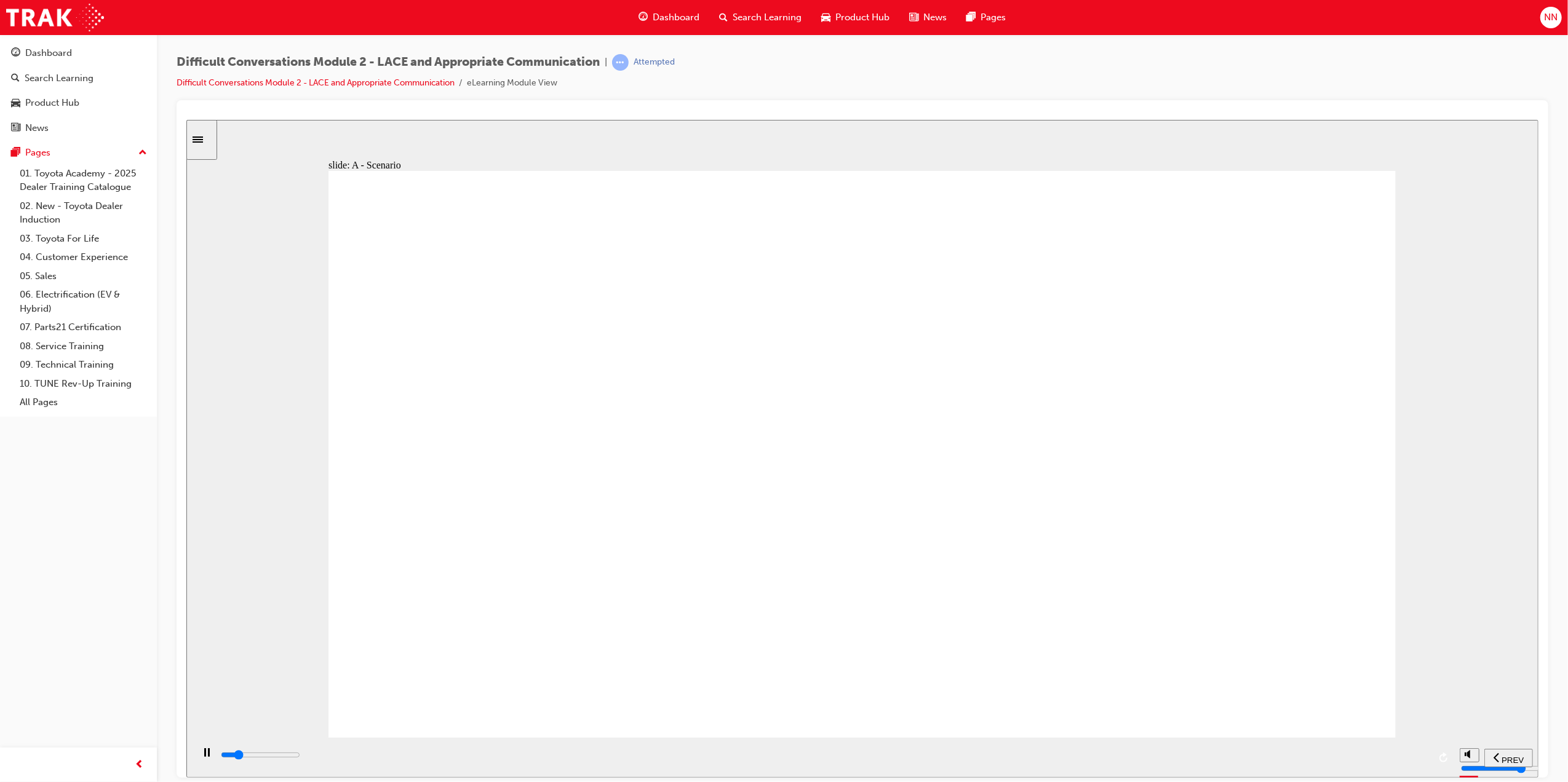
click at [1415, 762] on div "playback controls" at bounding box center [823, 755] width 1209 height 14
click at [1411, 753] on div "playback controls" at bounding box center [823, 755] width 1209 height 14
click at [300, 757] on input "slide progress" at bounding box center [260, 754] width 80 height 10
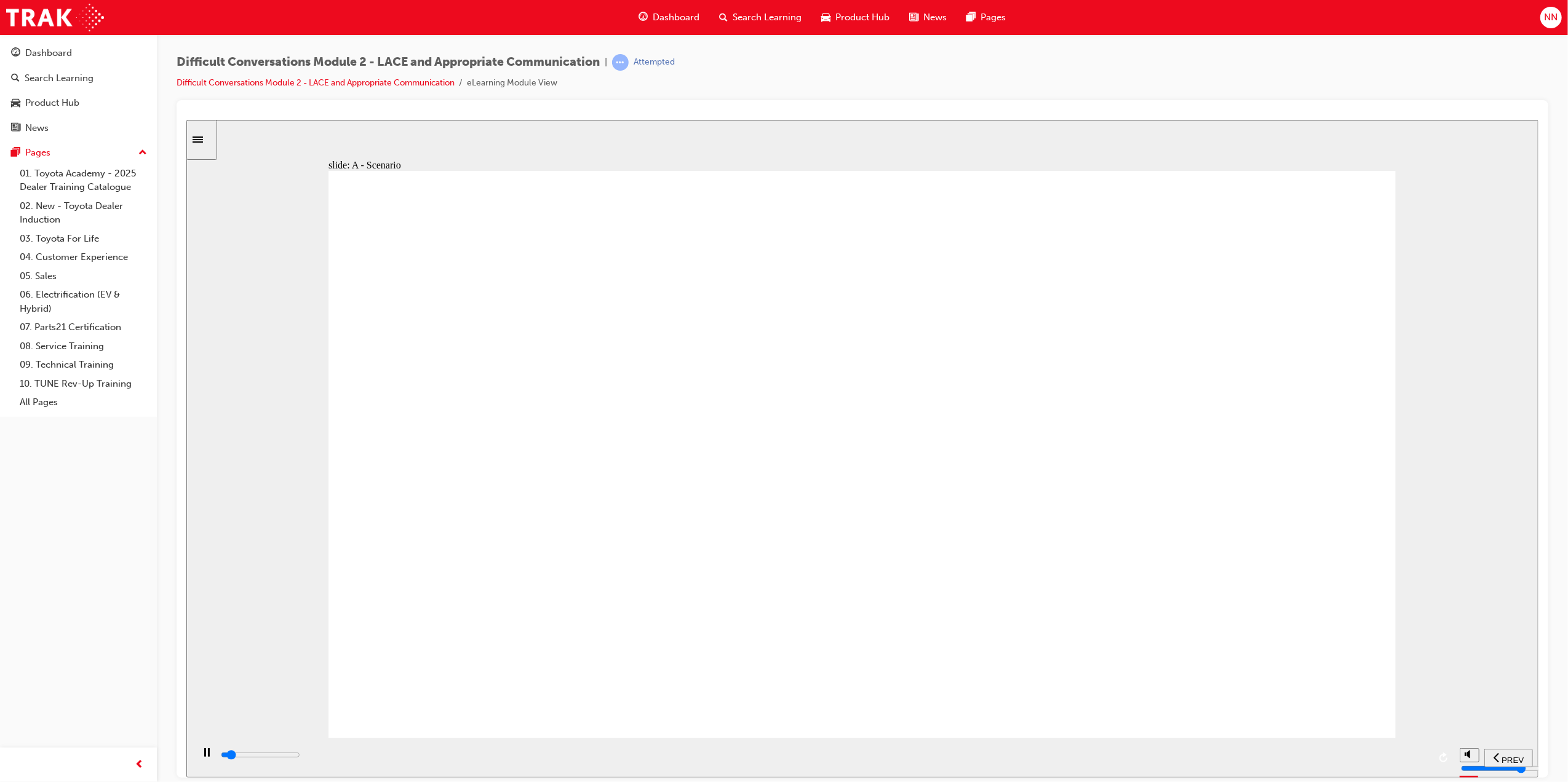
click at [300, 757] on input "slide progress" at bounding box center [260, 754] width 80 height 10
click at [1418, 761] on div "playback controls" at bounding box center [823, 755] width 1209 height 14
drag, startPoint x: 1300, startPoint y: 649, endPoint x: 1312, endPoint y: 655, distance: 13.4
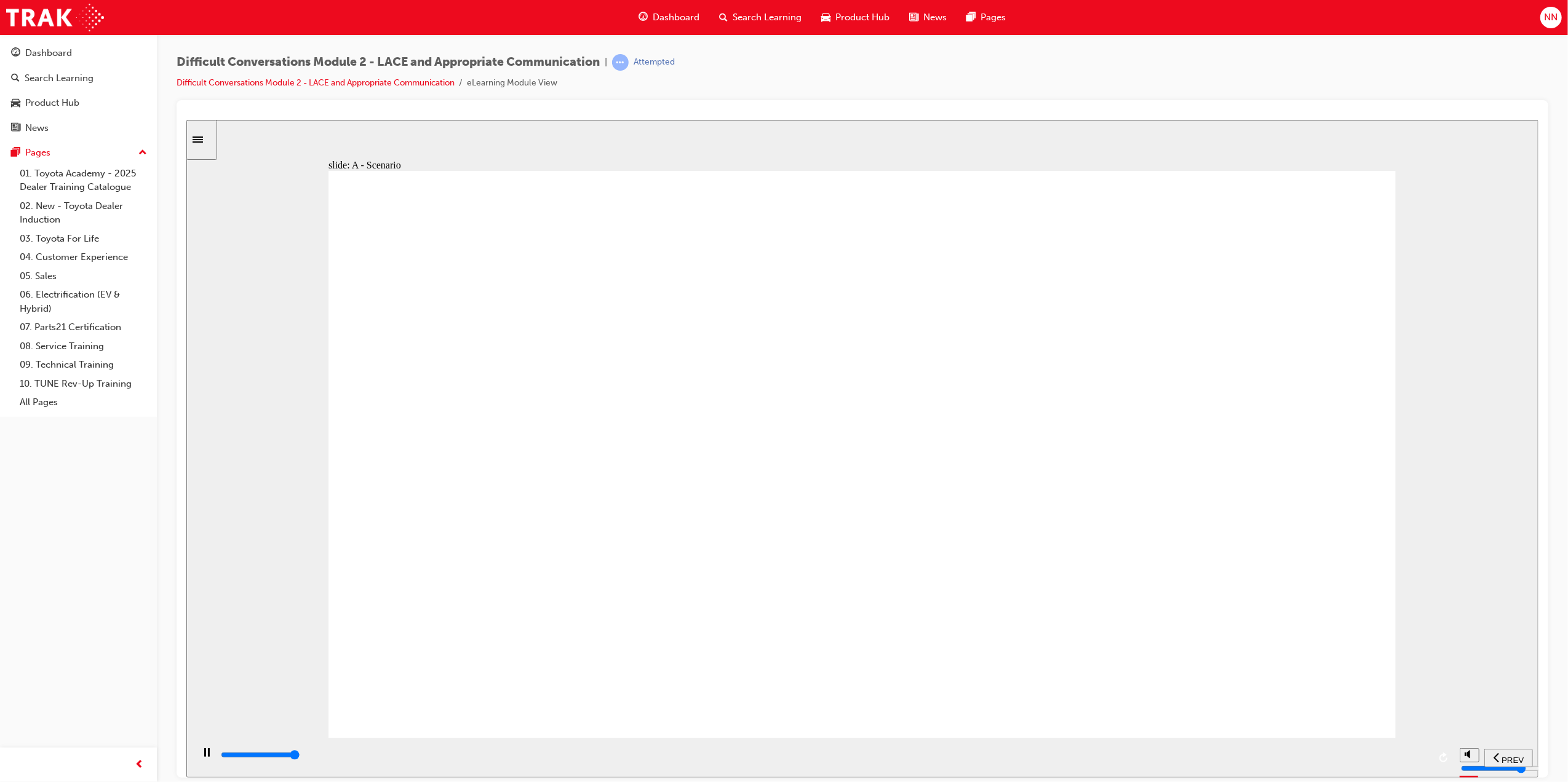
click at [1412, 762] on div "playback controls" at bounding box center [823, 755] width 1209 height 14
type input "100"
click at [1415, 753] on div "playback controls" at bounding box center [823, 755] width 1209 height 14
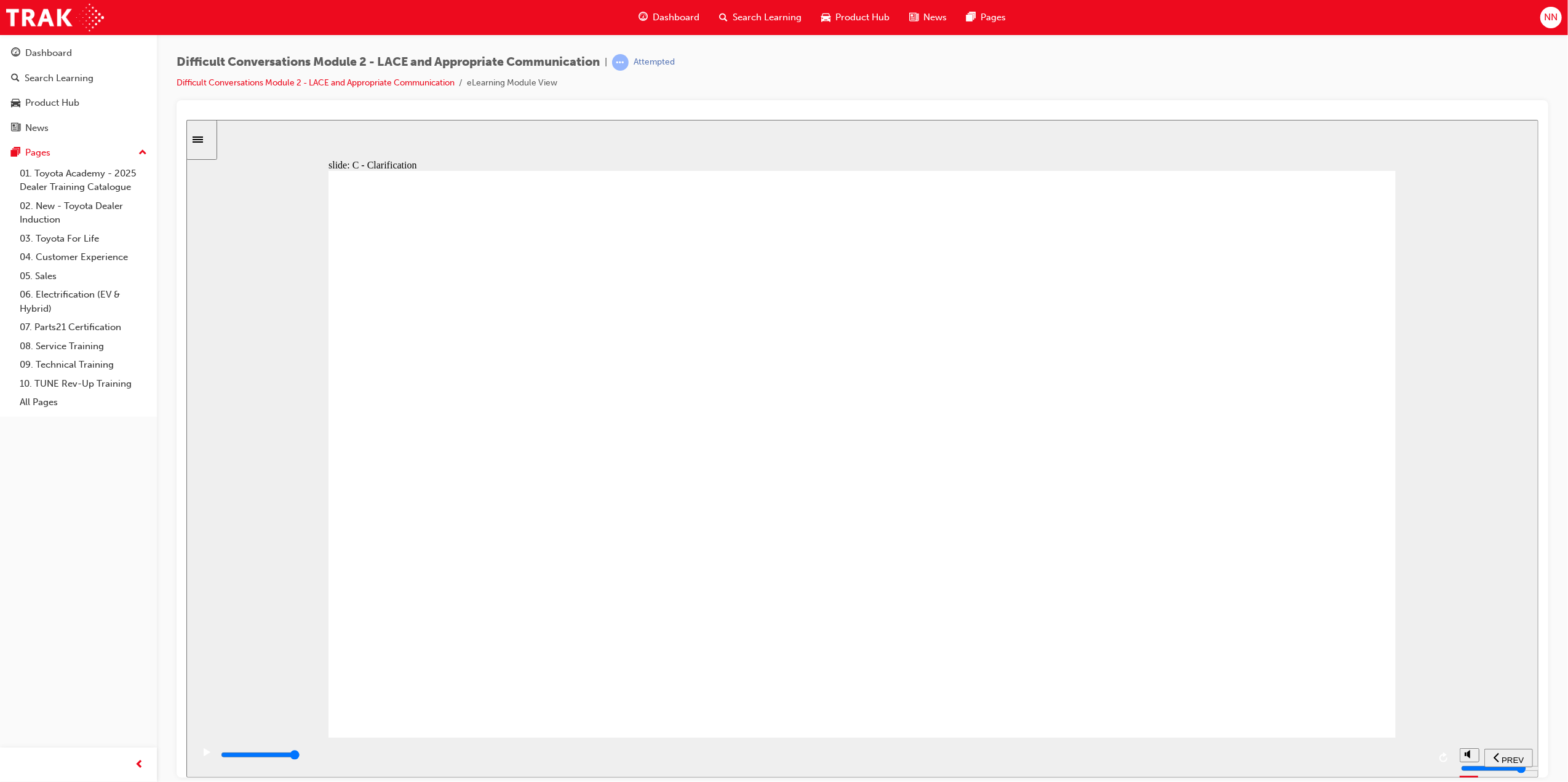
click at [1399, 753] on div "playback controls" at bounding box center [823, 755] width 1209 height 14
drag, startPoint x: 1399, startPoint y: 753, endPoint x: 1342, endPoint y: 669, distance: 101.5
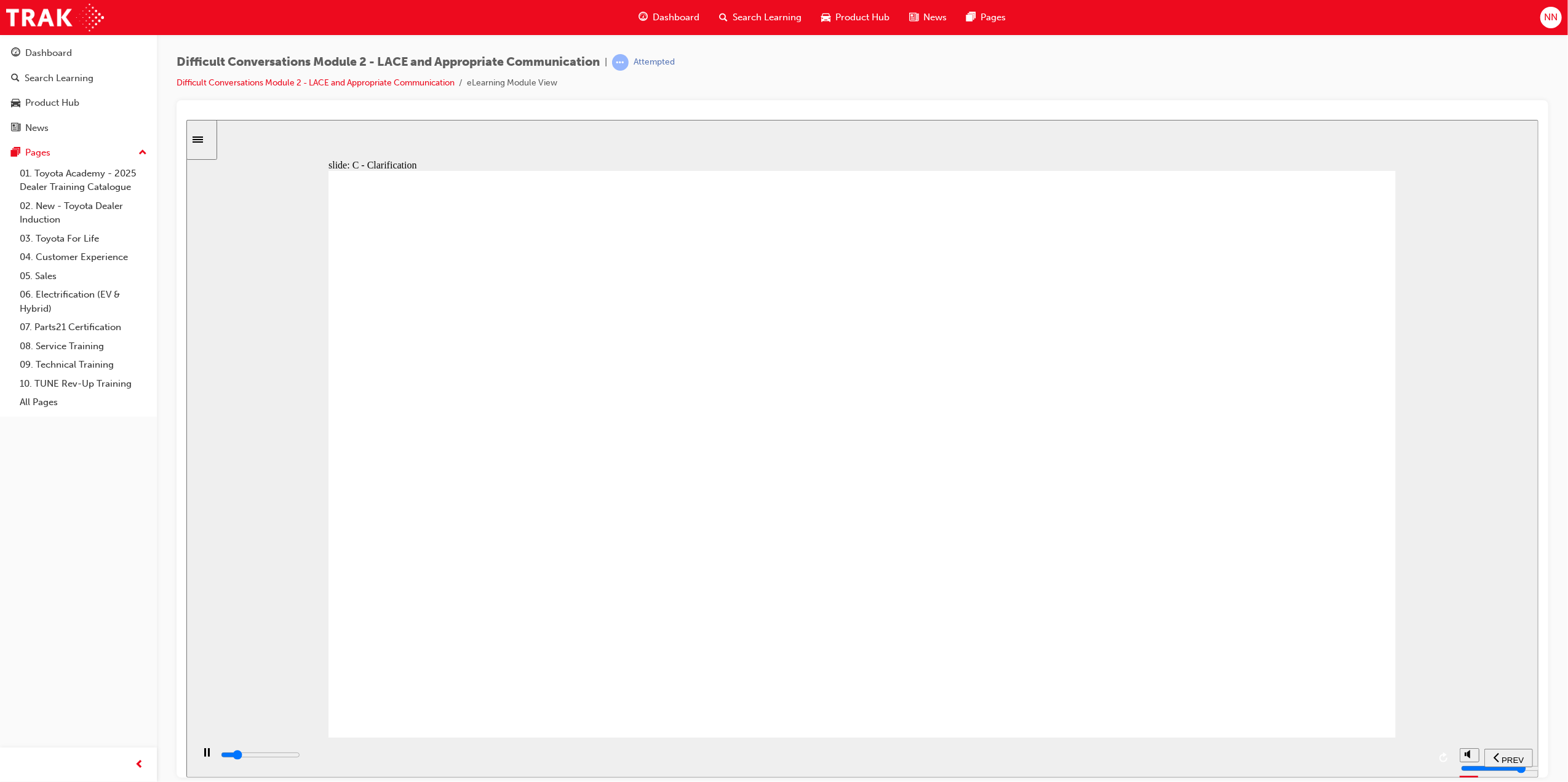
click at [1399, 753] on div "playback controls" at bounding box center [823, 755] width 1209 height 14
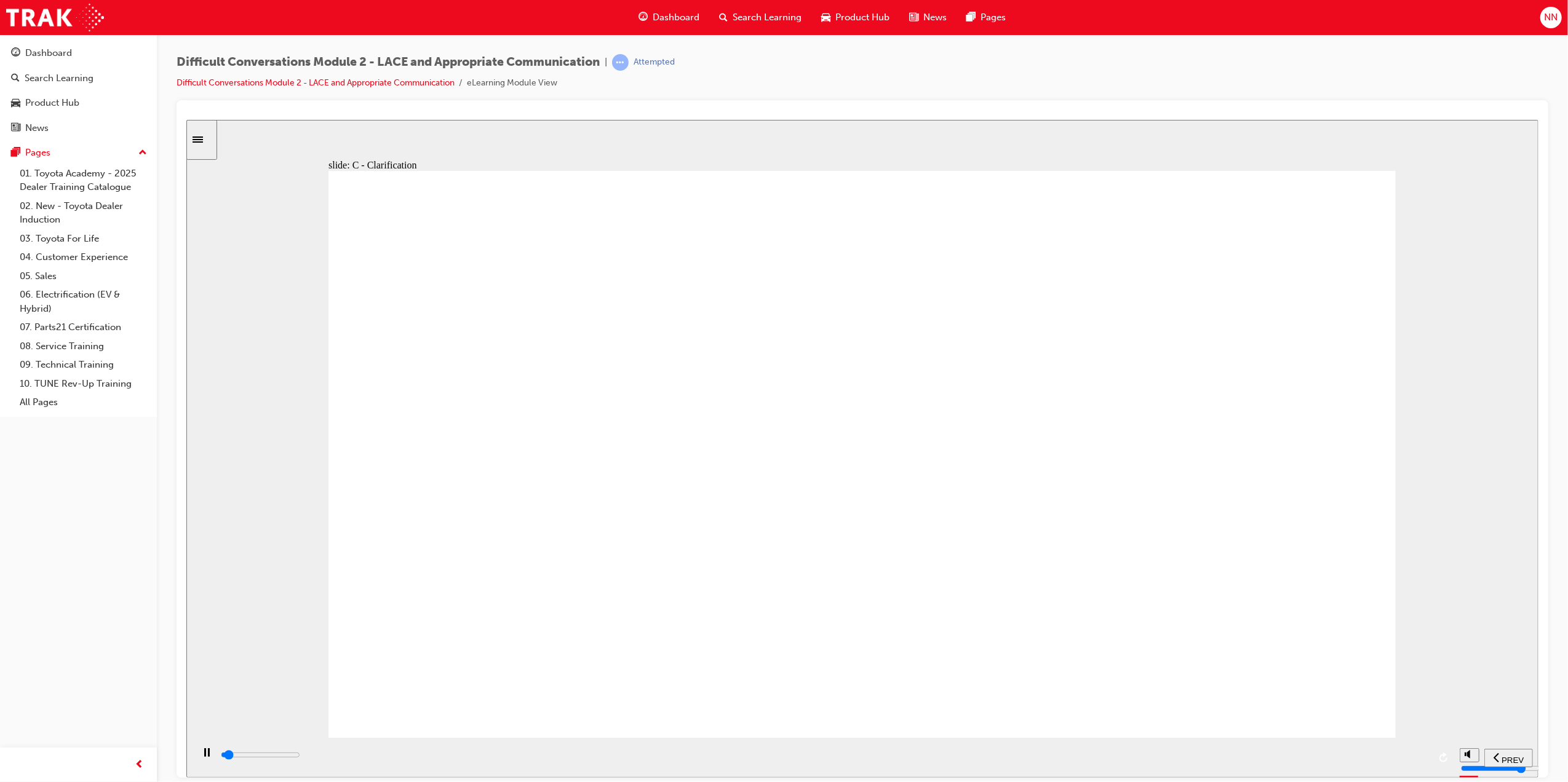
click at [1421, 754] on div "playback controls" at bounding box center [823, 755] width 1209 height 14
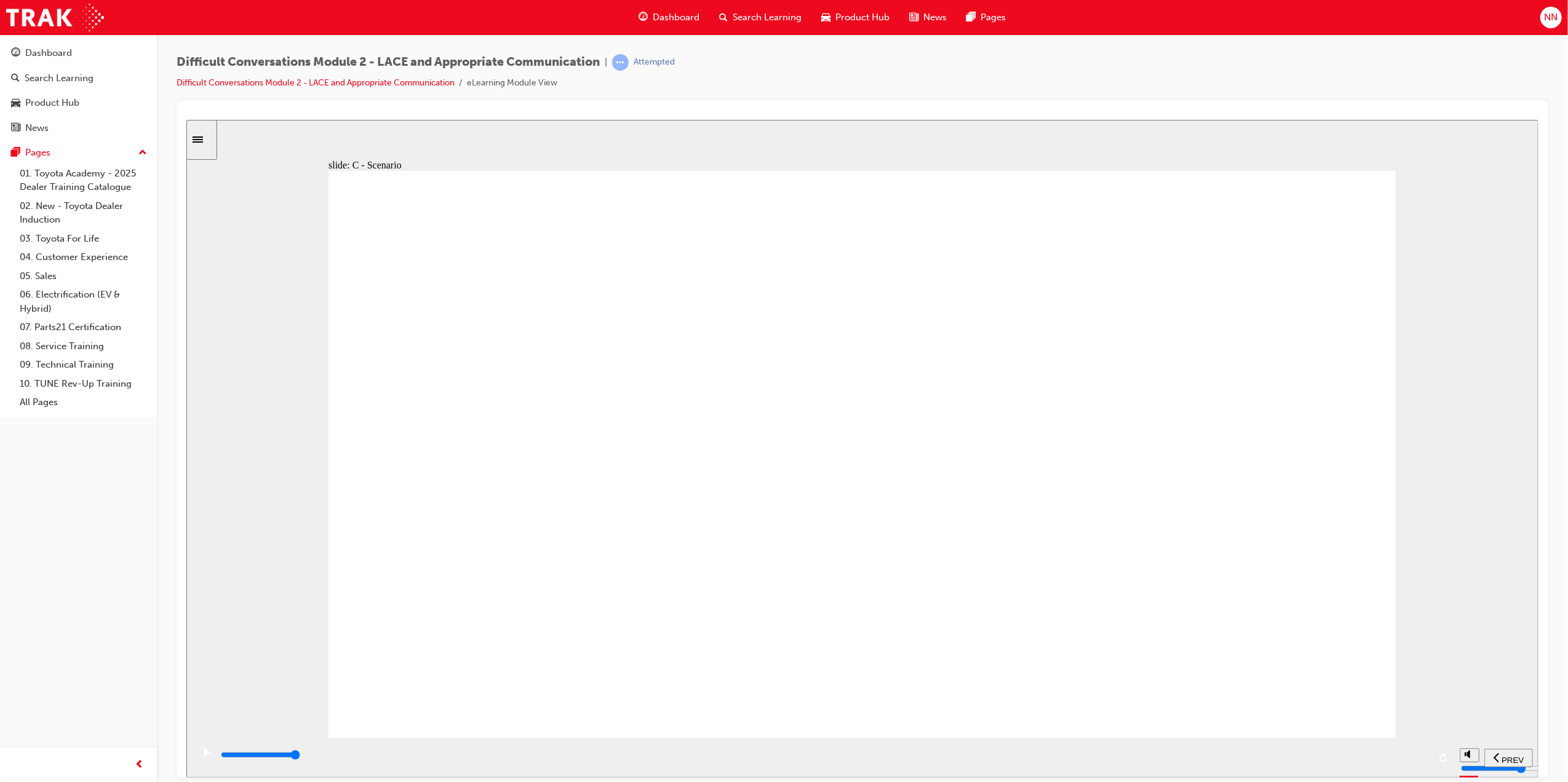
click at [1415, 762] on div "playback controls" at bounding box center [823, 755] width 1209 height 14
click at [1410, 753] on div "playback controls" at bounding box center [823, 755] width 1209 height 14
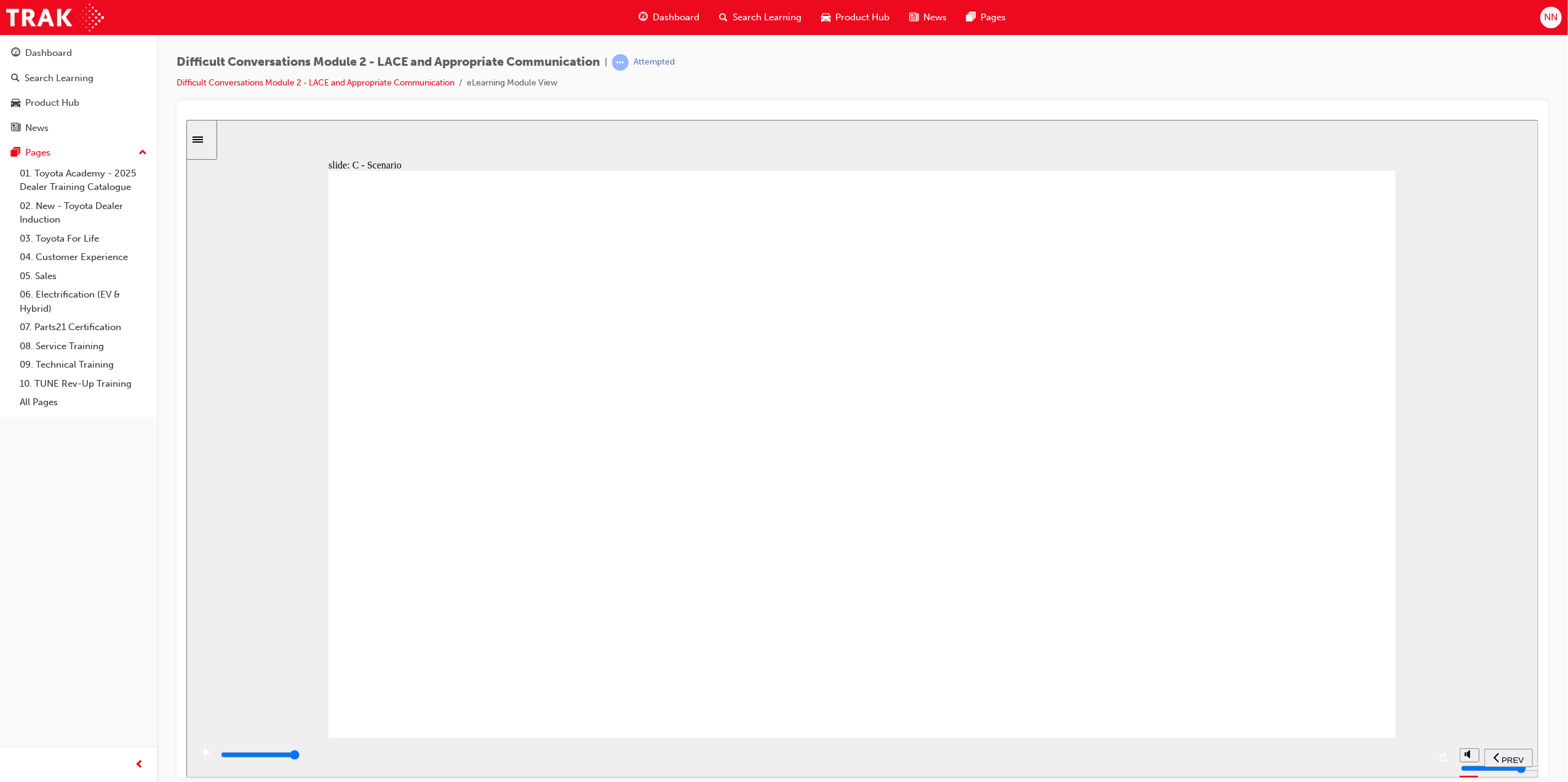
click at [1412, 754] on div "playback controls" at bounding box center [823, 755] width 1209 height 14
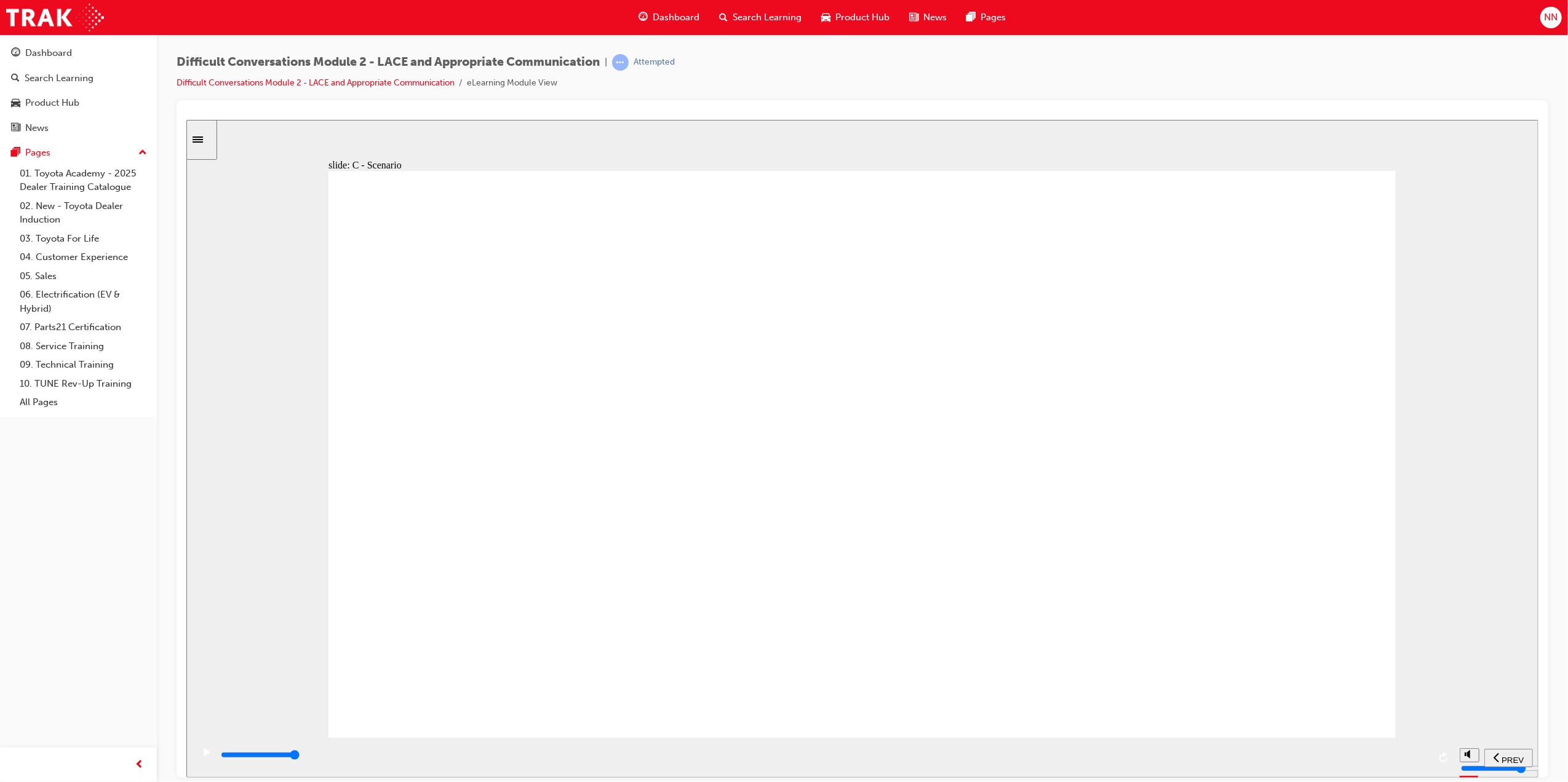
click at [1412, 750] on div "playback controls" at bounding box center [823, 757] width 1209 height 19
click at [1412, 753] on div "playback controls" at bounding box center [823, 755] width 1209 height 14
click at [1399, 752] on div "playback controls" at bounding box center [823, 755] width 1209 height 14
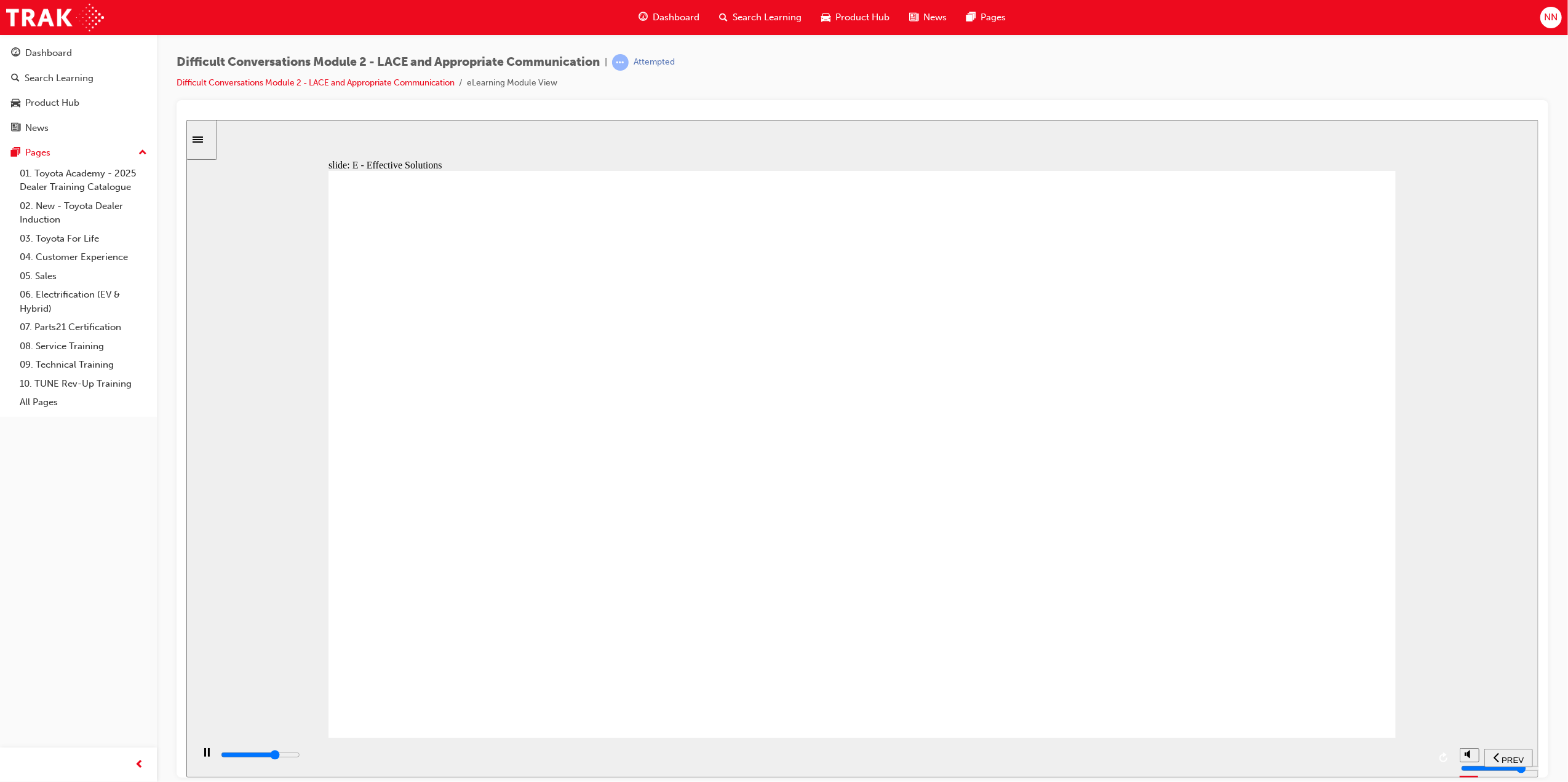
click at [300, 757] on input "slide progress" at bounding box center [260, 754] width 80 height 10
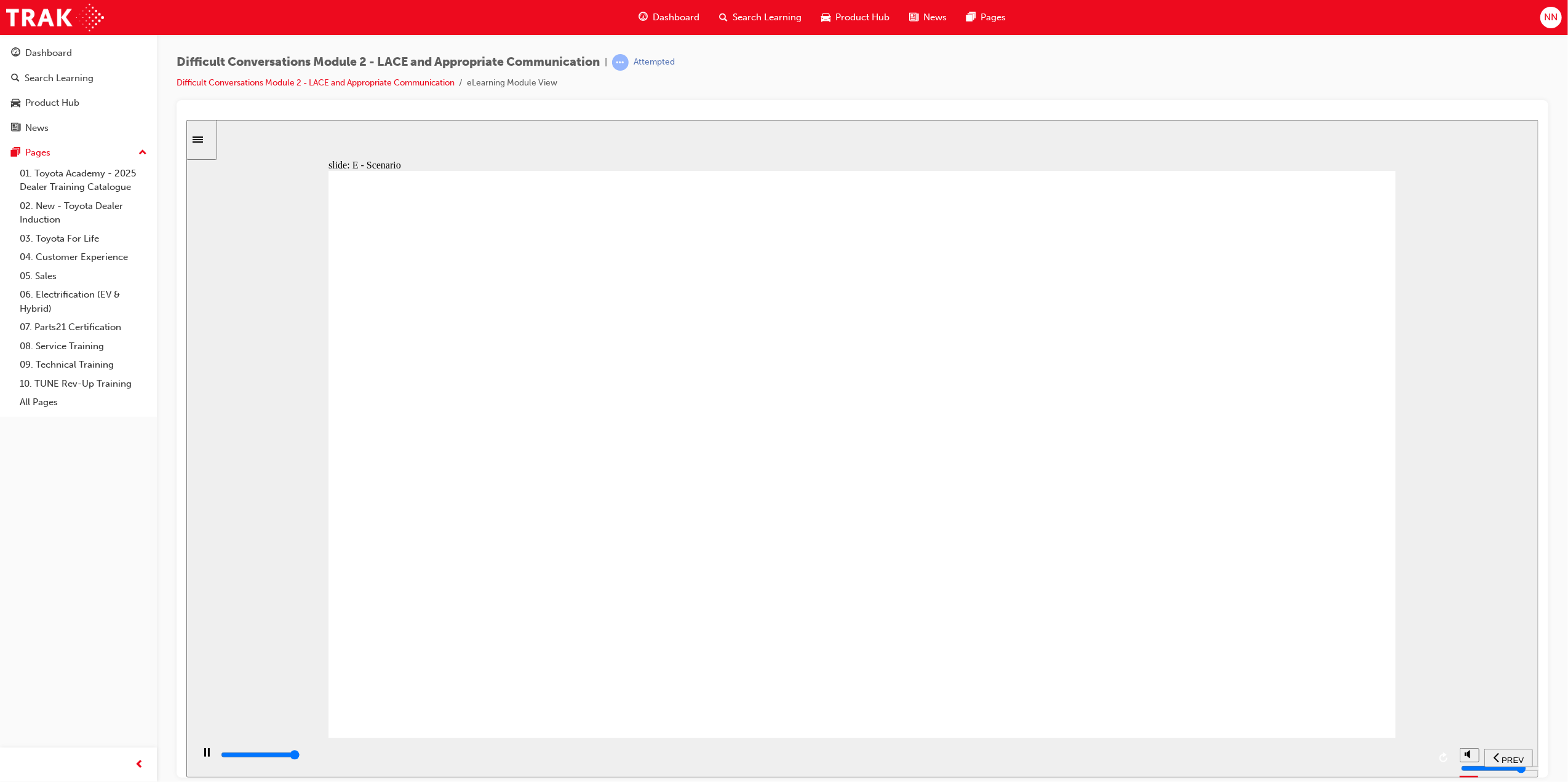
click at [1412, 760] on div "playback controls" at bounding box center [823, 755] width 1209 height 14
click at [1413, 753] on div "playback controls" at bounding box center [823, 755] width 1209 height 14
click at [1415, 753] on div "playback controls" at bounding box center [823, 755] width 1209 height 14
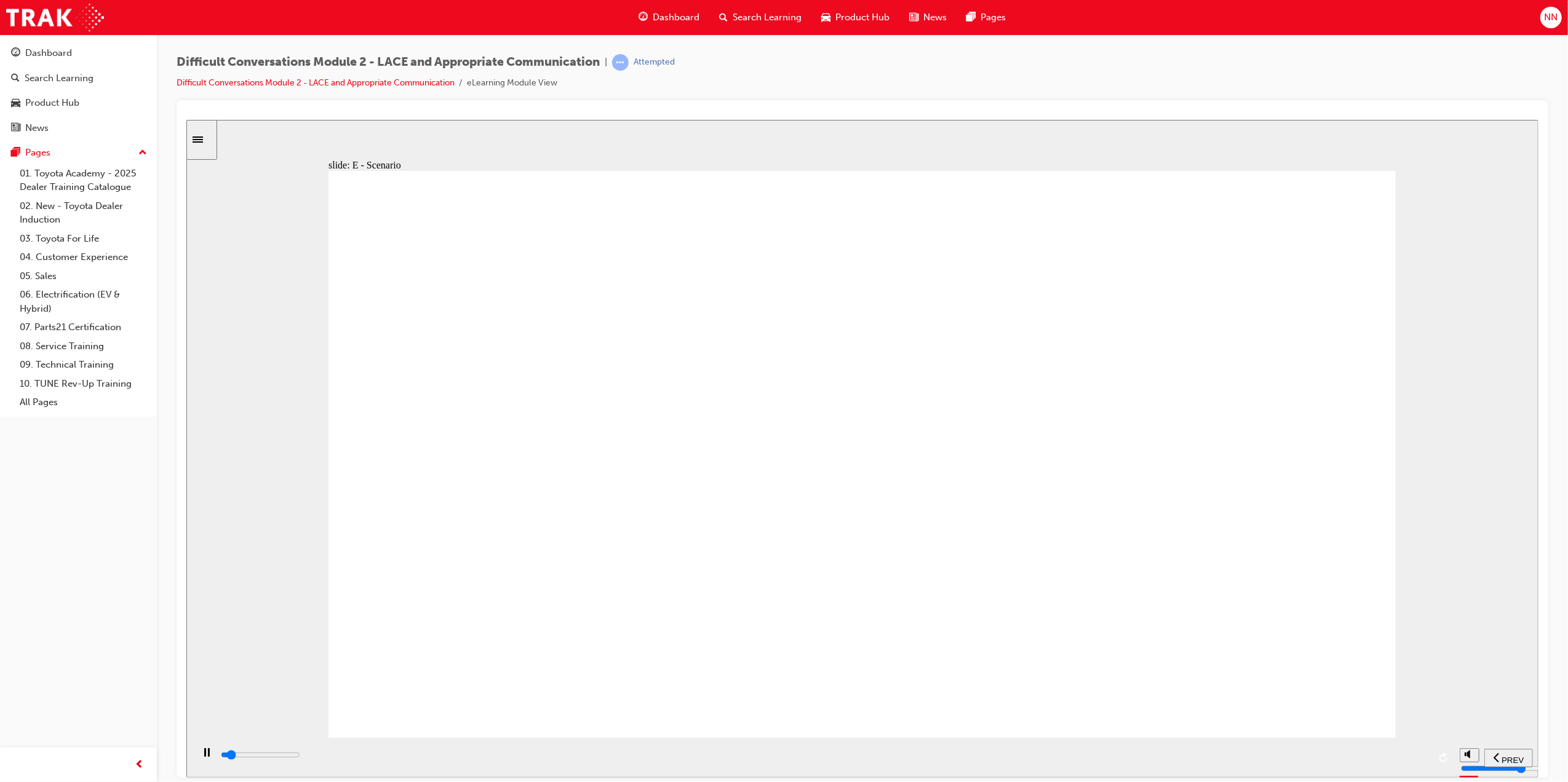
click at [1415, 753] on div "playback controls" at bounding box center [823, 755] width 1209 height 14
click at [300, 757] on input "slide progress" at bounding box center [260, 754] width 80 height 10
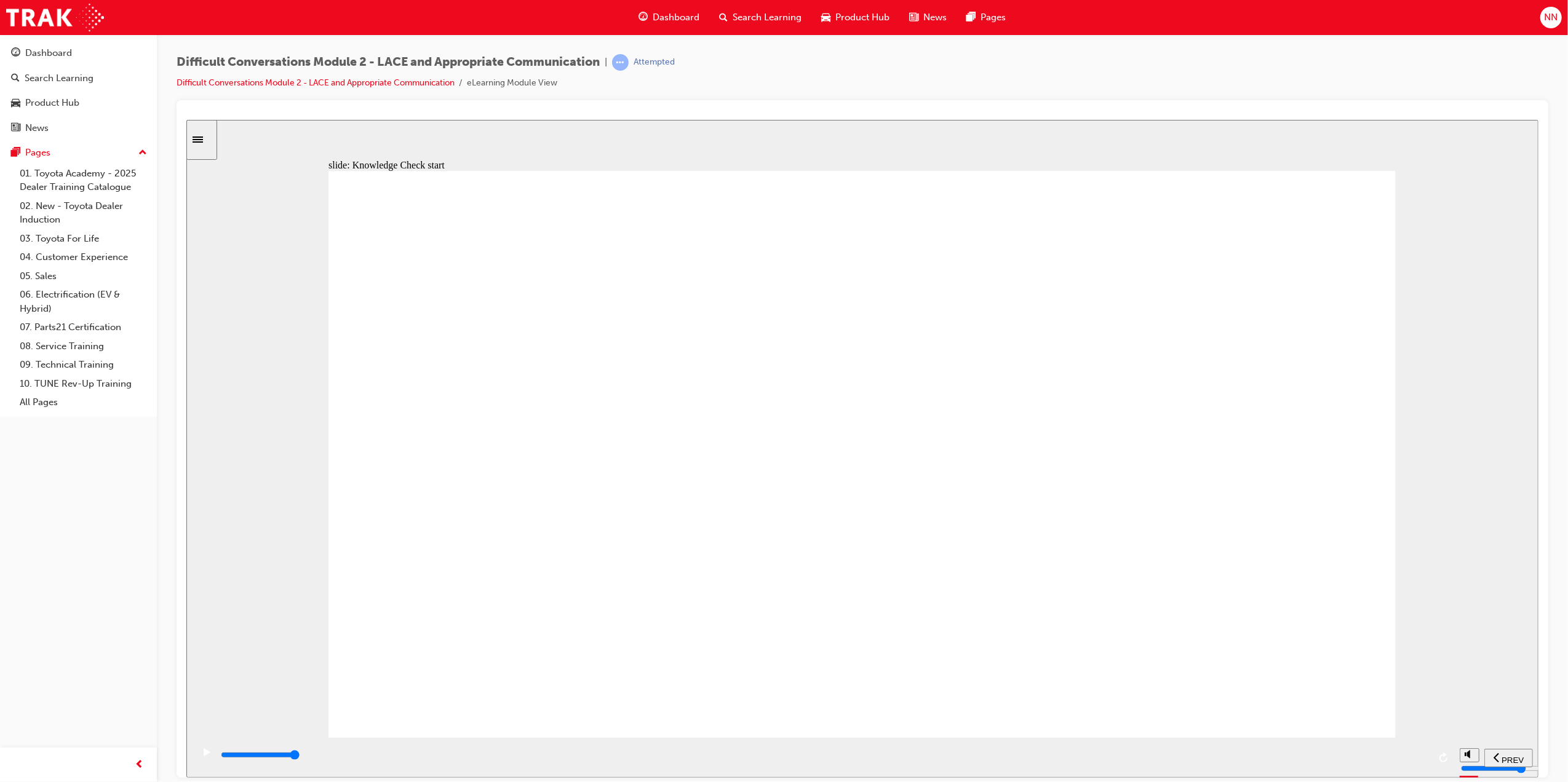
click at [1419, 754] on div "playback controls" at bounding box center [823, 755] width 1209 height 14
click at [1415, 754] on div "playback controls" at bounding box center [823, 755] width 1209 height 14
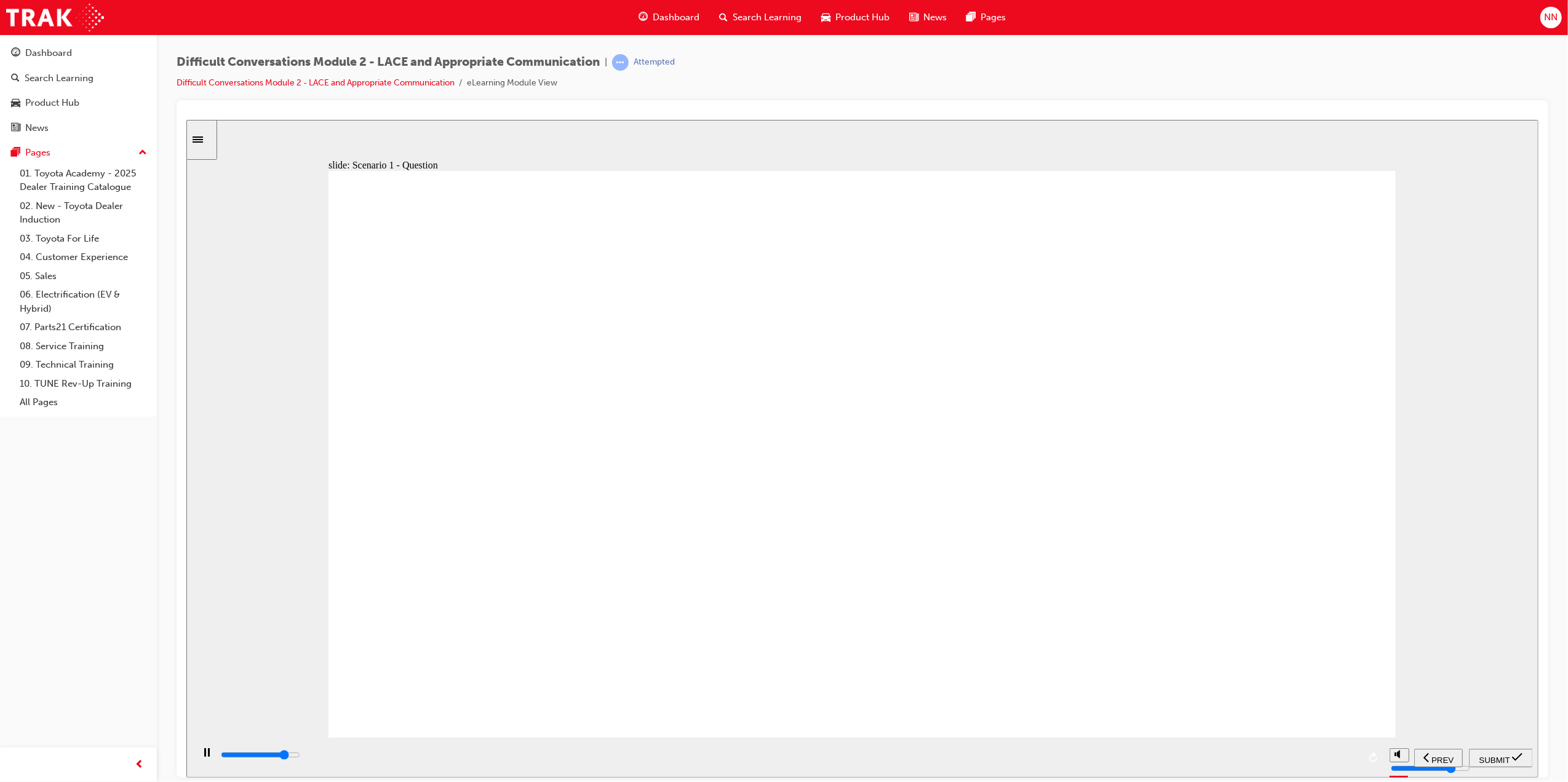
type input "12400"
checkbox input "true"
type input "14600"
checkbox input "true"
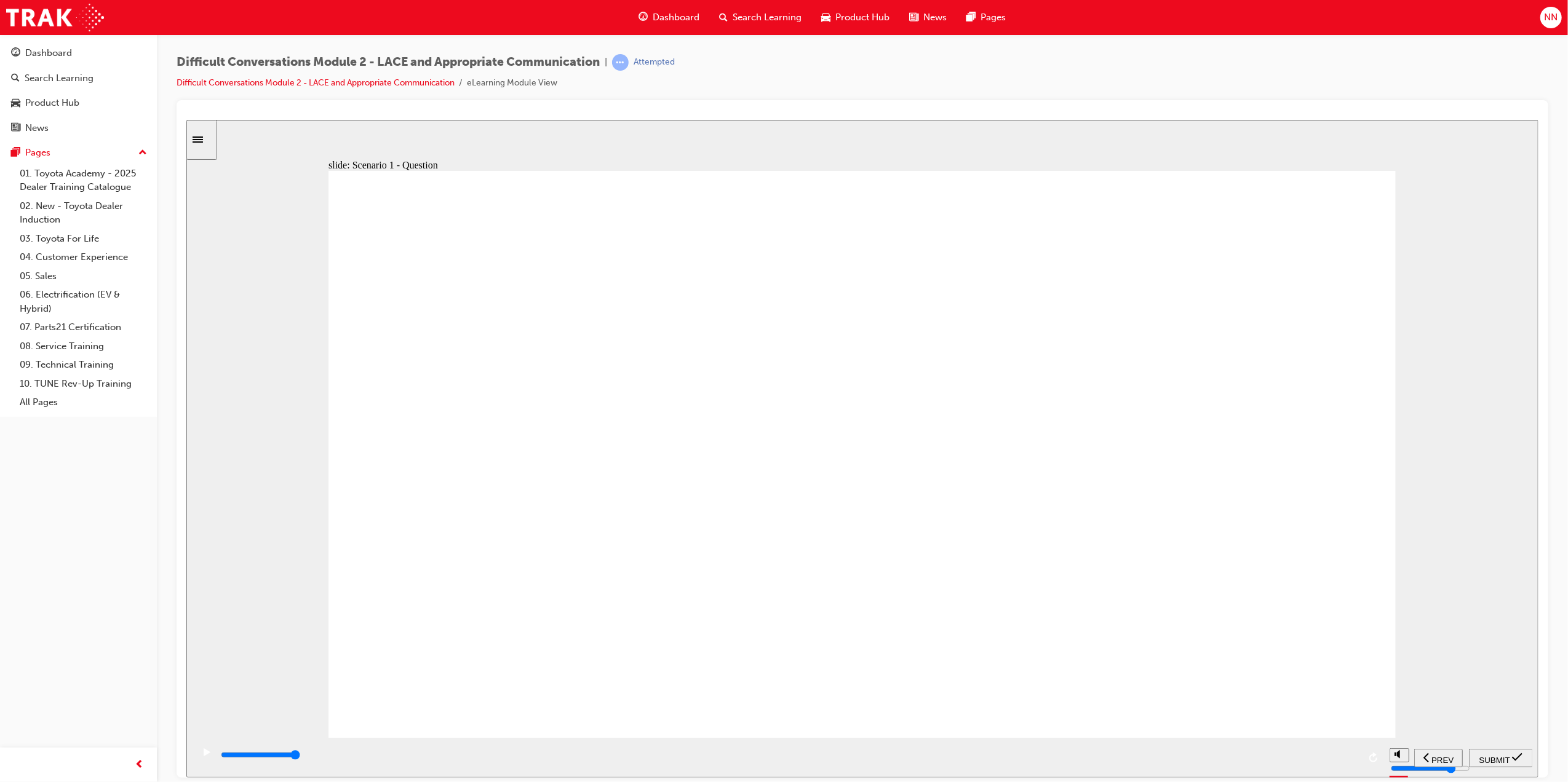
checkbox input "true"
click at [1506, 751] on div "SUBMIT" at bounding box center [1500, 757] width 54 height 13
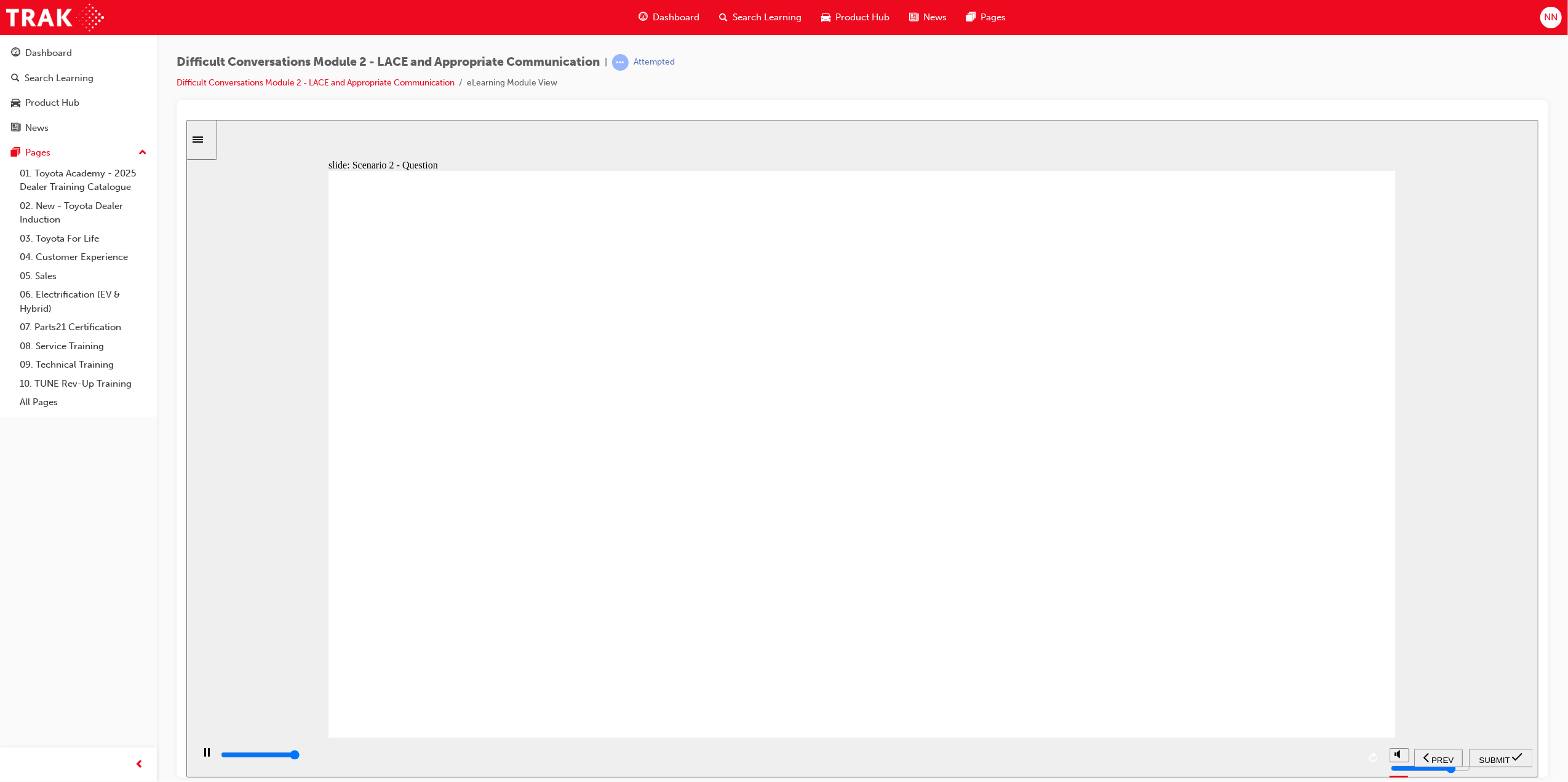
type input "8000"
checkbox input "true"
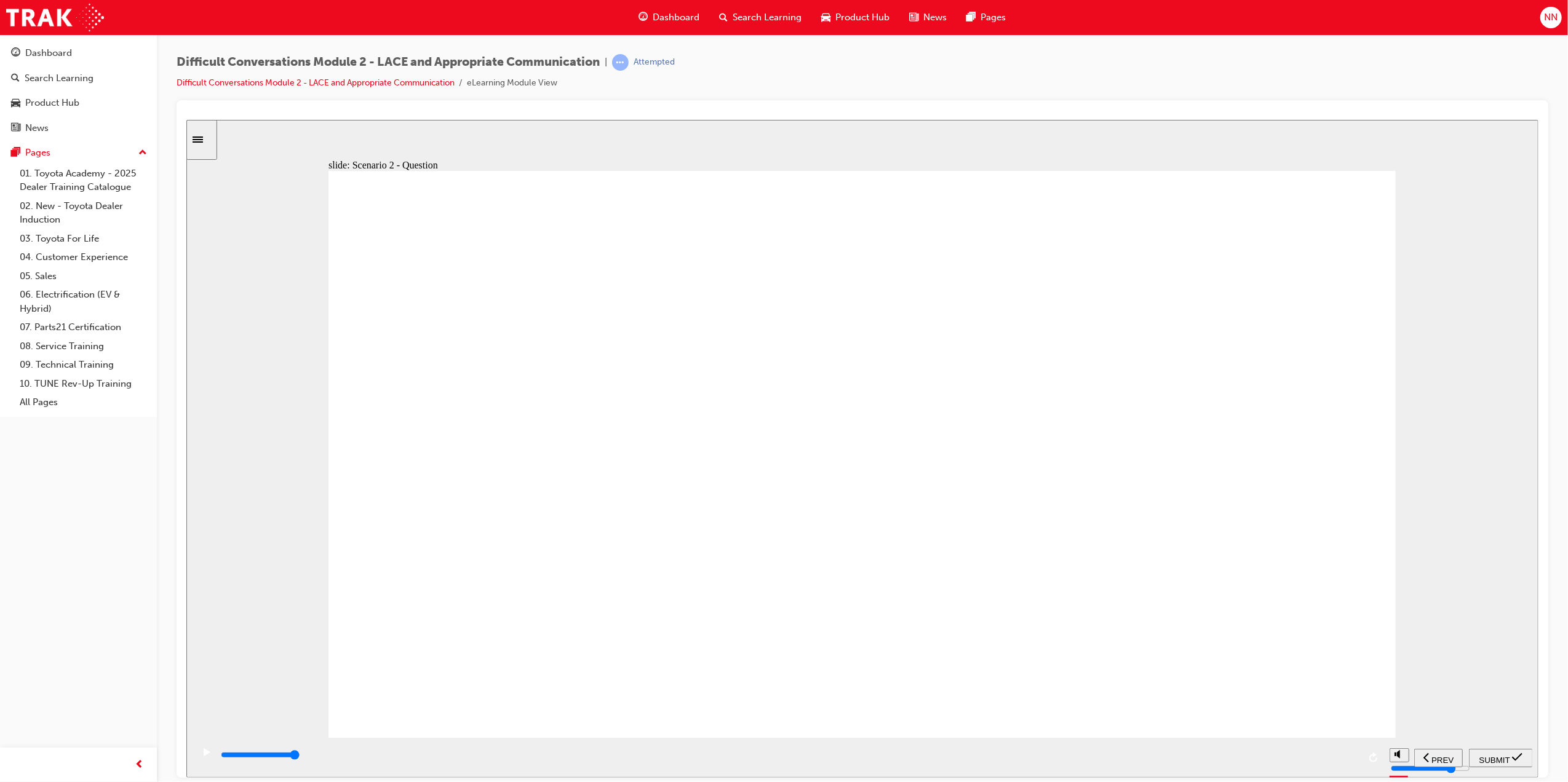
checkbox input "true"
click at [1507, 748] on button "SUBMIT" at bounding box center [1500, 757] width 64 height 19
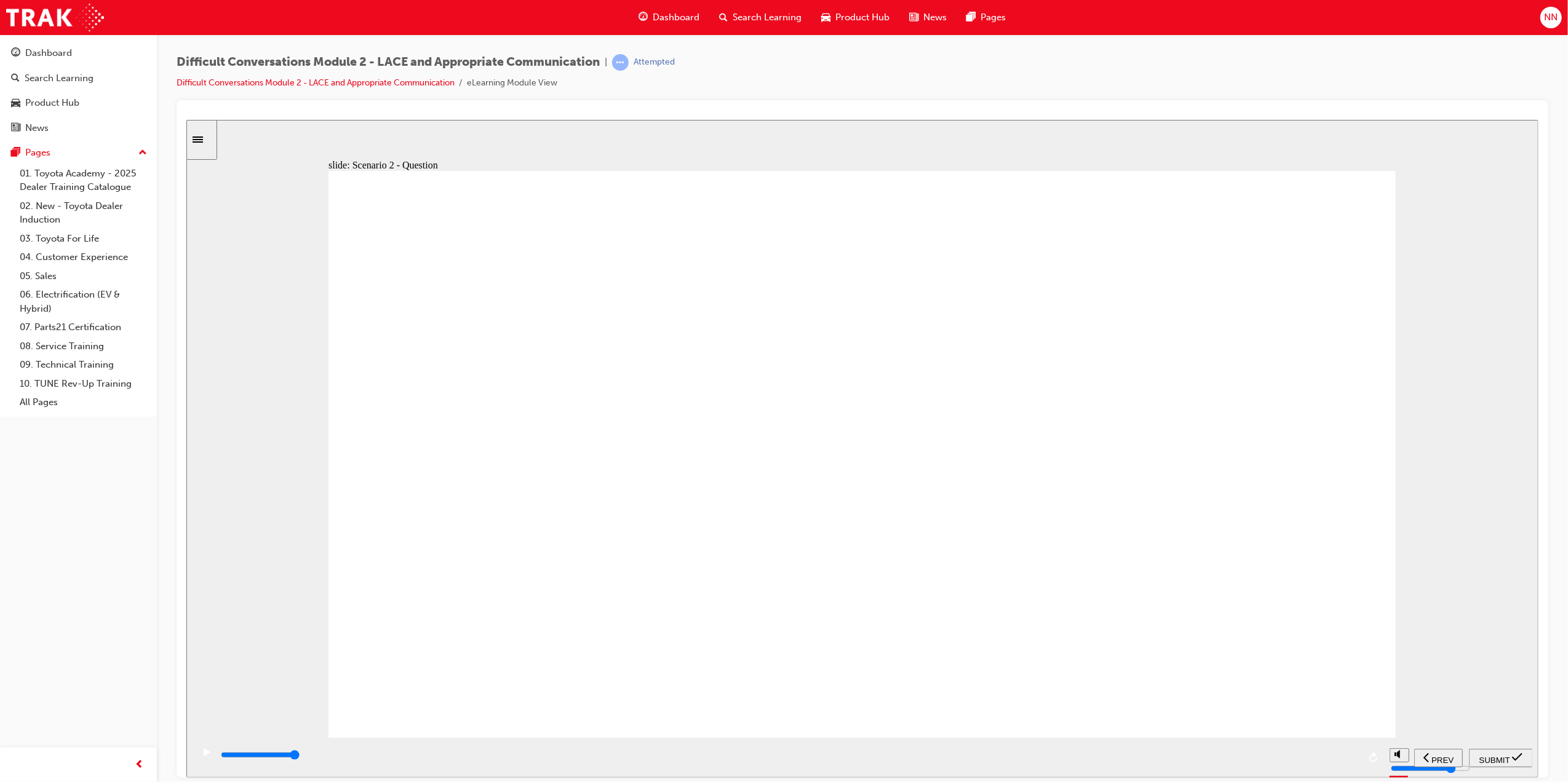
click at [1507, 747] on nav "PREV NEXT SUBMIT" at bounding box center [1473, 756] width 118 height 40
type input "9200"
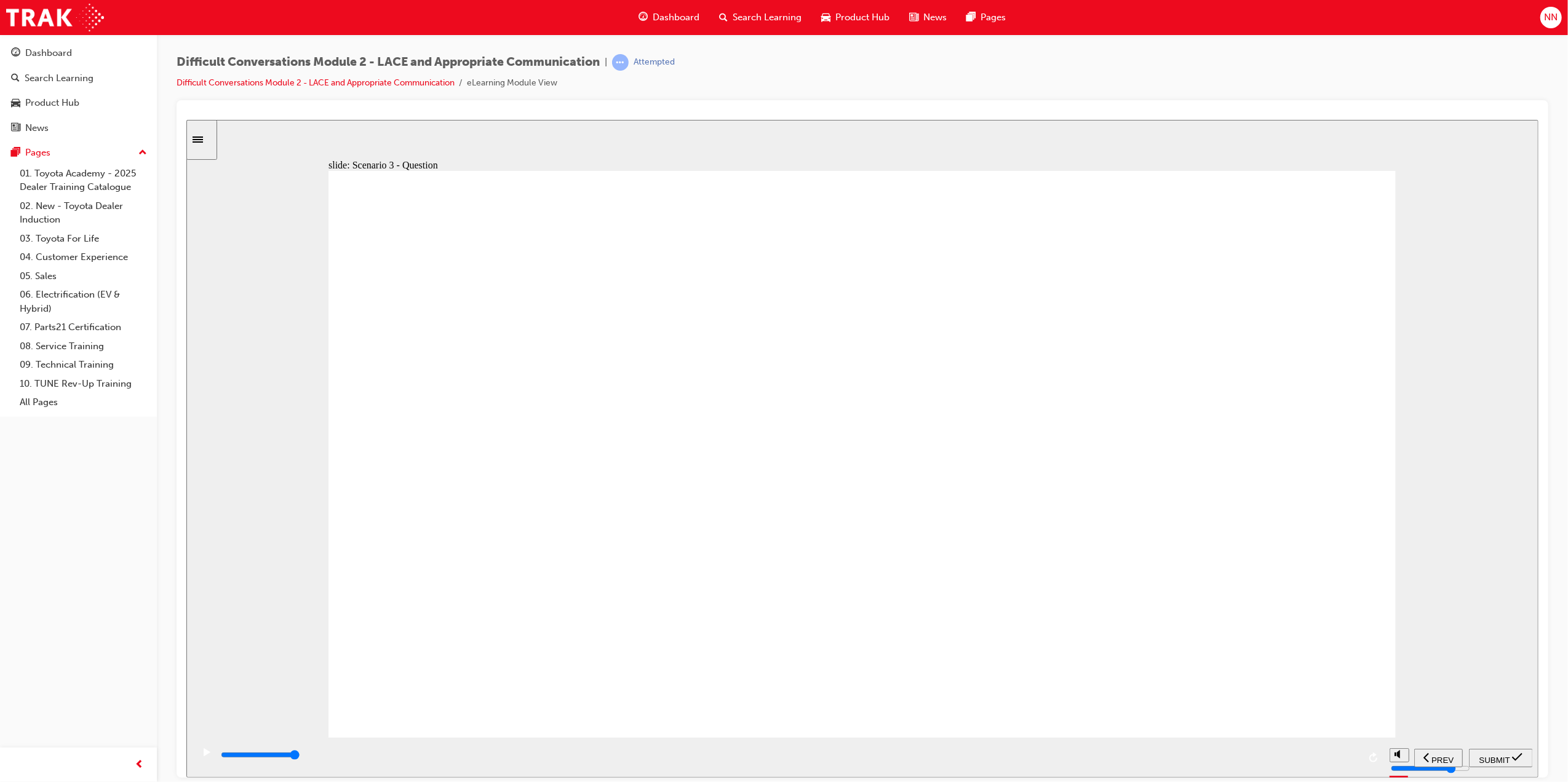
checkbox input "true"
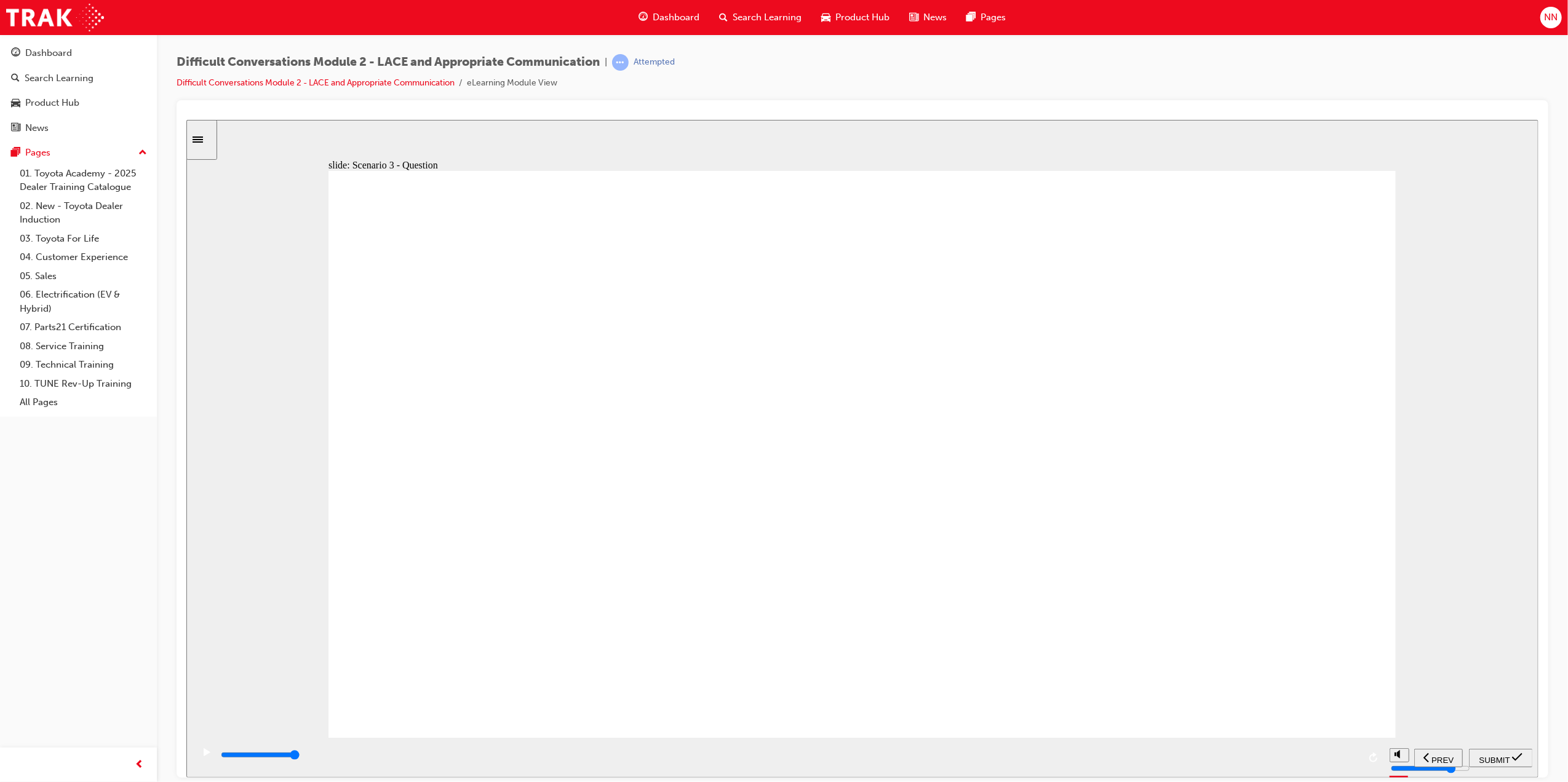
checkbox input "true"
click at [1504, 751] on div "SUBMIT" at bounding box center [1500, 757] width 54 height 13
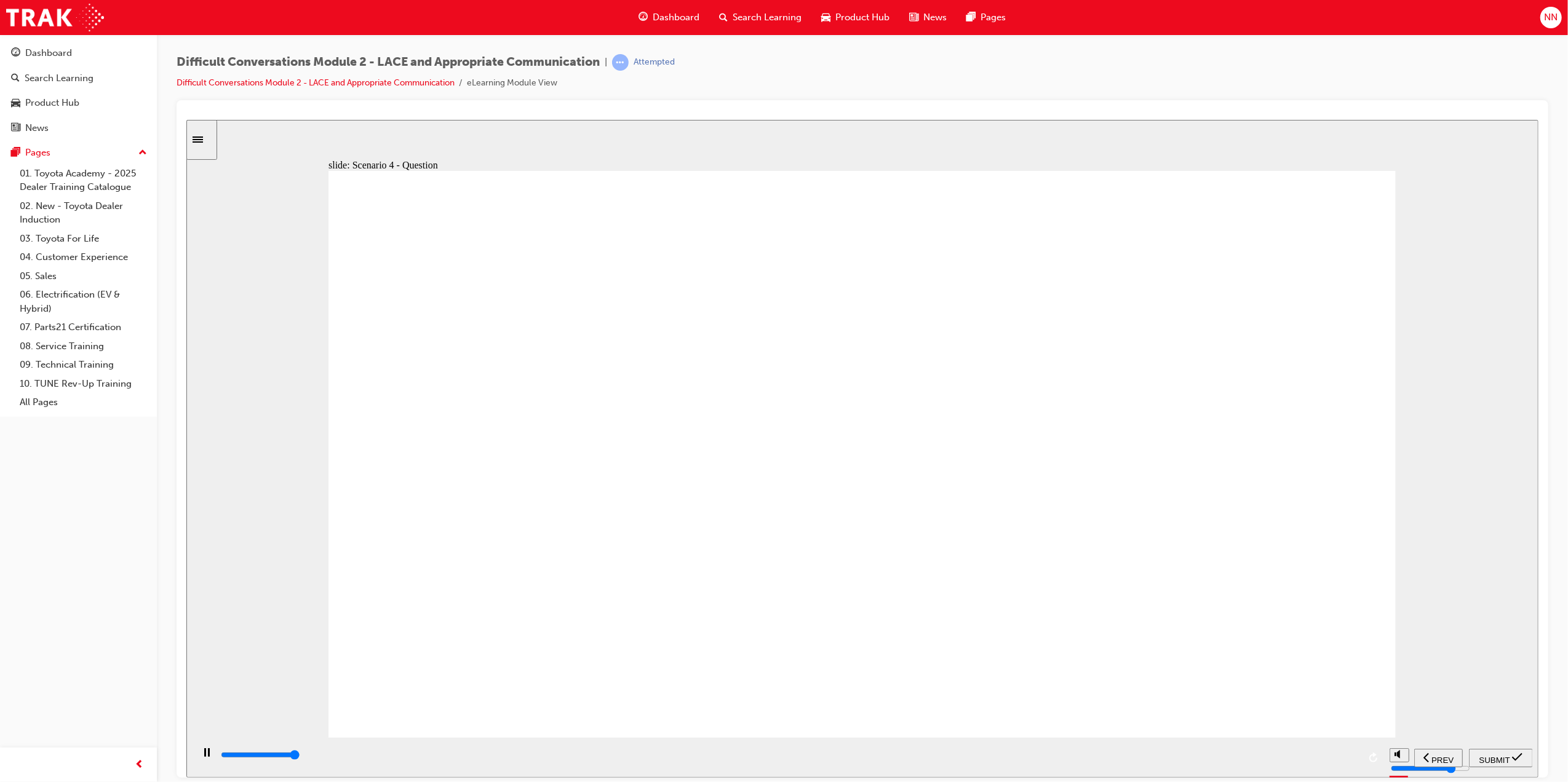
type input "8900"
checkbox input "true"
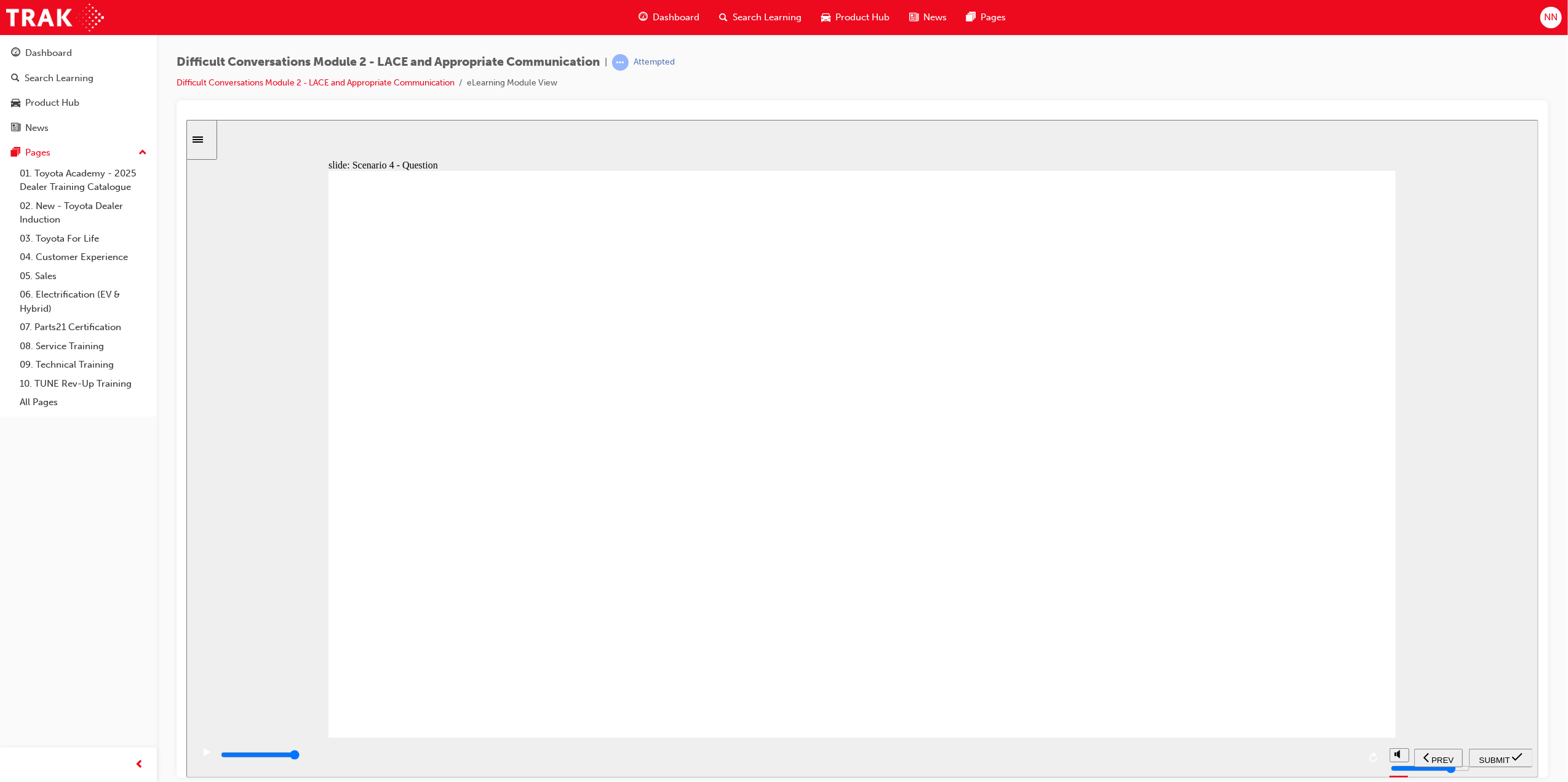
checkbox input "true"
click at [1500, 757] on span "SUBMIT" at bounding box center [1494, 759] width 31 height 9
drag, startPoint x: 1140, startPoint y: 757, endPoint x: 1312, endPoint y: 762, distance: 172.1
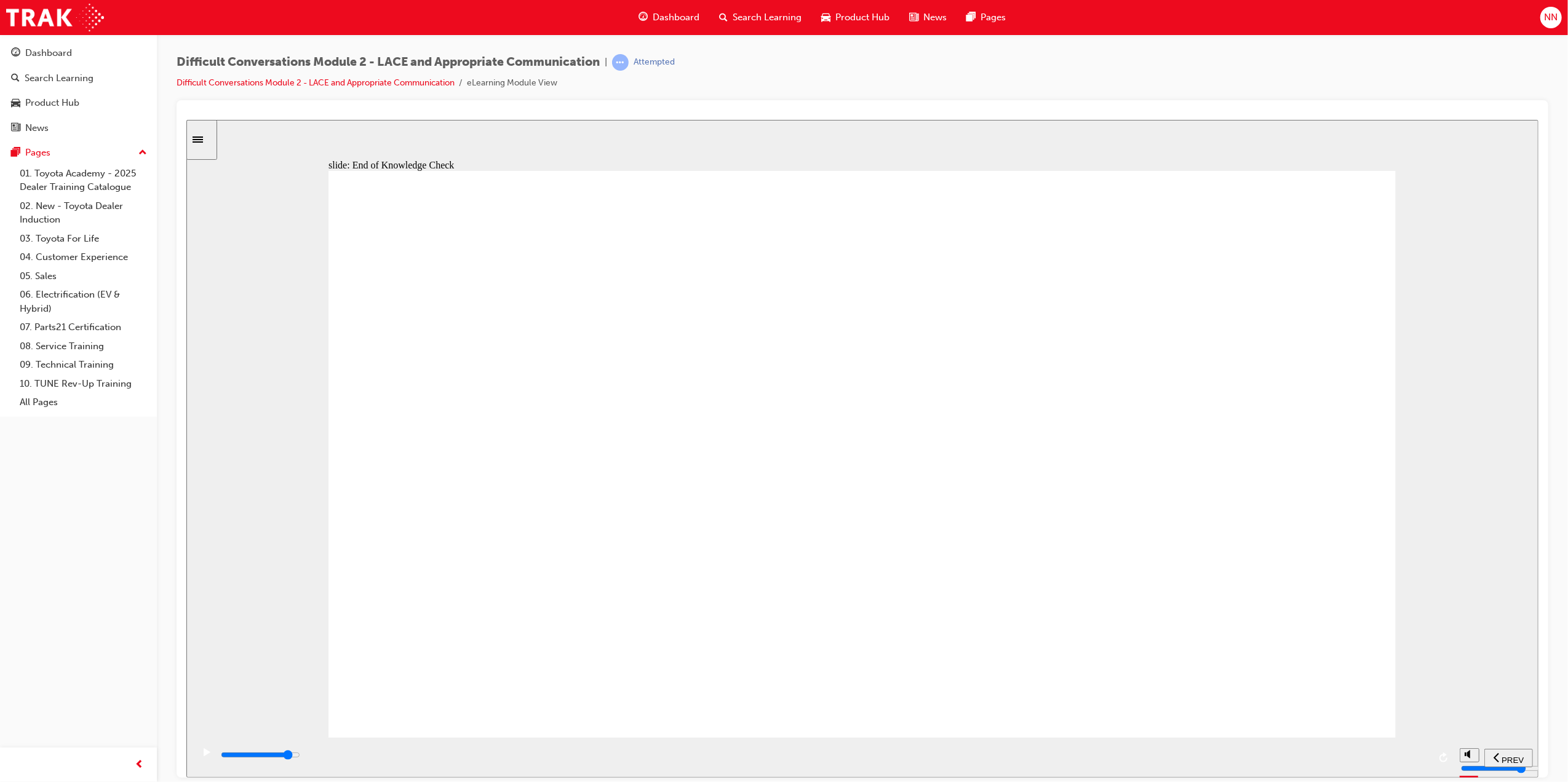
click at [1306, 762] on div "playback controls" at bounding box center [823, 755] width 1209 height 14
click at [1394, 759] on div "playback controls" at bounding box center [823, 755] width 1209 height 14
click at [1400, 759] on div "playback controls" at bounding box center [823, 755] width 1209 height 14
drag, startPoint x: 1120, startPoint y: 753, endPoint x: 1211, endPoint y: 752, distance: 91.0
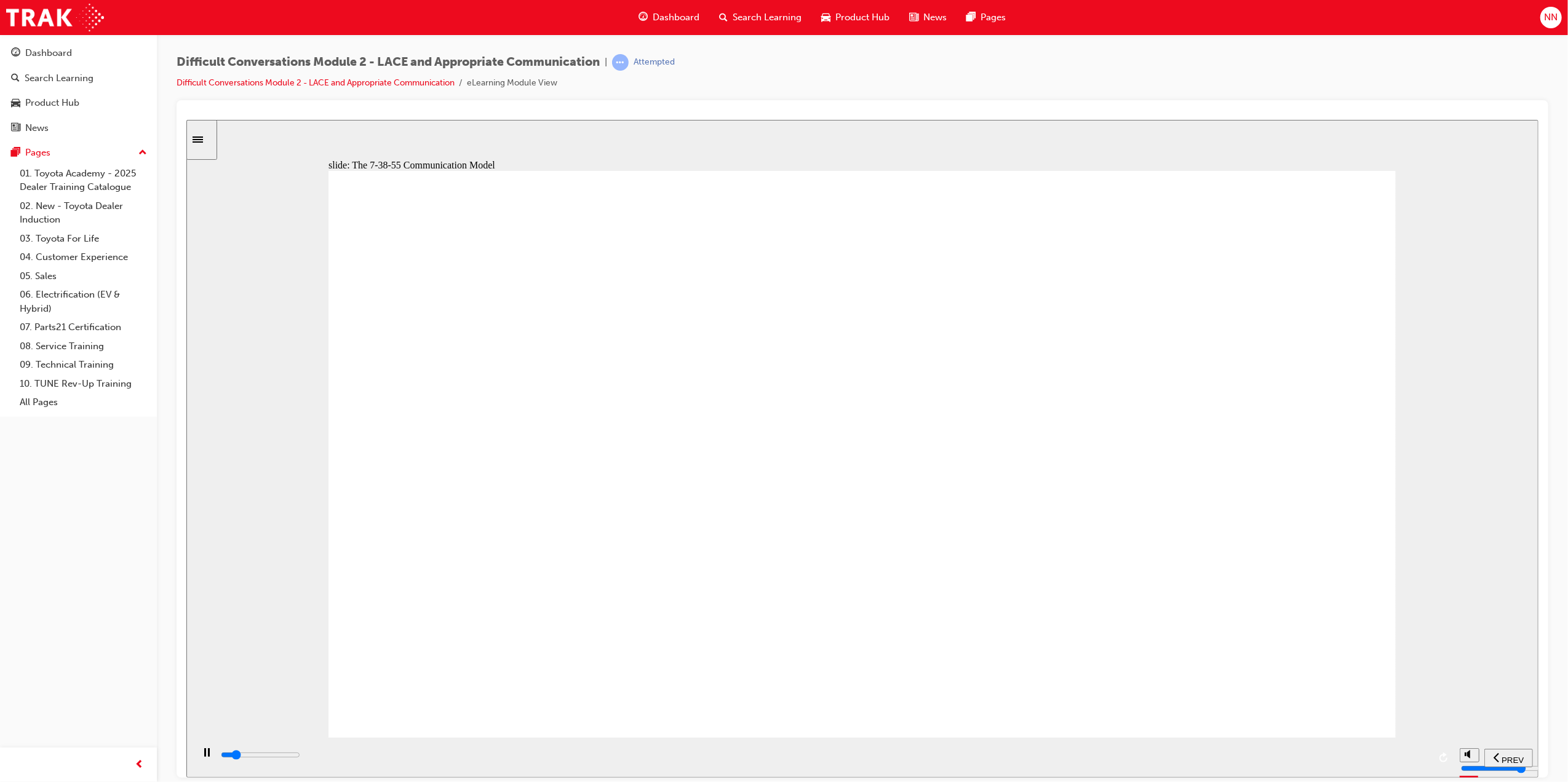
click at [1122, 753] on div "playback controls" at bounding box center [823, 755] width 1209 height 14
click at [1211, 752] on div "playback controls" at bounding box center [823, 755] width 1209 height 14
drag, startPoint x: 1341, startPoint y: 759, endPoint x: 1400, endPoint y: 762, distance: 59.1
click at [1385, 762] on div "playback controls" at bounding box center [823, 755] width 1209 height 14
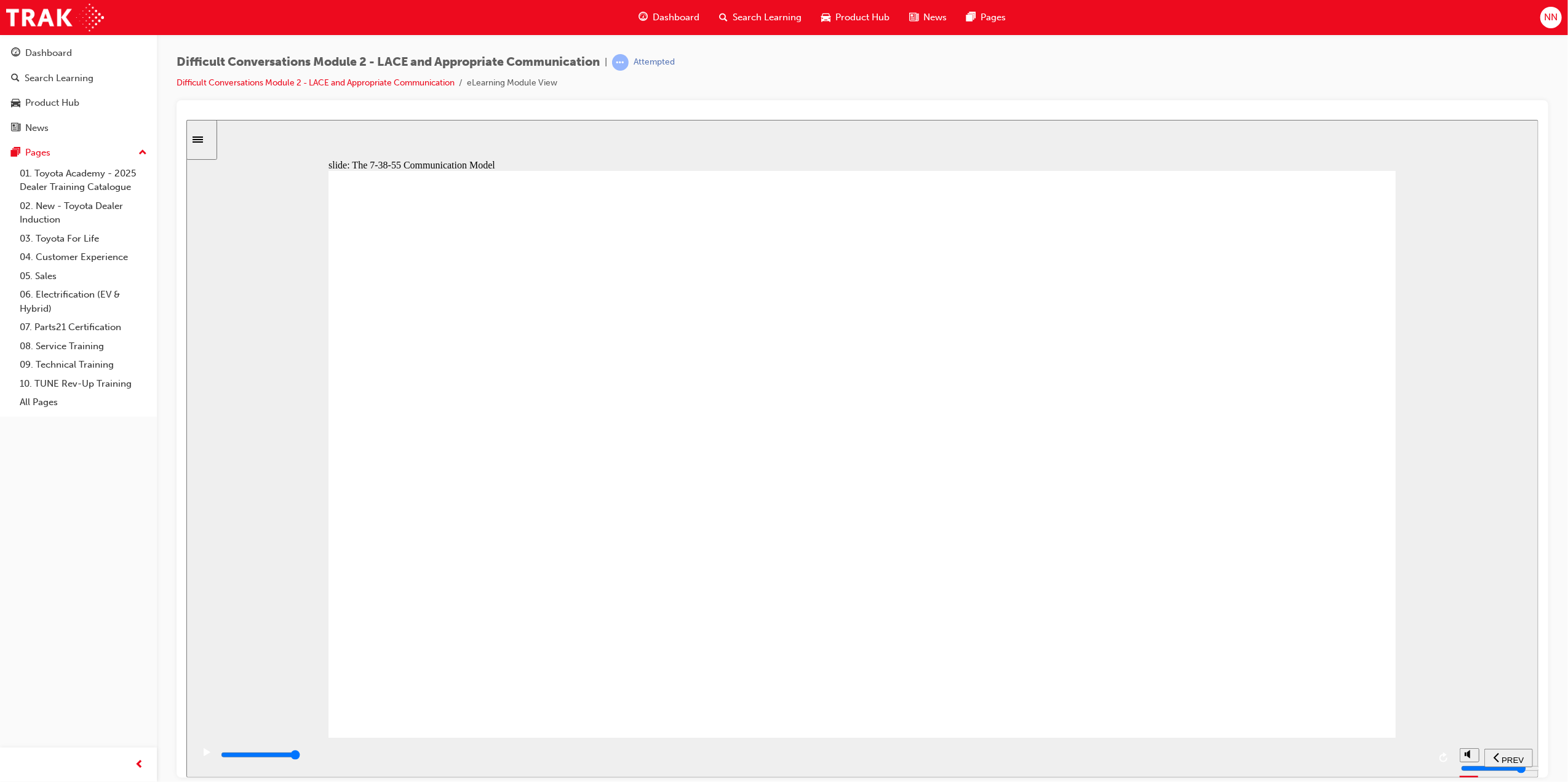
drag, startPoint x: 1354, startPoint y: 760, endPoint x: 1402, endPoint y: 762, distance: 48.0
click at [1401, 762] on div "playback controls" at bounding box center [823, 755] width 1209 height 14
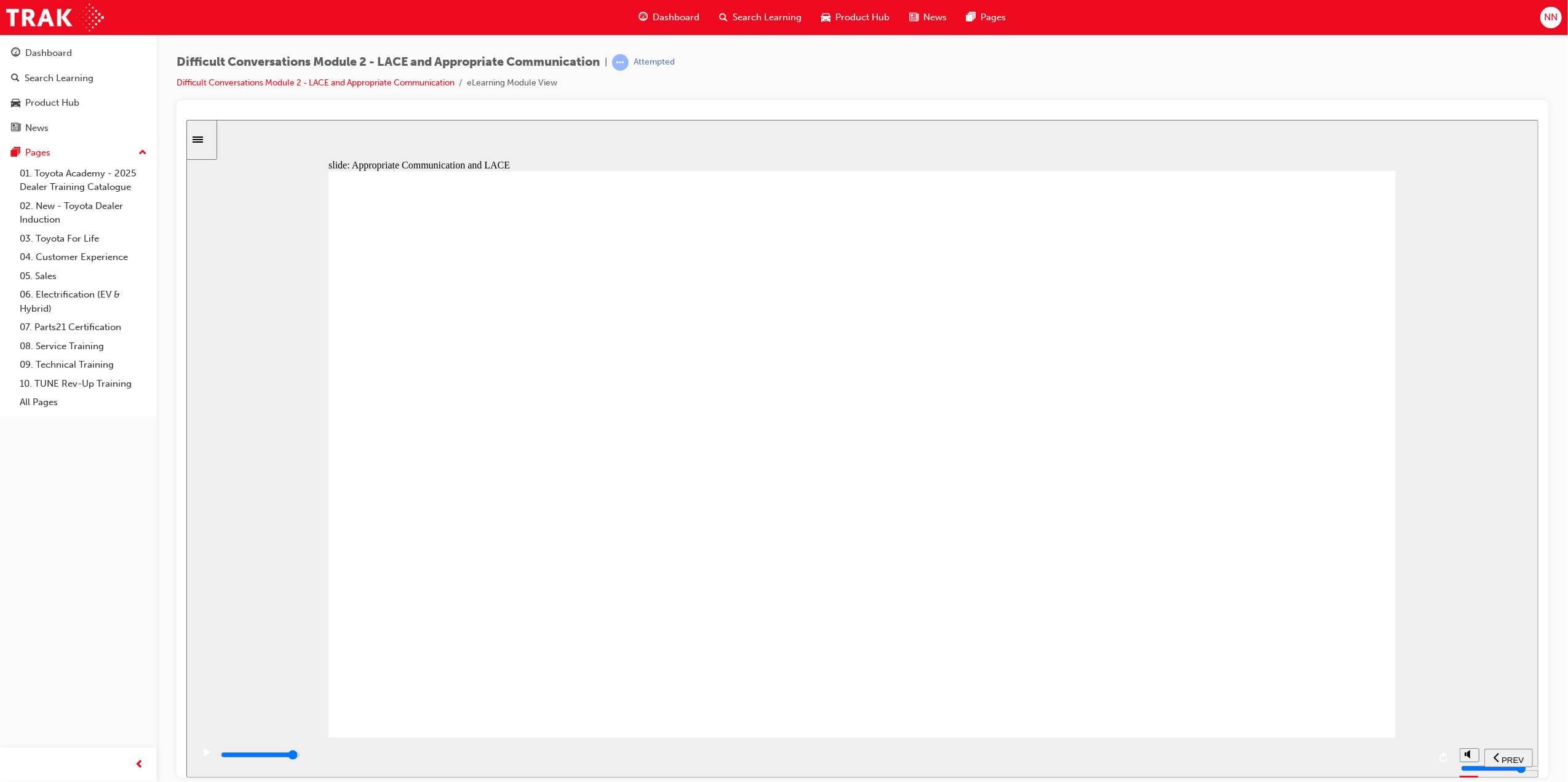
drag, startPoint x: 1349, startPoint y: 765, endPoint x: 1401, endPoint y: 764, distance: 52.0
click at [1398, 762] on div "playback controls" at bounding box center [823, 755] width 1209 height 14
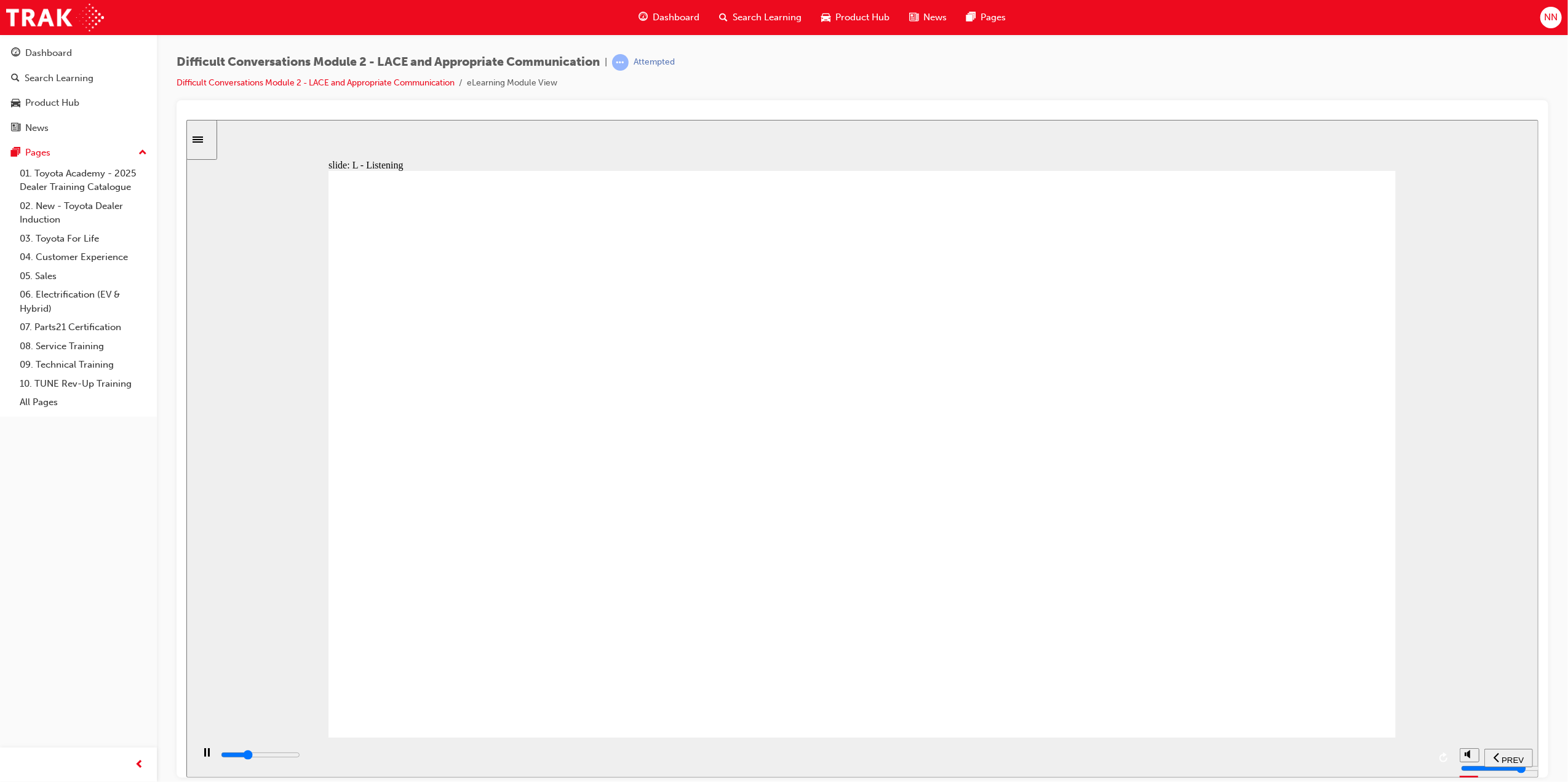
drag, startPoint x: 1088, startPoint y: 442, endPoint x: 1100, endPoint y: 443, distance: 12.0
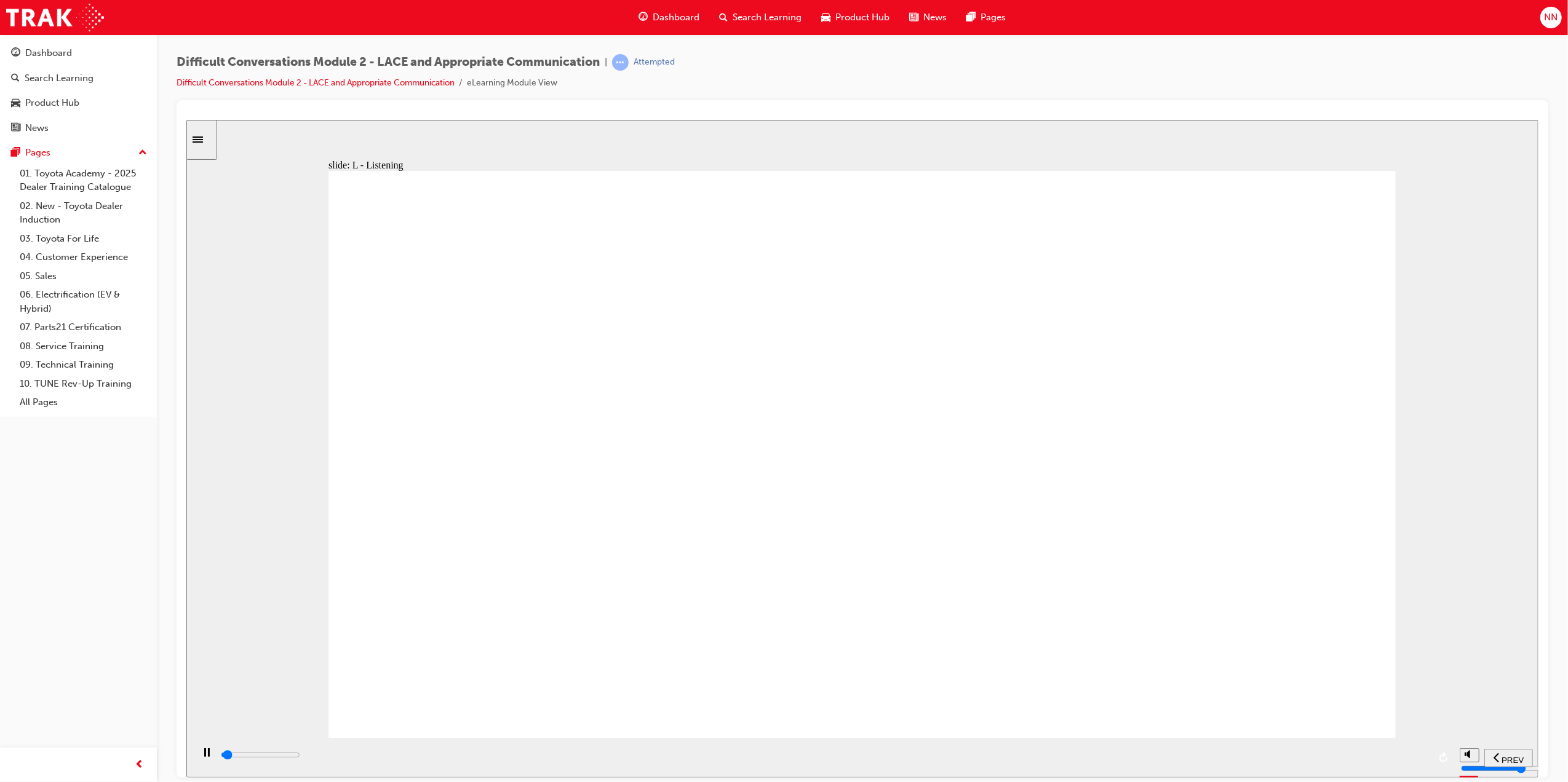
click at [1386, 753] on div "playback controls" at bounding box center [823, 755] width 1209 height 14
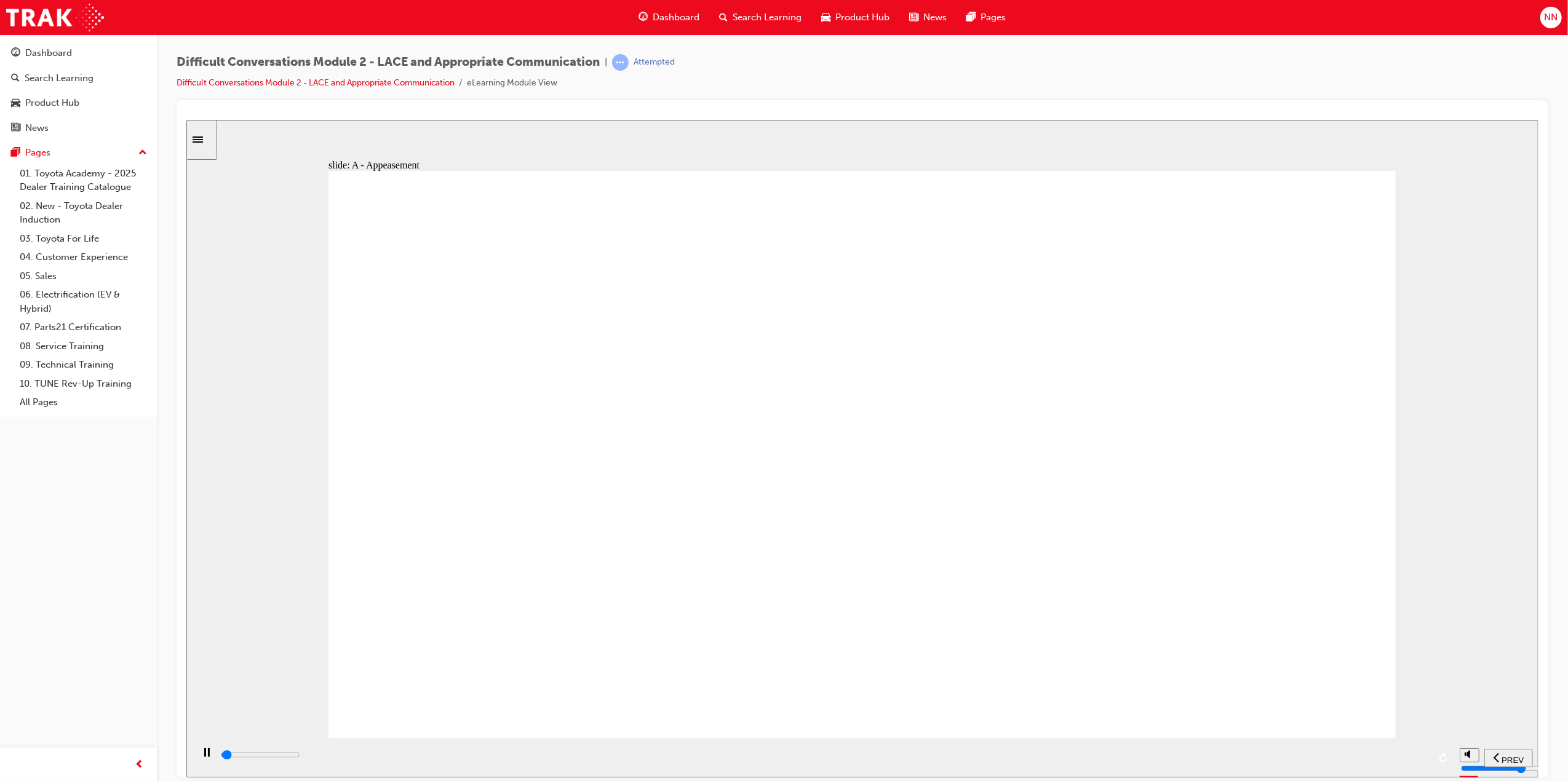
click at [1415, 760] on div "playback controls" at bounding box center [823, 755] width 1209 height 14
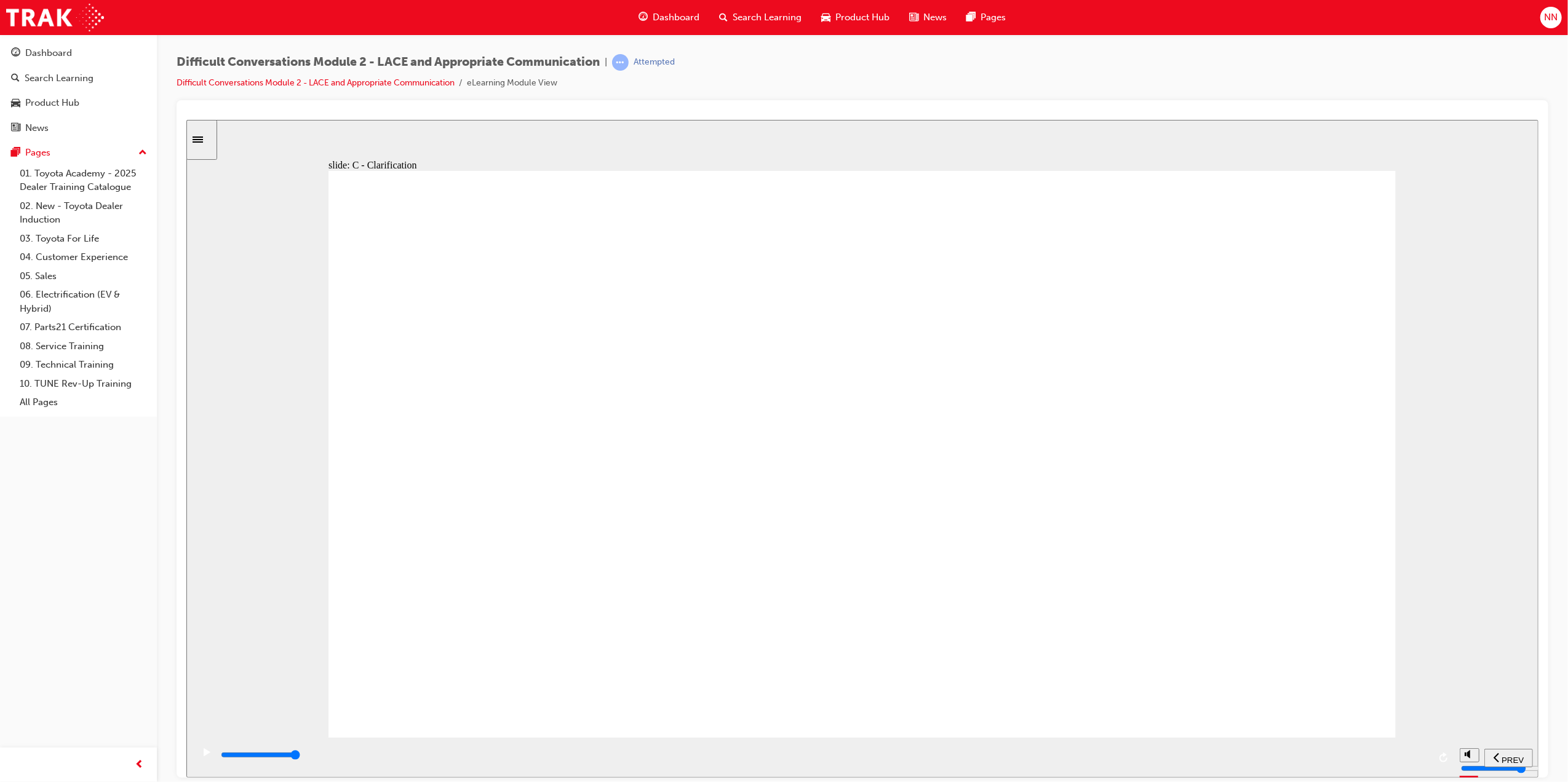
drag, startPoint x: 1263, startPoint y: 600, endPoint x: 1161, endPoint y: 611, distance: 102.6
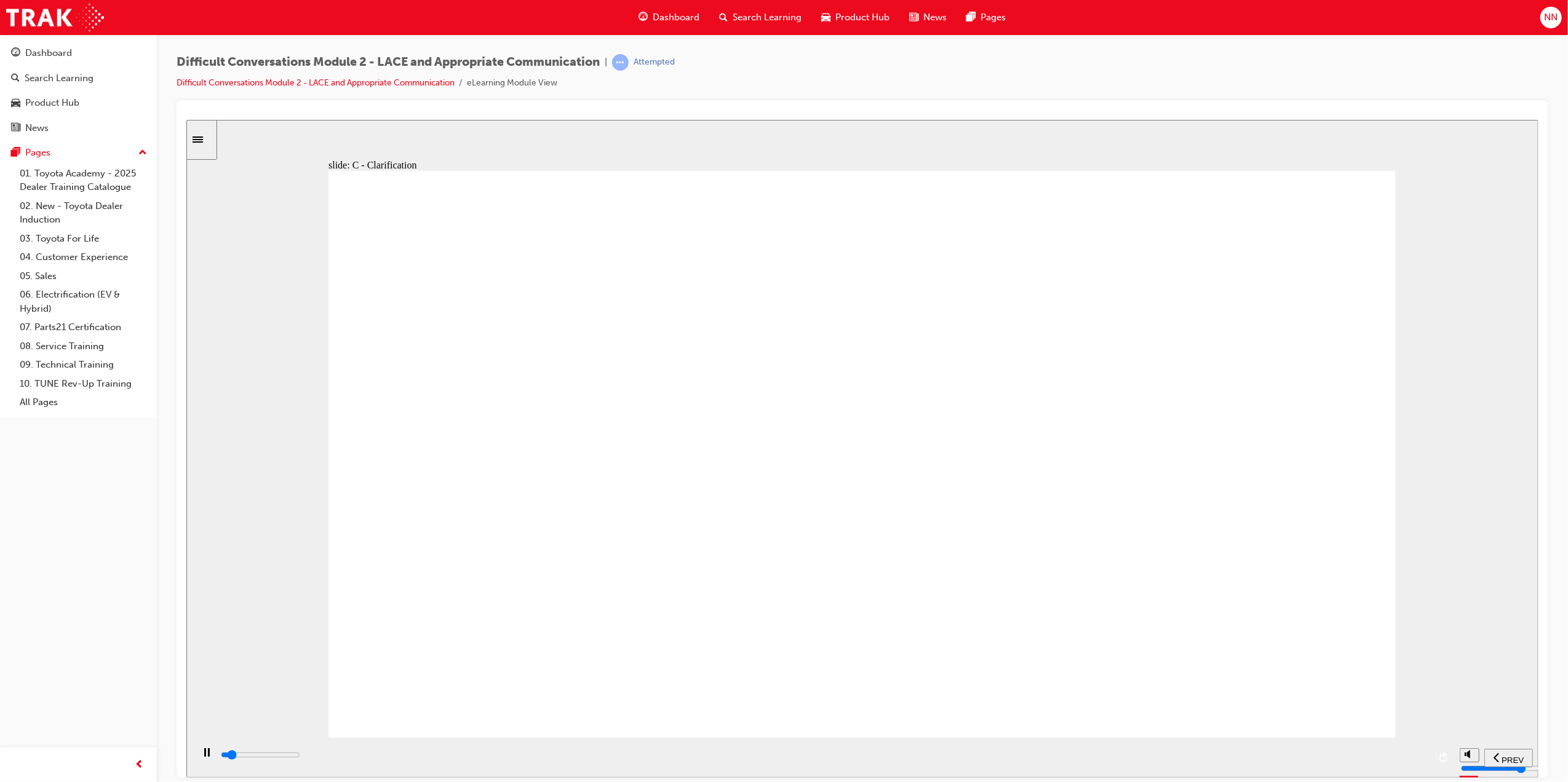
drag, startPoint x: 477, startPoint y: 308, endPoint x: 503, endPoint y: 296, distance: 28.6
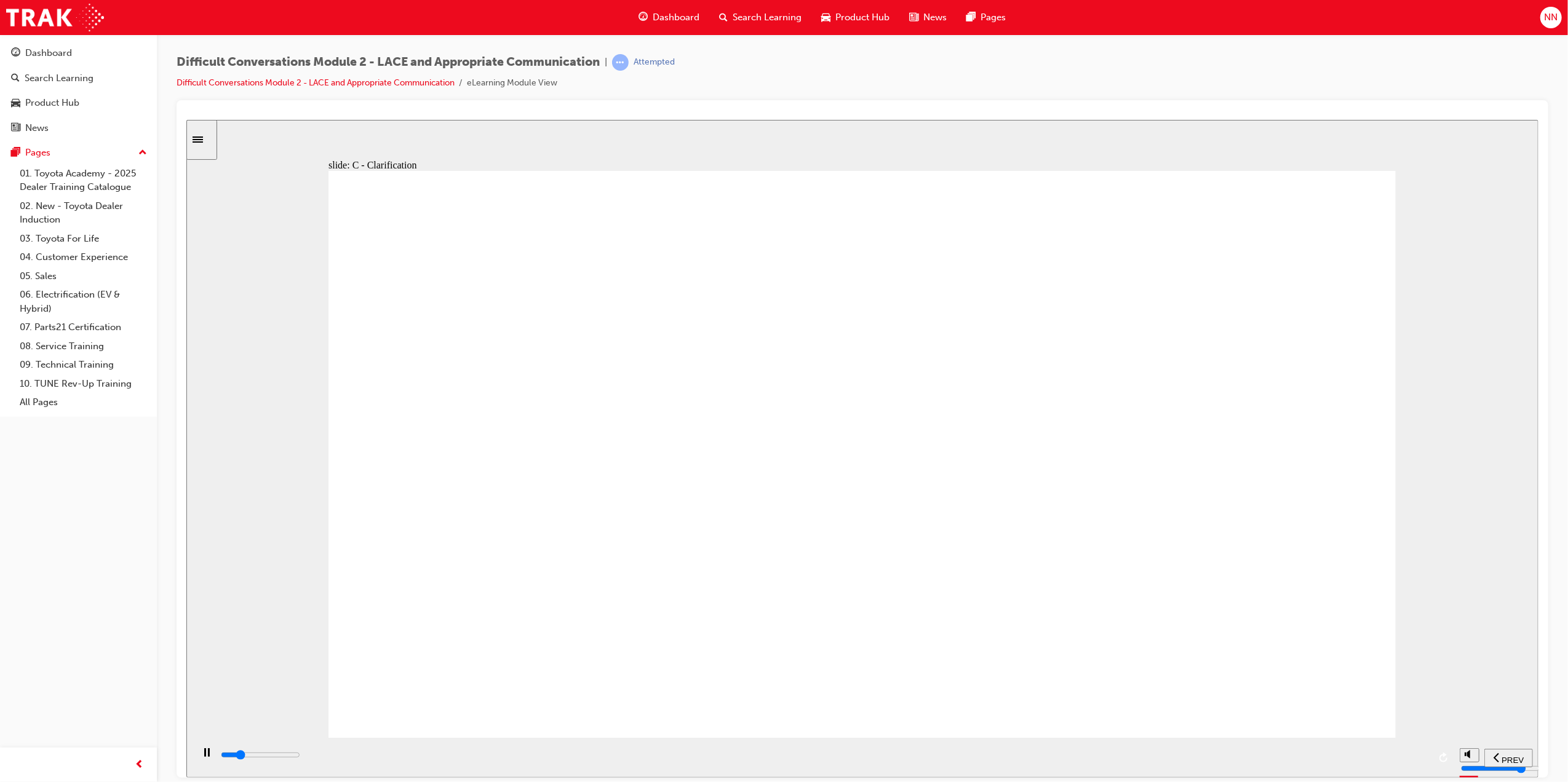
drag, startPoint x: 862, startPoint y: 440, endPoint x: 837, endPoint y: 430, distance: 26.9
drag, startPoint x: 837, startPoint y: 430, endPoint x: 916, endPoint y: 367, distance: 101.0
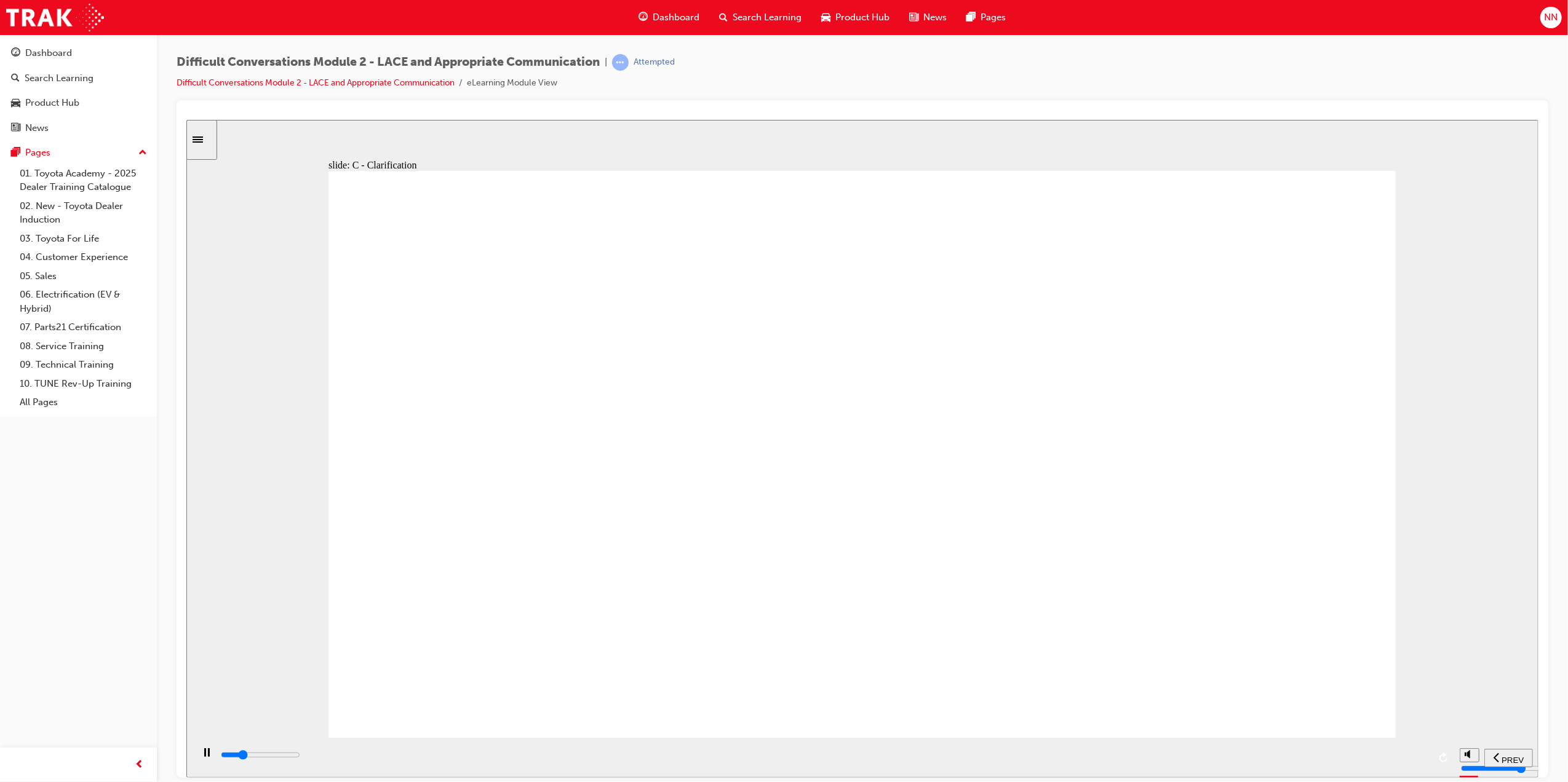
click at [1391, 755] on div "playback controls" at bounding box center [823, 755] width 1209 height 14
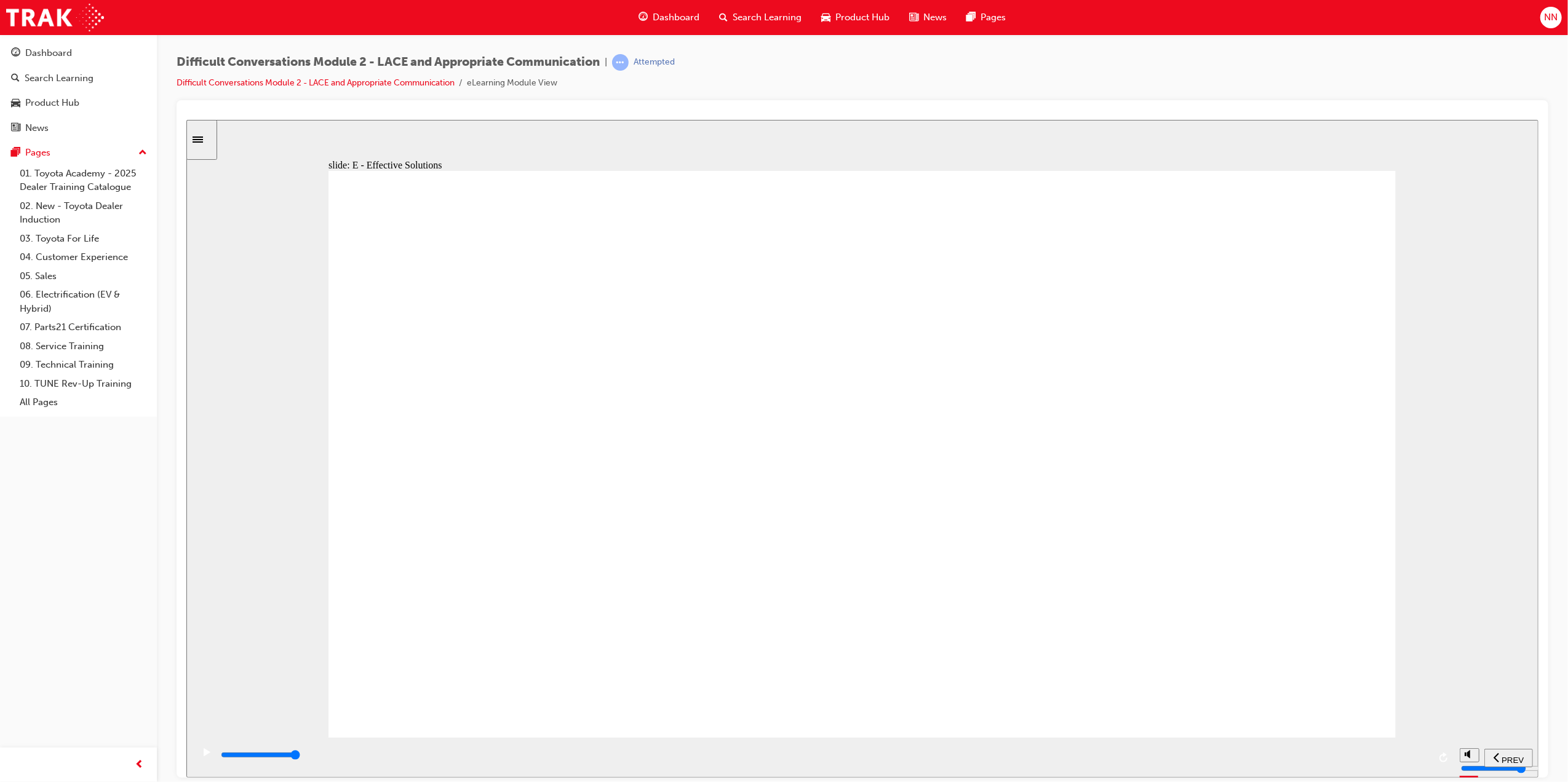
drag, startPoint x: 710, startPoint y: 563, endPoint x: 768, endPoint y: 564, distance: 58.0
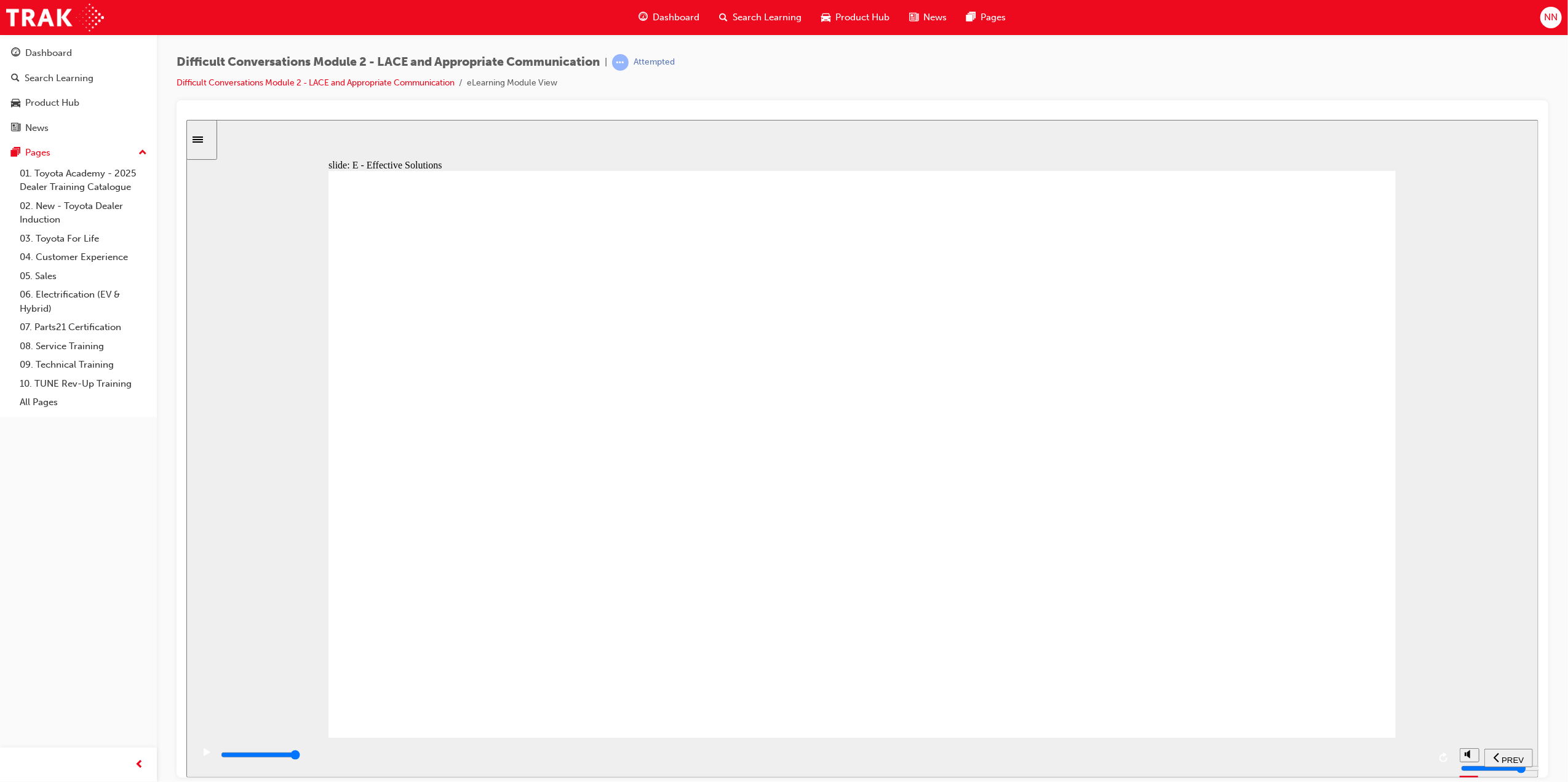
click at [1312, 753] on div "playback controls" at bounding box center [823, 755] width 1209 height 14
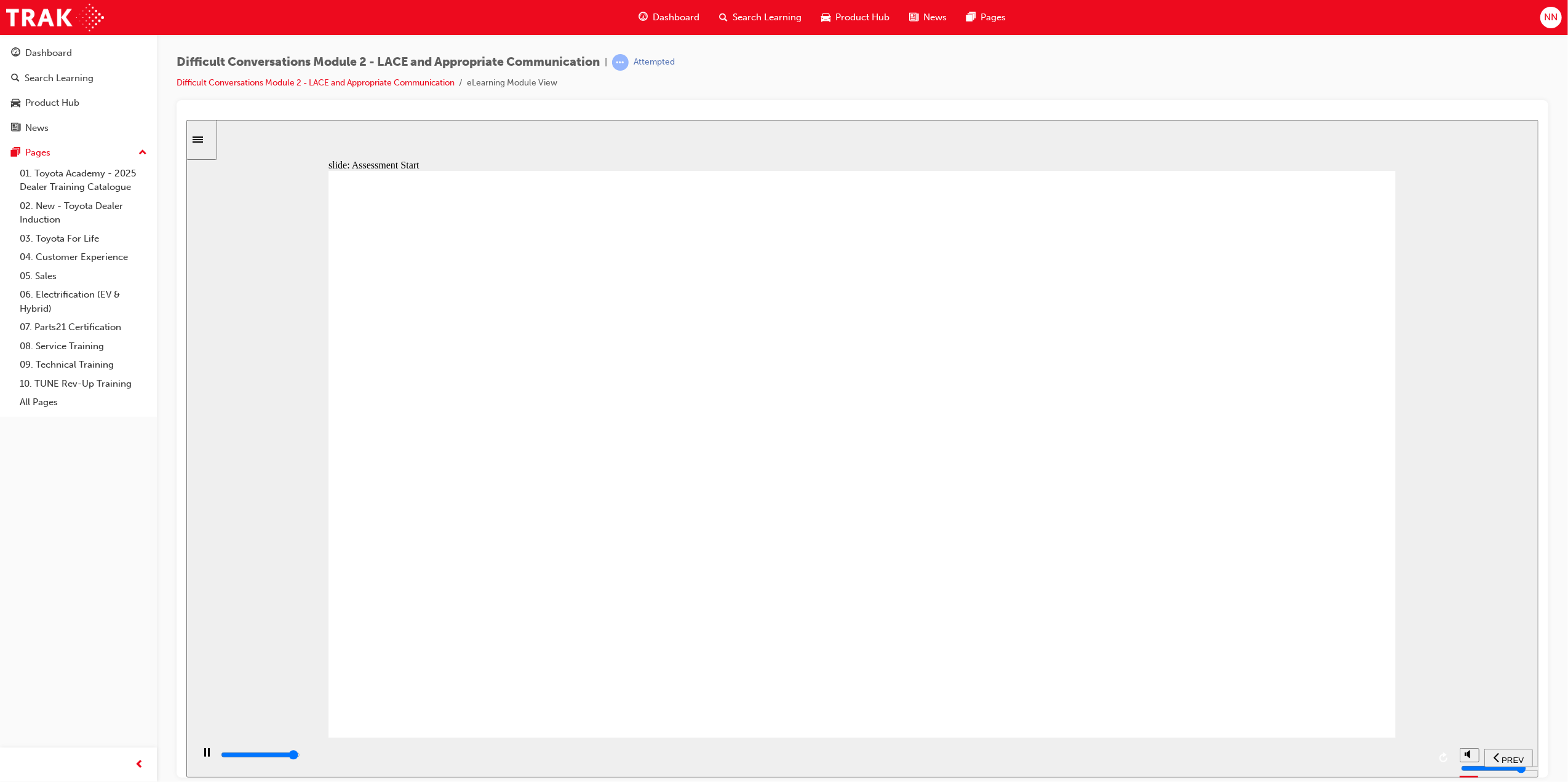
click at [1399, 762] on div "playback controls" at bounding box center [823, 755] width 1209 height 14
type input "9600"
checkbox input "true"
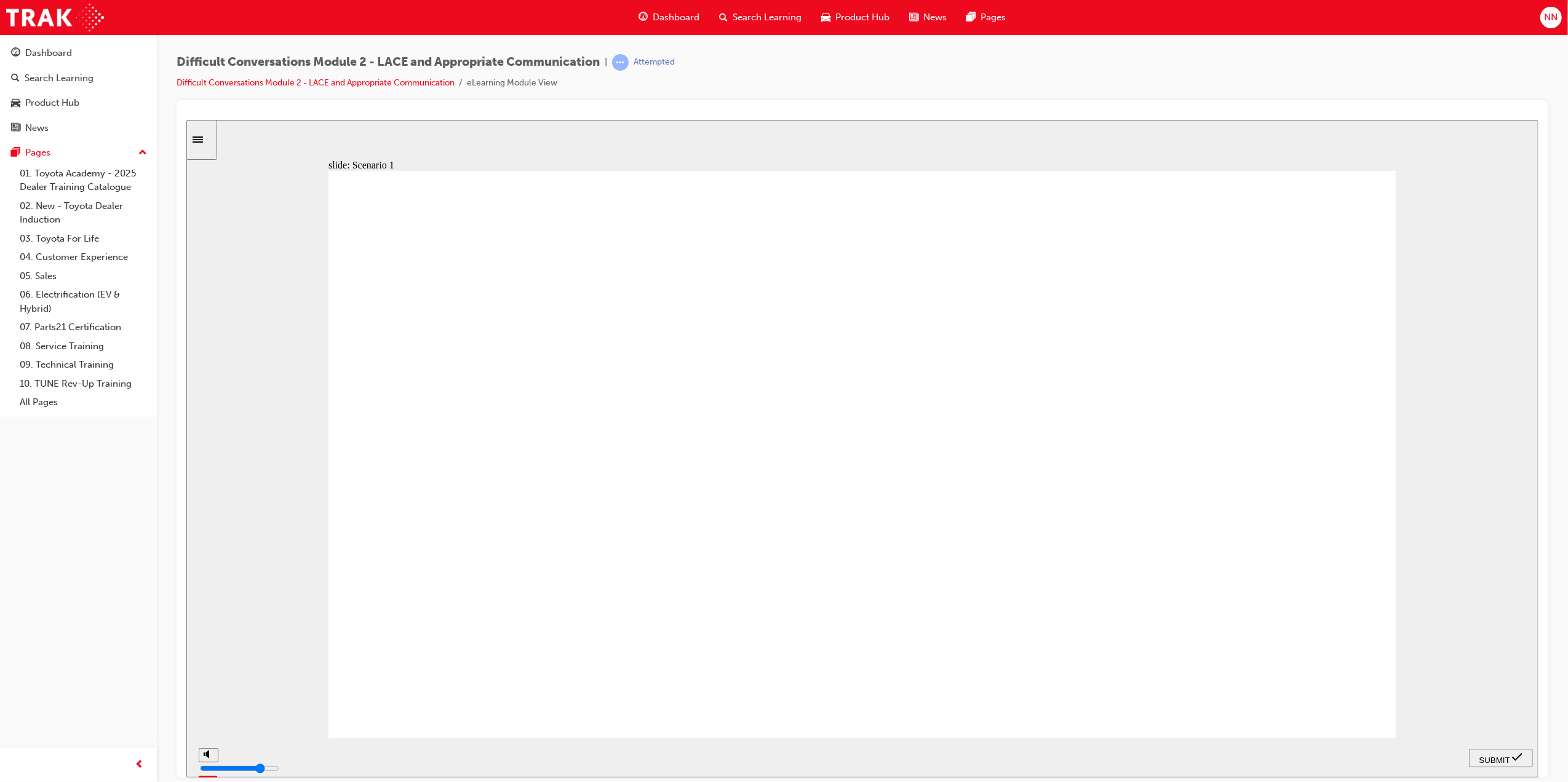
checkbox input "true"
click at [1506, 755] on span "SUBMIT" at bounding box center [1494, 759] width 31 height 9
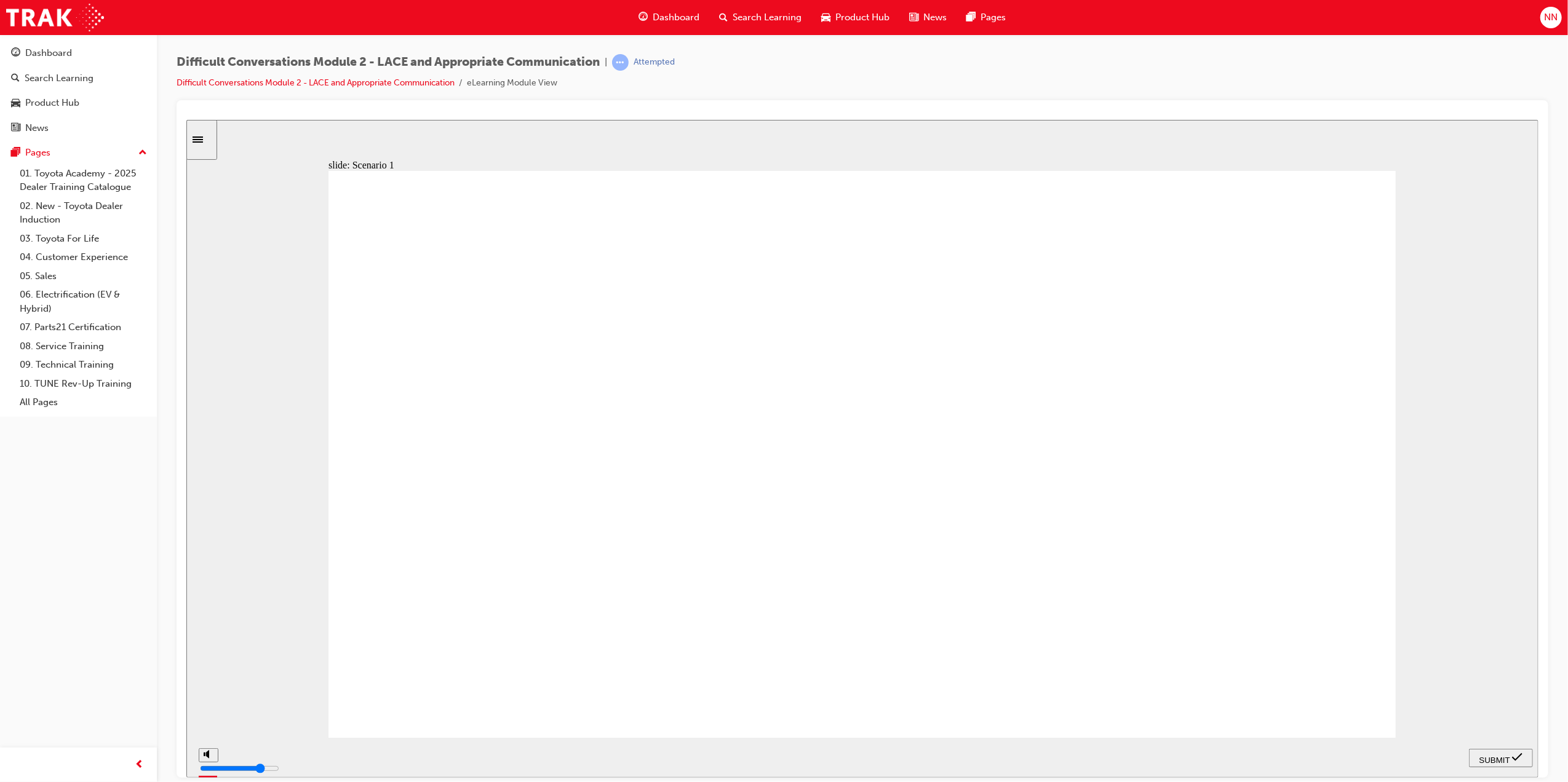
checkbox input "true"
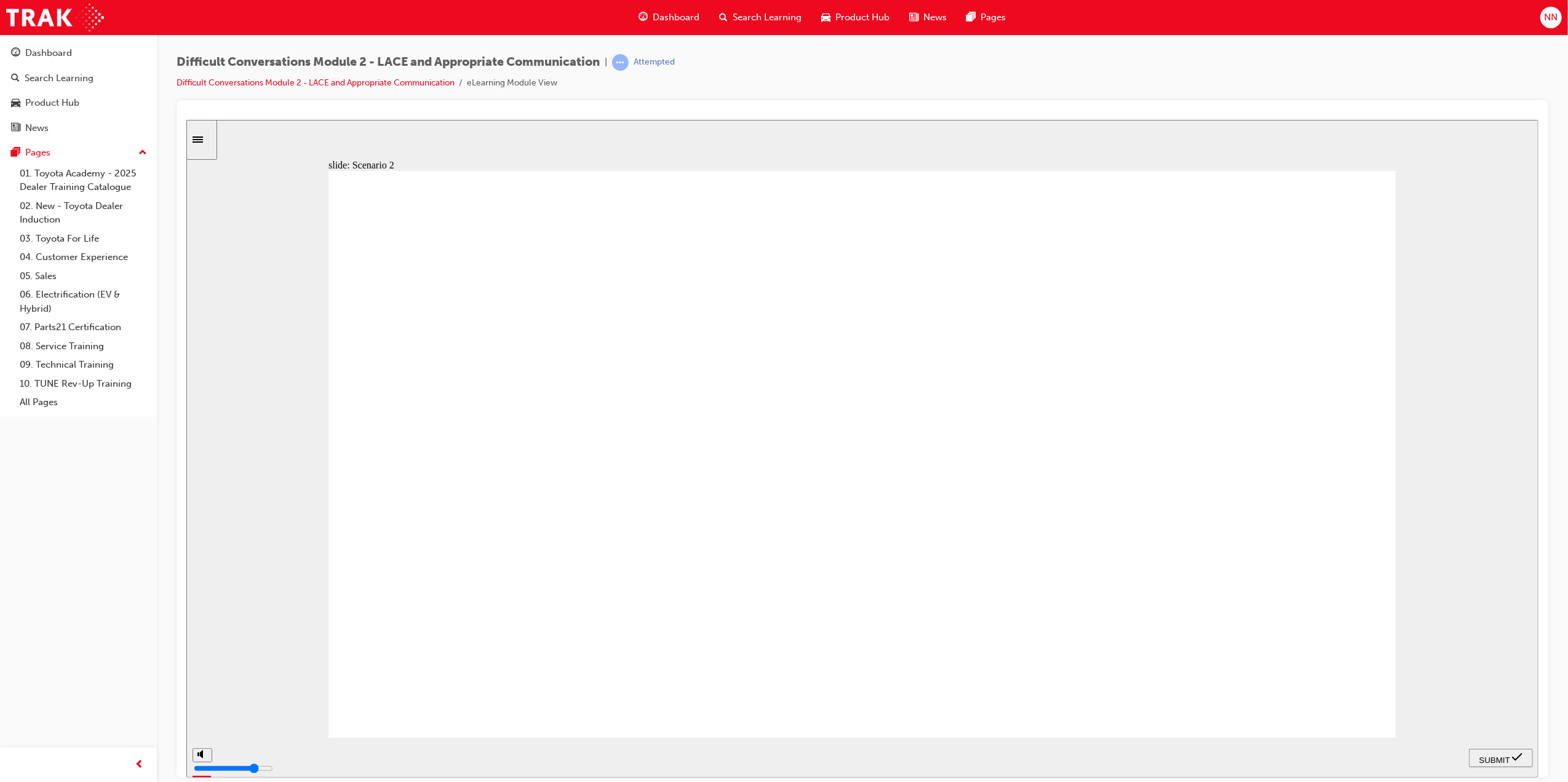
checkbox input "true"
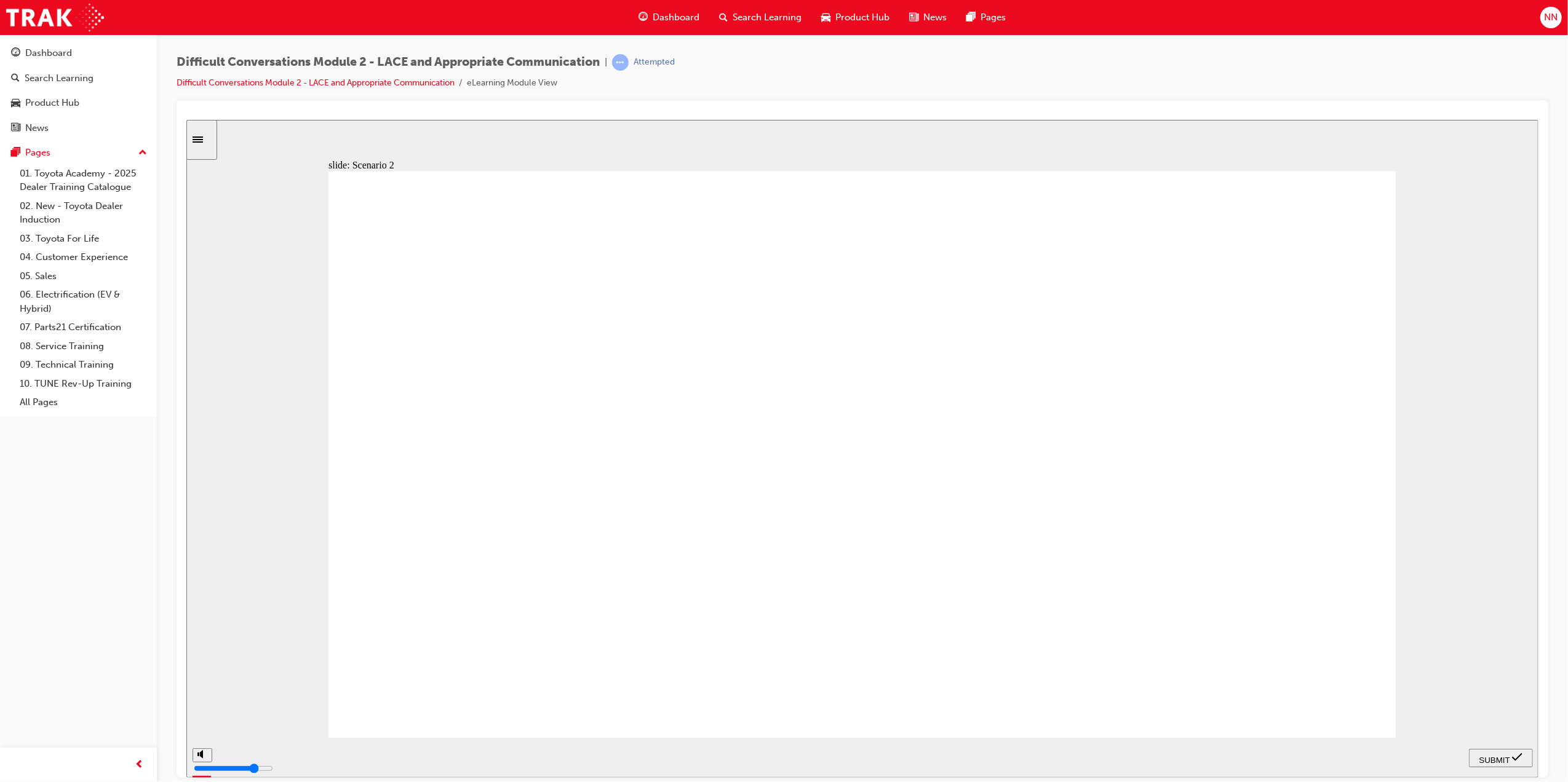
checkbox input "true"
click at [1509, 758] on span "SUBMIT" at bounding box center [1494, 759] width 31 height 9
click at [1509, 758] on nav "PREV NEXT SUBMIT" at bounding box center [1500, 756] width 64 height 40
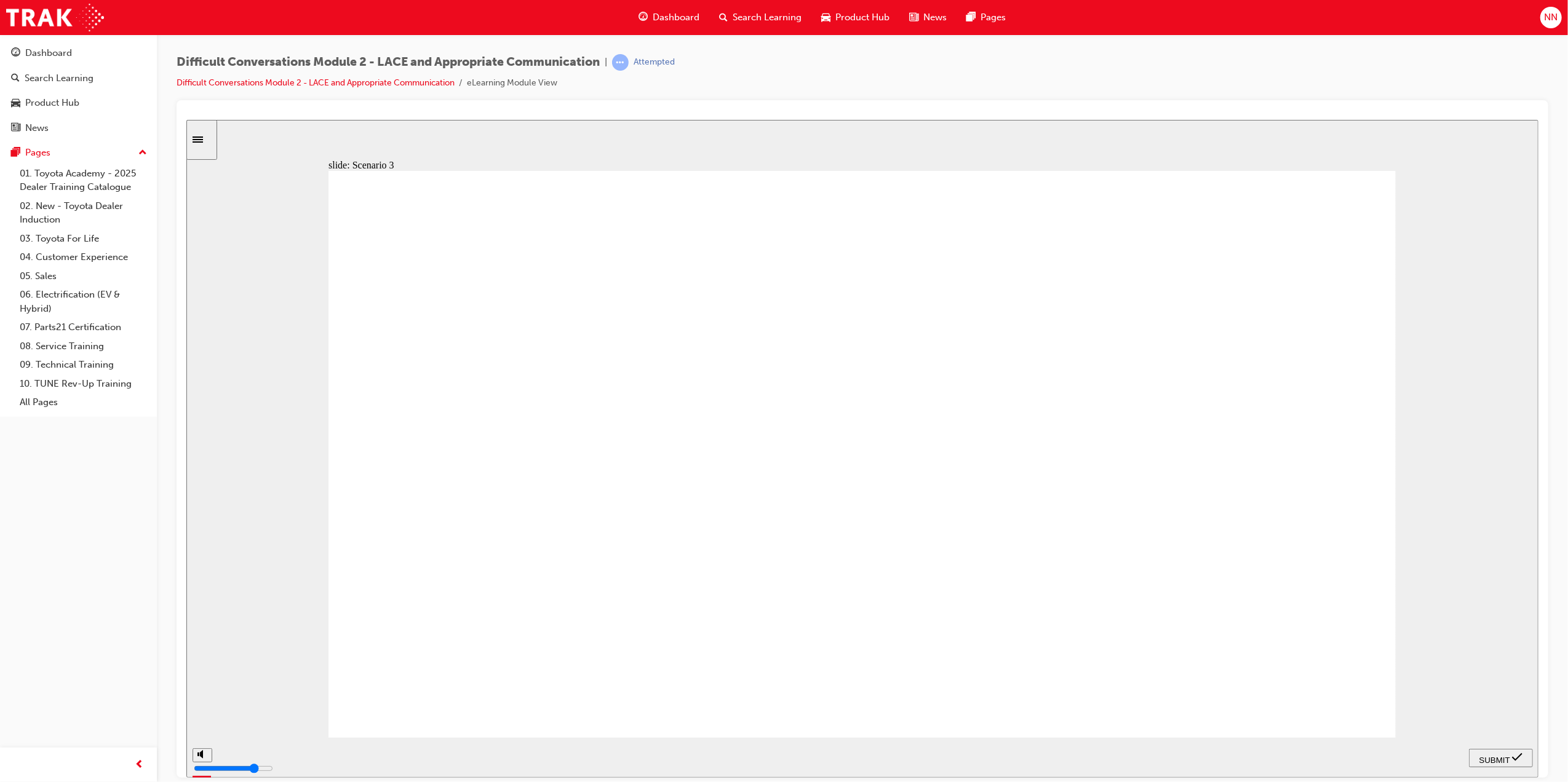
checkbox input "true"
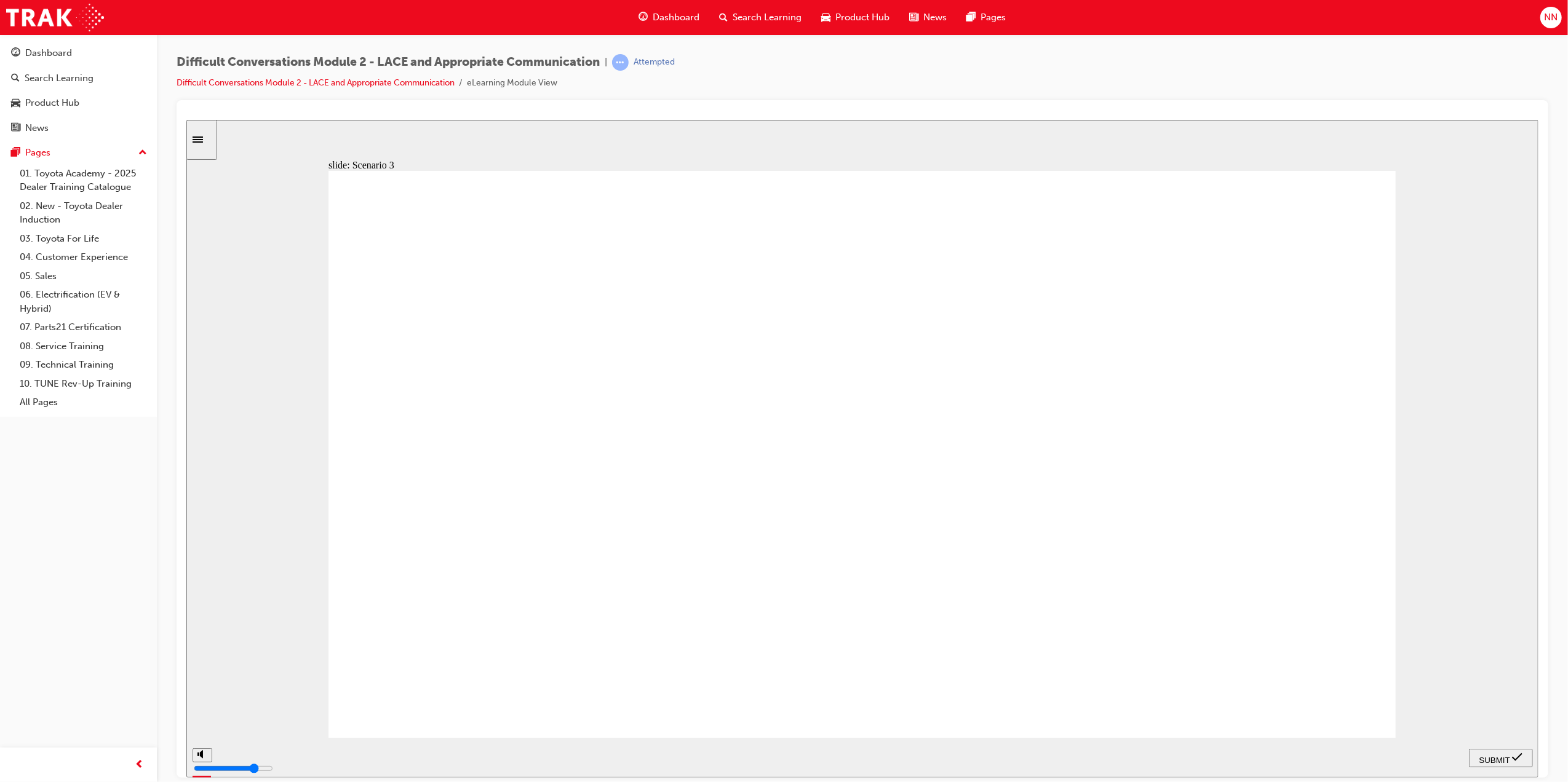
checkbox input "true"
click at [1503, 761] on span "SUBMIT" at bounding box center [1494, 759] width 31 height 9
type input "3000"
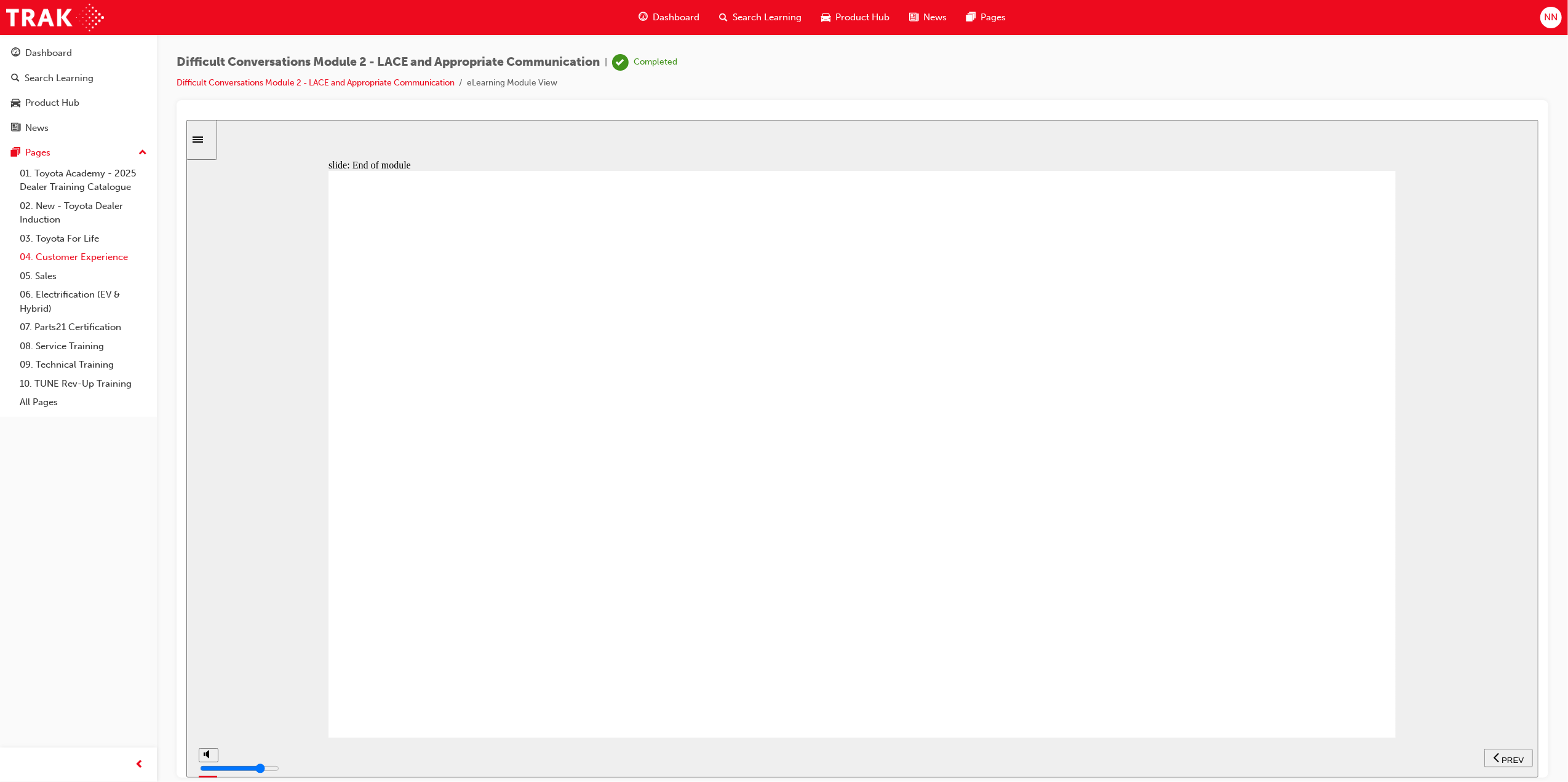
click at [99, 256] on link "04. Customer Experience" at bounding box center [83, 257] width 138 height 19
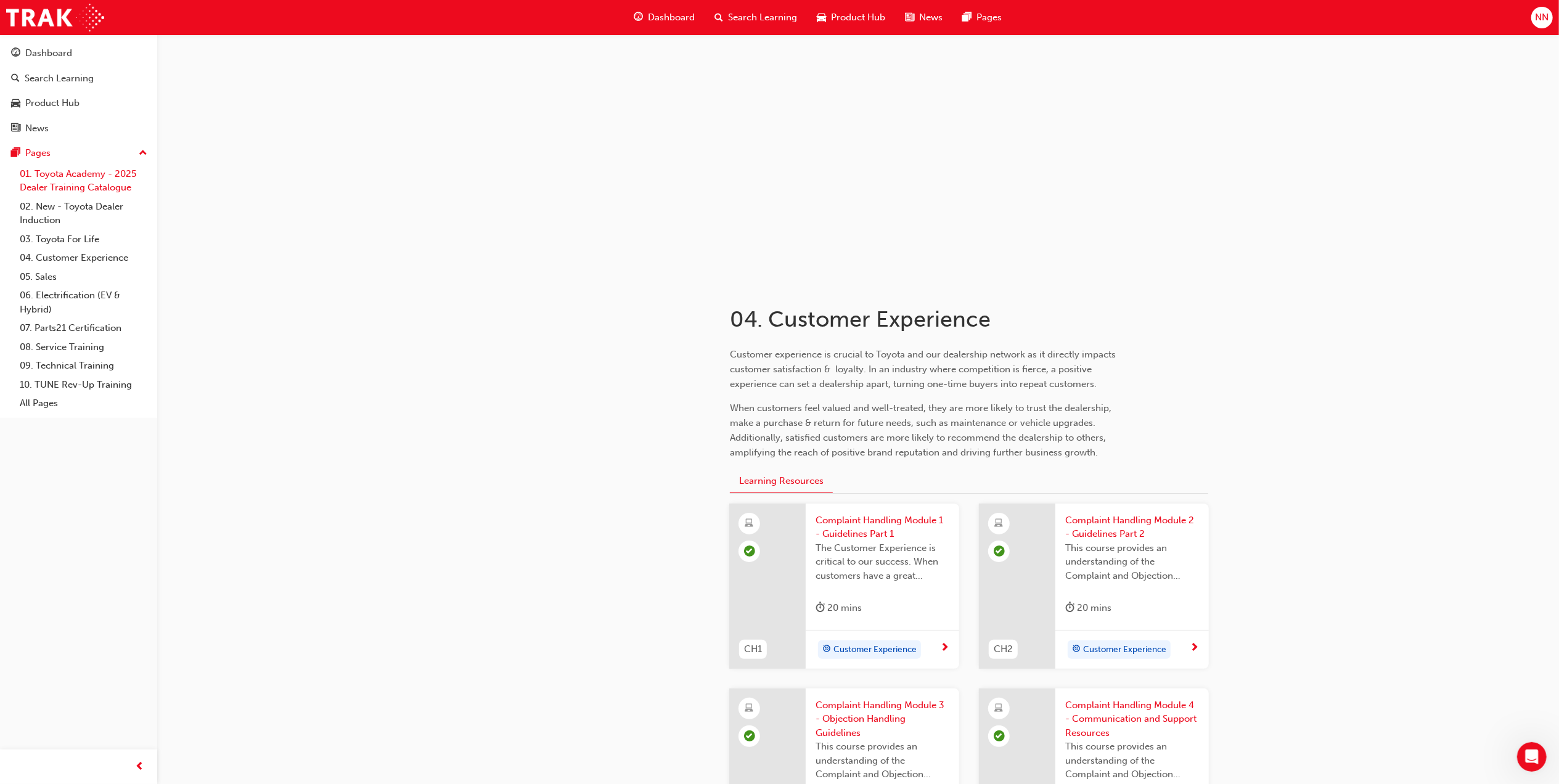
click at [79, 181] on link "01. Toyota Academy - 2025 Dealer Training Catalogue" at bounding box center [84, 181] width 138 height 32
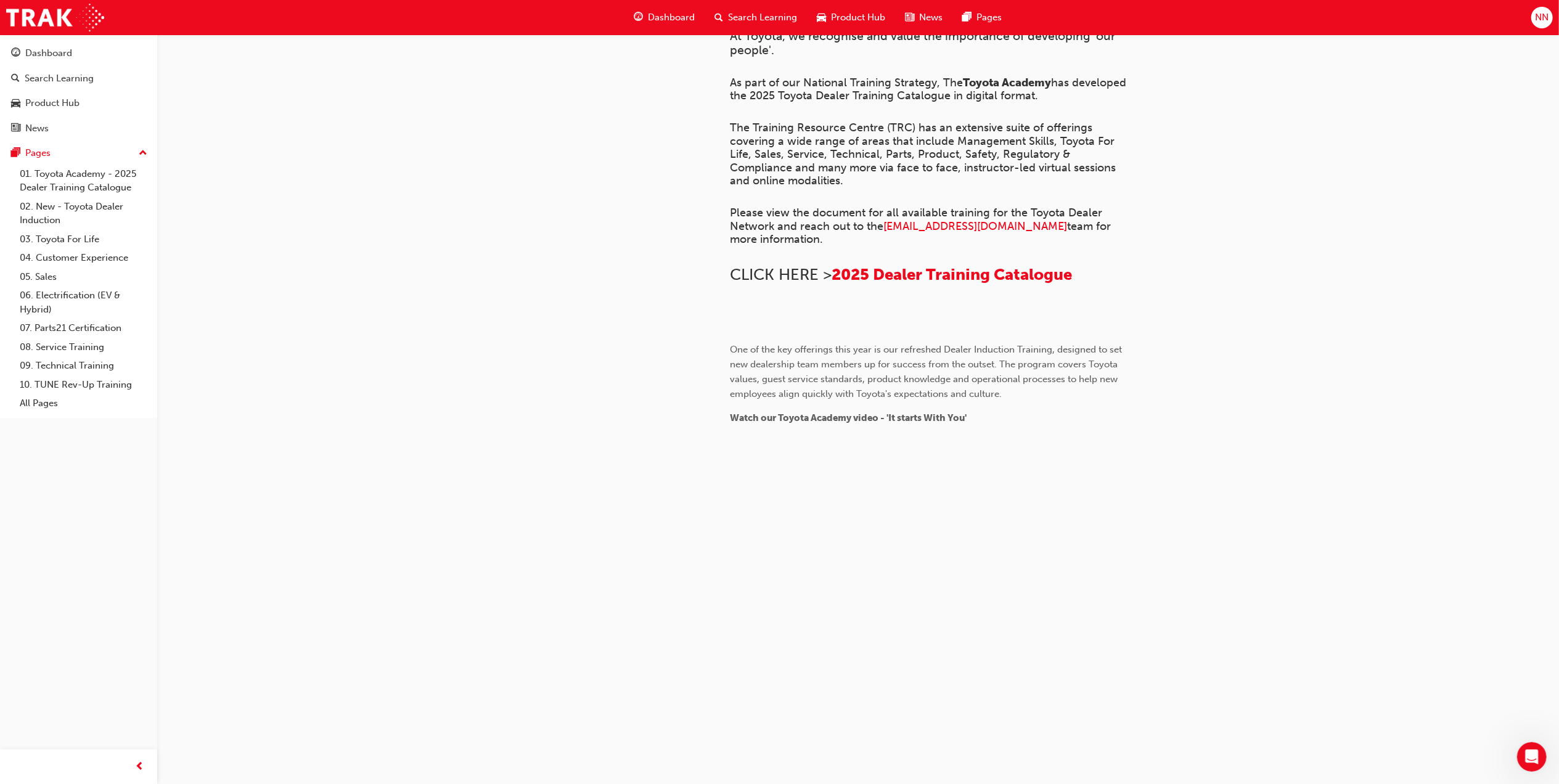
scroll to position [328, 0]
click at [101, 188] on link "01. Toyota Academy - 2025 Dealer Training Catalogue" at bounding box center [84, 181] width 138 height 32
click at [91, 203] on link "02. New - Toyota Dealer Induction" at bounding box center [84, 213] width 138 height 32
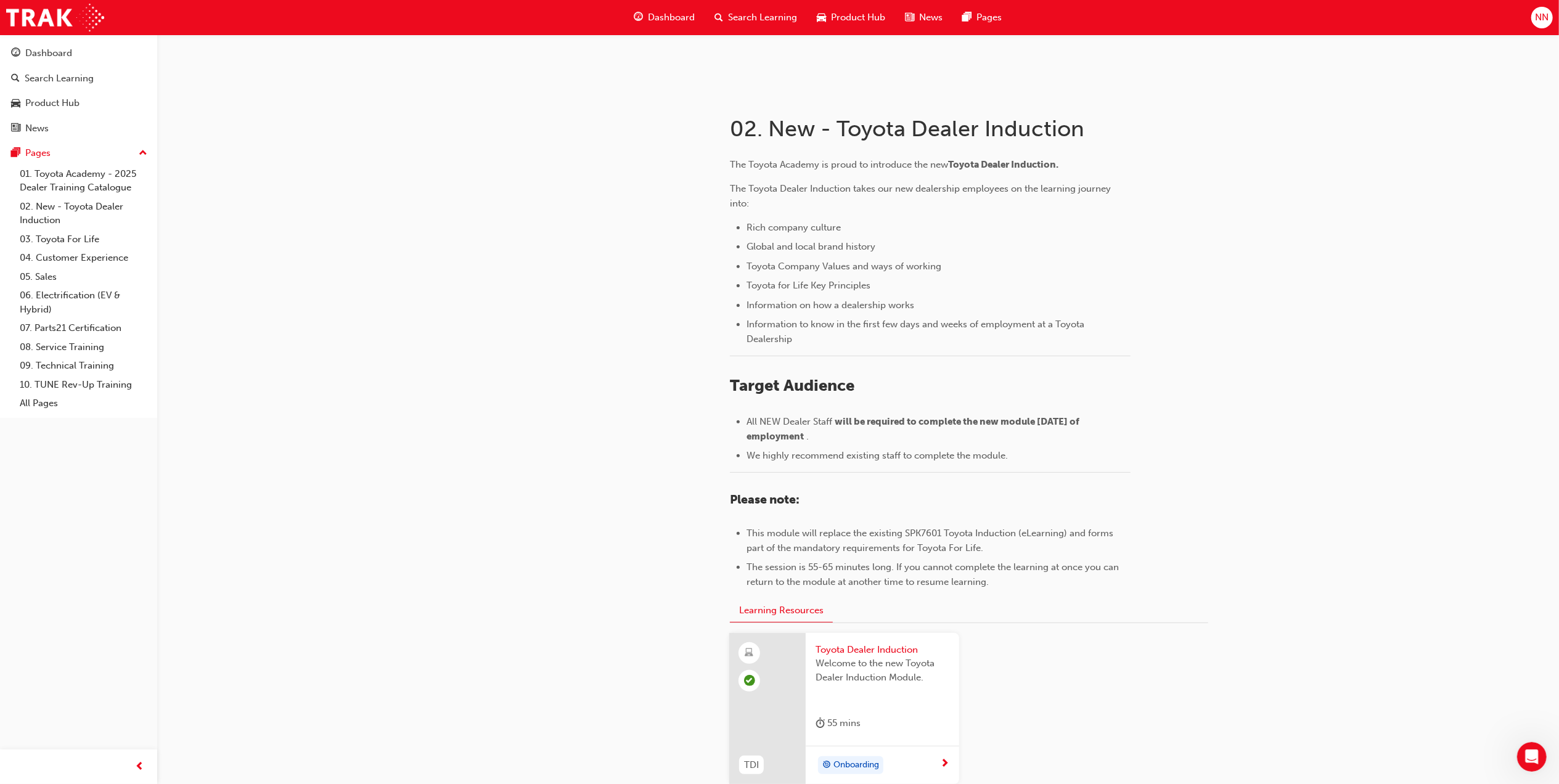
scroll to position [321, 0]
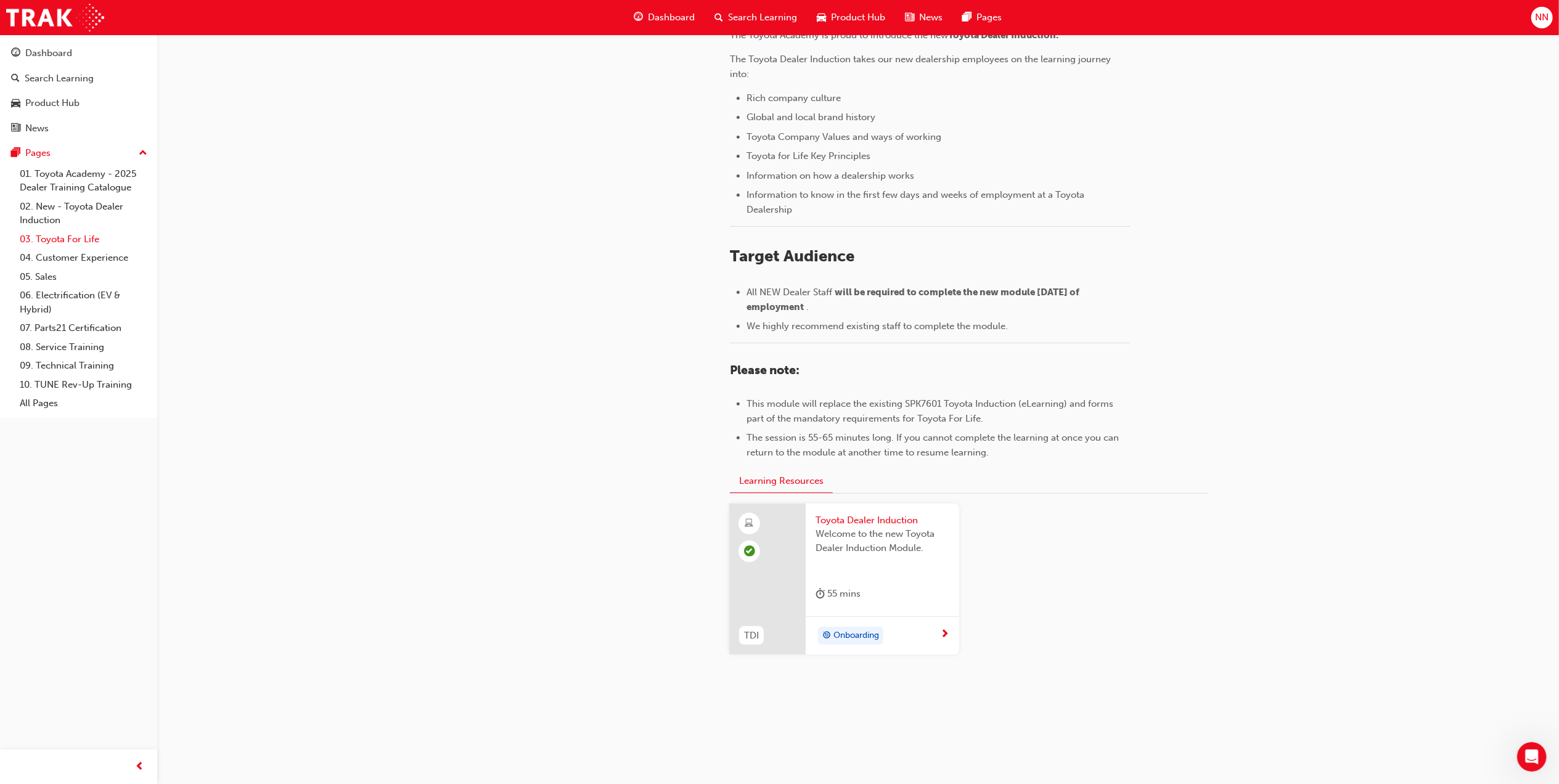
click at [90, 230] on link "03. Toyota For Life" at bounding box center [84, 239] width 138 height 19
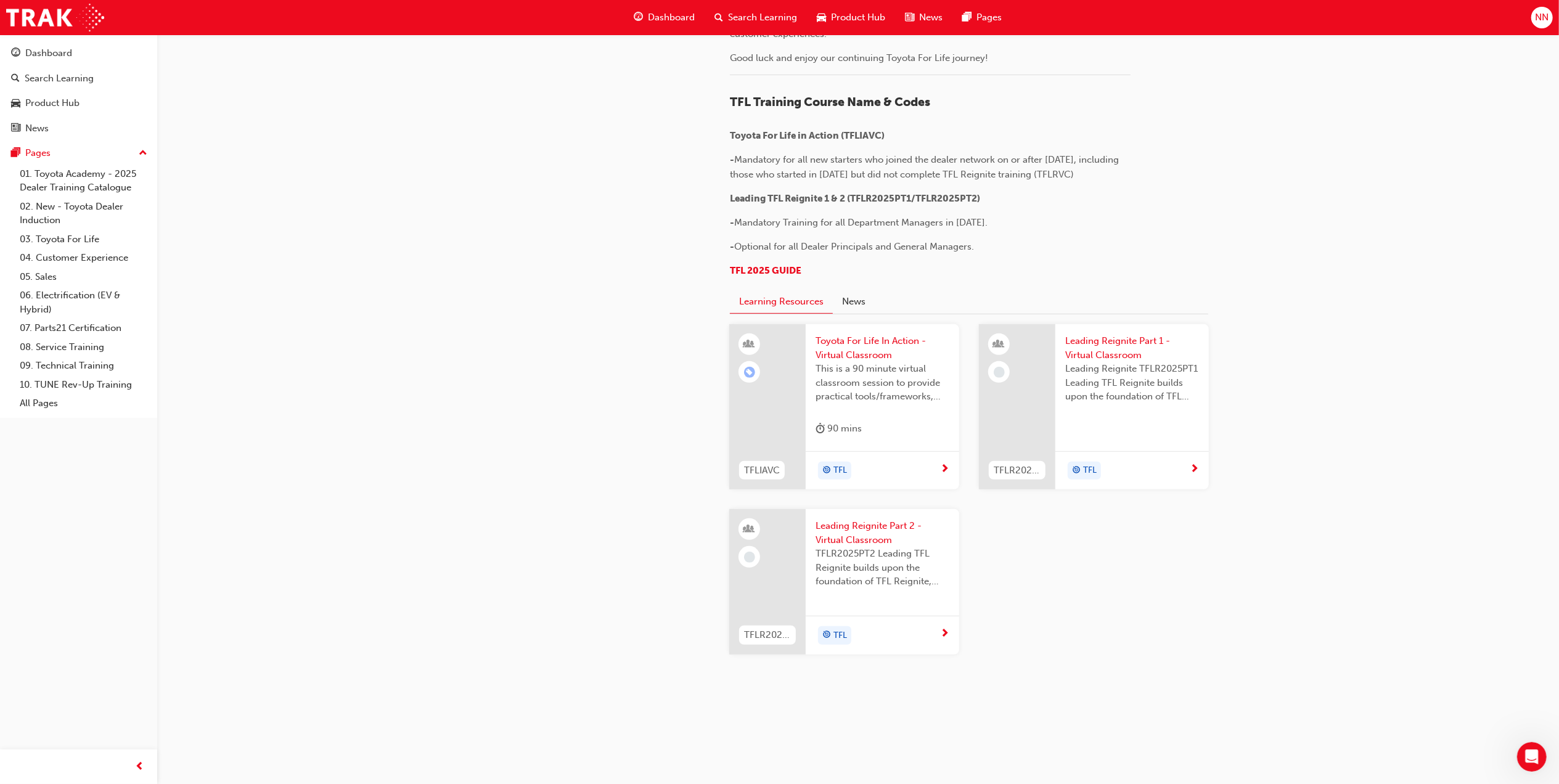
scroll to position [1088, 0]
click at [82, 257] on link "04. Customer Experience" at bounding box center [84, 258] width 138 height 19
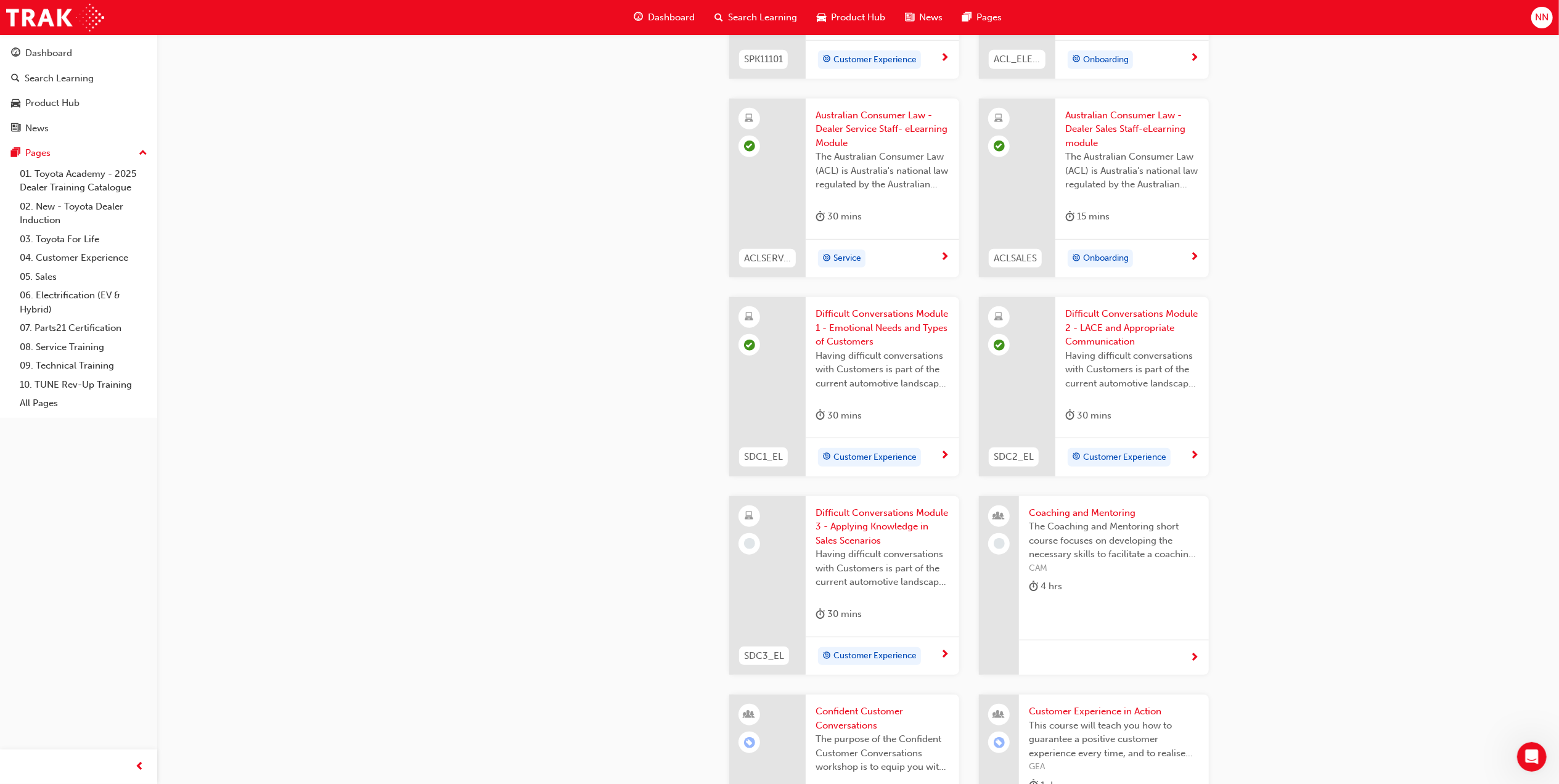
scroll to position [1006, 0]
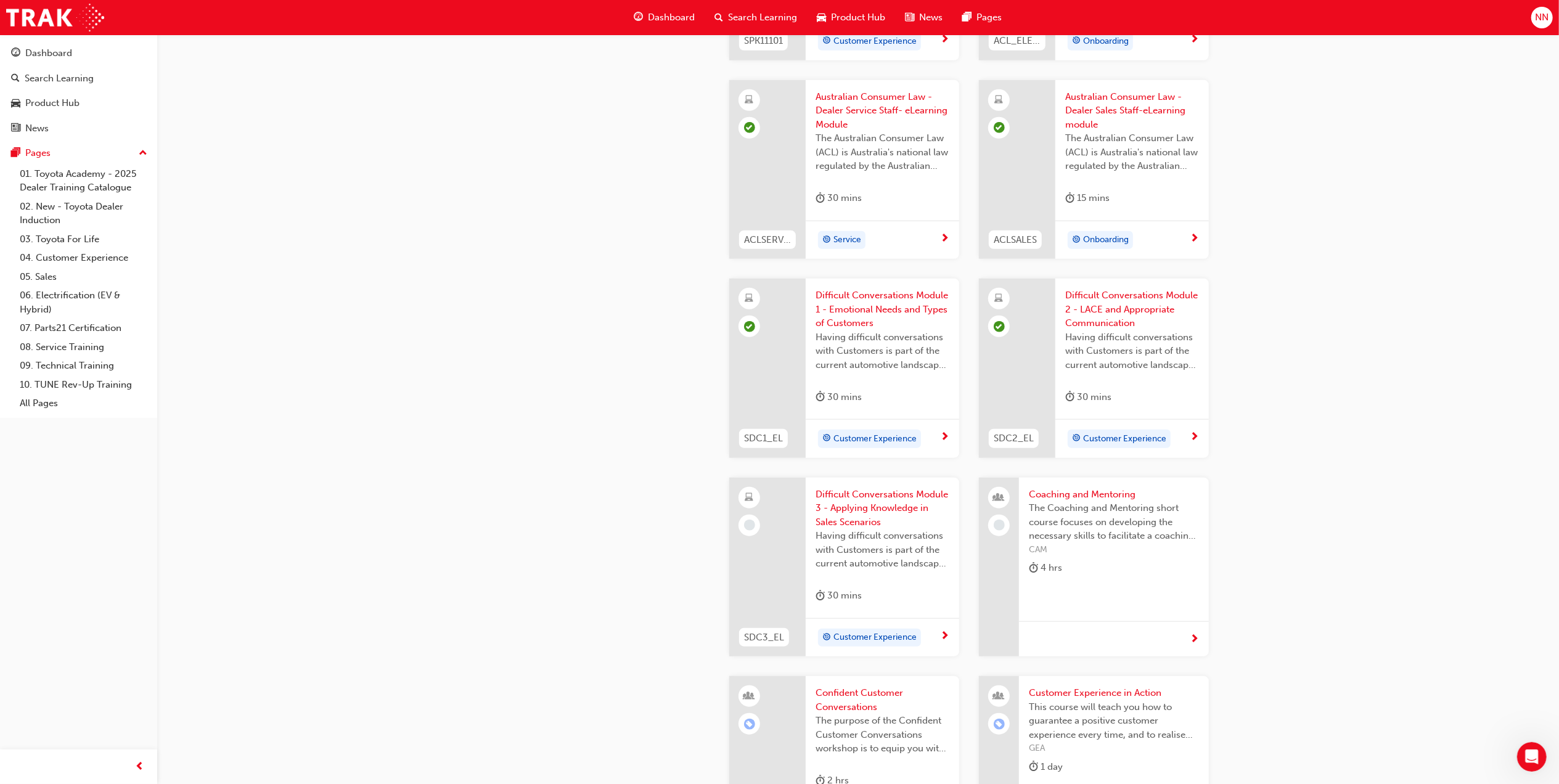
click at [474, 136] on div "04. Customer Experience Customer experience is crucial to Toyota and our dealer…" at bounding box center [780, 459] width 1559 height 2930
click at [846, 496] on span "Difficult Conversations Module 3 - Applying Knowledge in Sales Scenarios" at bounding box center [883, 508] width 134 height 42
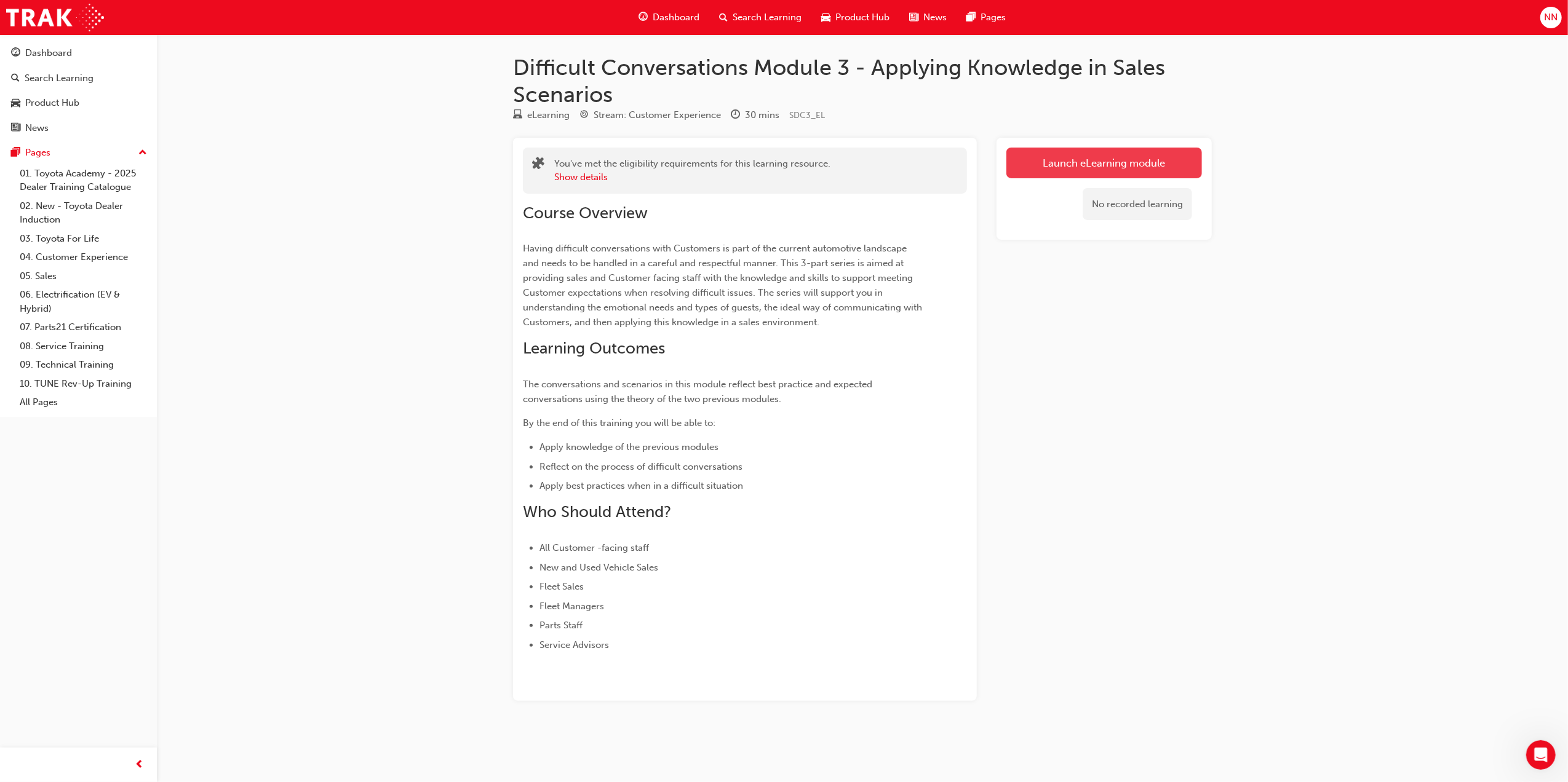
click at [1082, 168] on link "Launch eLearning module" at bounding box center [1104, 162] width 195 height 31
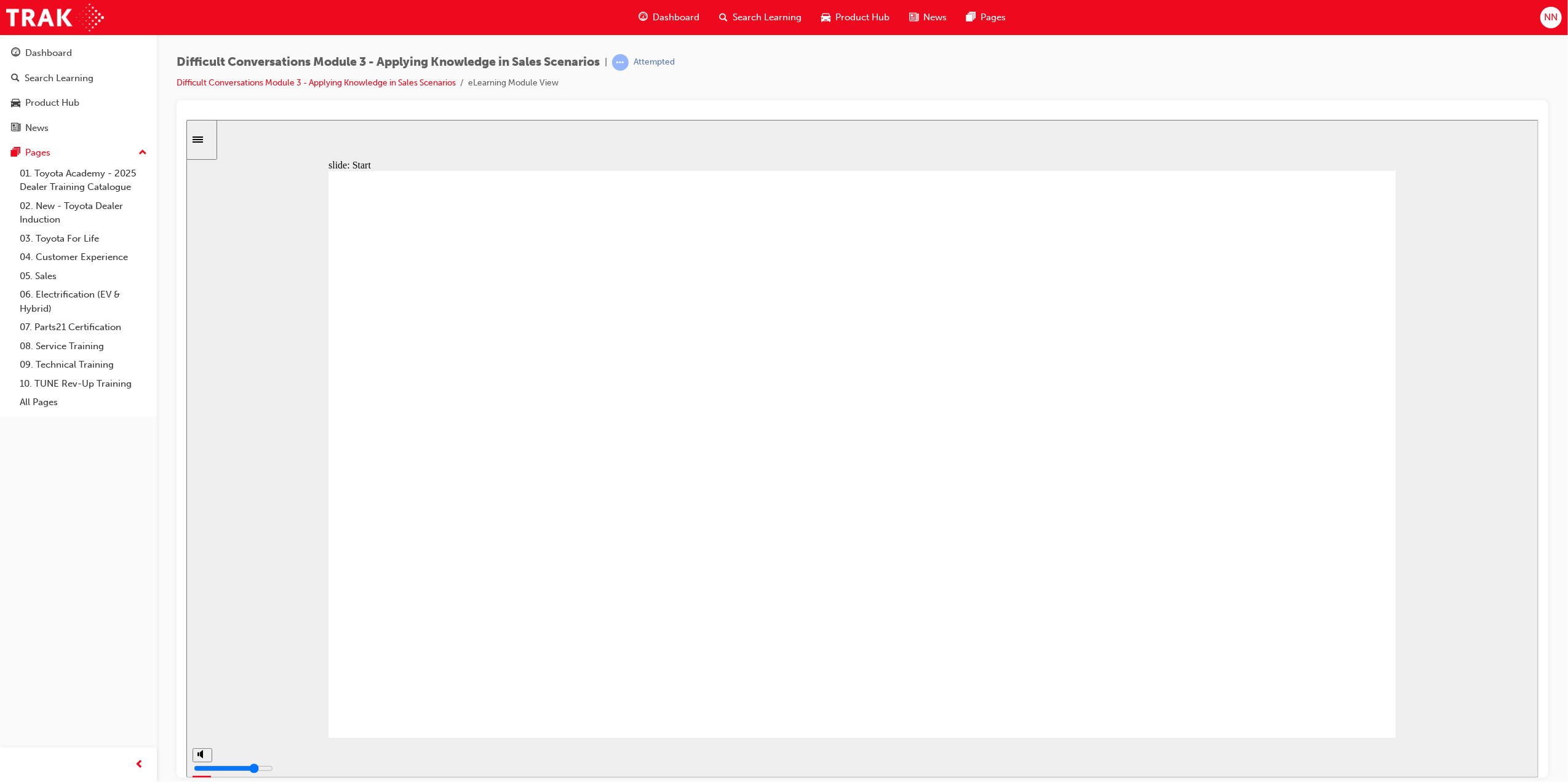
click at [300, 756] on input "slide progress" at bounding box center [260, 754] width 80 height 10
click at [300, 757] on input "slide progress" at bounding box center [260, 754] width 80 height 10
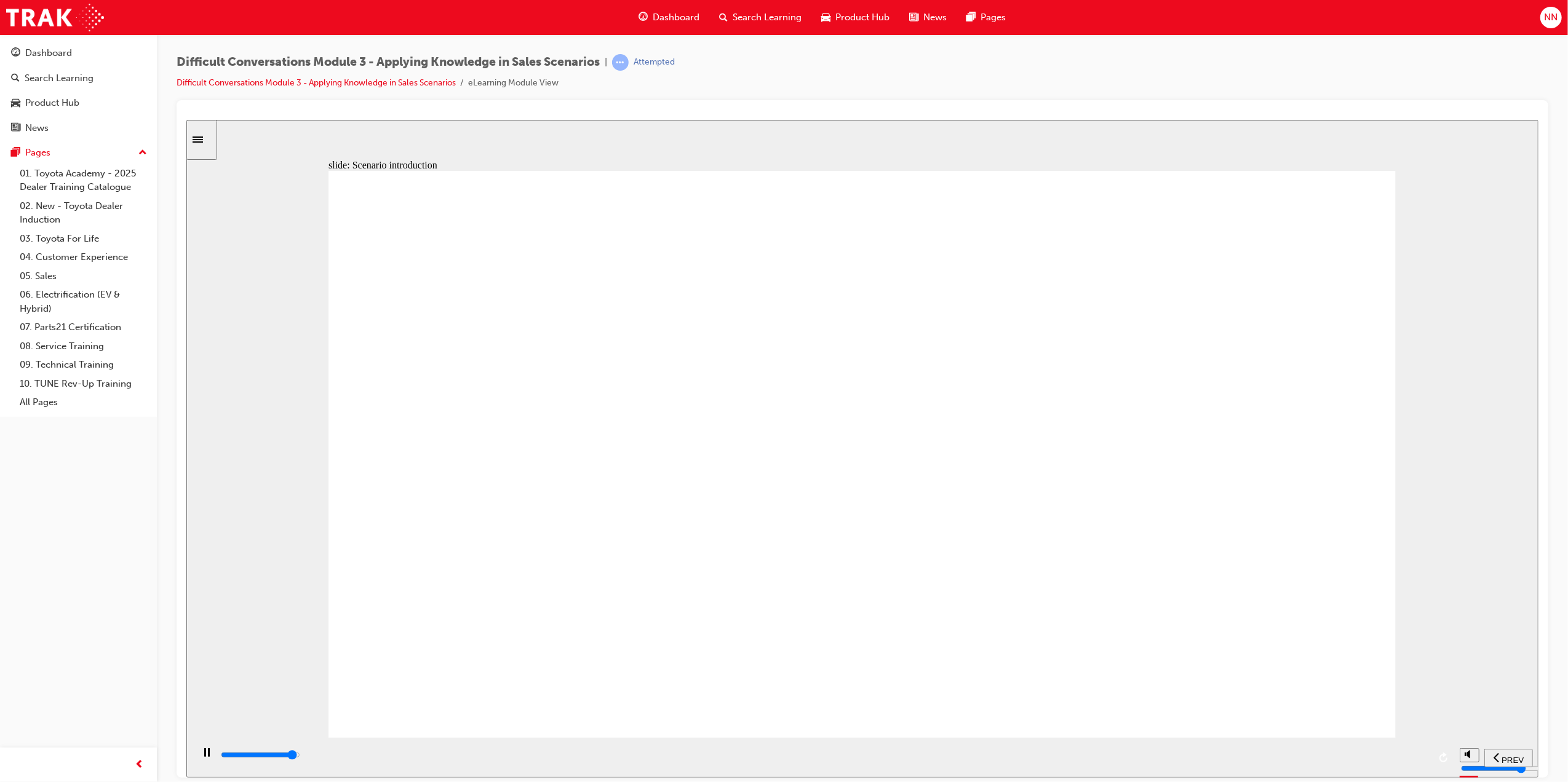
click at [300, 757] on input "slide progress" at bounding box center [260, 754] width 80 height 10
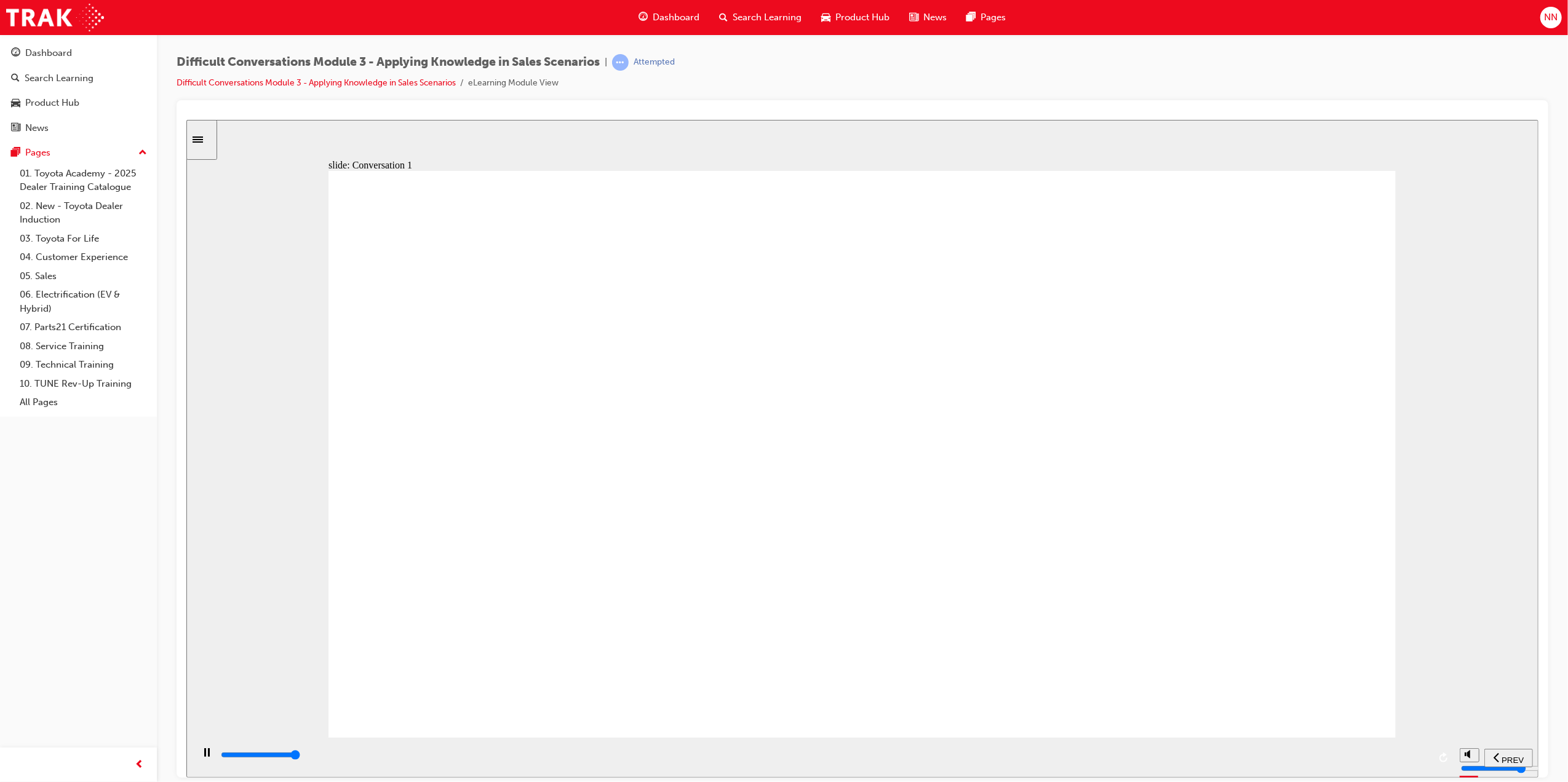
type input "23500"
click at [1339, 761] on div "playback controls" at bounding box center [789, 755] width 1140 height 14
type input "24800"
click at [1511, 759] on div "SUBMIT" at bounding box center [1500, 757] width 54 height 13
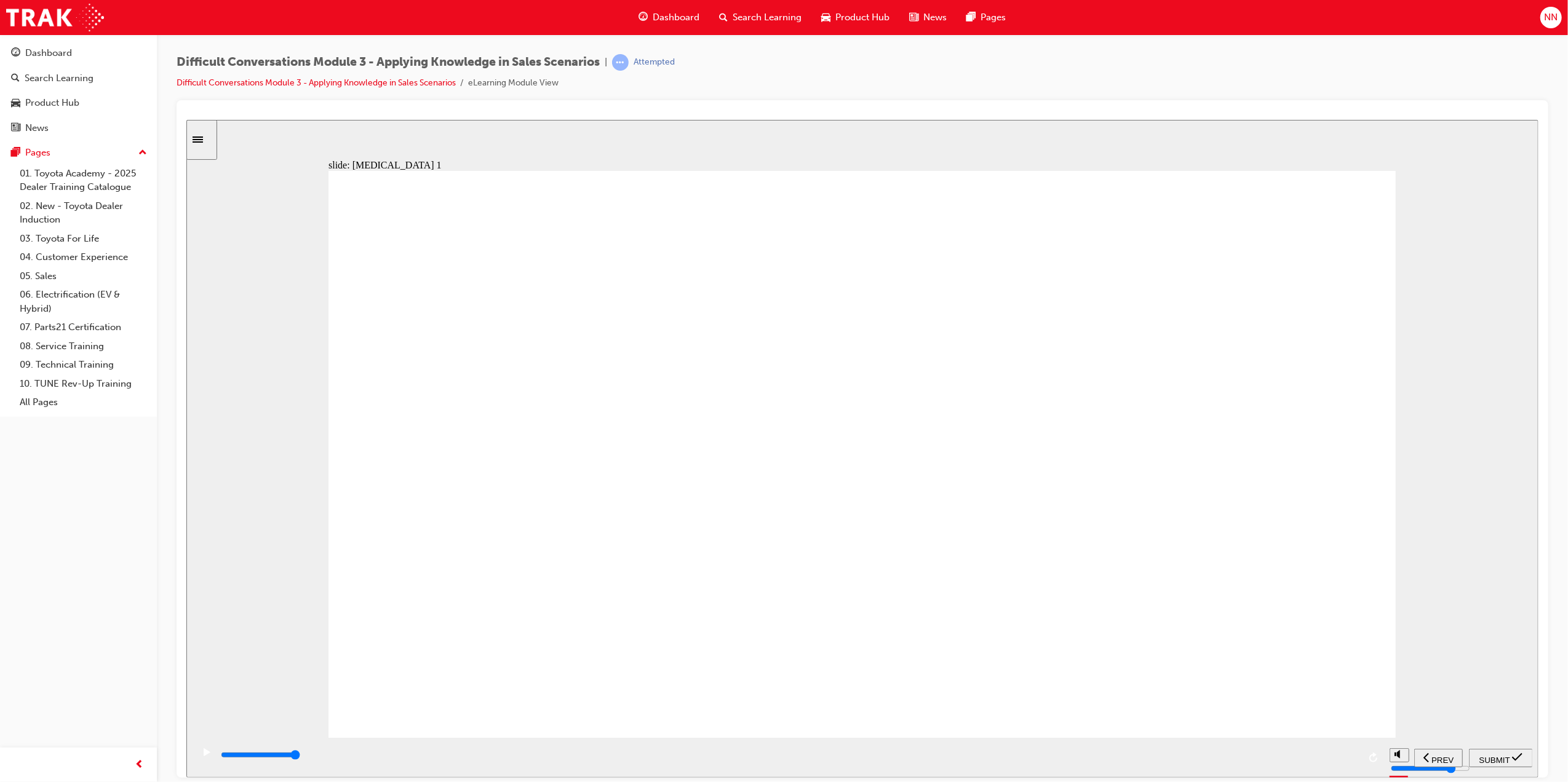
radio input "true"
click at [1499, 756] on span "SUBMIT" at bounding box center [1494, 759] width 31 height 9
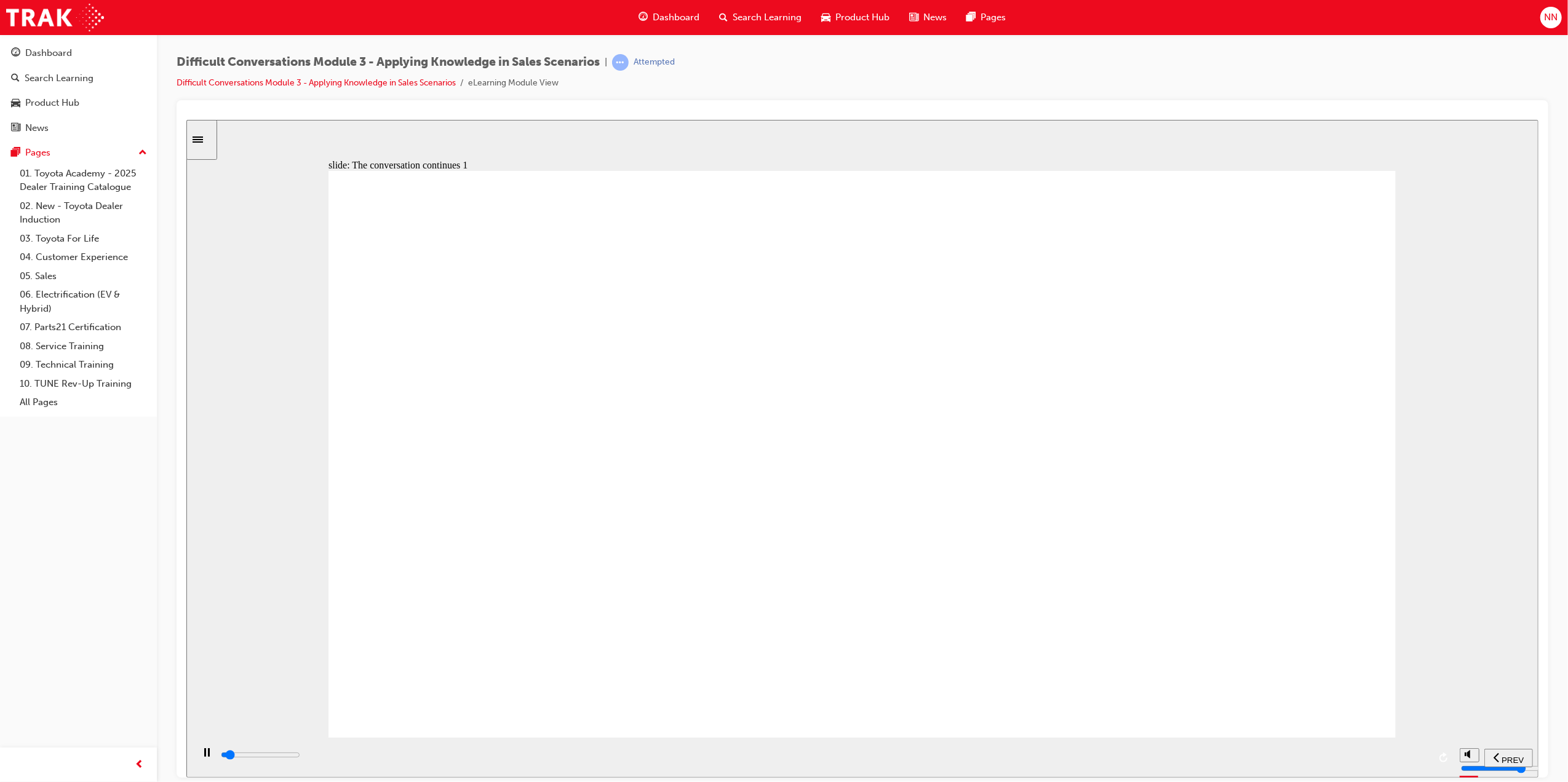
click at [300, 757] on input "slide progress" at bounding box center [260, 754] width 80 height 10
type input "10200"
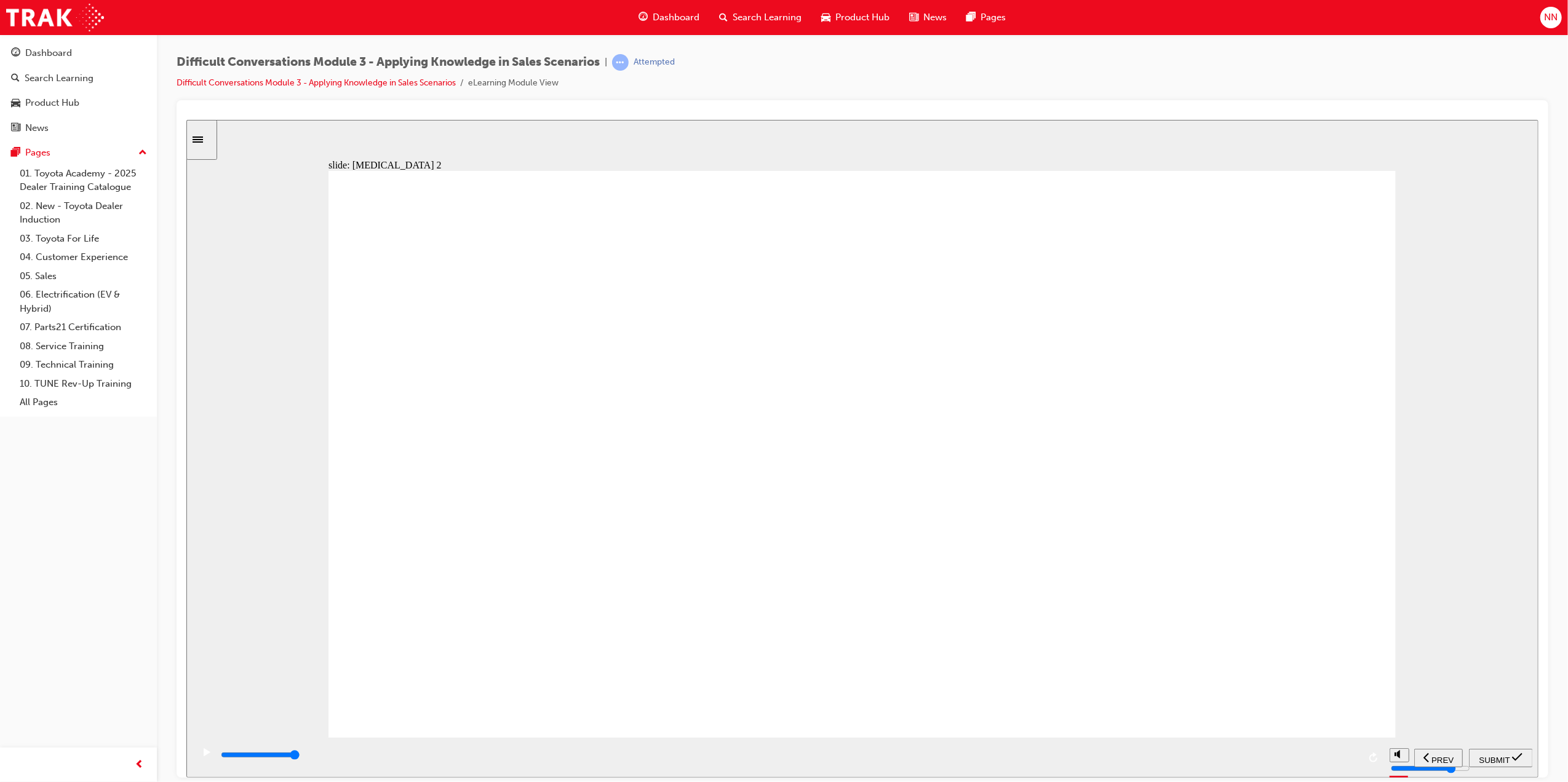
radio input "true"
click at [1500, 759] on span "SUBMIT" at bounding box center [1494, 759] width 31 height 9
click at [1395, 760] on div "playback controls" at bounding box center [823, 755] width 1209 height 14
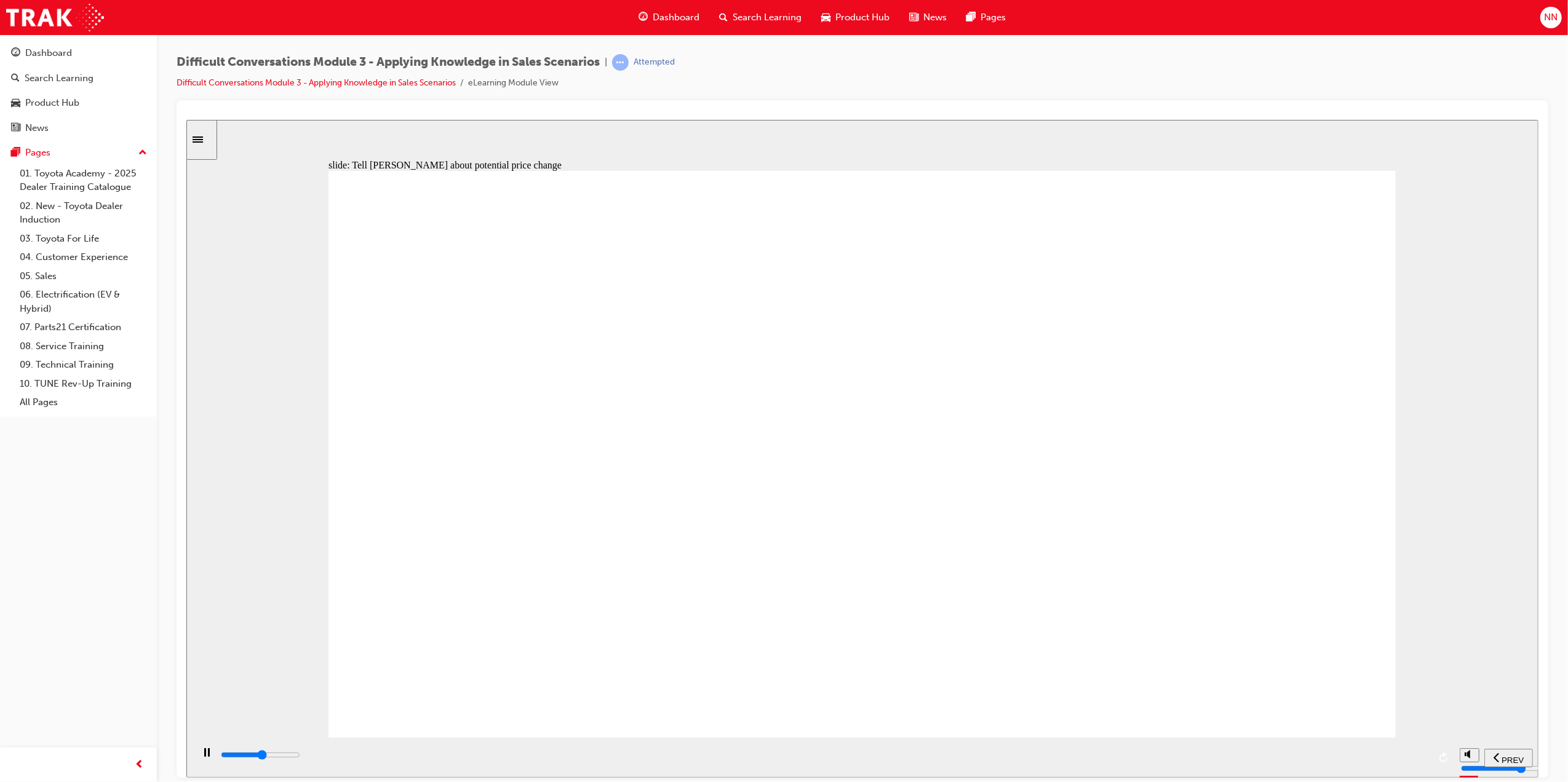
click at [1397, 757] on div "playback controls" at bounding box center [823, 755] width 1209 height 14
click at [1401, 551] on div "slide: Tell [PERSON_NAME] about potential price change Got it! Scenario Rectang…" at bounding box center [861, 448] width 1352 height 658
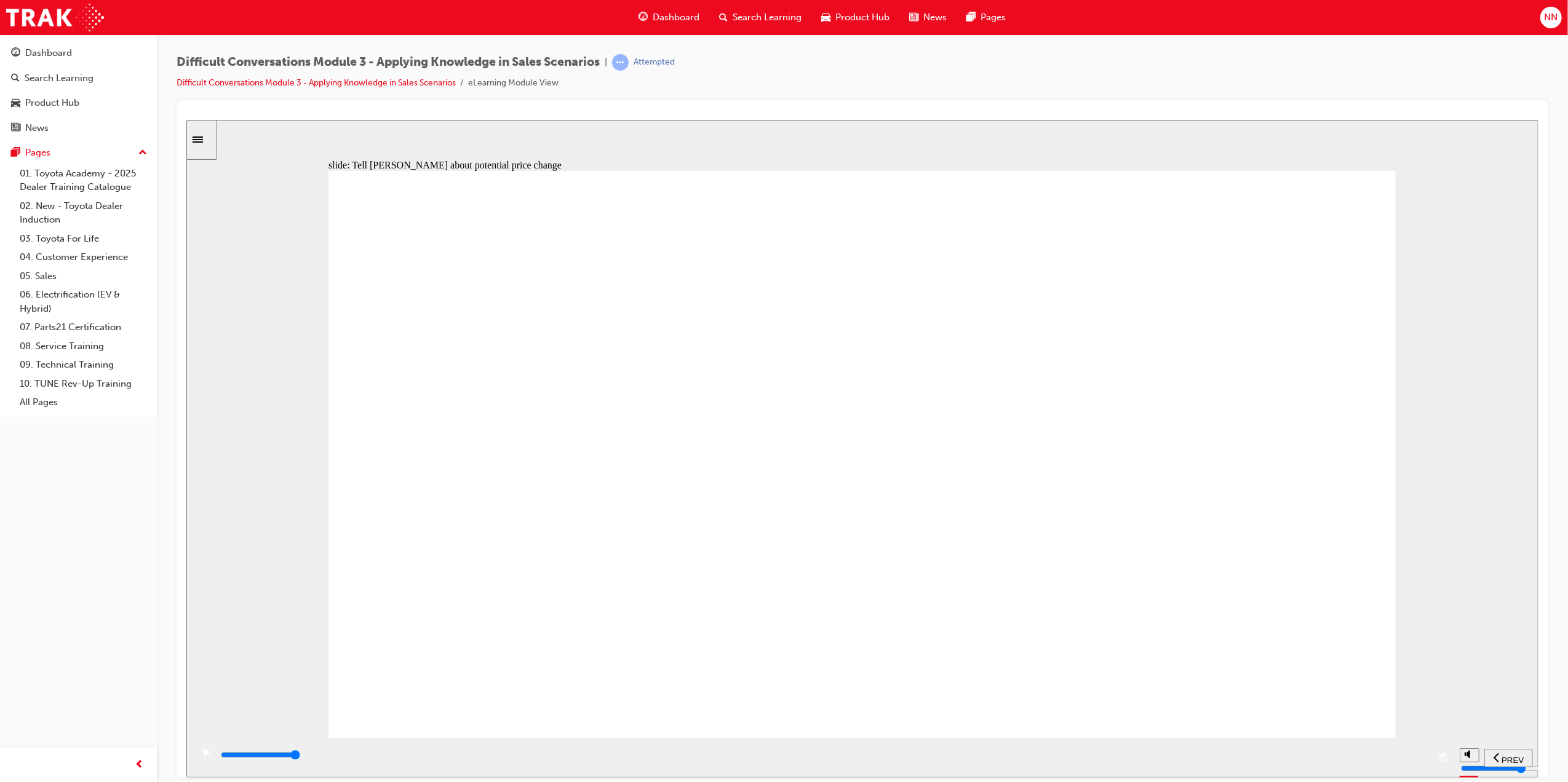
click at [1438, 596] on div "slide: Tell [PERSON_NAME] about potential price change Got it! Scenario Rectang…" at bounding box center [861, 448] width 1352 height 658
drag, startPoint x: 1268, startPoint y: 545, endPoint x: 1267, endPoint y: 554, distance: 9.1
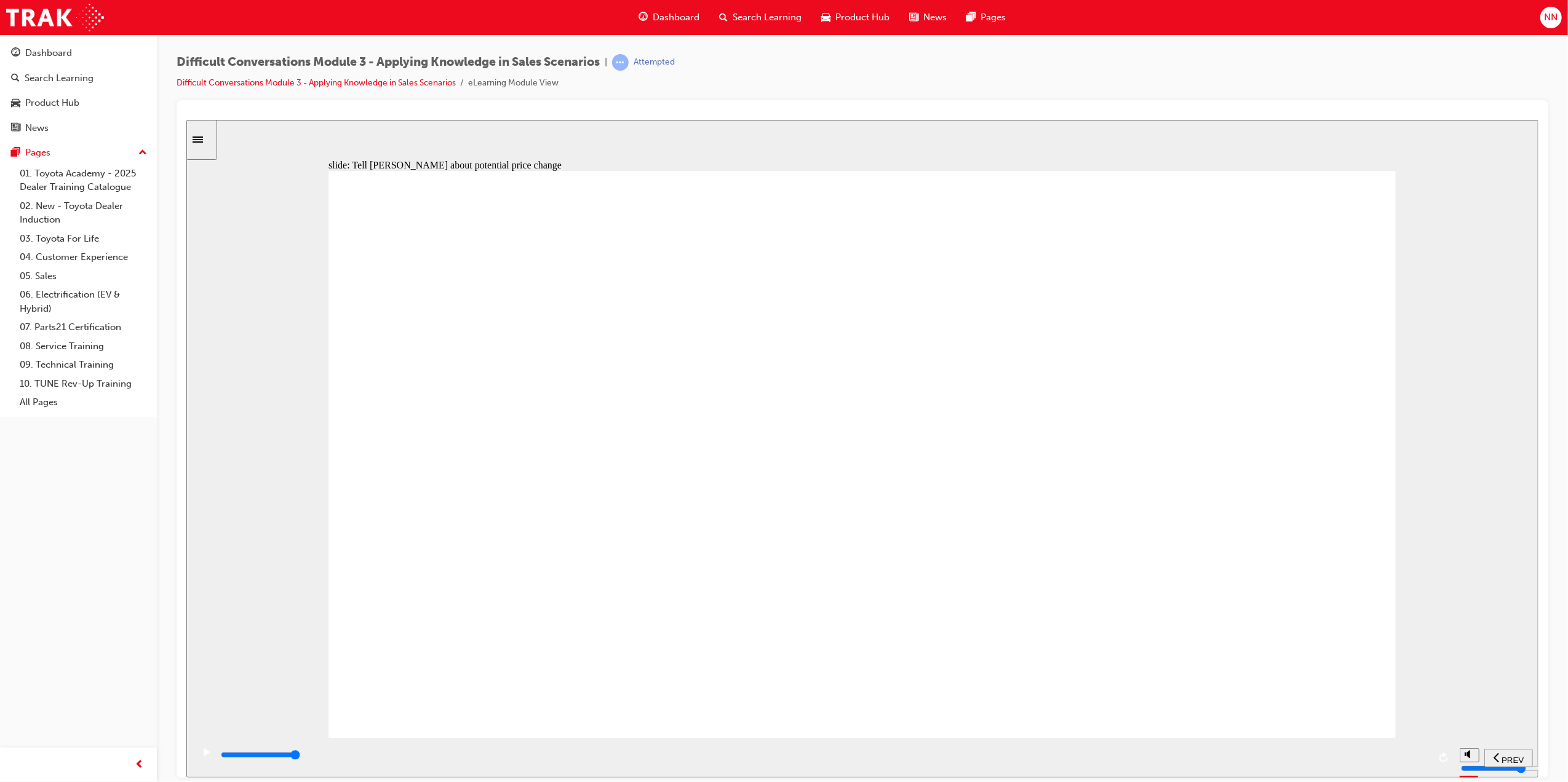
click at [1421, 555] on div "slide: Tell [PERSON_NAME] about potential price change Got it! Scenario Rectang…" at bounding box center [861, 448] width 1352 height 658
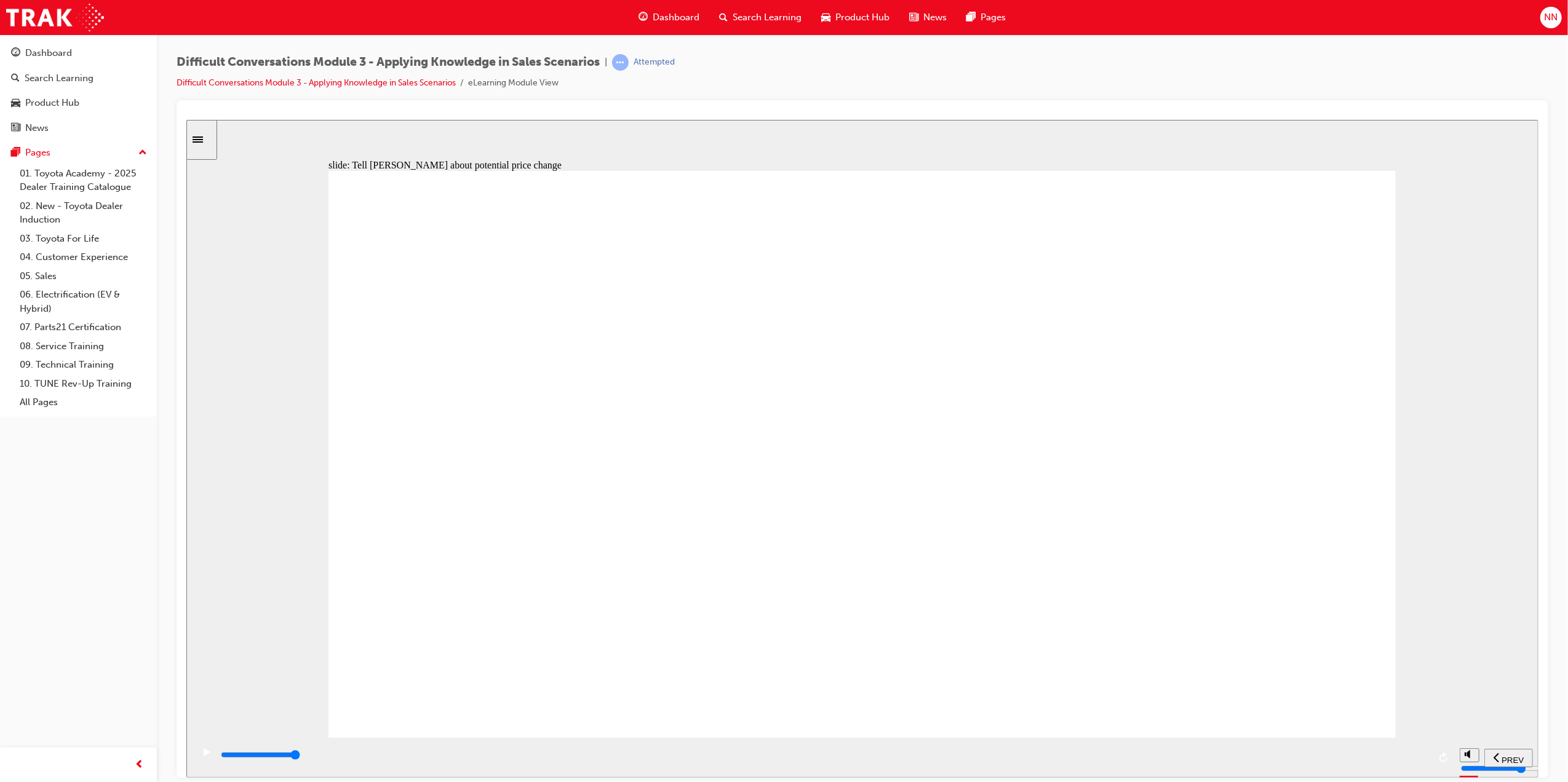
click at [1280, 566] on div "Got it! Scenario Rectangle 1 Inform Jack about potential delays and reasons for…" at bounding box center [861, 459] width 1067 height 578
type input "31400"
